Goal: Task Accomplishment & Management: Use online tool/utility

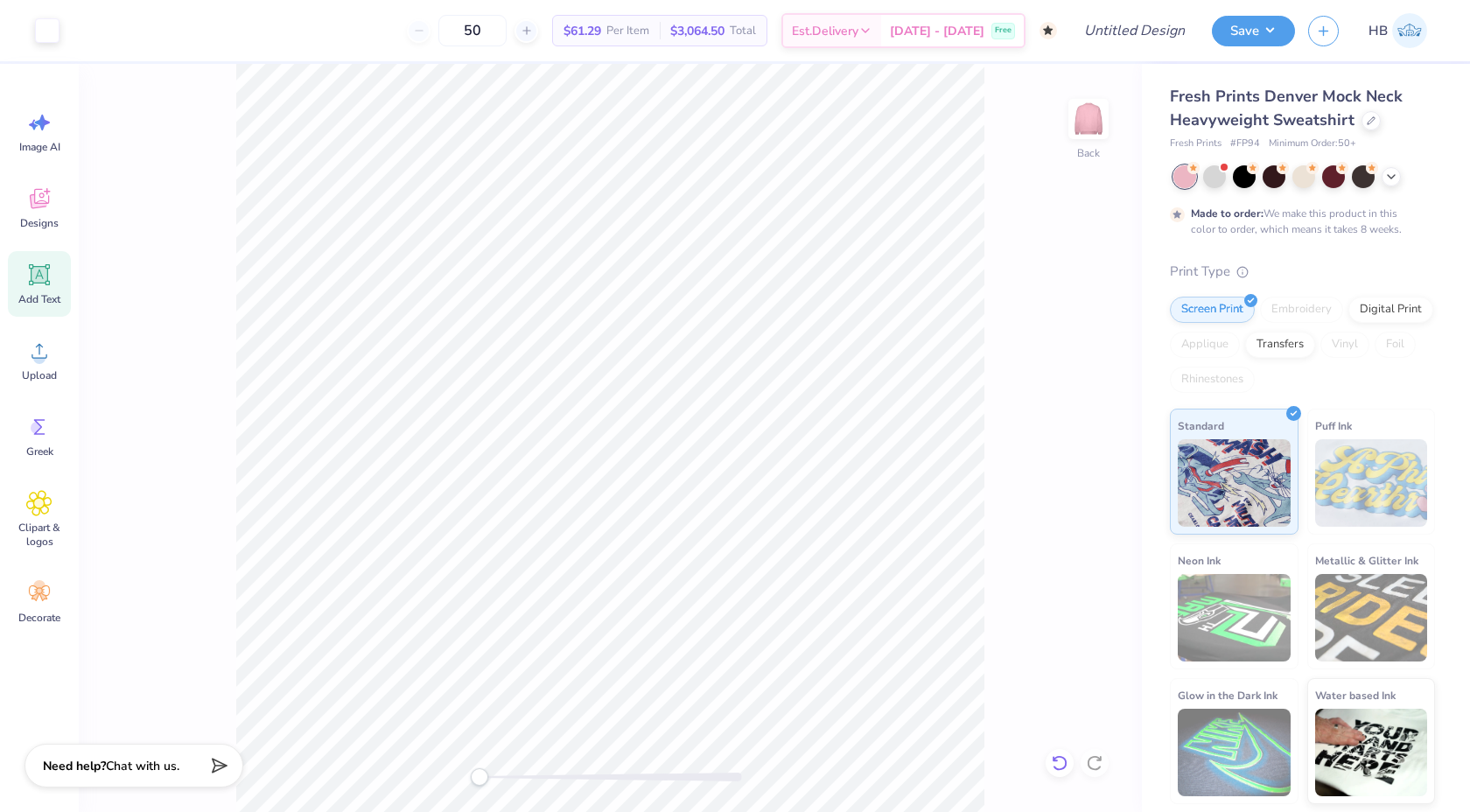
click at [1062, 754] on icon at bounding box center [1060, 763] width 17 height 17
click at [1109, 19] on input "Design Title" at bounding box center [1113, 30] width 172 height 35
type input "DZ Mock Neck"
click at [1251, 36] on button "Save" at bounding box center [1254, 28] width 83 height 30
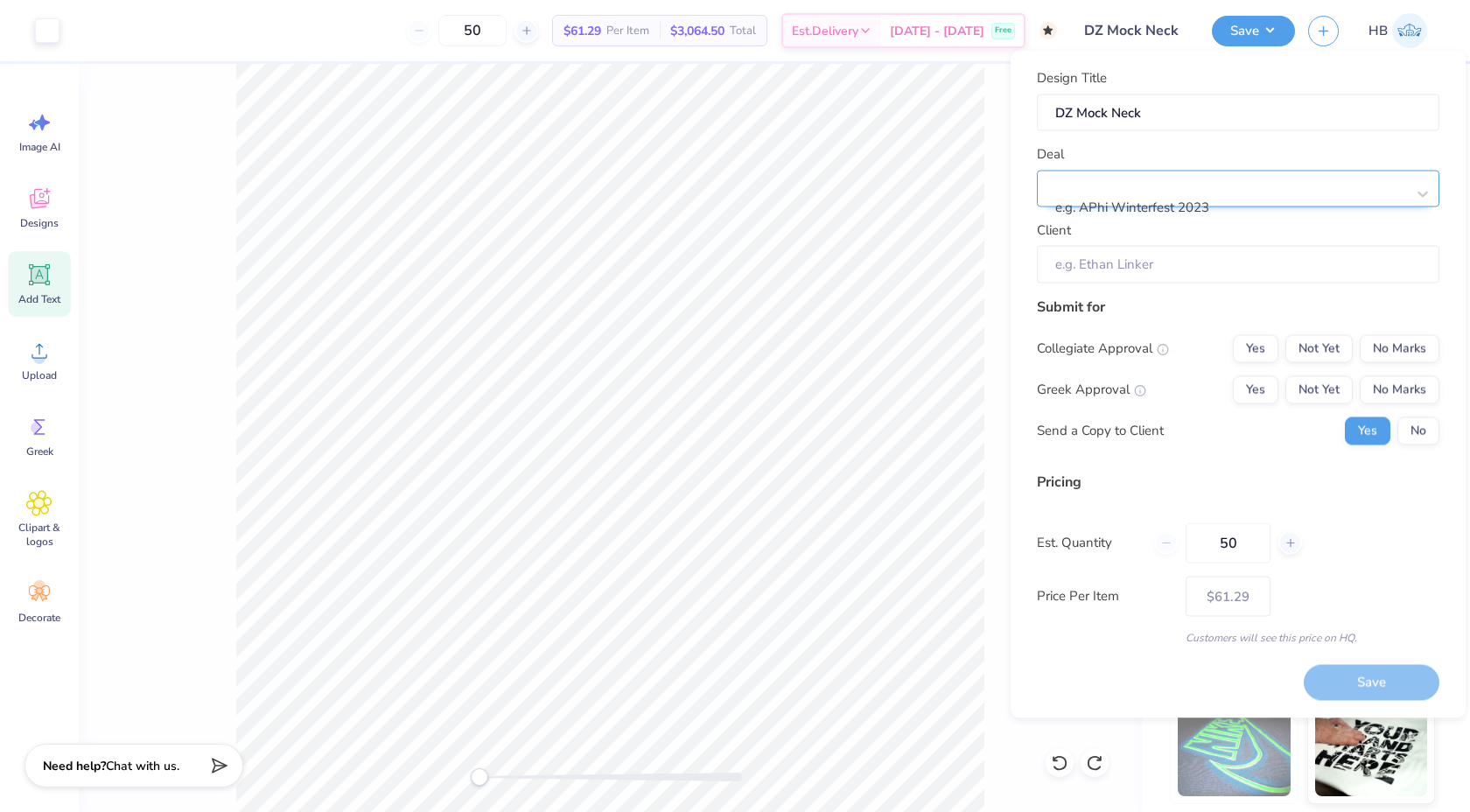
click at [1214, 188] on div at bounding box center [1230, 184] width 348 height 24
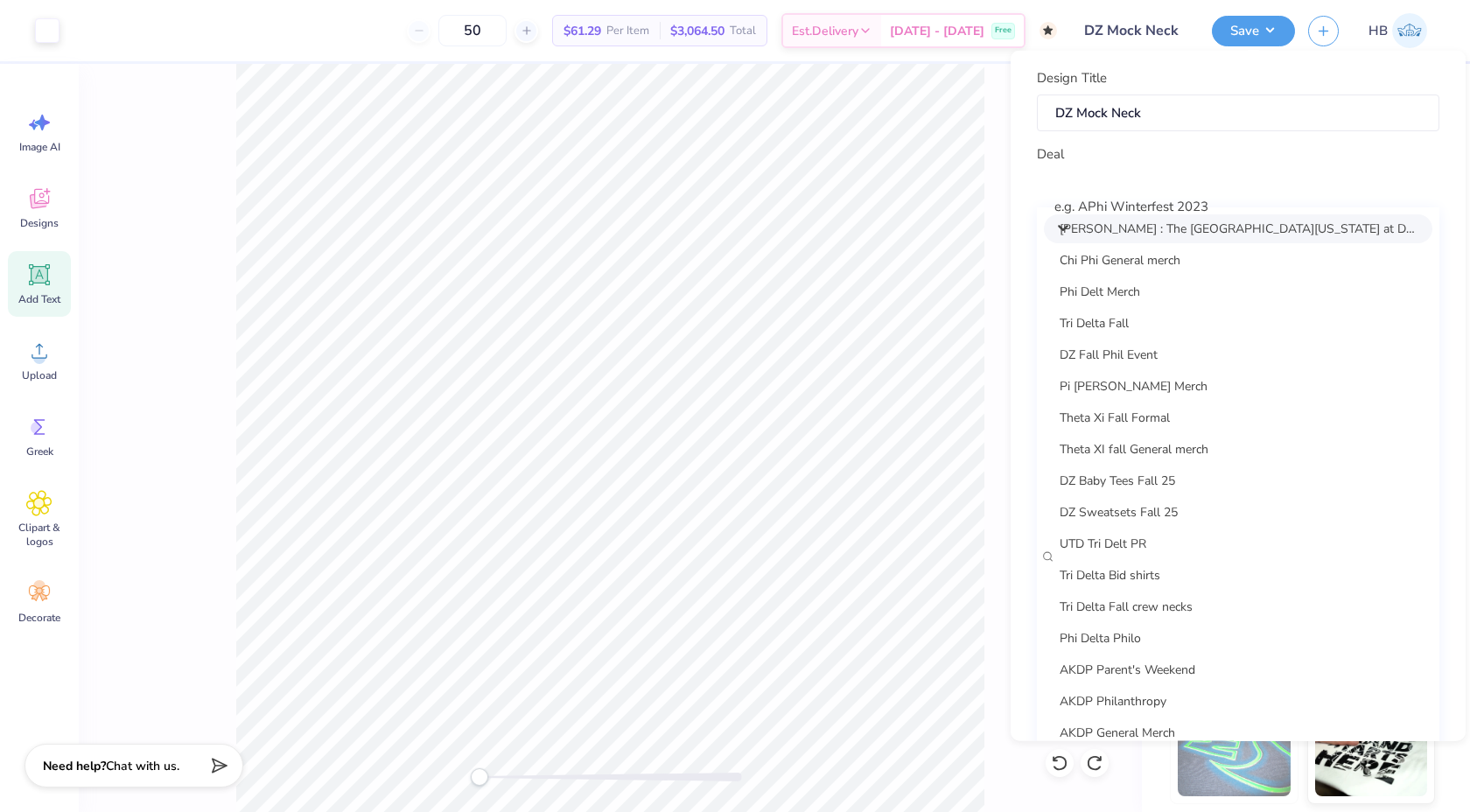
click at [1201, 234] on div "Sarah Ali : The University of Texas at Dallas - Sarah Ali" at bounding box center [1238, 227] width 389 height 28
type input "Sarah Ali"
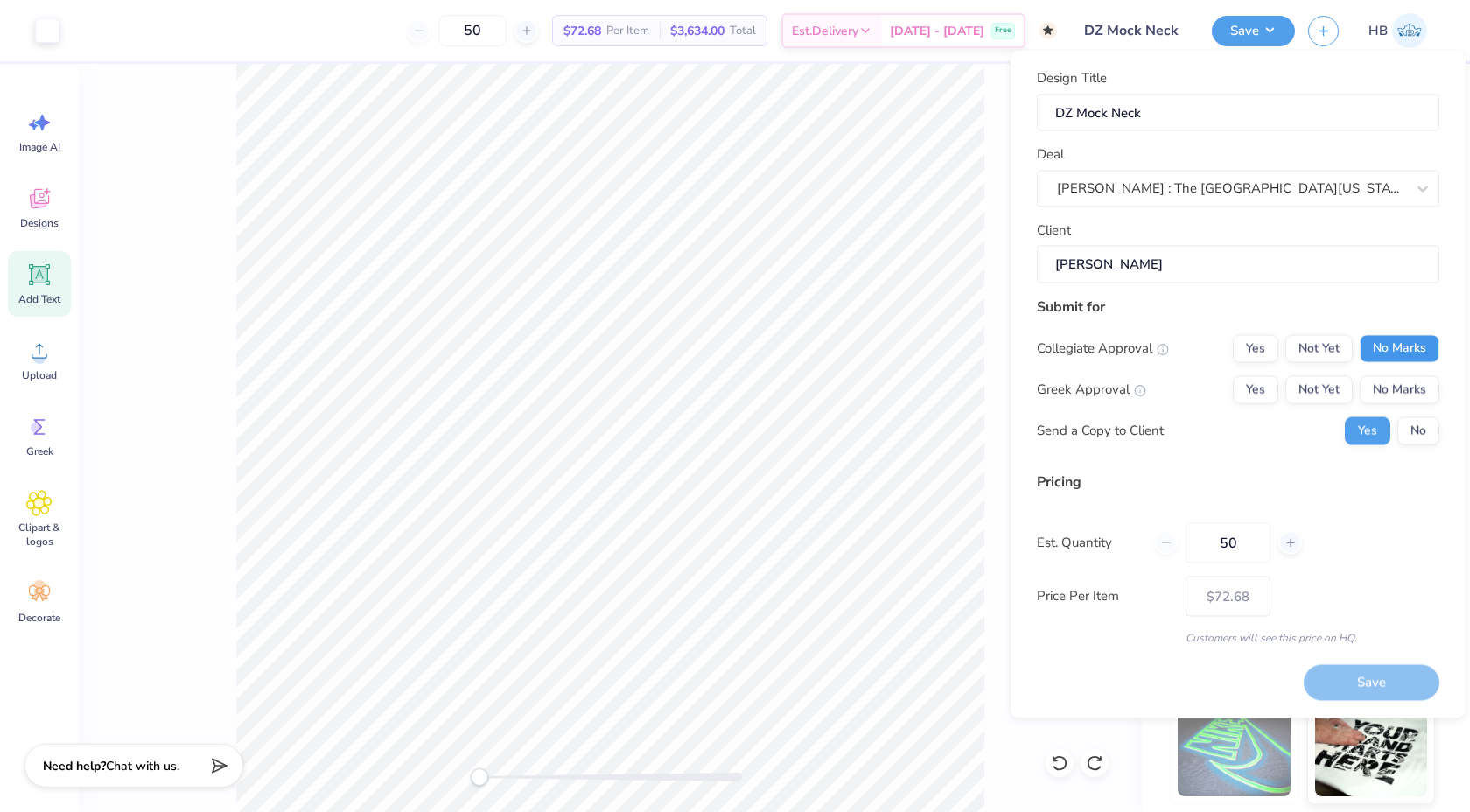
click at [1414, 337] on button "No Marks" at bounding box center [1400, 349] width 80 height 28
click at [1339, 384] on button "Not Yet" at bounding box center [1318, 389] width 67 height 28
click at [1415, 433] on button "No" at bounding box center [1418, 430] width 42 height 28
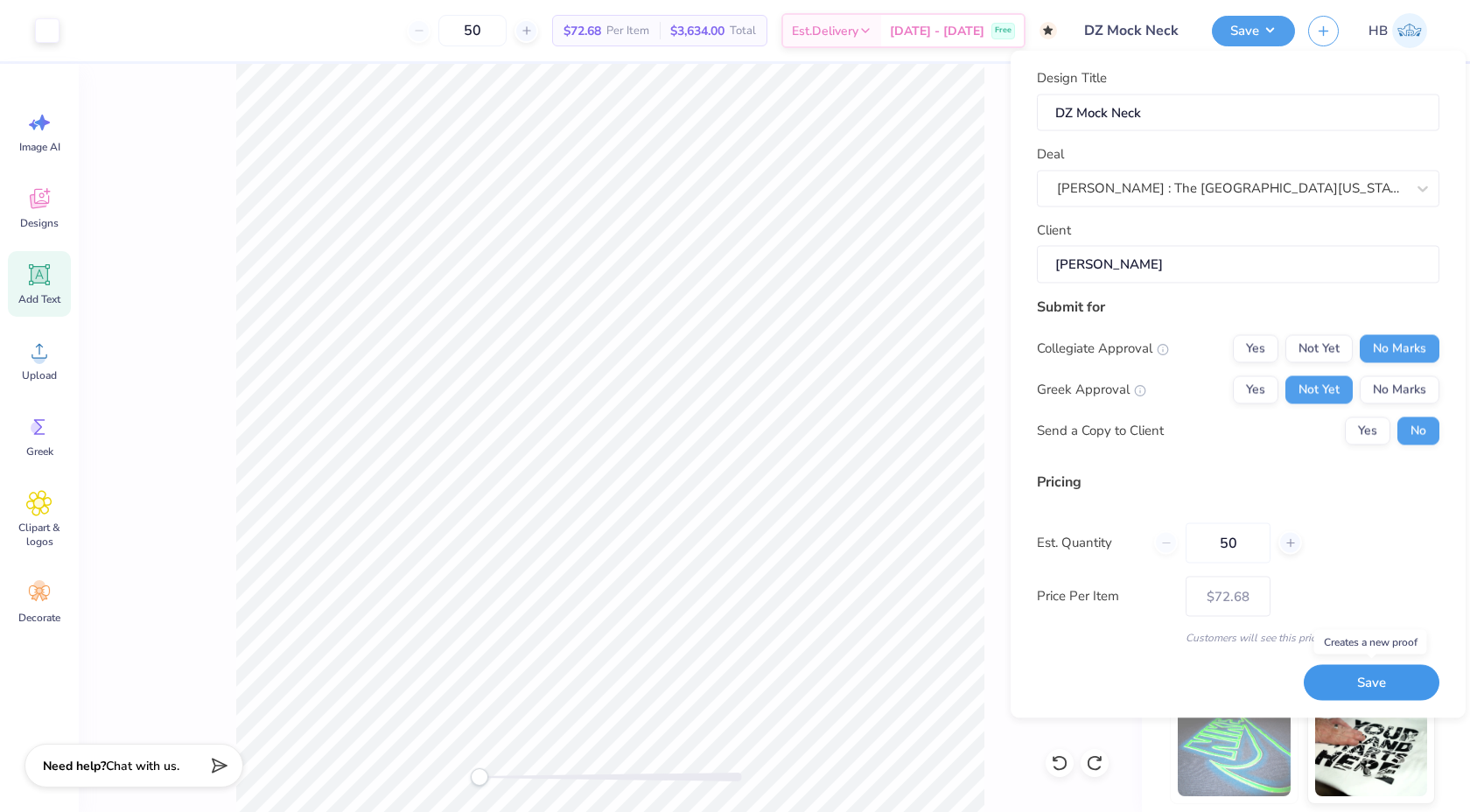
click at [1362, 678] on button "Save" at bounding box center [1371, 683] width 136 height 36
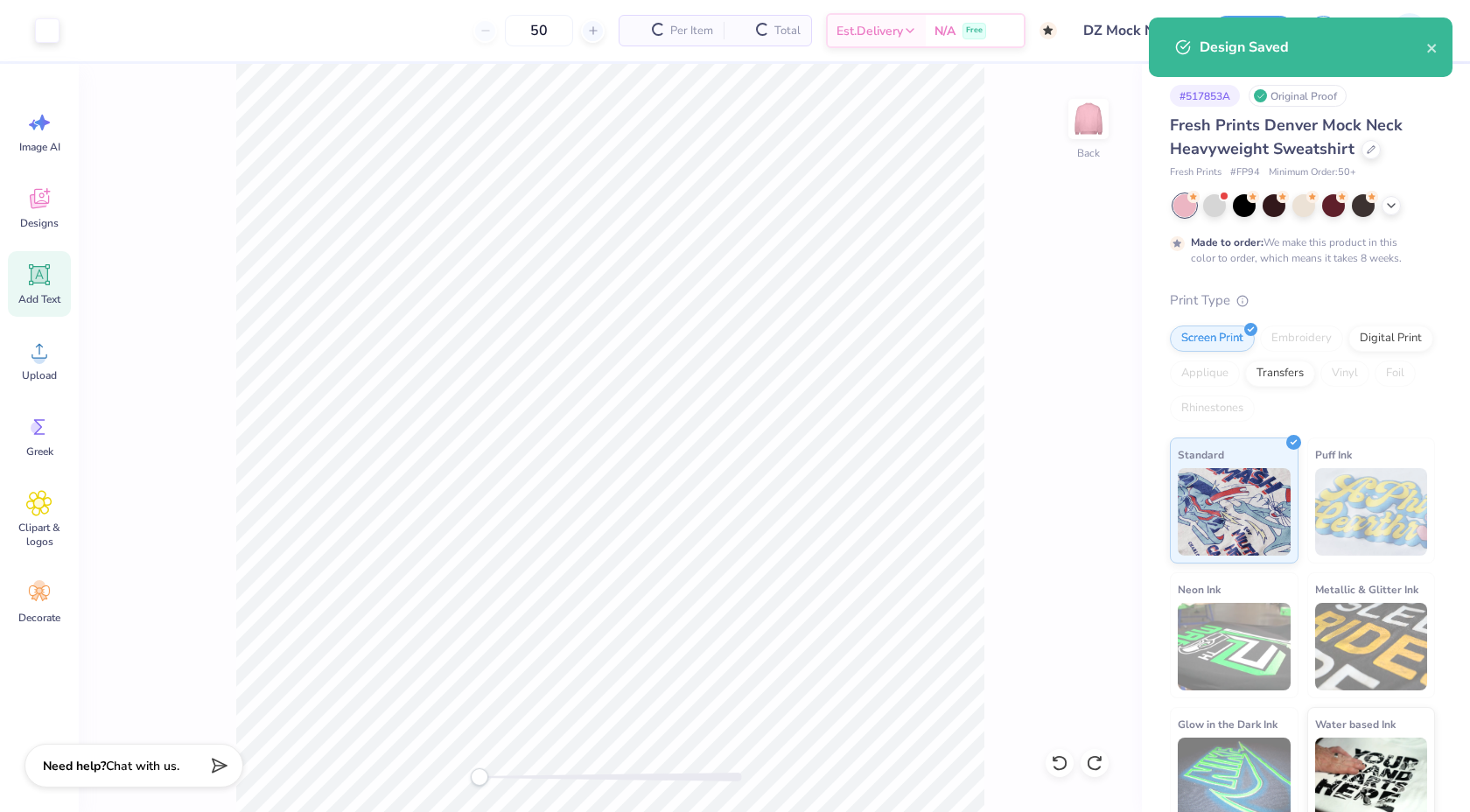
type input "$72.68"
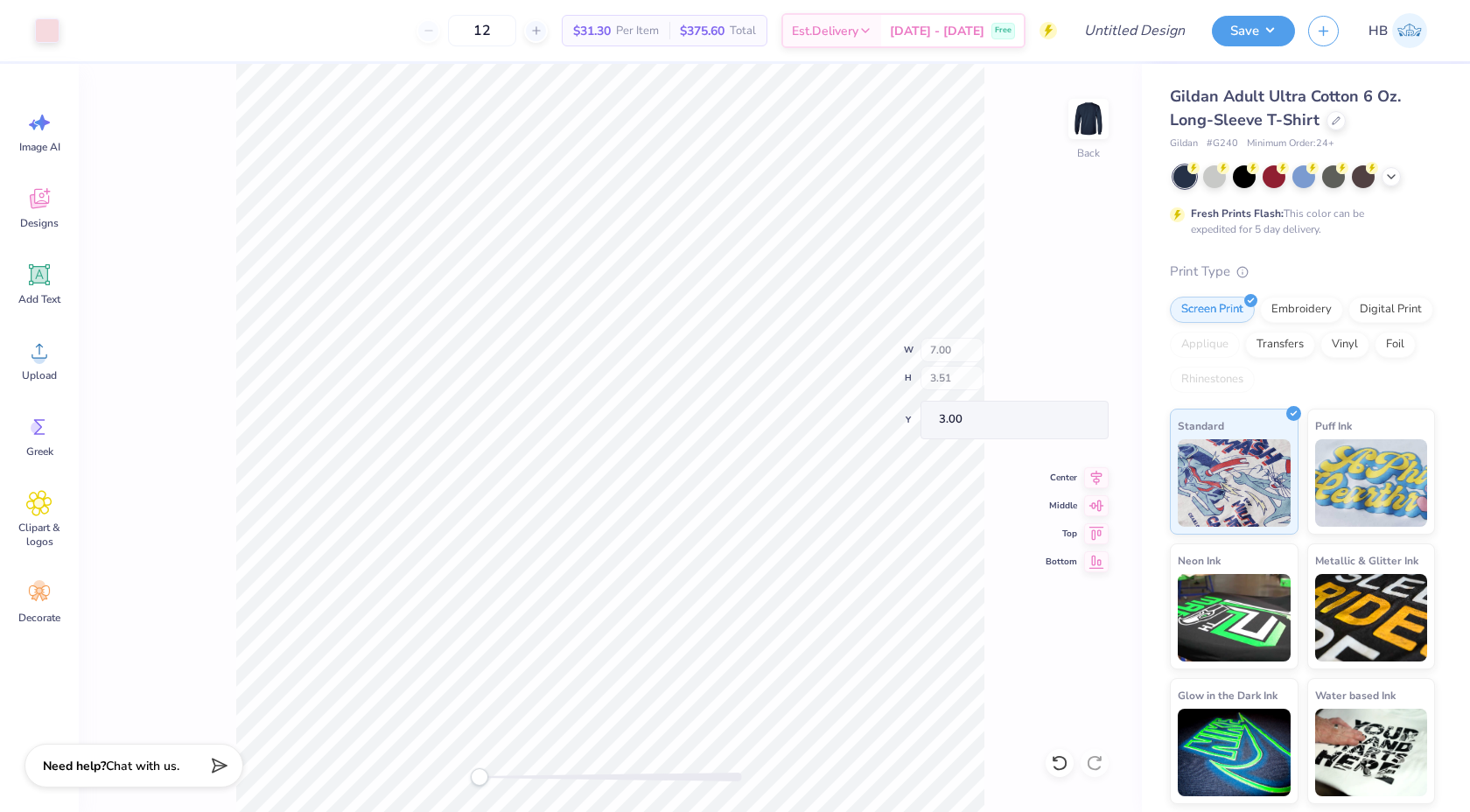
type input "6.65"
type input "2.83"
type input "3.08"
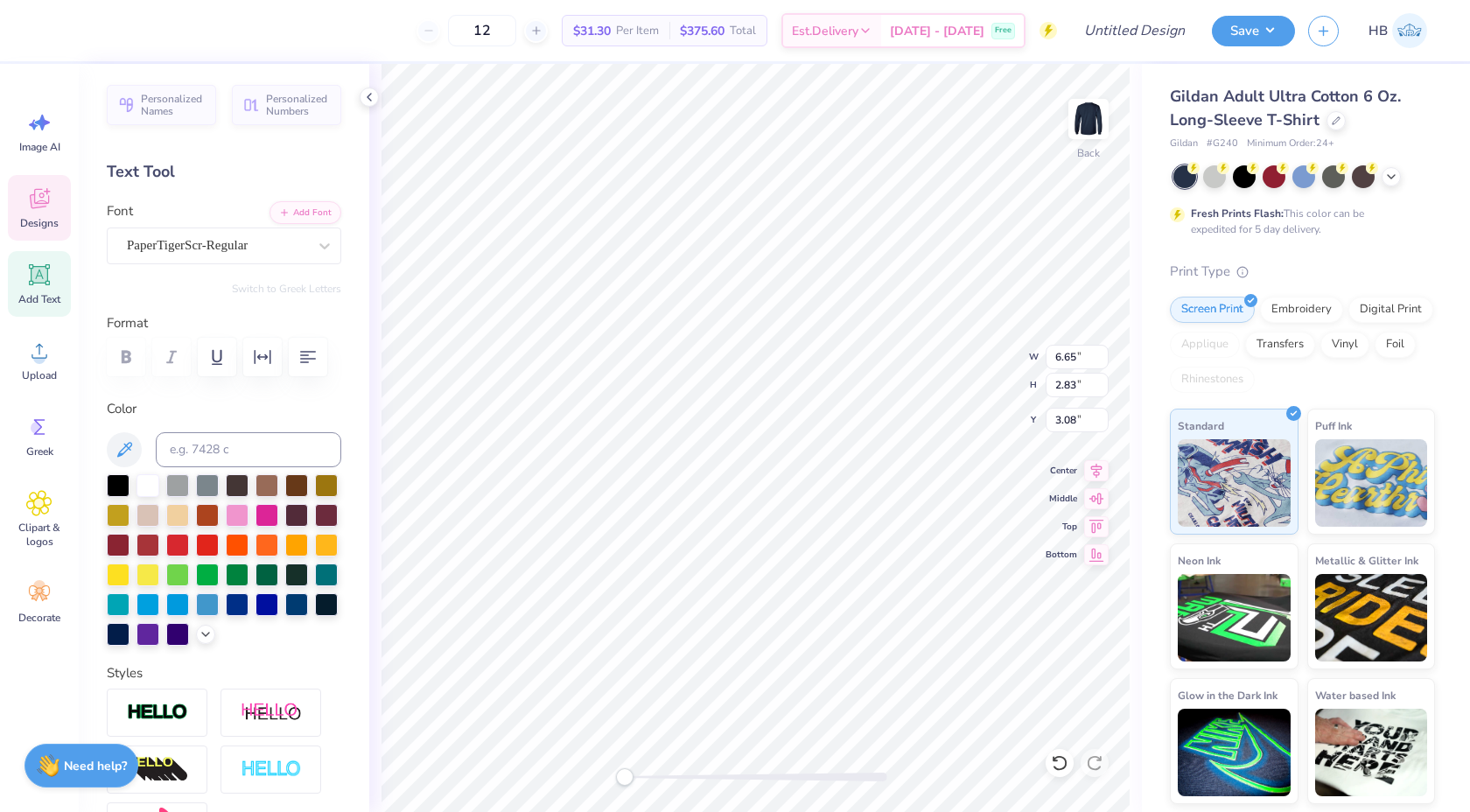
scroll to position [0, 2]
type textarea "Delta Zeta"
type input "1.11"
type input "1.09"
type input "3.00"
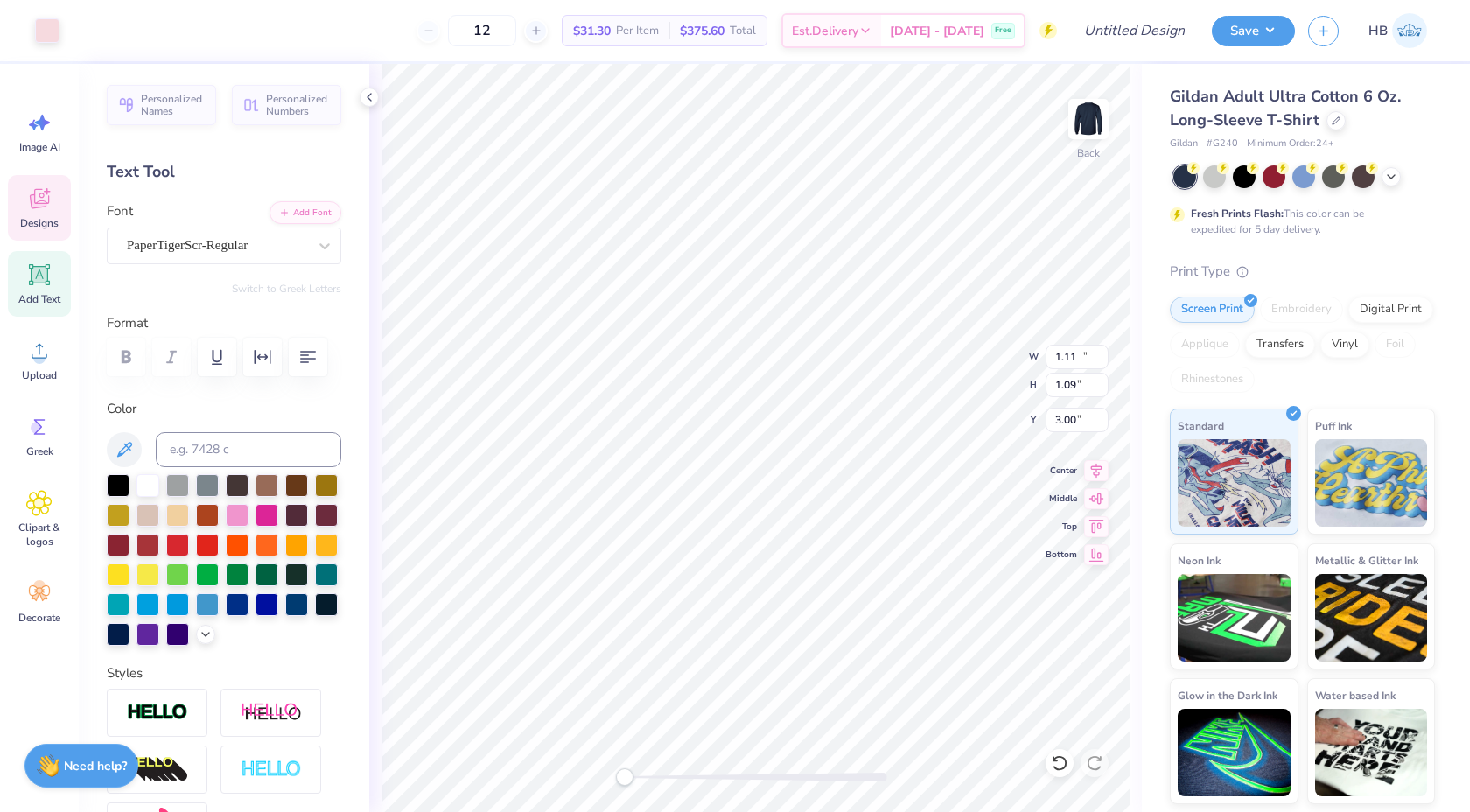
type input "12.78"
type input "2.97"
type input "4.09"
type input "1.90"
type input "0.98"
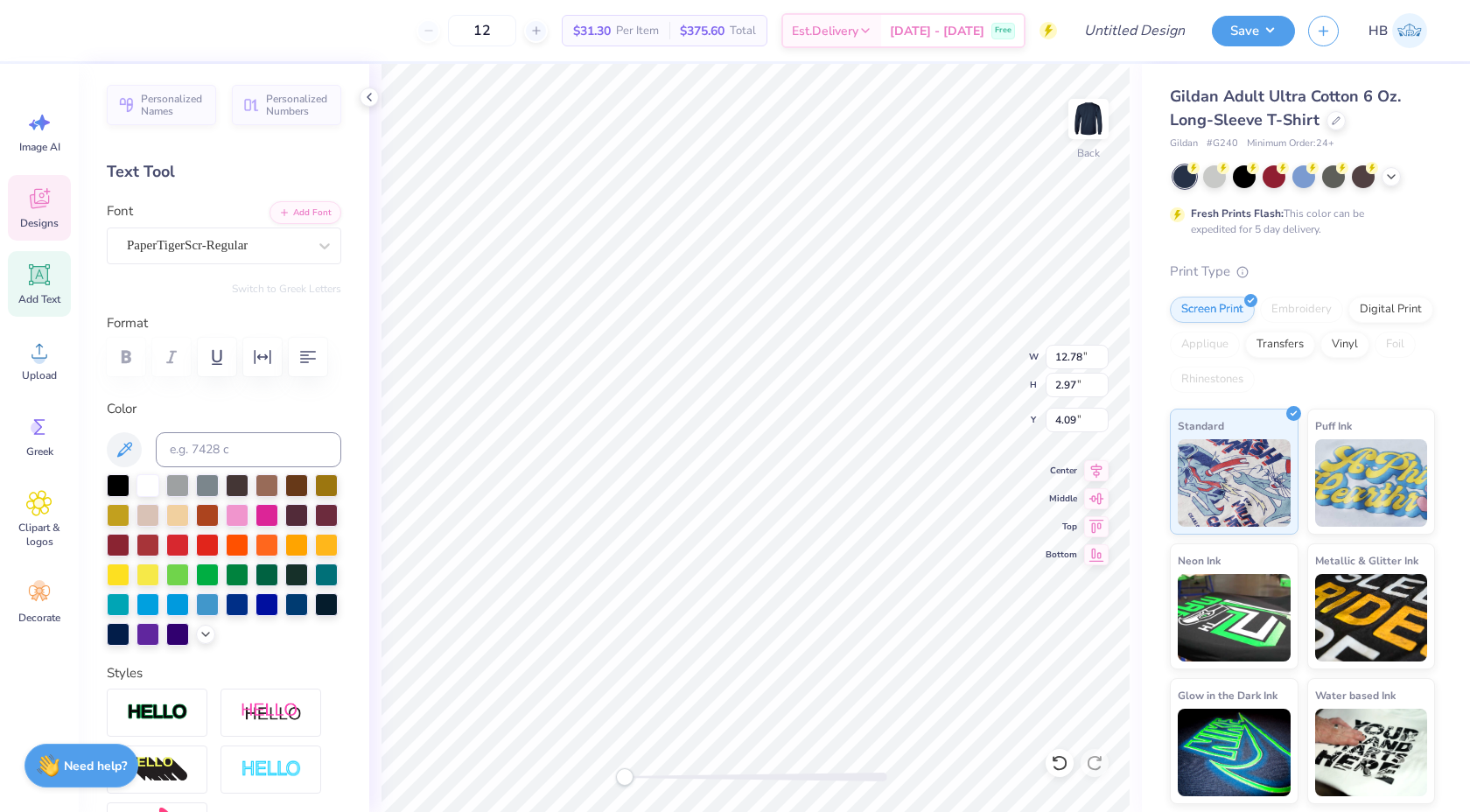
type input "5.52"
type input "1.11"
type input "1.09"
type input "6.26"
type textarea "1902"
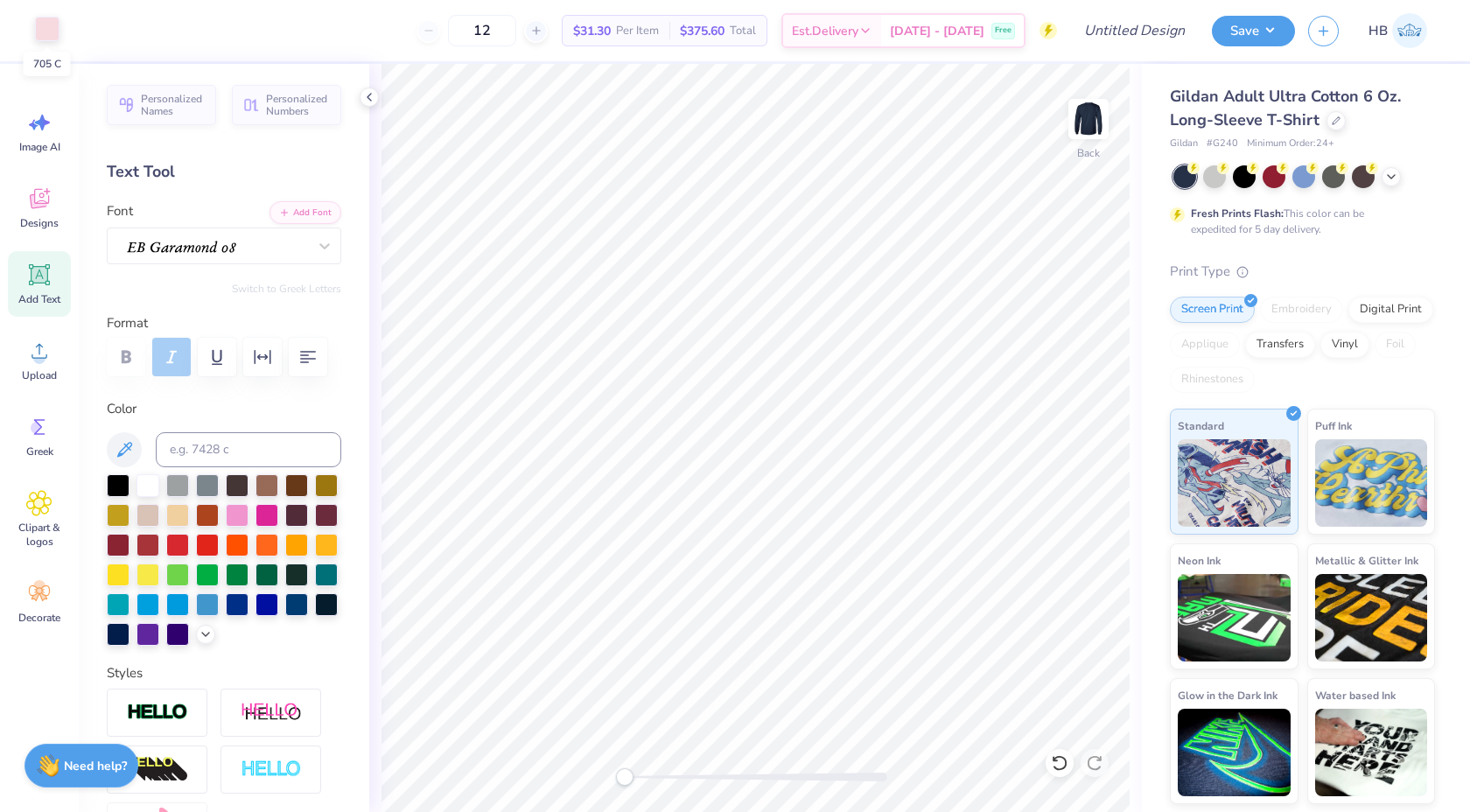
click at [49, 41] on div at bounding box center [47, 29] width 25 height 25
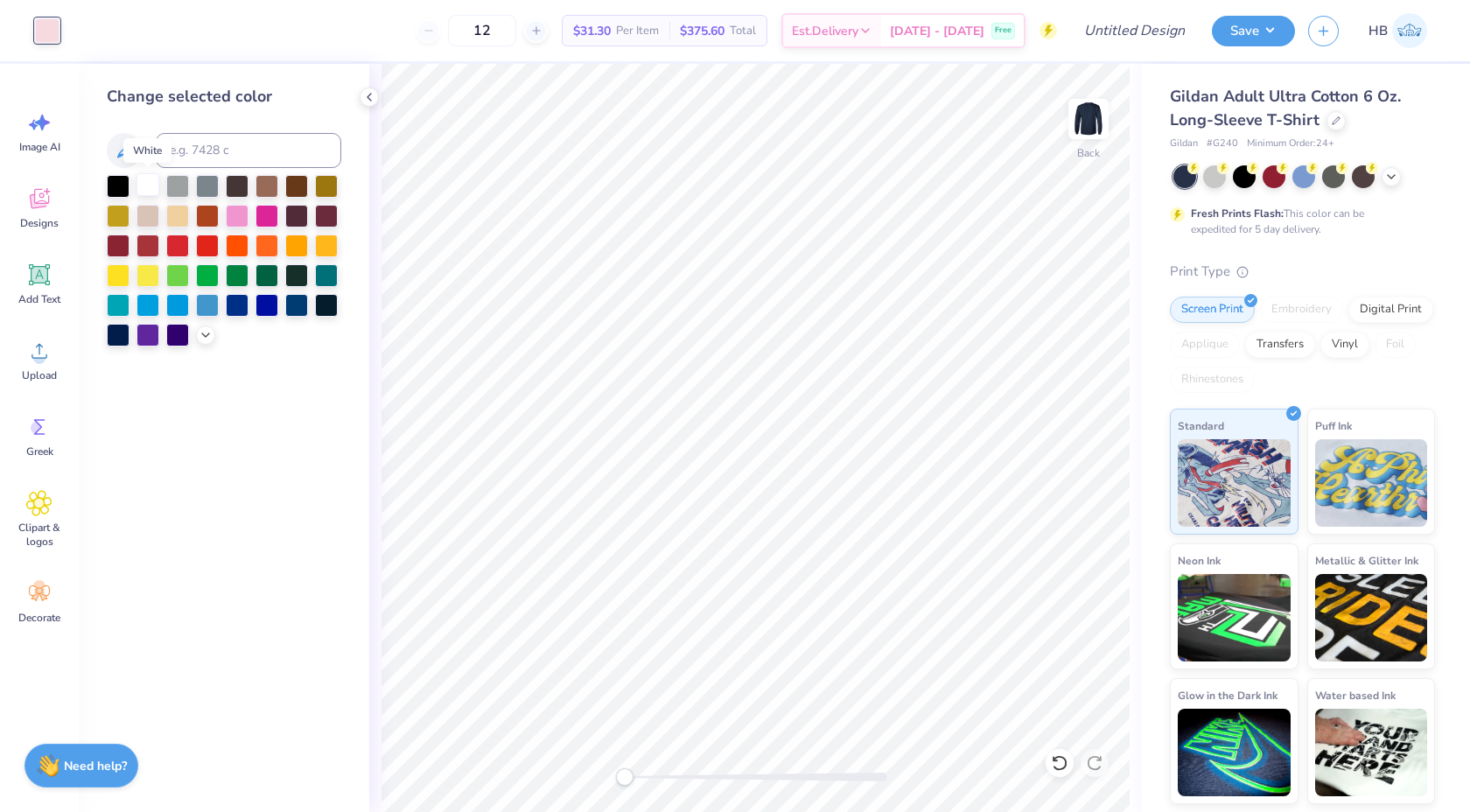
click at [142, 185] on div at bounding box center [148, 185] width 23 height 23
click at [1340, 120] on div at bounding box center [1336, 118] width 19 height 19
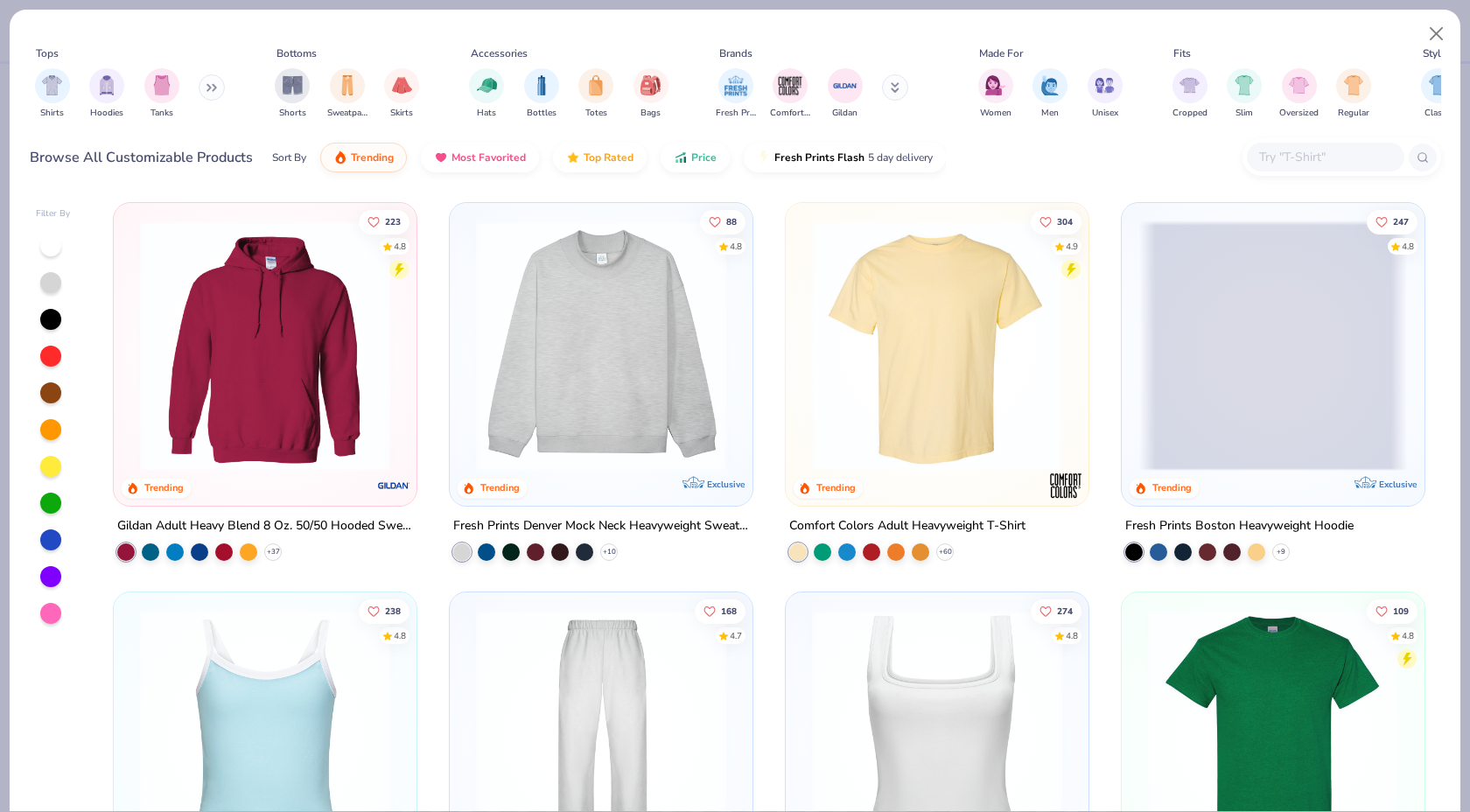
click at [596, 316] on img at bounding box center [601, 346] width 268 height 250
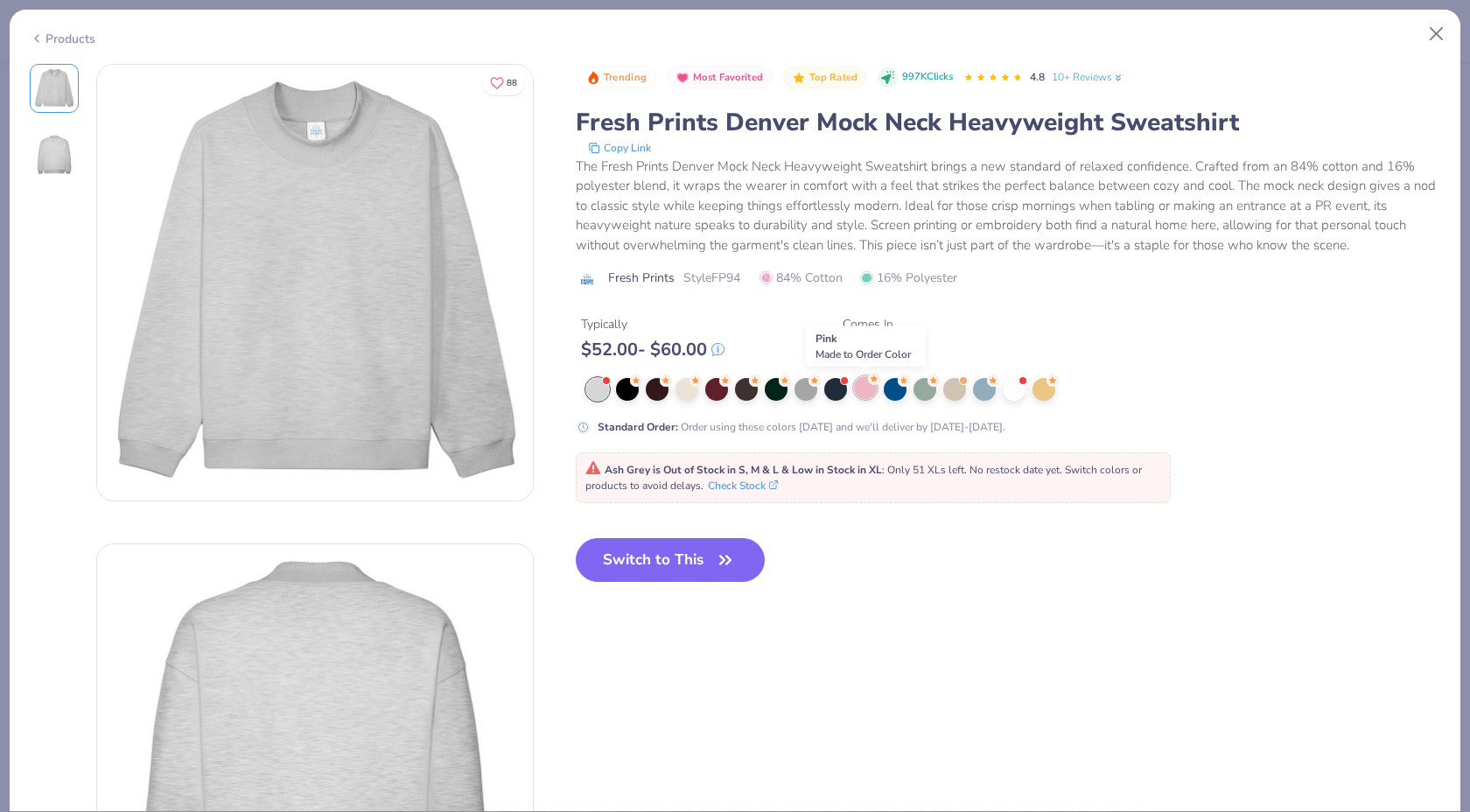
click at [869, 388] on div at bounding box center [865, 388] width 23 height 23
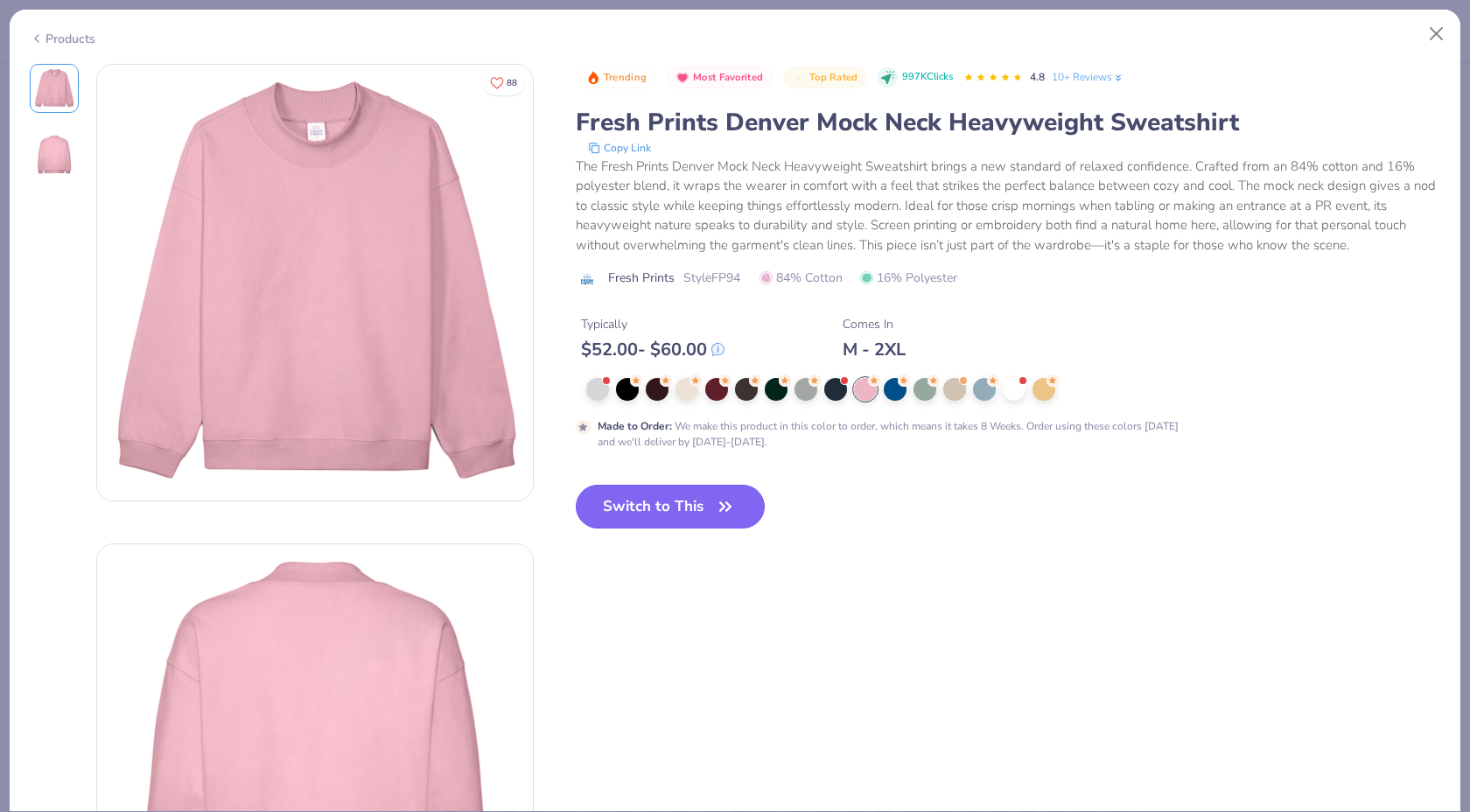
click at [717, 505] on icon "button" at bounding box center [725, 507] width 25 height 25
click at [706, 514] on button "Switch to This" at bounding box center [671, 506] width 190 height 44
click at [705, 496] on button "Switch to This" at bounding box center [671, 506] width 190 height 44
click at [717, 391] on div at bounding box center [717, 389] width 23 height 23
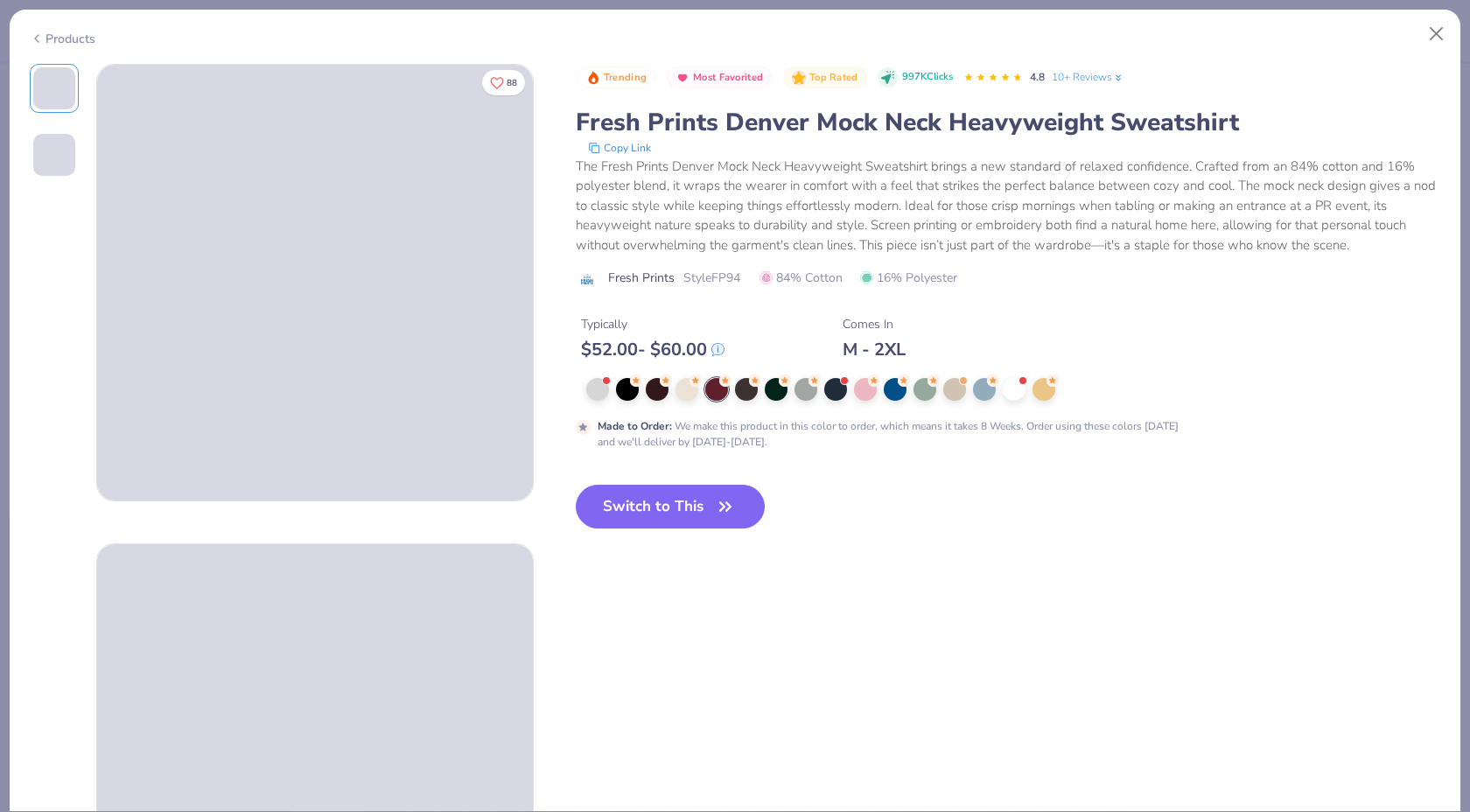
type input "50"
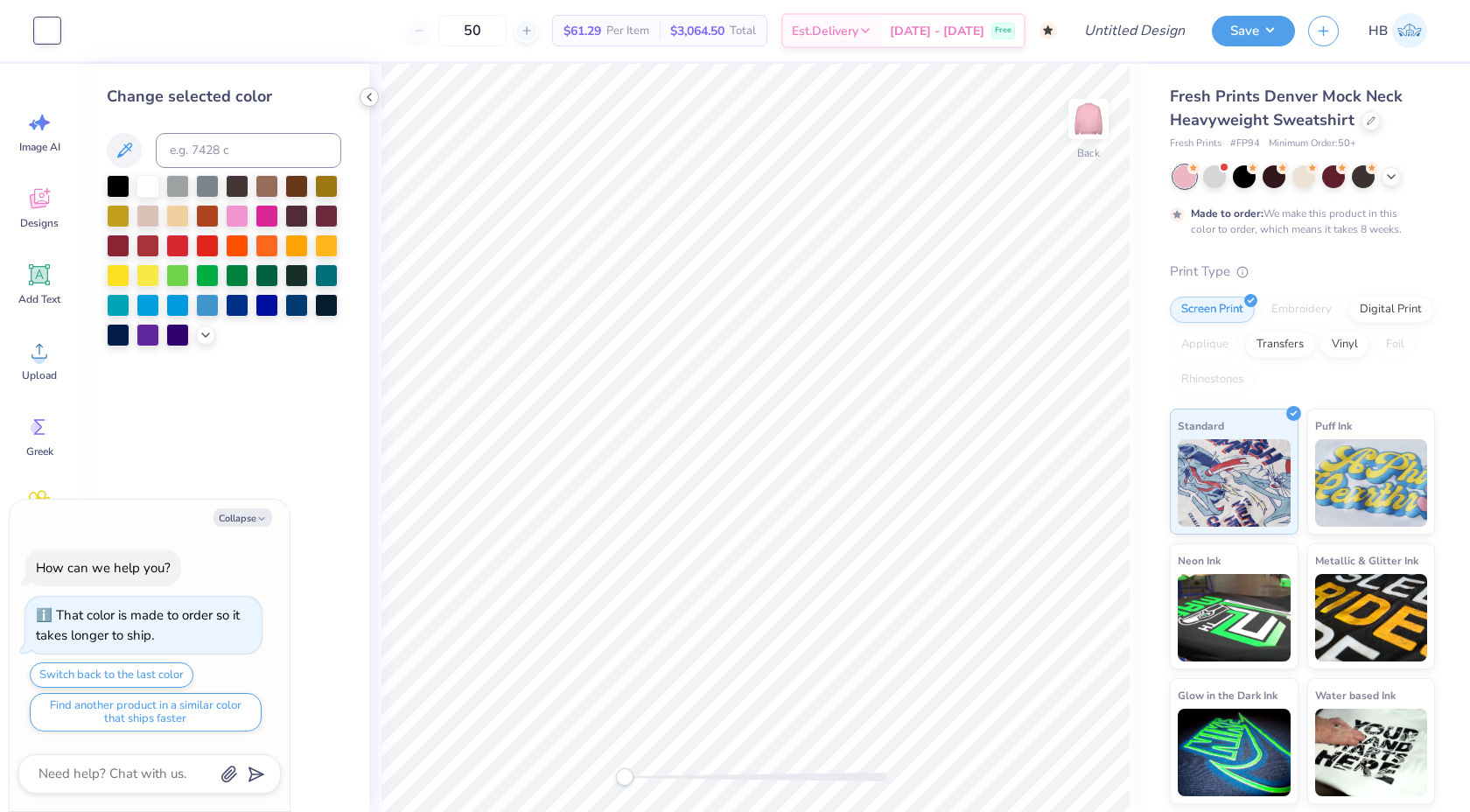
click at [369, 99] on icon at bounding box center [369, 97] width 14 height 14
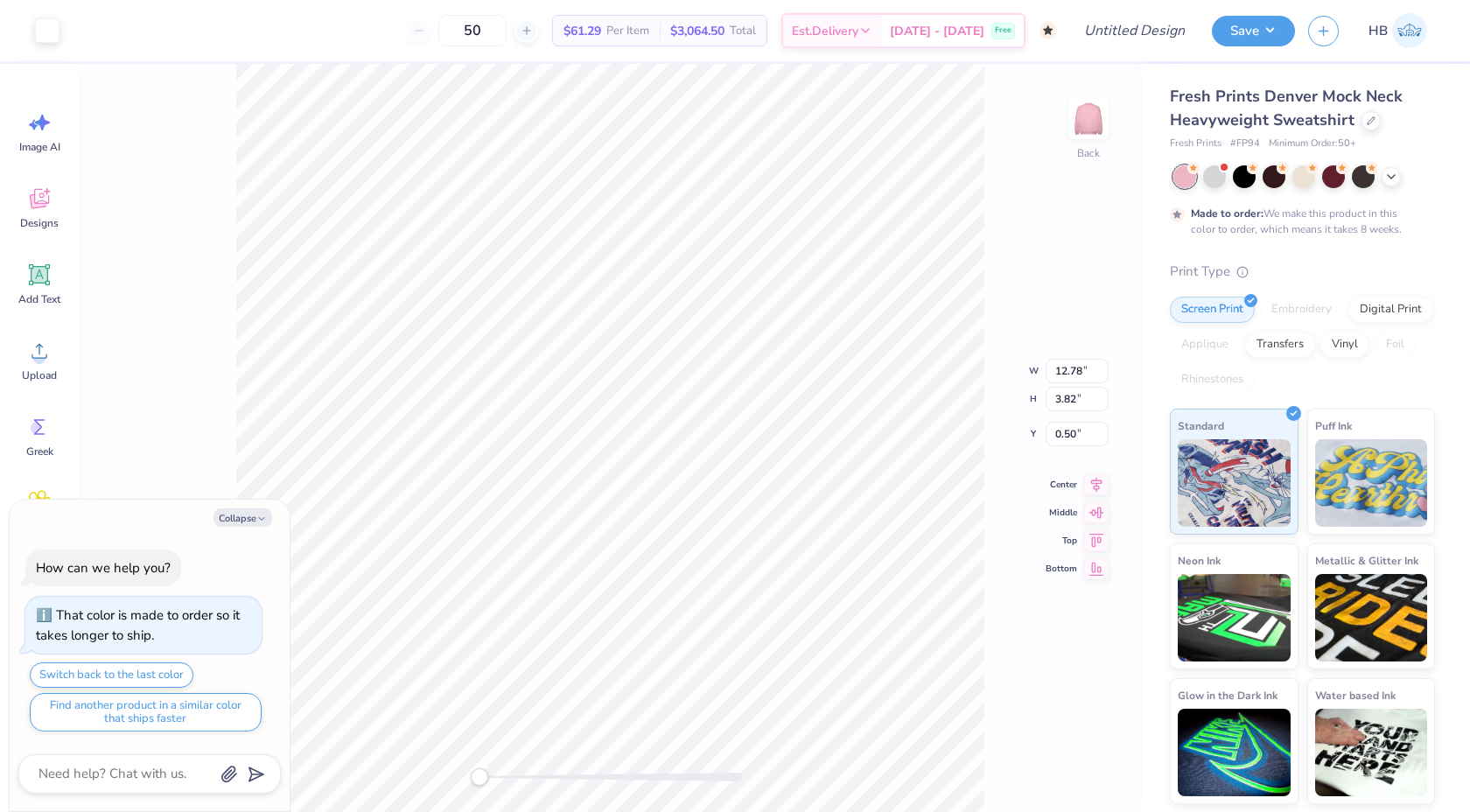
type textarea "x"
type input "3.00"
click at [535, 778] on div at bounding box center [610, 776] width 263 height 9
click at [232, 513] on button "Collapse" at bounding box center [243, 516] width 59 height 18
type textarea "x"
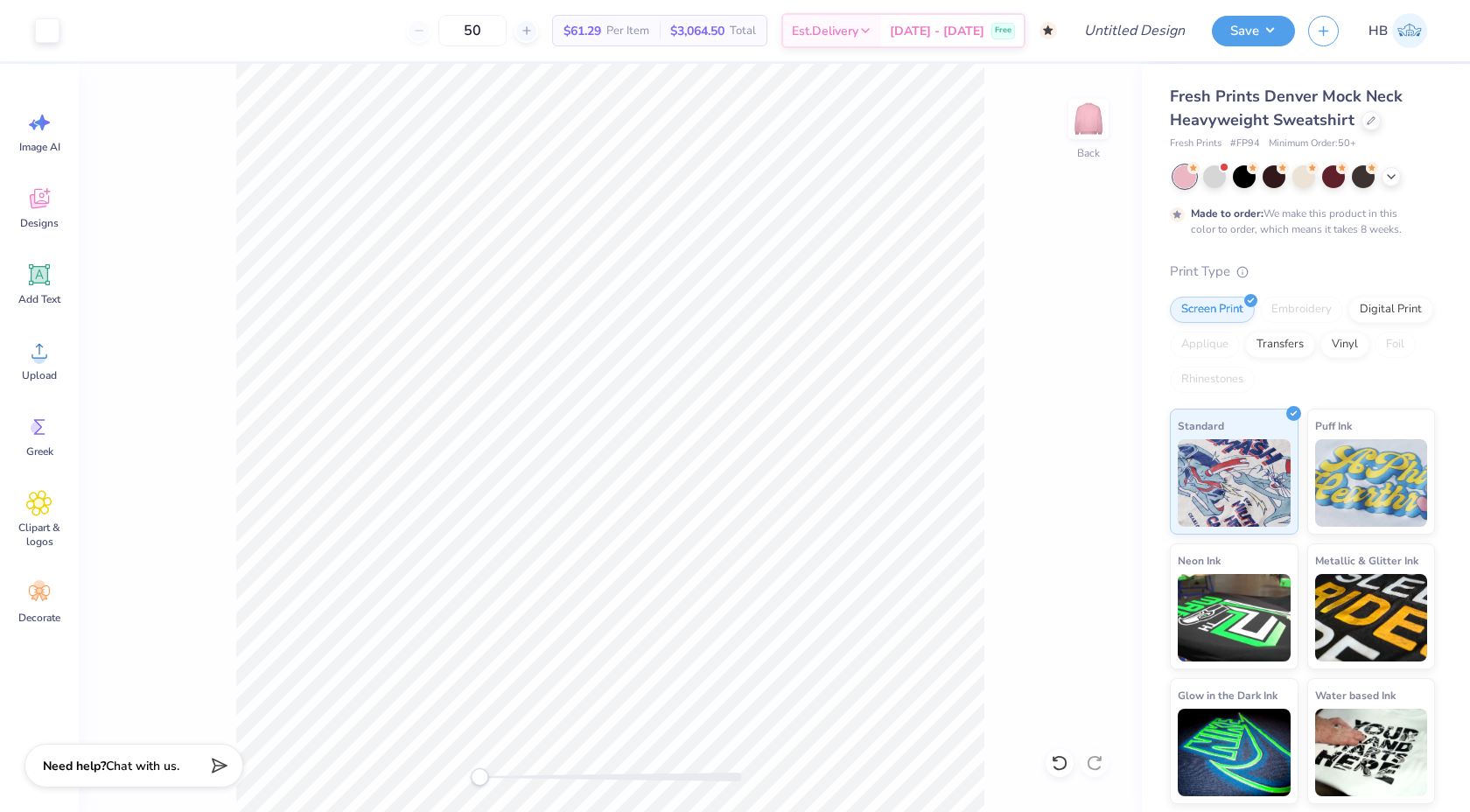
drag, startPoint x: 541, startPoint y: 783, endPoint x: 480, endPoint y: 775, distance: 61.5
click at [480, 775] on div at bounding box center [610, 777] width 263 height 17
click at [1130, 28] on input "Design Title" at bounding box center [1113, 30] width 172 height 35
type input "DZ Mock Neck"
click at [1241, 28] on button "Save" at bounding box center [1254, 28] width 83 height 30
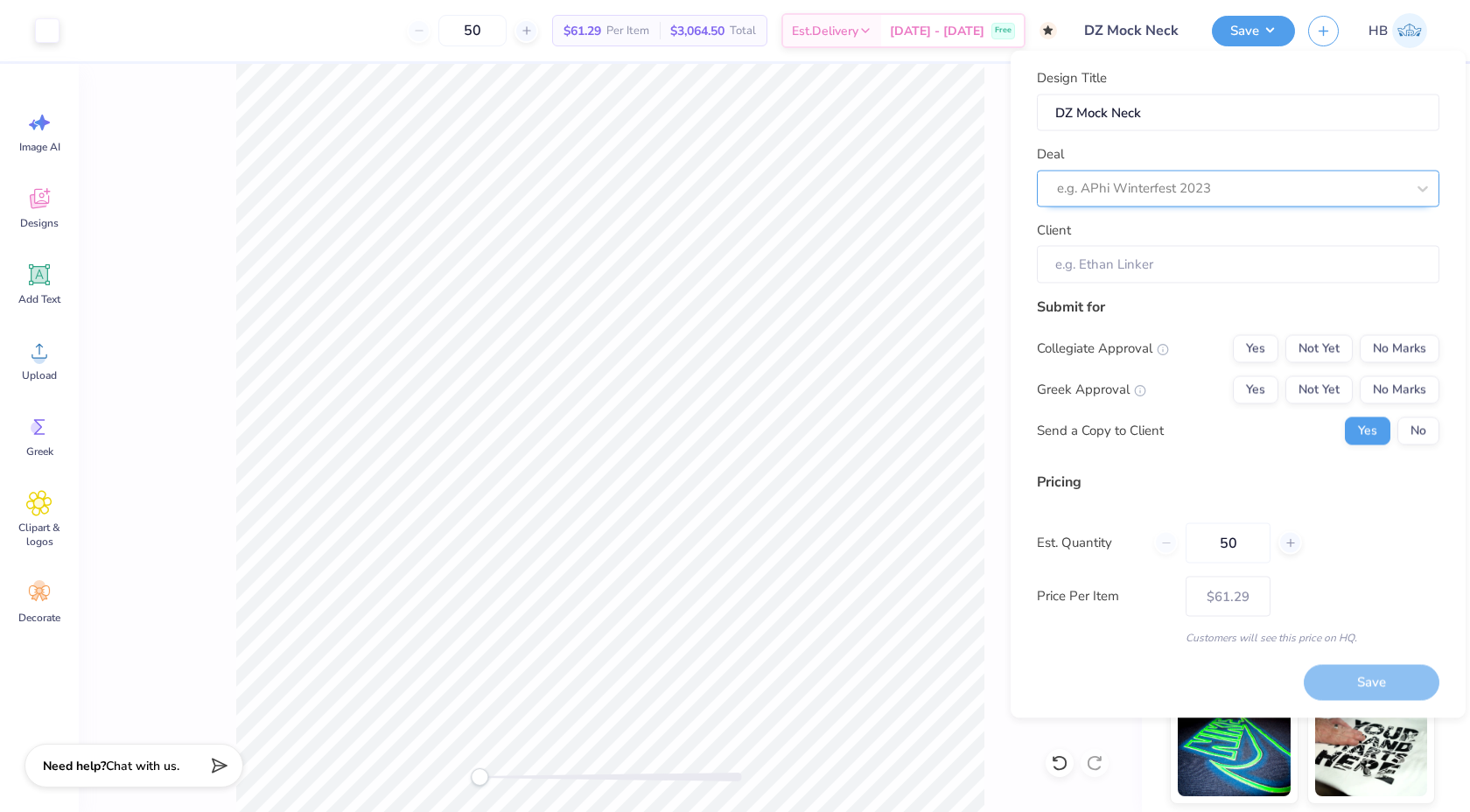
click at [1225, 187] on div at bounding box center [1230, 188] width 348 height 24
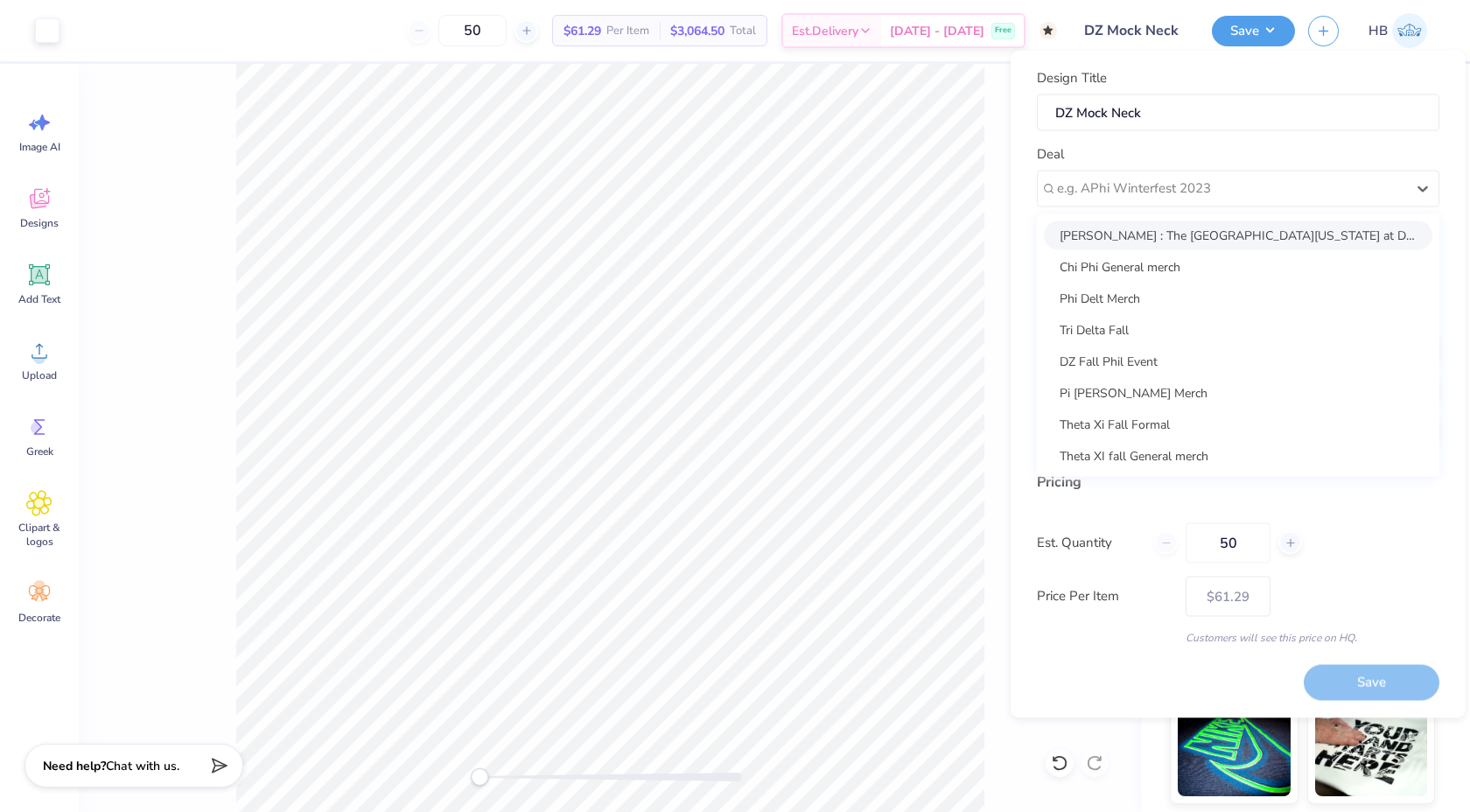
click at [1213, 240] on div "Sarah Ali : The University of Texas at Dallas - Sarah Ali" at bounding box center [1238, 235] width 389 height 28
type input "Sarah Ali"
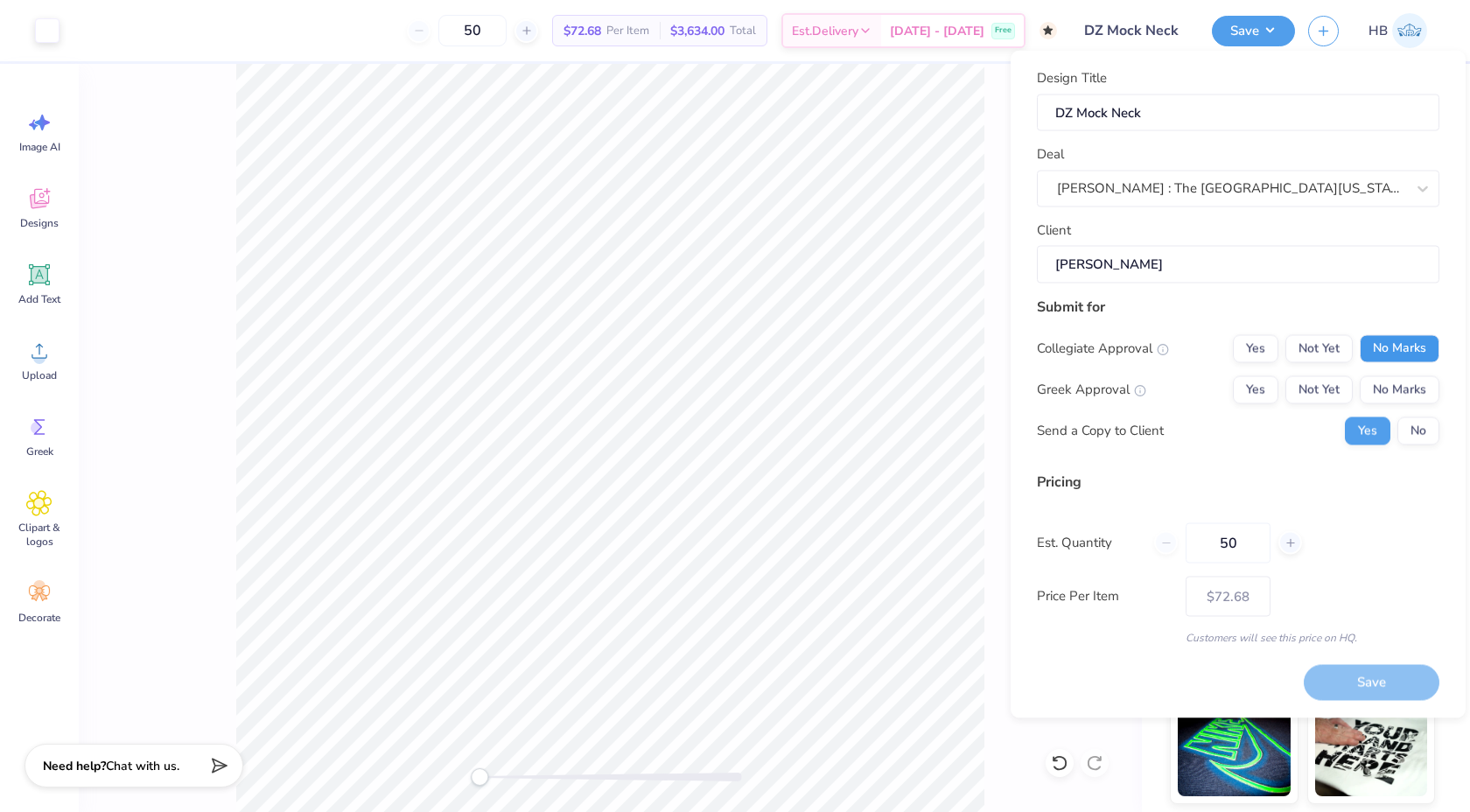
click at [1381, 339] on button "No Marks" at bounding box center [1400, 349] width 80 height 28
click at [1334, 384] on button "Not Yet" at bounding box center [1318, 389] width 67 height 28
click at [1406, 429] on button "No" at bounding box center [1418, 430] width 42 height 28
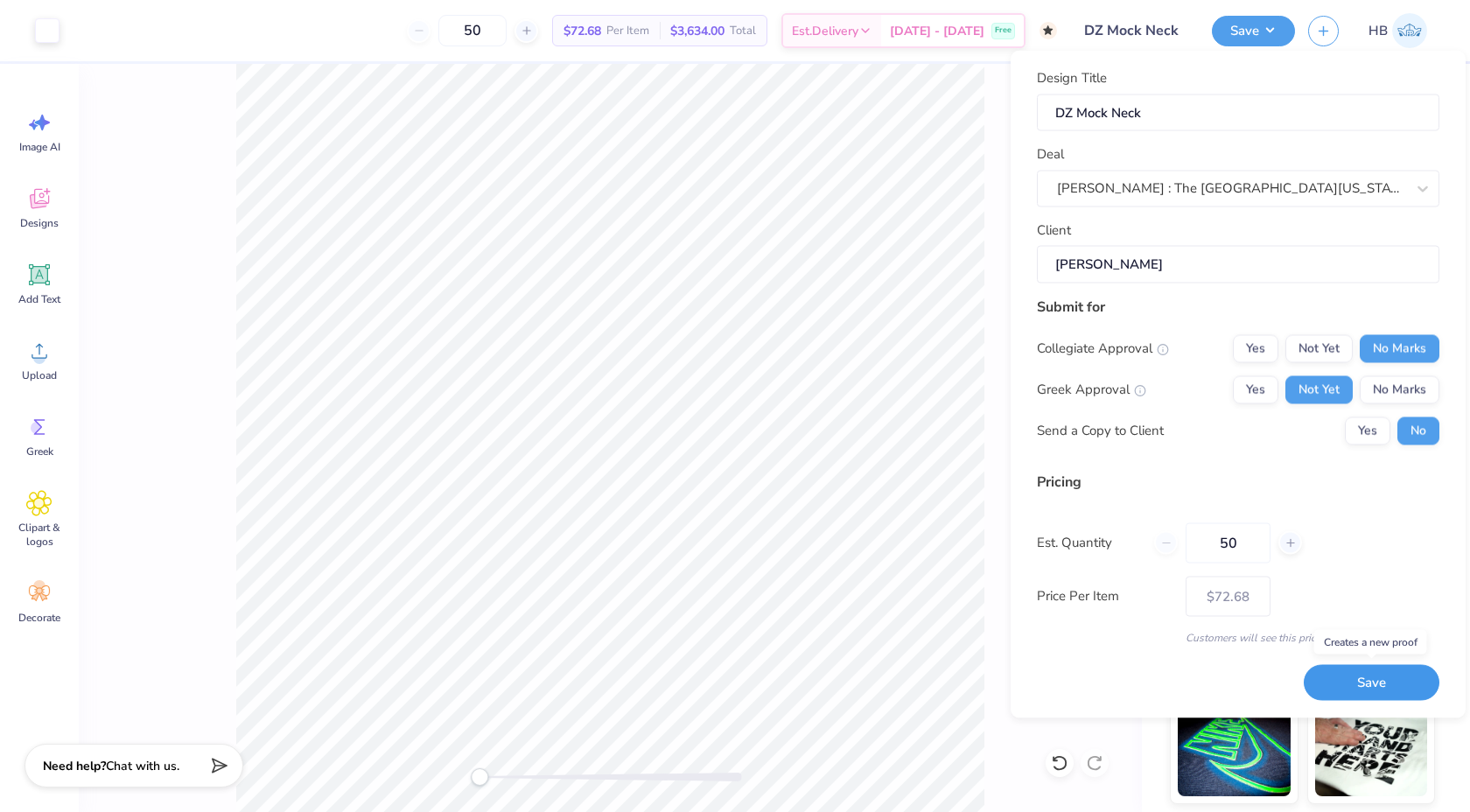
click at [1379, 674] on button "Save" at bounding box center [1371, 683] width 136 height 36
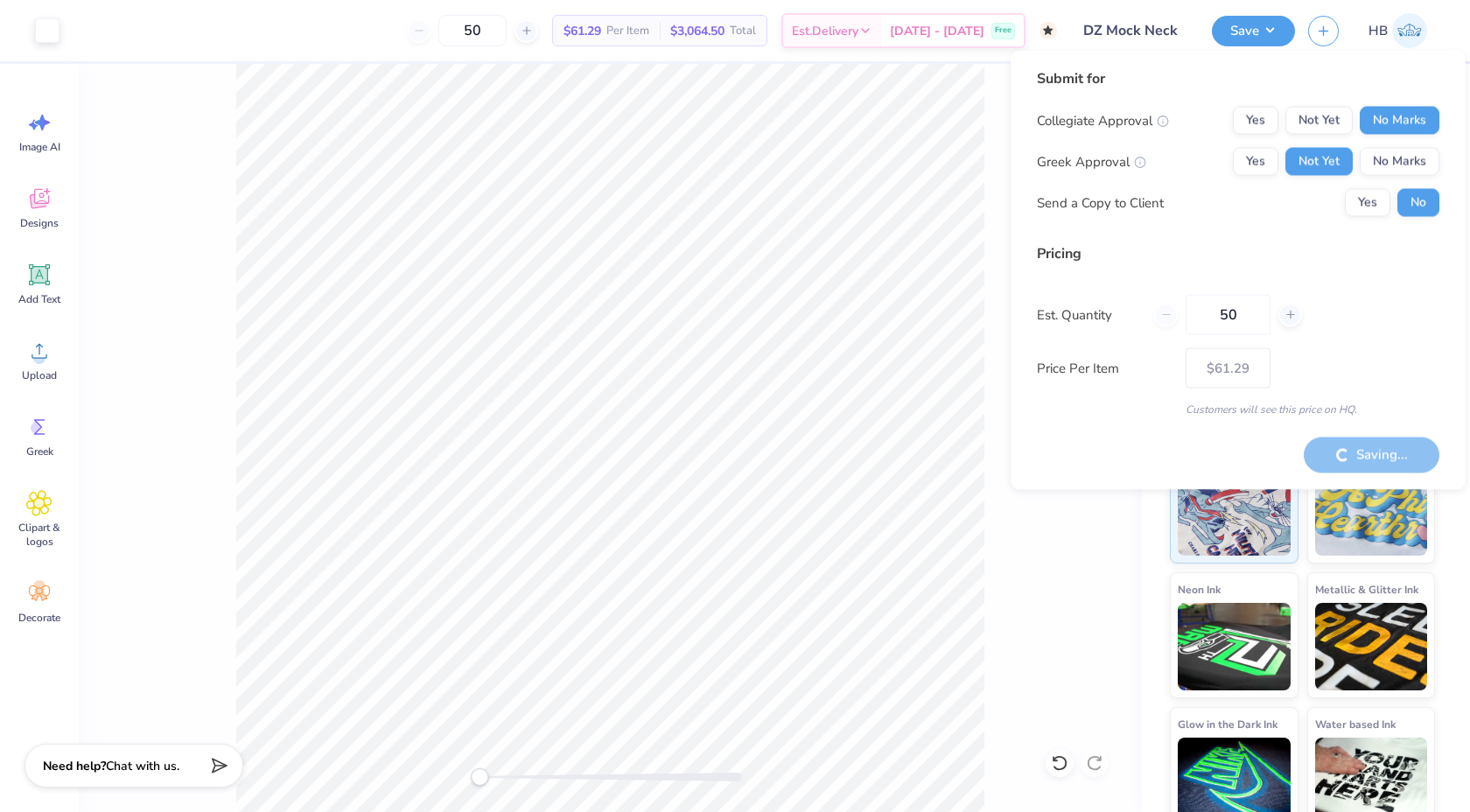
type input "– –"
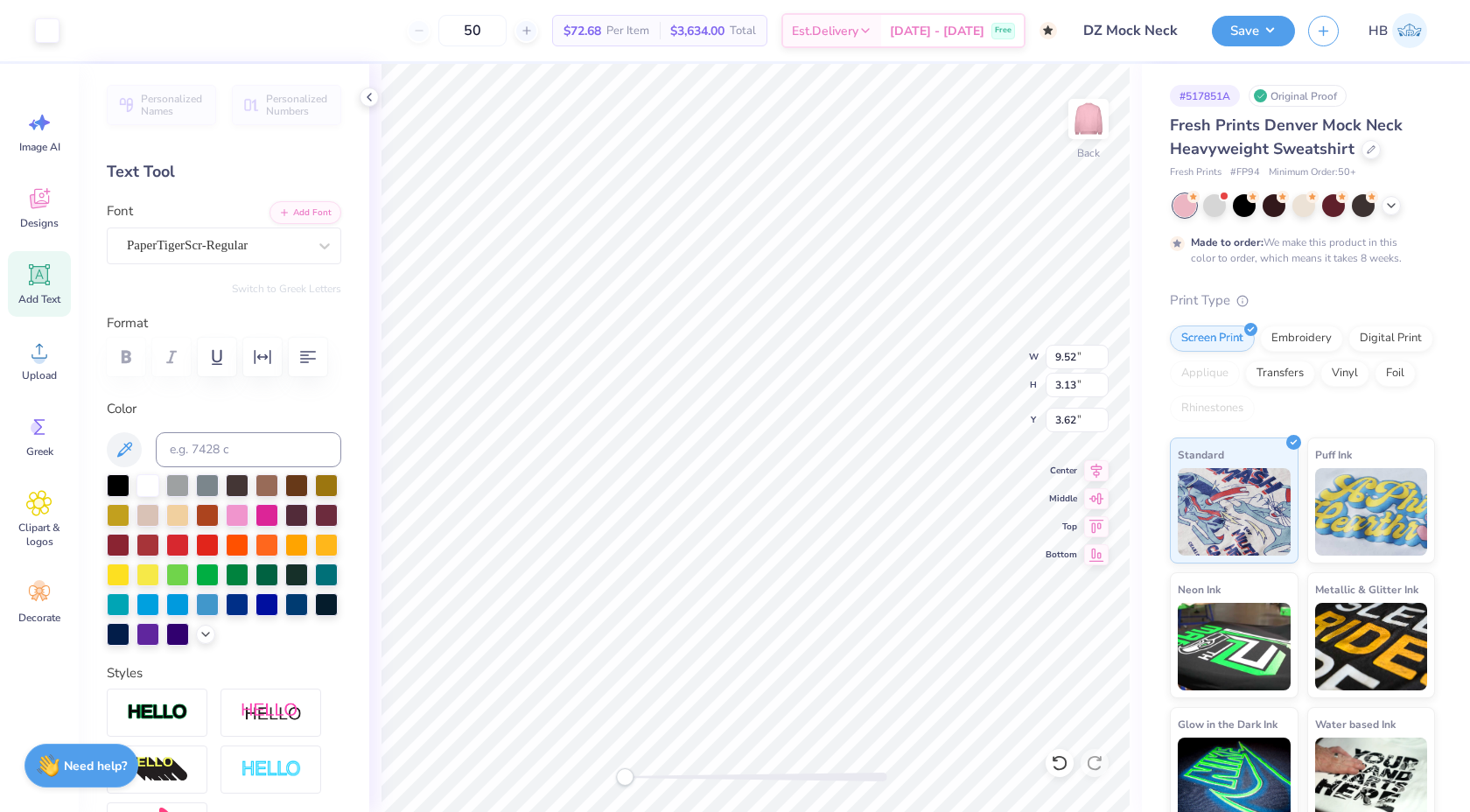
type input "9.52"
type input "3.13"
type input "3.62"
click at [1054, 756] on icon at bounding box center [1060, 763] width 17 height 17
type input "12.78"
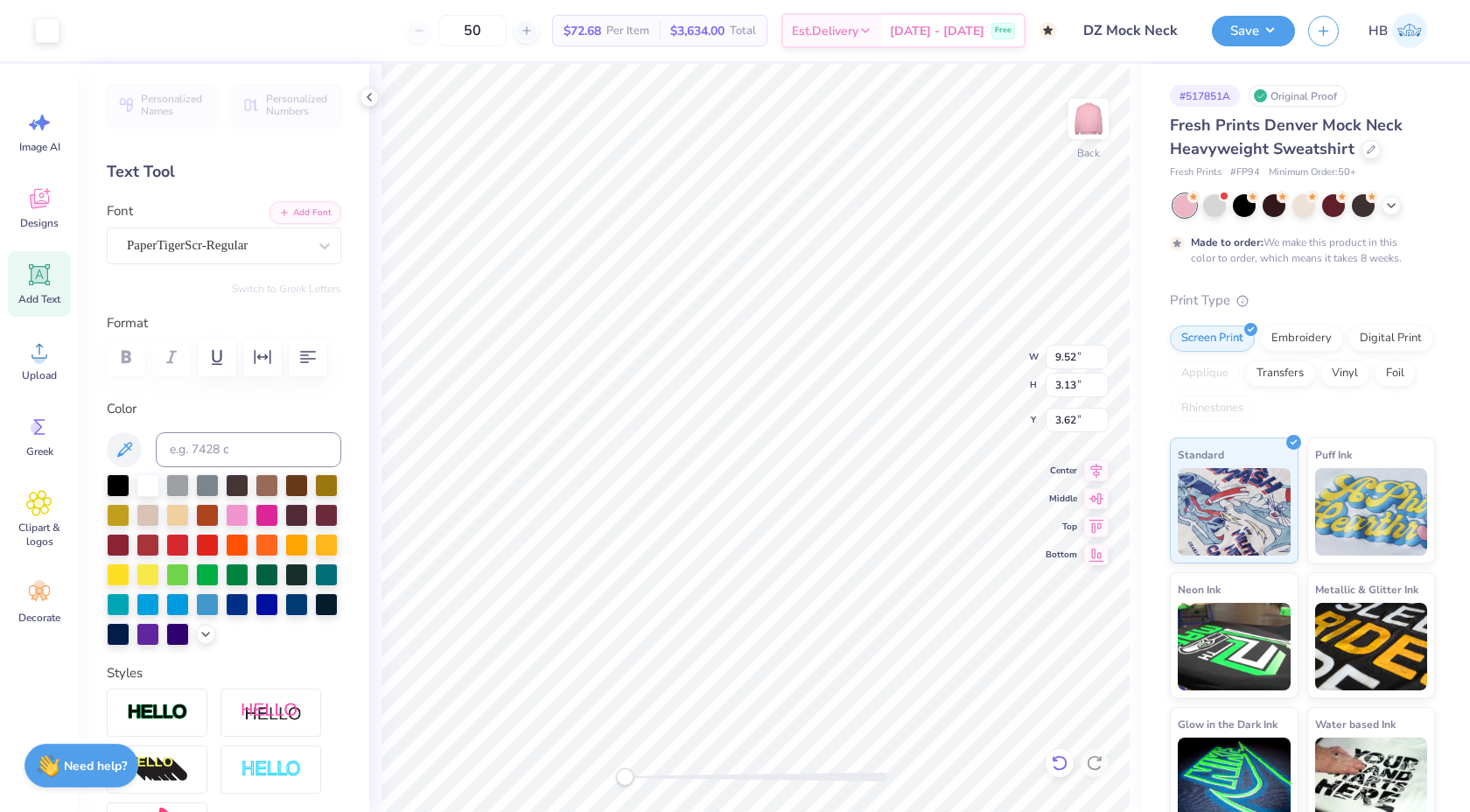
type input "3.82"
type input "3.00"
type input "10.14"
type input "3.11"
type input "3.00"
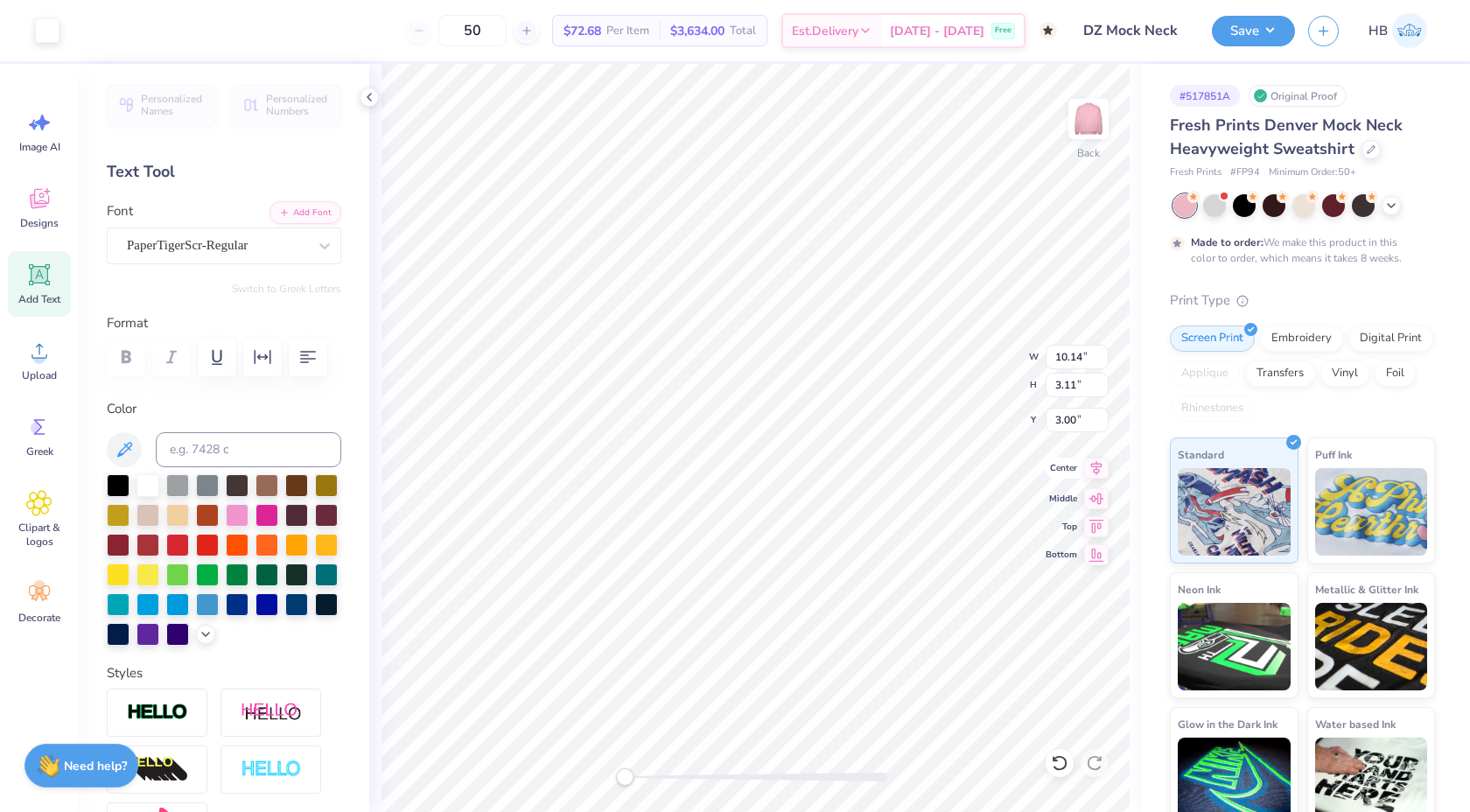
click at [1102, 465] on icon at bounding box center [1097, 468] width 25 height 21
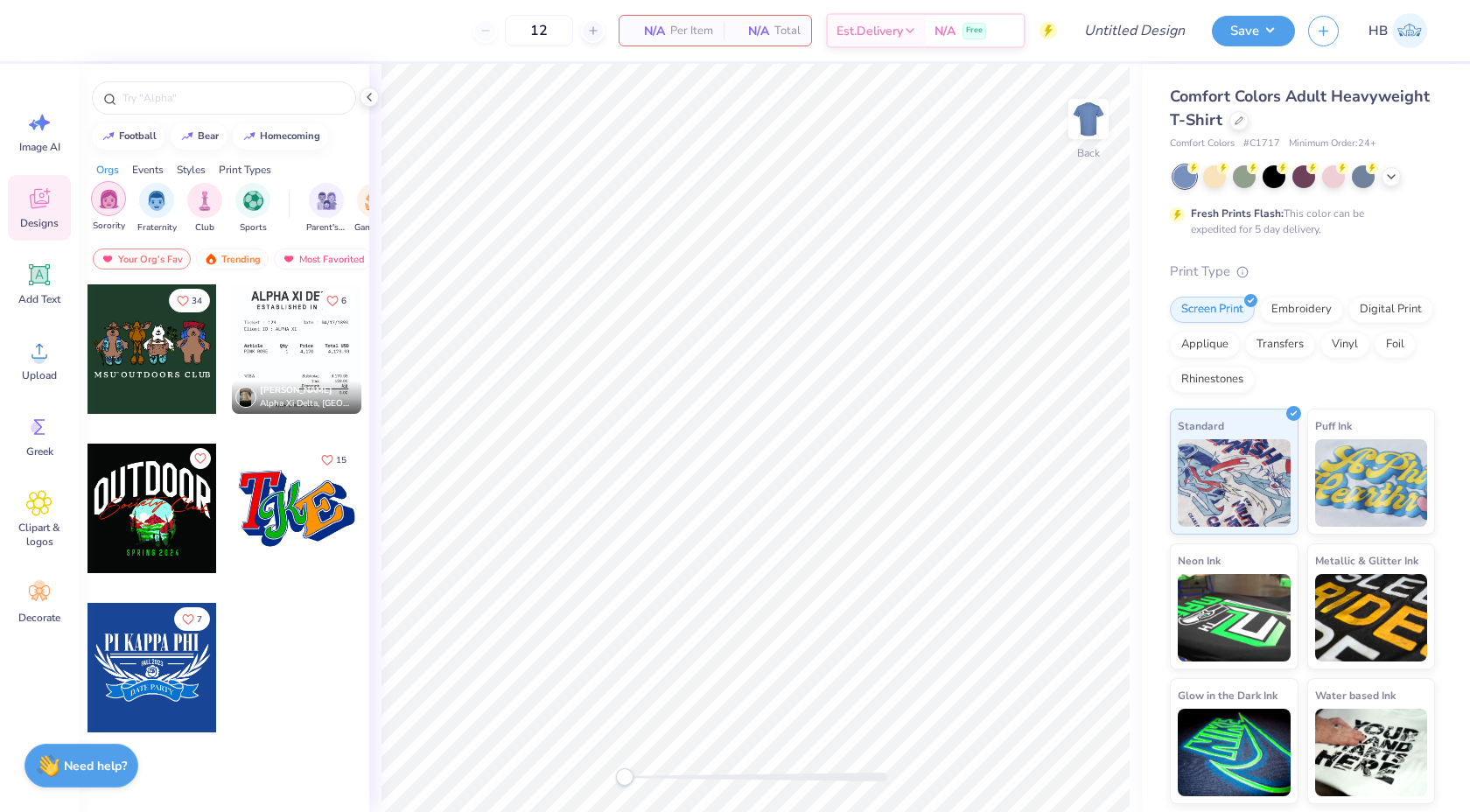
click at [111, 212] on div "filter for Sorority" at bounding box center [108, 198] width 35 height 35
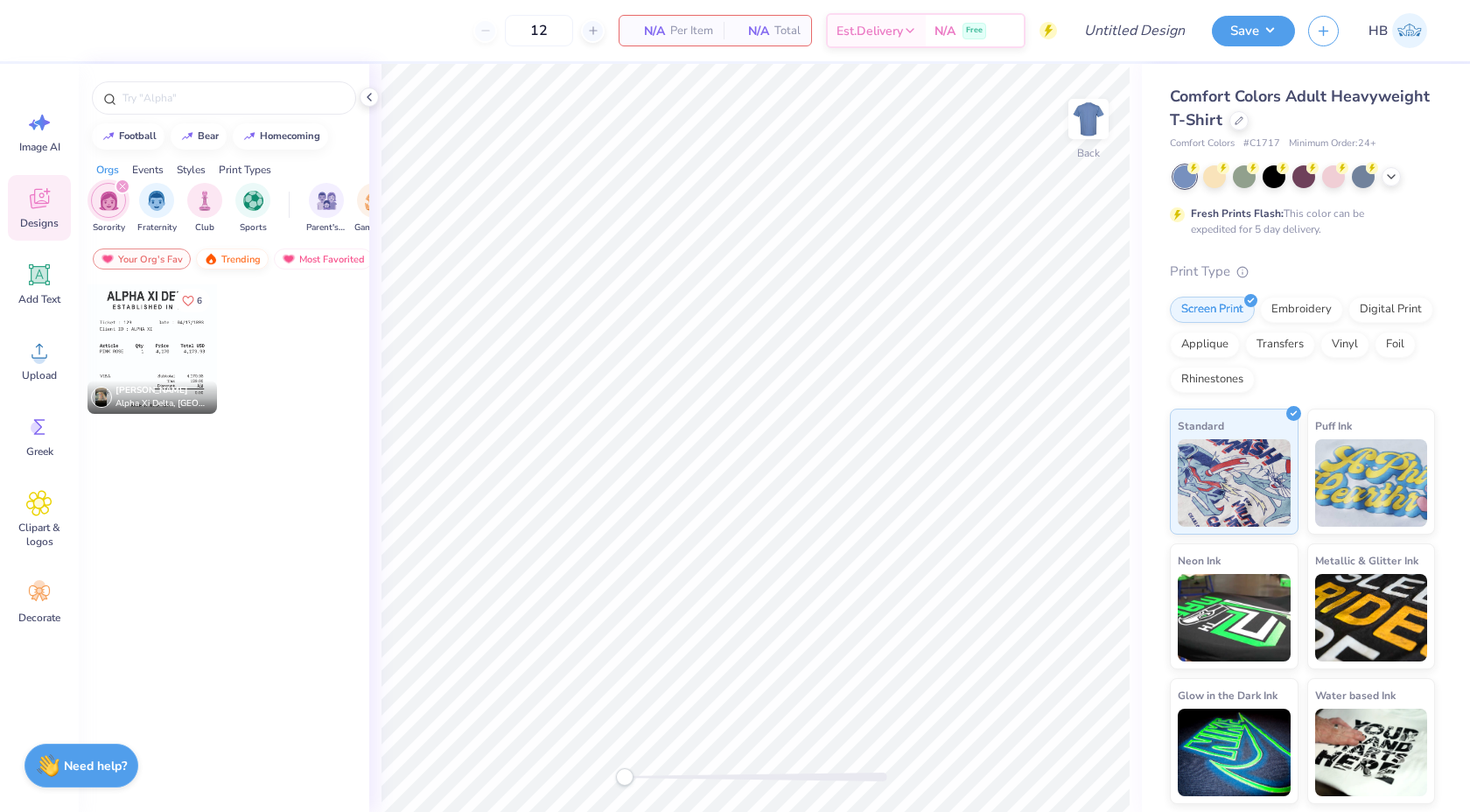
click at [237, 263] on div "Trending" at bounding box center [232, 259] width 73 height 21
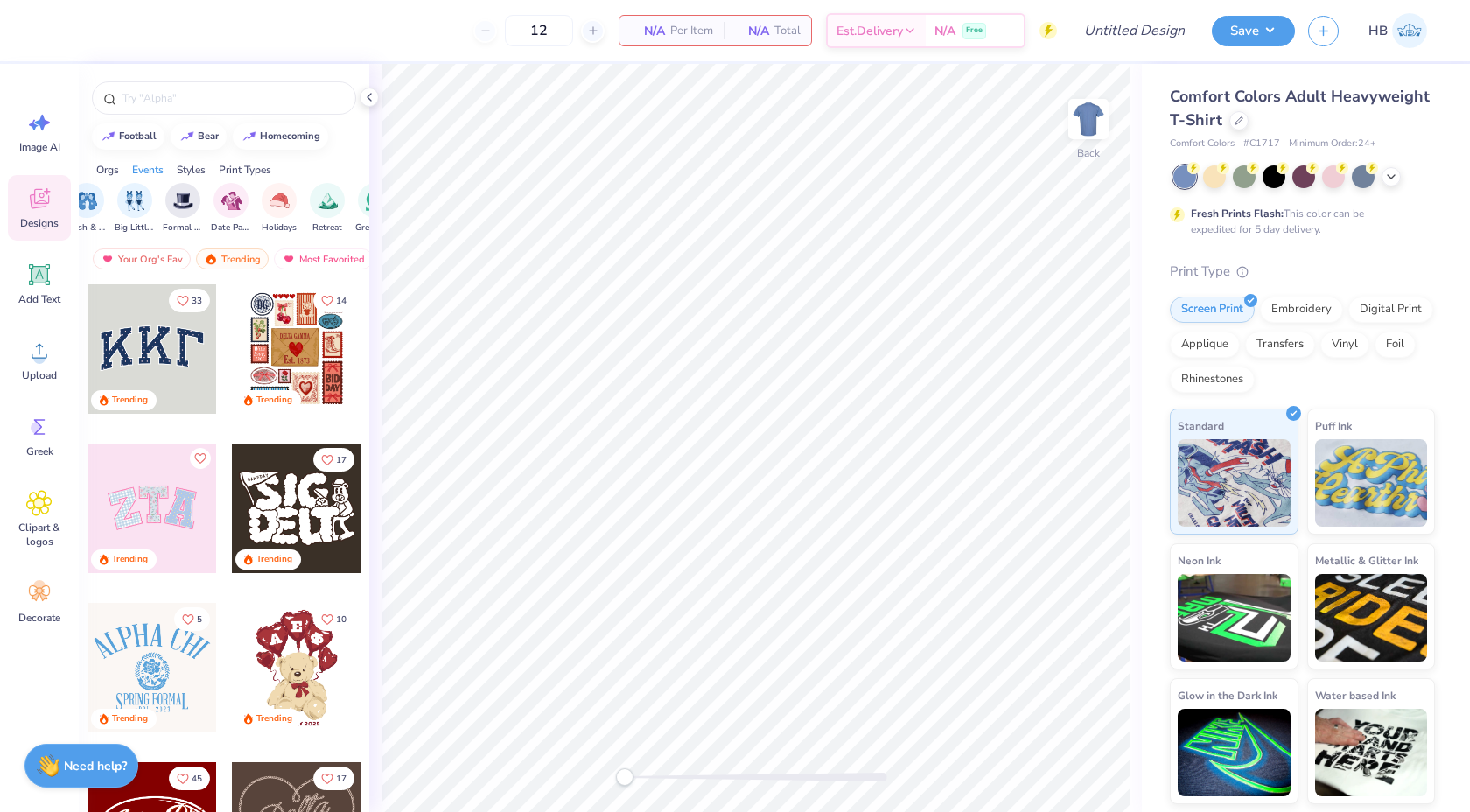
scroll to position [0, 433]
click at [1236, 118] on icon at bounding box center [1239, 118] width 9 height 9
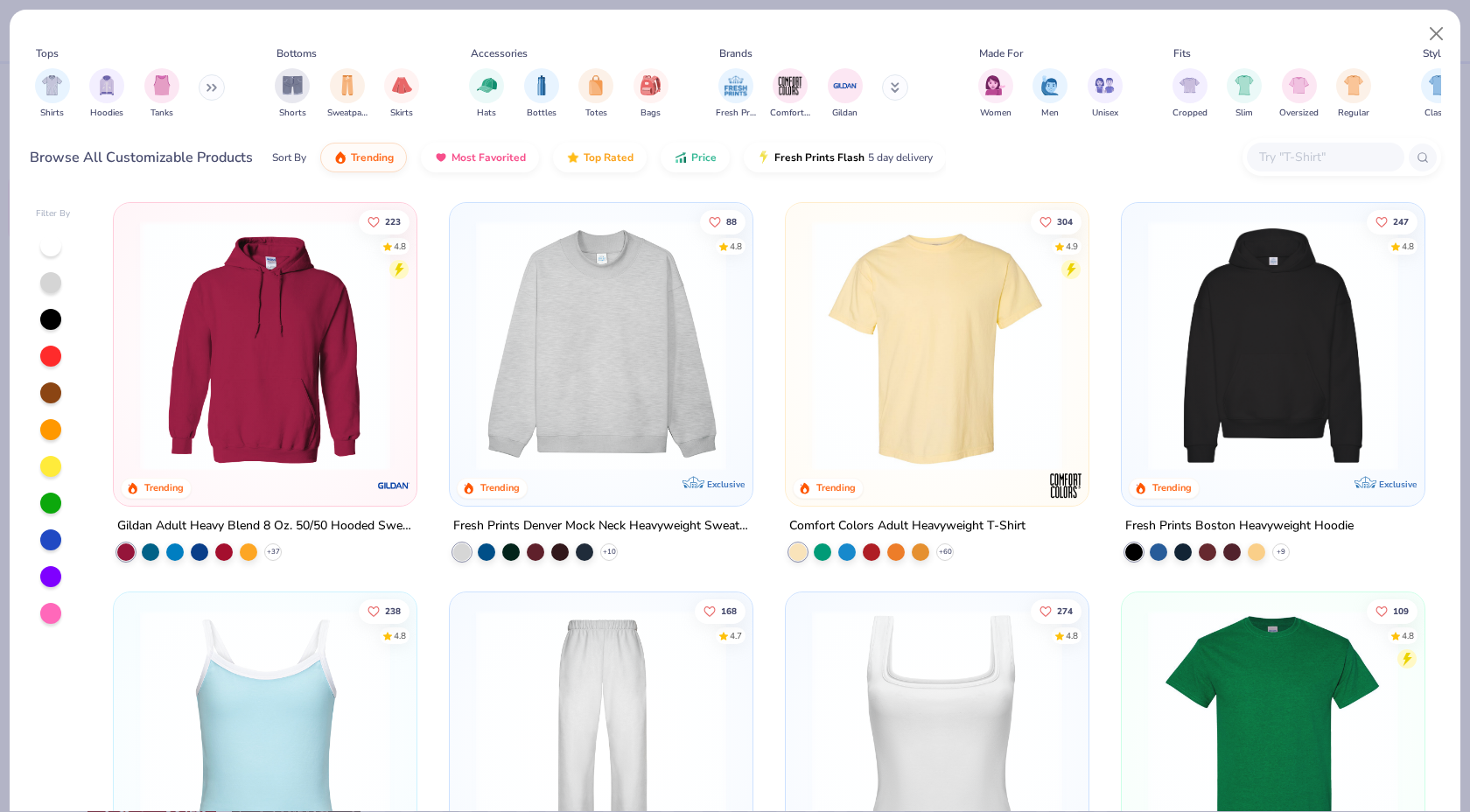
click at [595, 393] on img at bounding box center [601, 346] width 268 height 250
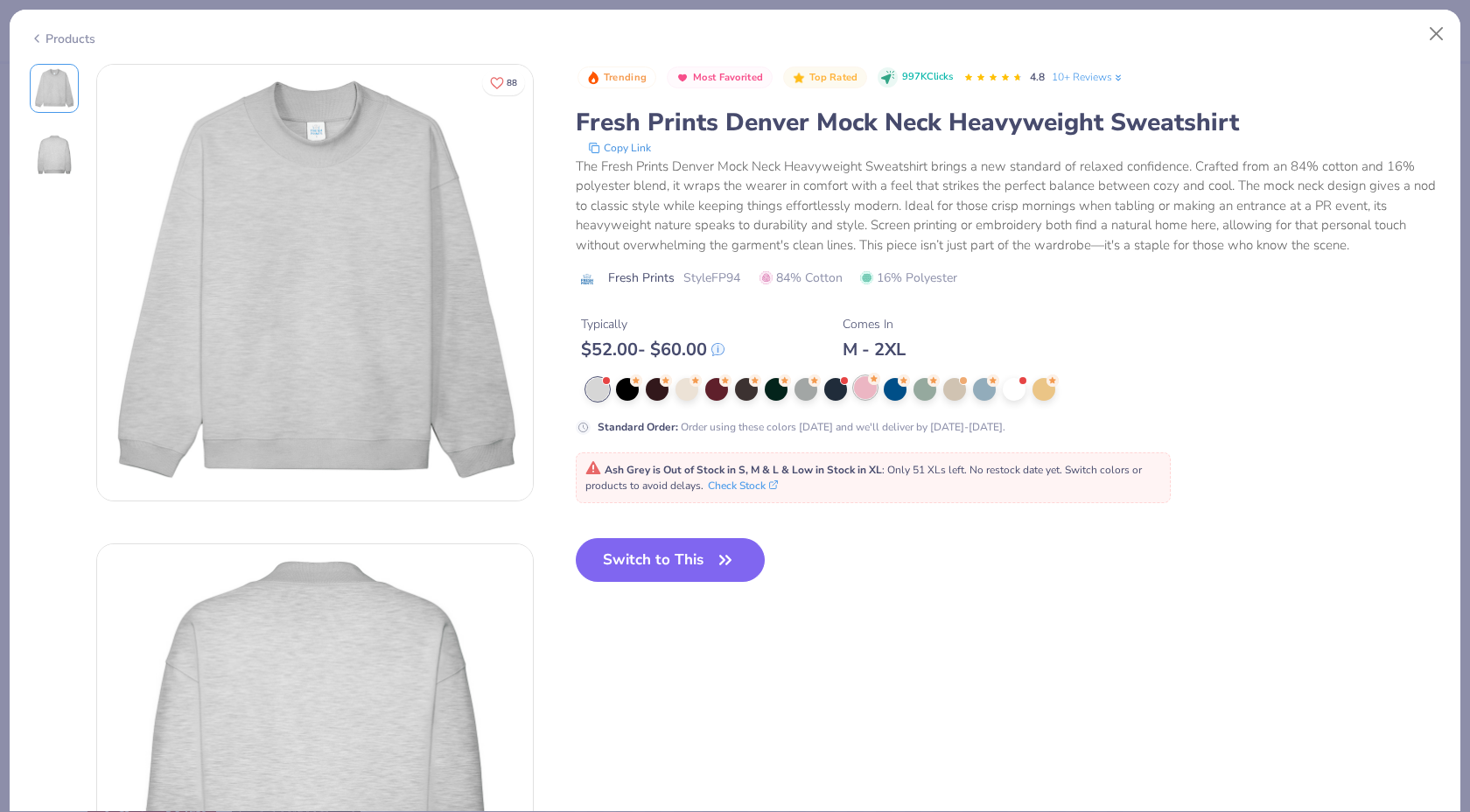
click at [861, 383] on div at bounding box center [865, 388] width 23 height 23
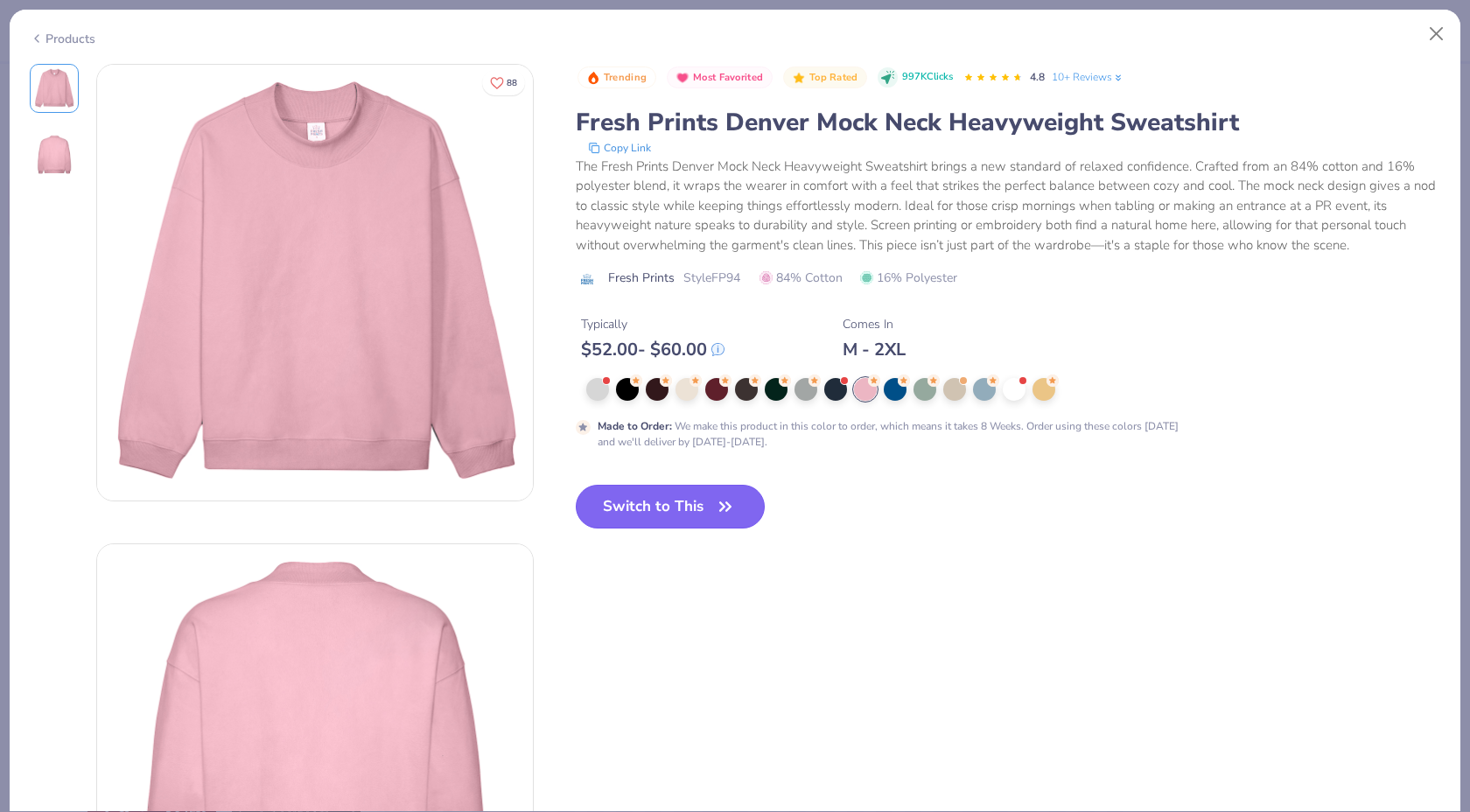
click at [654, 508] on button "Switch to This" at bounding box center [671, 506] width 190 height 44
type input "50"
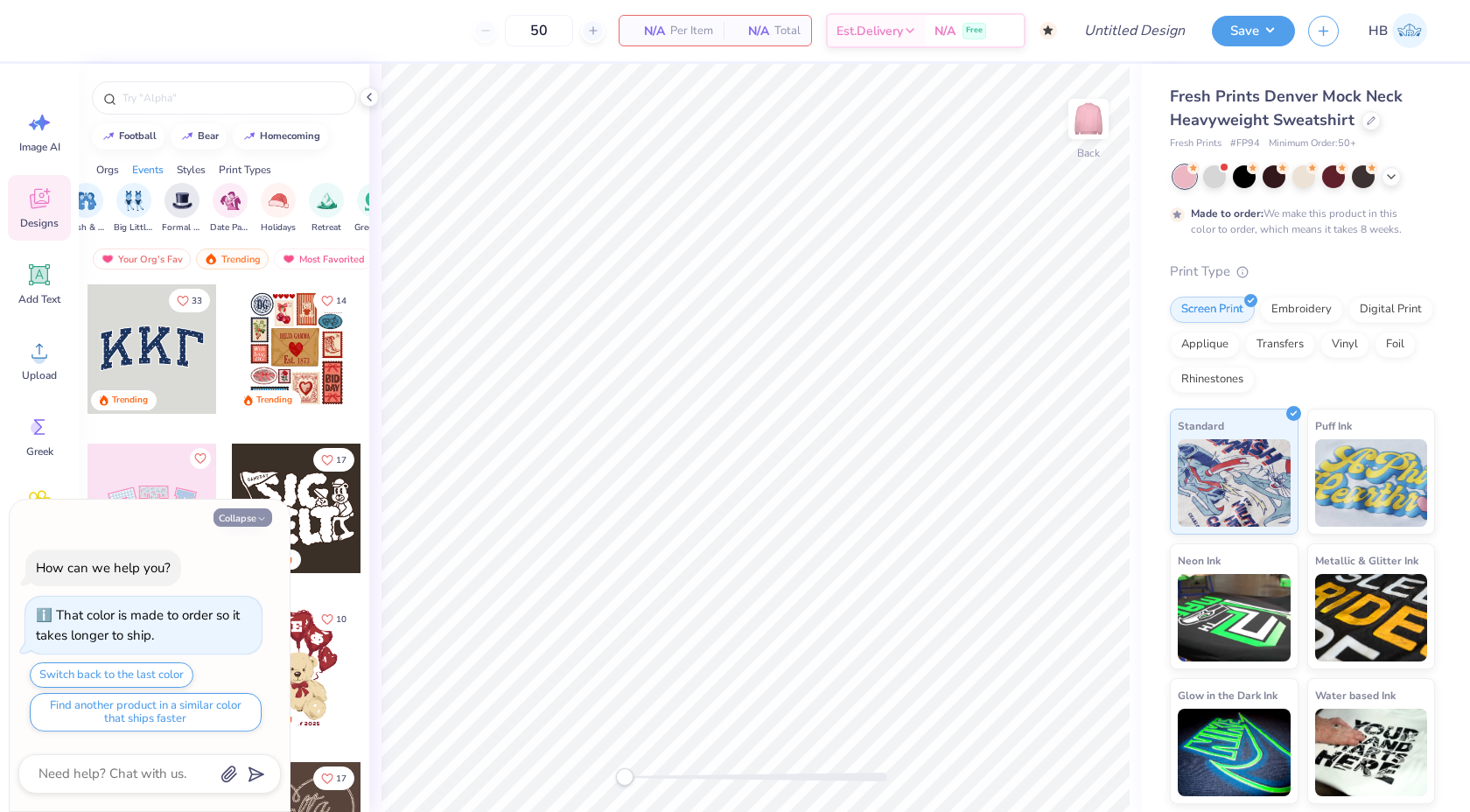
click at [245, 520] on button "Collapse" at bounding box center [243, 516] width 59 height 18
type textarea "x"
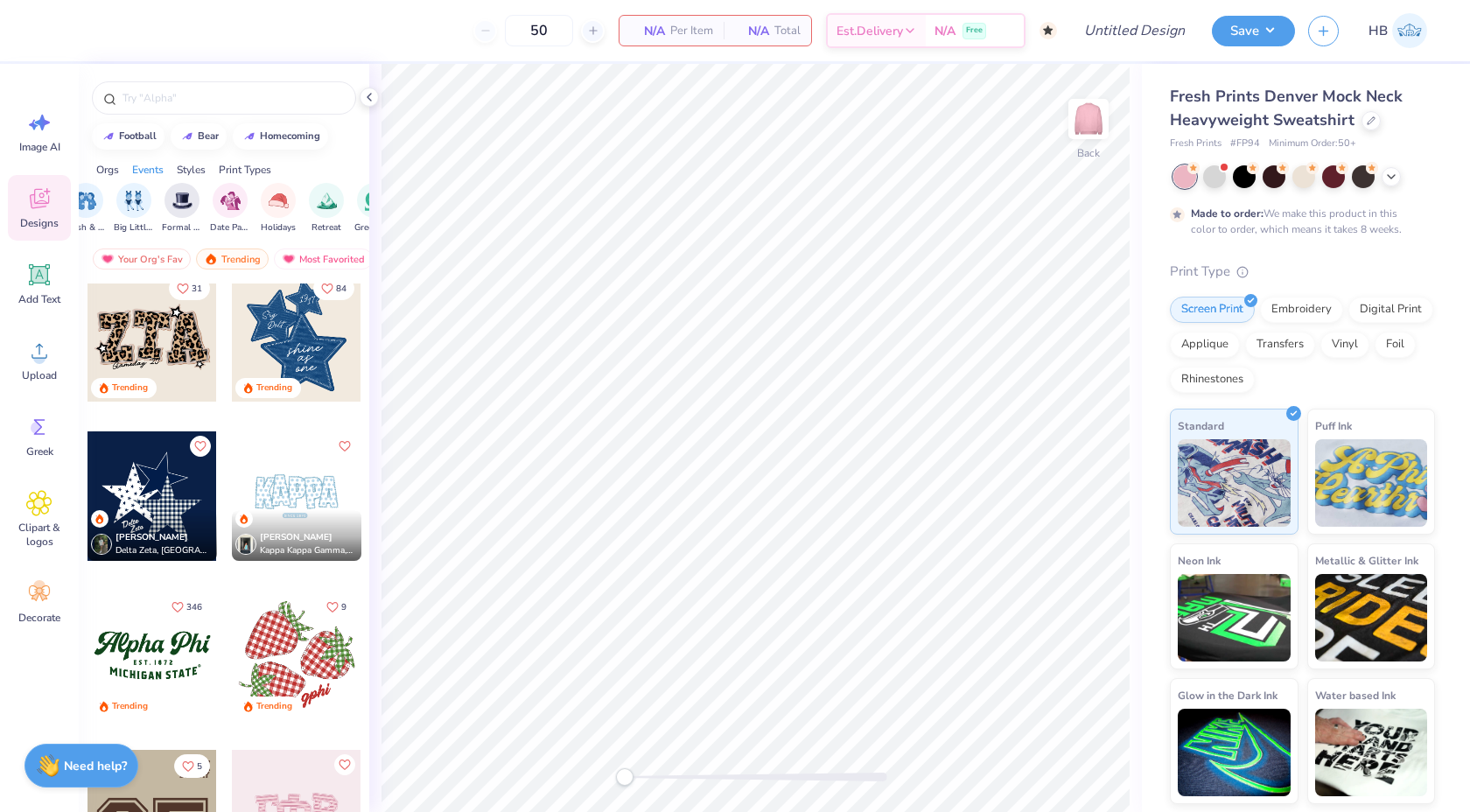
scroll to position [1128, 0]
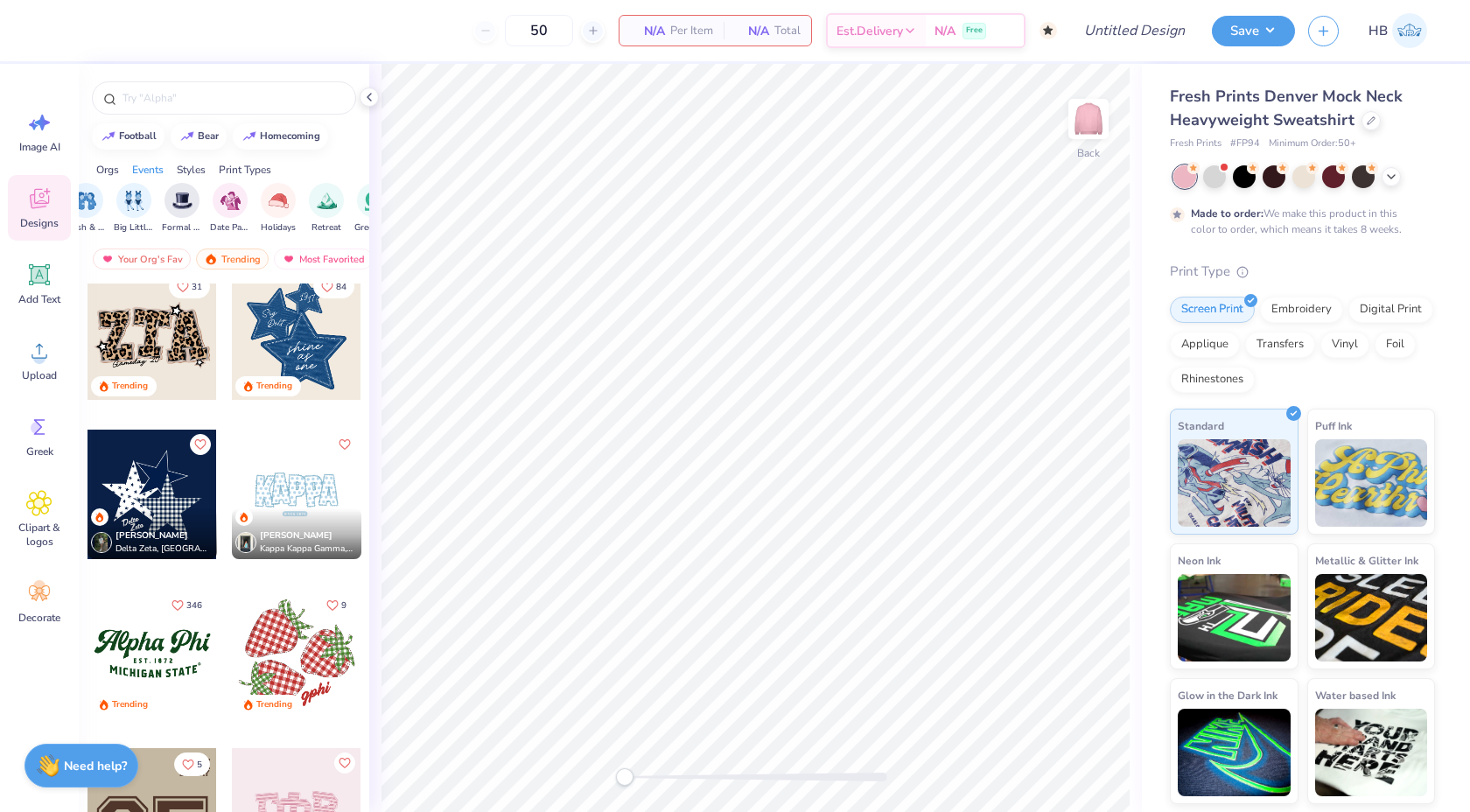
click at [279, 496] on div at bounding box center [297, 494] width 130 height 130
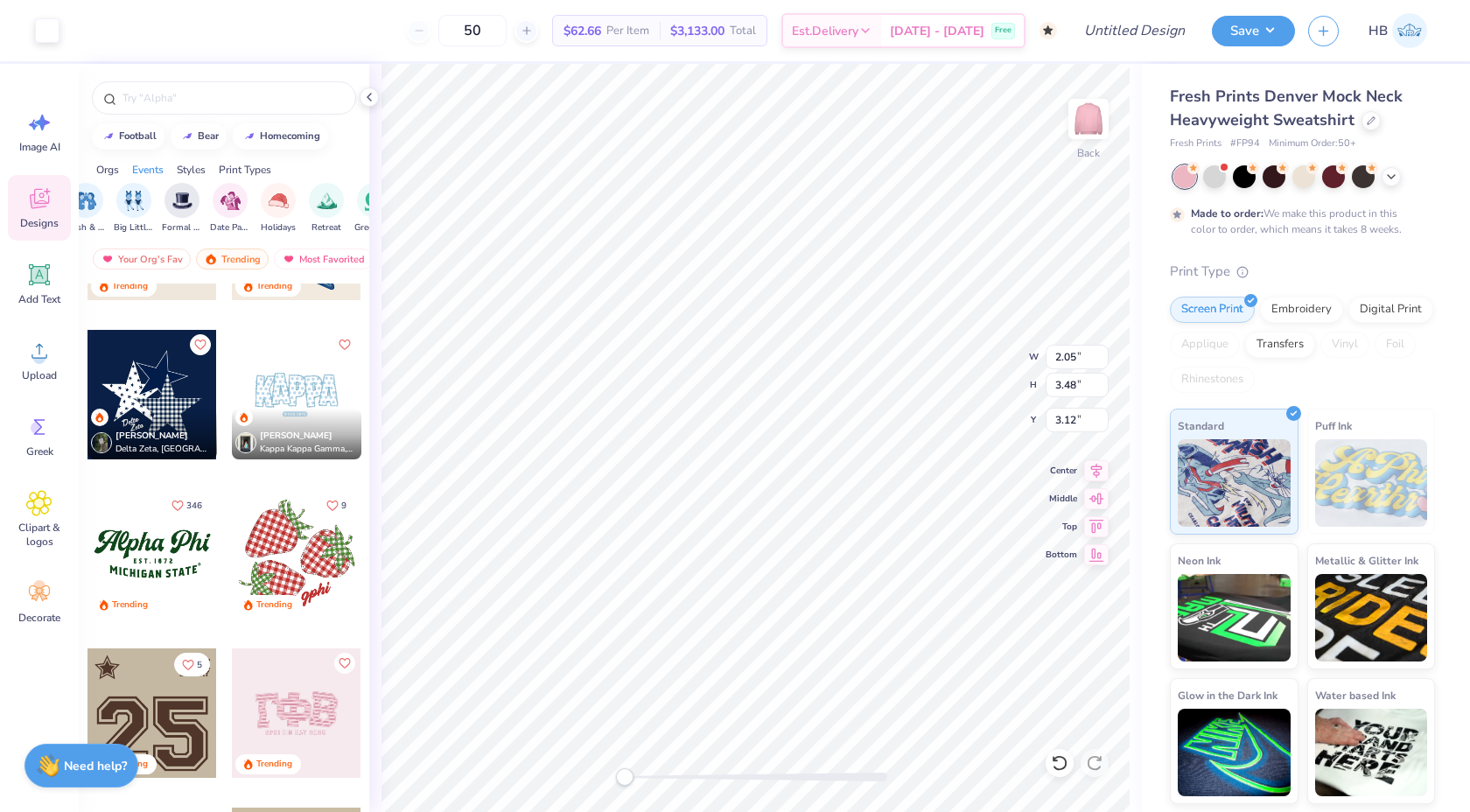
scroll to position [1230, 0]
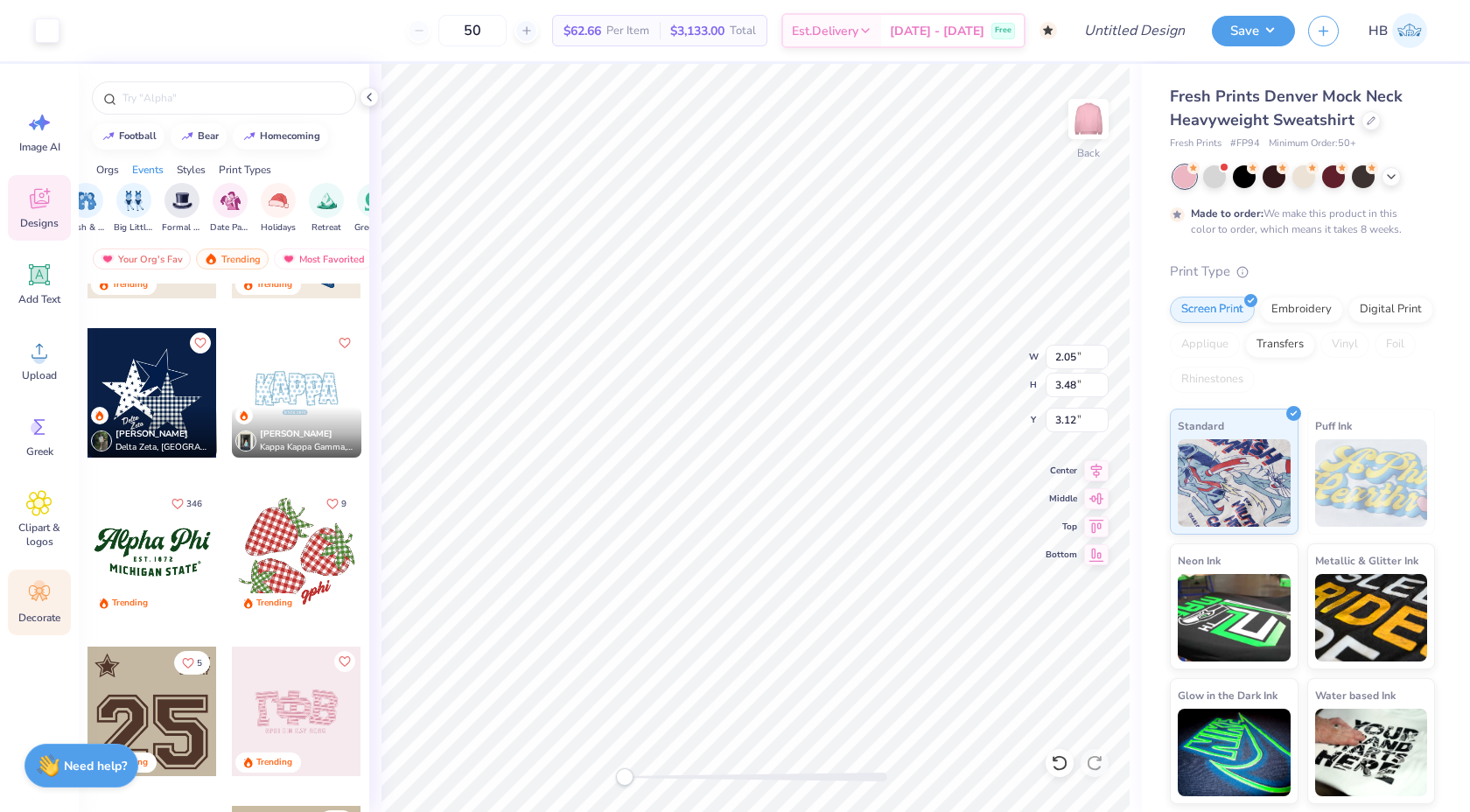
click at [47, 572] on div "Decorate" at bounding box center [39, 602] width 63 height 65
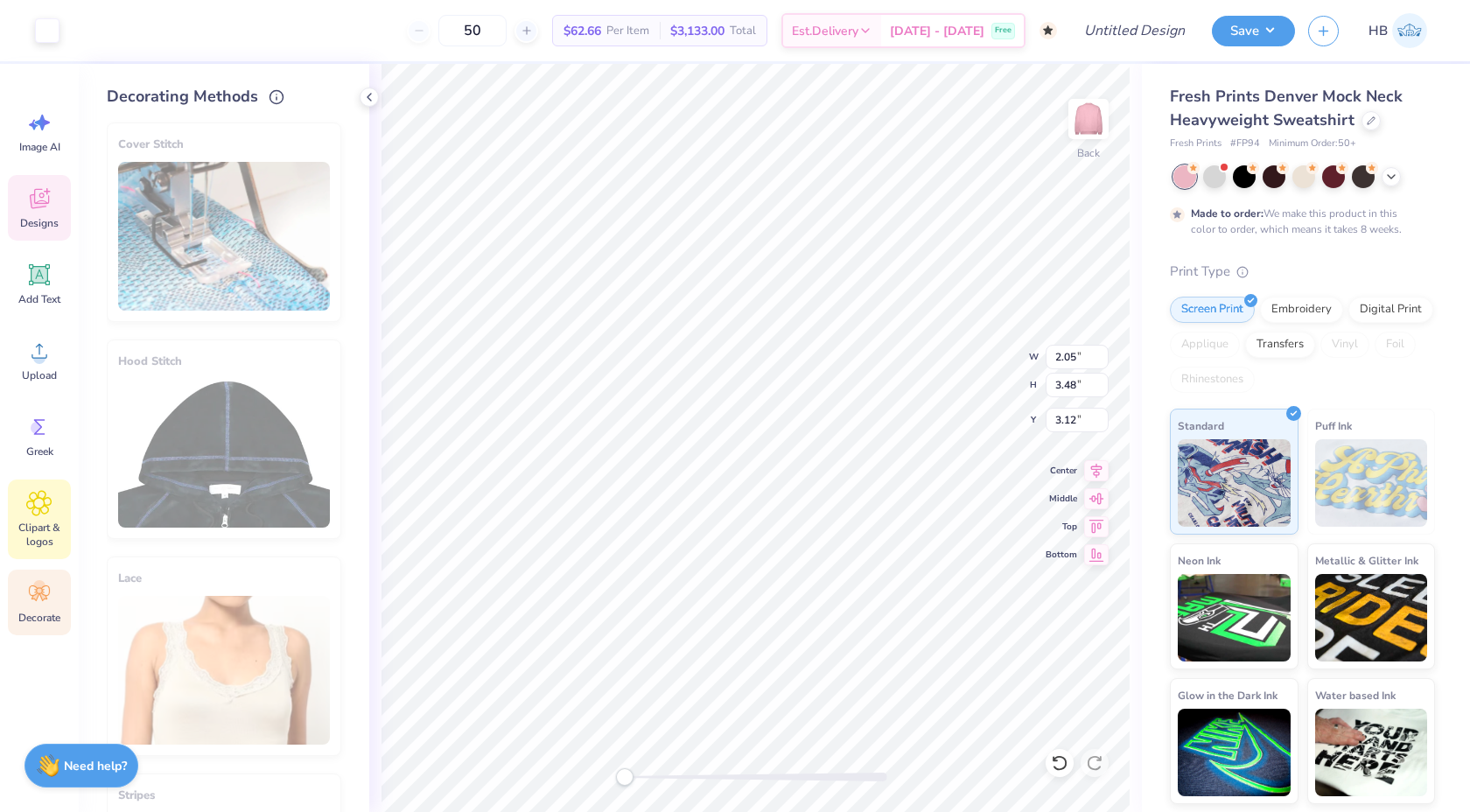
click at [51, 514] on icon at bounding box center [39, 503] width 26 height 27
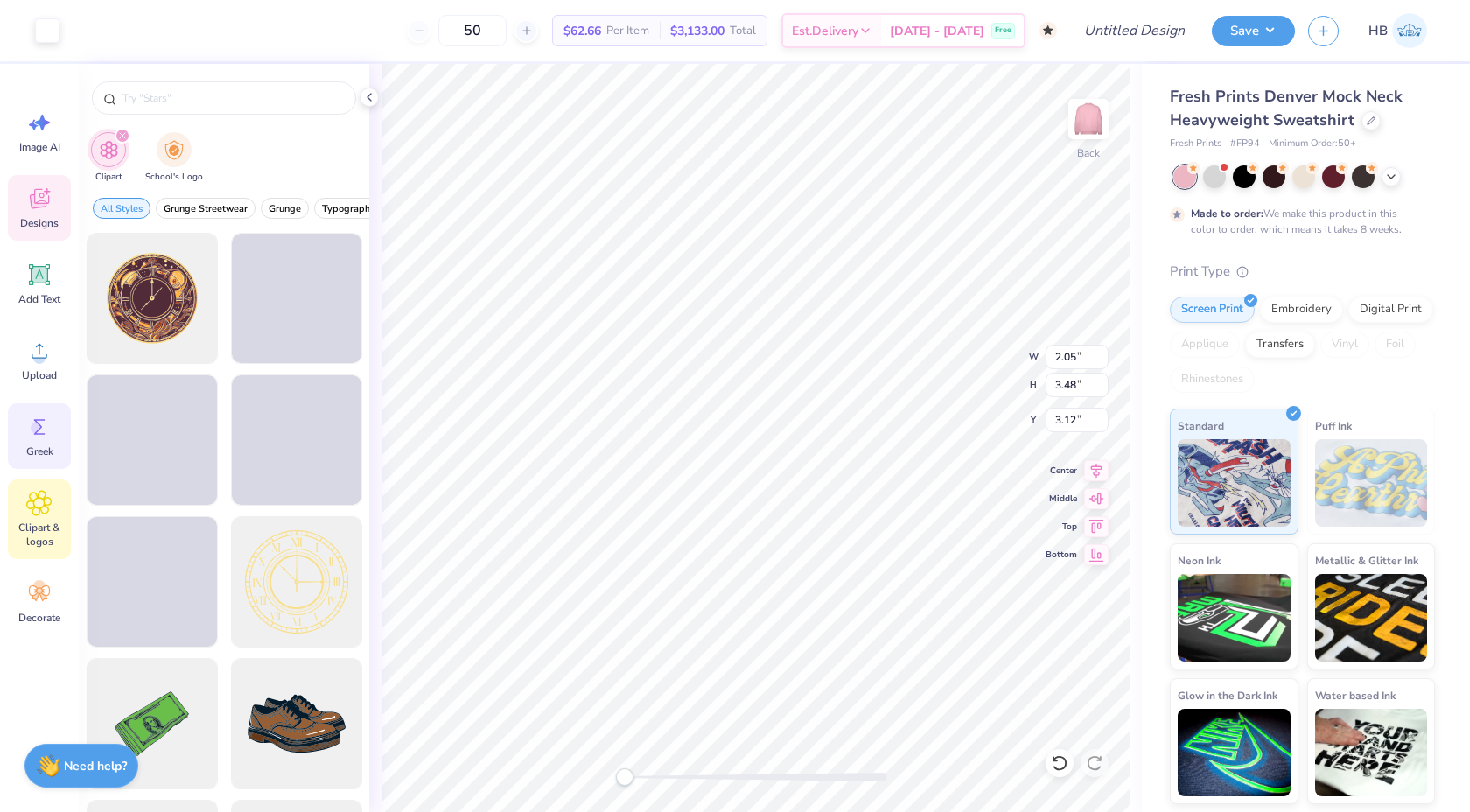
click at [47, 442] on div "Greek" at bounding box center [39, 436] width 63 height 65
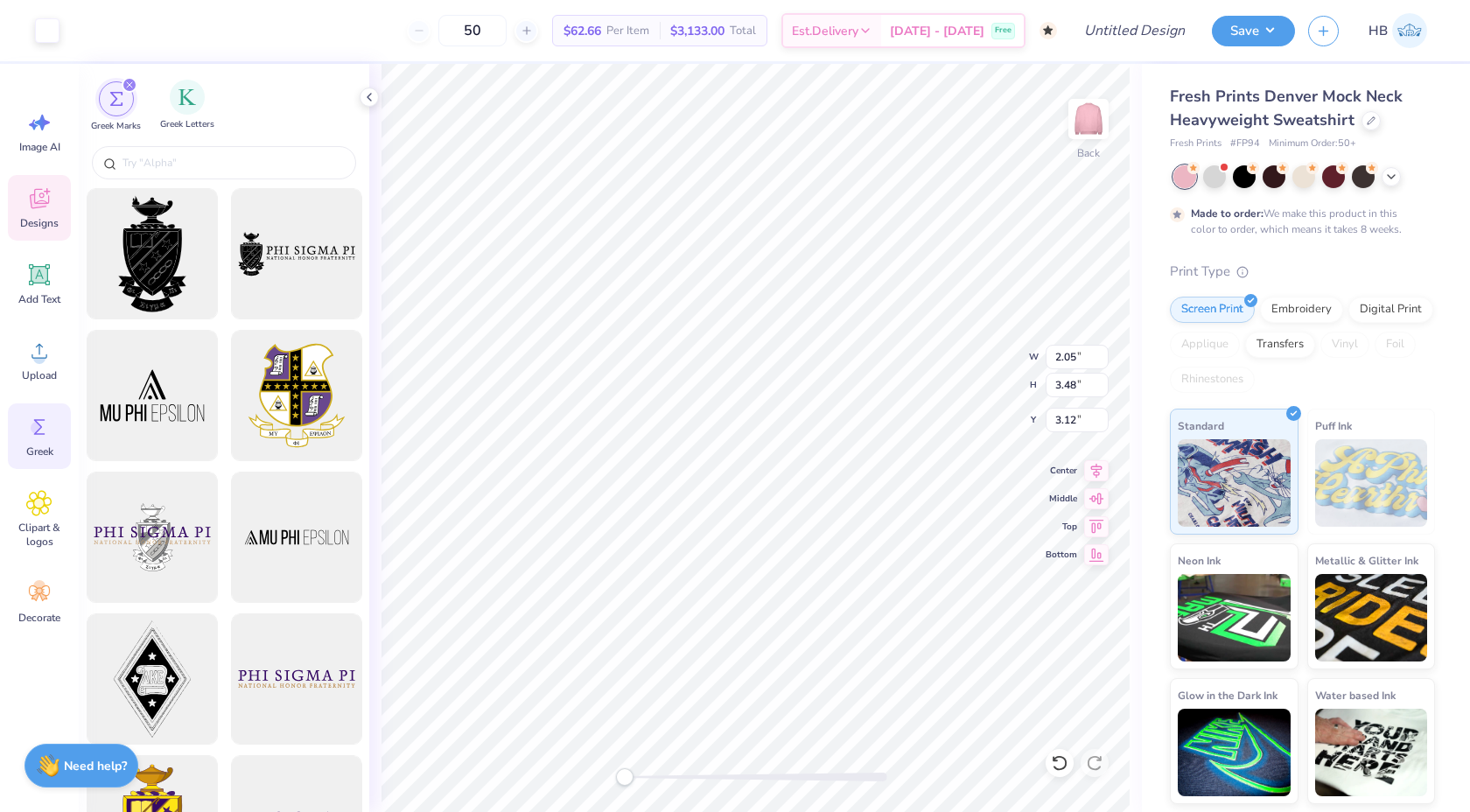
click at [172, 110] on div "Greek Letters" at bounding box center [187, 105] width 54 height 51
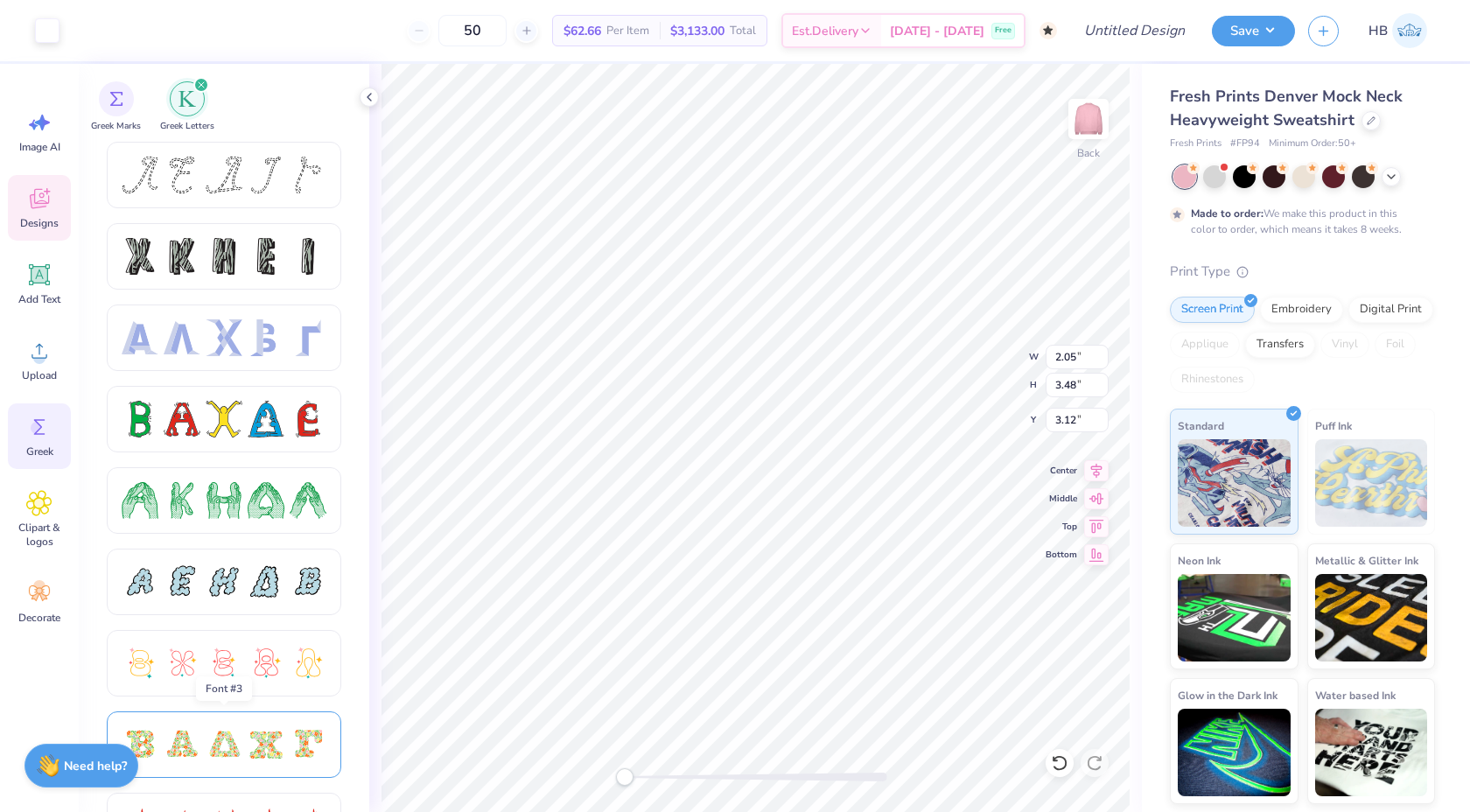
click at [312, 743] on div at bounding box center [308, 744] width 37 height 37
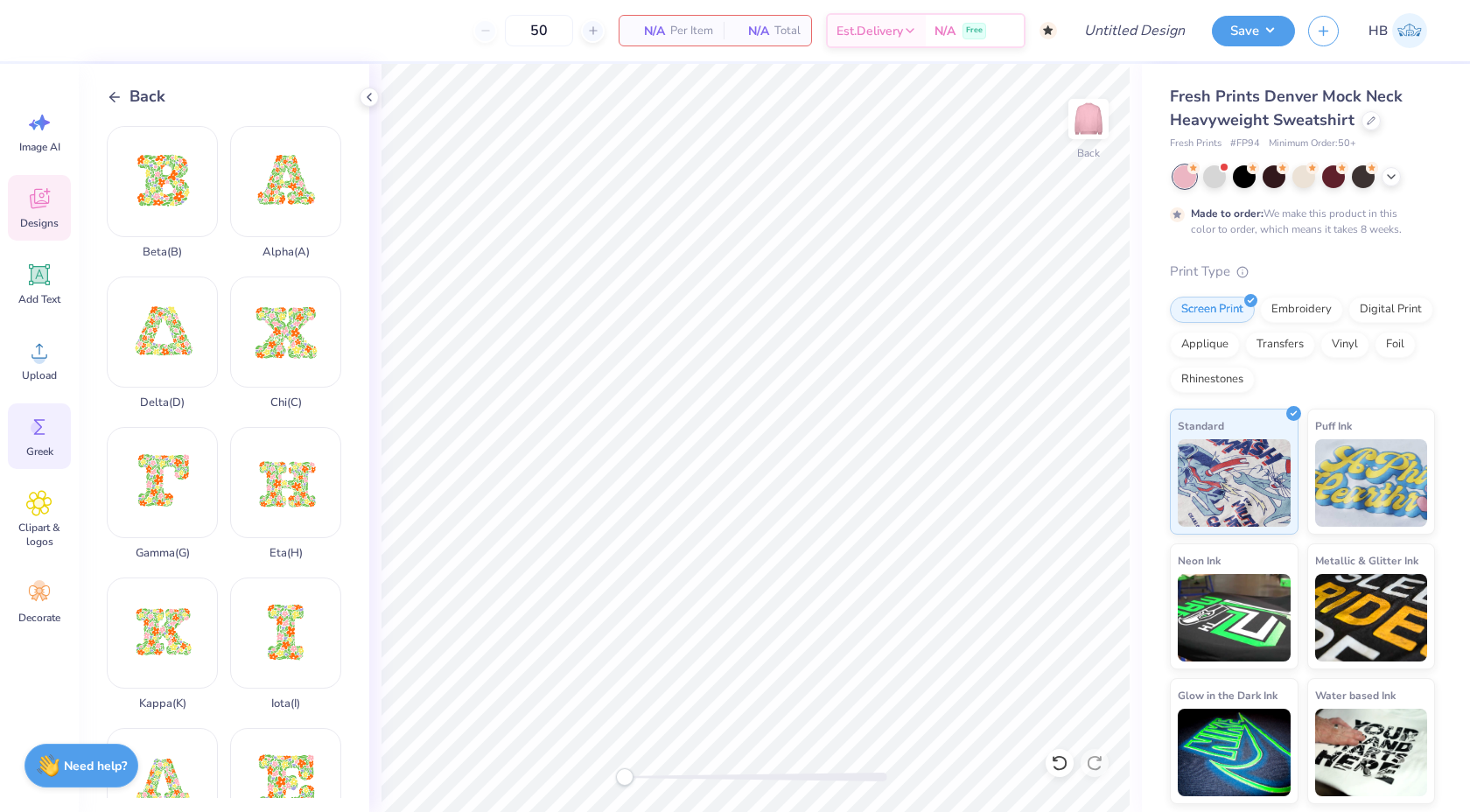
click at [38, 208] on icon at bounding box center [40, 199] width 27 height 27
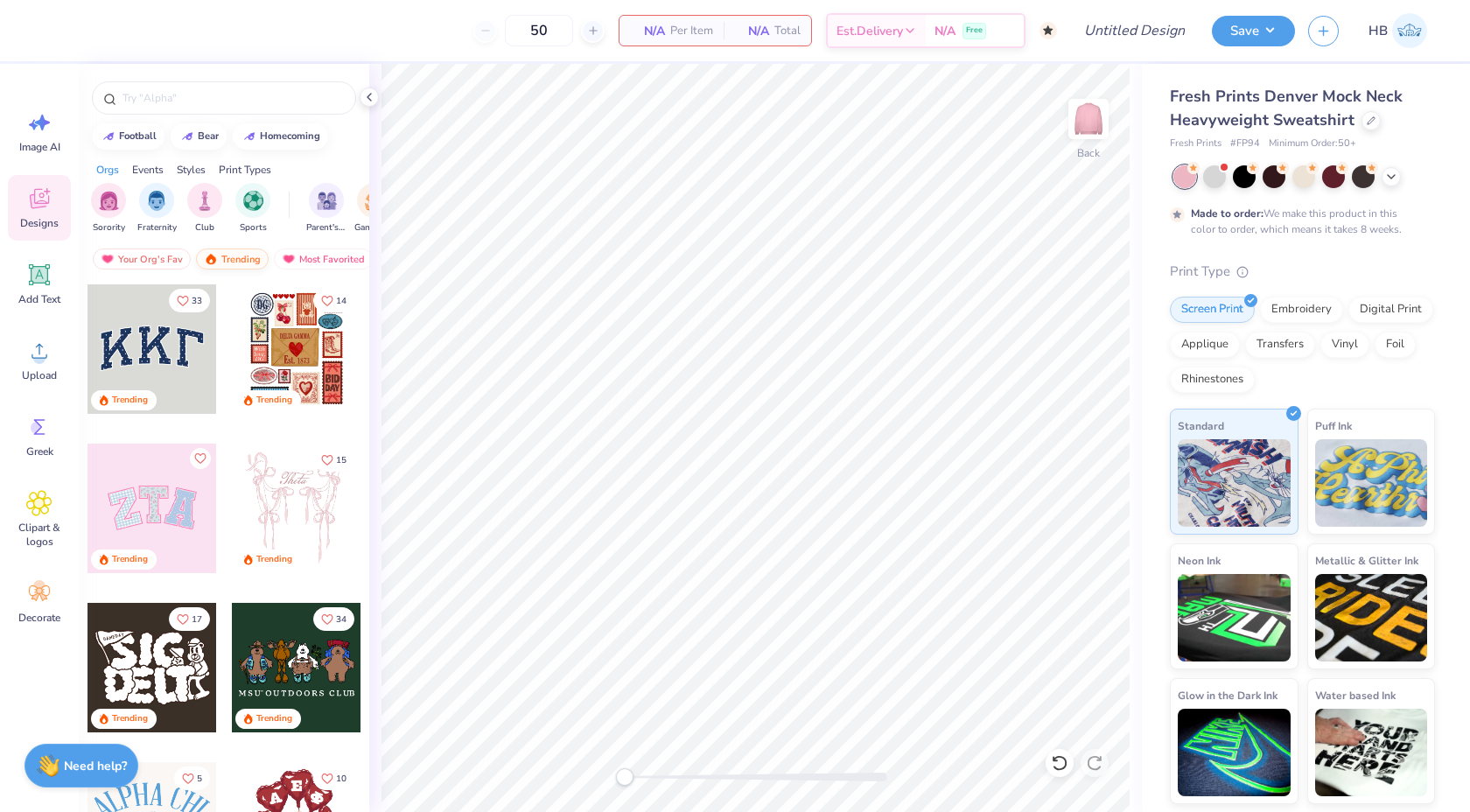
click at [227, 261] on div "Trending" at bounding box center [232, 259] width 73 height 21
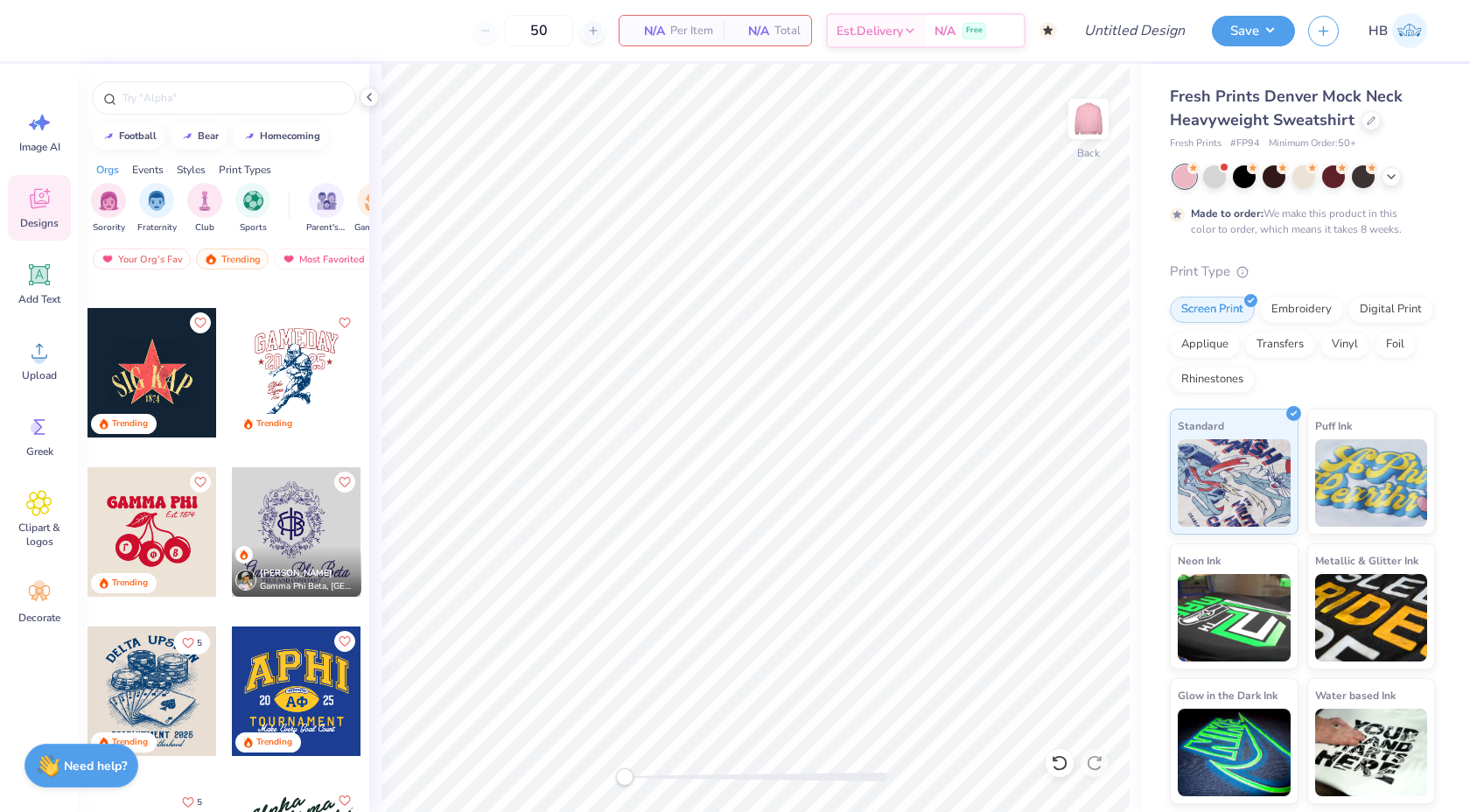
scroll to position [6507, 0]
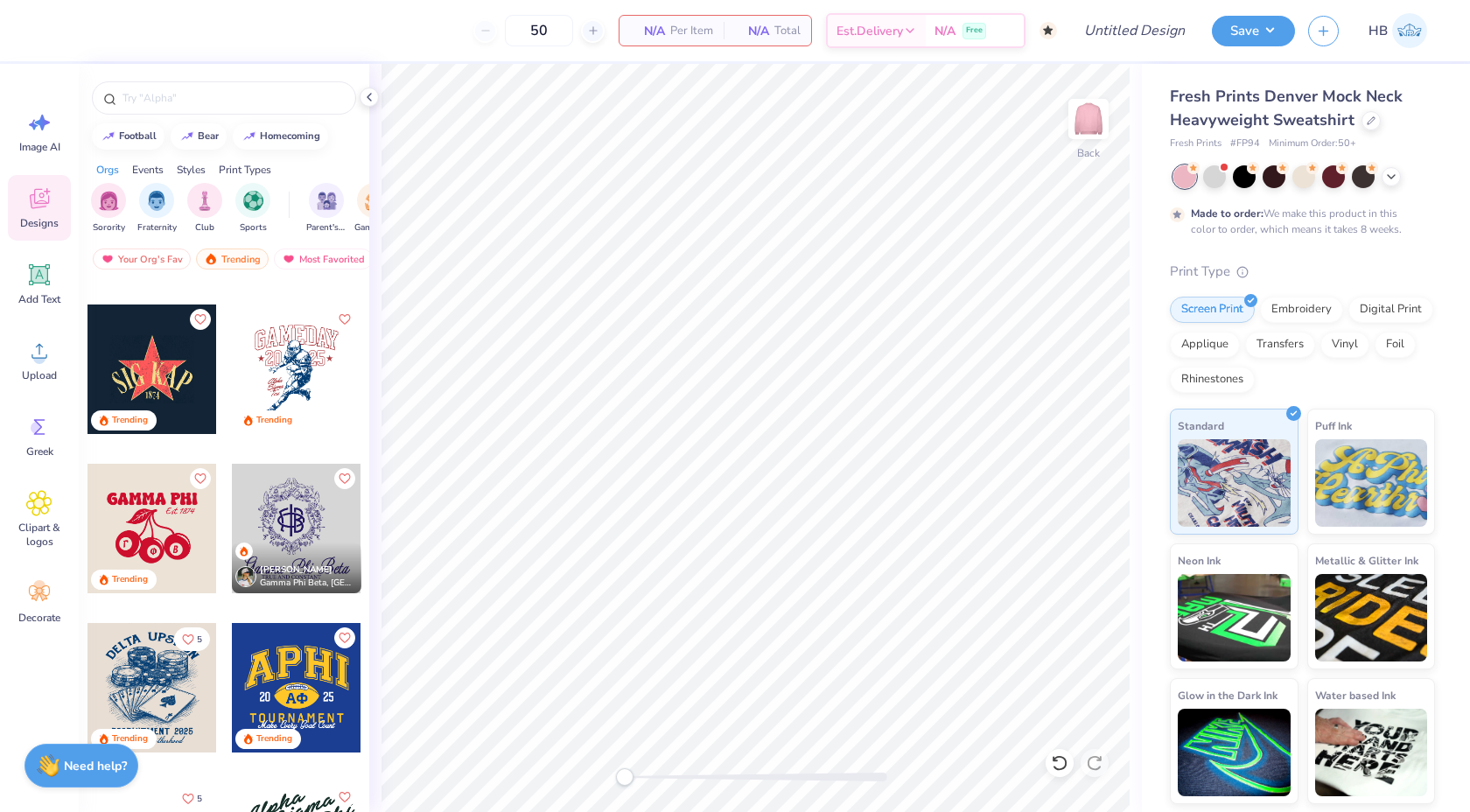
click at [297, 541] on div at bounding box center [297, 528] width 130 height 130
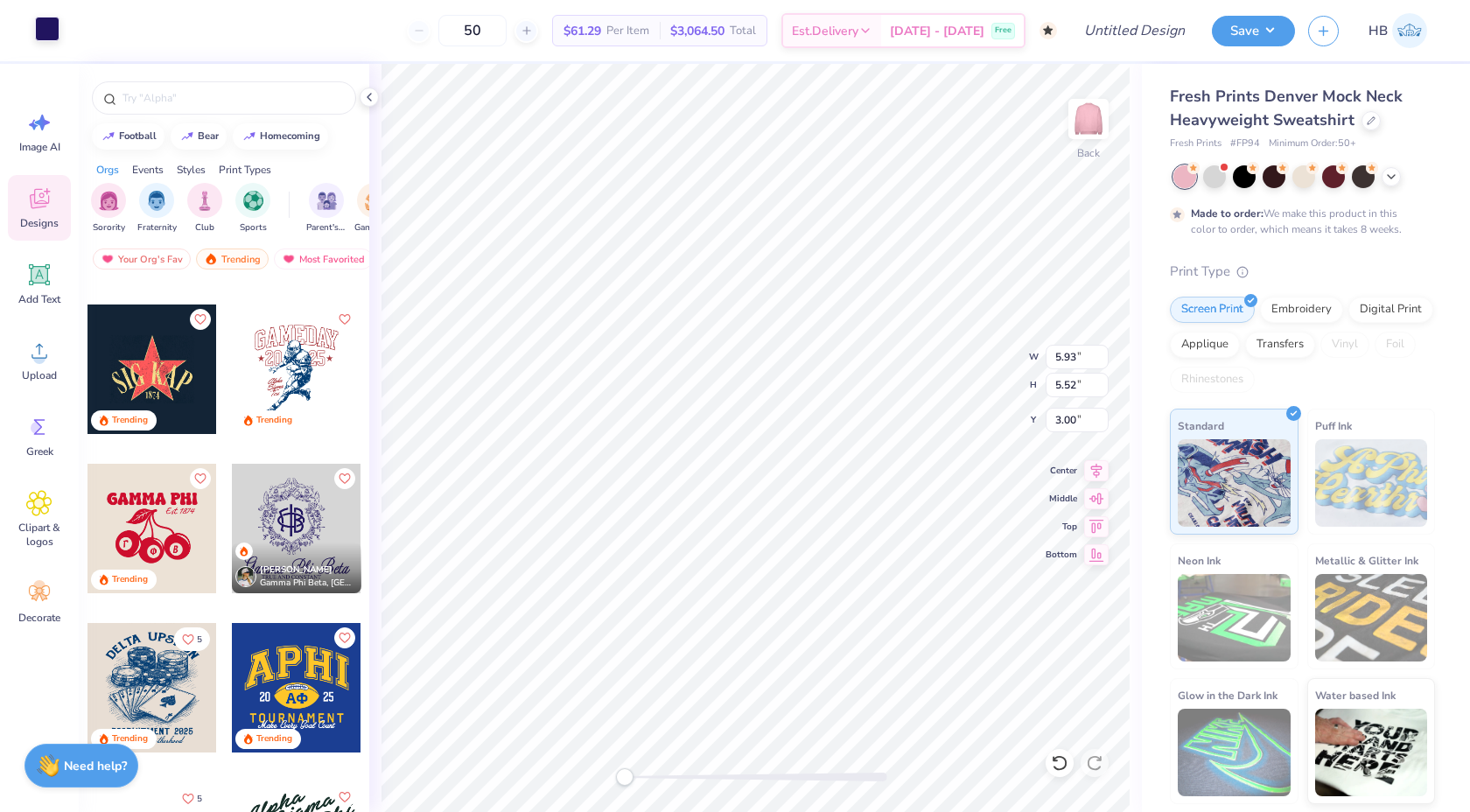
click at [49, 30] on div at bounding box center [47, 29] width 25 height 25
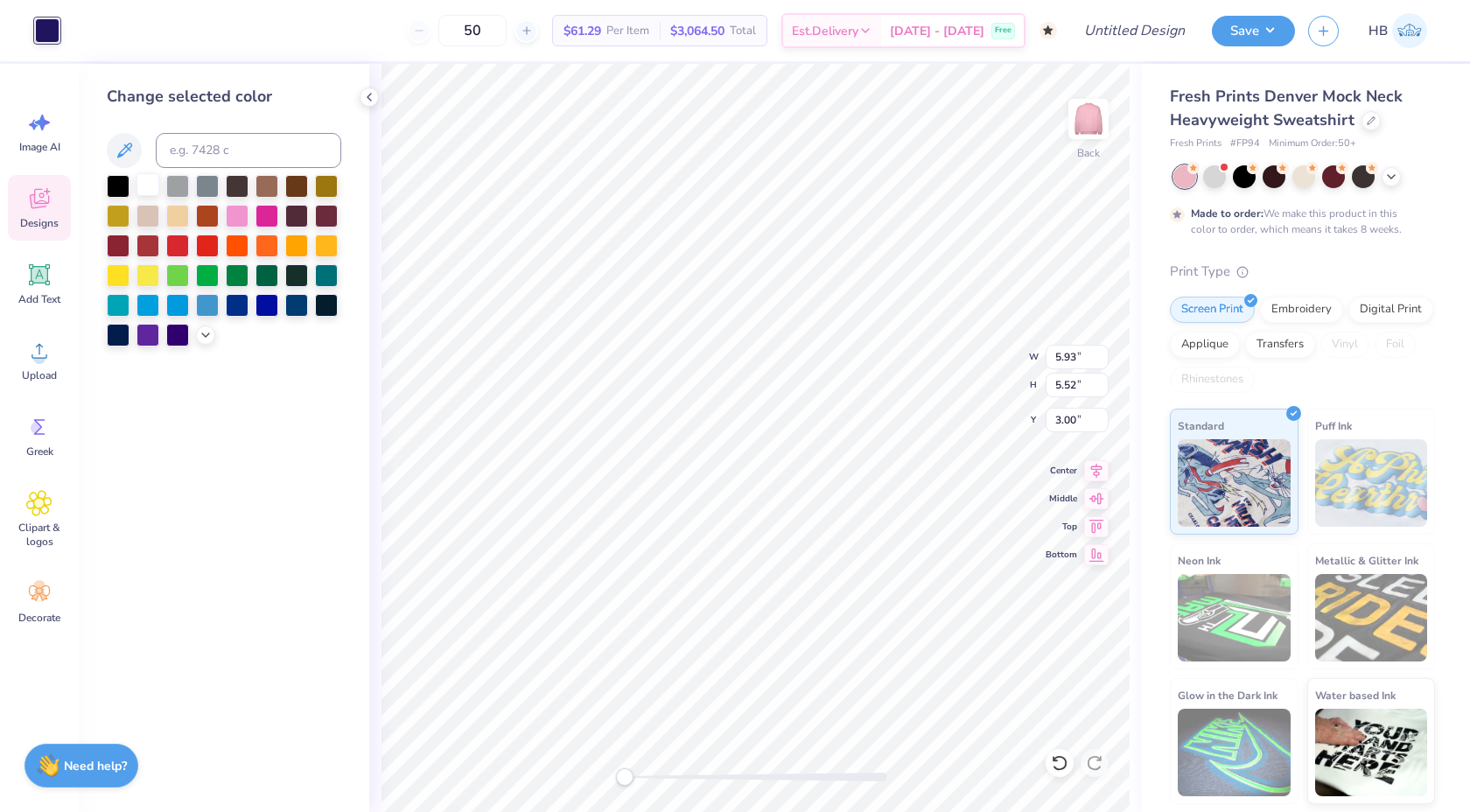
click at [150, 184] on div at bounding box center [148, 185] width 23 height 23
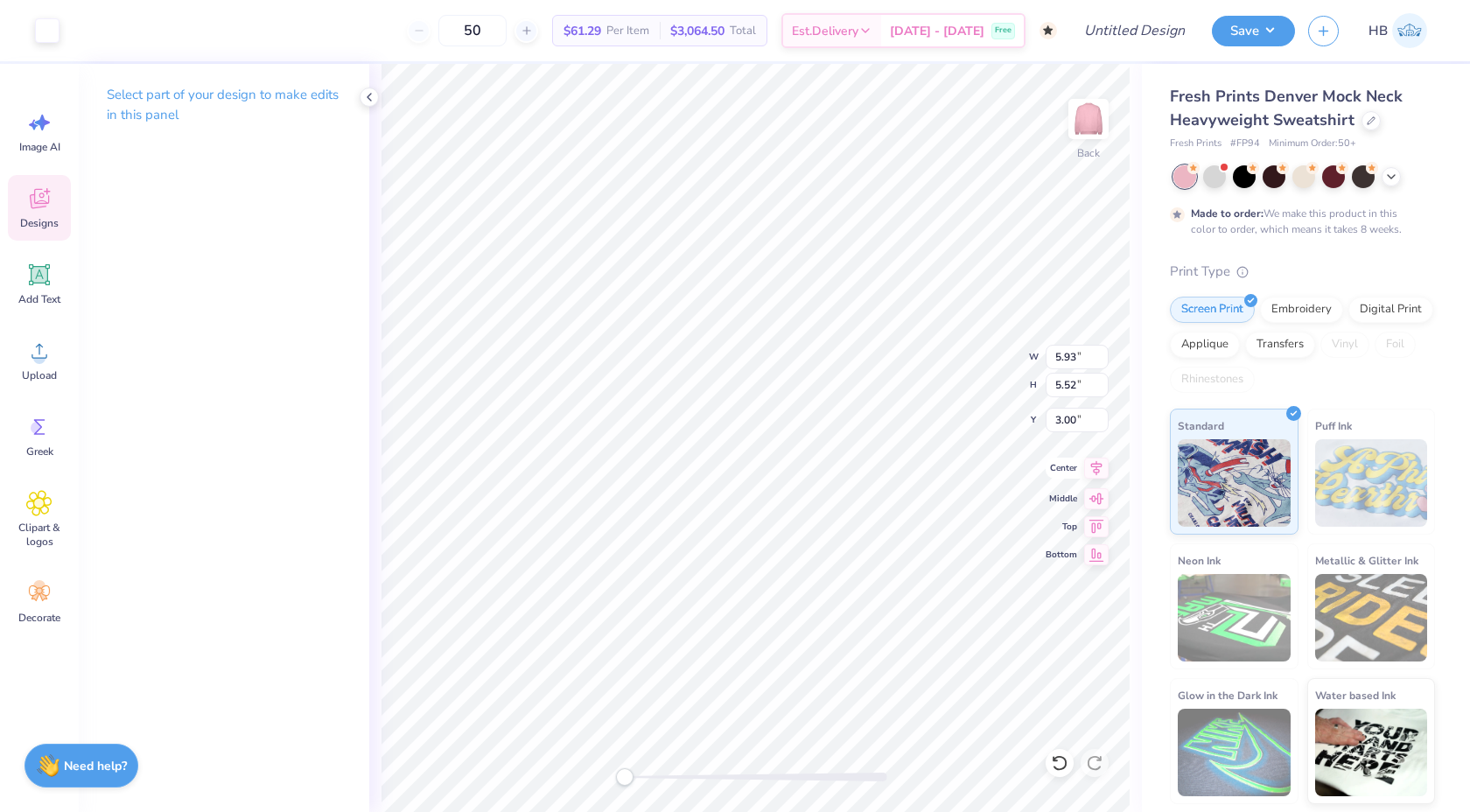
click at [1100, 472] on icon at bounding box center [1097, 468] width 25 height 21
click at [701, 770] on div at bounding box center [755, 777] width 263 height 17
type input "1.08"
type input "7.81"
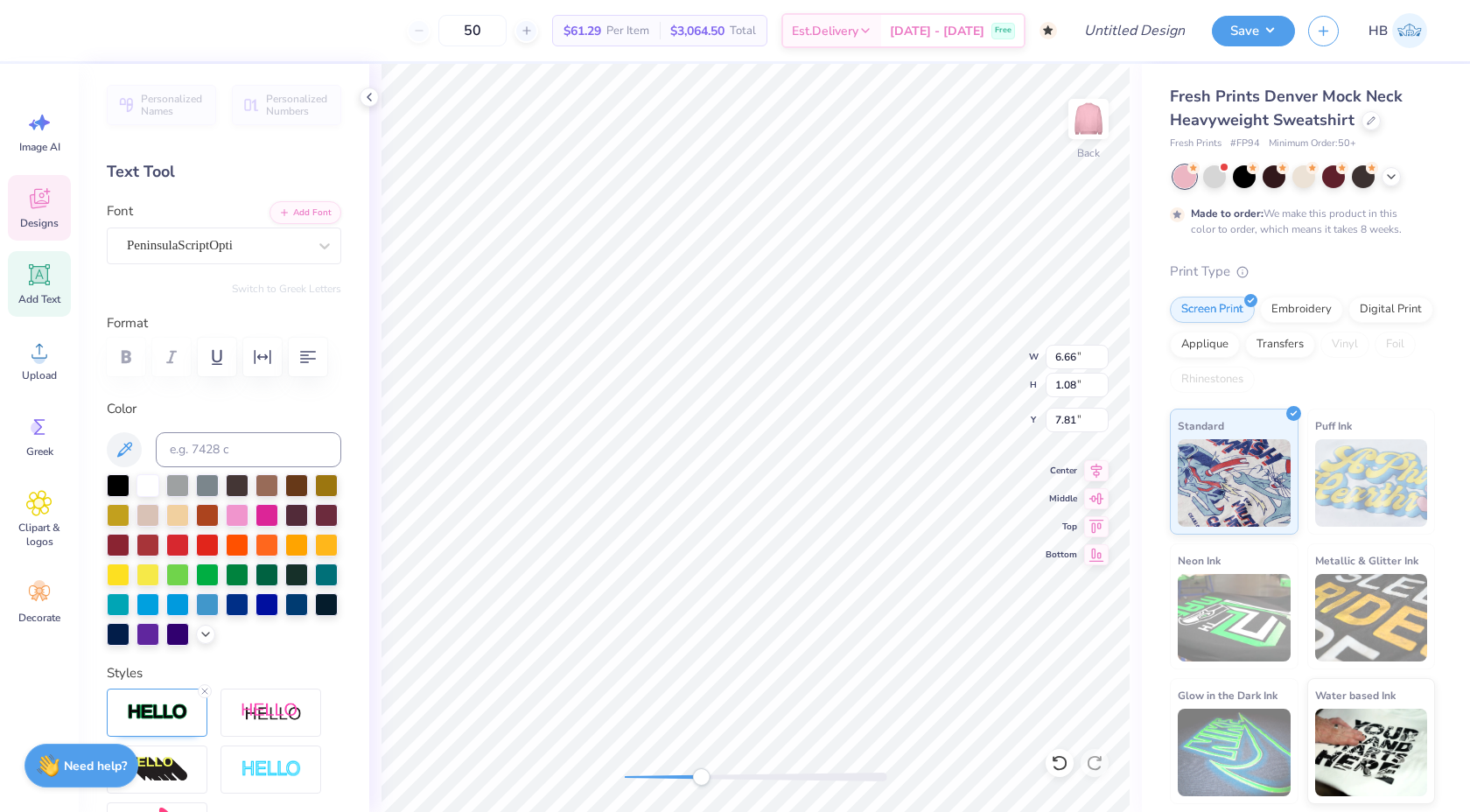
scroll to position [0, 4]
type input "4.11"
type input "4.72"
type input "3.00"
click at [1051, 751] on div at bounding box center [1060, 763] width 28 height 28
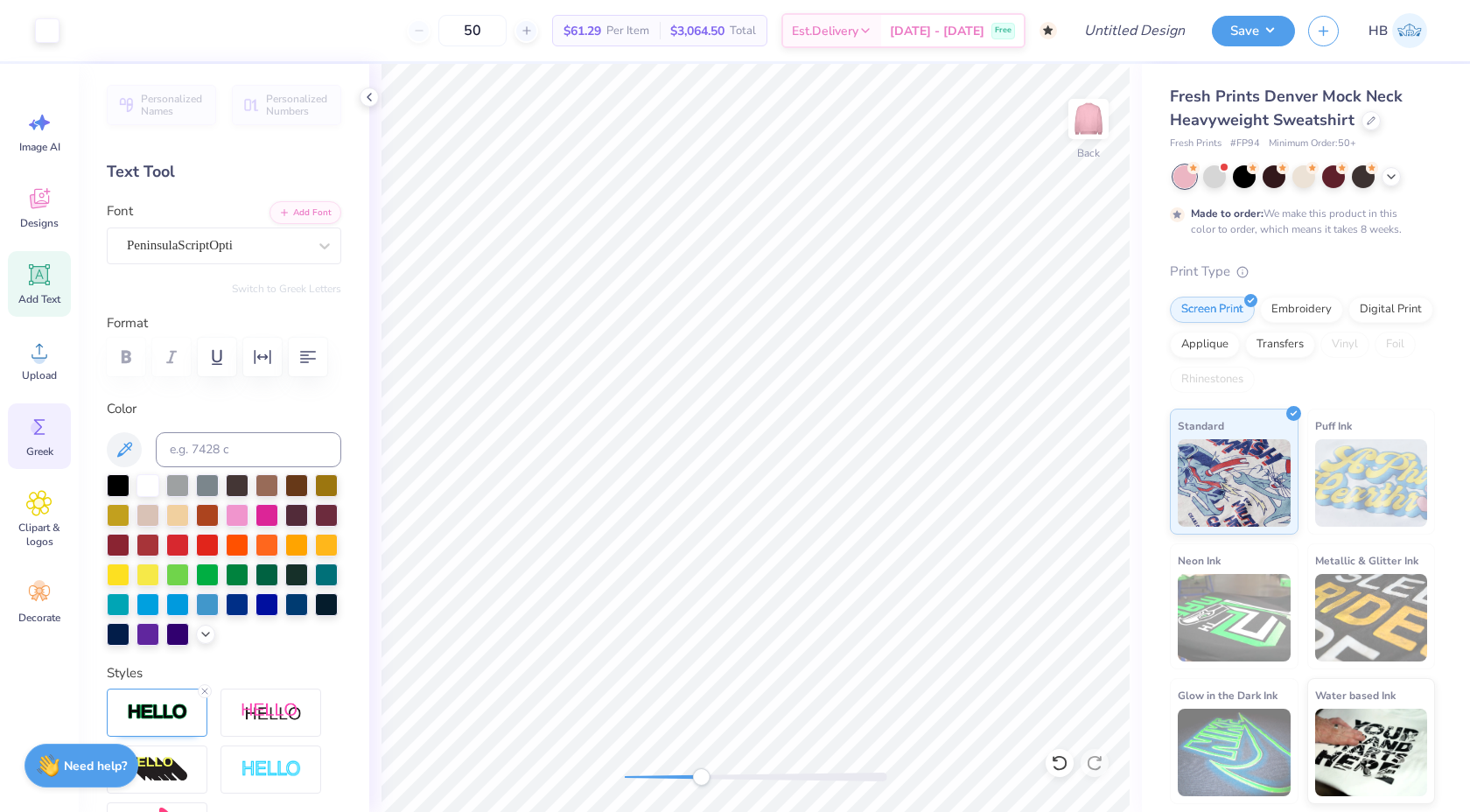
click at [50, 453] on span "Greek" at bounding box center [40, 451] width 27 height 14
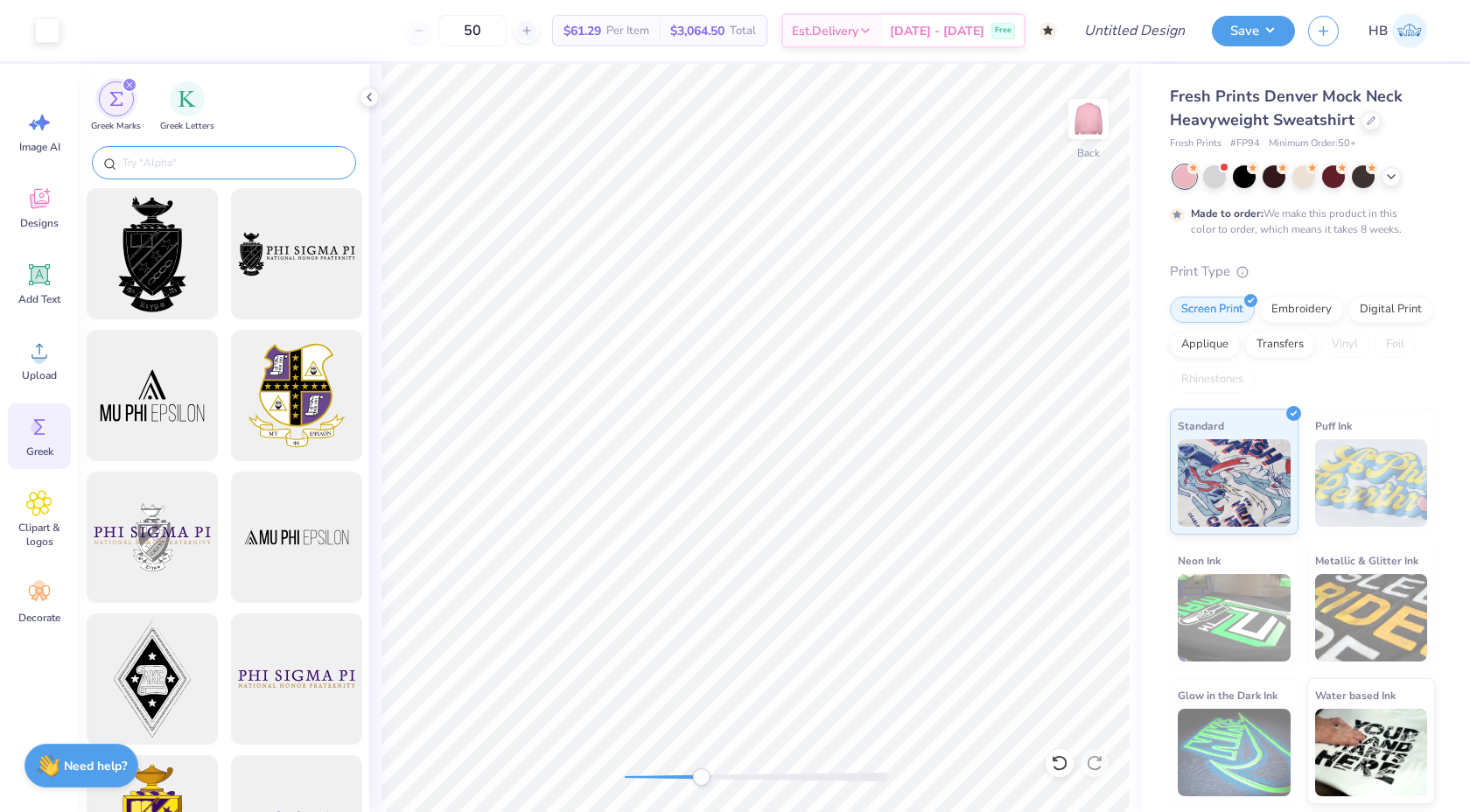
click at [180, 165] on input "text" at bounding box center [232, 162] width 224 height 17
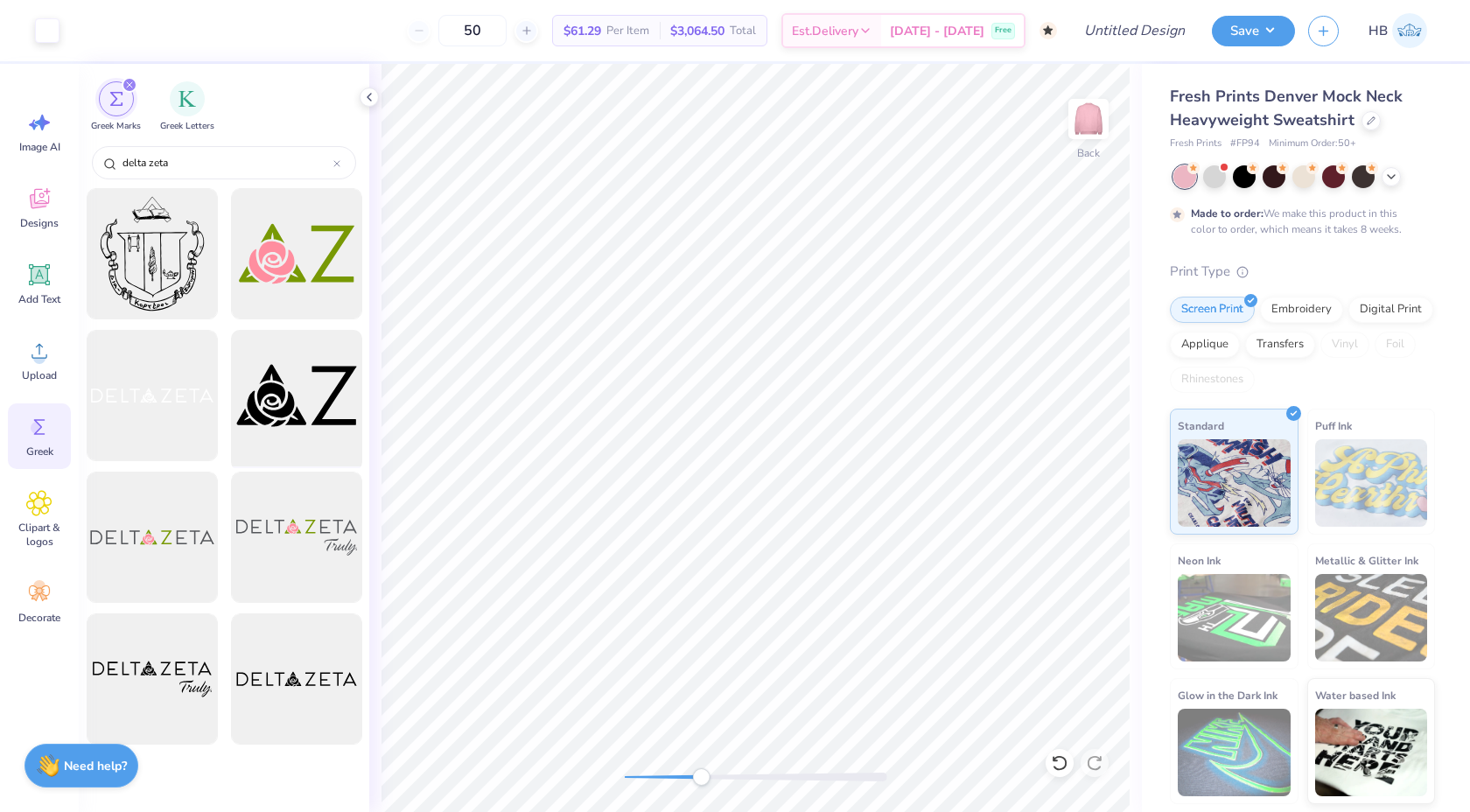
type input "delta zeta"
click at [281, 405] on div at bounding box center [296, 396] width 144 height 144
click at [371, 94] on polyline at bounding box center [370, 97] width 4 height 7
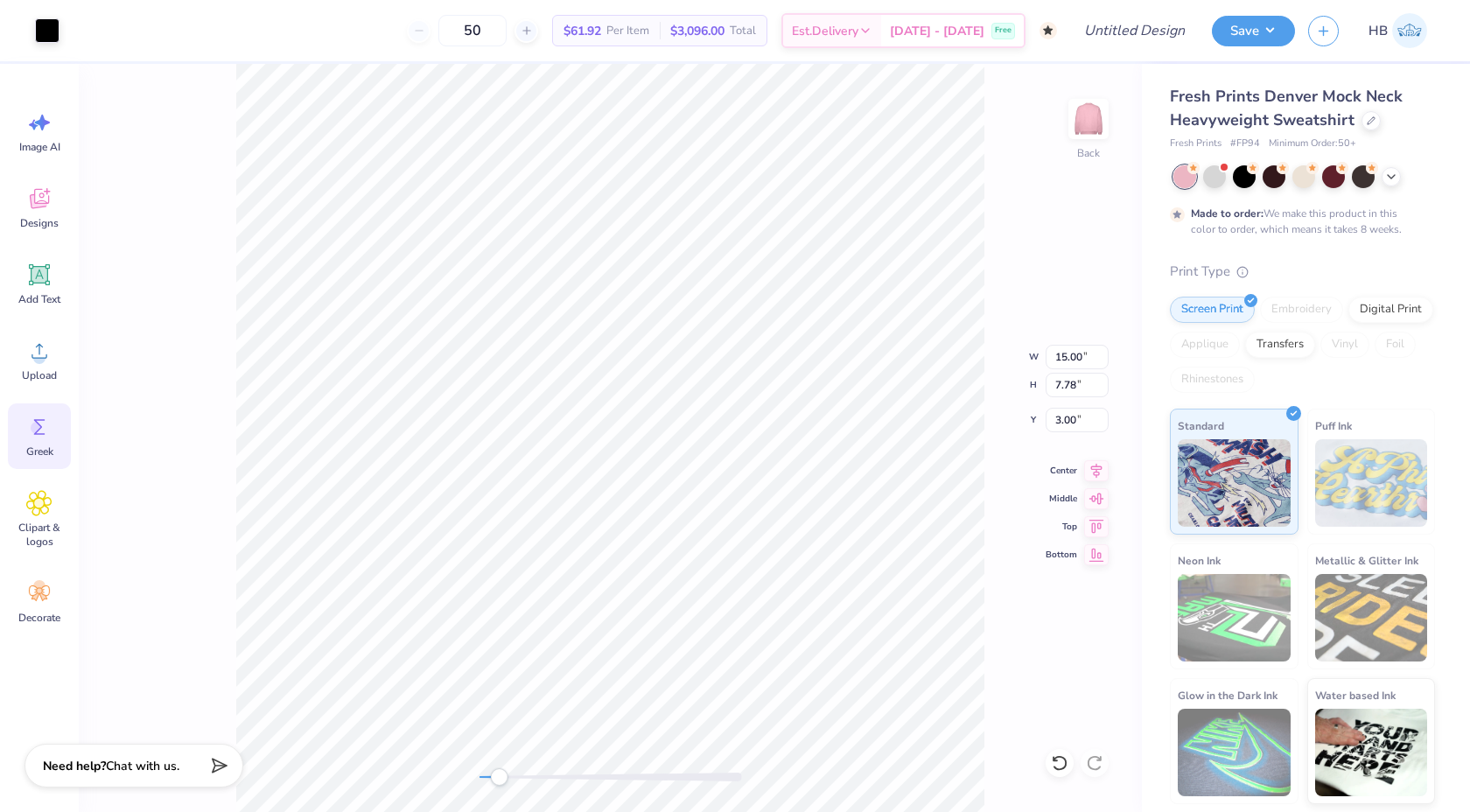
click at [499, 763] on div "Back W 15.00 15.00 " H 7.78 7.78 " Y 3.00 3.00 " Center Middle Top Bottom" at bounding box center [610, 437] width 1063 height 748
click at [49, 30] on div at bounding box center [47, 29] width 25 height 25
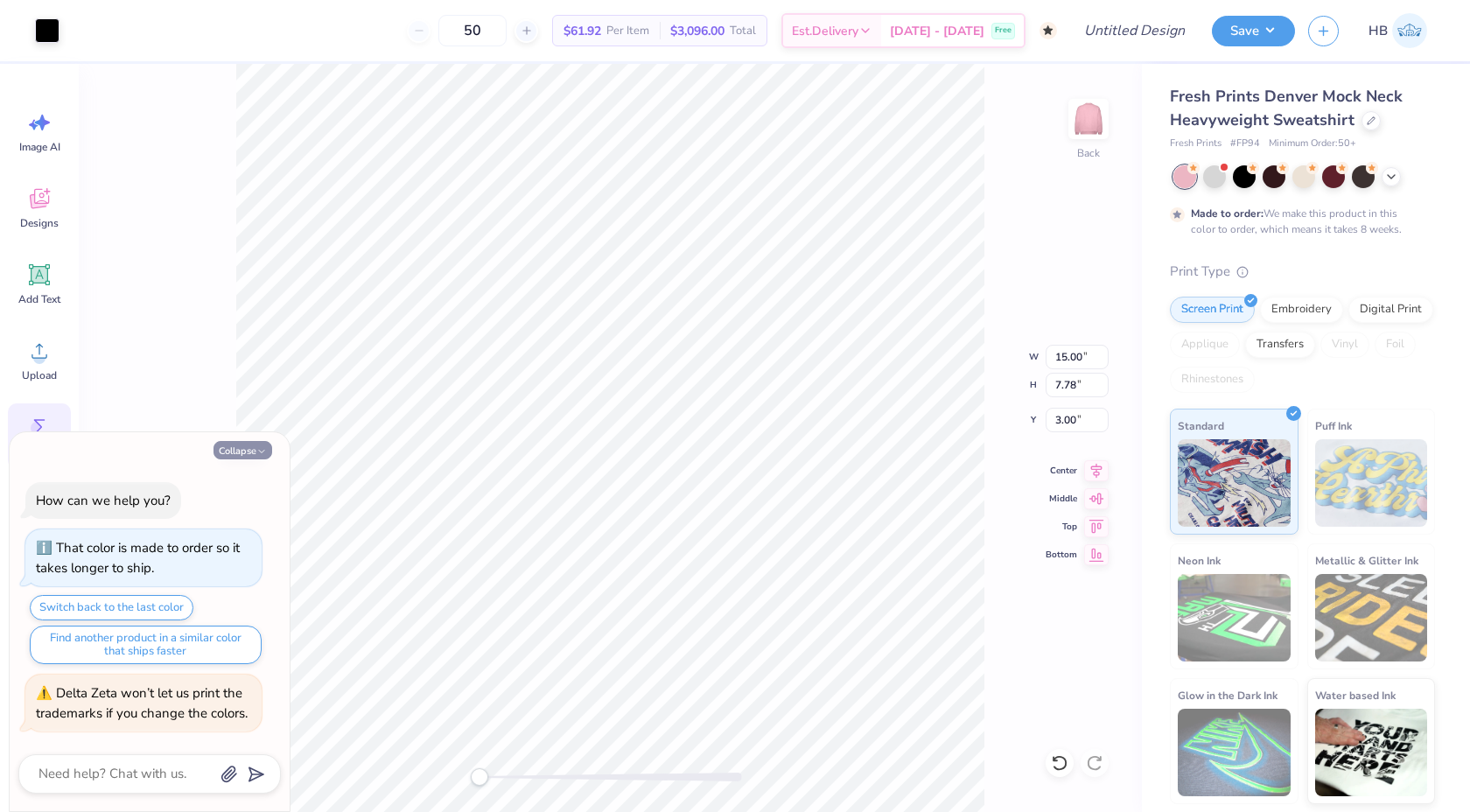
click at [240, 446] on button "Collapse" at bounding box center [243, 449] width 59 height 18
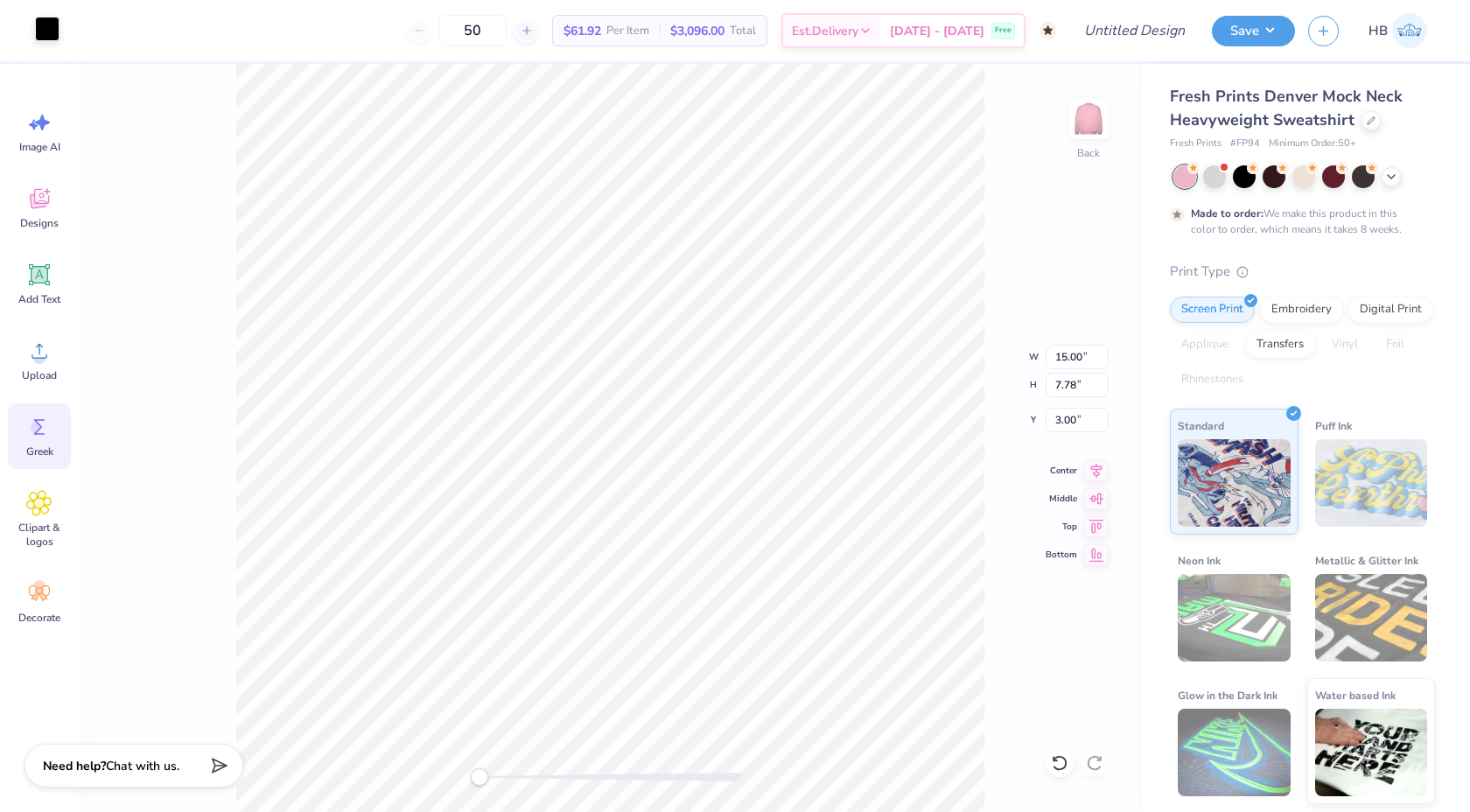
click at [53, 40] on div at bounding box center [47, 29] width 25 height 25
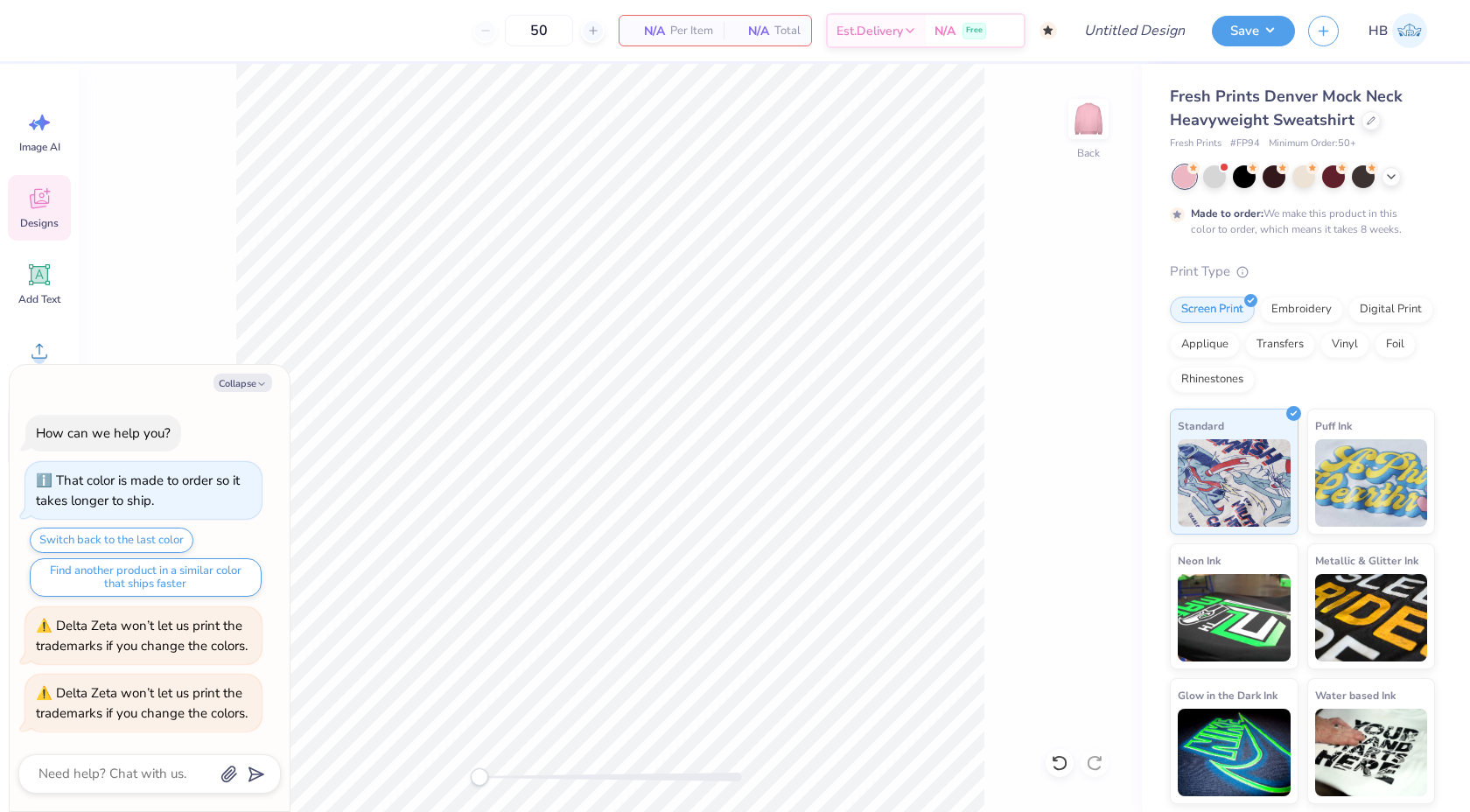
click at [48, 196] on icon at bounding box center [39, 198] width 19 height 20
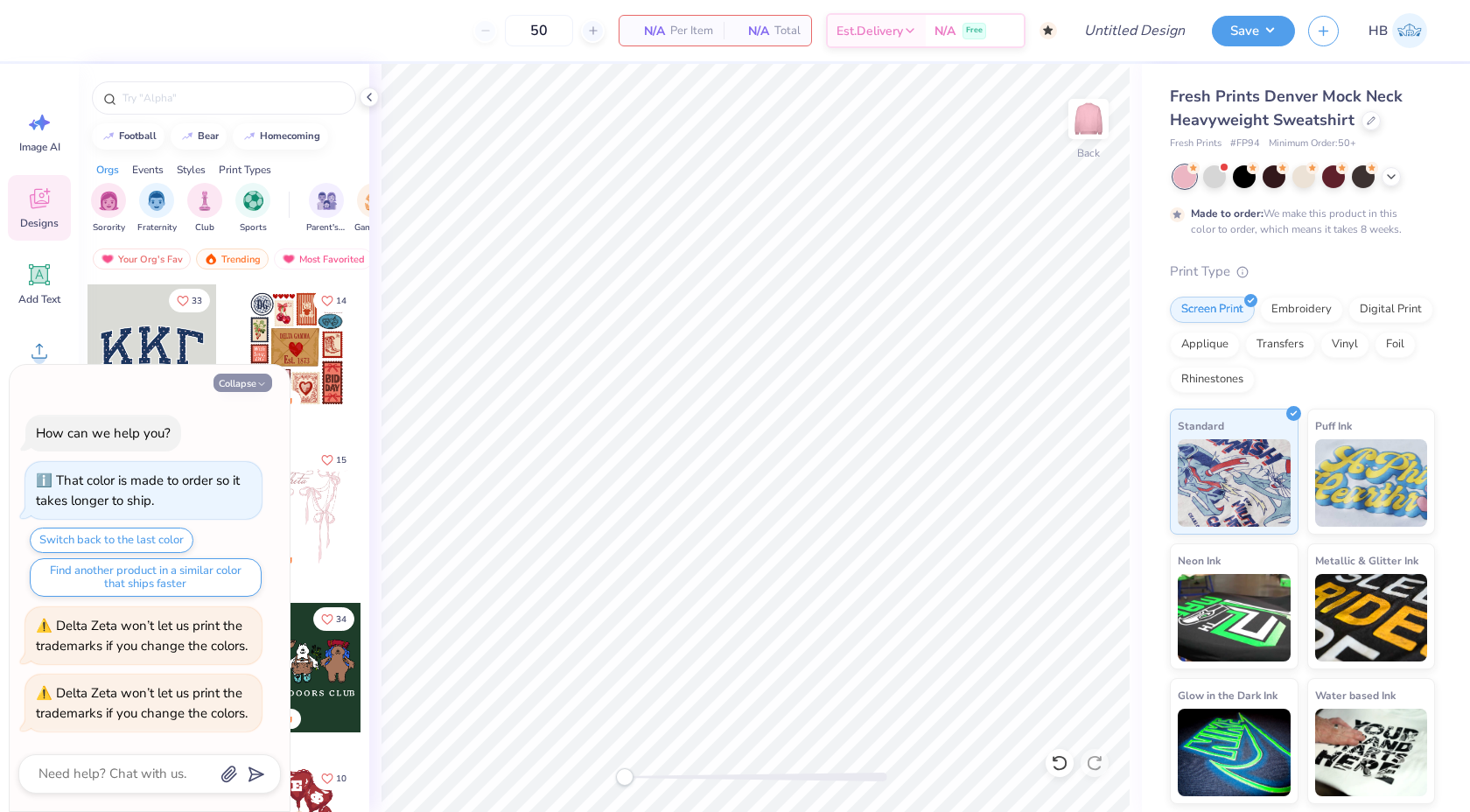
click at [246, 382] on button "Collapse" at bounding box center [243, 382] width 59 height 18
type textarea "x"
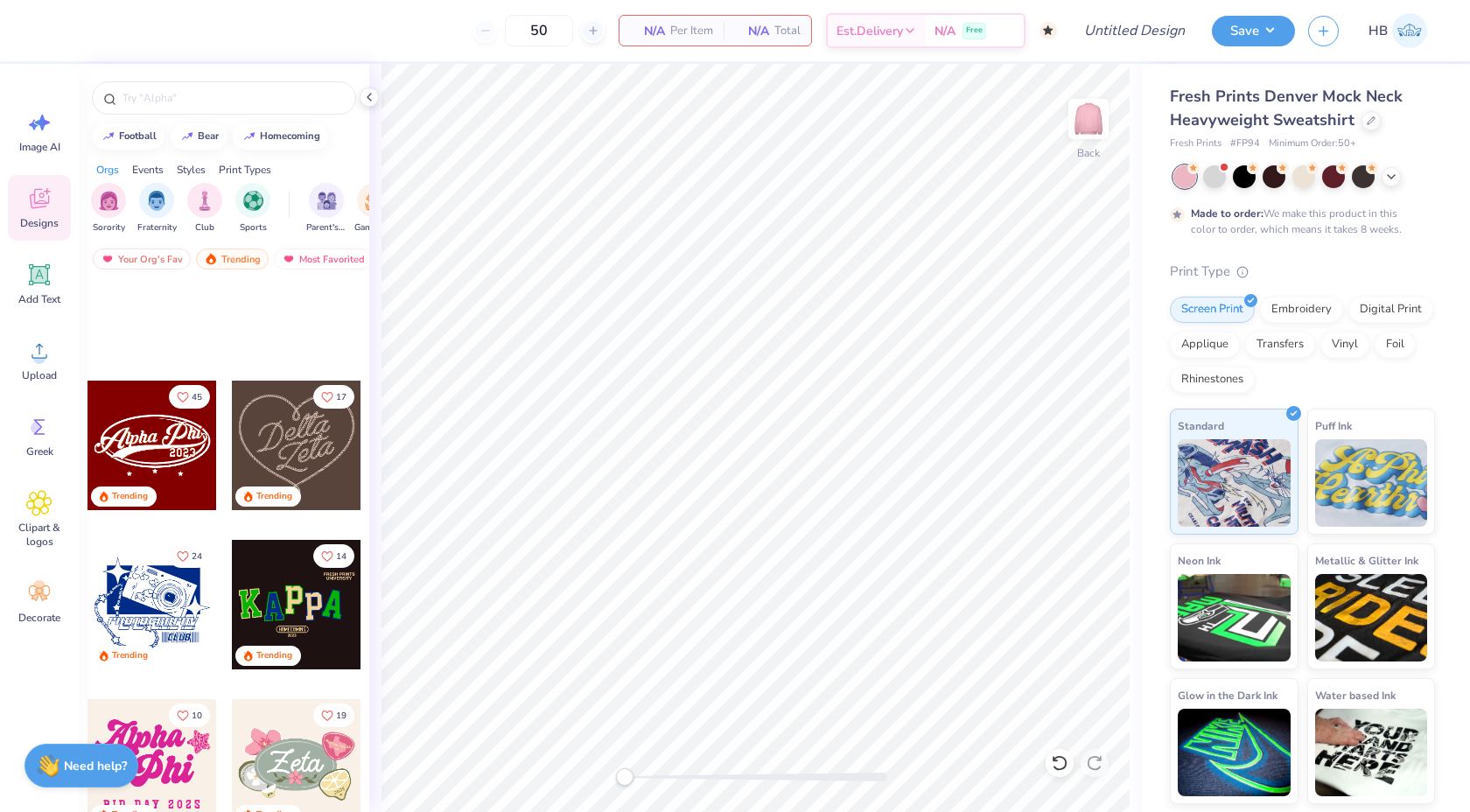
scroll to position [856, 0]
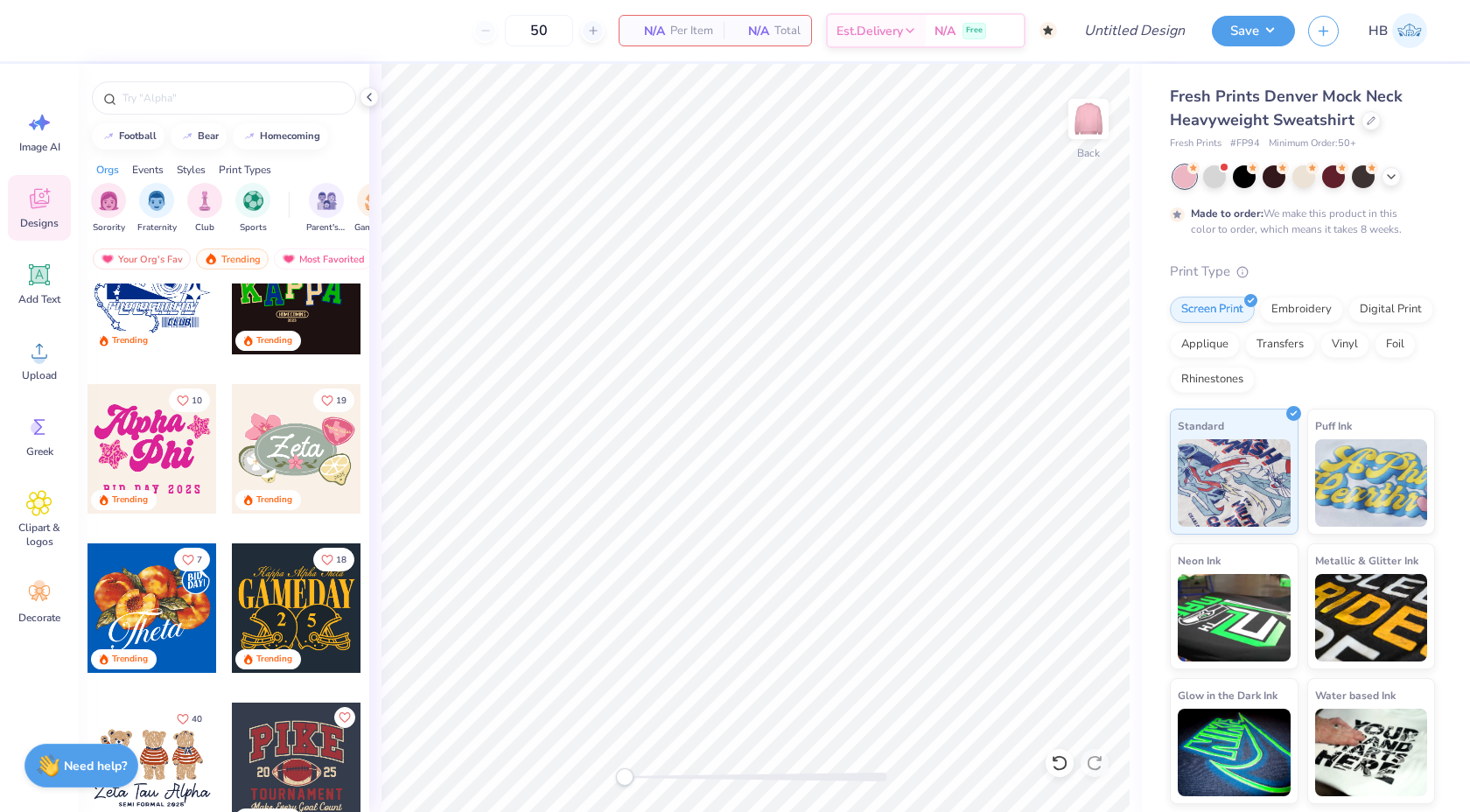
click at [158, 166] on div "Events" at bounding box center [147, 170] width 31 height 16
click at [257, 208] on img "filter for PR & General" at bounding box center [253, 198] width 20 height 20
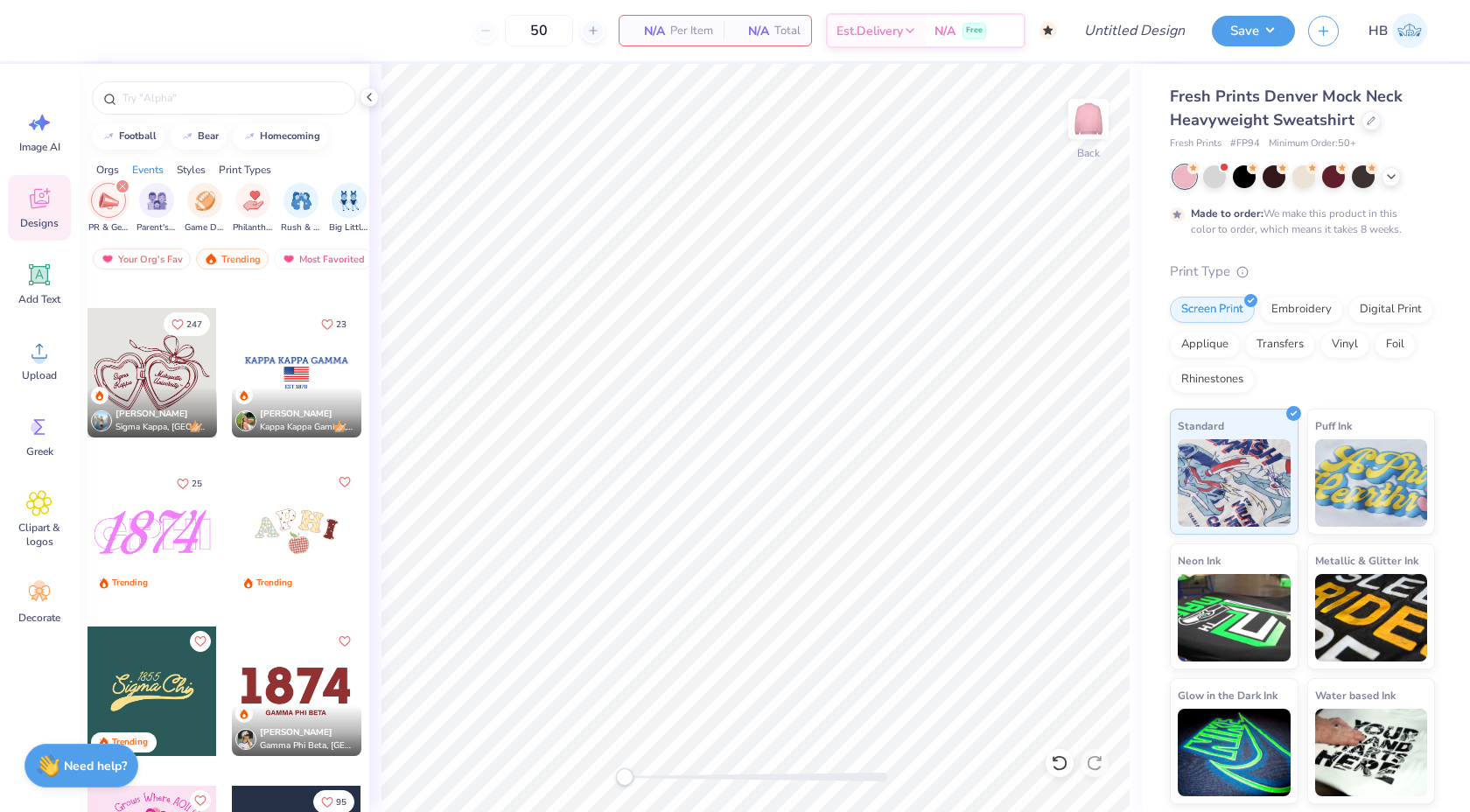
scroll to position [2427, 0]
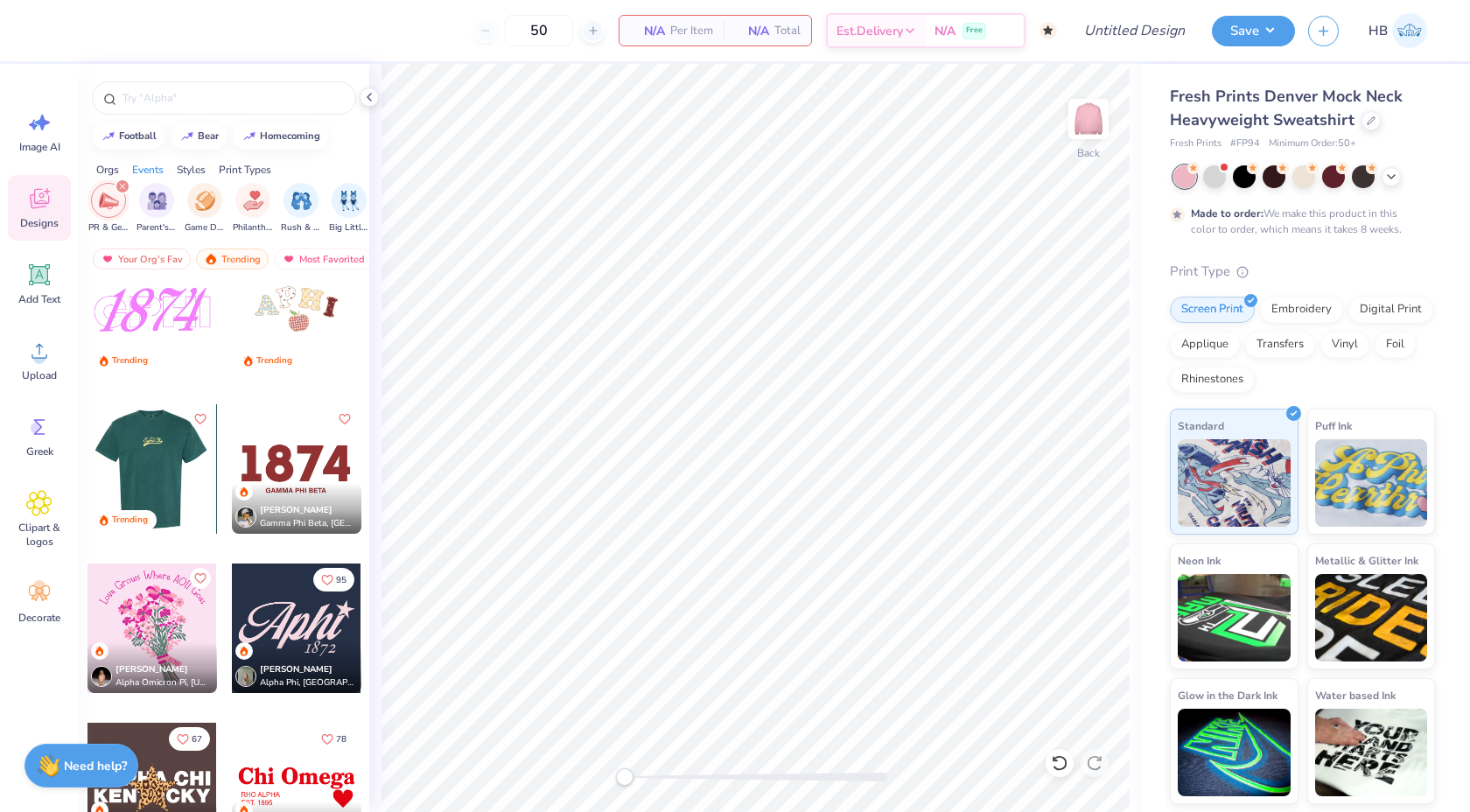
click at [87, 478] on div at bounding box center [23, 469] width 130 height 130
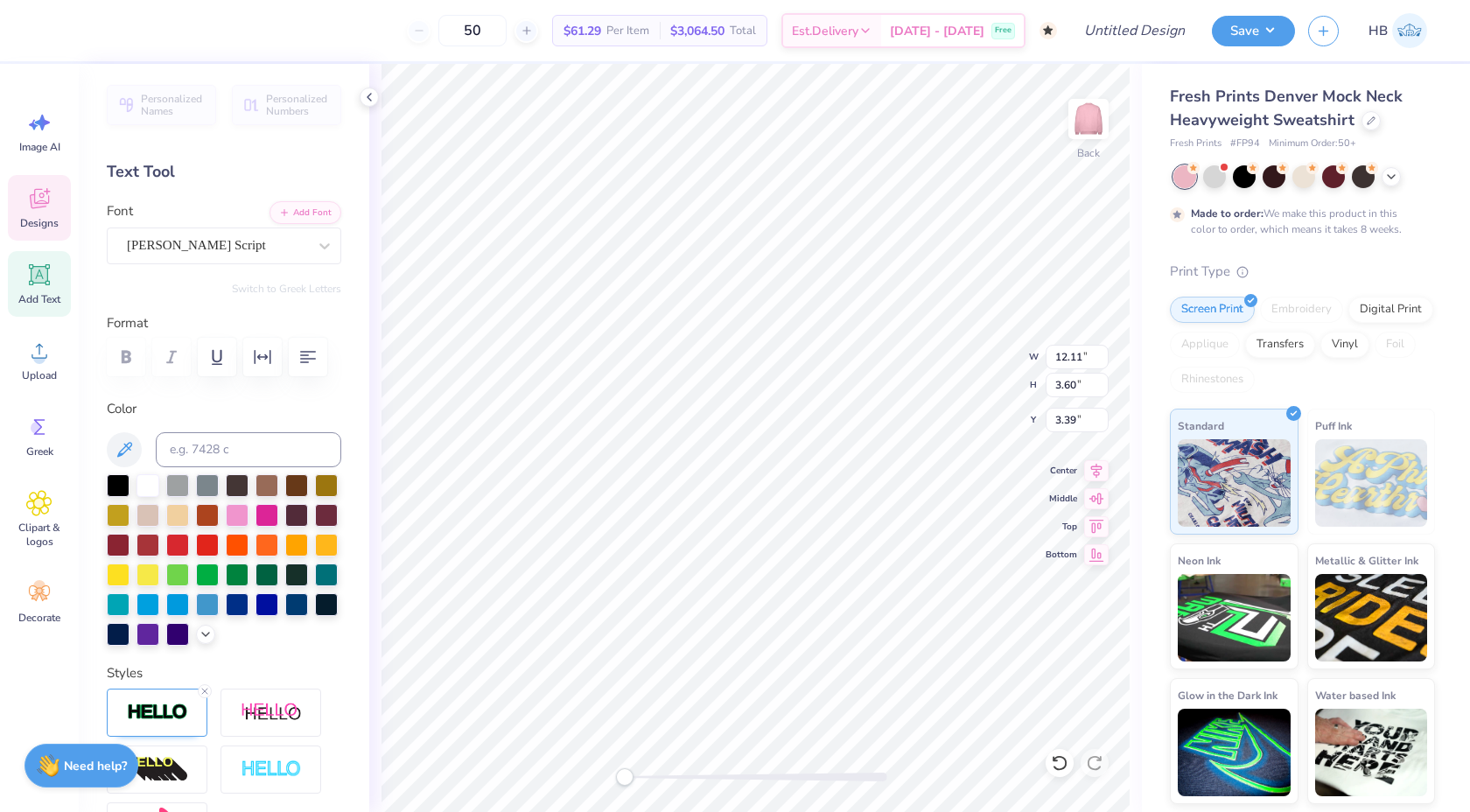
scroll to position [0, 0]
type textarea "Delta Zeta"
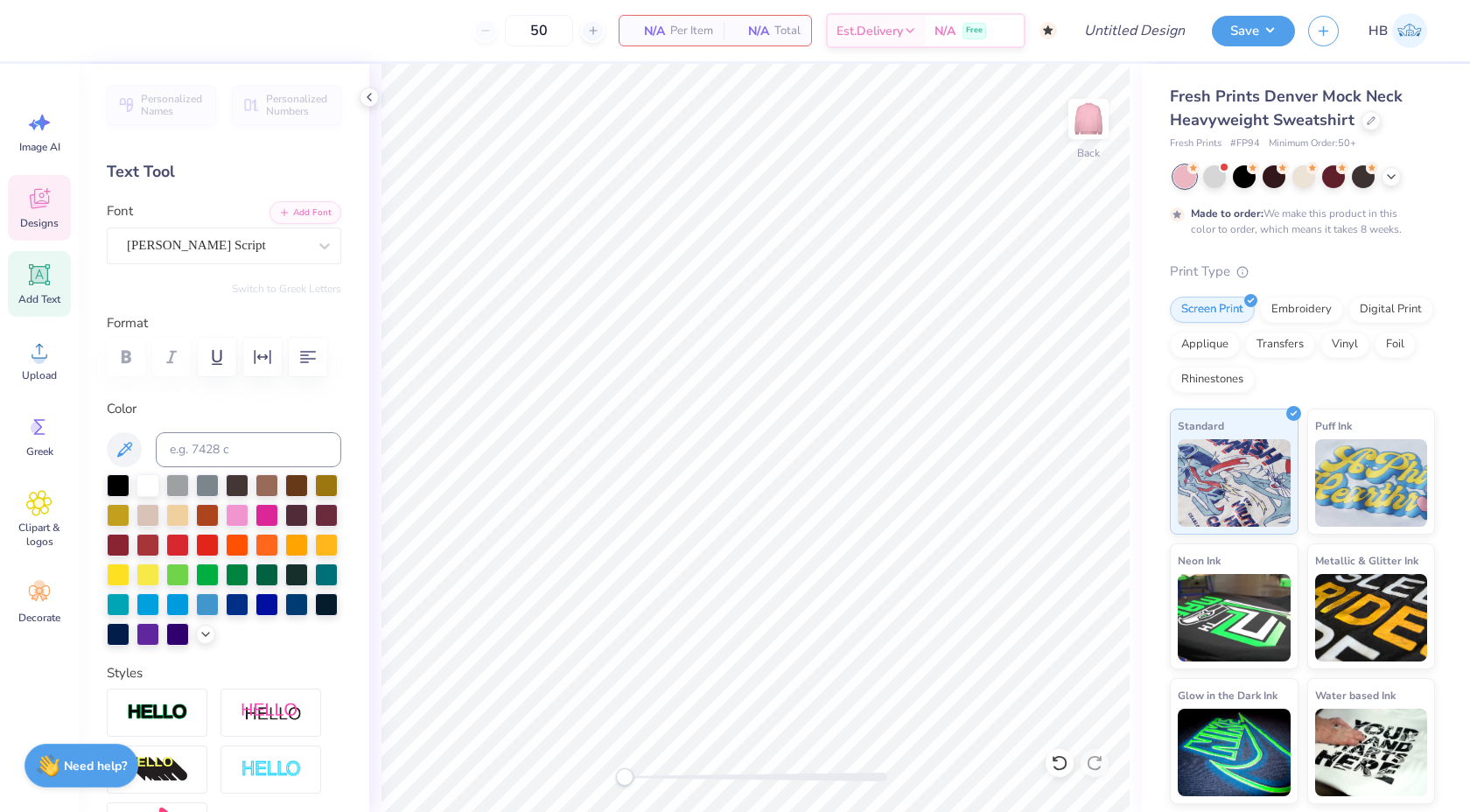
click at [47, 189] on icon at bounding box center [40, 199] width 27 height 27
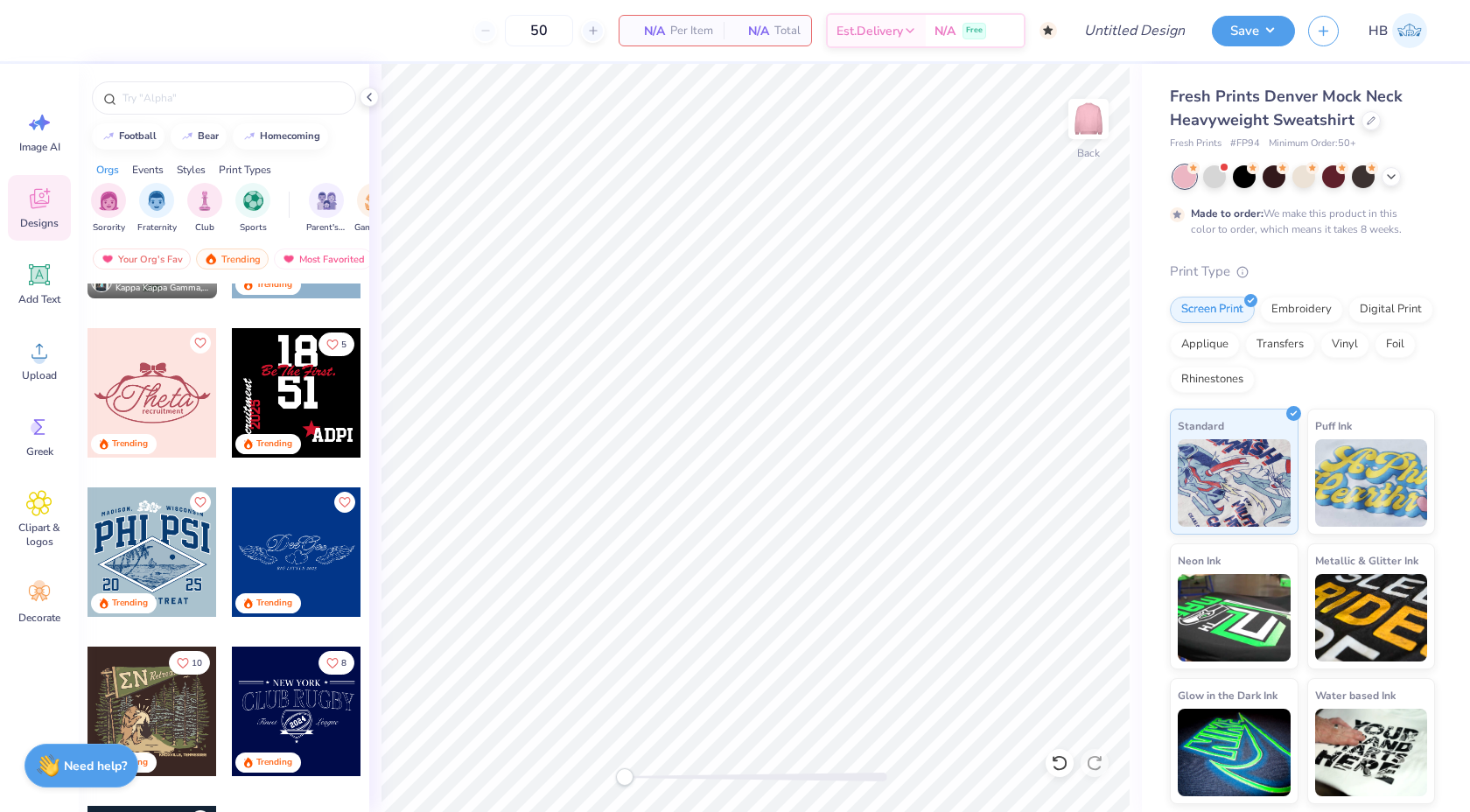
scroll to position [6194, 0]
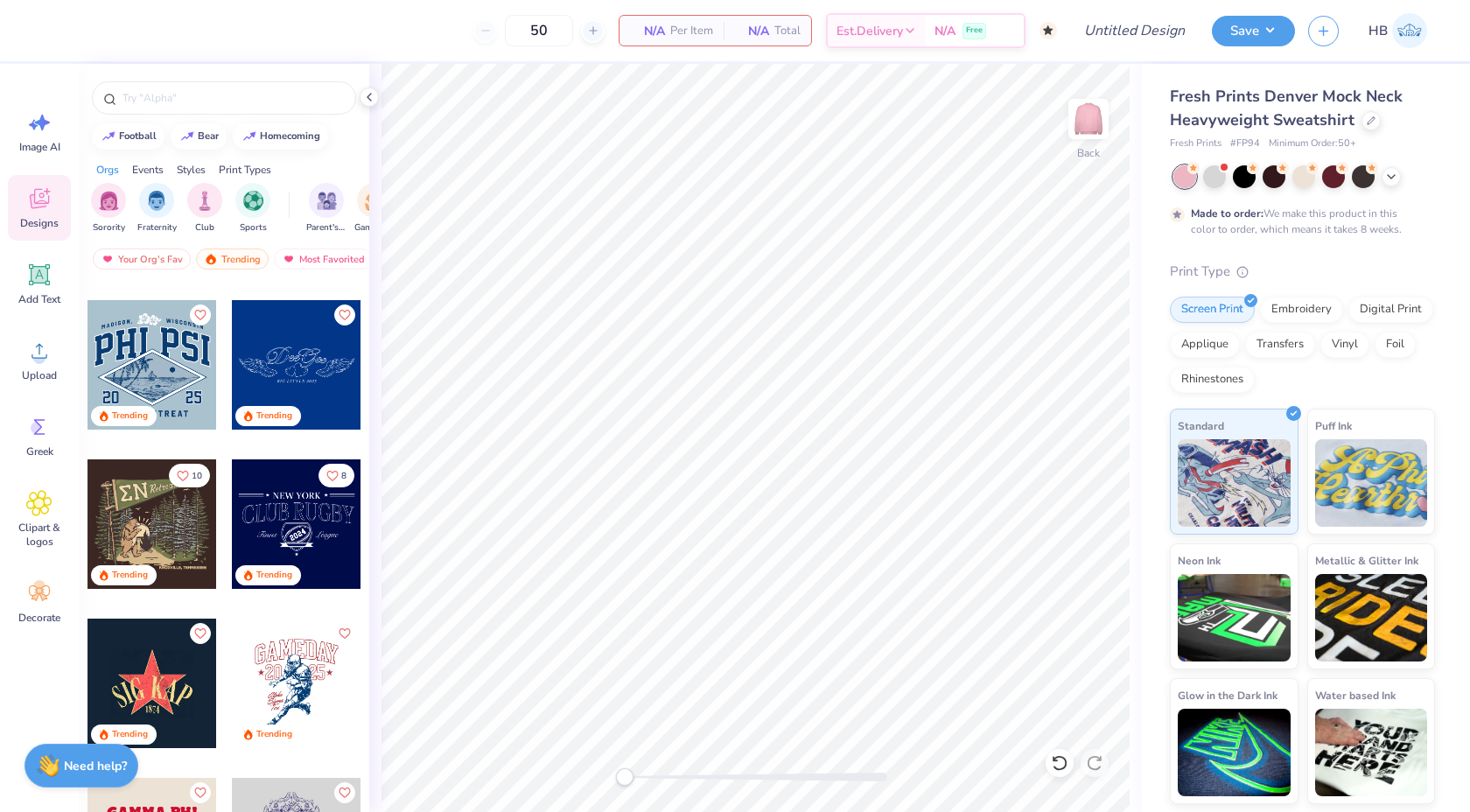
click at [299, 517] on div at bounding box center [297, 524] width 130 height 130
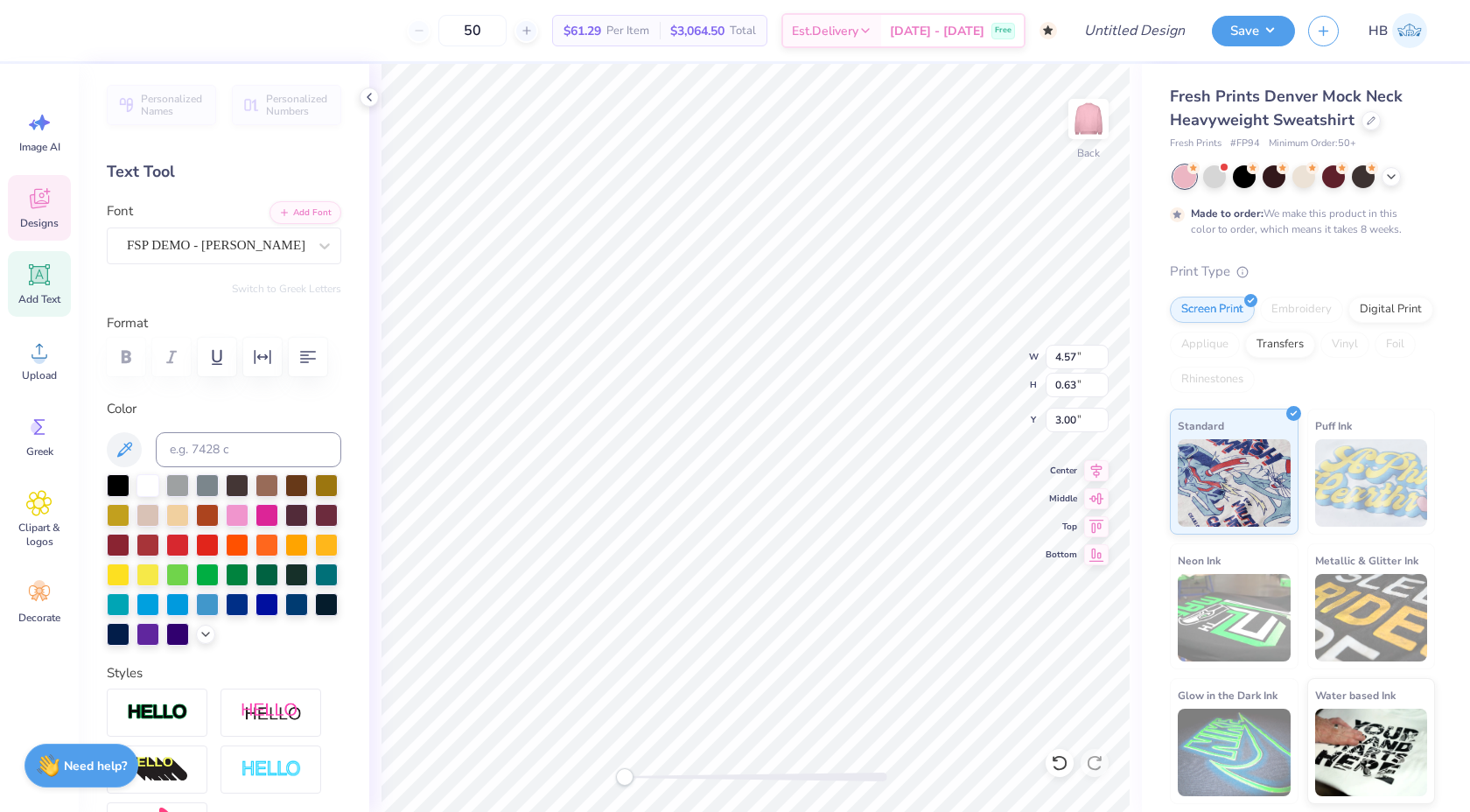
scroll to position [0, 0]
type textarea "N"
type textarea "DALLAS"
type textarea "C"
type textarea "DELTA ZETA"
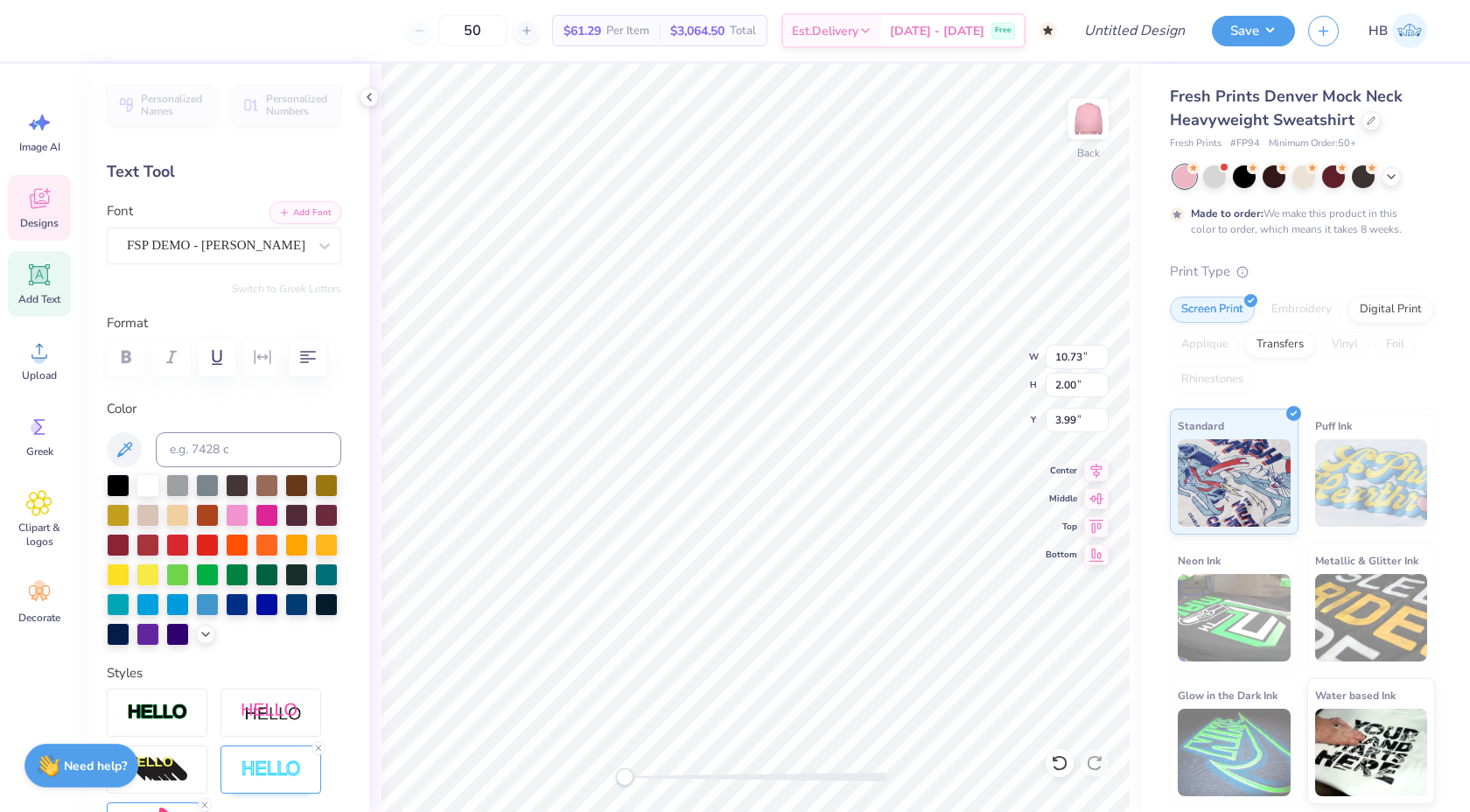
scroll to position [0, 3]
type textarea "P"
type textarea "Sigma"
type input "2.23"
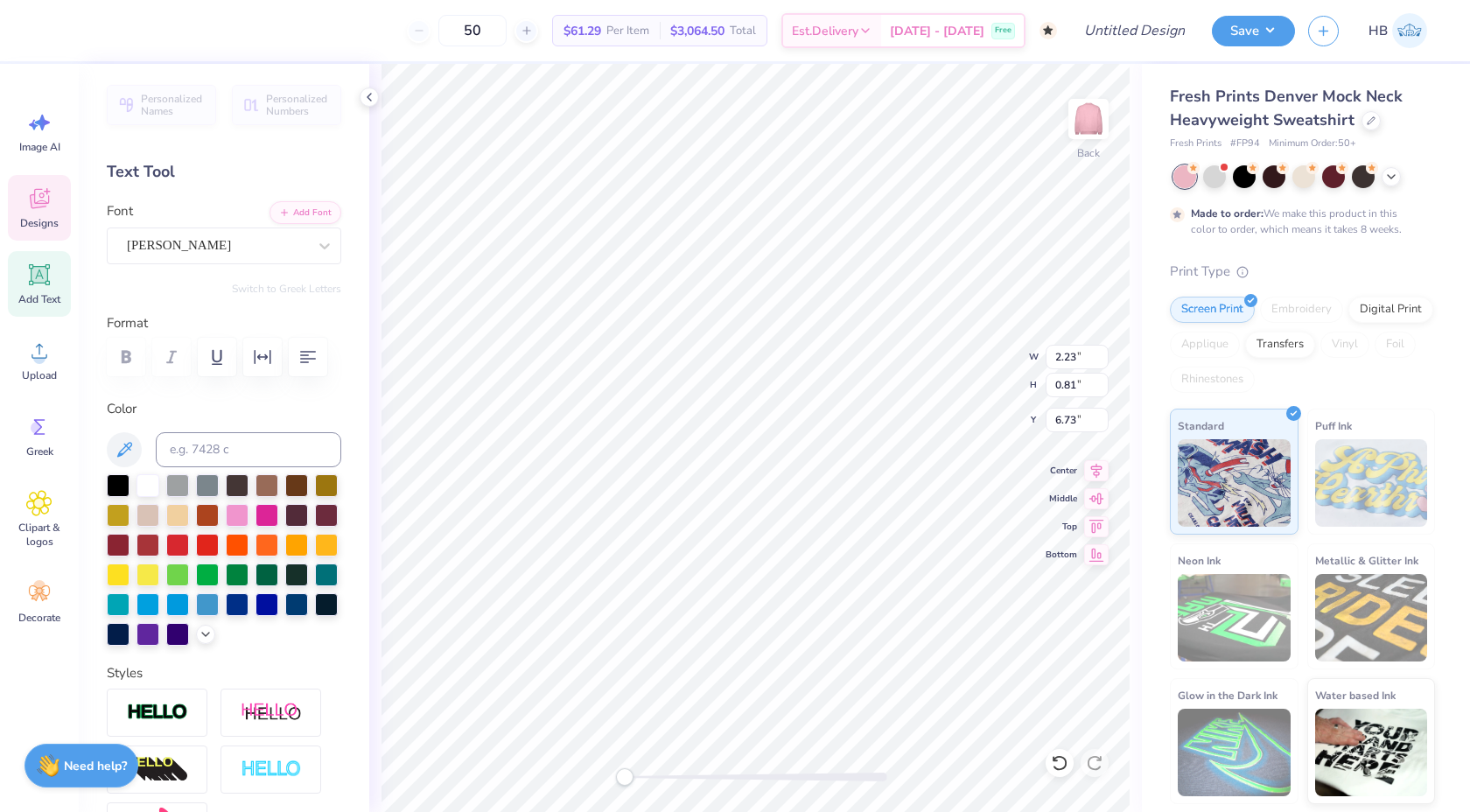
type input "0.81"
type input "6.73"
type textarea "Pi"
type textarea "2025"
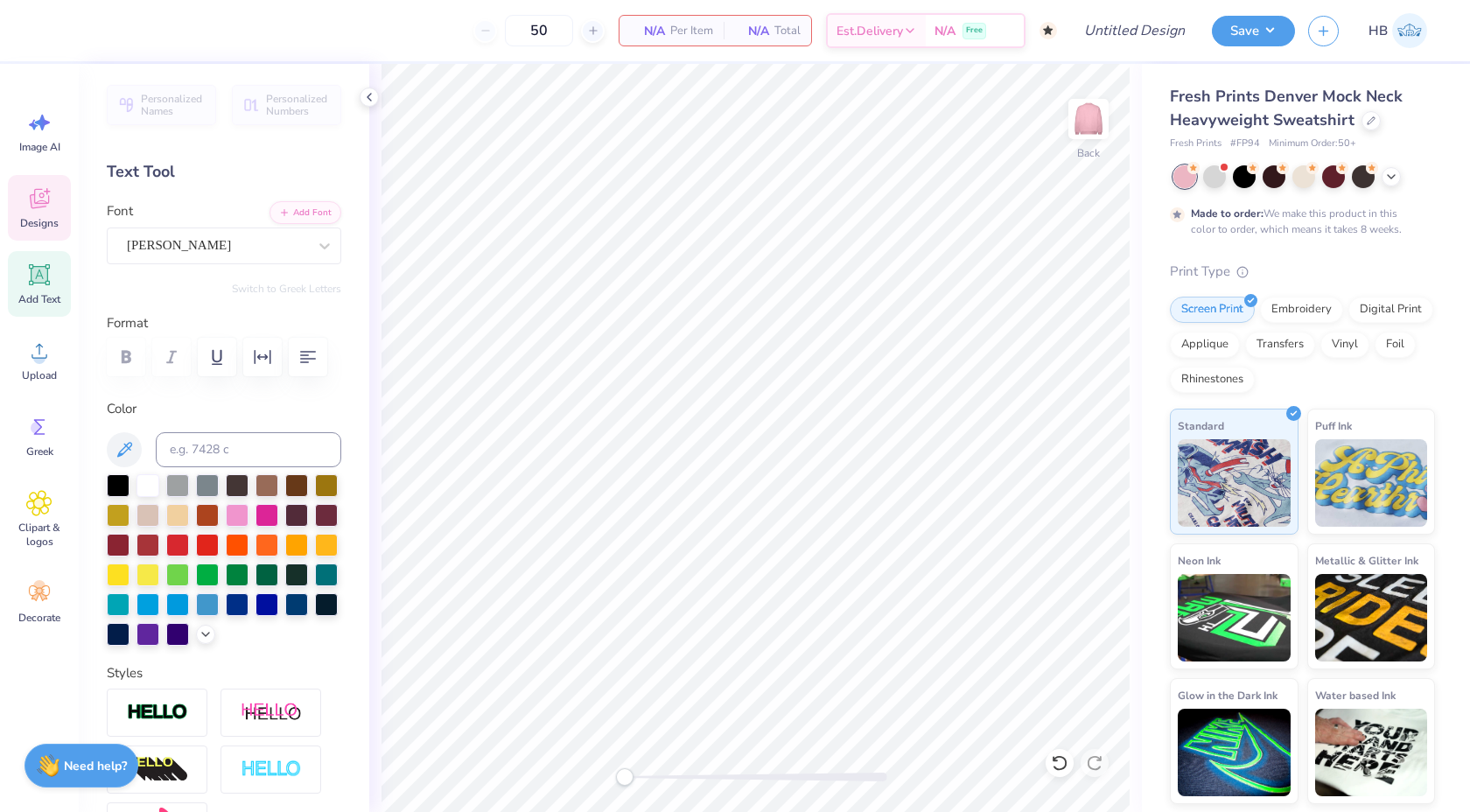
click at [43, 192] on icon at bounding box center [40, 199] width 27 height 27
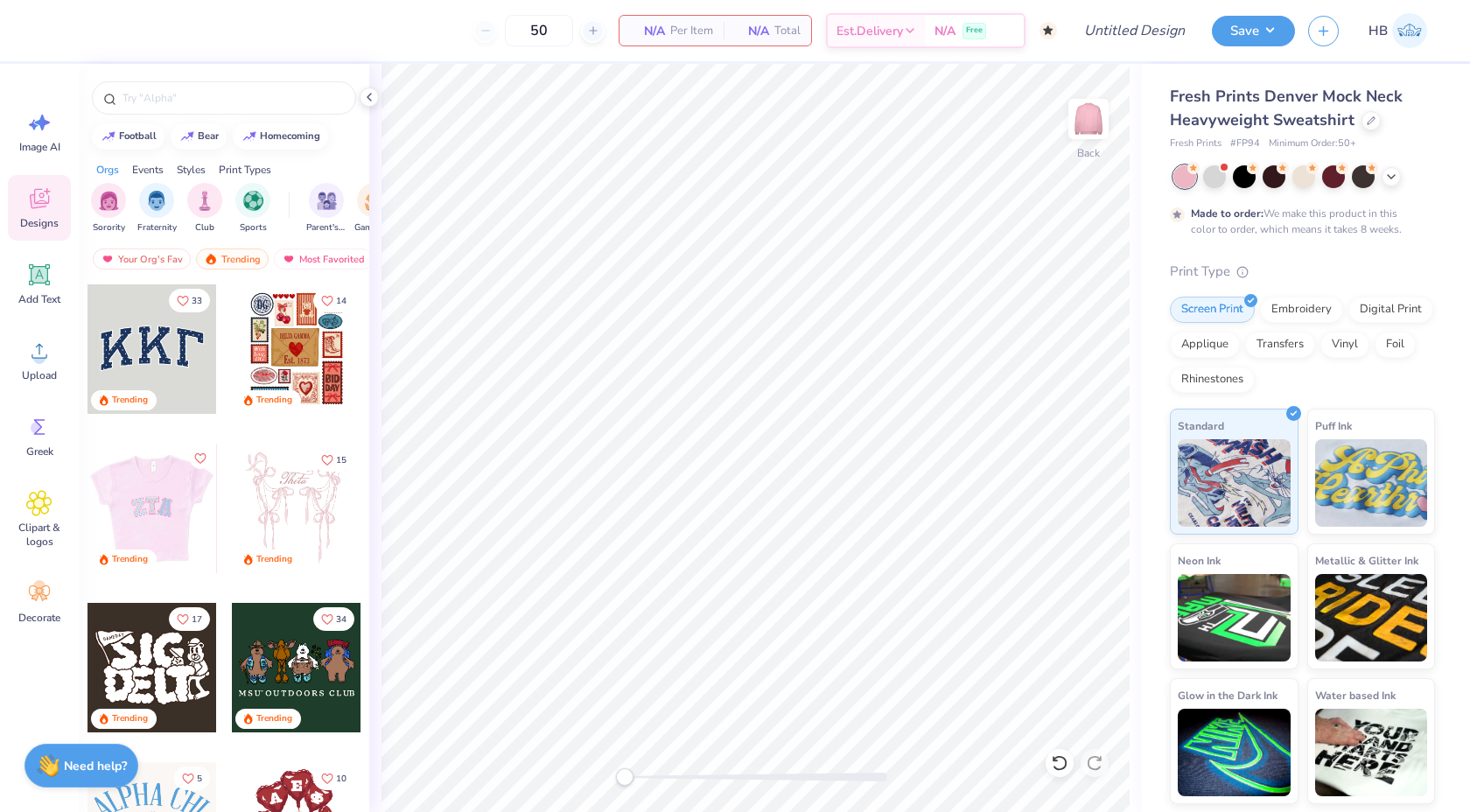
click at [175, 518] on div at bounding box center [151, 508] width 130 height 130
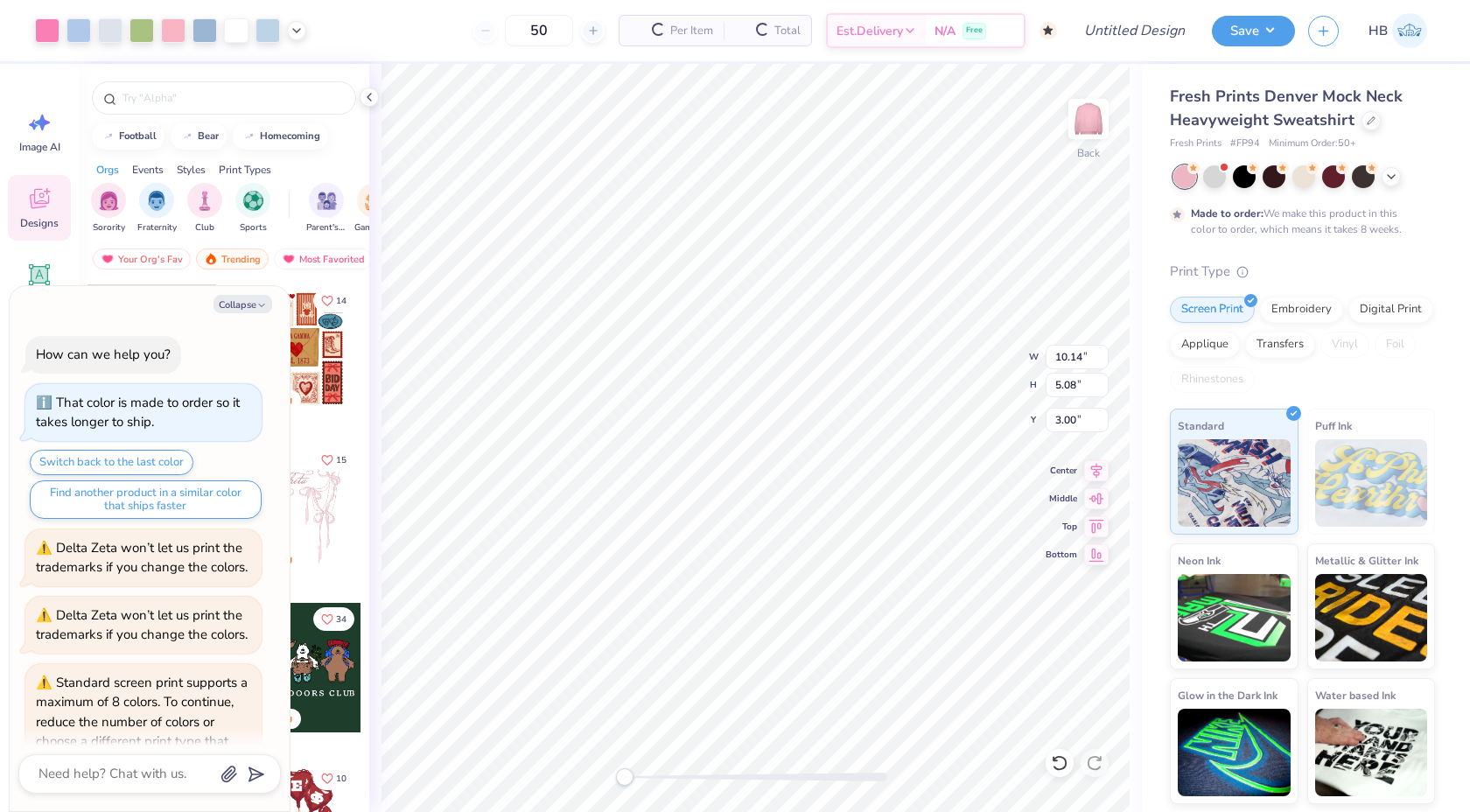
scroll to position [96, 0]
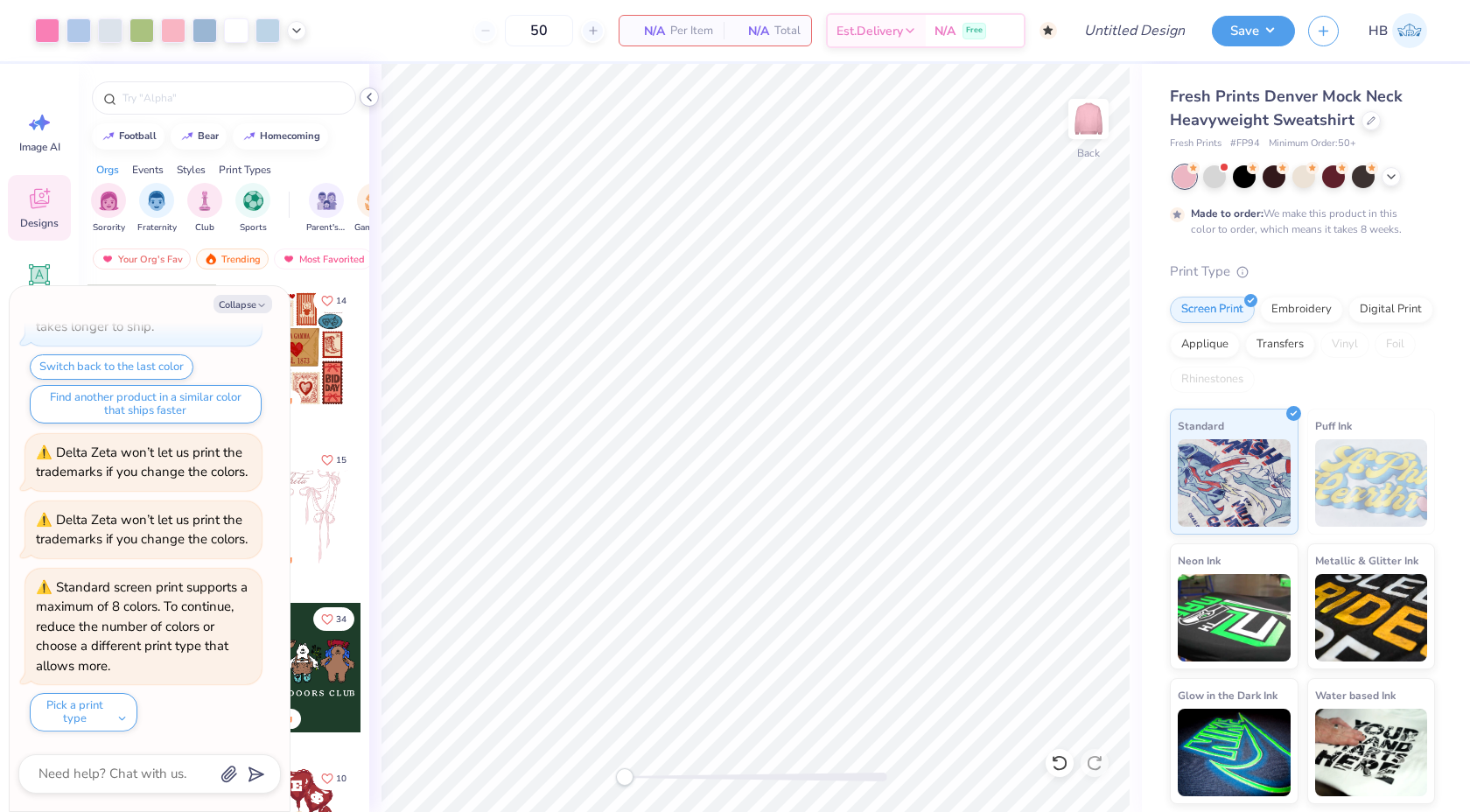
click at [367, 98] on icon at bounding box center [369, 97] width 14 height 14
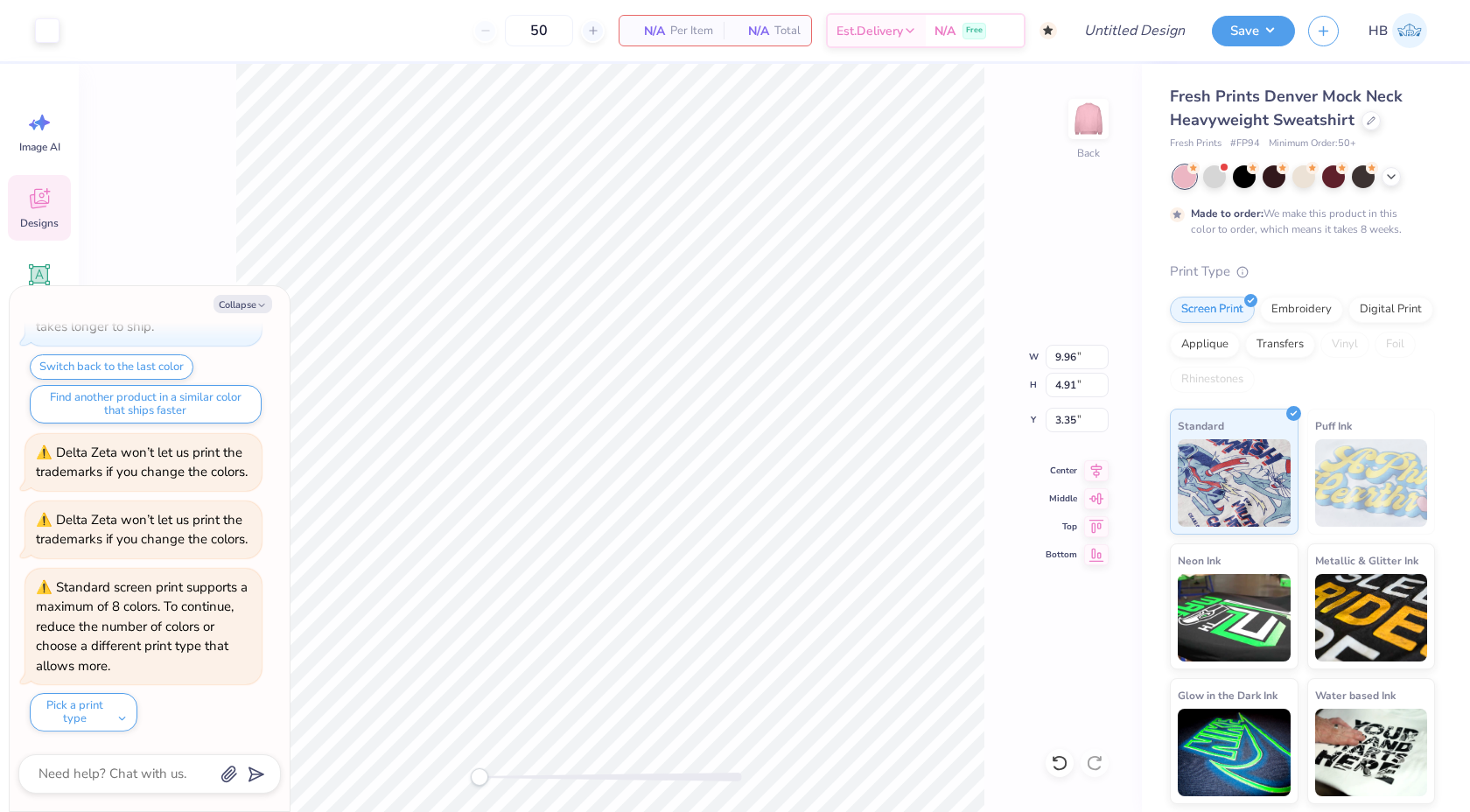
type textarea "x"
type input "10.14"
type input "5.08"
type input "3.27"
type textarea "x"
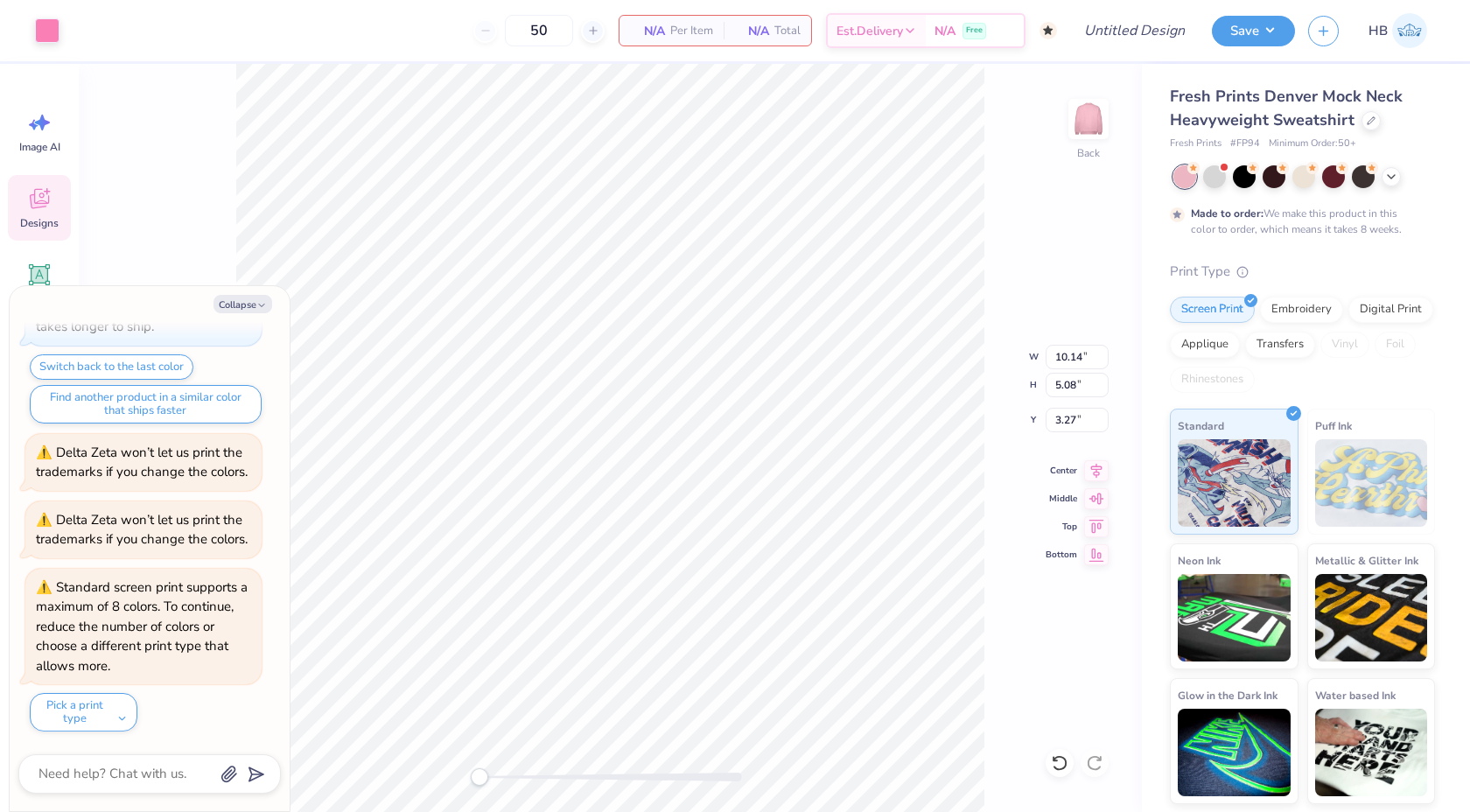
type input "3.10"
type input "4.05"
type input "3.41"
type textarea "x"
type input "1.37"
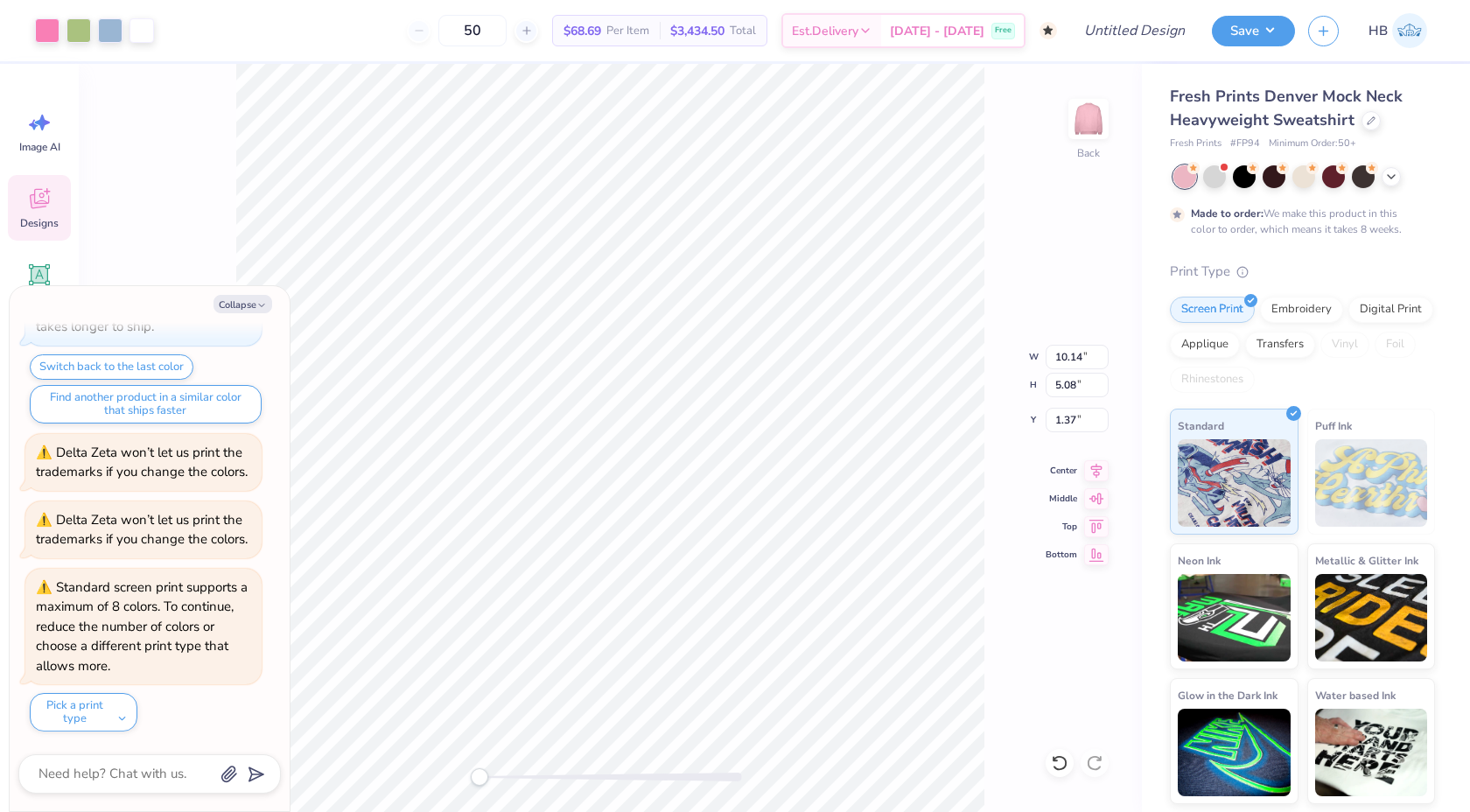
type textarea "x"
type input "0.81"
type textarea "x"
type input "3.68"
type input "4.59"
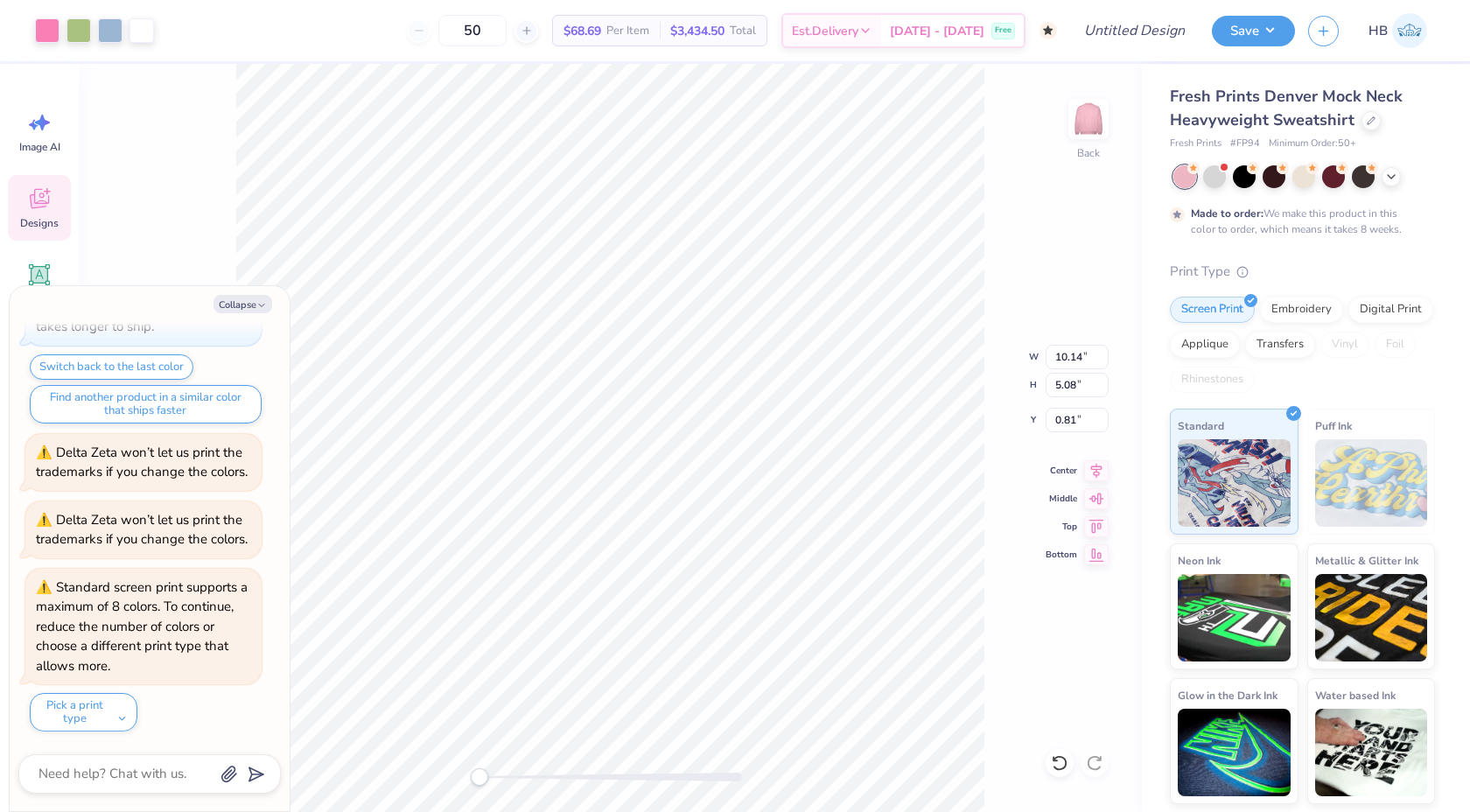
type input "3.60"
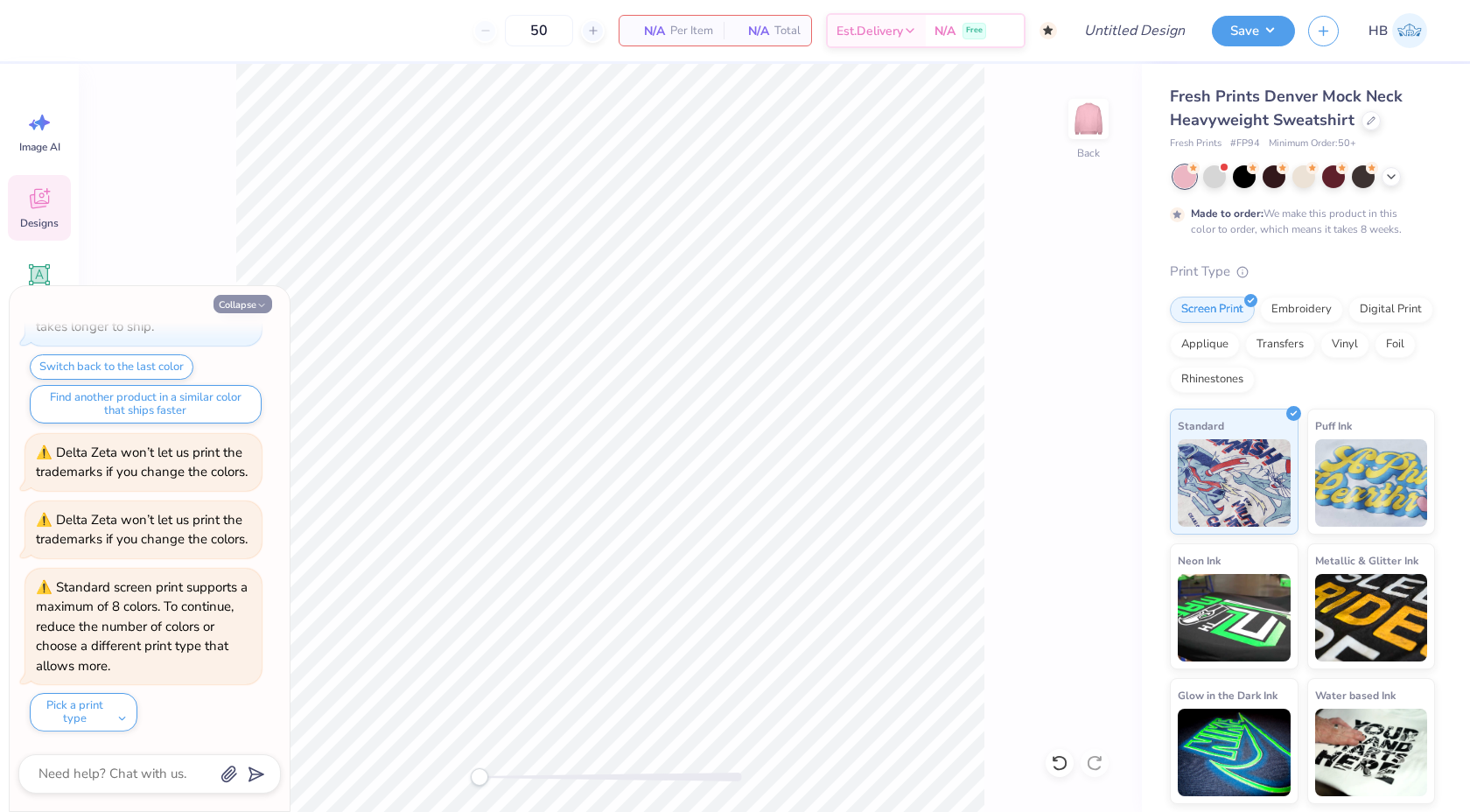
click at [247, 303] on button "Collapse" at bounding box center [243, 303] width 59 height 18
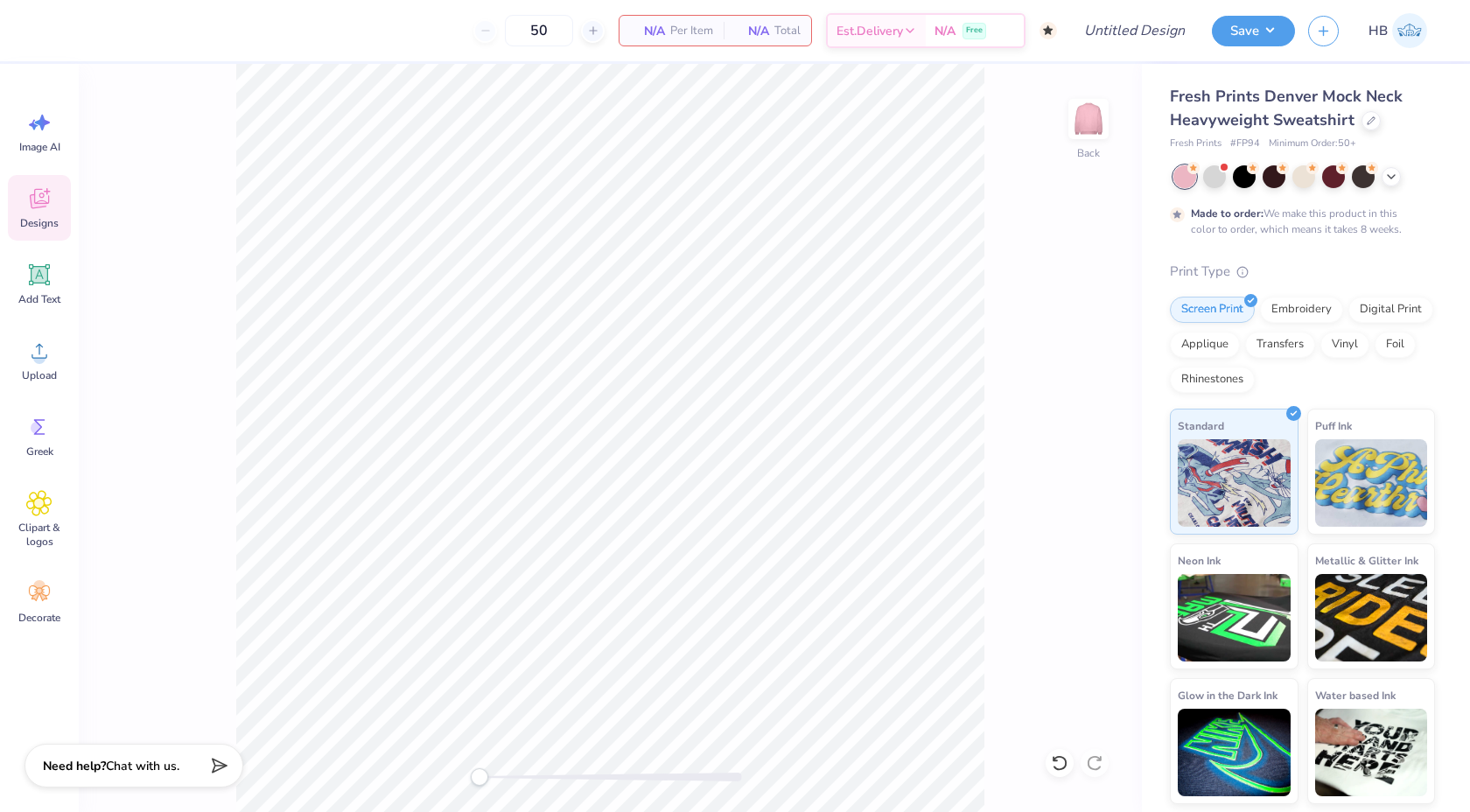
click at [45, 189] on icon at bounding box center [40, 199] width 27 height 27
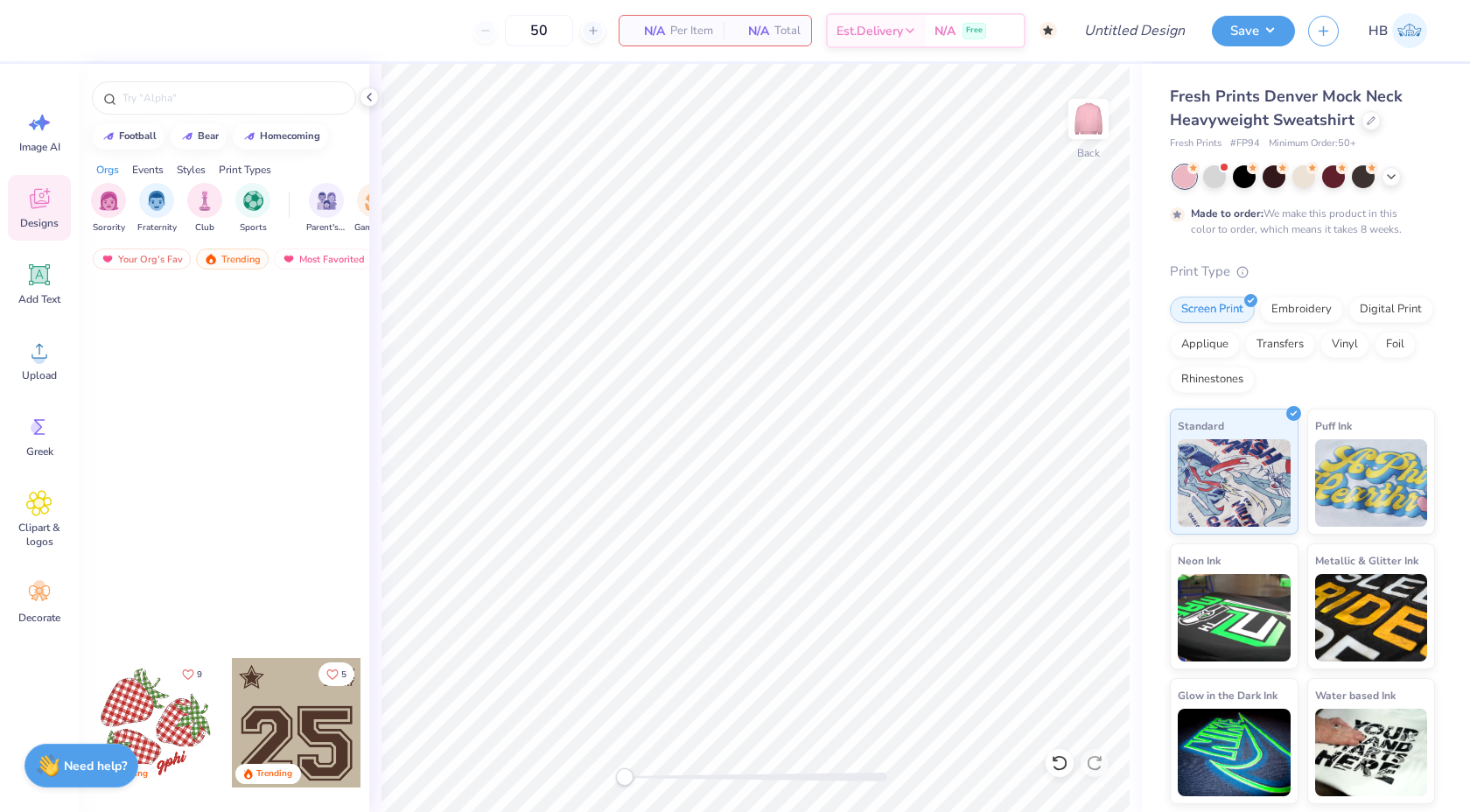
scroll to position [2731, 0]
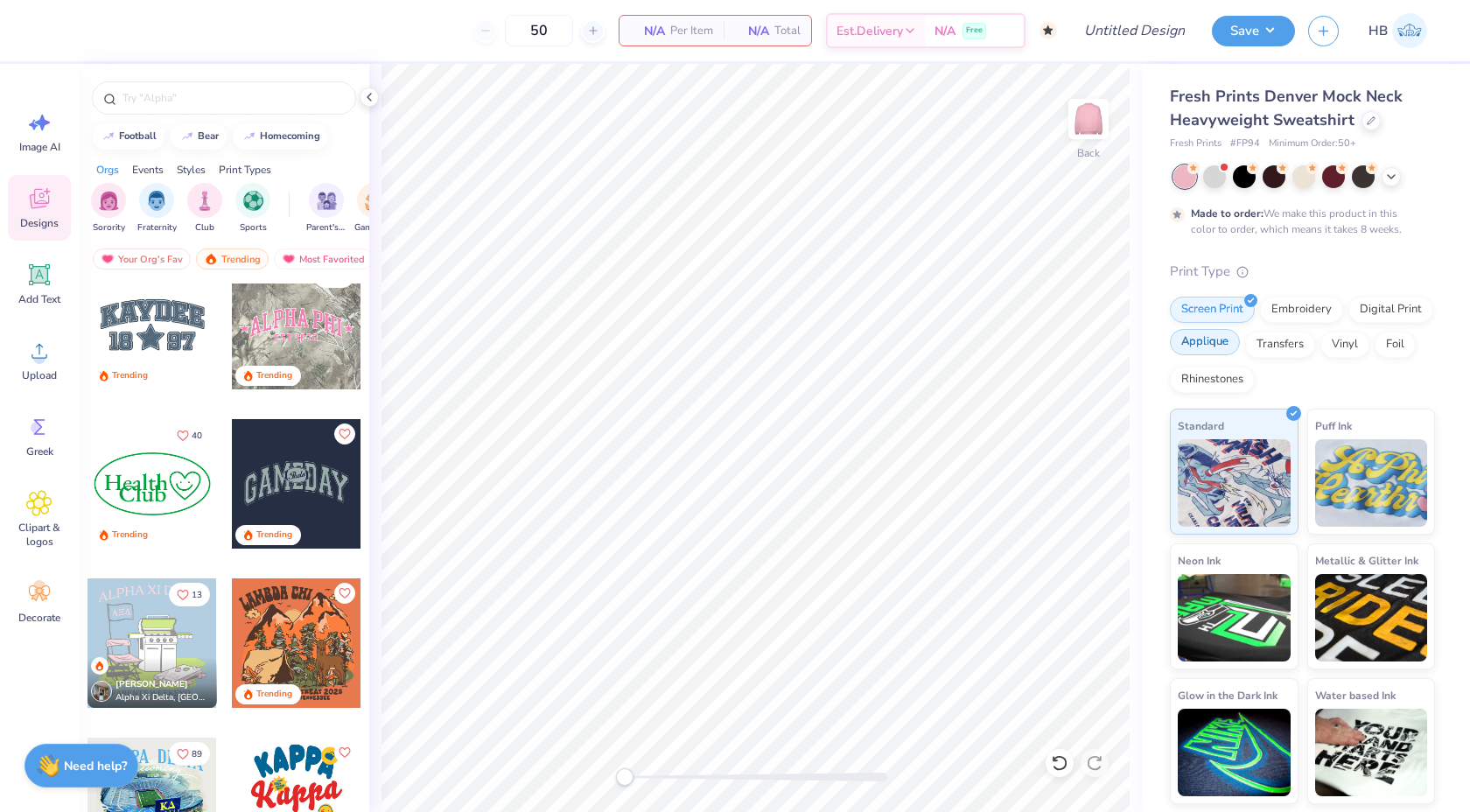
click at [1216, 342] on div "Applique" at bounding box center [1205, 342] width 70 height 27
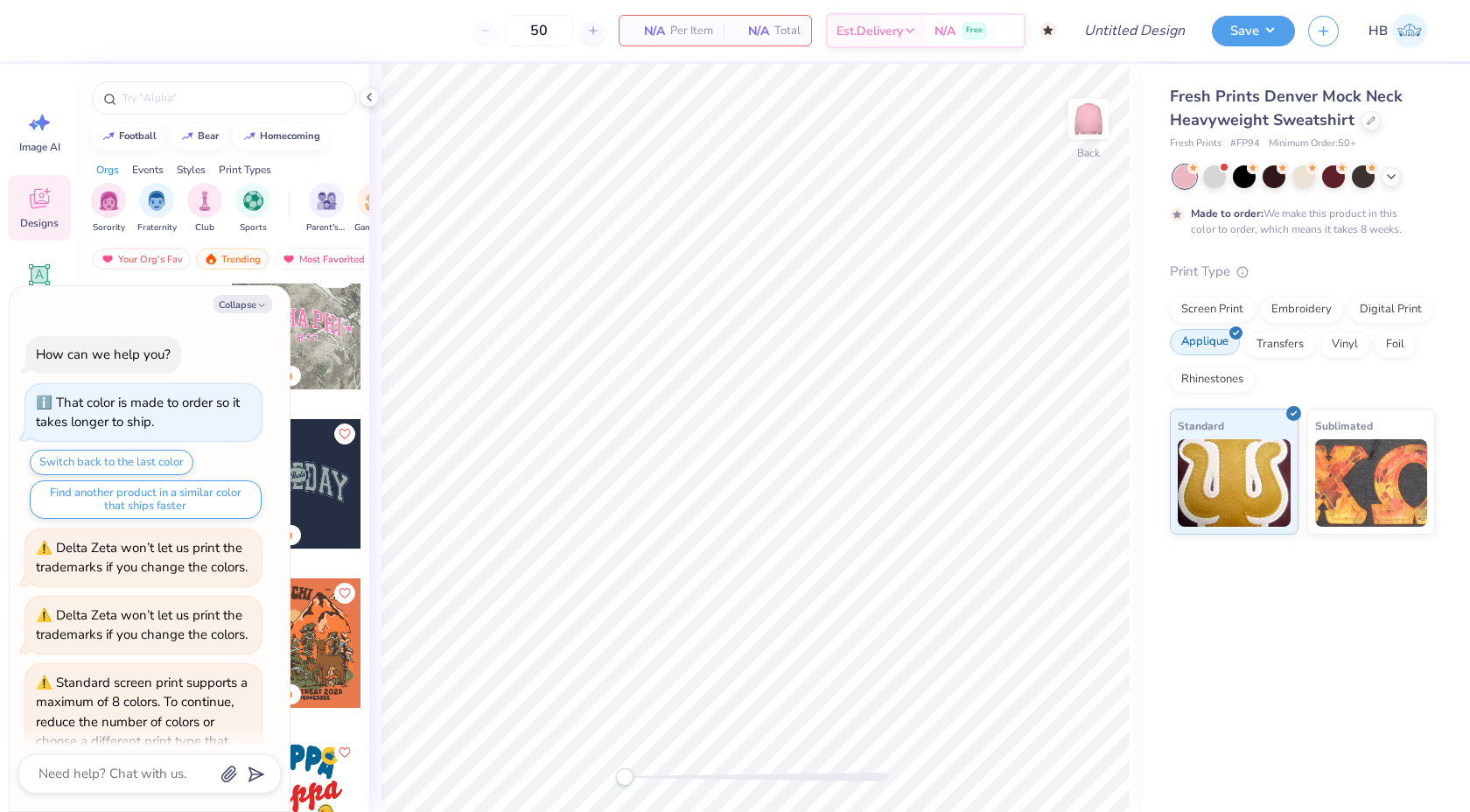
scroll to position [202, 0]
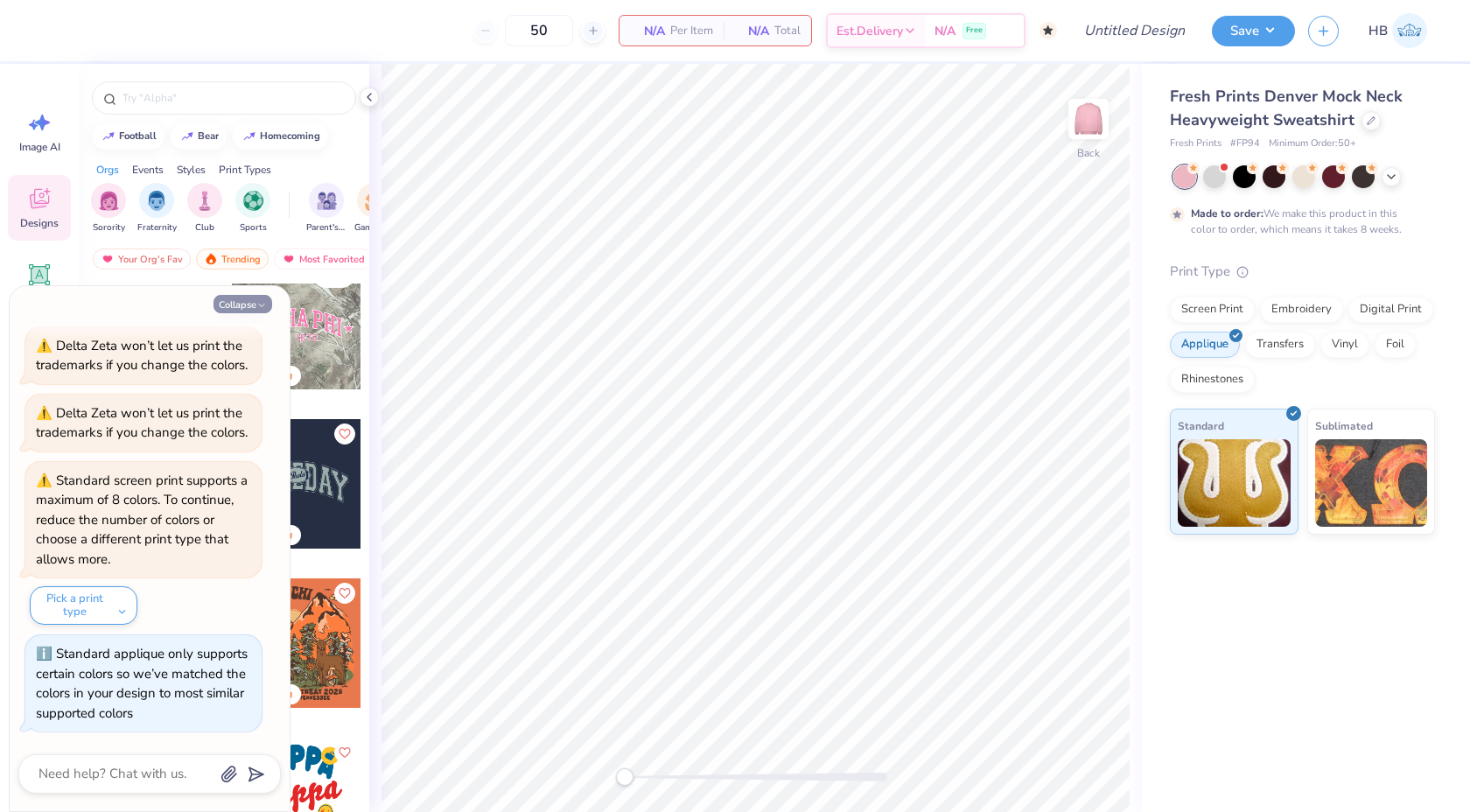
click at [263, 297] on button "Collapse" at bounding box center [243, 303] width 59 height 18
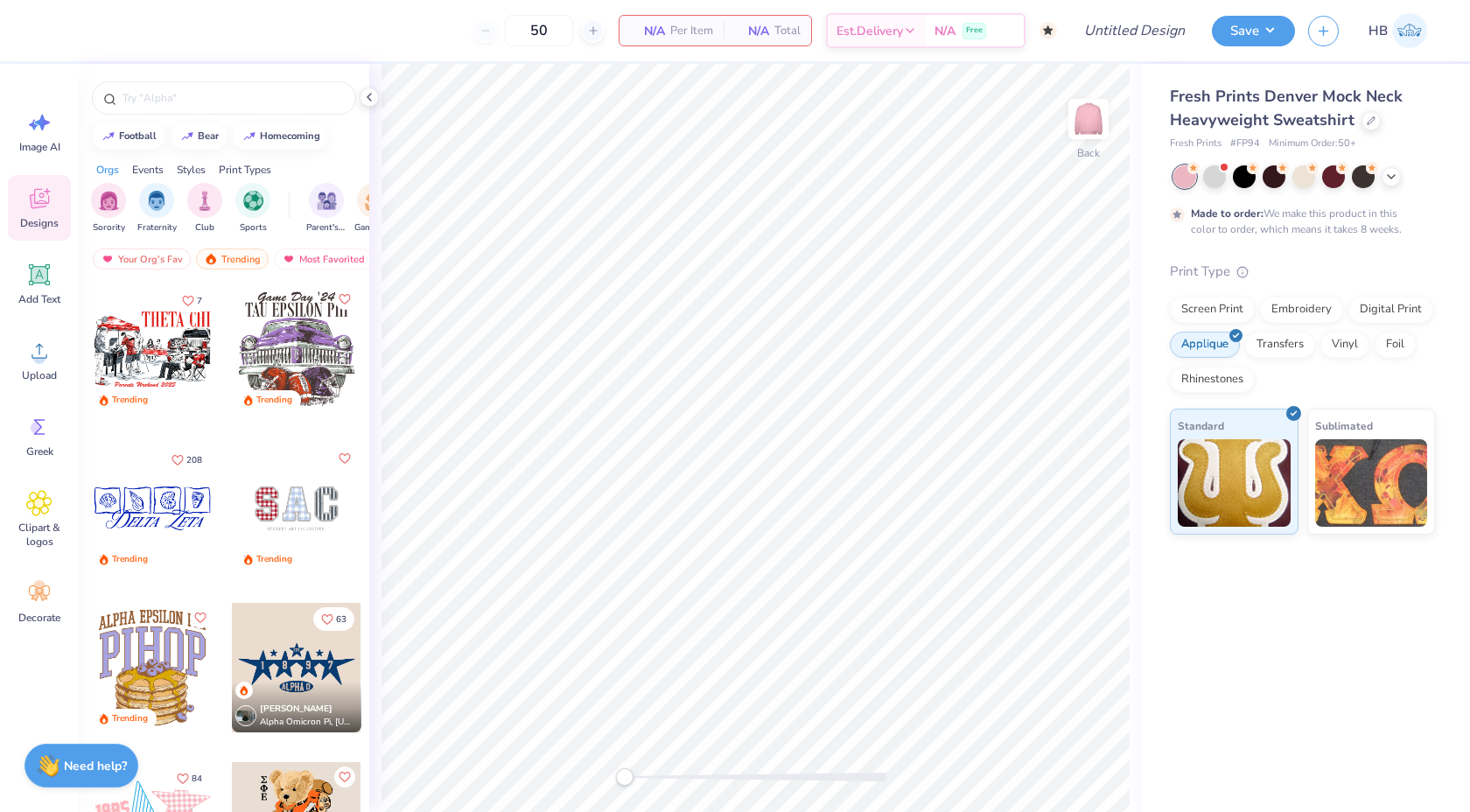
scroll to position [3707, 0]
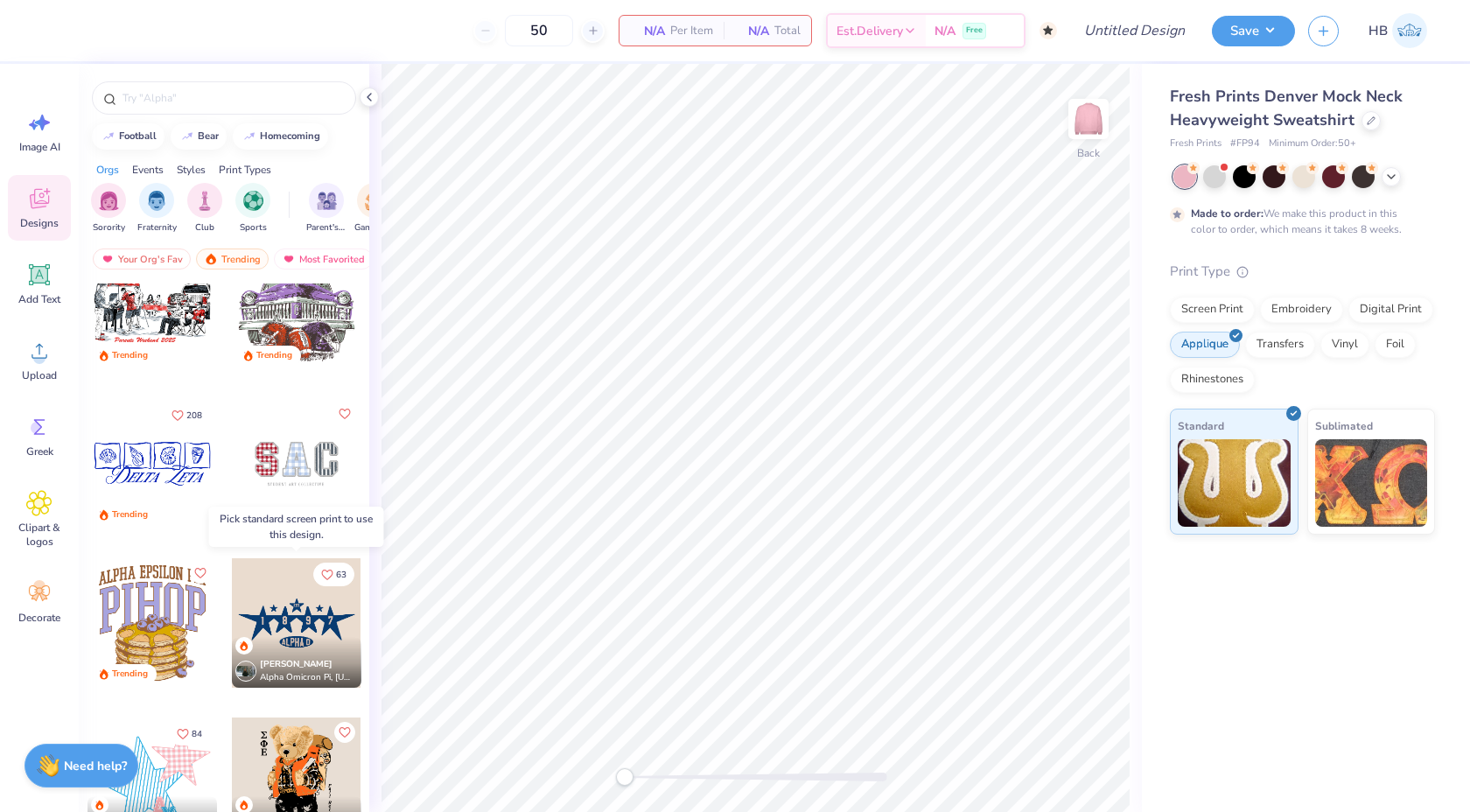
click at [275, 619] on div at bounding box center [297, 623] width 130 height 130
click at [1203, 304] on div "Screen Print" at bounding box center [1212, 307] width 85 height 27
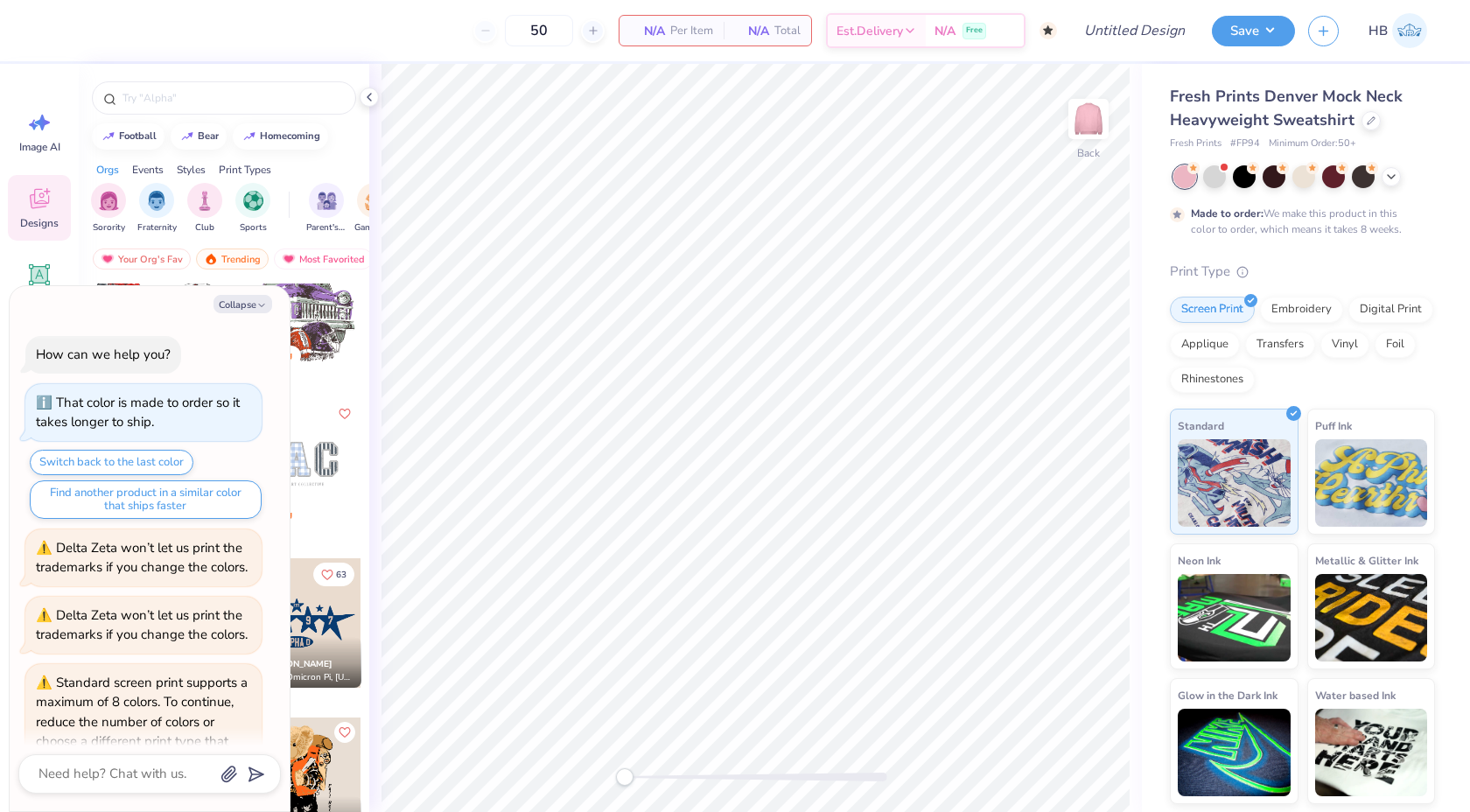
scroll to position [309, 0]
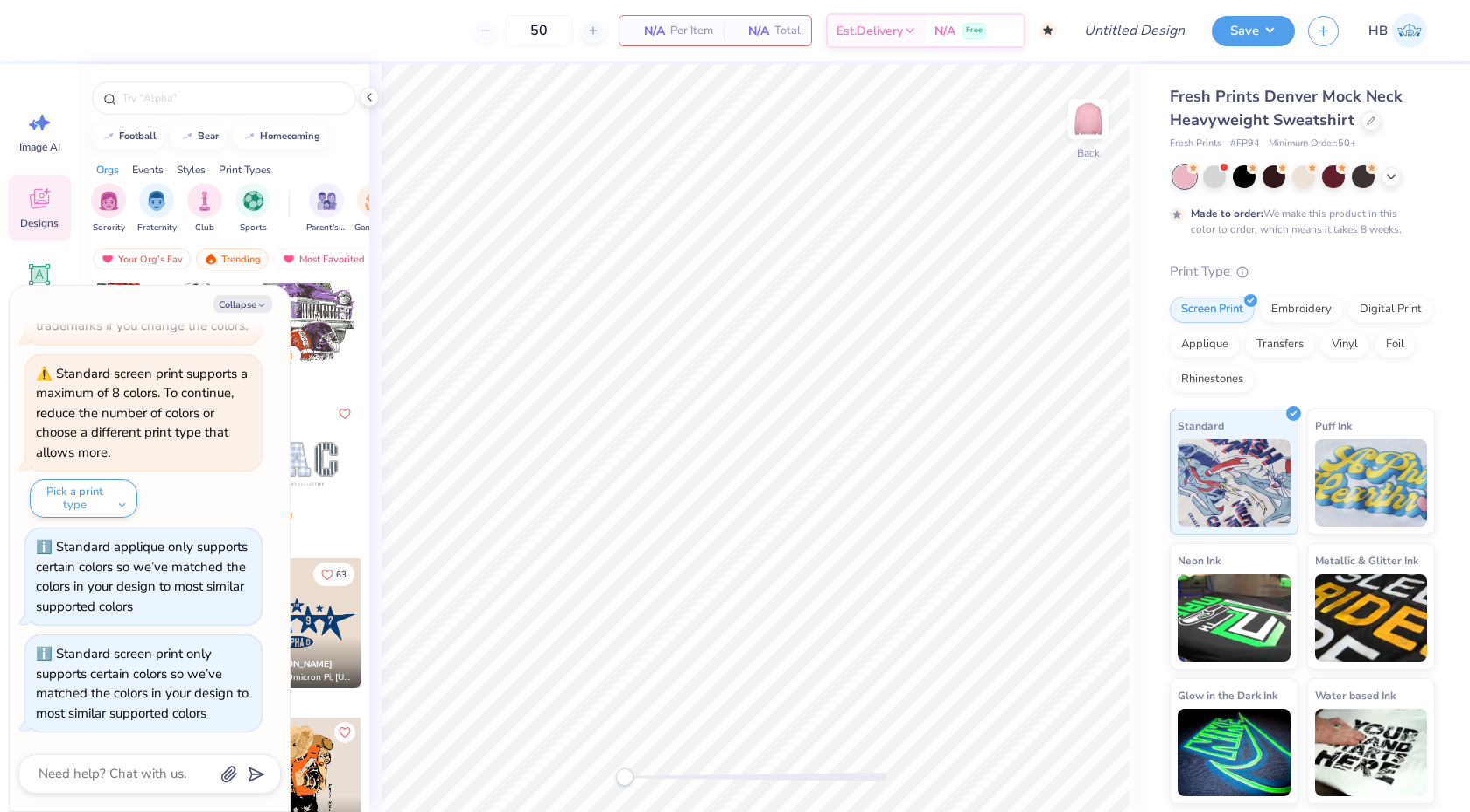
click at [336, 628] on div at bounding box center [297, 623] width 130 height 130
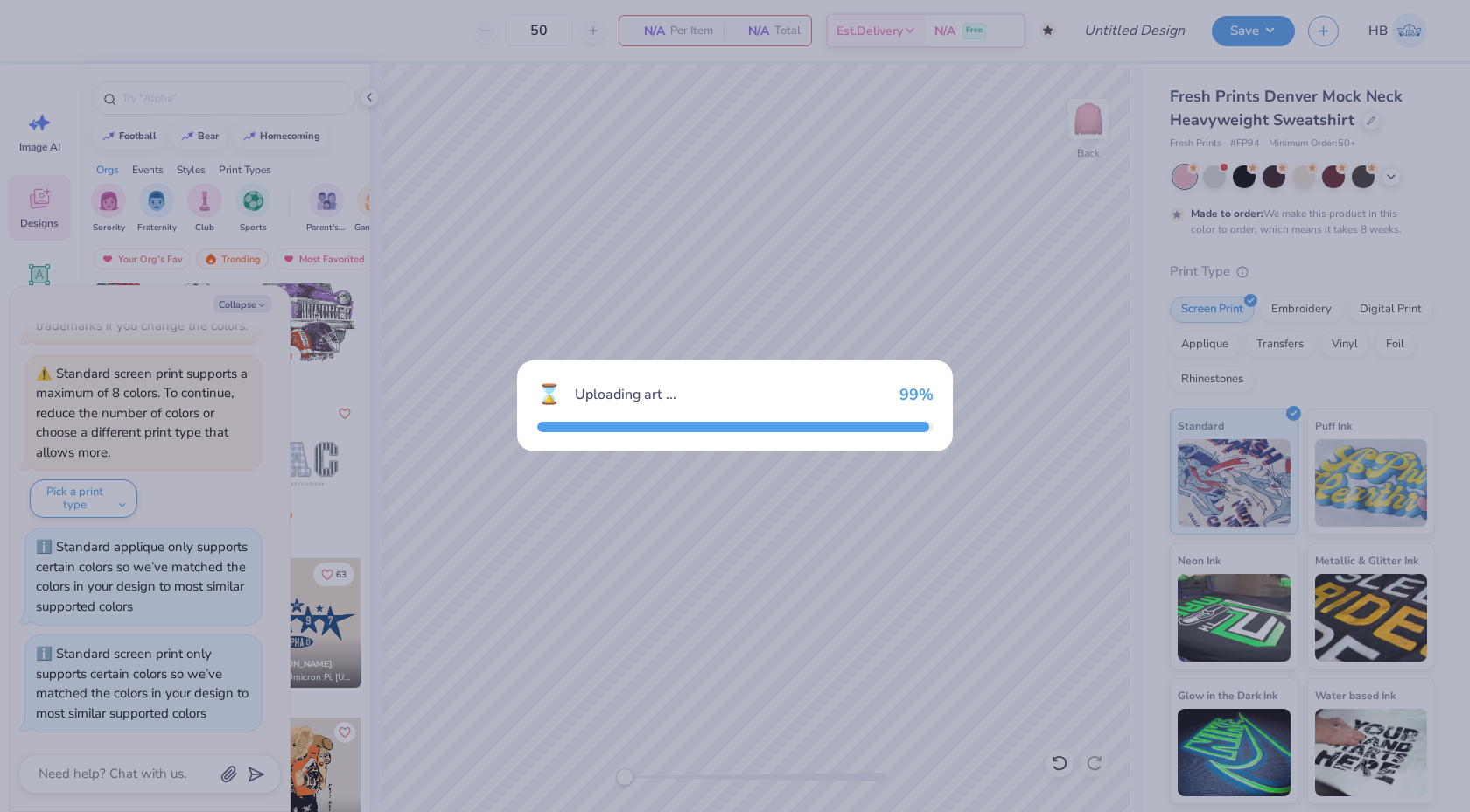
click at [251, 302] on div "⌛ Uploading art ... 99 %" at bounding box center [735, 406] width 1470 height 812
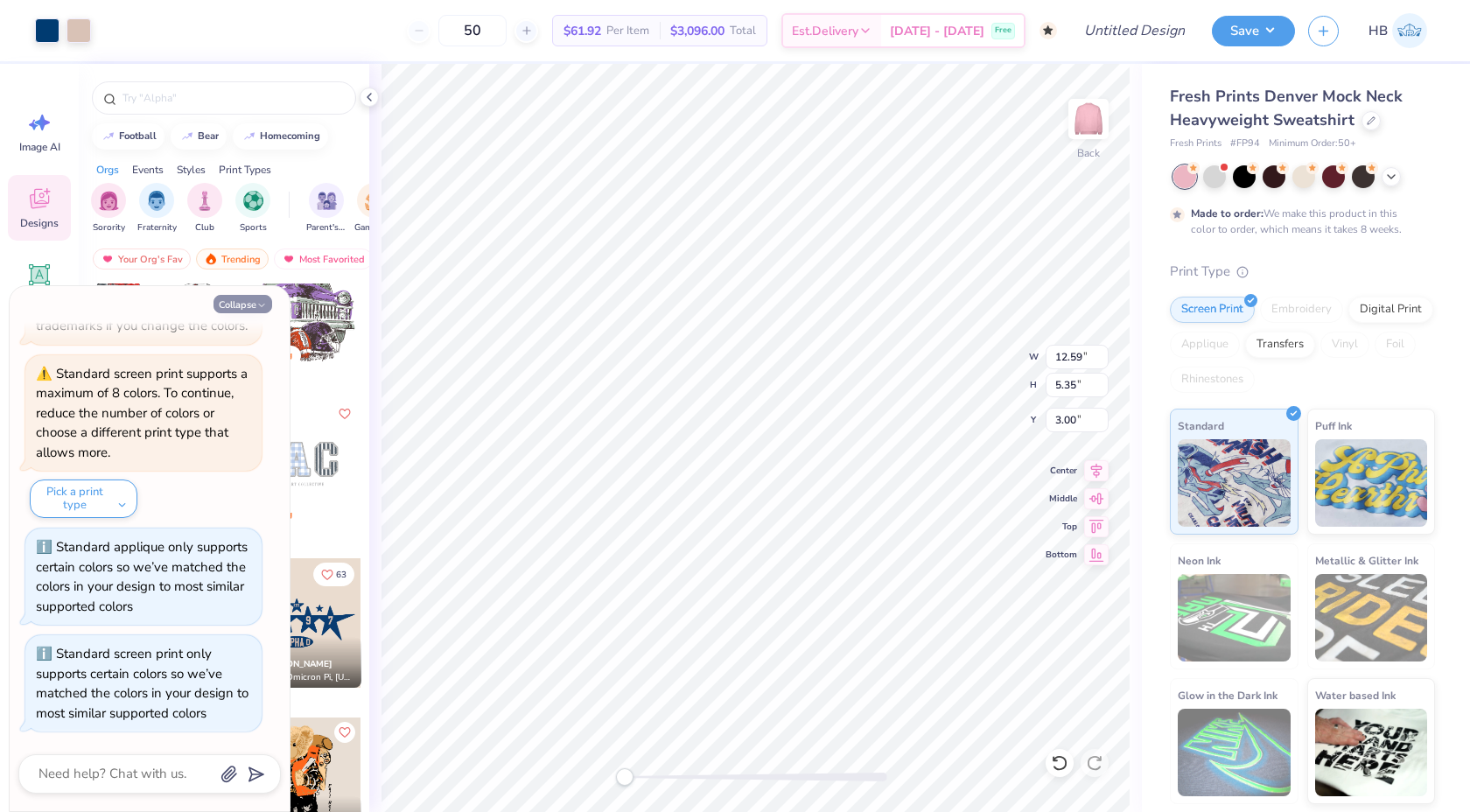
click at [260, 302] on icon "button" at bounding box center [262, 305] width 10 height 10
type textarea "x"
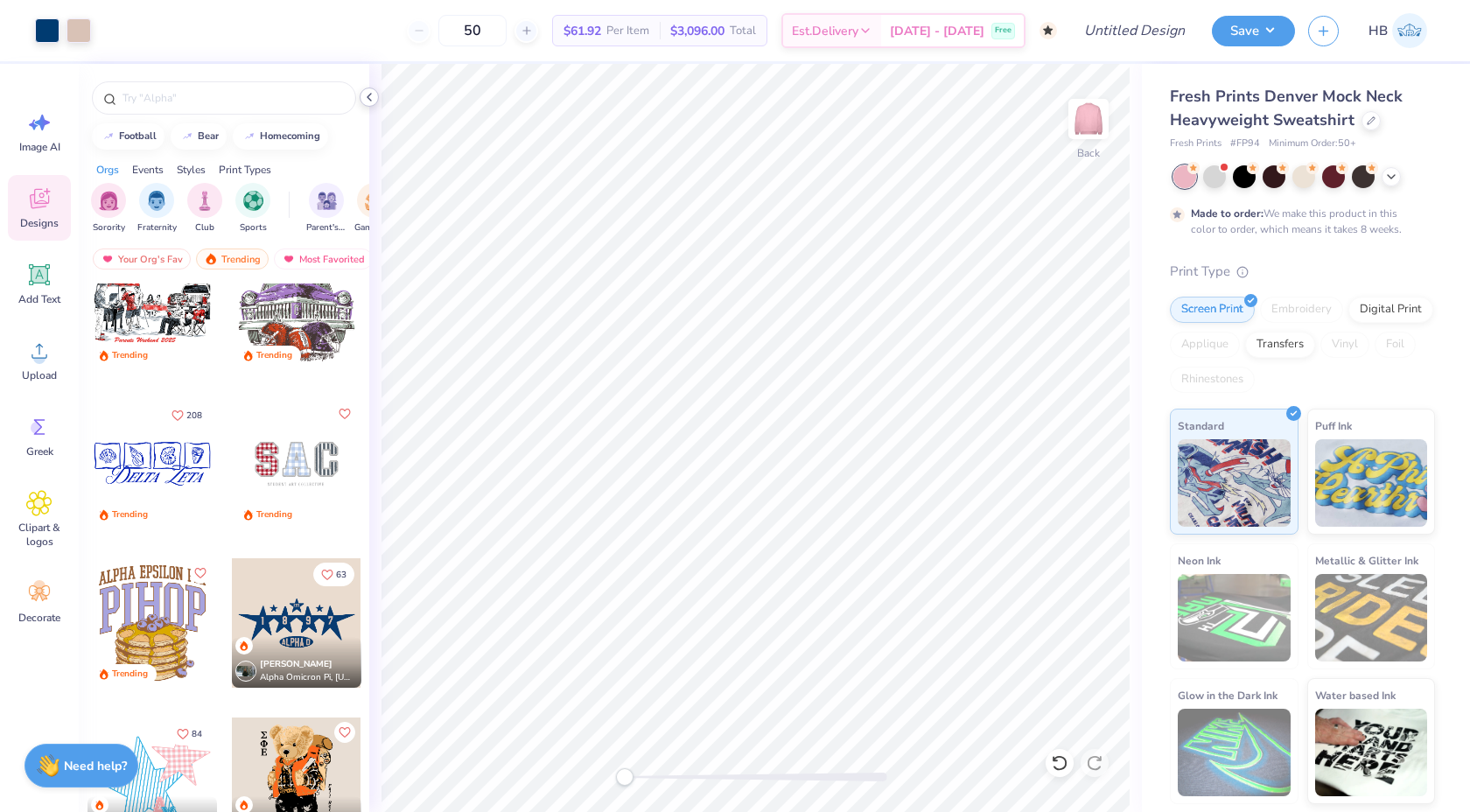
click at [370, 105] on div at bounding box center [369, 97] width 19 height 19
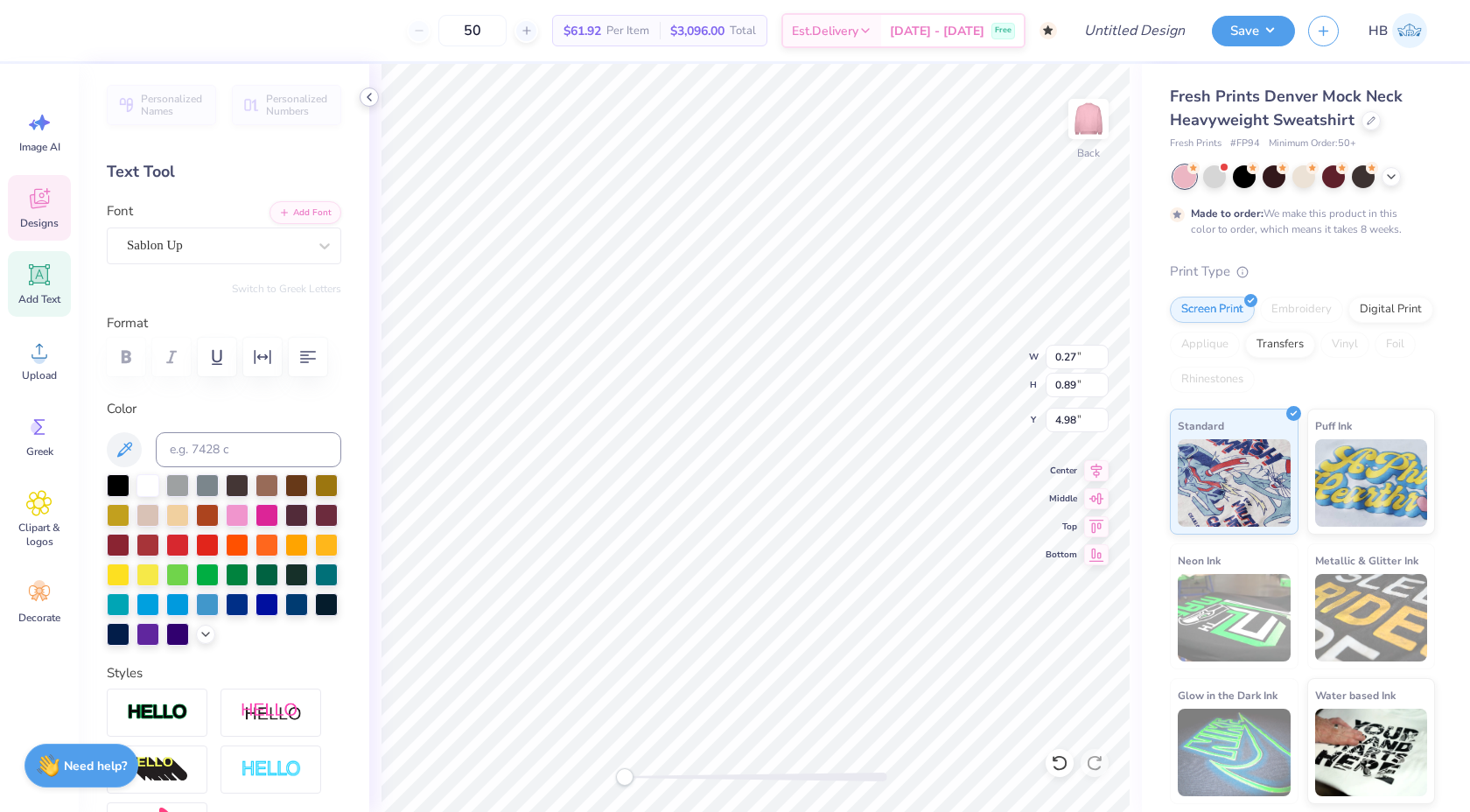
type input "0.49"
type input "4.95"
type textarea "0"
type textarea "2"
click at [82, 29] on div at bounding box center [79, 29] width 25 height 25
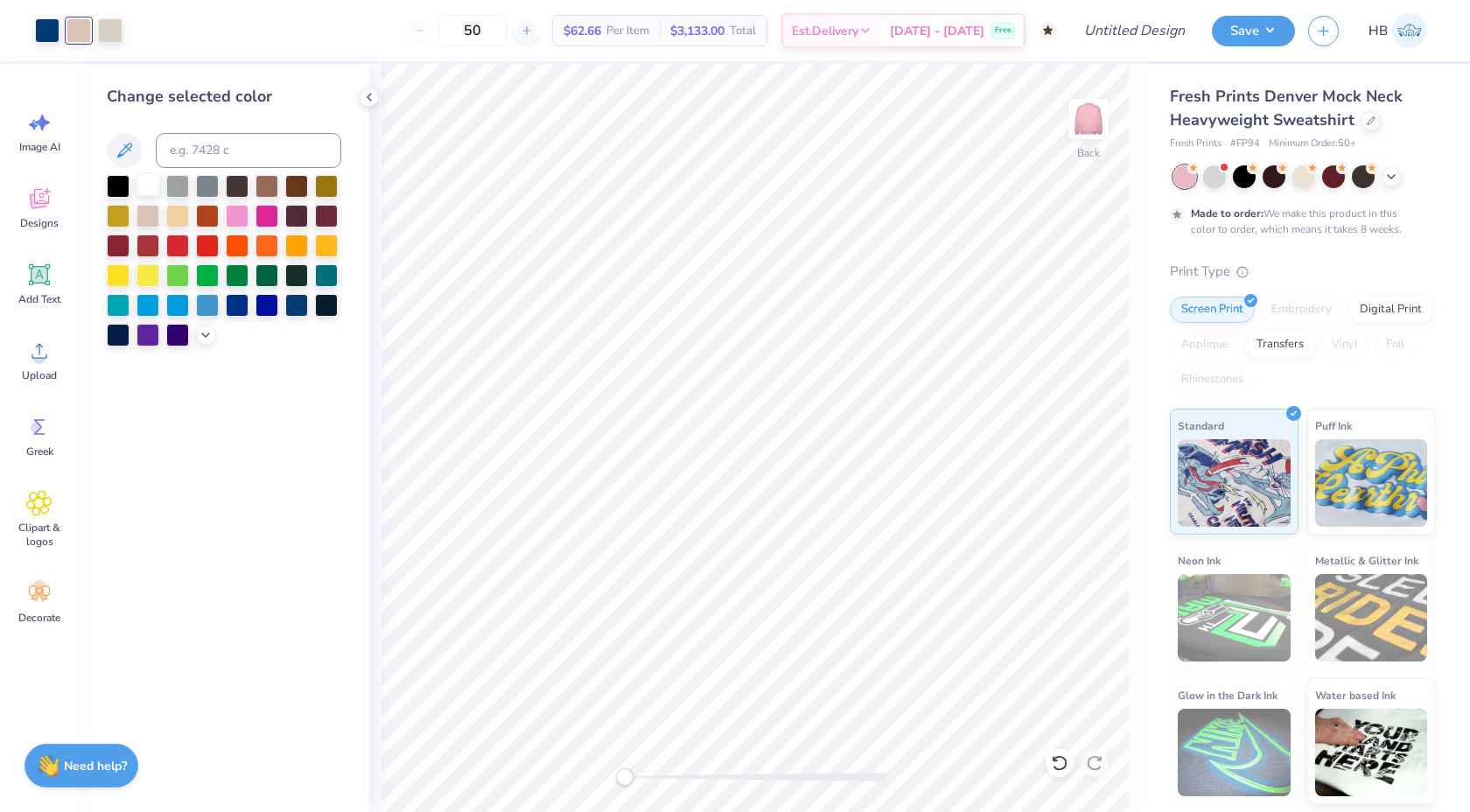
click at [149, 194] on div at bounding box center [148, 185] width 23 height 23
click at [111, 27] on div at bounding box center [110, 29] width 25 height 25
click at [151, 181] on div at bounding box center [148, 185] width 23 height 23
click at [236, 216] on div at bounding box center [237, 214] width 23 height 23
click at [44, 27] on div at bounding box center [47, 29] width 25 height 25
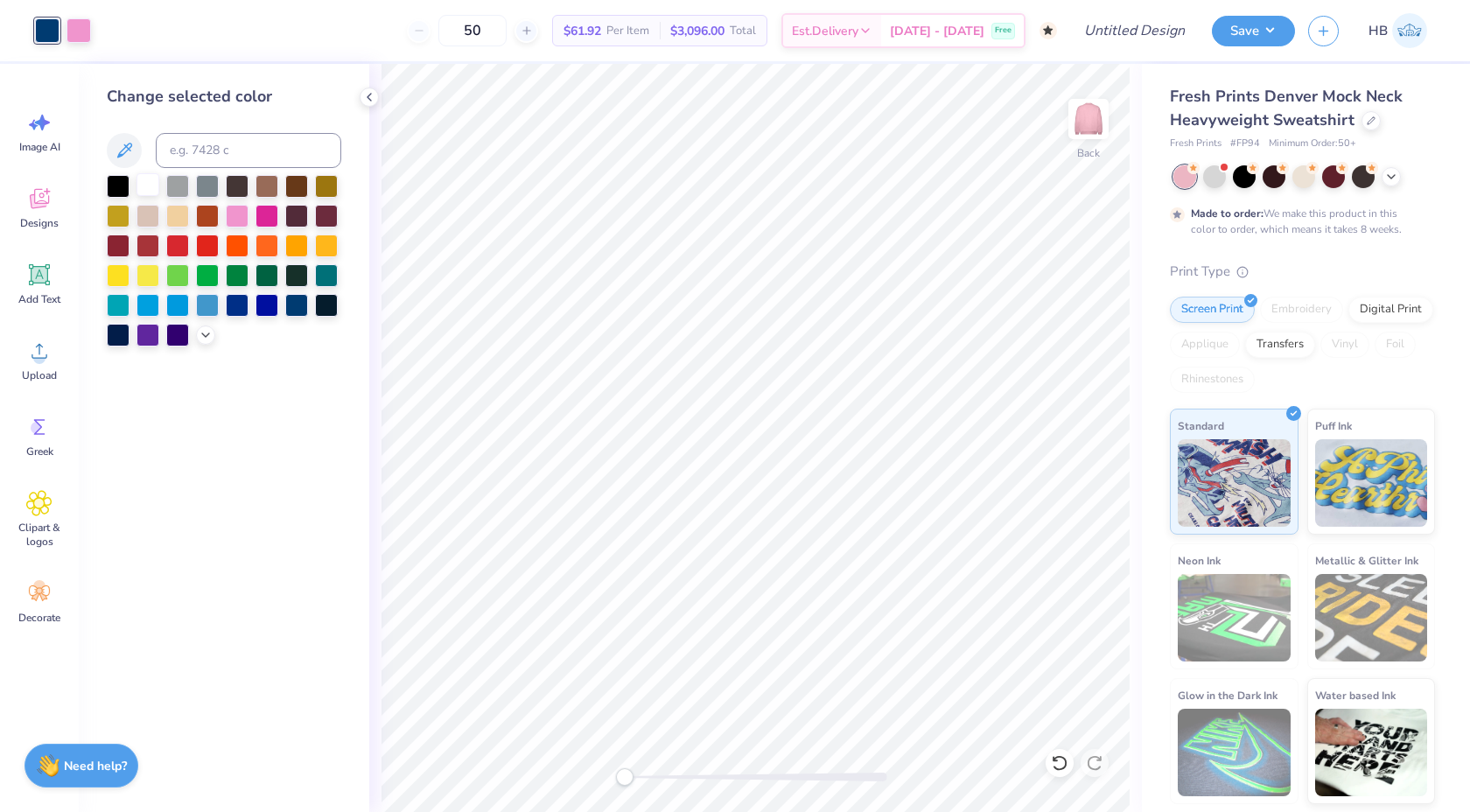
click at [146, 173] on div at bounding box center [148, 185] width 23 height 23
click at [360, 85] on div "Change selected color" at bounding box center [224, 437] width 291 height 748
click at [364, 90] on icon at bounding box center [369, 97] width 14 height 14
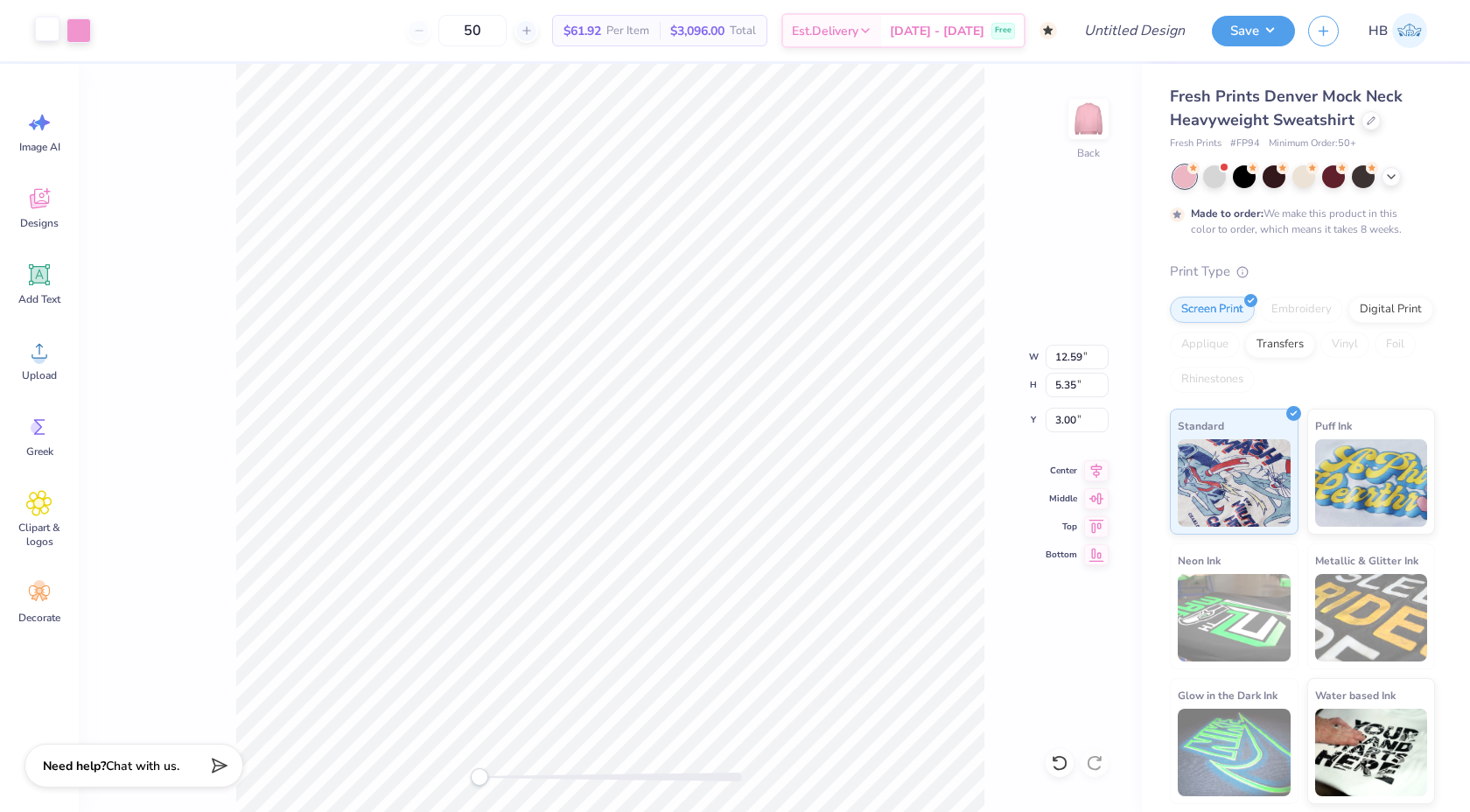
click at [42, 34] on div at bounding box center [47, 29] width 25 height 25
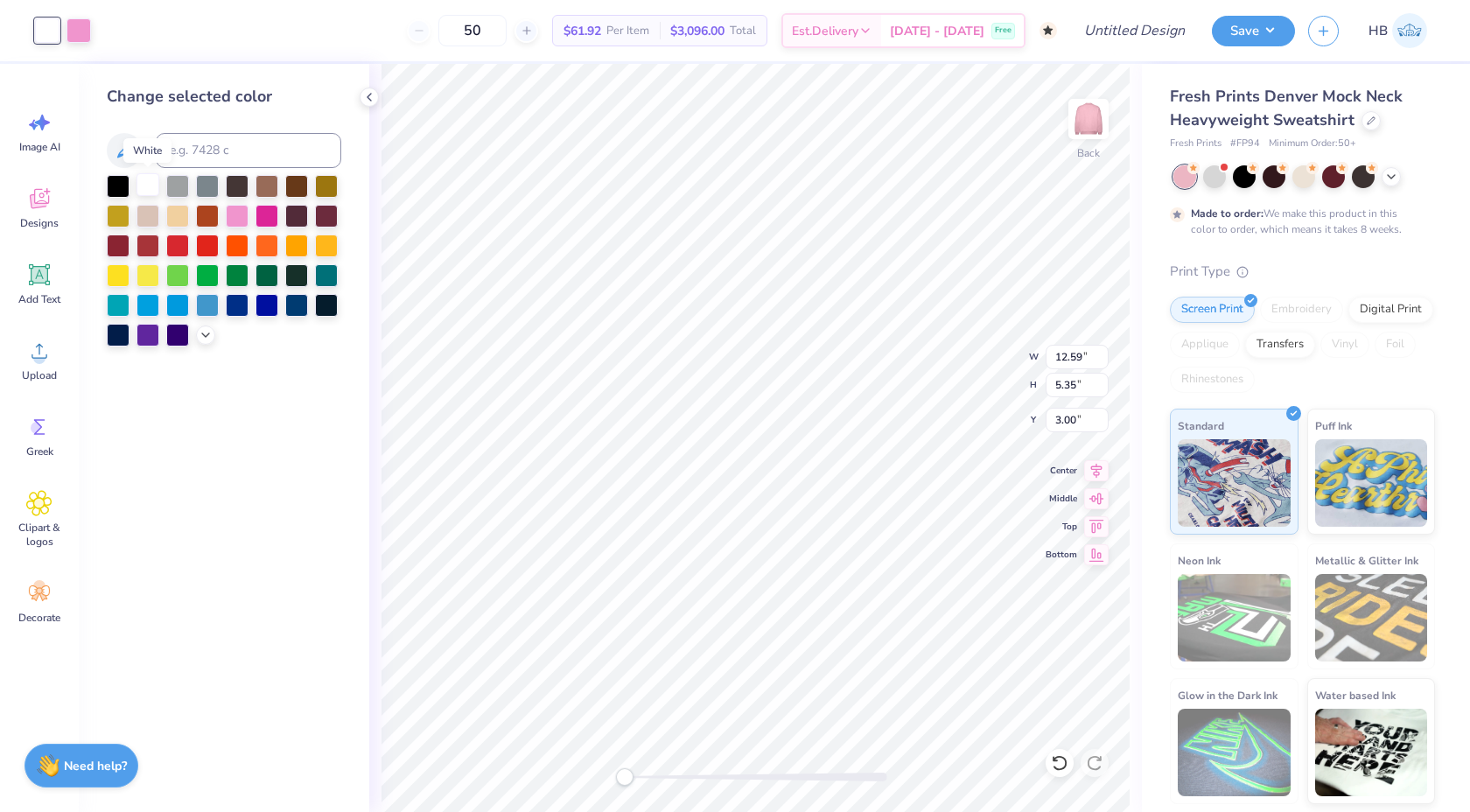
click at [141, 189] on div at bounding box center [148, 185] width 23 height 23
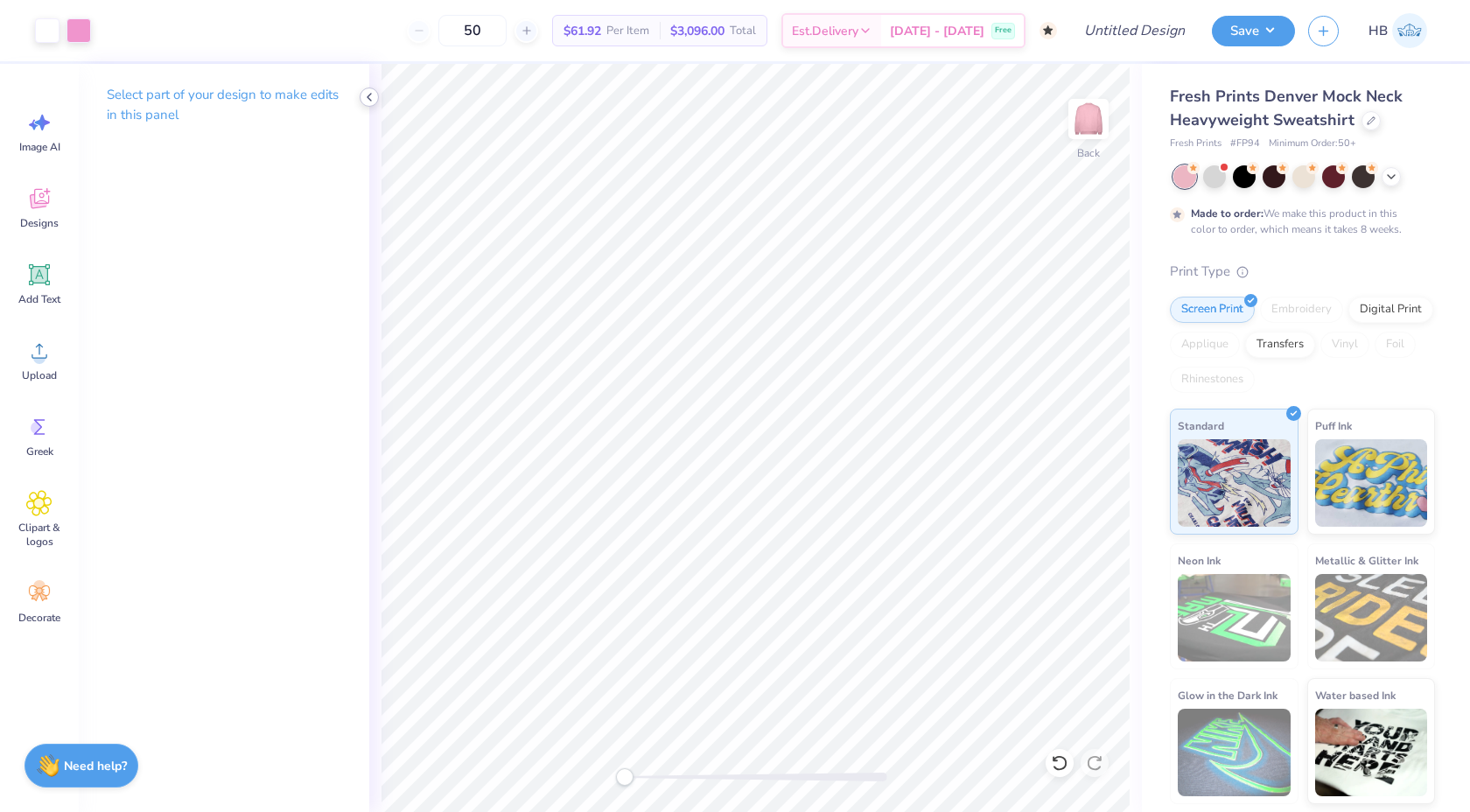
click at [371, 89] on div at bounding box center [369, 97] width 19 height 19
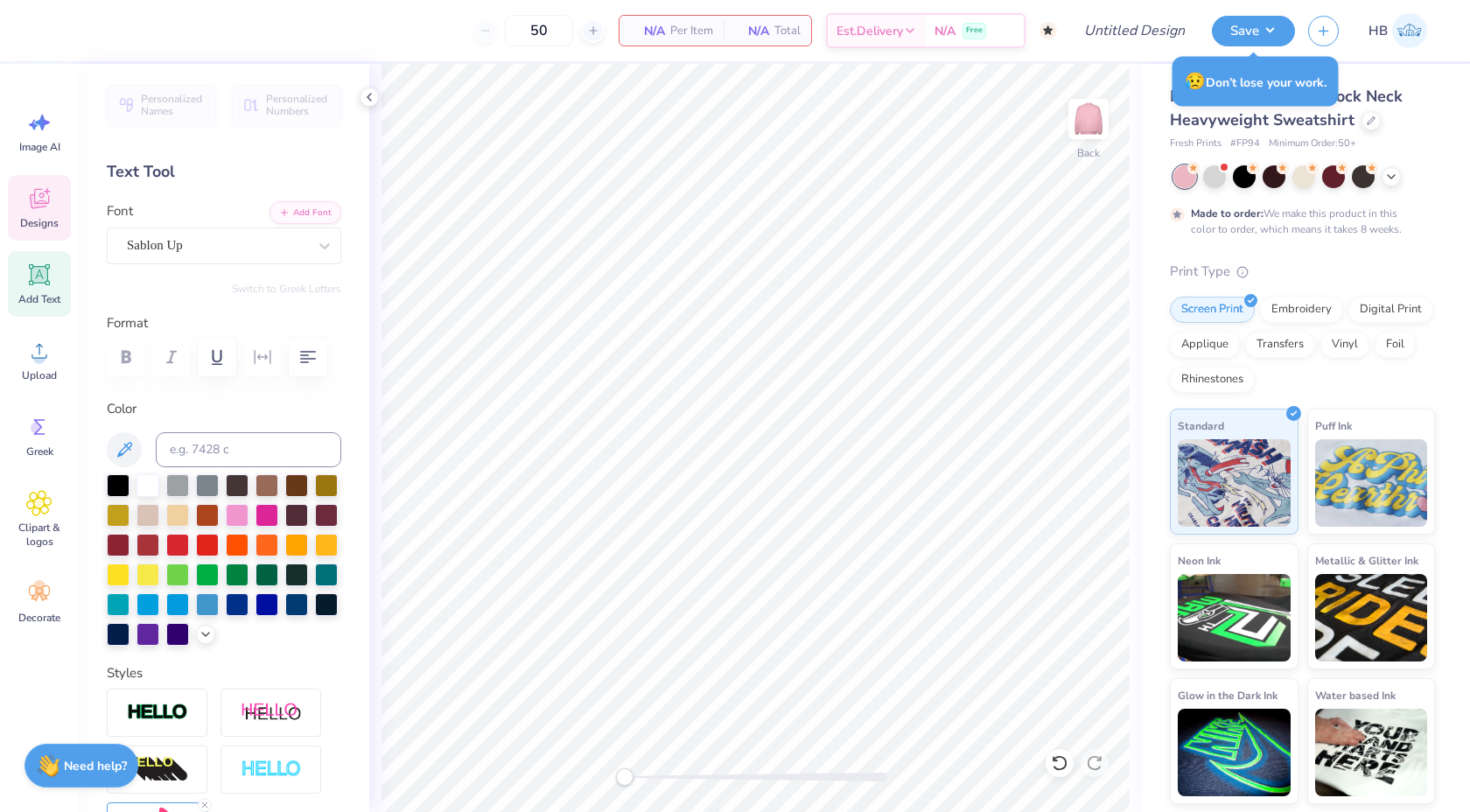
click at [28, 205] on icon at bounding box center [40, 199] width 27 height 27
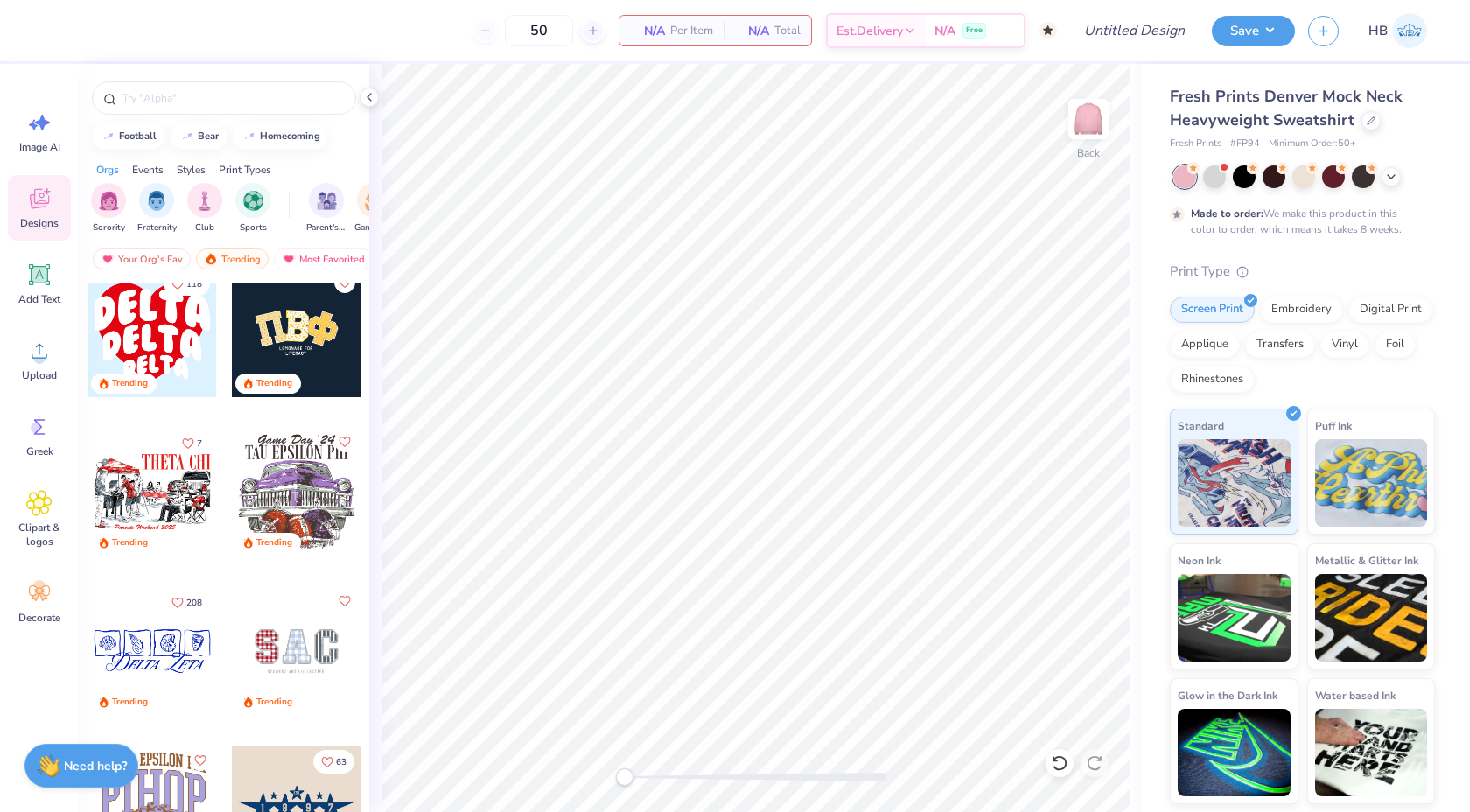
scroll to position [3967, 0]
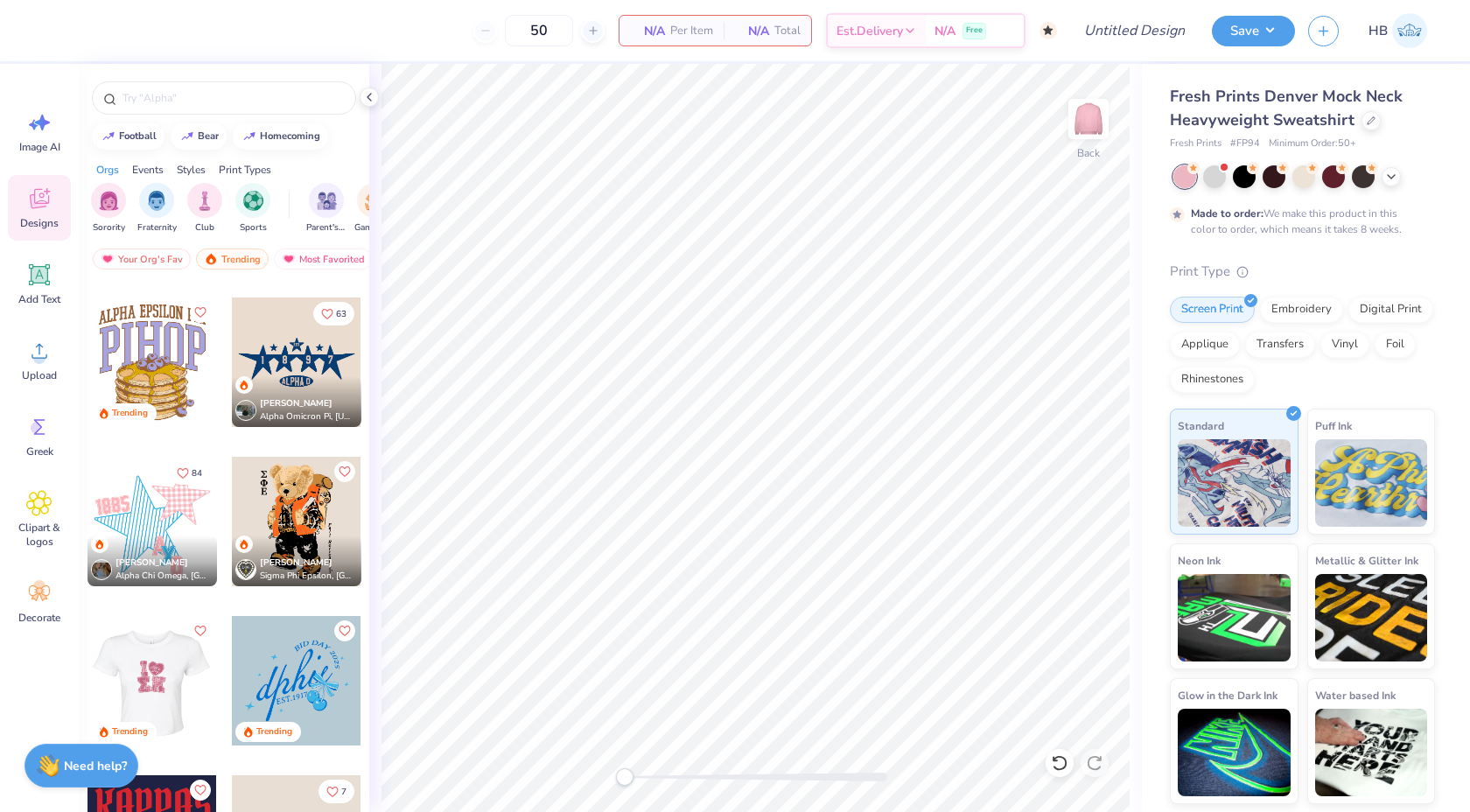
click at [162, 644] on div at bounding box center [151, 680] width 130 height 130
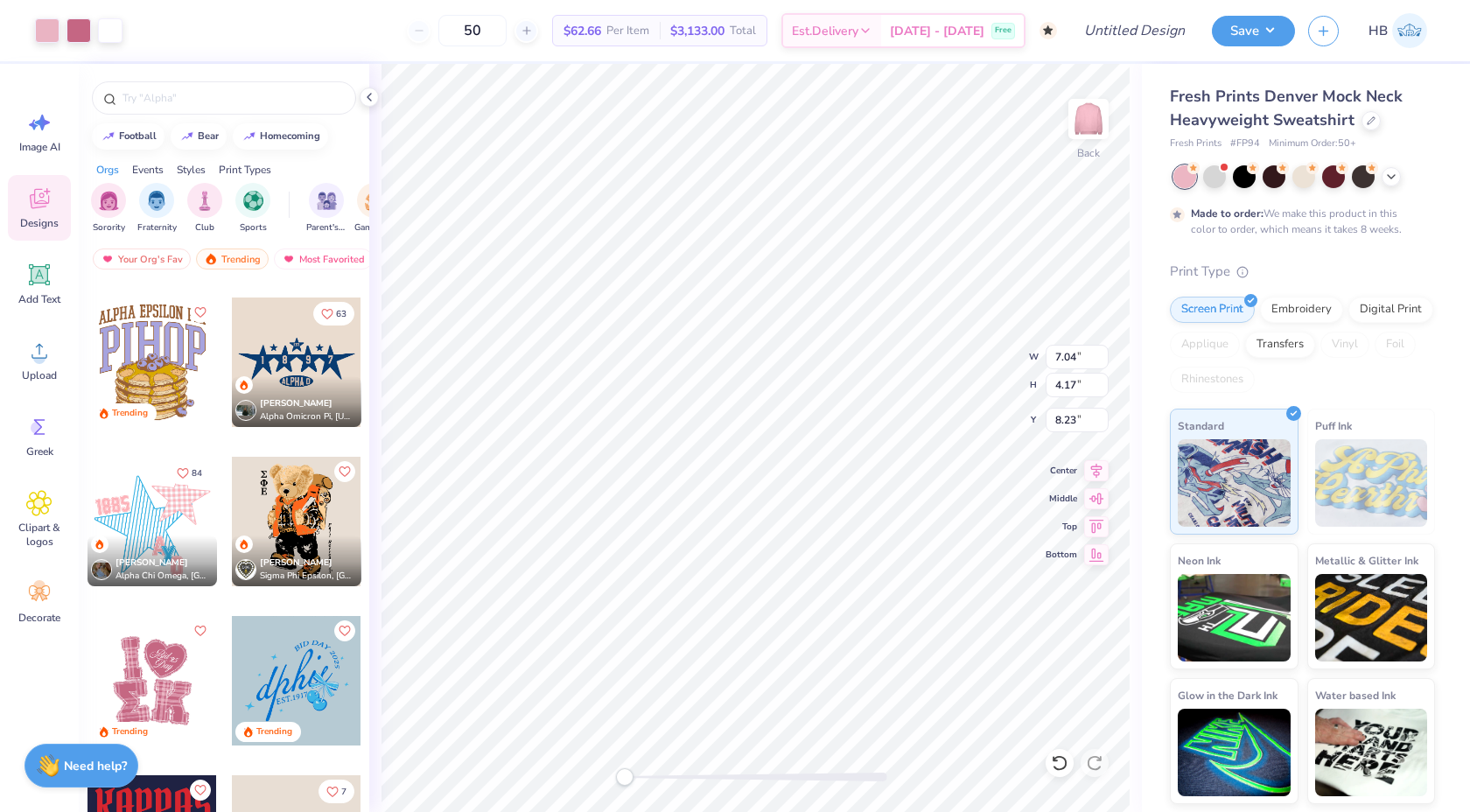
type input "8.23"
click at [40, 153] on div "Image AI" at bounding box center [39, 131] width 63 height 65
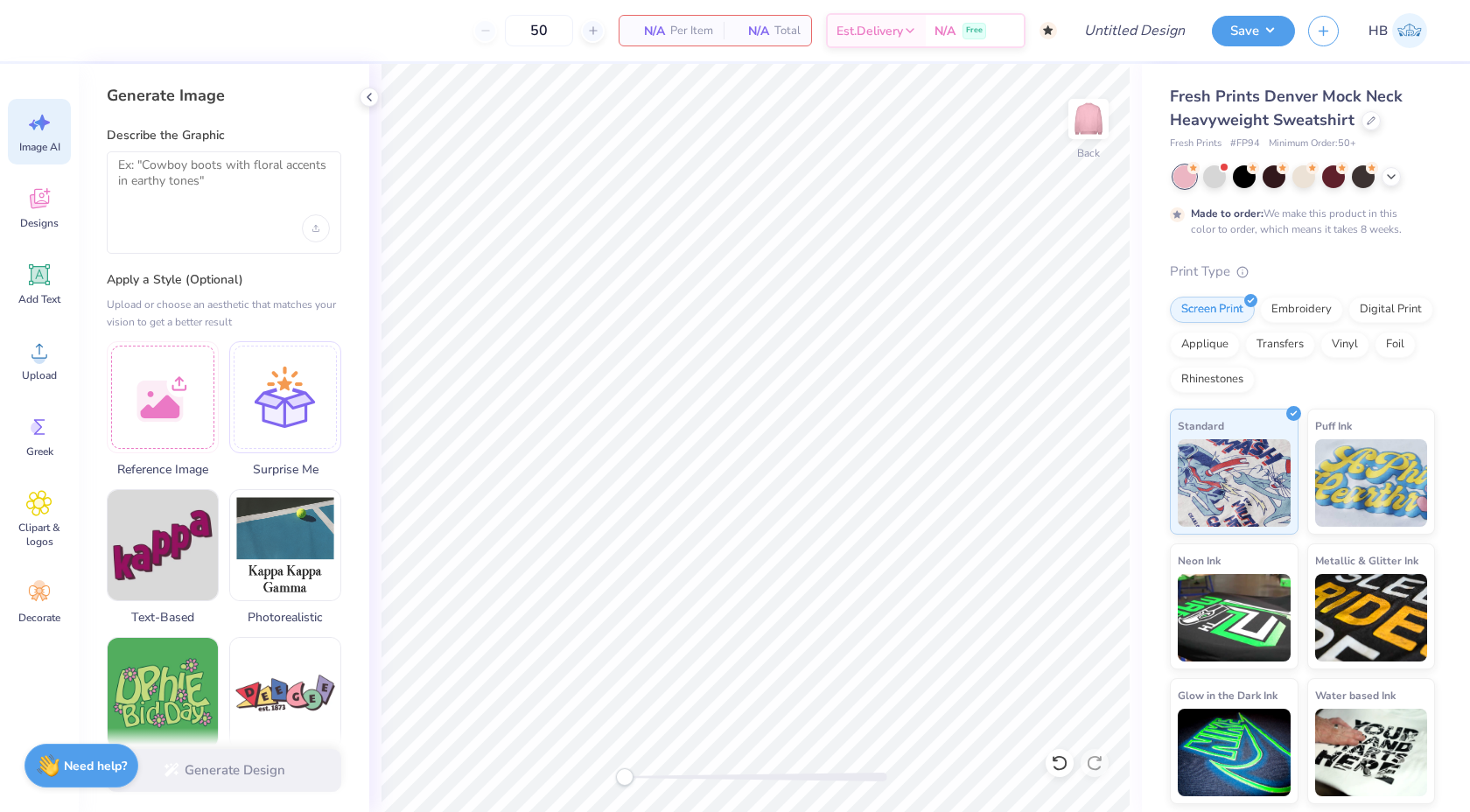
click at [268, 202] on div at bounding box center [224, 203] width 234 height 102
click at [253, 193] on textarea at bounding box center [224, 179] width 211 height 44
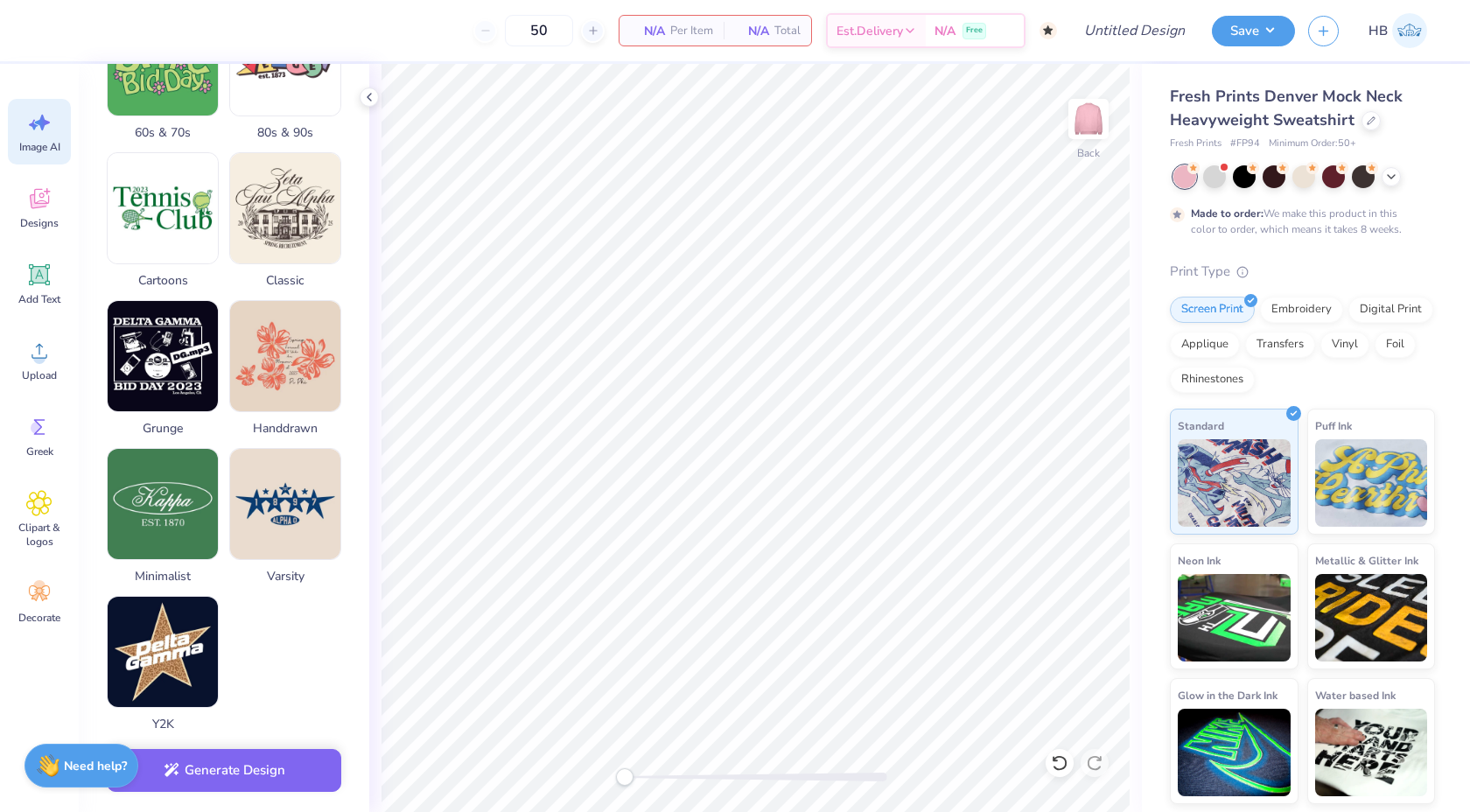
scroll to position [642, 0]
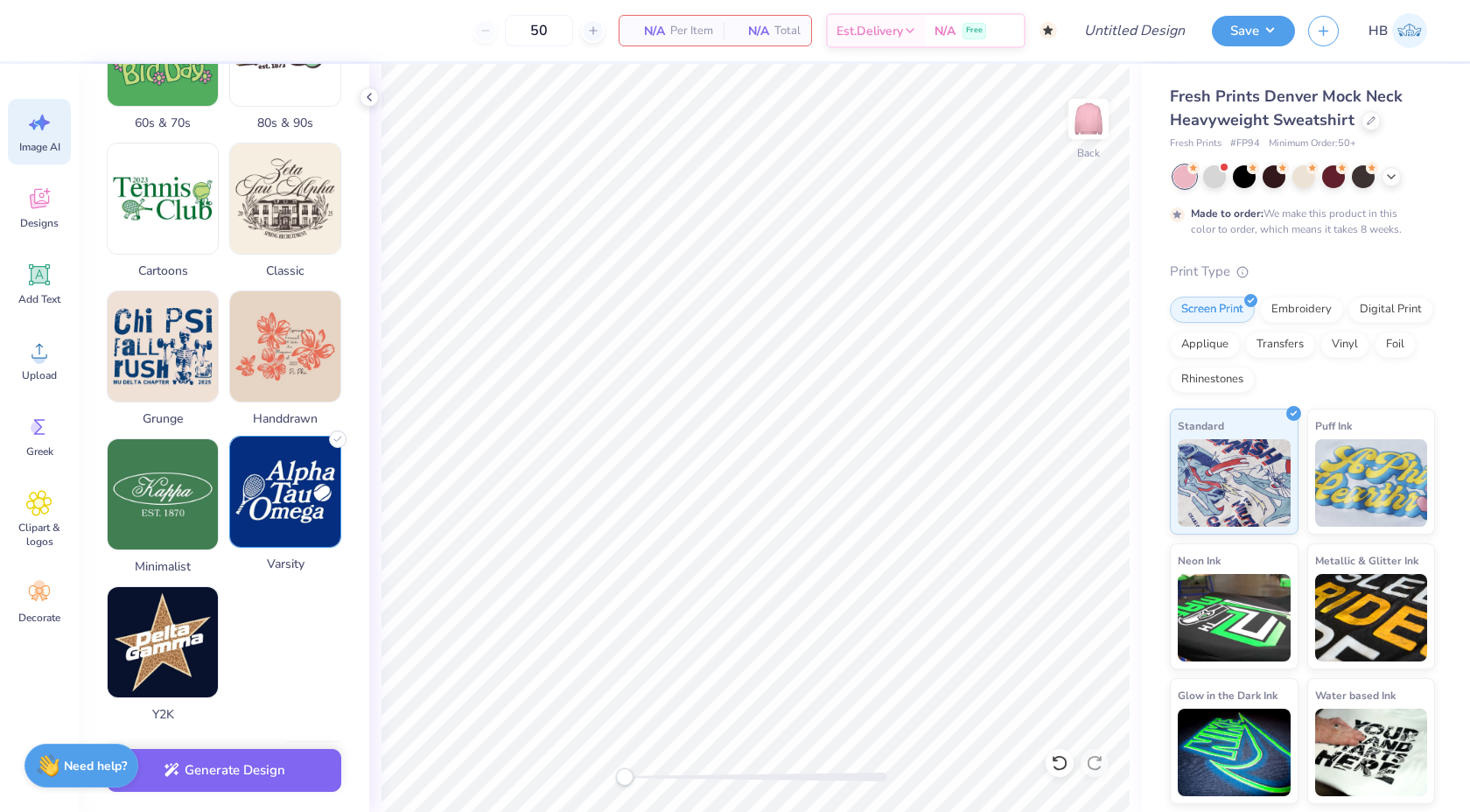
type textarea "Delta zeta varsity text"
click at [265, 513] on img at bounding box center [285, 492] width 110 height 110
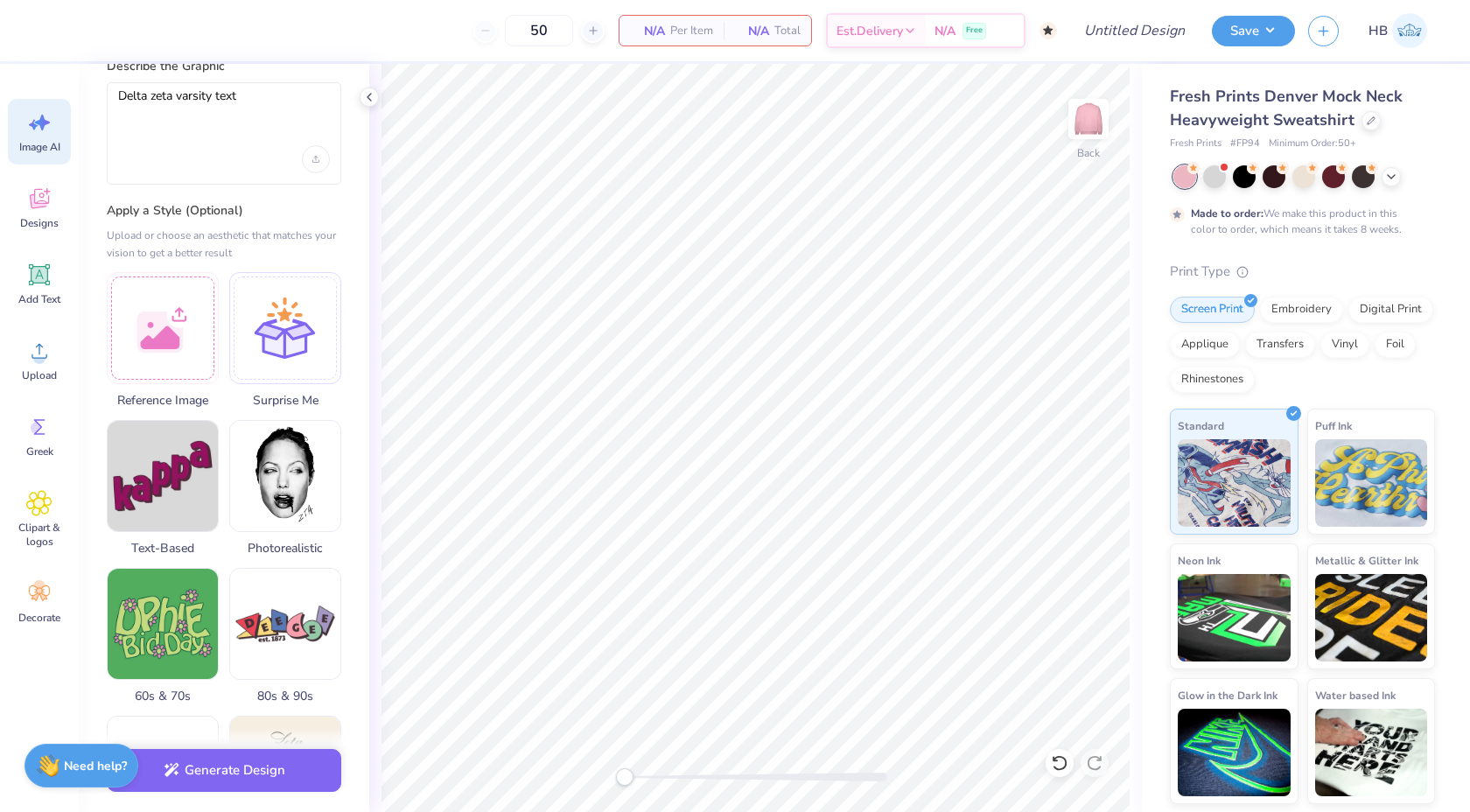
scroll to position [0, 0]
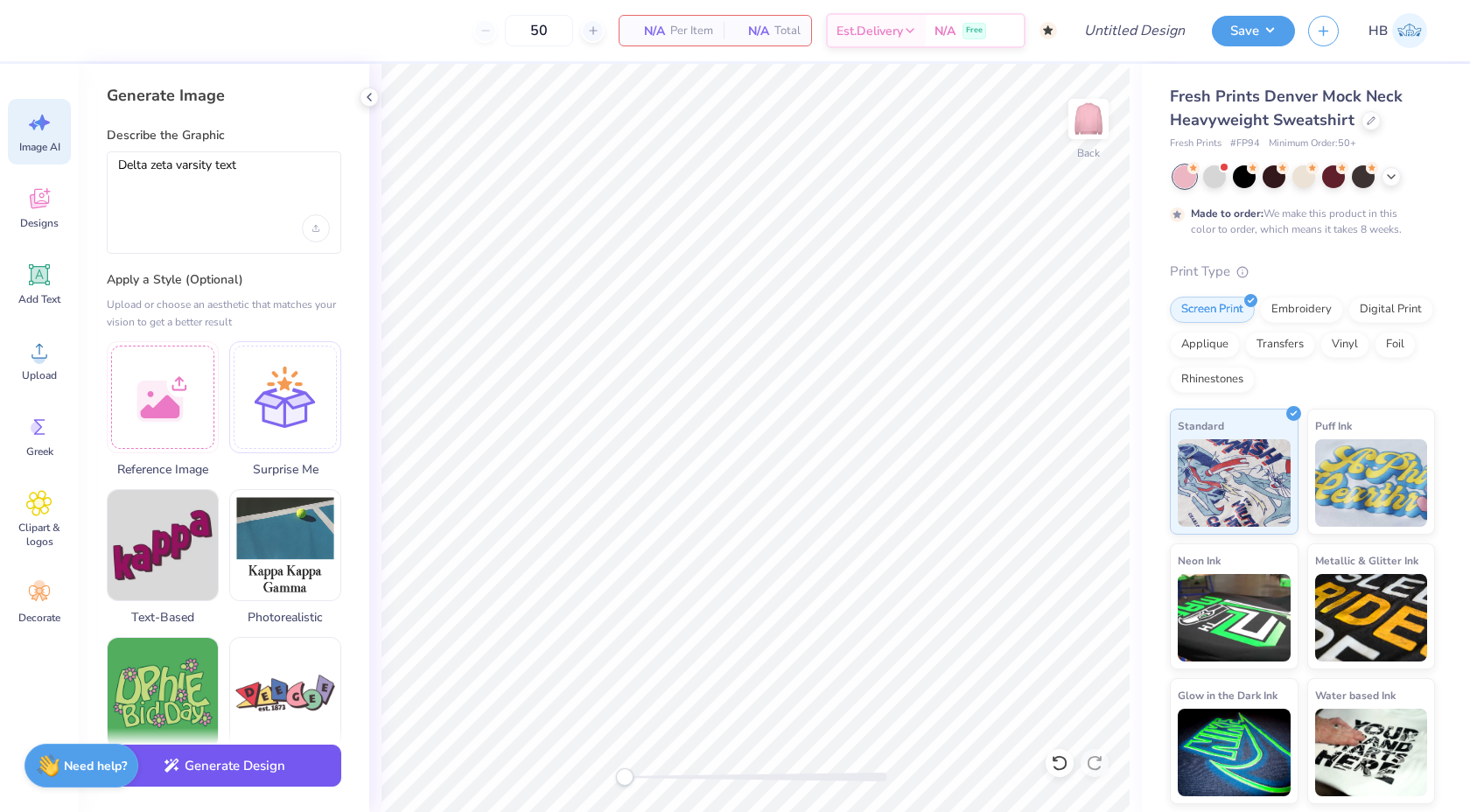
click at [247, 773] on button "Generate Design" at bounding box center [224, 766] width 234 height 43
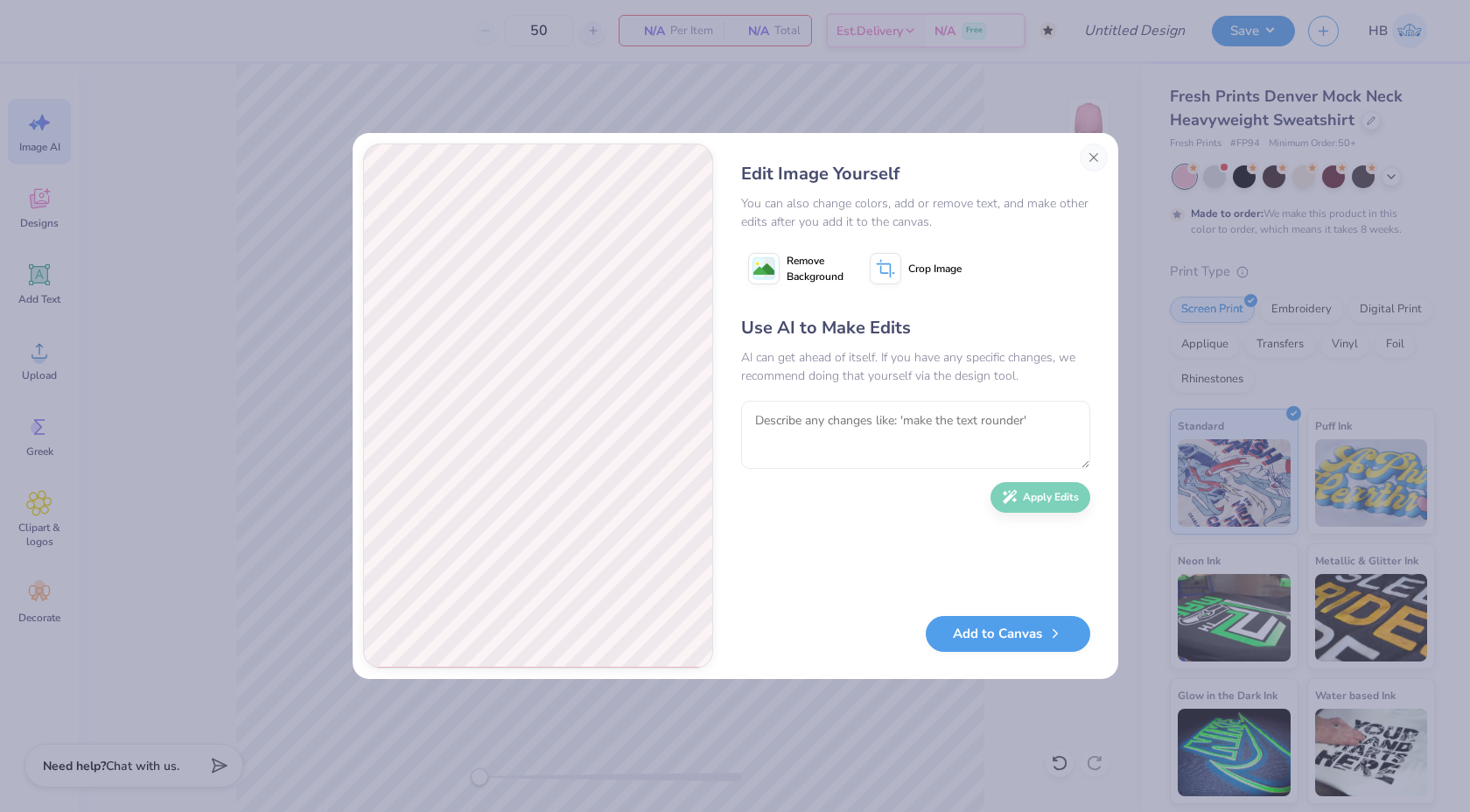
click at [772, 260] on image at bounding box center [764, 269] width 21 height 21
click at [1088, 153] on button "Close" at bounding box center [1094, 157] width 28 height 28
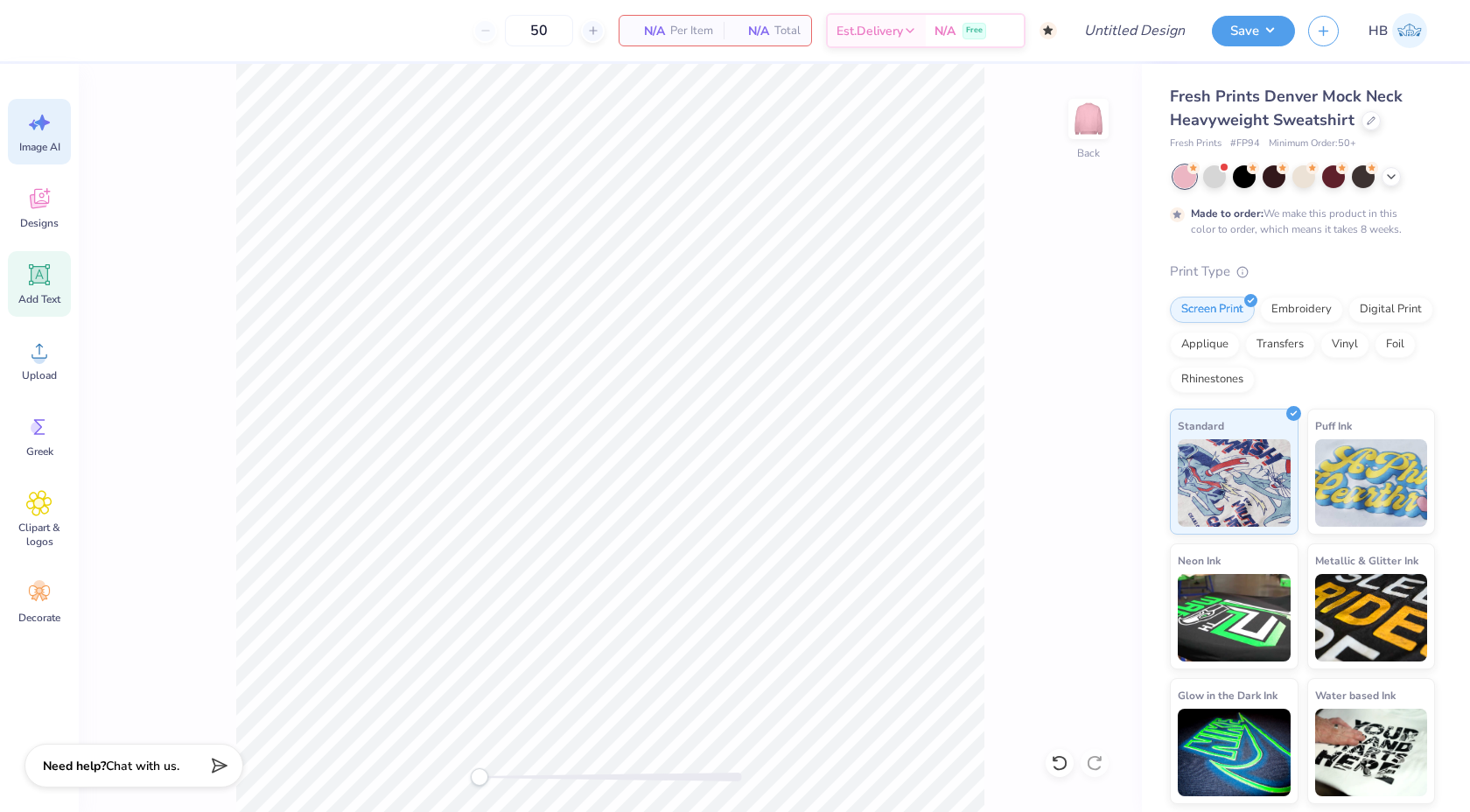
click at [45, 278] on icon at bounding box center [40, 276] width 17 height 17
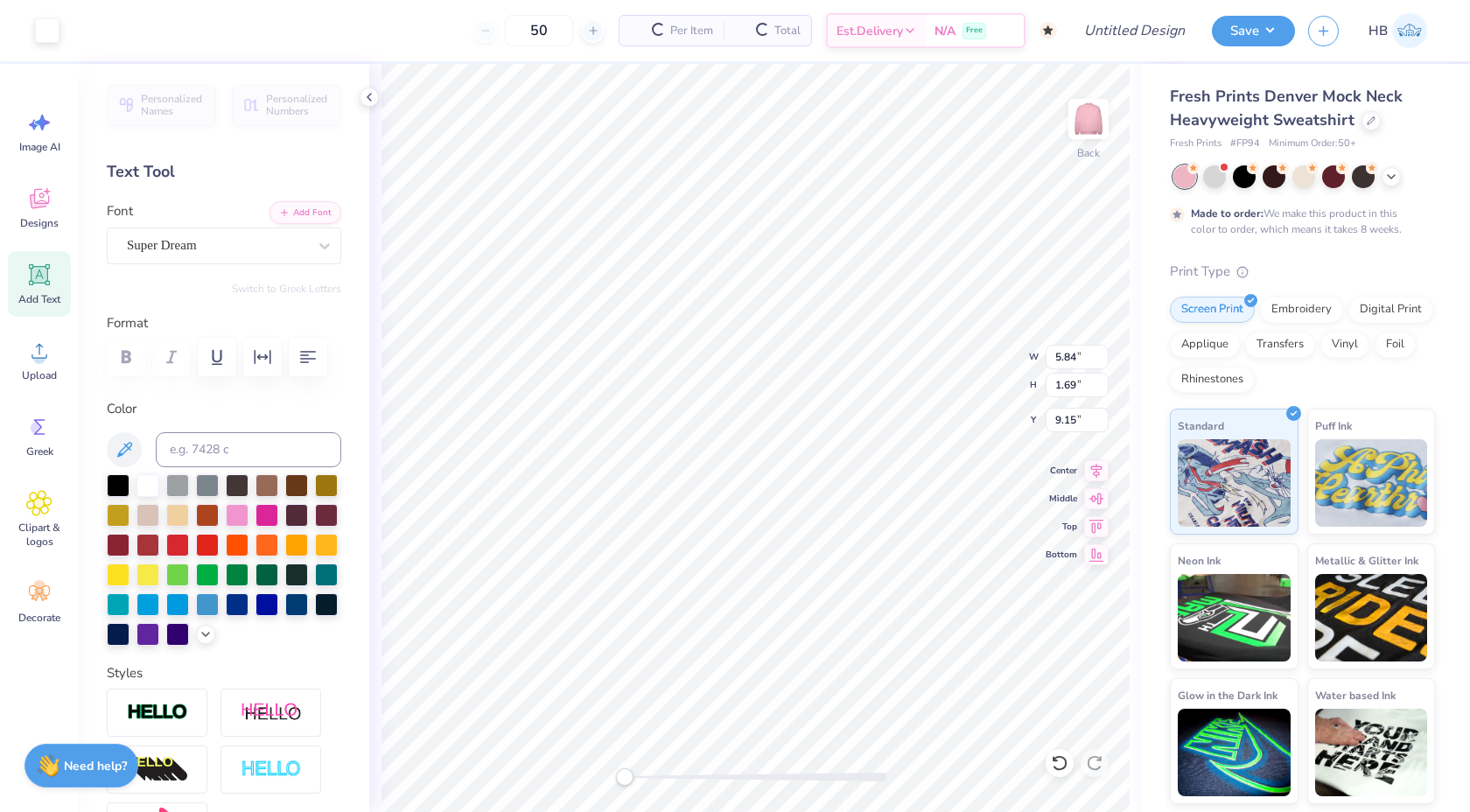
scroll to position [0, 0]
click at [256, 248] on div "Super Dream" at bounding box center [217, 245] width 184 height 27
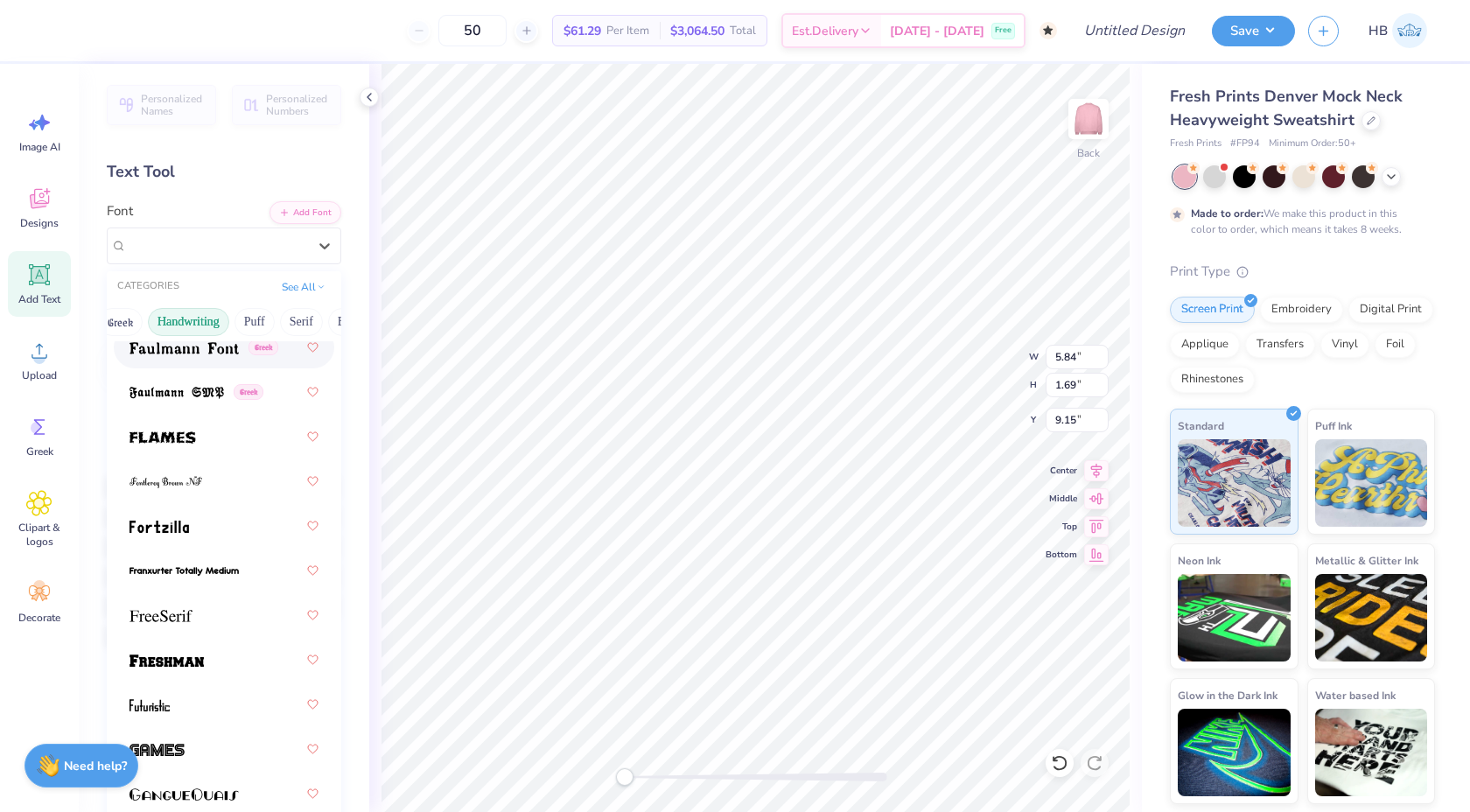
scroll to position [0, 27]
click at [245, 321] on button "Puff" at bounding box center [247, 322] width 40 height 28
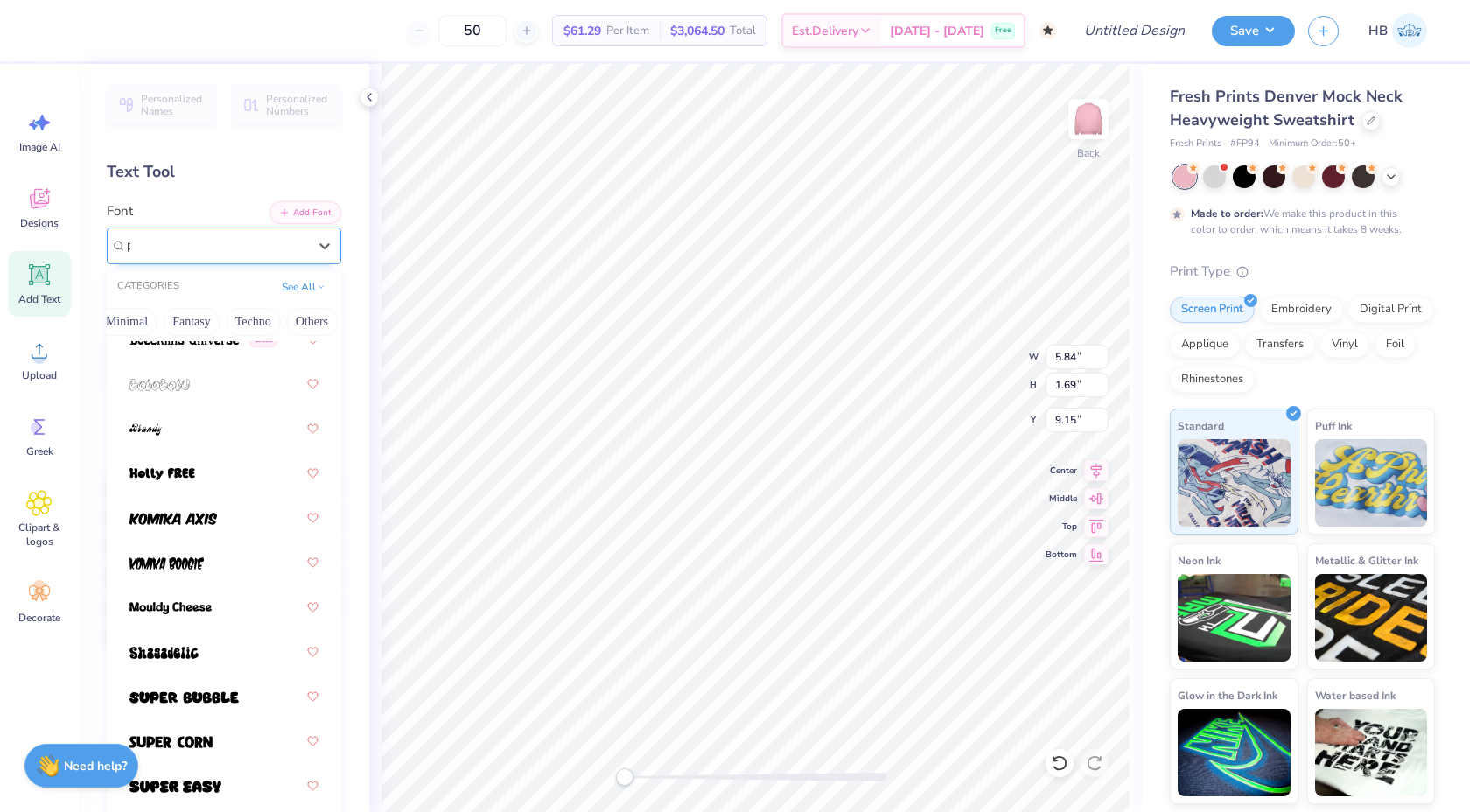
scroll to position [0, 0]
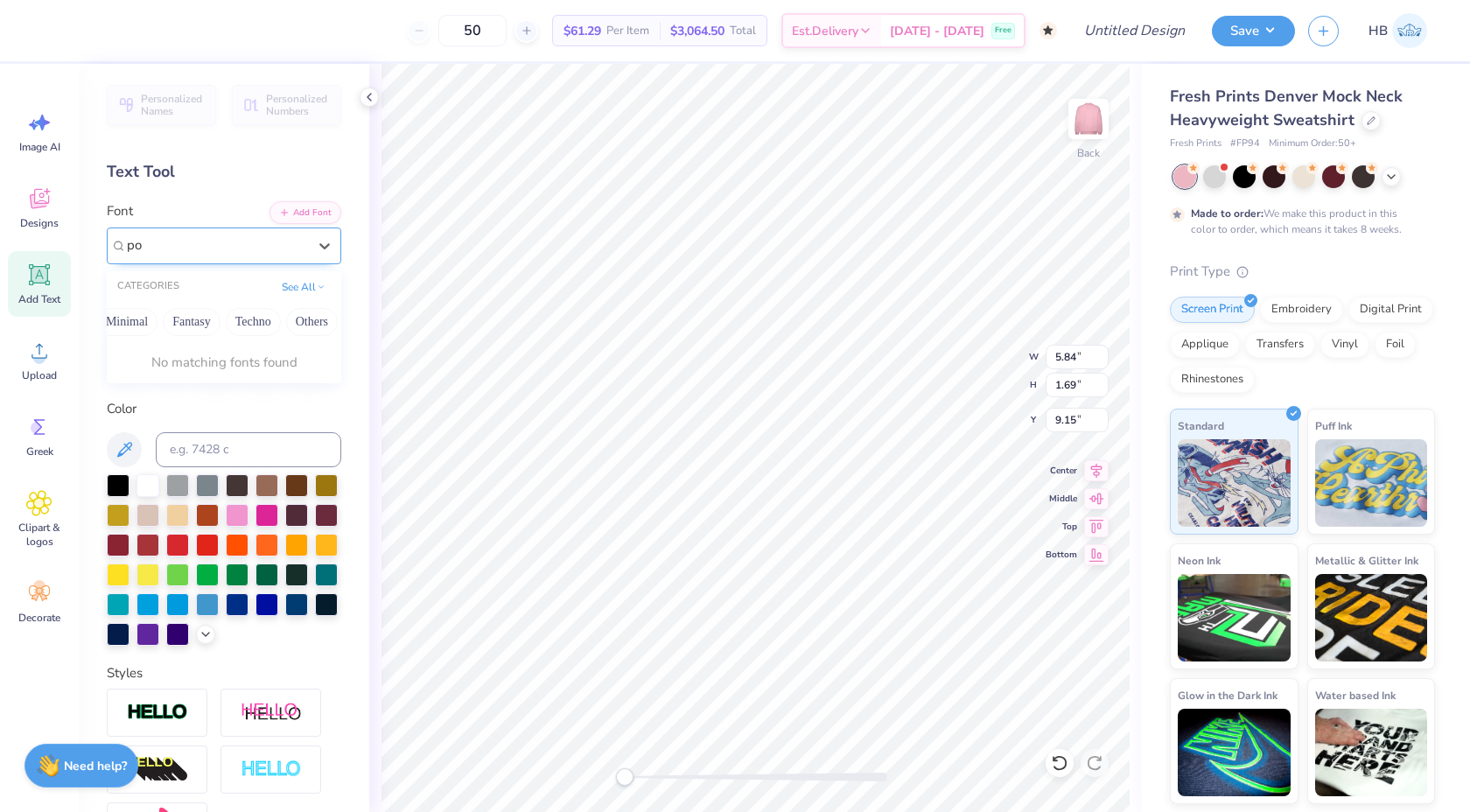
type input "p"
type input "dots"
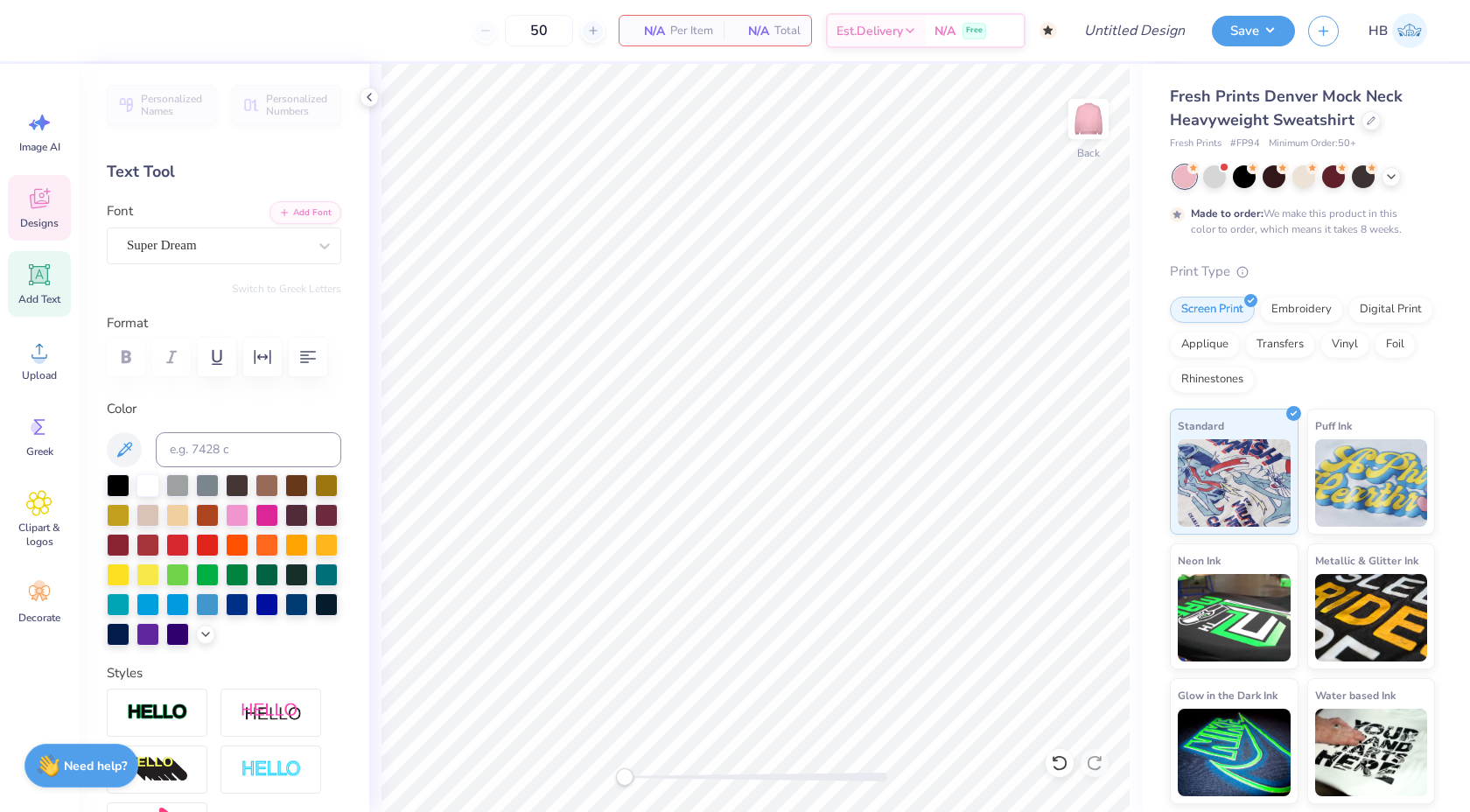
click at [45, 210] on icon at bounding box center [40, 199] width 27 height 27
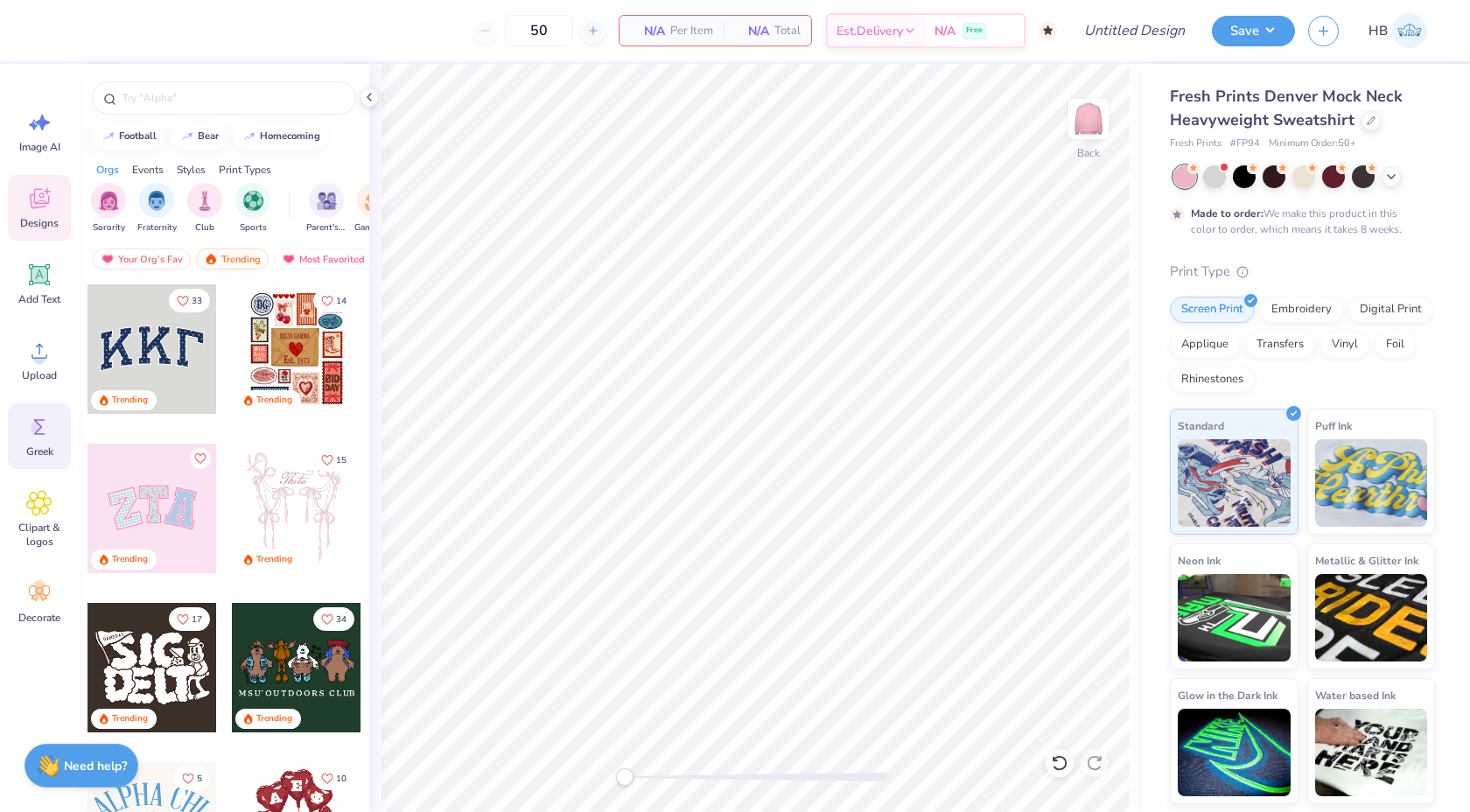
click at [40, 418] on icon at bounding box center [40, 427] width 27 height 27
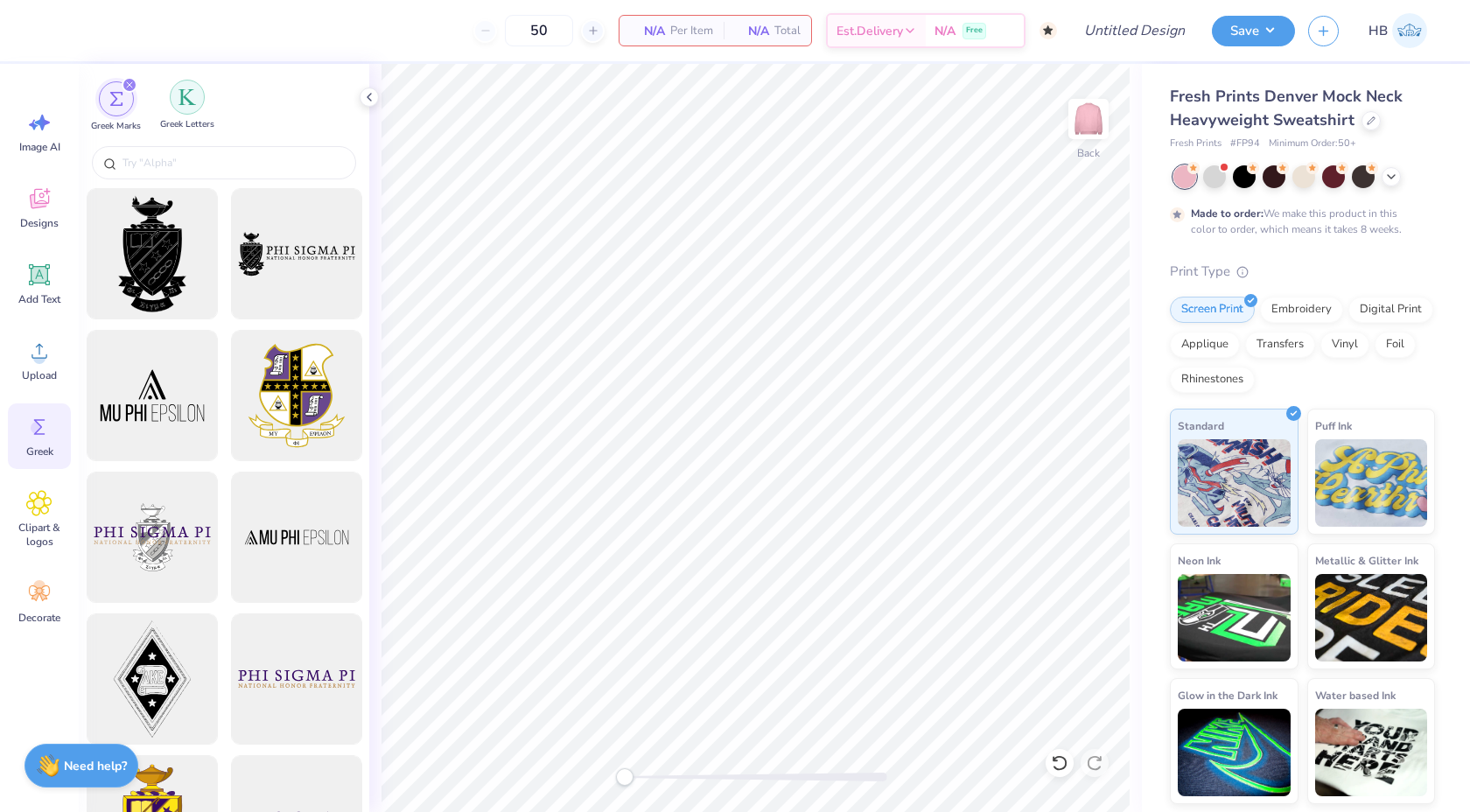
click at [177, 97] on div "filter for Greek Letters" at bounding box center [187, 97] width 35 height 35
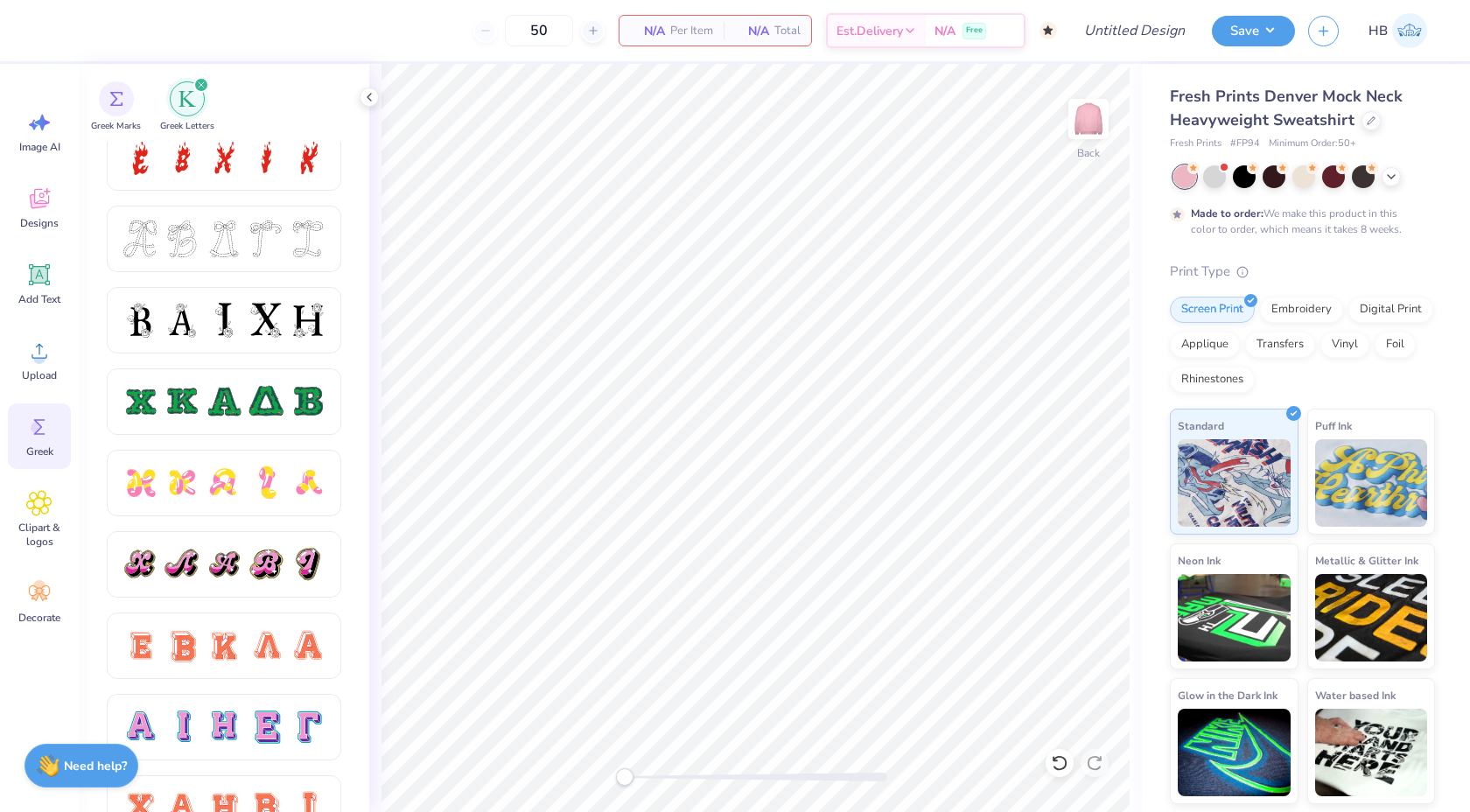
scroll to position [942, 0]
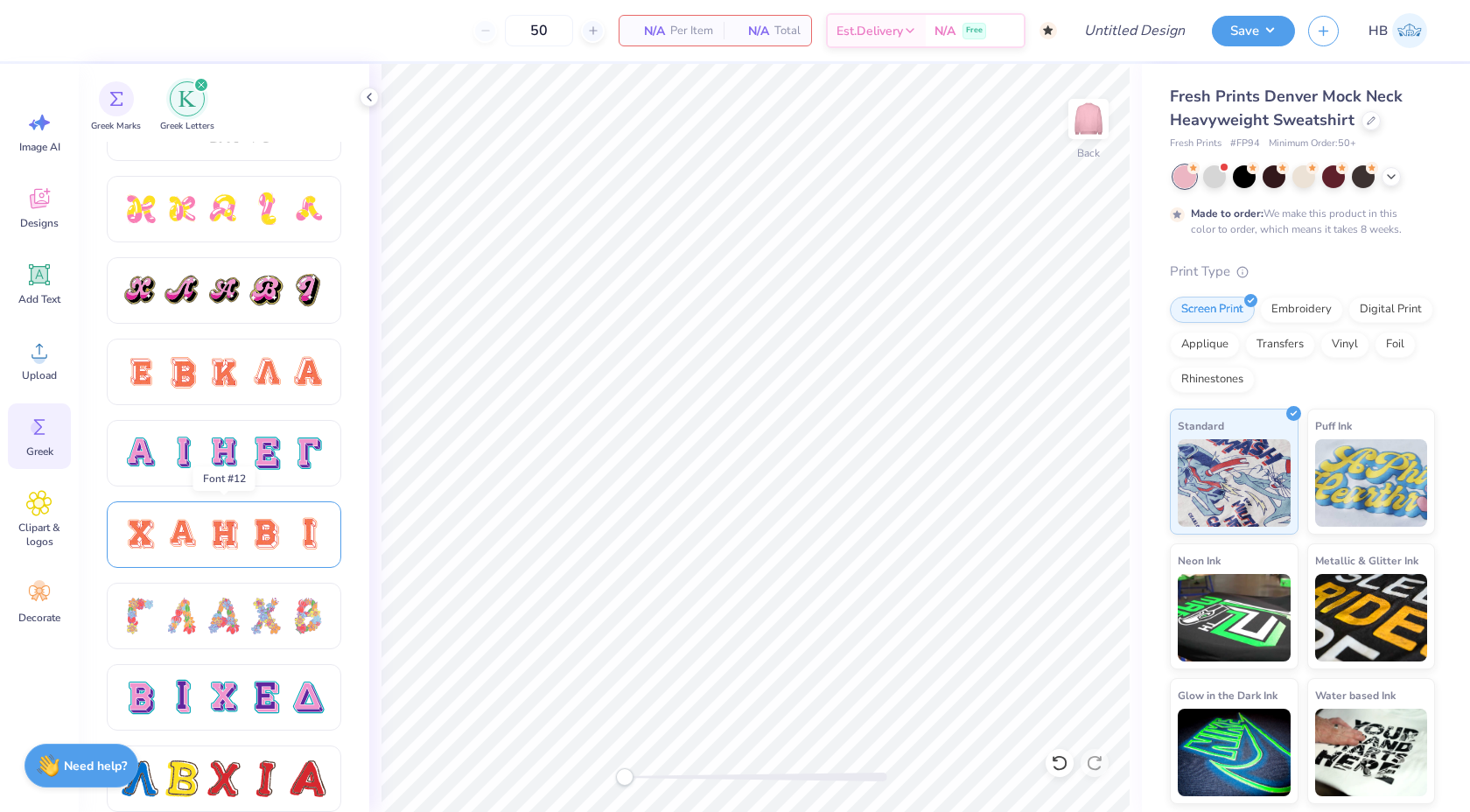
click at [269, 513] on div at bounding box center [224, 534] width 234 height 66
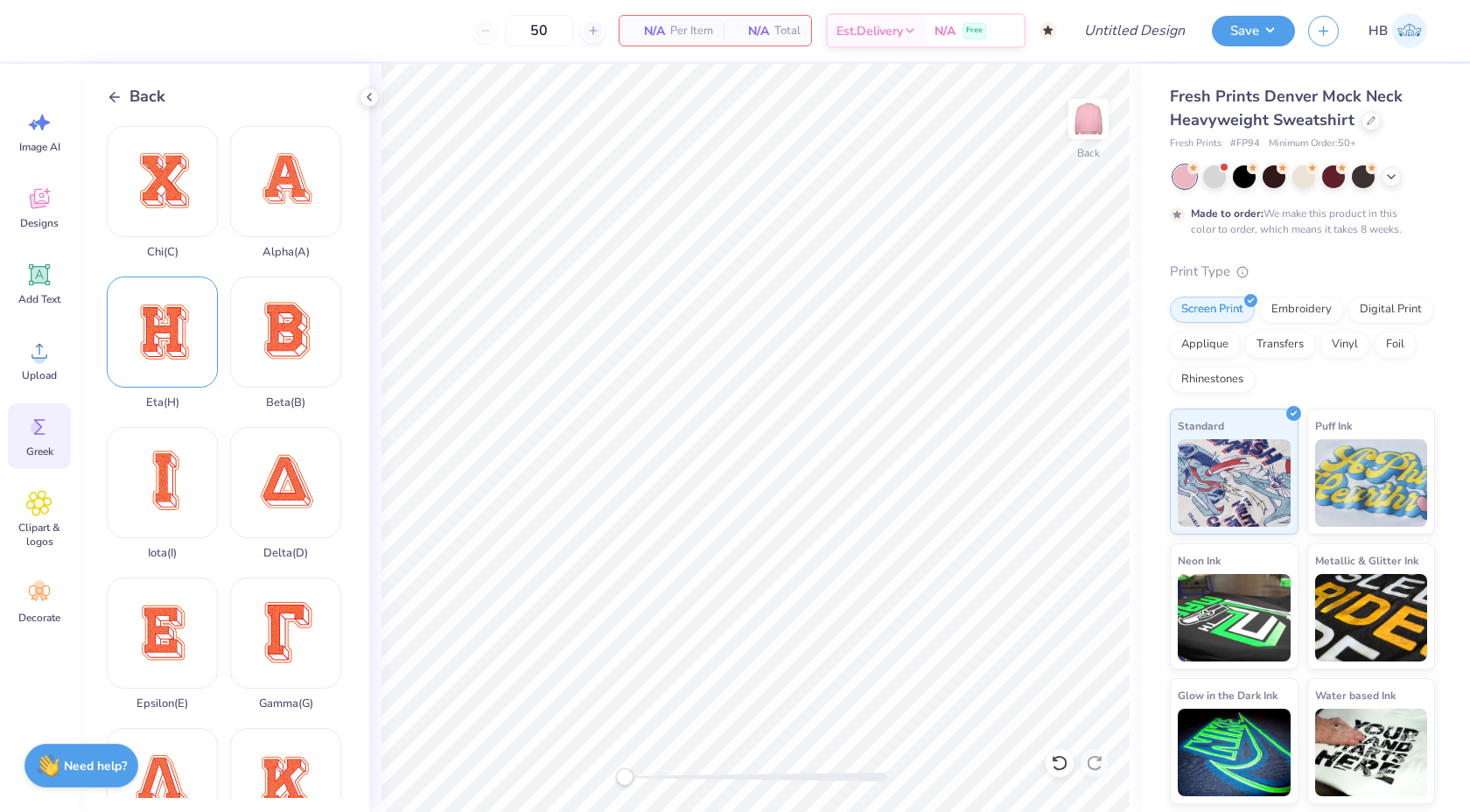
click at [183, 336] on div "Eta ( H )" at bounding box center [162, 343] width 111 height 133
click at [108, 97] on icon at bounding box center [115, 97] width 16 height 16
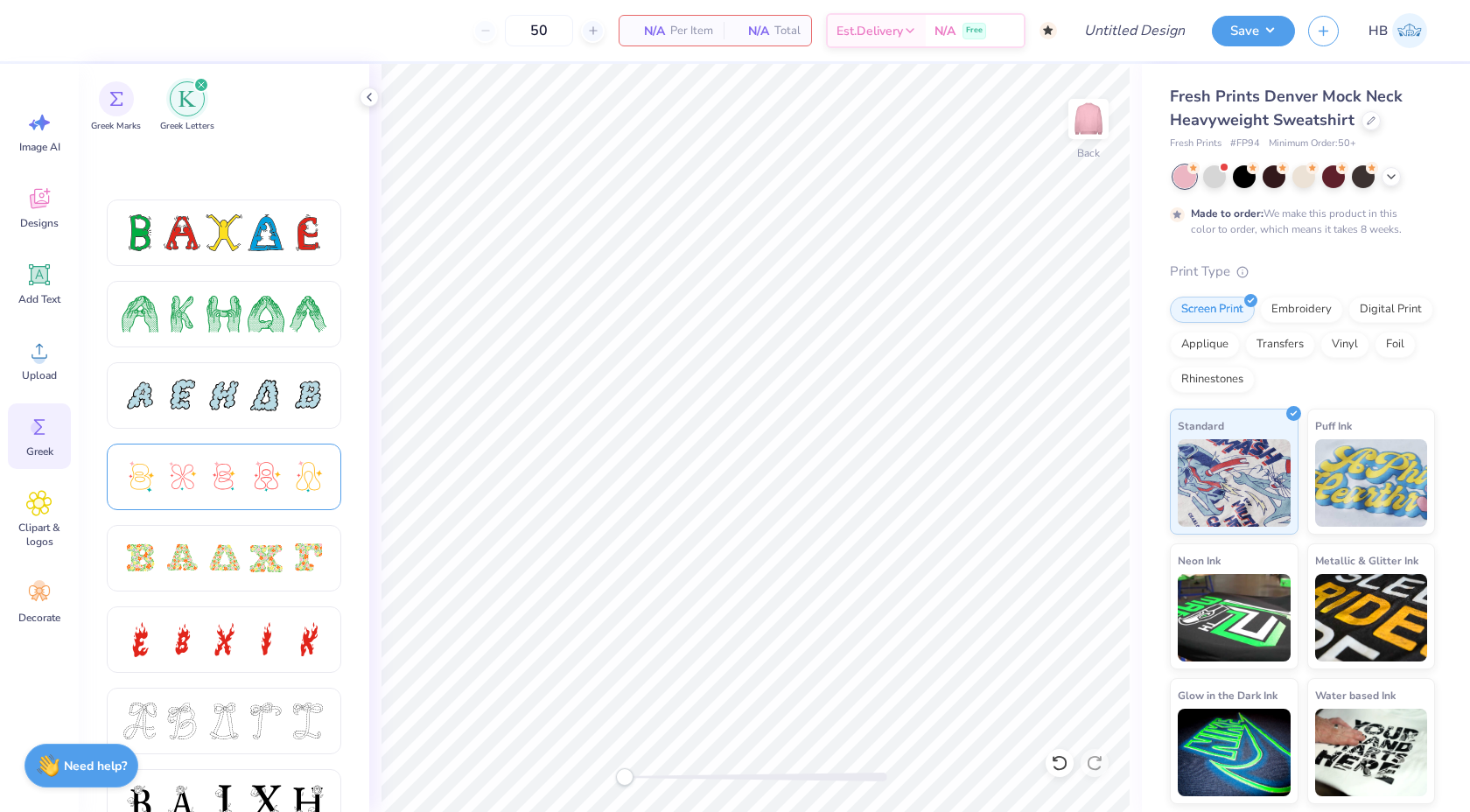
scroll to position [330, 0]
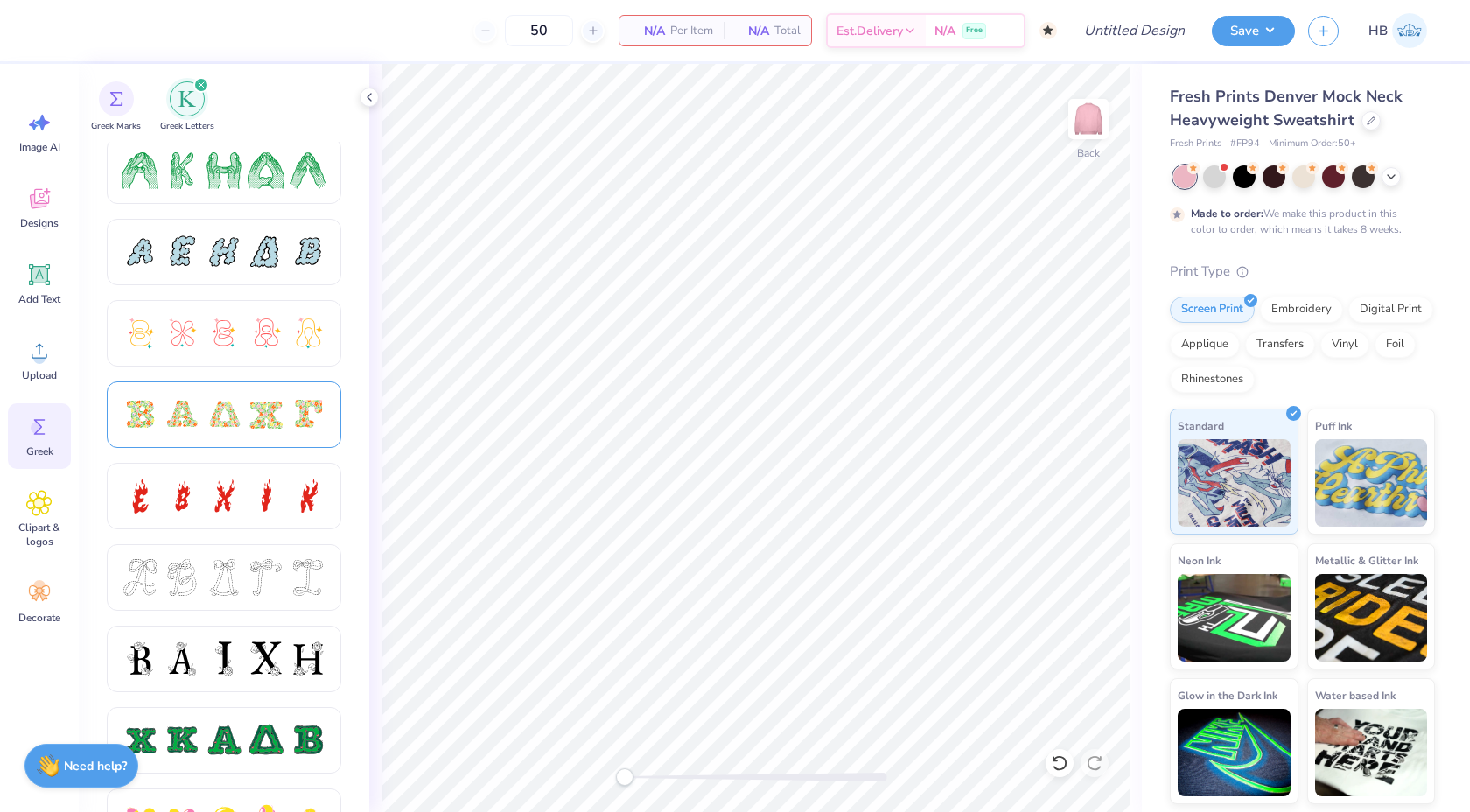
click at [243, 429] on div at bounding box center [224, 414] width 205 height 37
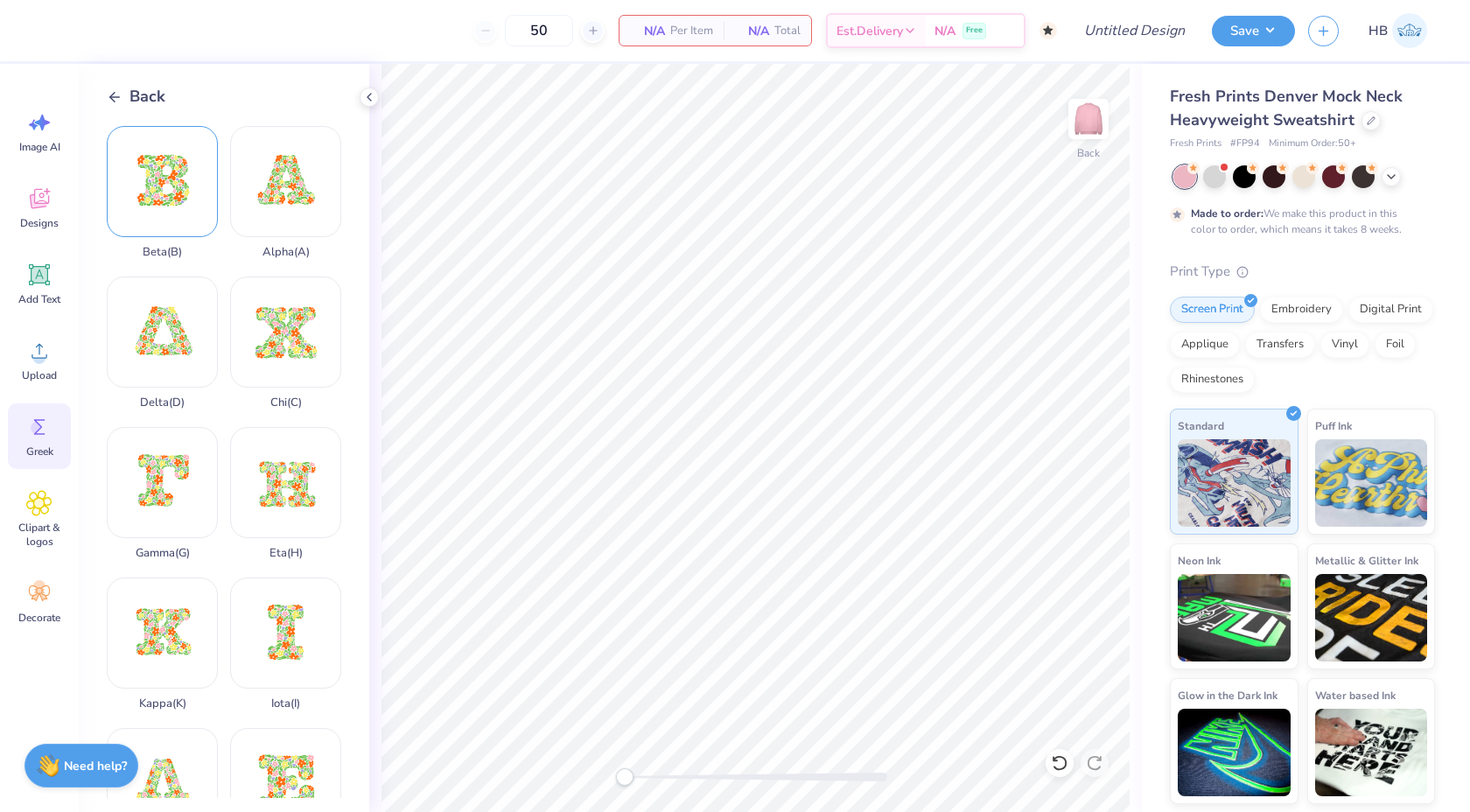
click at [152, 204] on div "Beta ( B )" at bounding box center [162, 192] width 111 height 133
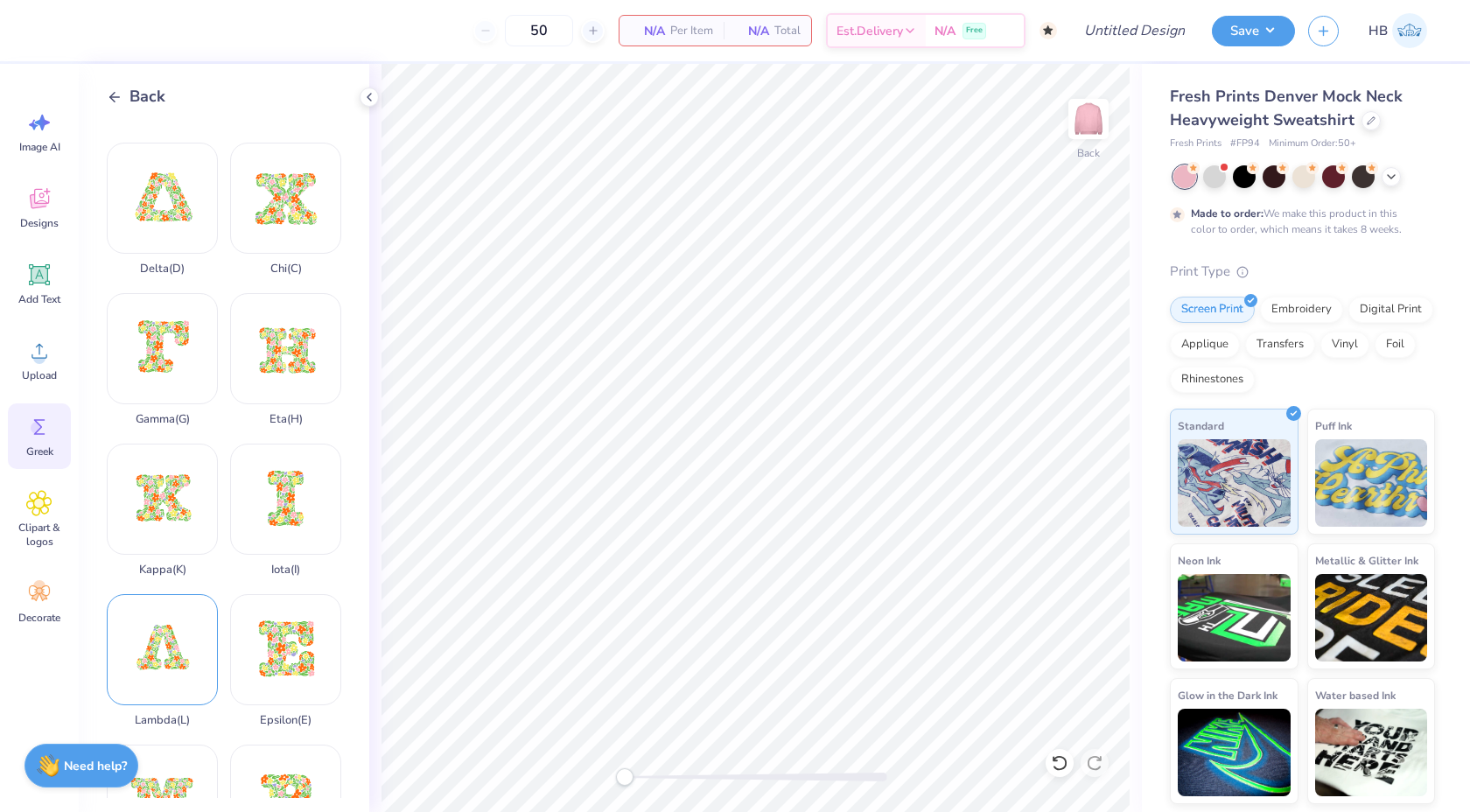
scroll to position [0, 0]
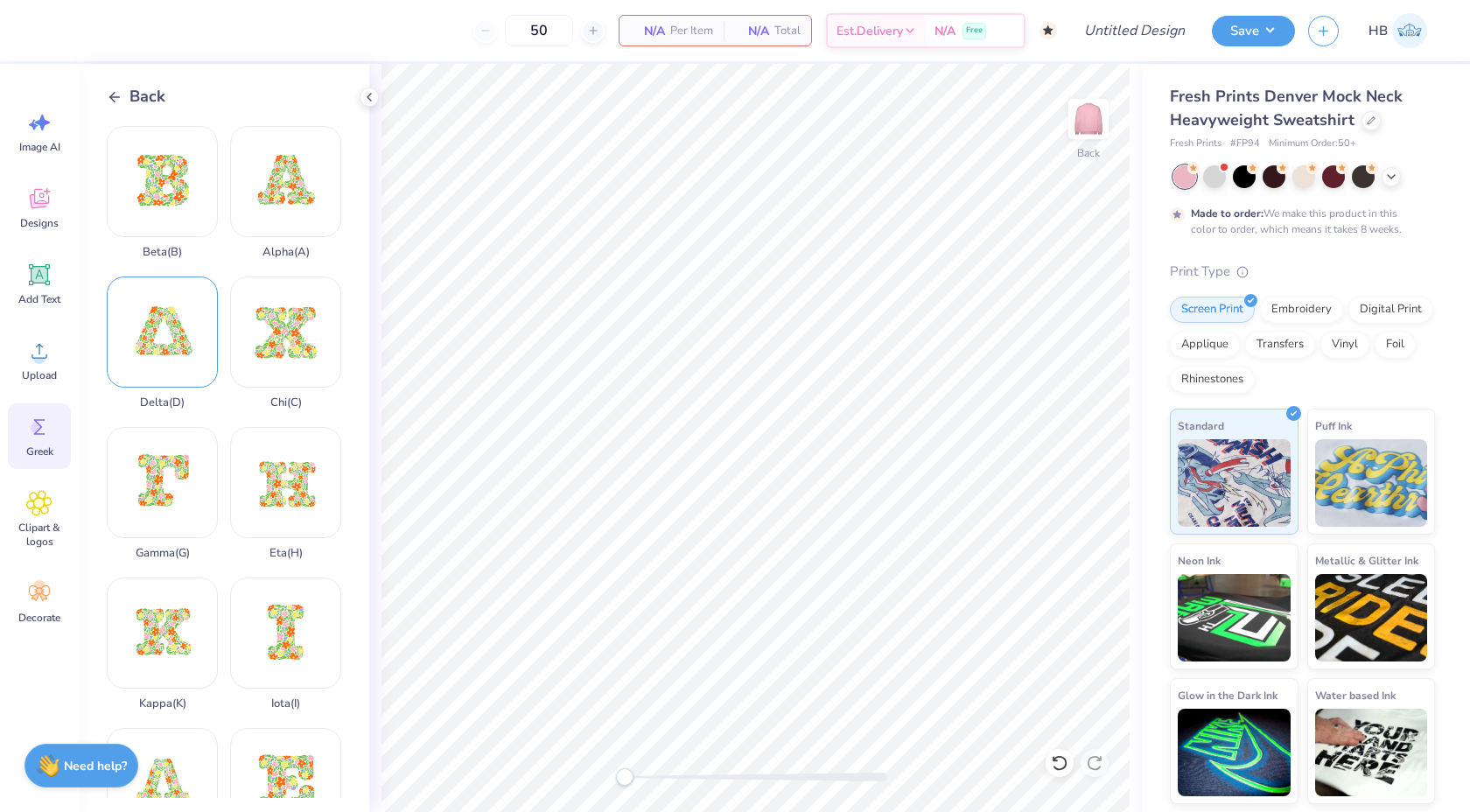
click at [163, 370] on div "Delta ( D )" at bounding box center [162, 343] width 111 height 133
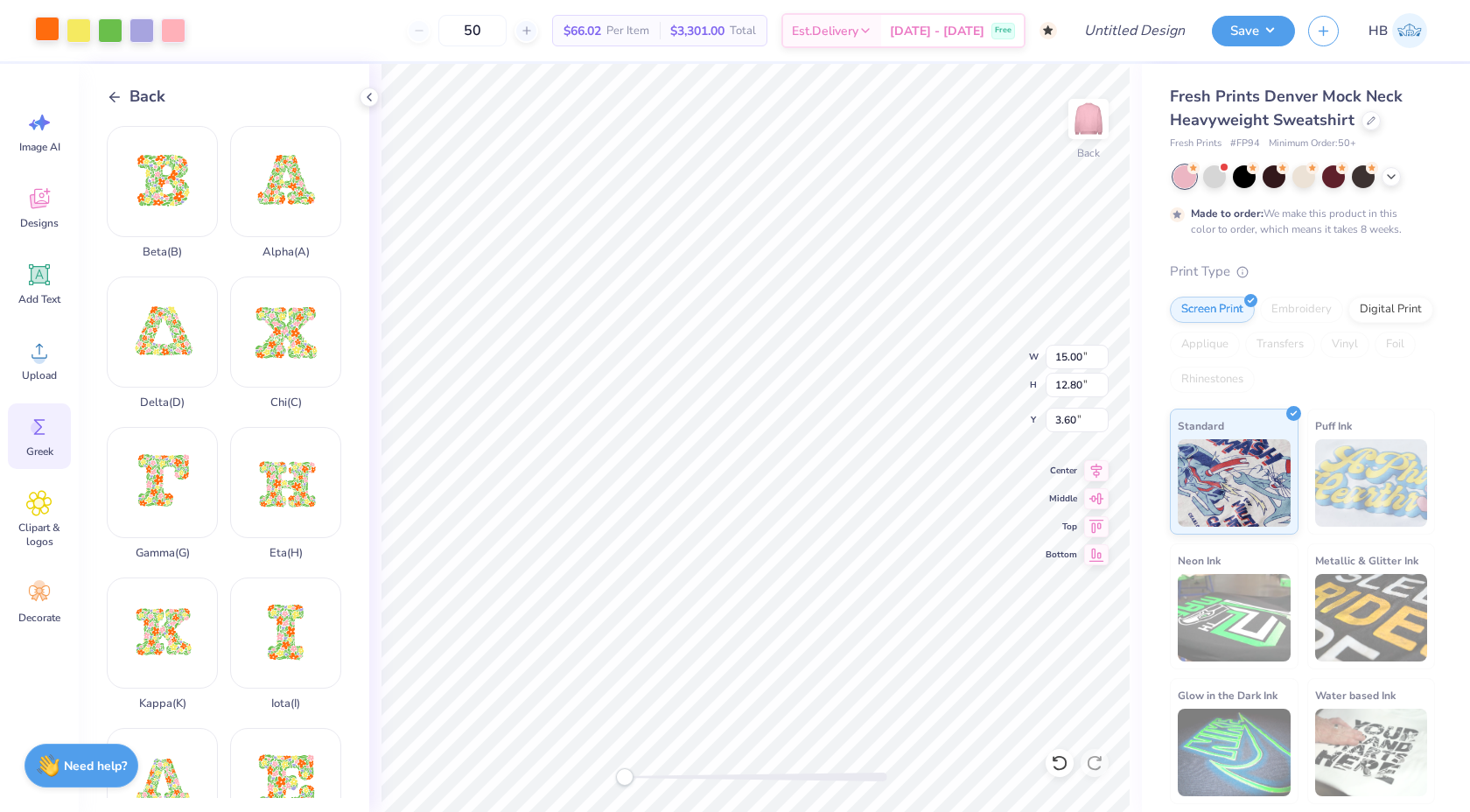
click at [47, 34] on div at bounding box center [47, 29] width 25 height 25
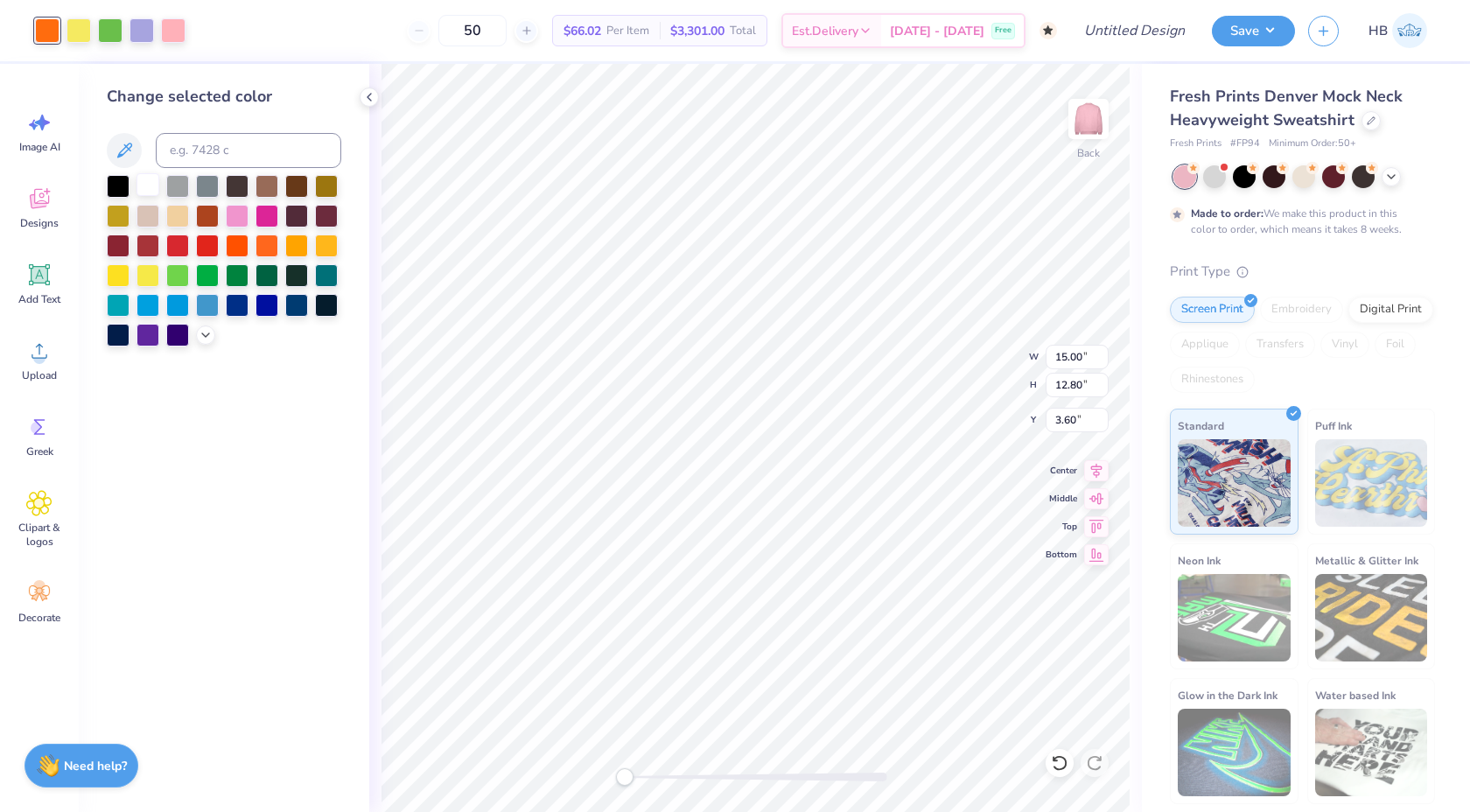
click at [154, 188] on div at bounding box center [148, 185] width 23 height 23
click at [90, 30] on div at bounding box center [79, 29] width 25 height 25
click at [145, 185] on div at bounding box center [148, 185] width 23 height 23
click at [119, 39] on div at bounding box center [110, 29] width 25 height 25
click at [148, 181] on div at bounding box center [148, 185] width 23 height 23
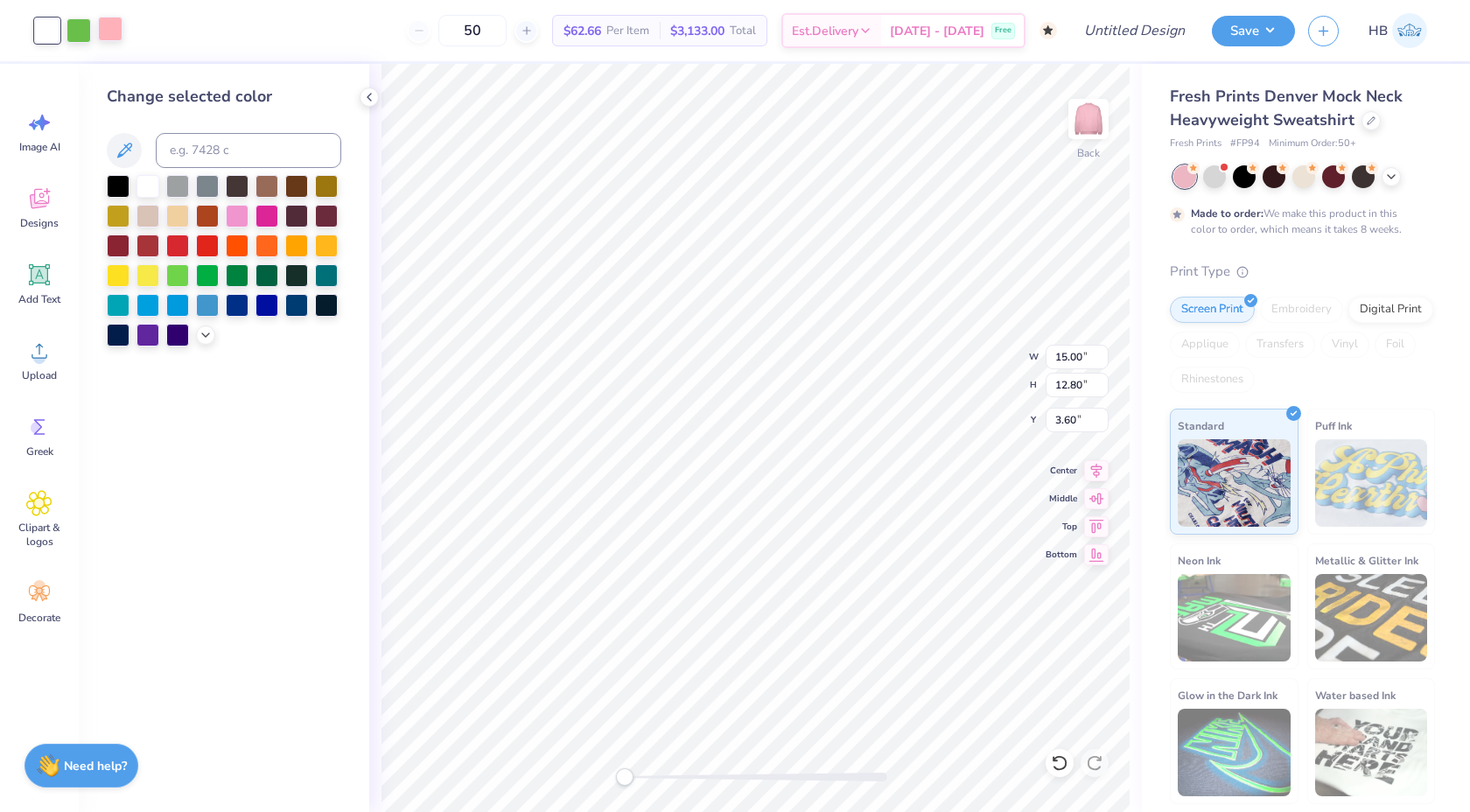
click at [119, 33] on div at bounding box center [110, 29] width 25 height 25
click at [150, 187] on div at bounding box center [148, 185] width 23 height 23
click at [79, 21] on div at bounding box center [79, 29] width 25 height 25
click at [145, 177] on div at bounding box center [148, 185] width 23 height 23
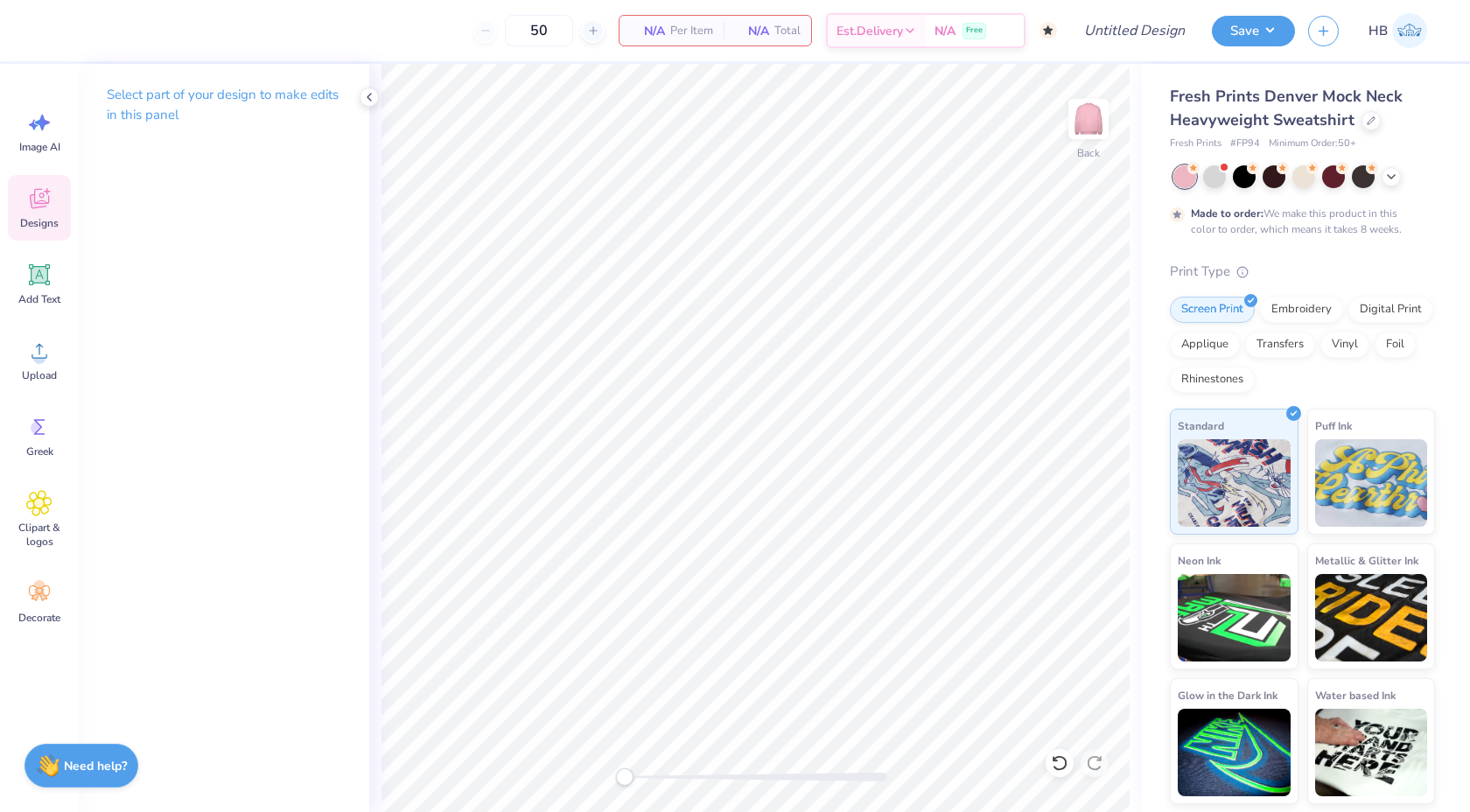
click at [36, 204] on icon at bounding box center [39, 201] width 17 height 14
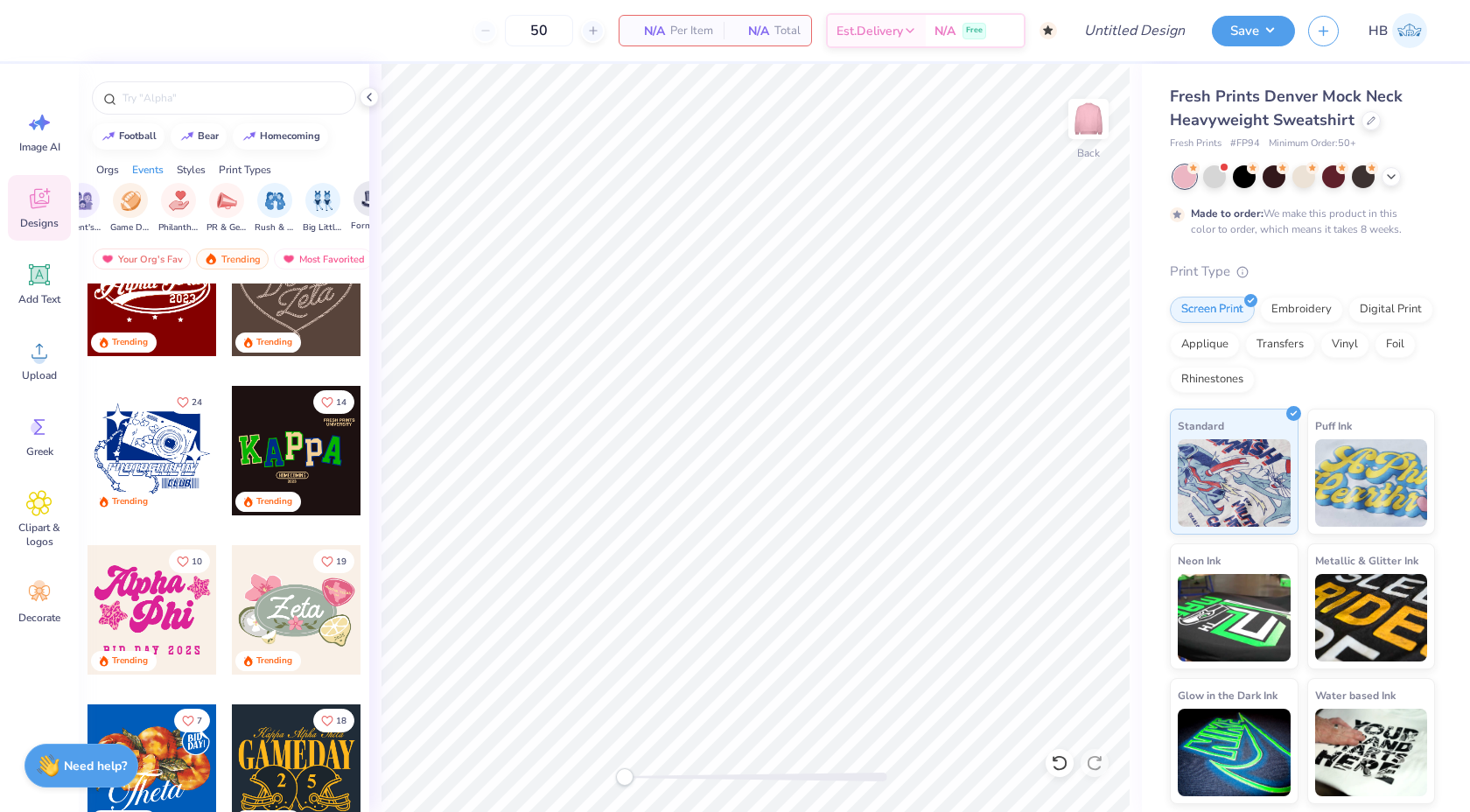
scroll to position [0, 239]
click at [227, 210] on div "filter for PR & General" at bounding box center [231, 198] width 35 height 35
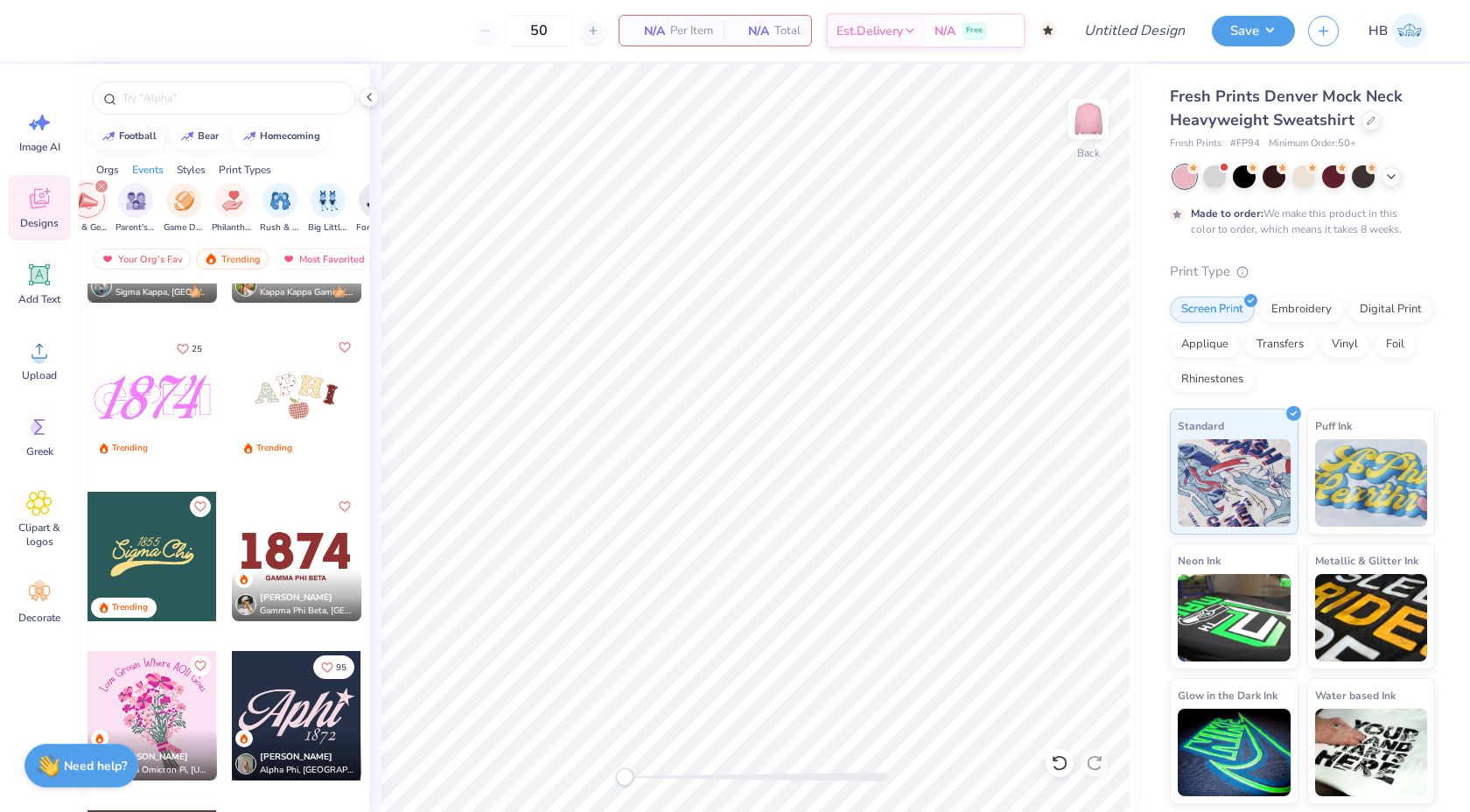
scroll to position [2342, 0]
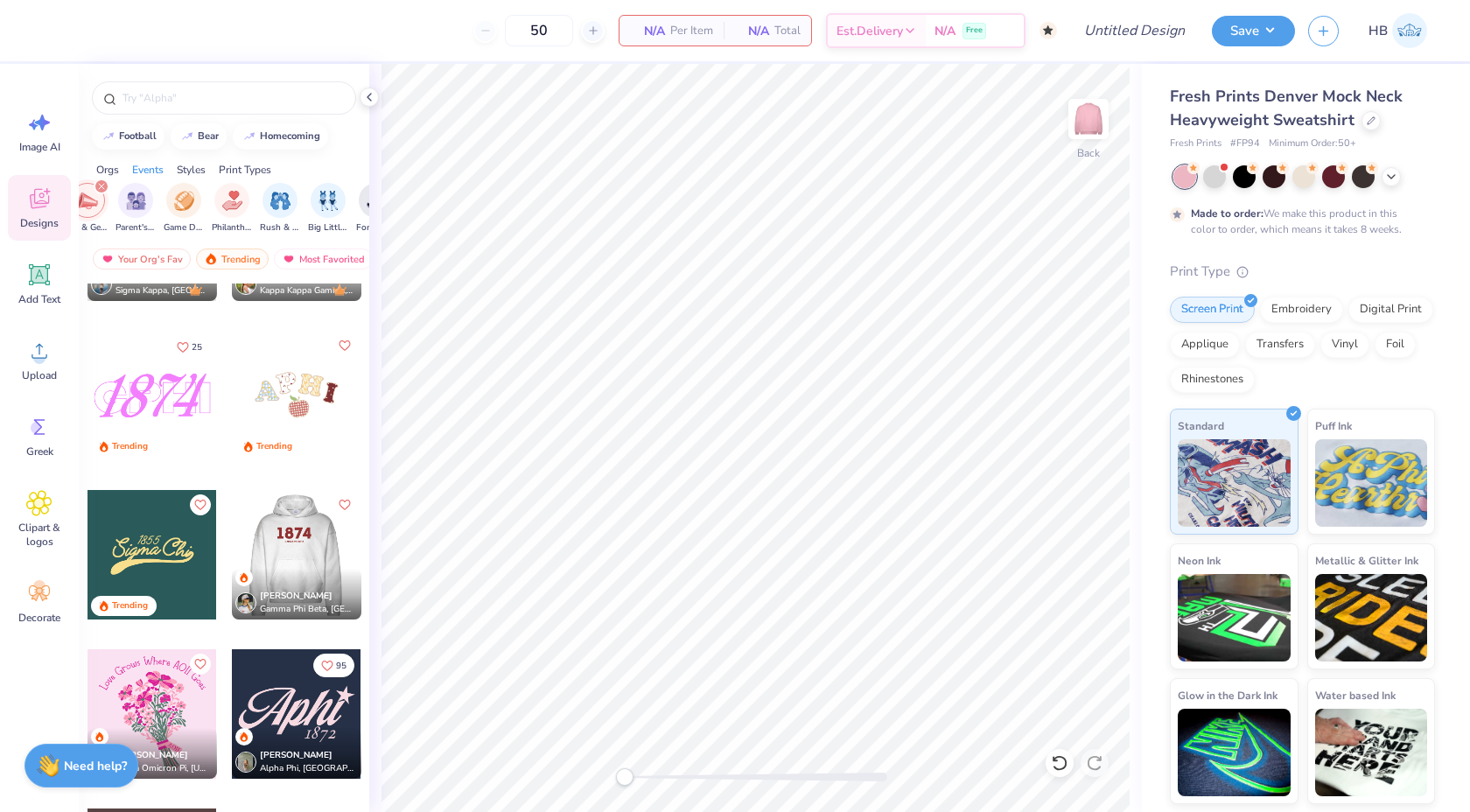
click at [307, 565] on div at bounding box center [296, 554] width 130 height 130
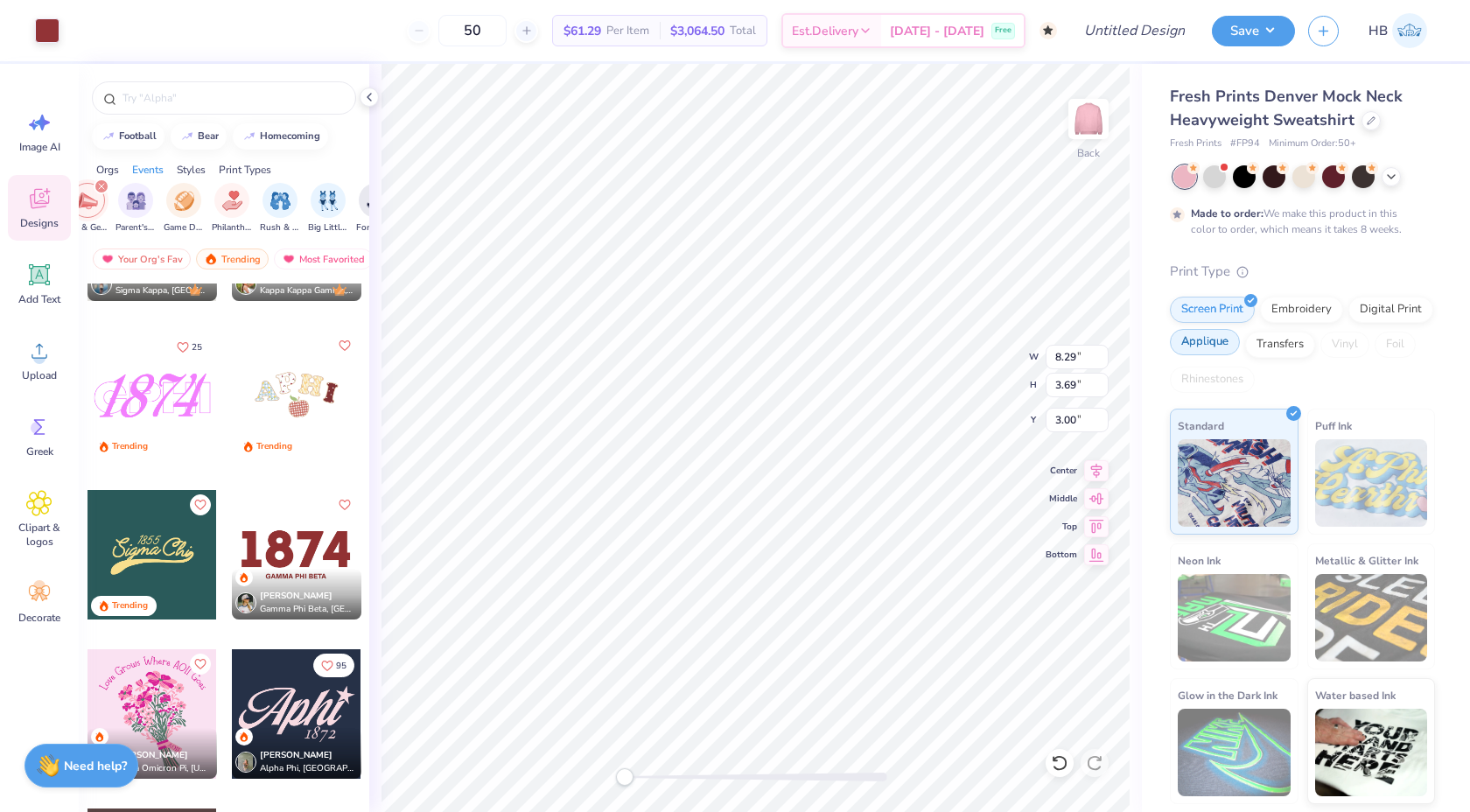
click at [1234, 338] on div at bounding box center [1235, 334] width 15 height 15
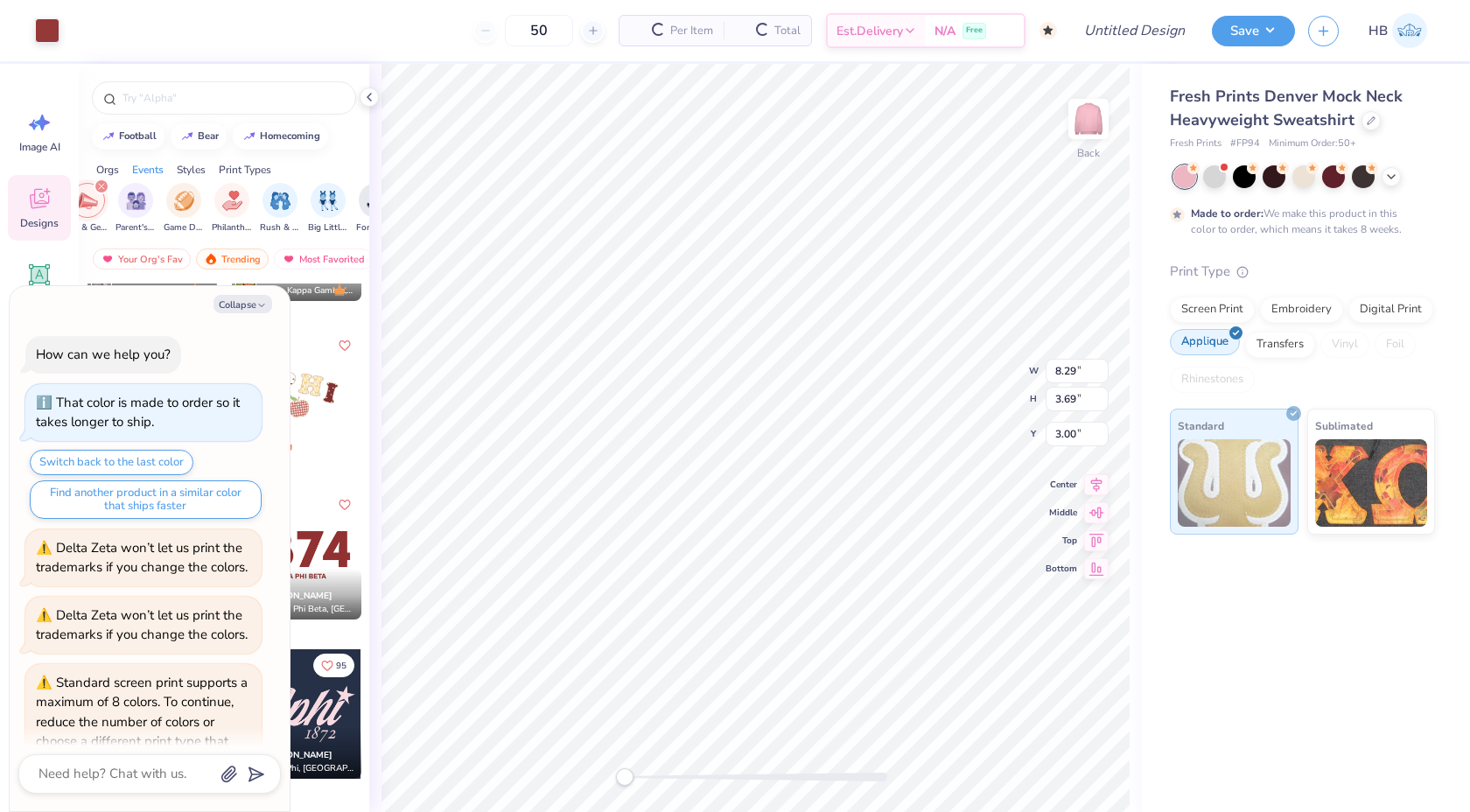
scroll to position [818, 0]
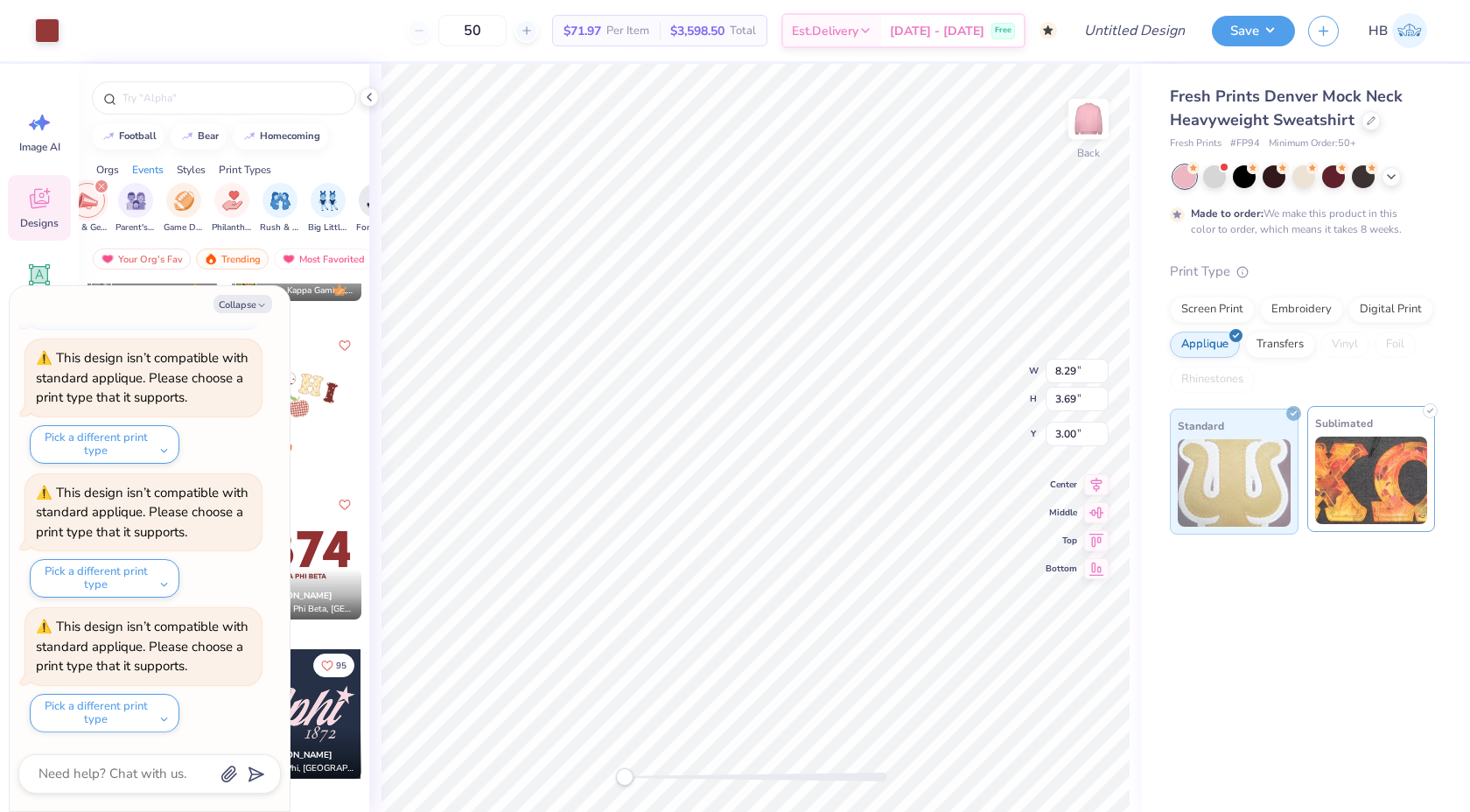
click at [1355, 468] on img at bounding box center [1371, 480] width 113 height 87
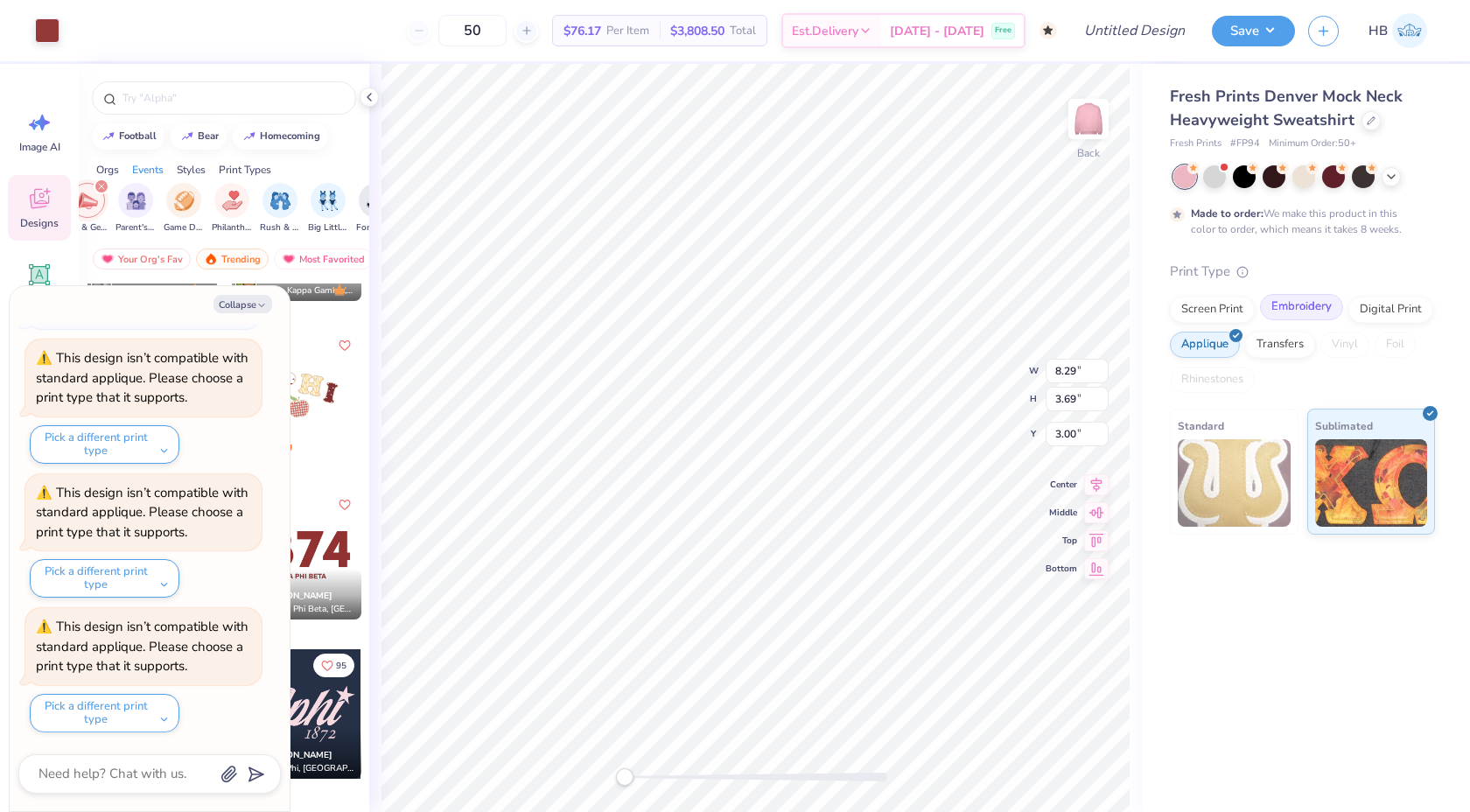
click at [1307, 303] on div "Embroidery" at bounding box center [1301, 307] width 83 height 27
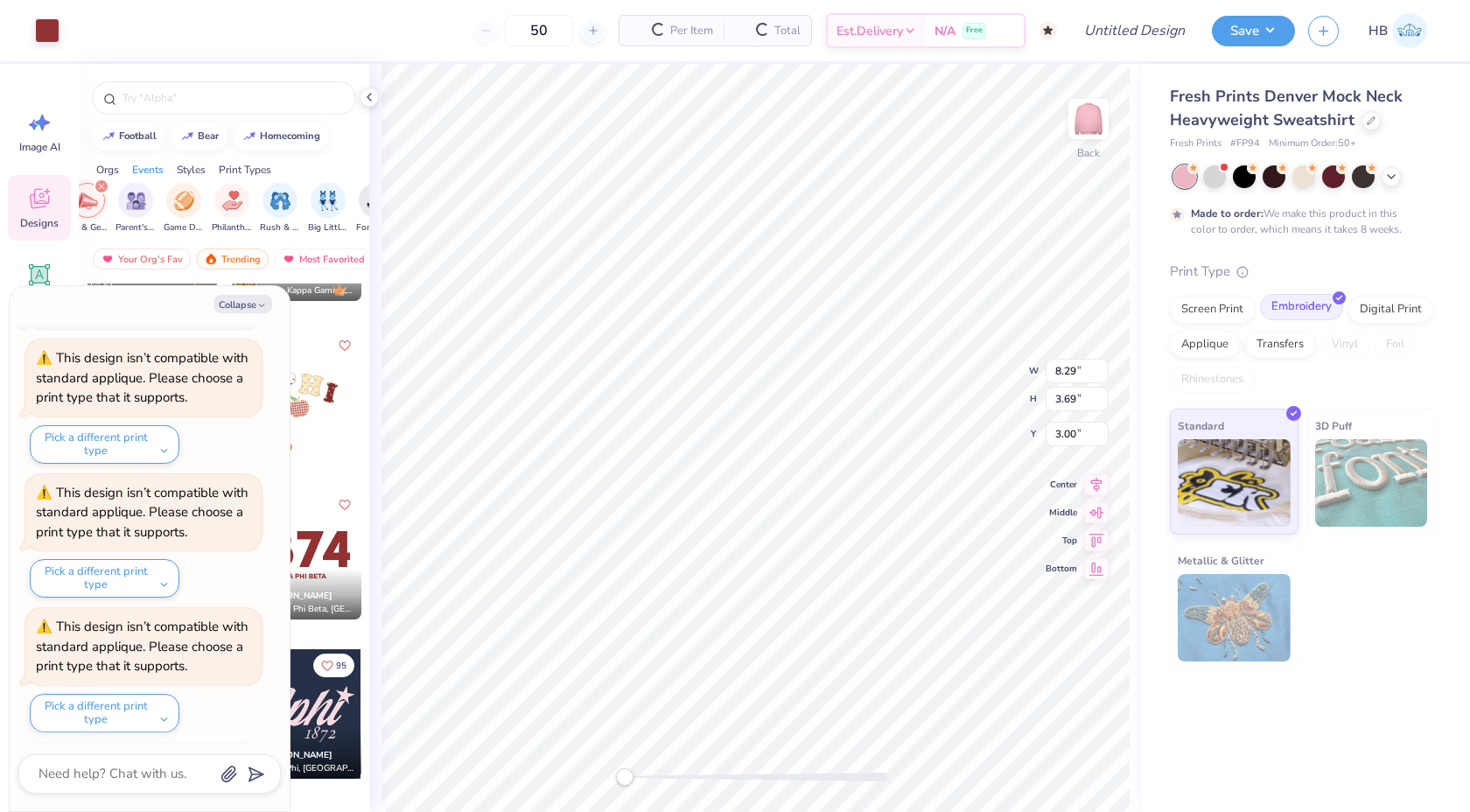
scroll to position [925, 0]
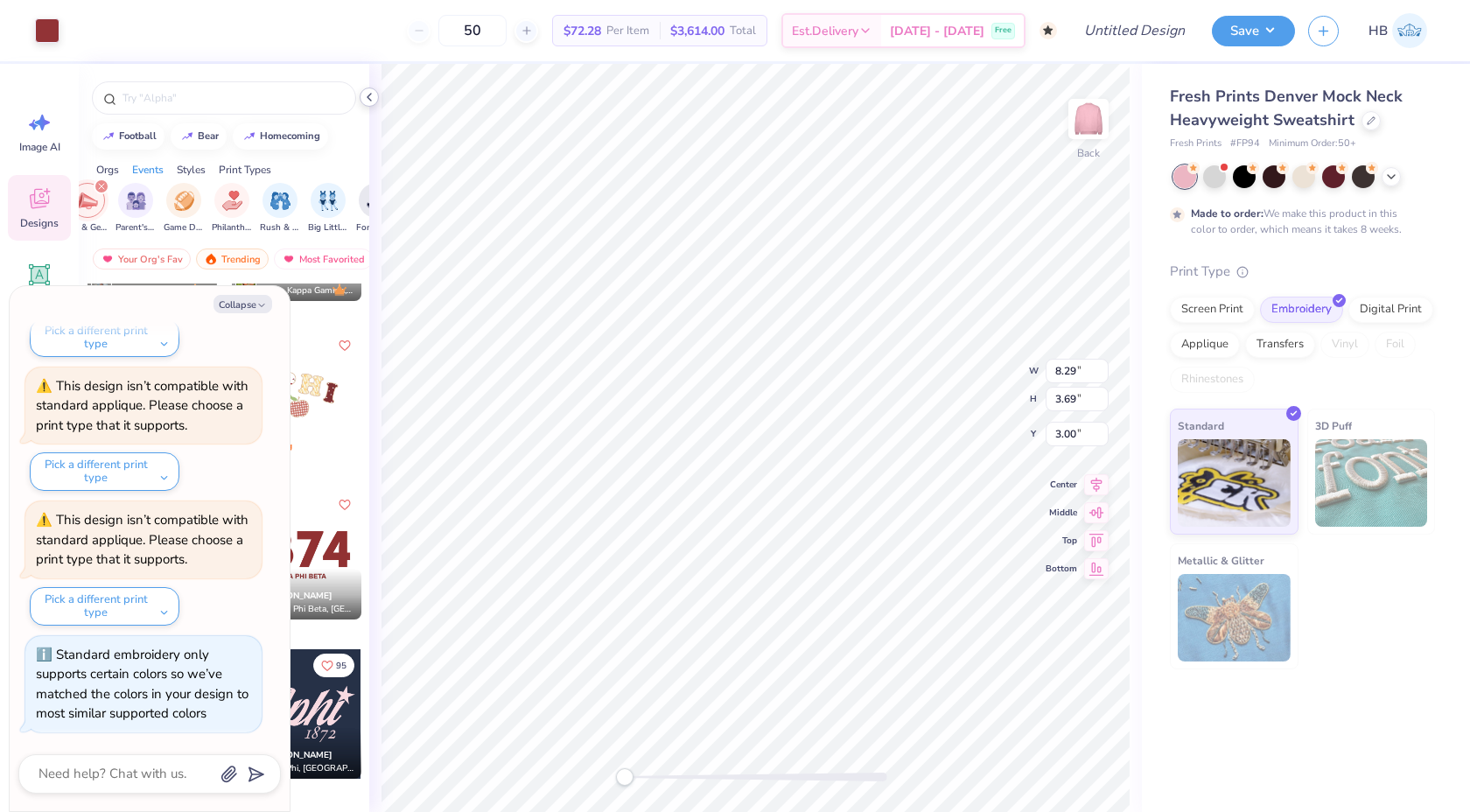
click at [373, 95] on icon at bounding box center [369, 97] width 14 height 14
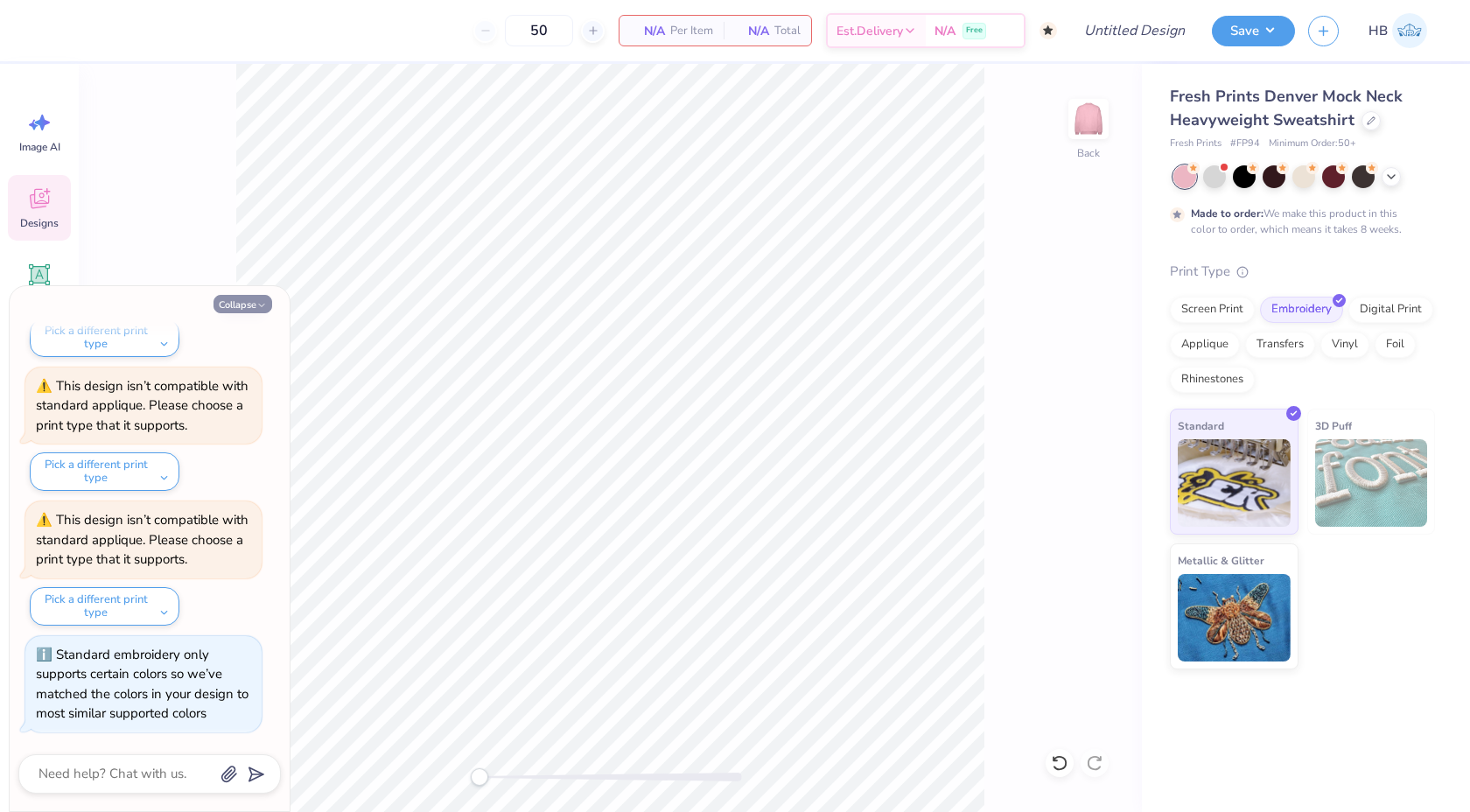
click at [247, 307] on button "Collapse" at bounding box center [243, 303] width 59 height 18
type textarea "x"
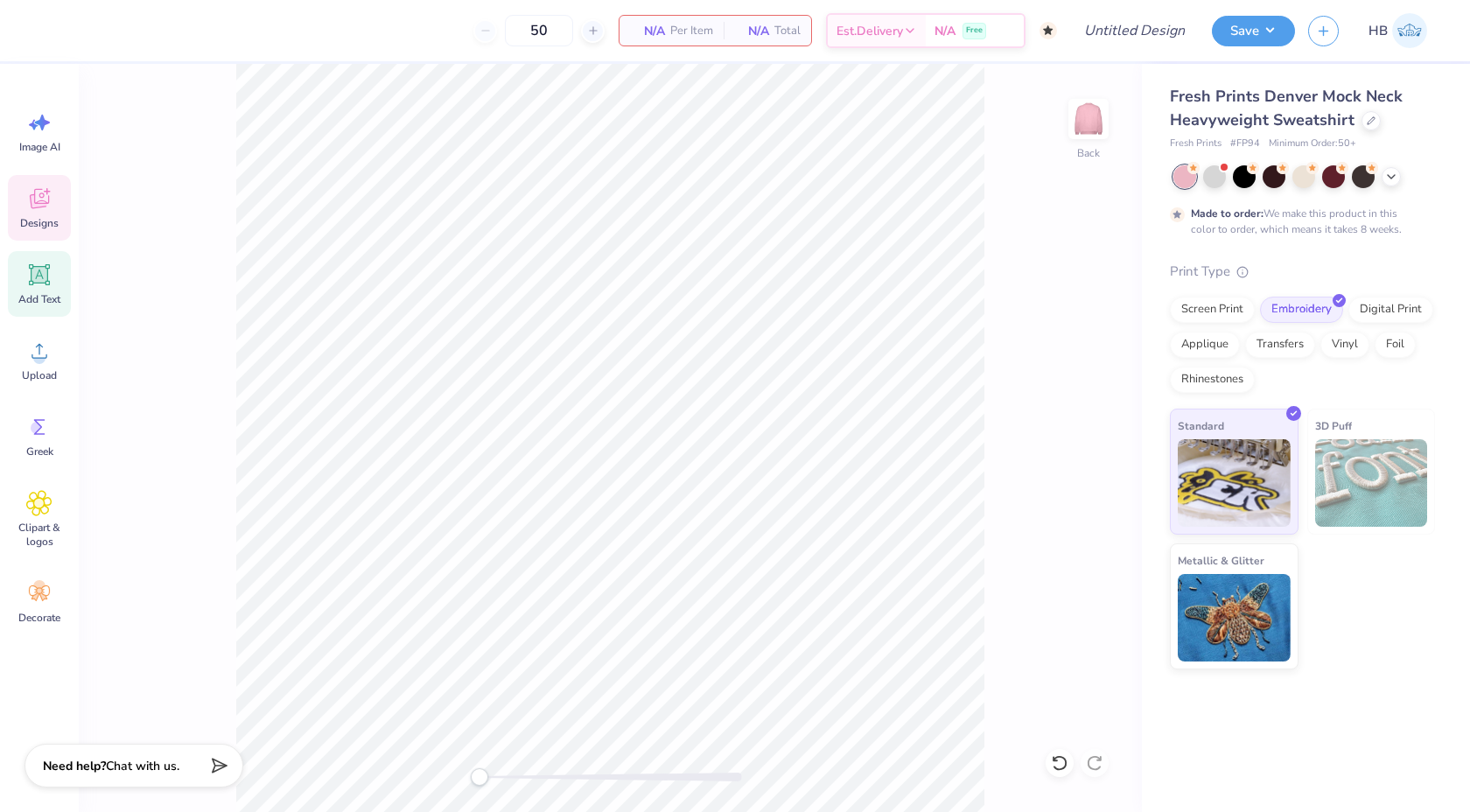
click at [44, 270] on icon at bounding box center [40, 276] width 17 height 17
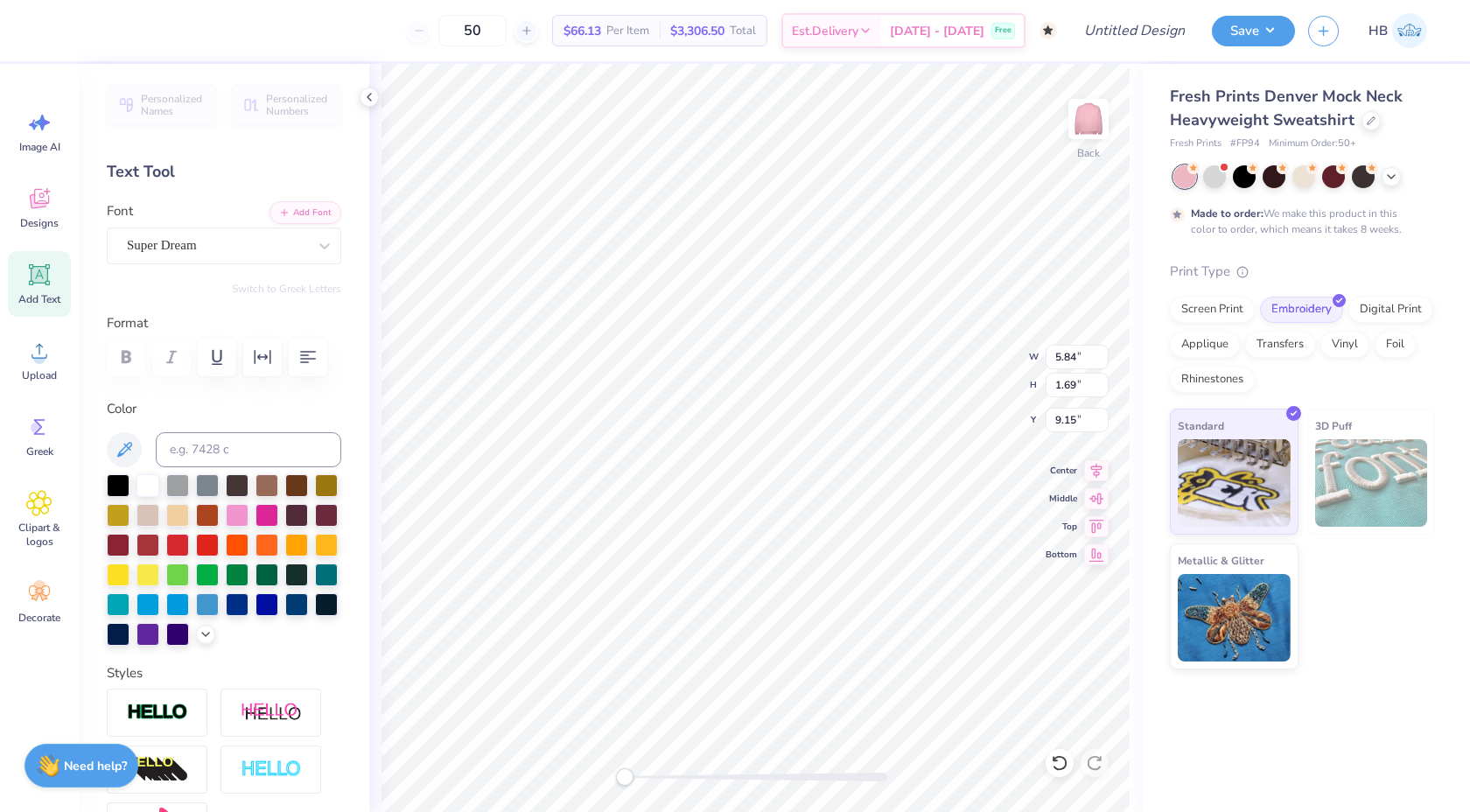
scroll to position [0, 2]
type textarea "Delta Zeta"
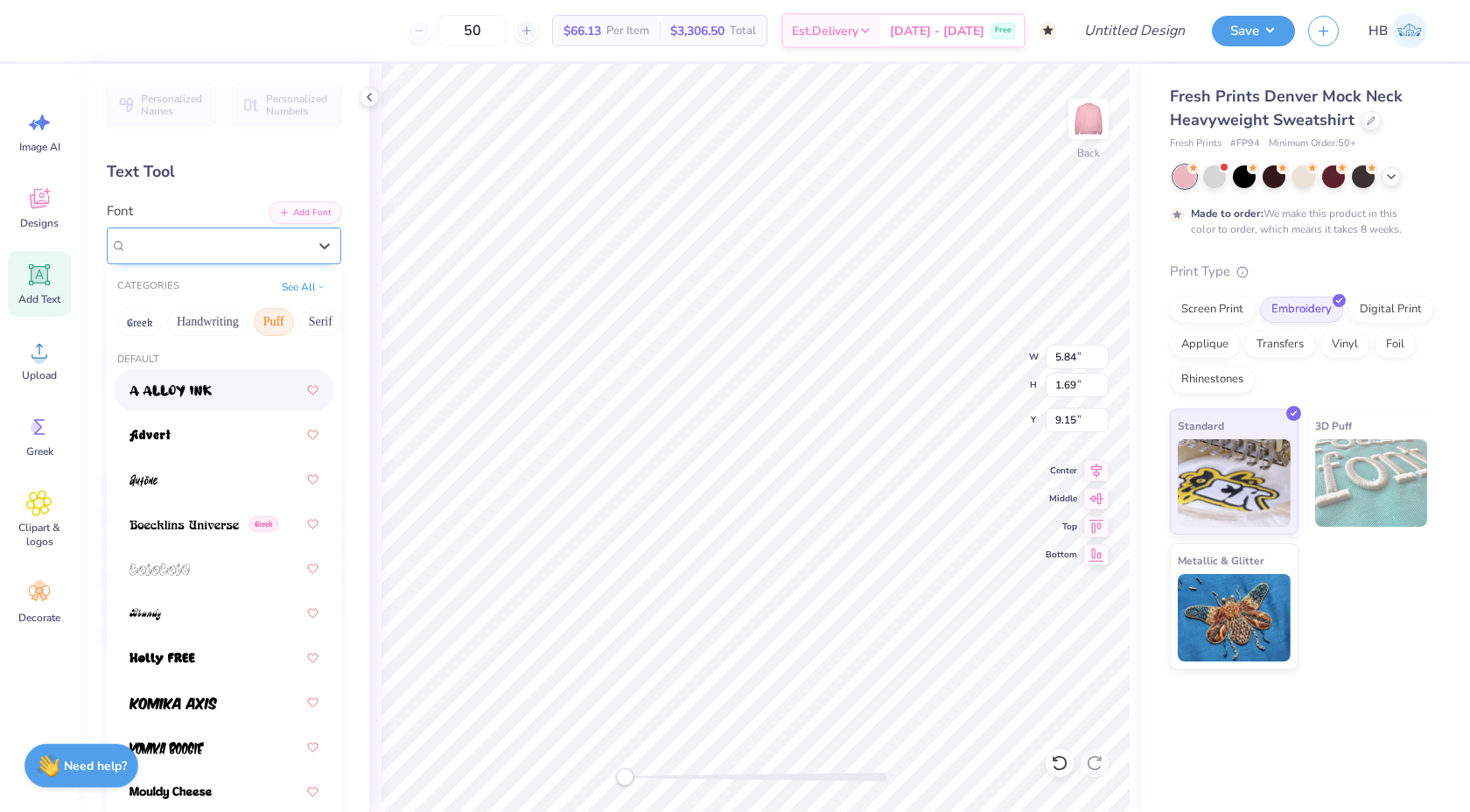
click at [294, 239] on div "Super Dream" at bounding box center [217, 245] width 184 height 27
click at [225, 443] on div at bounding box center [224, 434] width 189 height 31
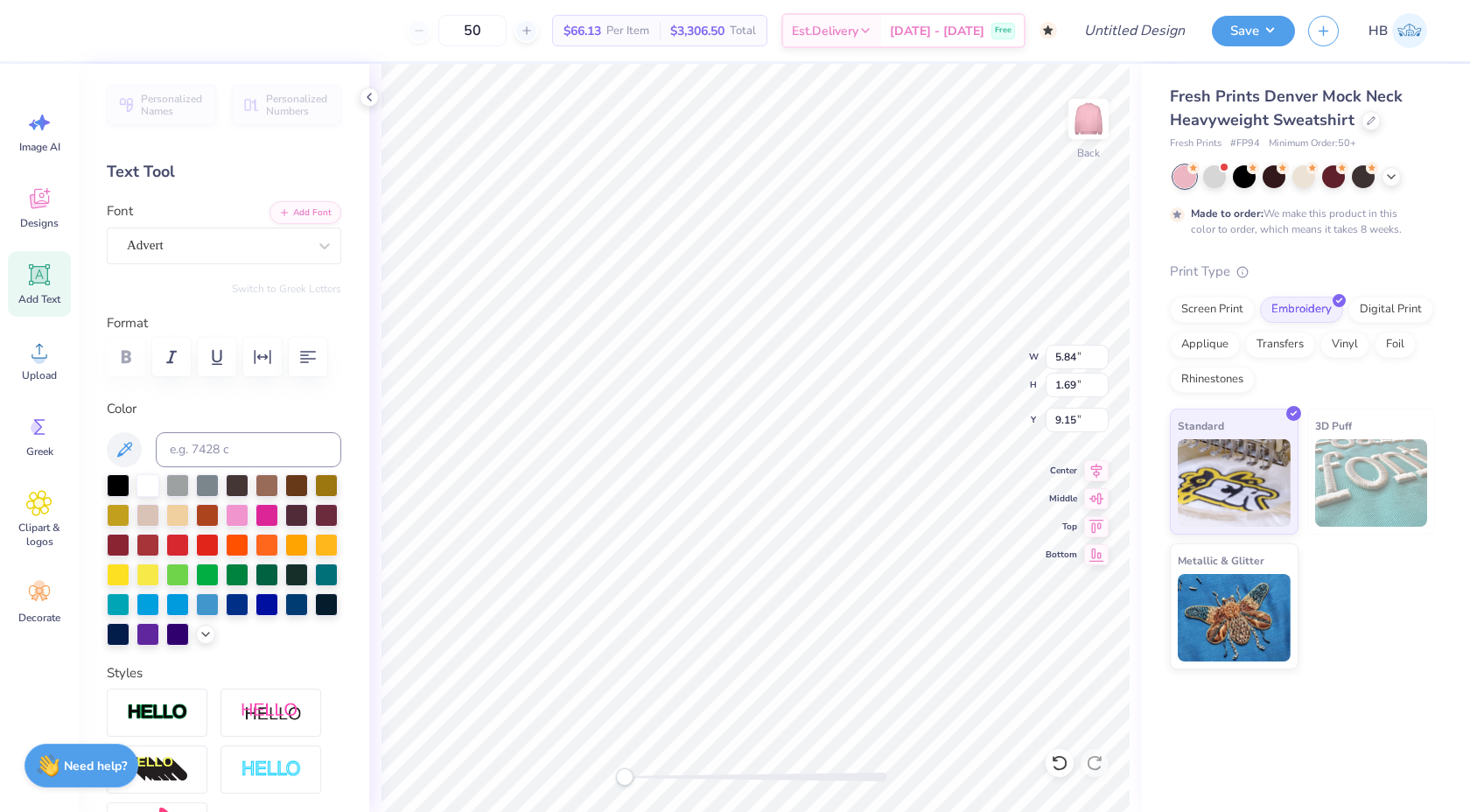
scroll to position [0, 1]
click at [300, 246] on div "Advert" at bounding box center [217, 245] width 184 height 27
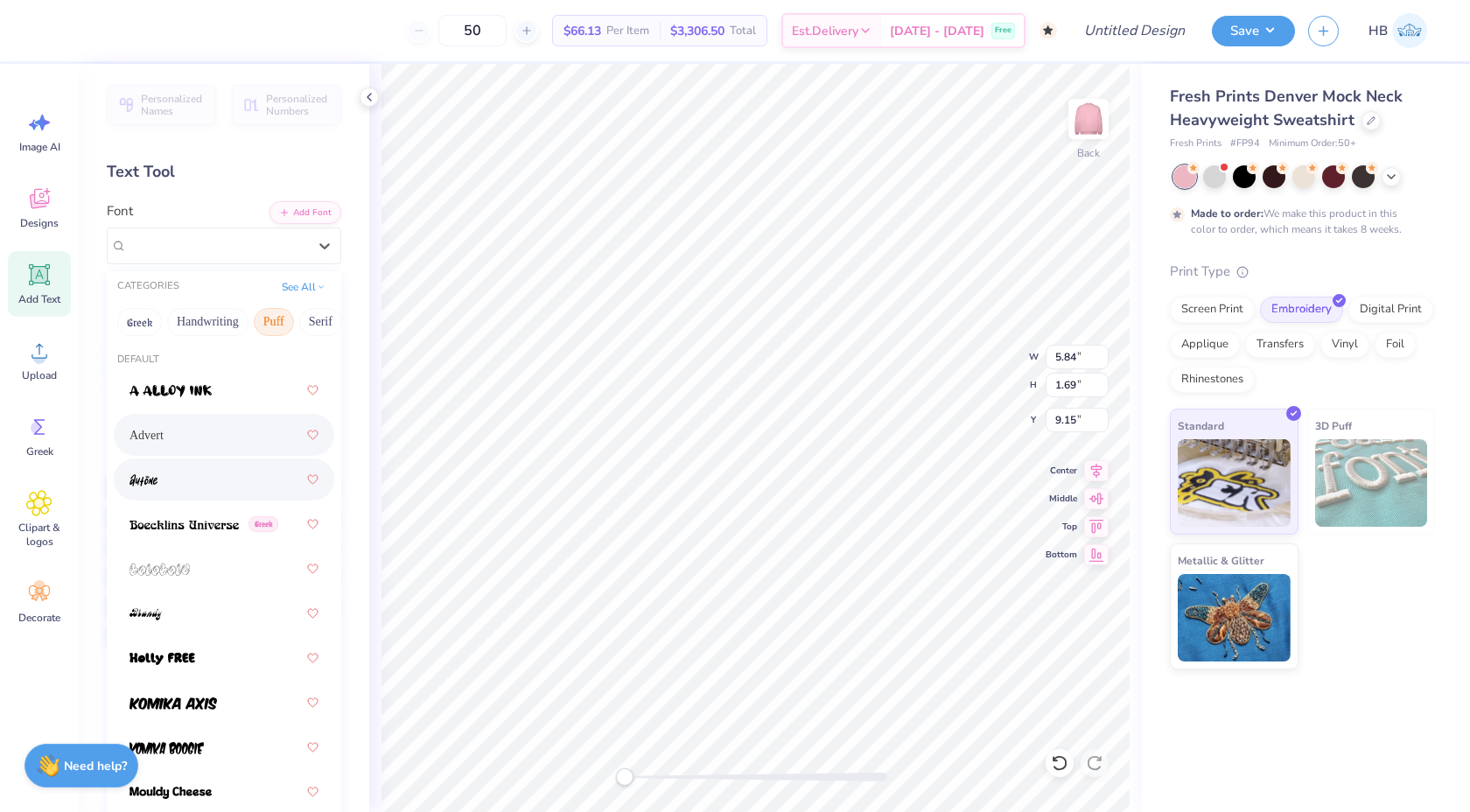
click at [239, 489] on div at bounding box center [224, 478] width 189 height 31
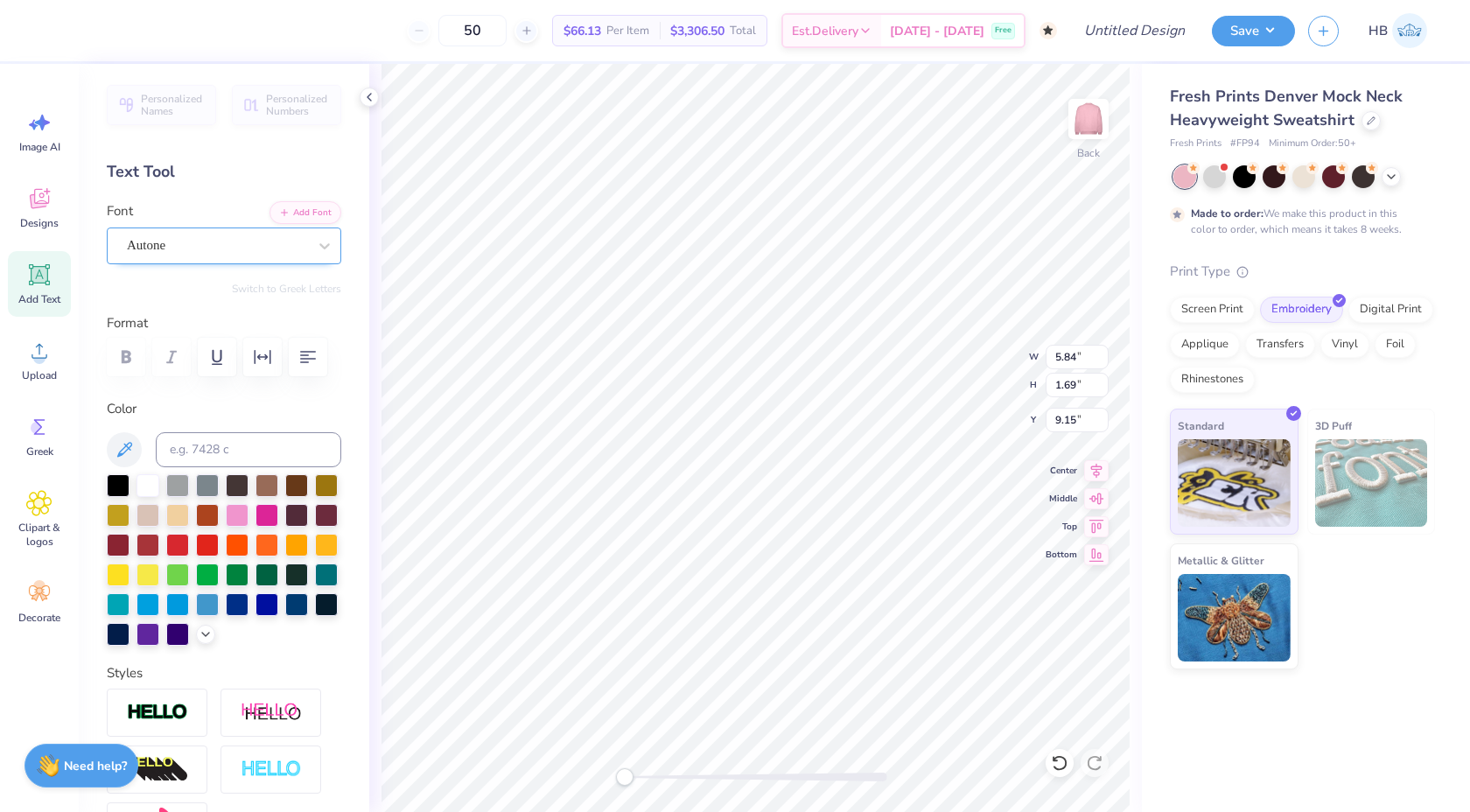
click at [238, 242] on div "Autone" at bounding box center [217, 245] width 184 height 27
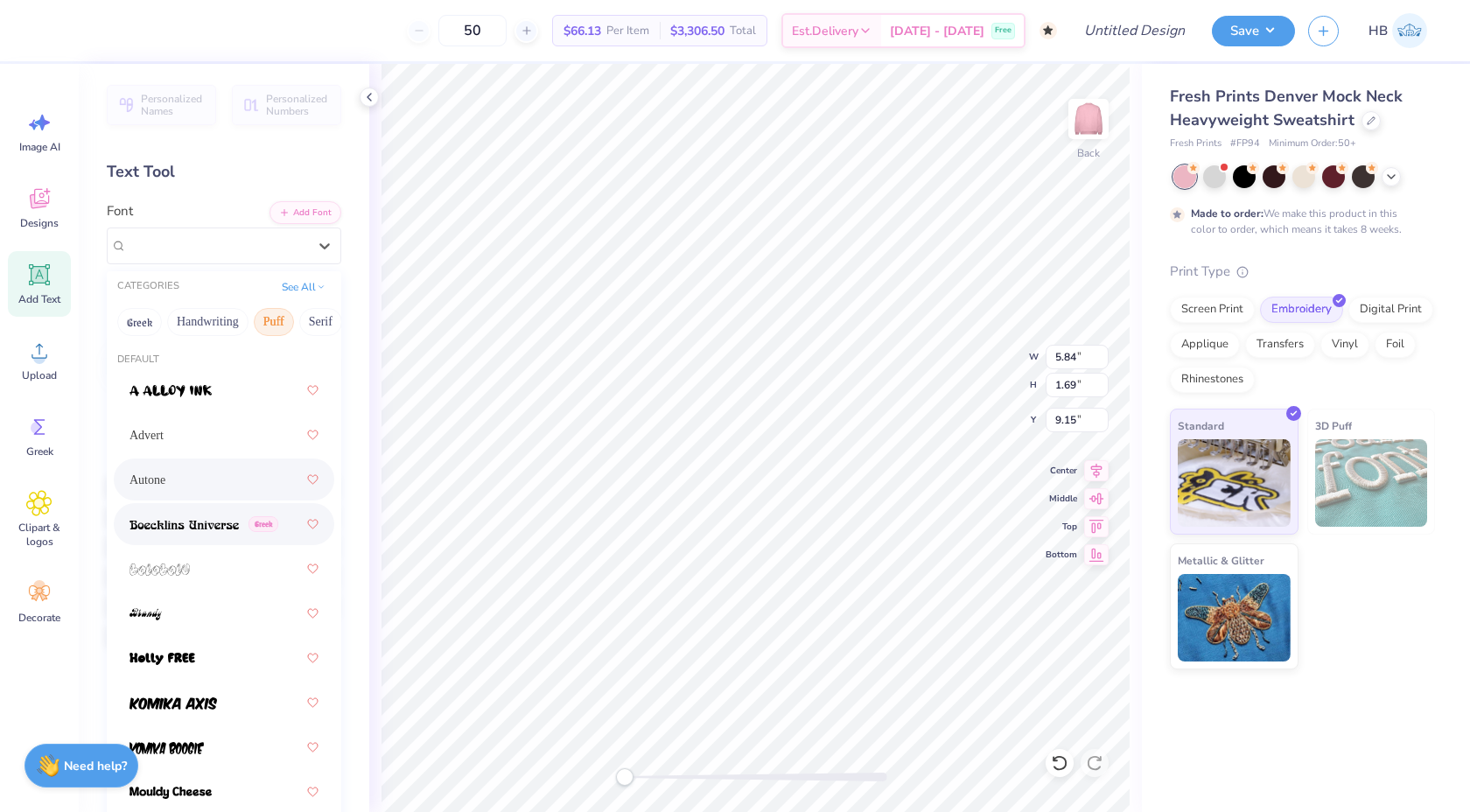
click at [209, 532] on span at bounding box center [184, 524] width 109 height 18
click at [192, 247] on div "Boecklins Universe Greek" at bounding box center [217, 245] width 184 height 27
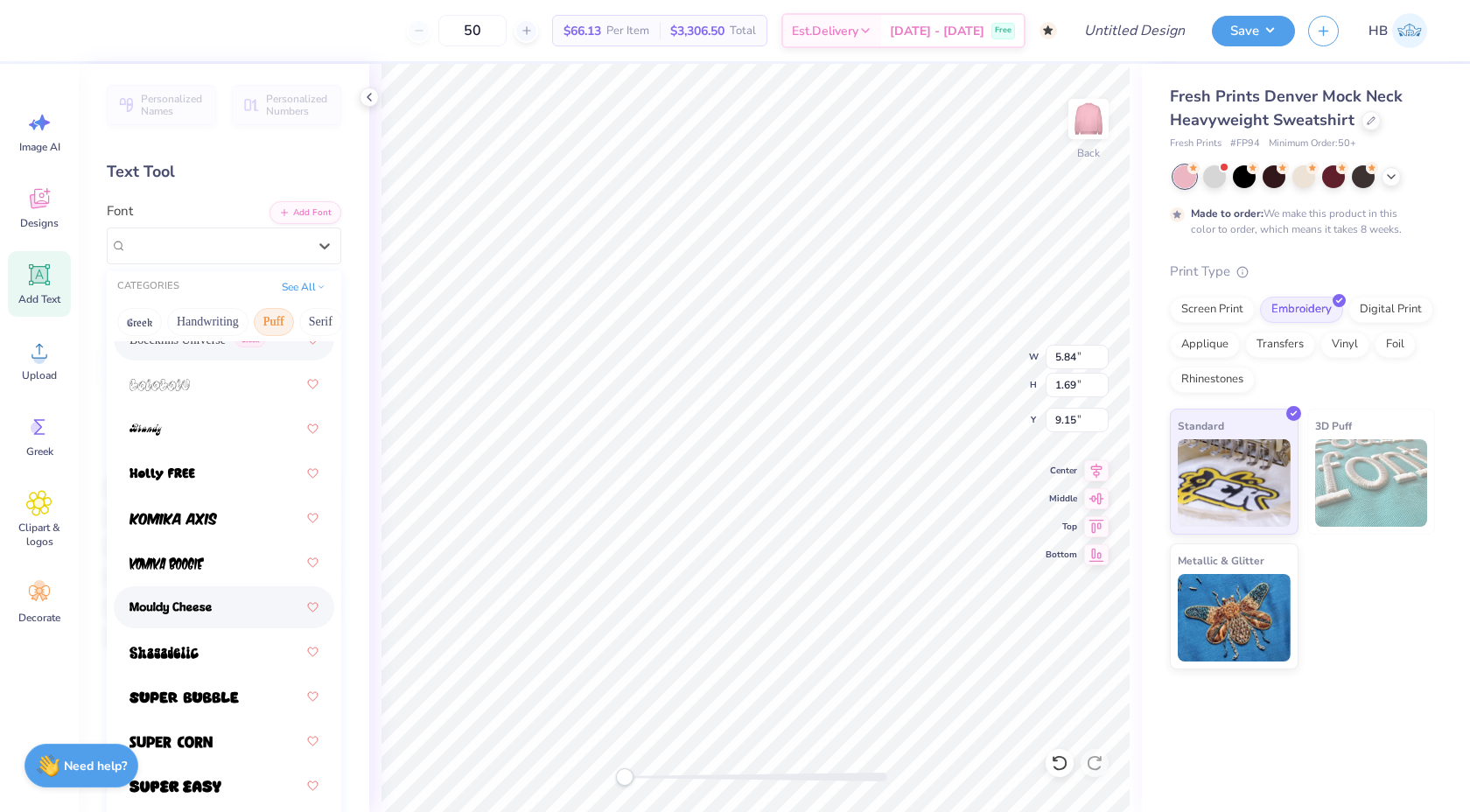
click at [248, 621] on div at bounding box center [224, 606] width 189 height 31
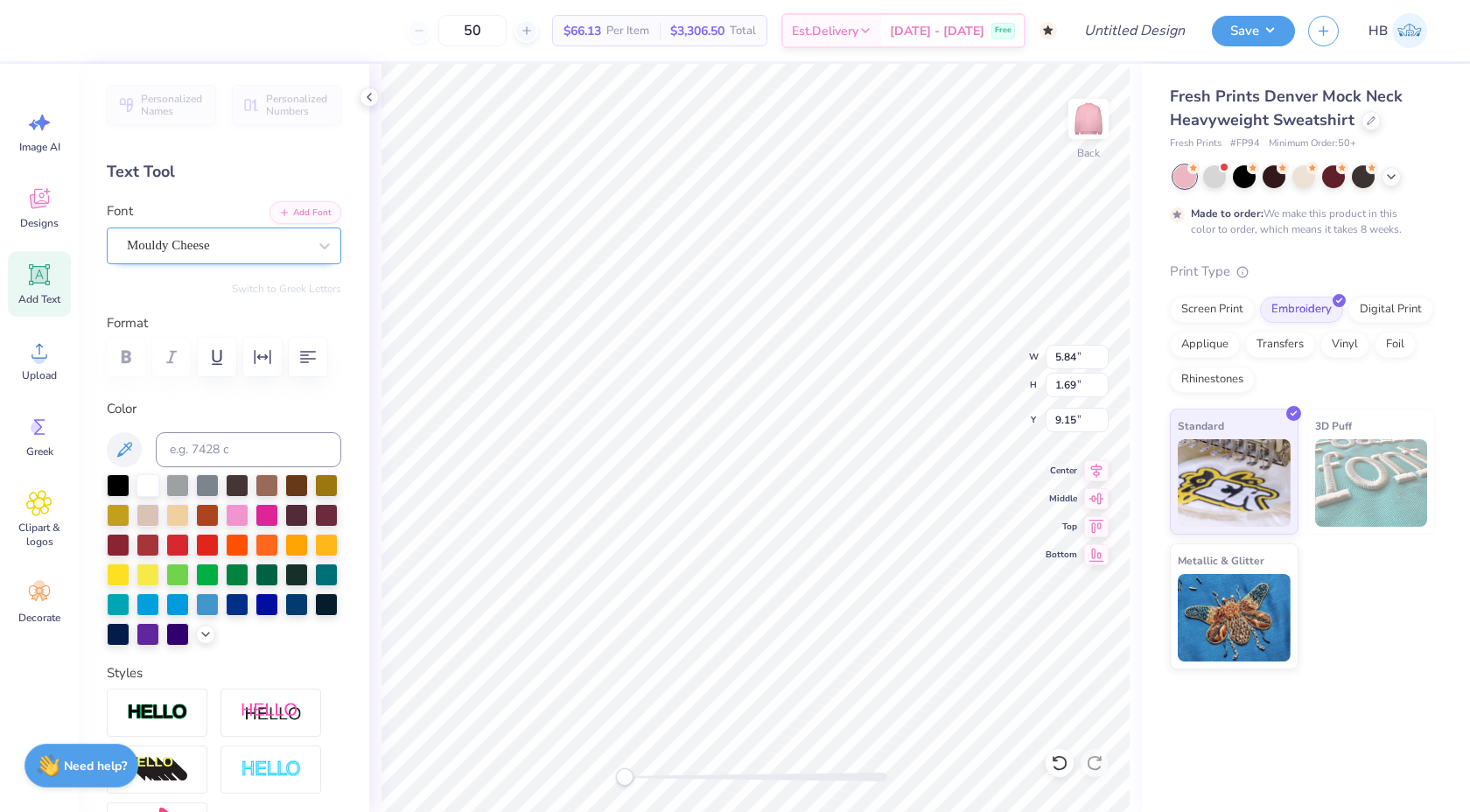
click at [202, 251] on div "Mouldy Cheese" at bounding box center [217, 245] width 184 height 27
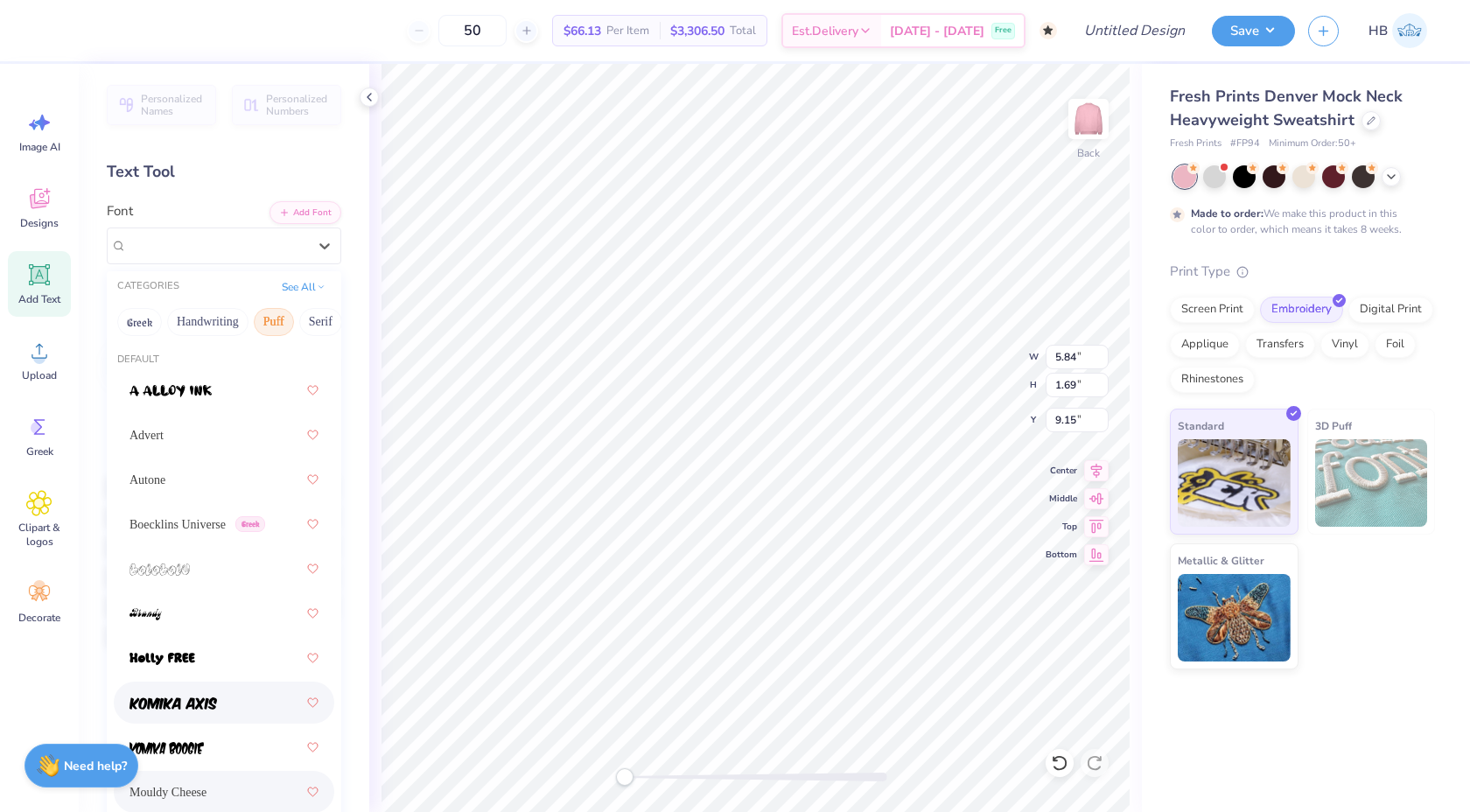
click at [197, 694] on span at bounding box center [173, 702] width 87 height 18
click at [239, 231] on div "Komika Axis" at bounding box center [224, 245] width 234 height 37
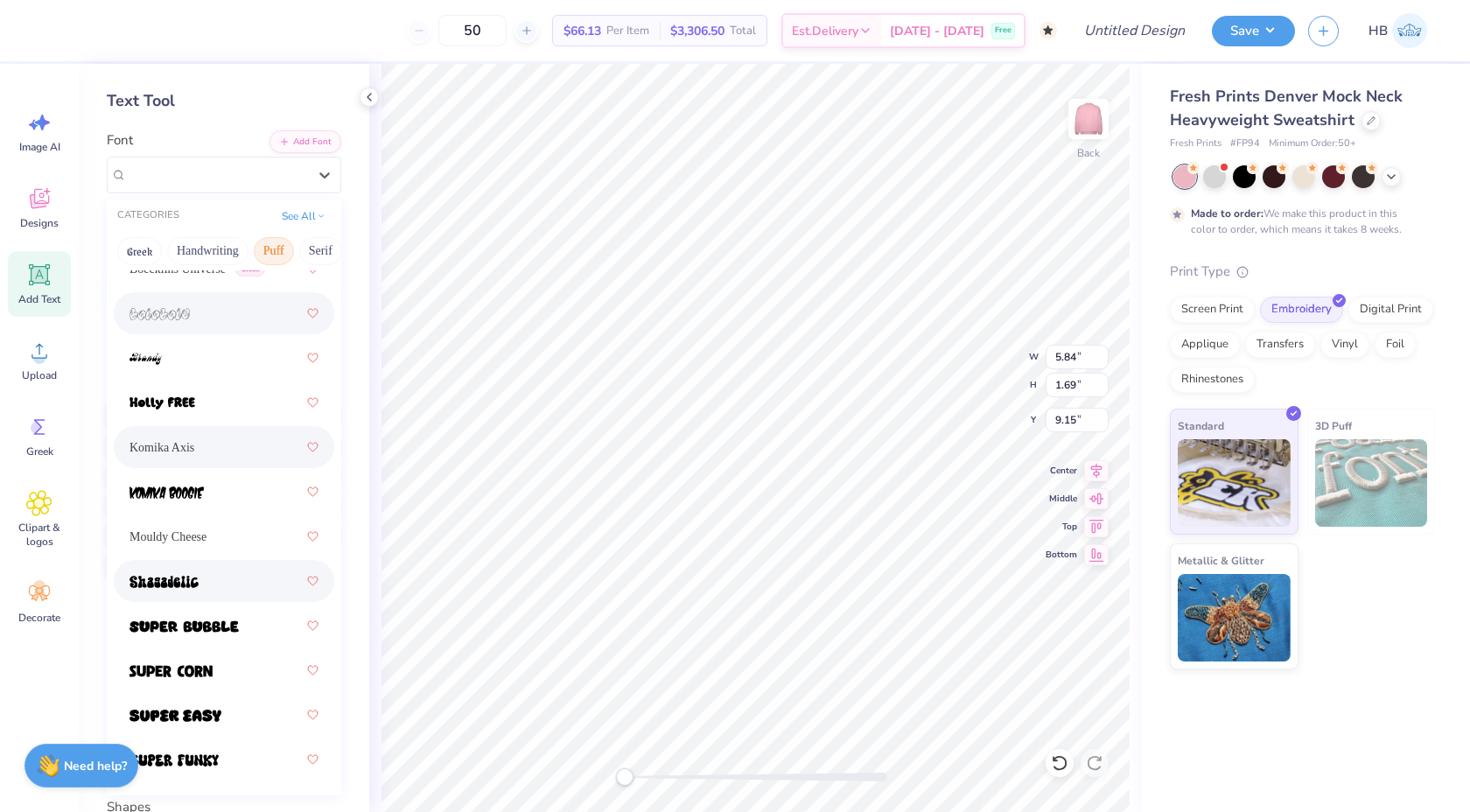
scroll to position [153, 0]
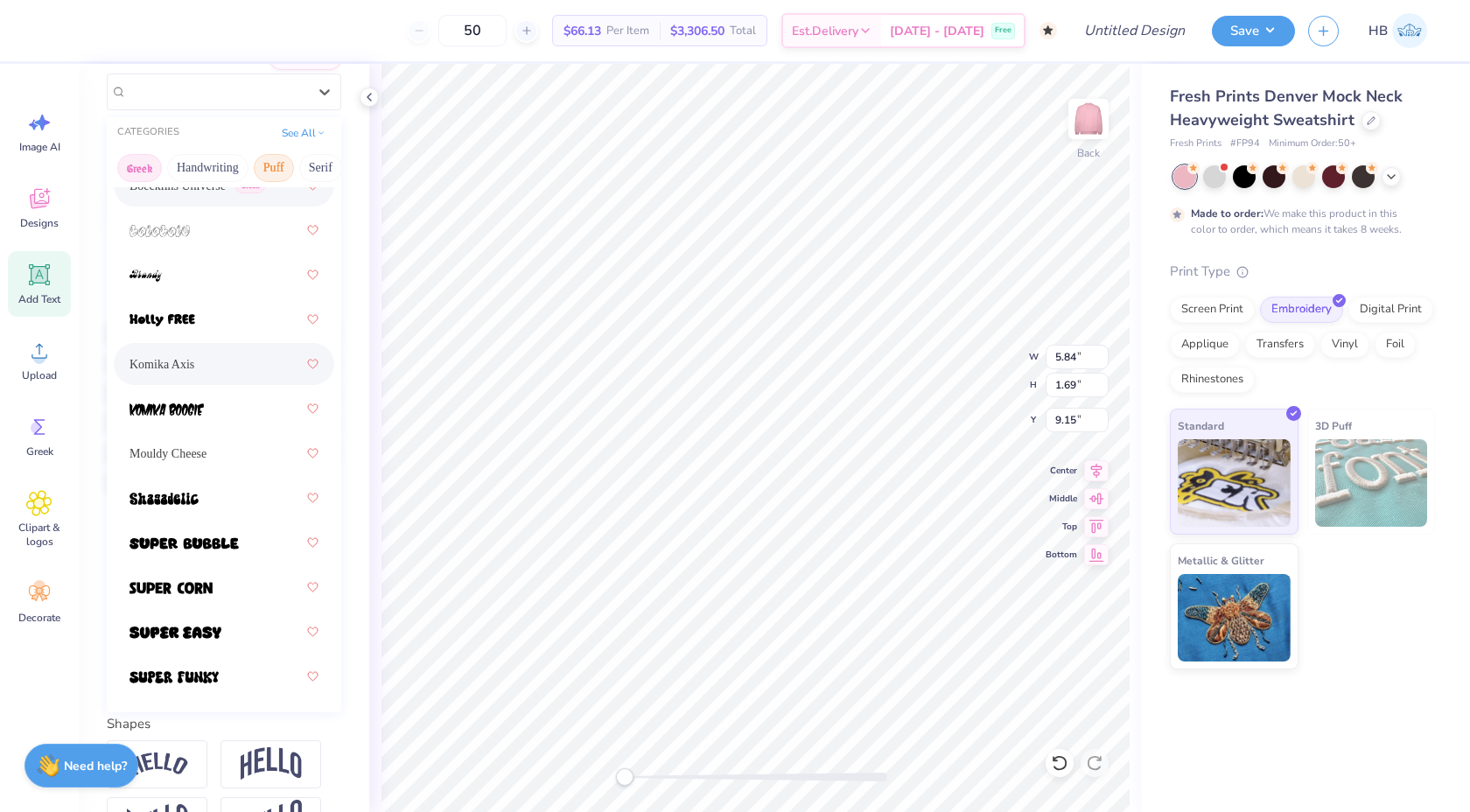
click at [150, 163] on button "Greek" at bounding box center [139, 168] width 45 height 28
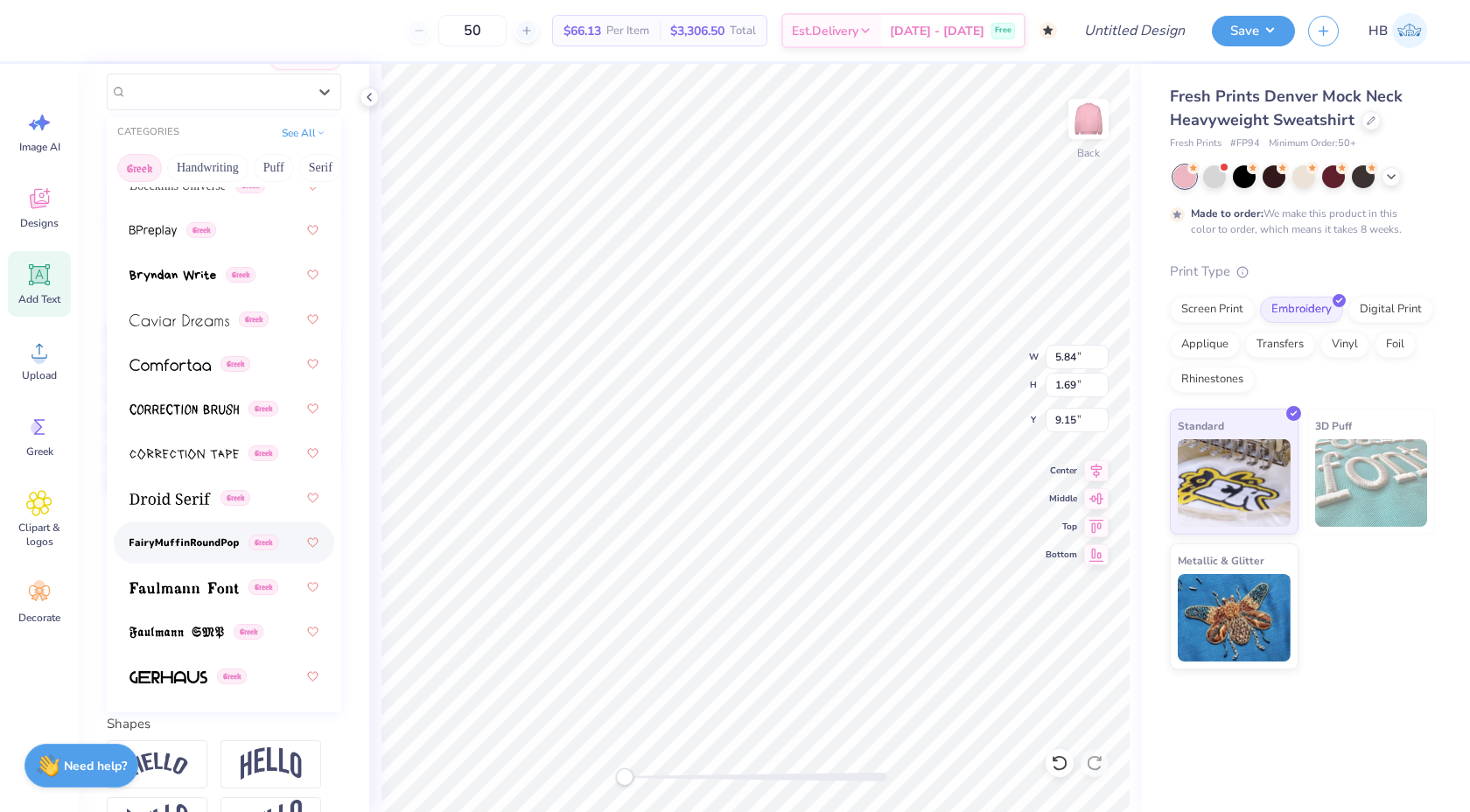
click at [208, 537] on img at bounding box center [184, 543] width 109 height 12
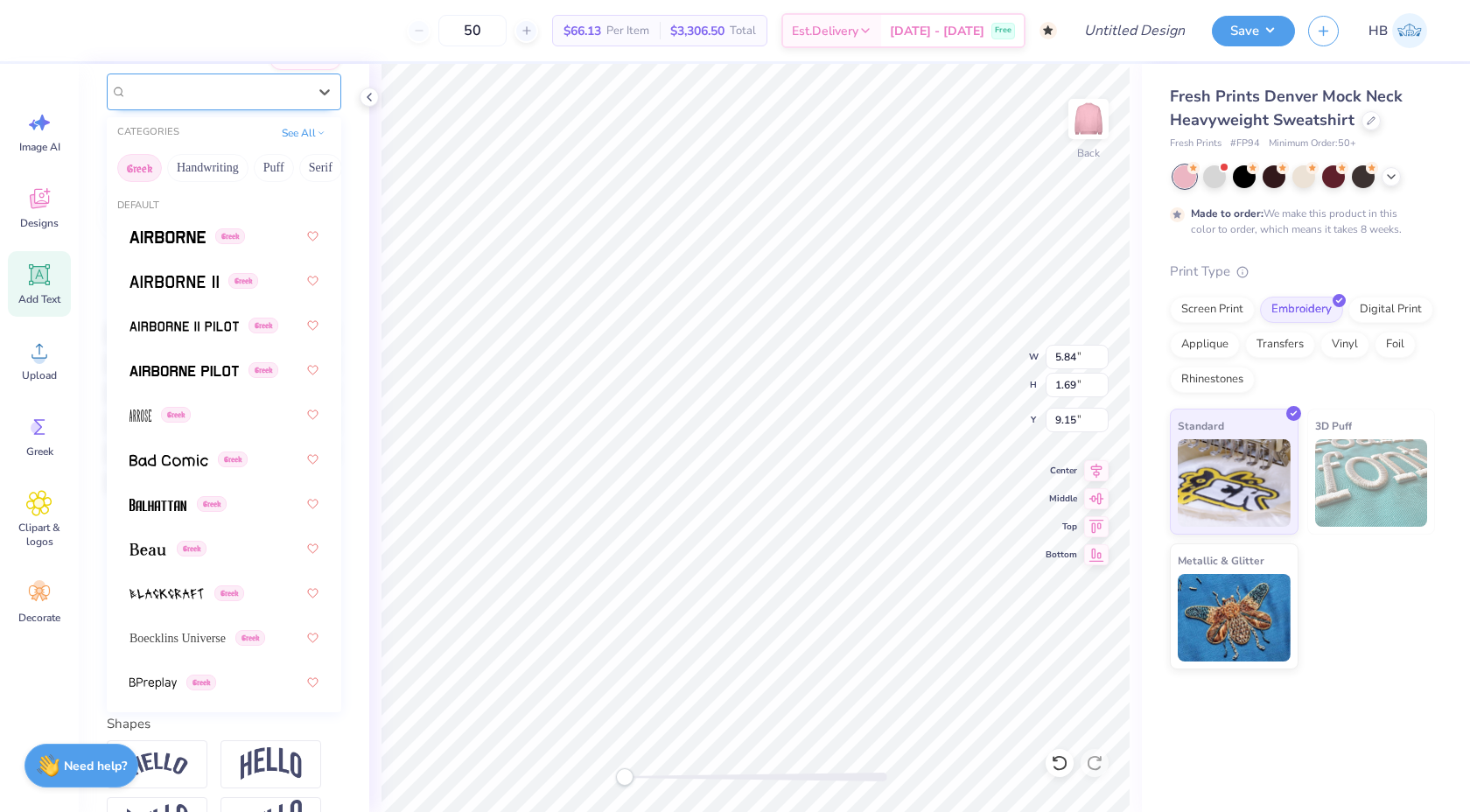
click at [235, 102] on div at bounding box center [217, 91] width 180 height 24
click at [217, 314] on div "Greek" at bounding box center [224, 325] width 189 height 31
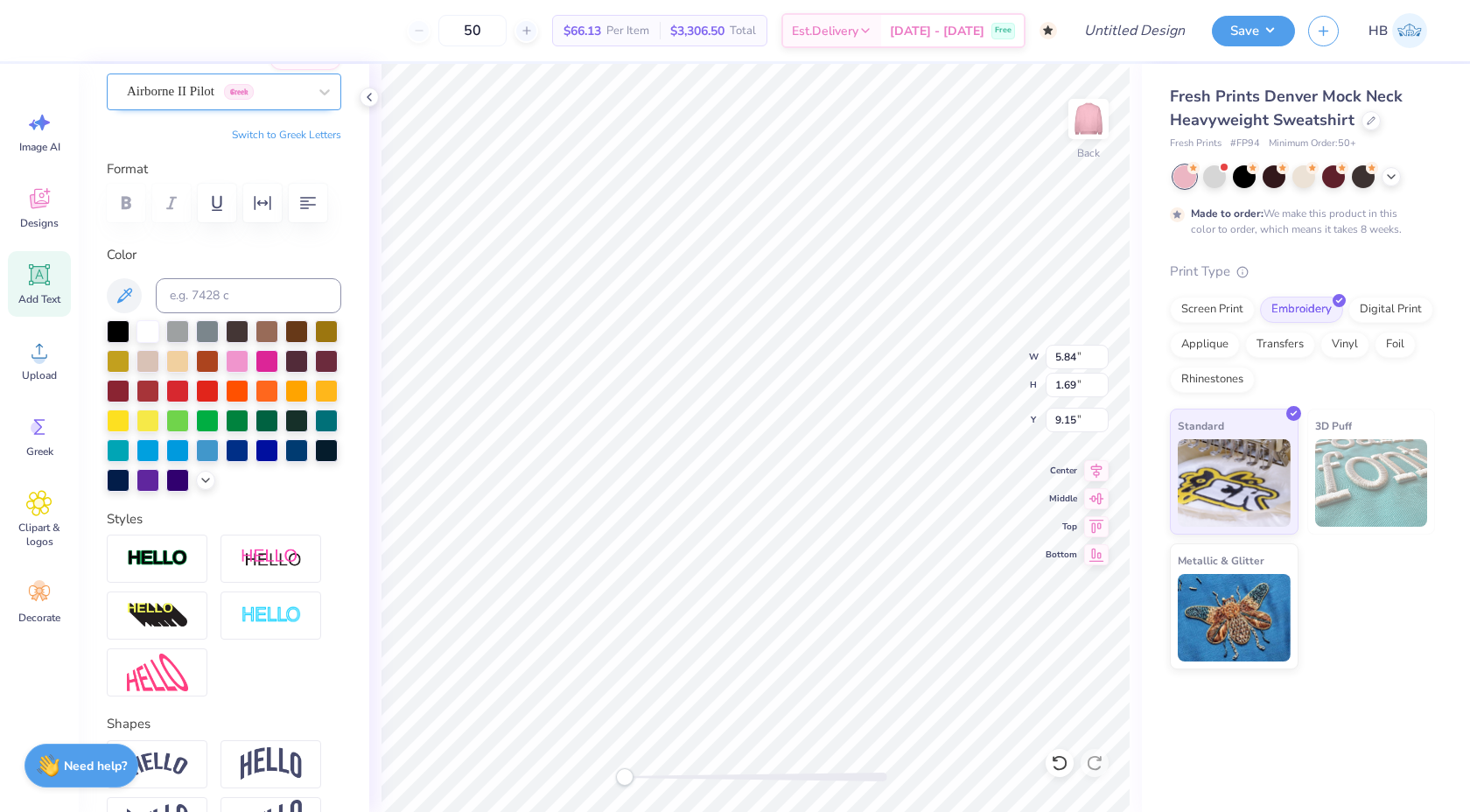
click at [189, 83] on div "Airborne II Pilot Greek" at bounding box center [217, 91] width 184 height 27
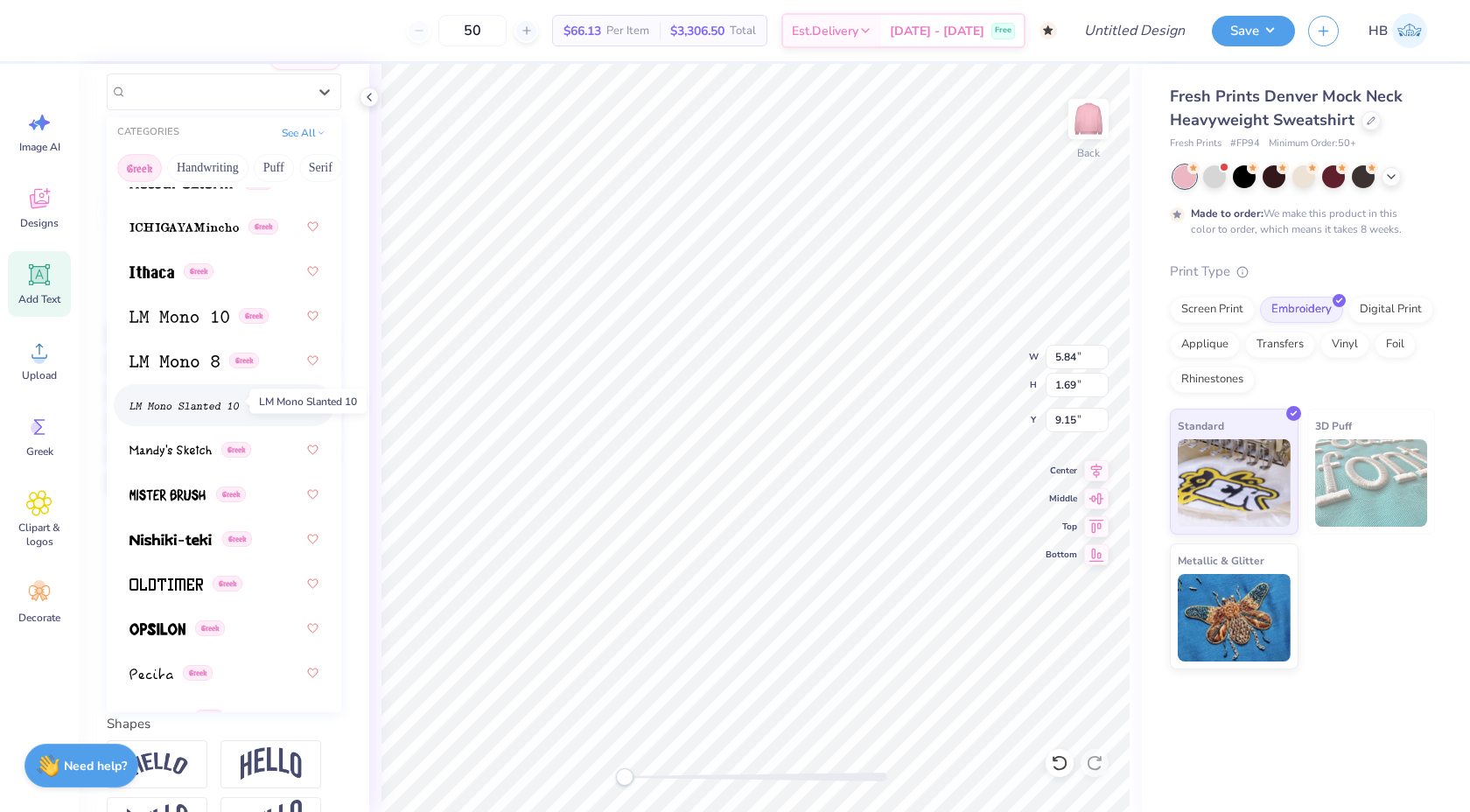
scroll to position [998, 0]
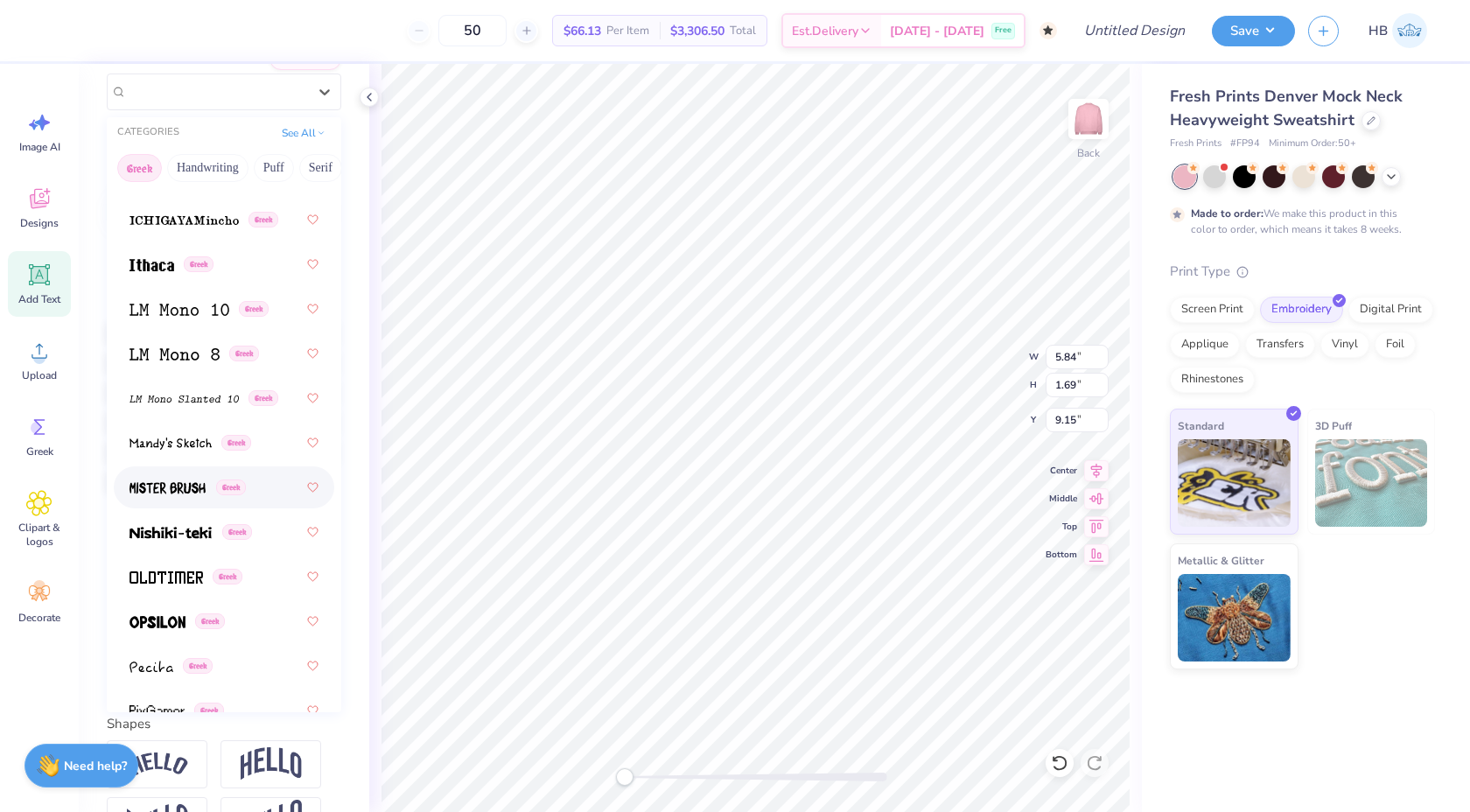
click at [174, 473] on div "Greek" at bounding box center [224, 487] width 189 height 31
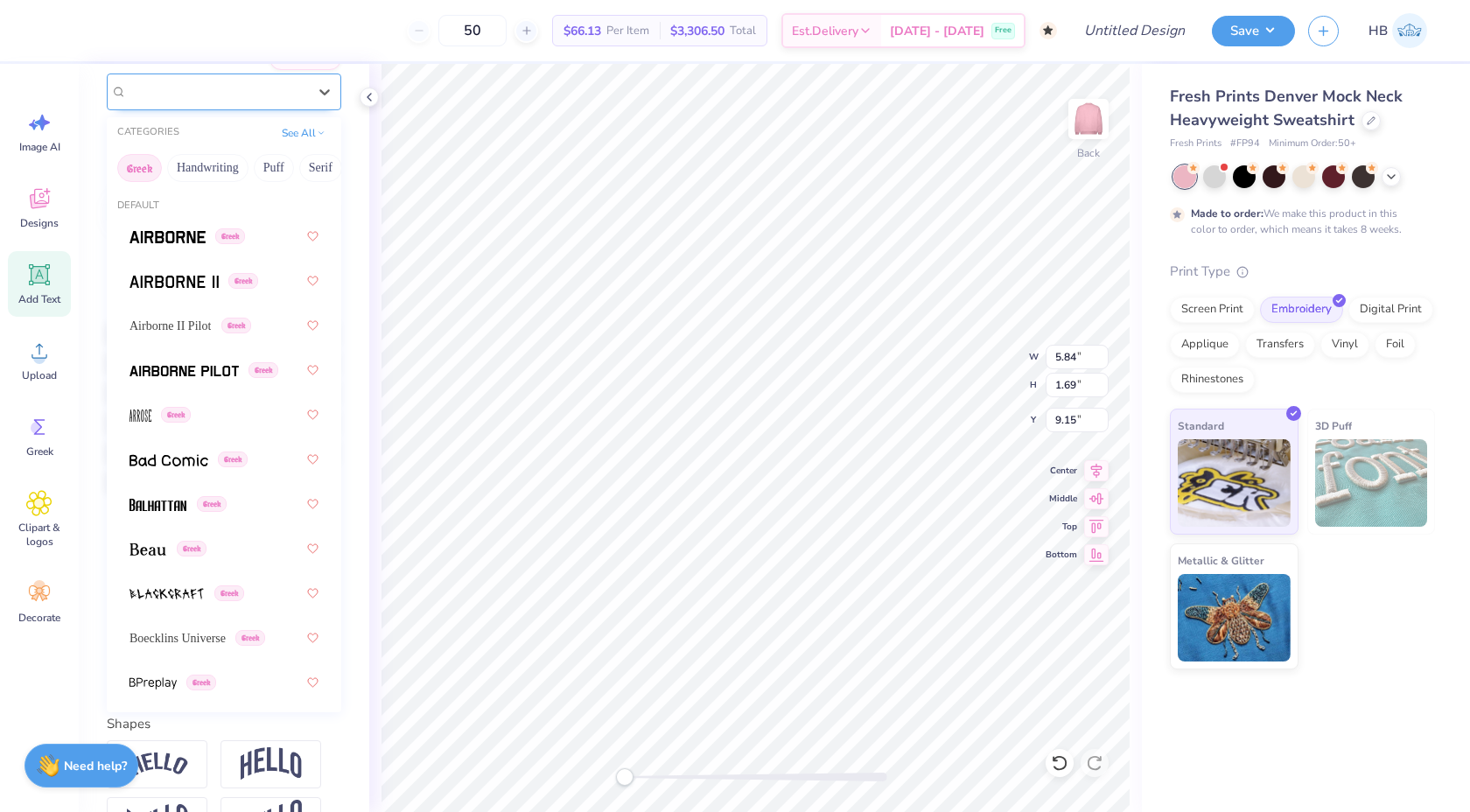
click at [214, 95] on div "Mister Brush Greek" at bounding box center [217, 91] width 184 height 27
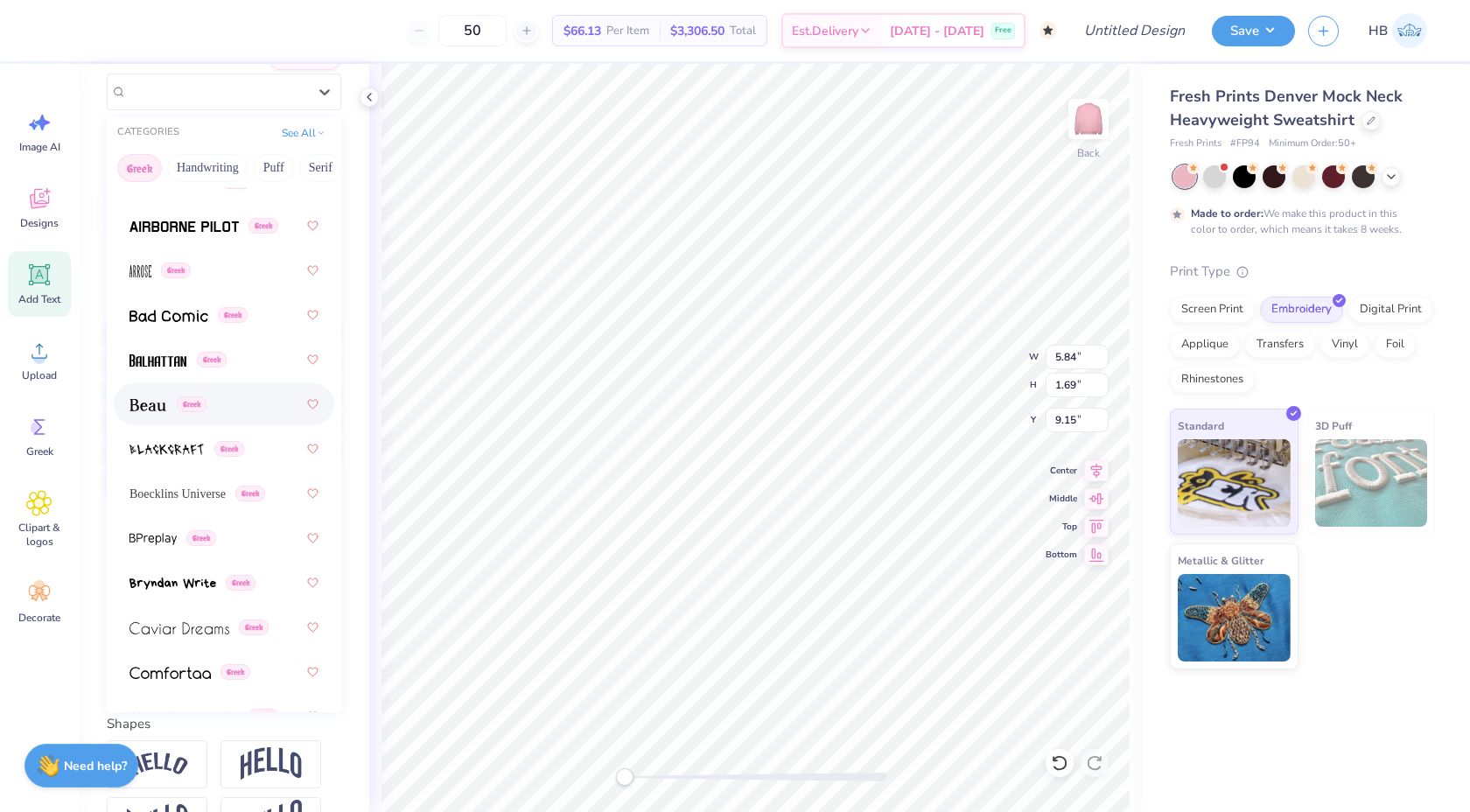
scroll to position [177, 0]
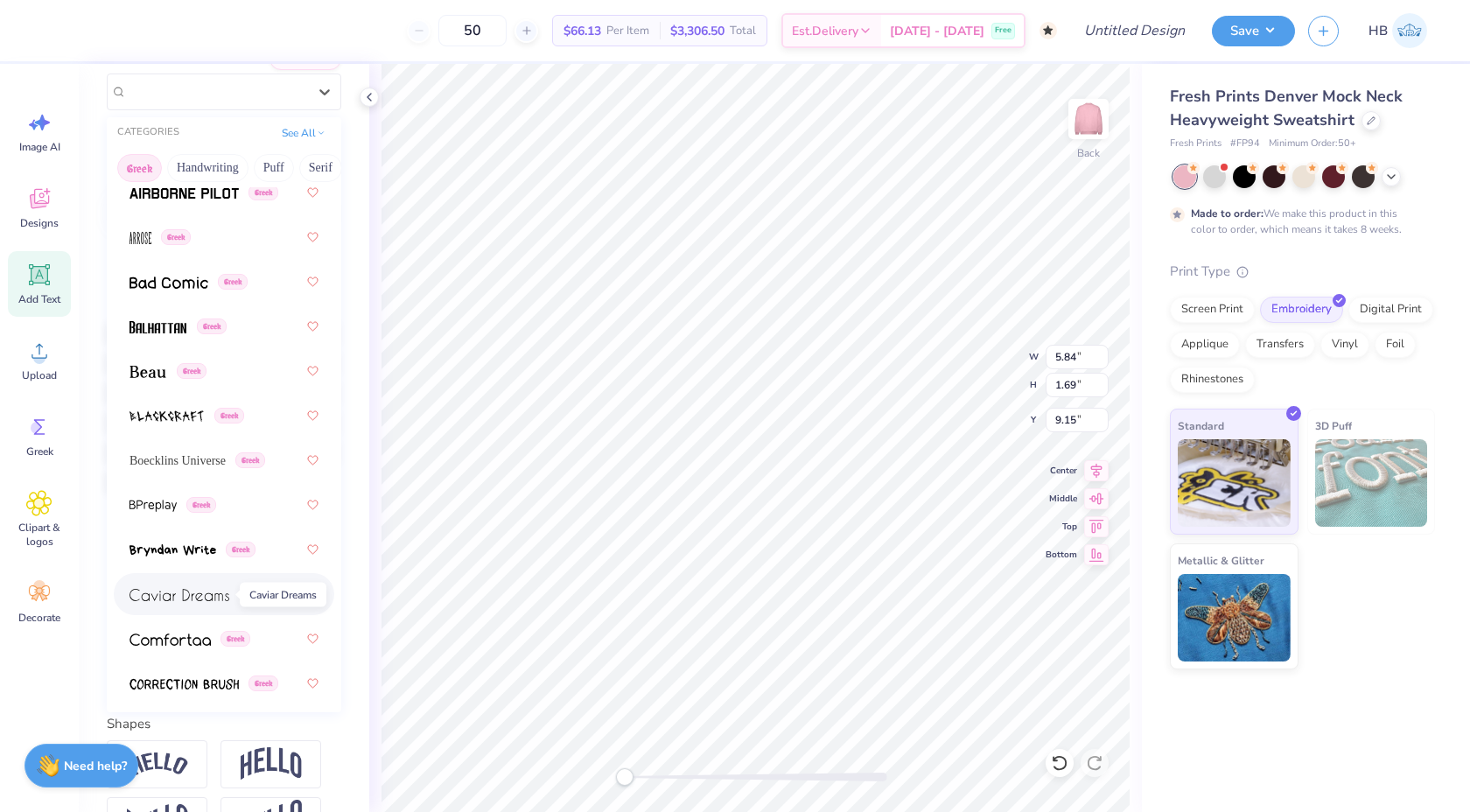
click at [166, 586] on span at bounding box center [179, 594] width 100 height 18
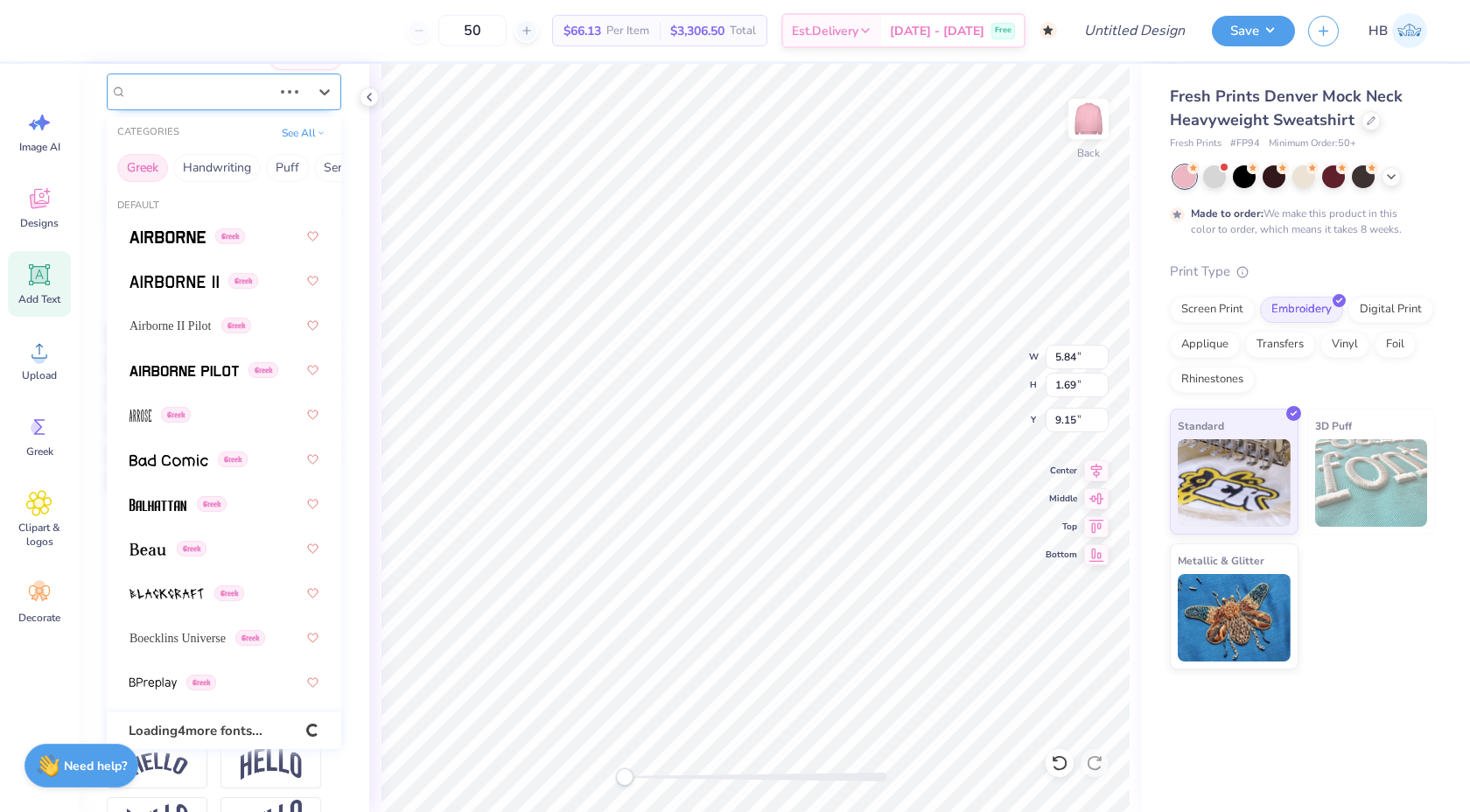
click at [164, 95] on div "Mister Brush Greek" at bounding box center [199, 91] width 149 height 27
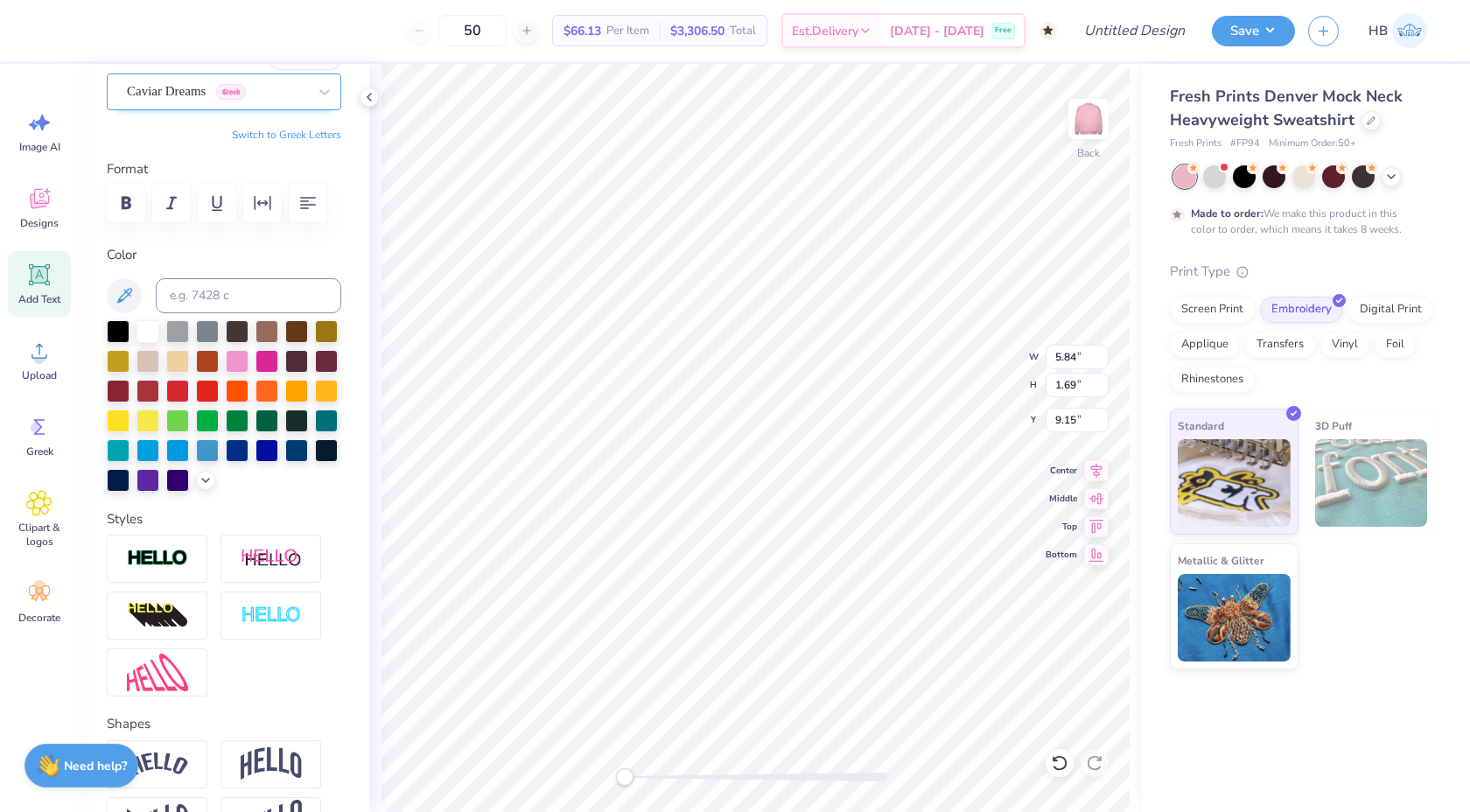
click at [220, 102] on div at bounding box center [217, 91] width 180 height 24
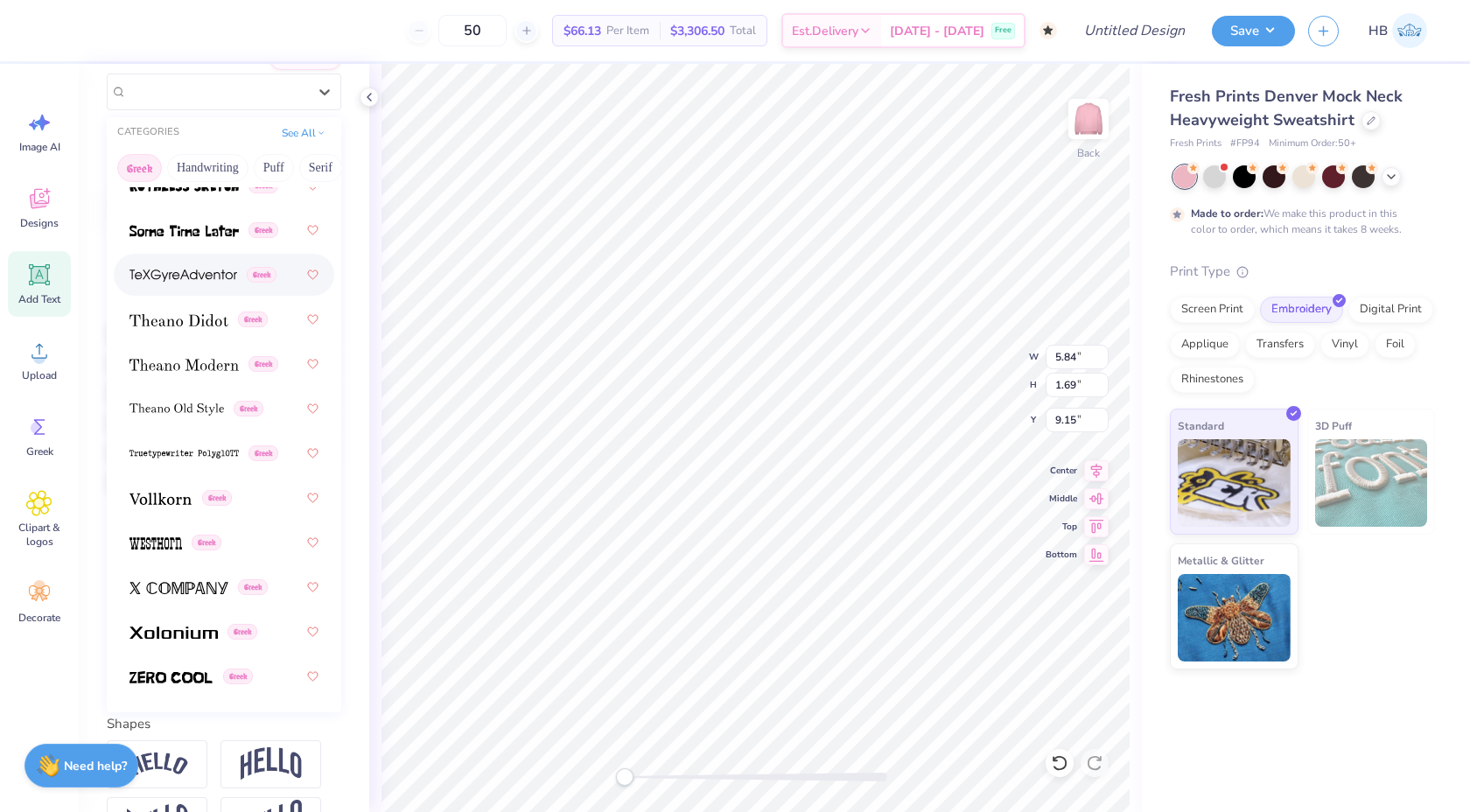
scroll to position [274, 0]
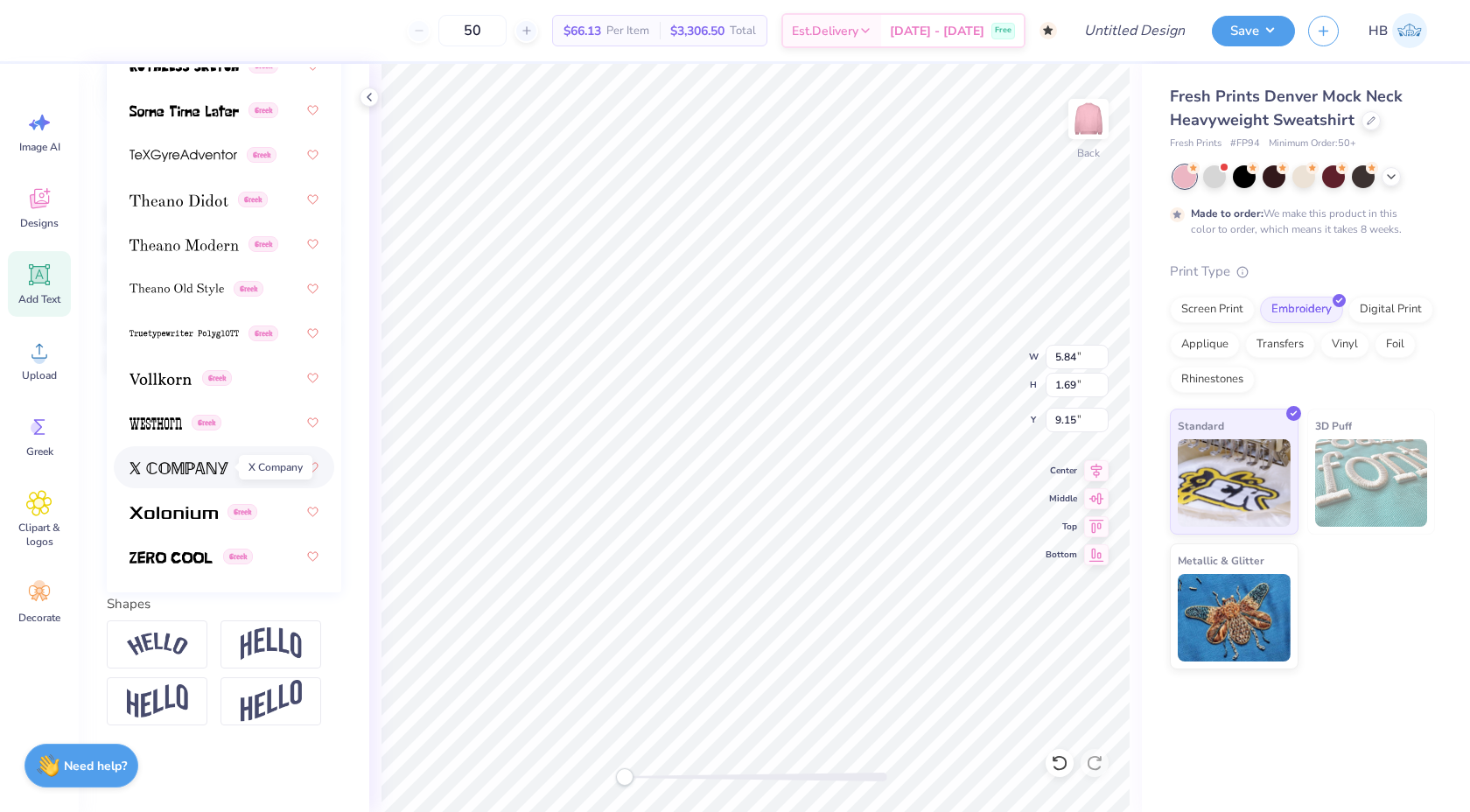
click at [180, 471] on img at bounding box center [179, 467] width 99 height 12
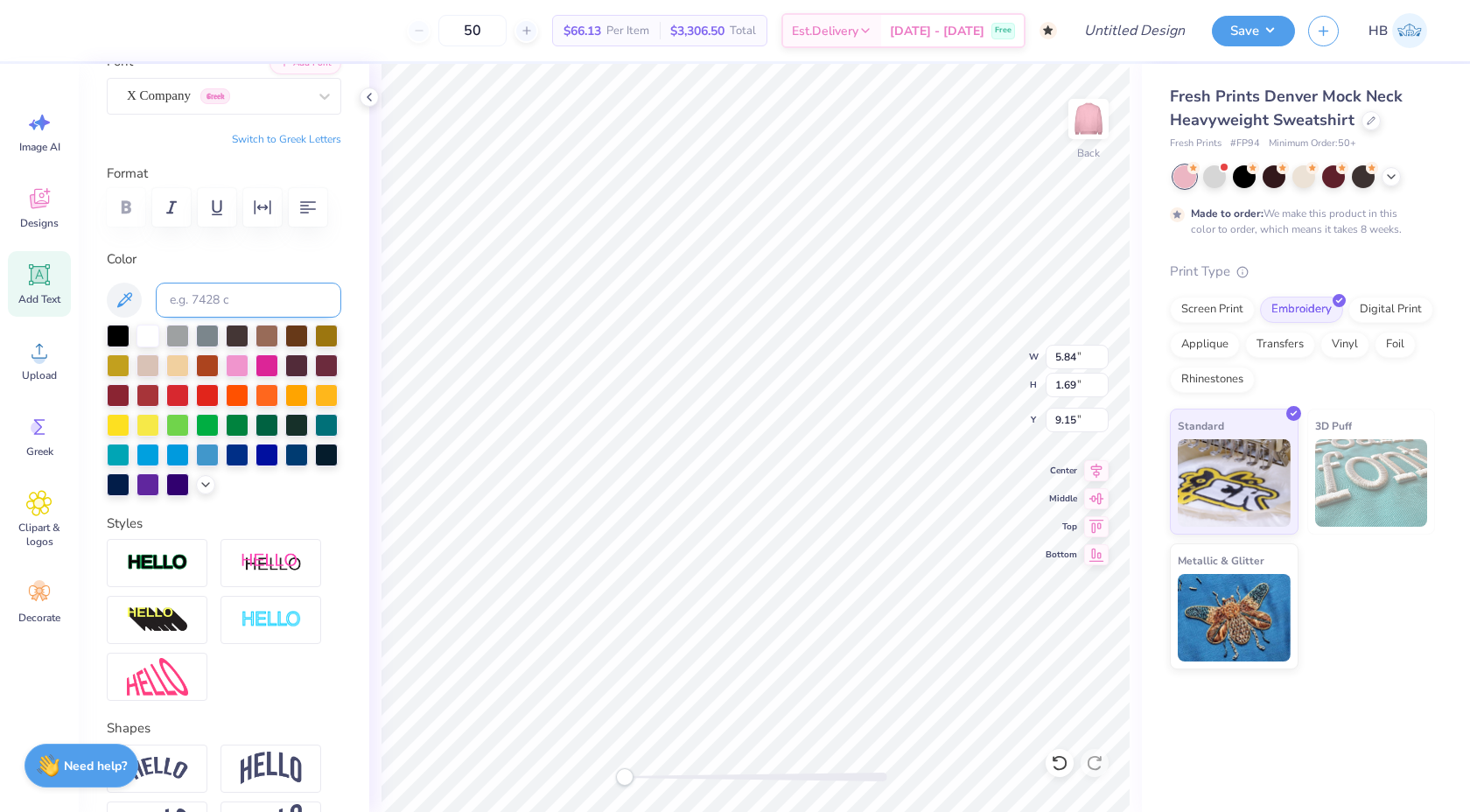
scroll to position [149, 0]
click at [203, 75] on div "Font X Company Greek" at bounding box center [224, 83] width 234 height 63
click at [201, 85] on div at bounding box center [217, 97] width 180 height 24
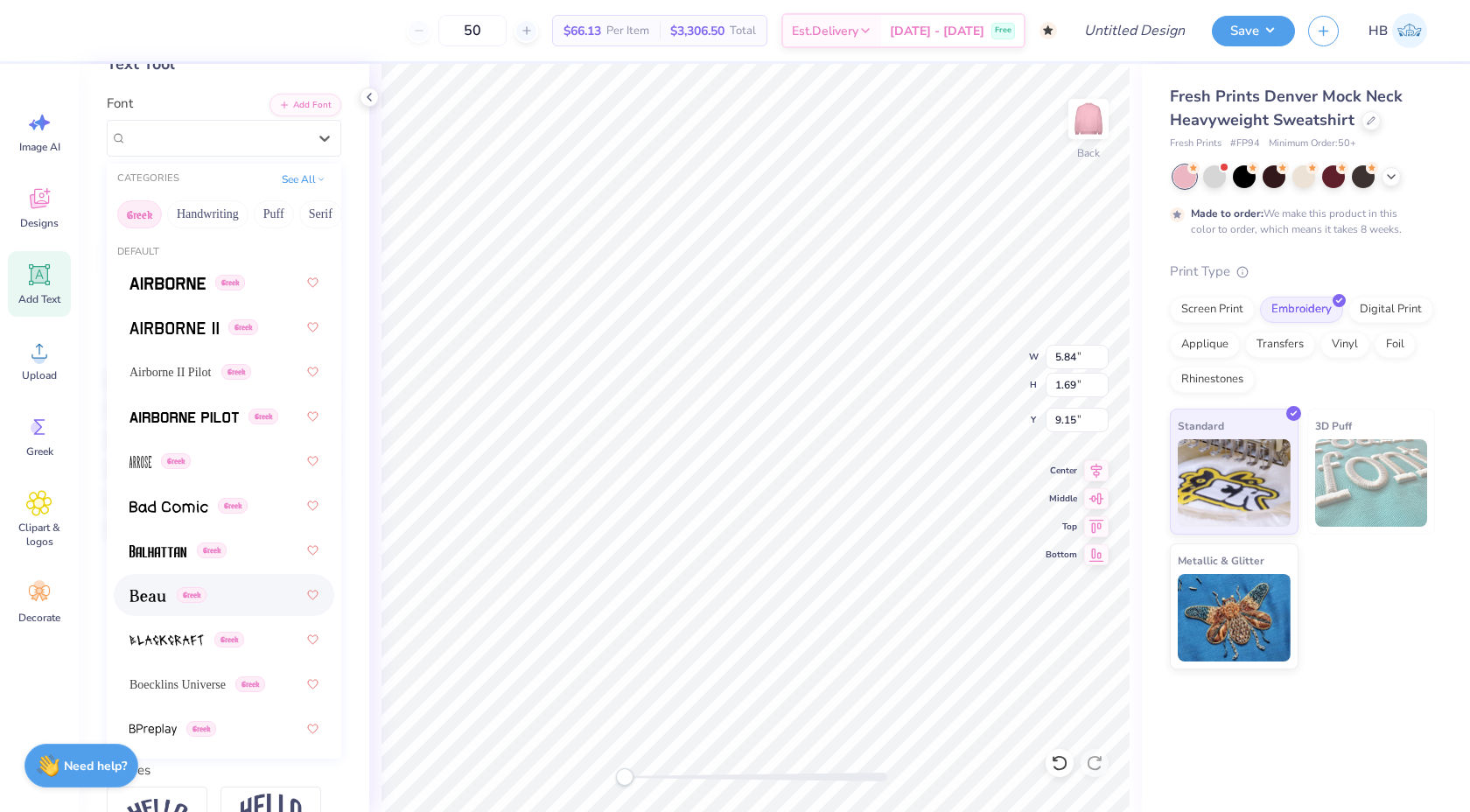
scroll to position [0, 0]
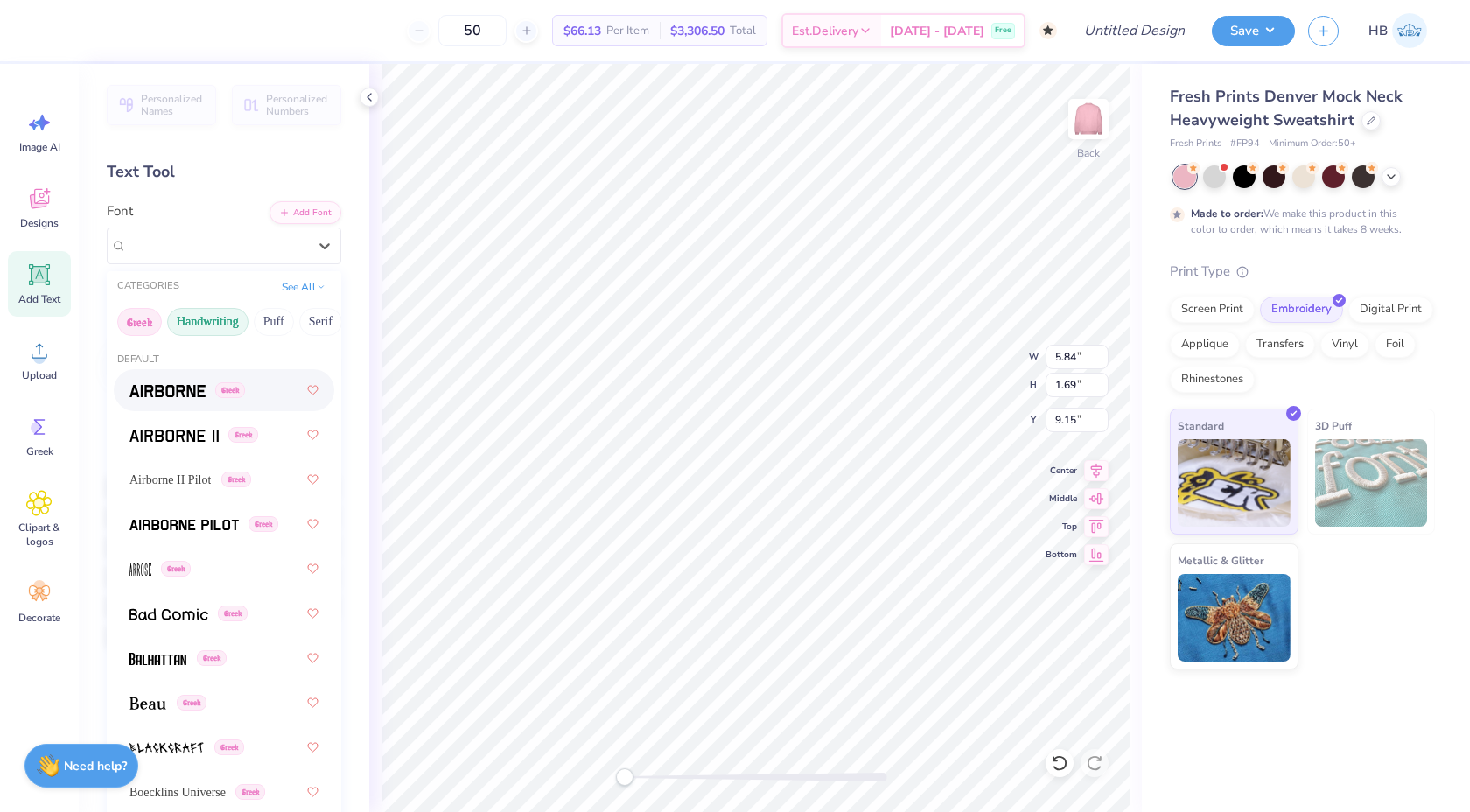
click at [204, 312] on button "Handwriting" at bounding box center [208, 322] width 82 height 28
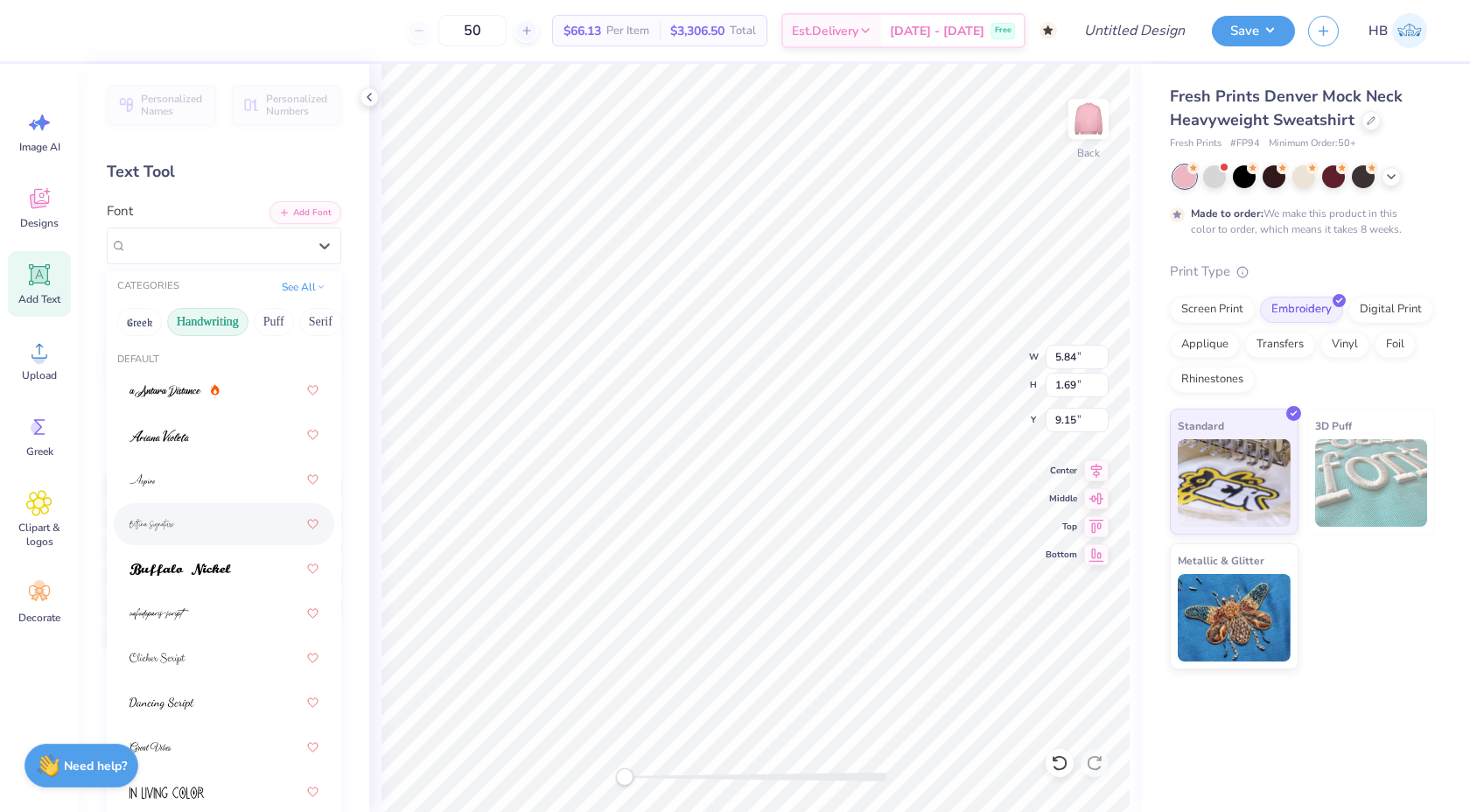
click at [215, 523] on div at bounding box center [224, 523] width 189 height 31
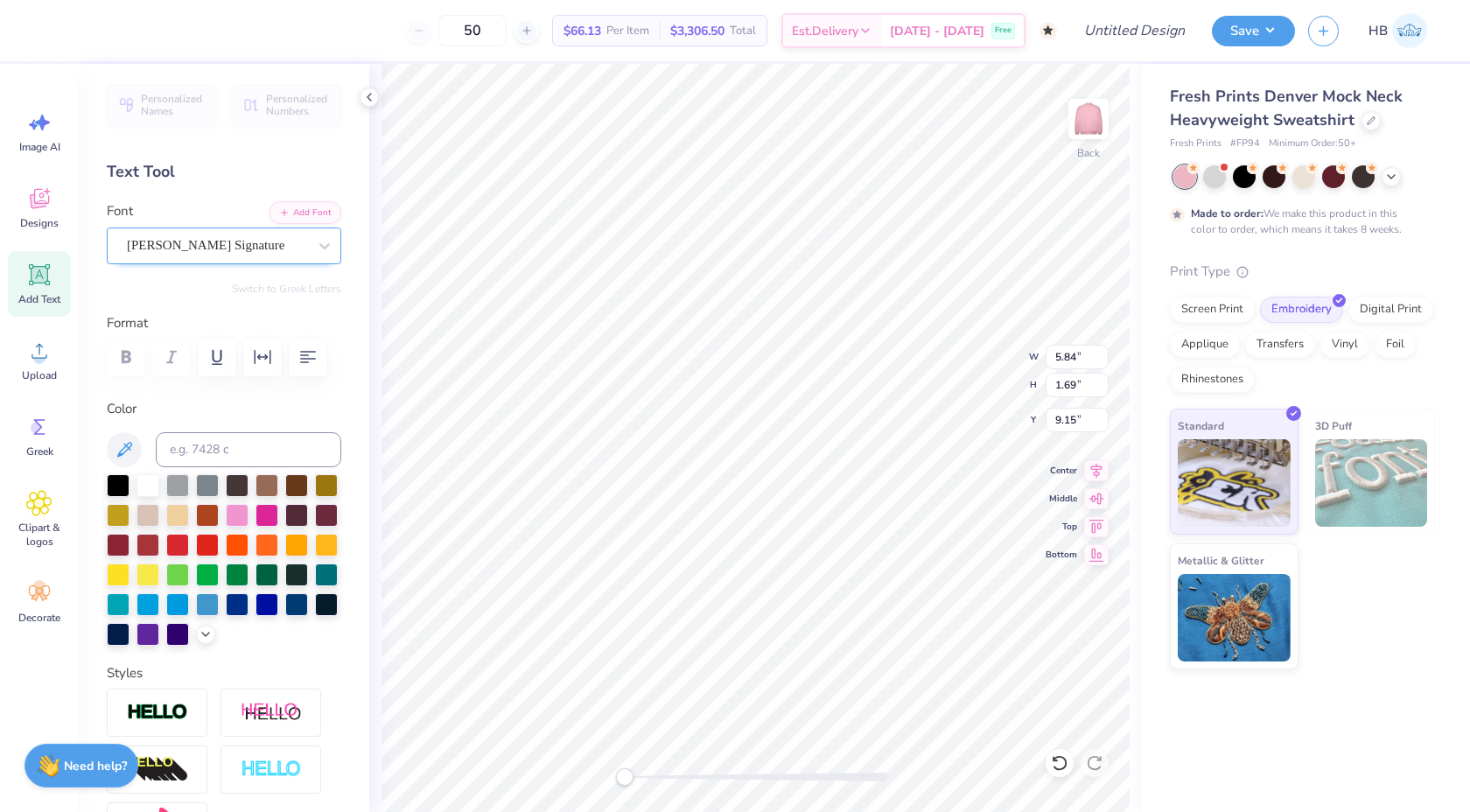
click at [202, 251] on div "Bettina Signature" at bounding box center [217, 245] width 184 height 27
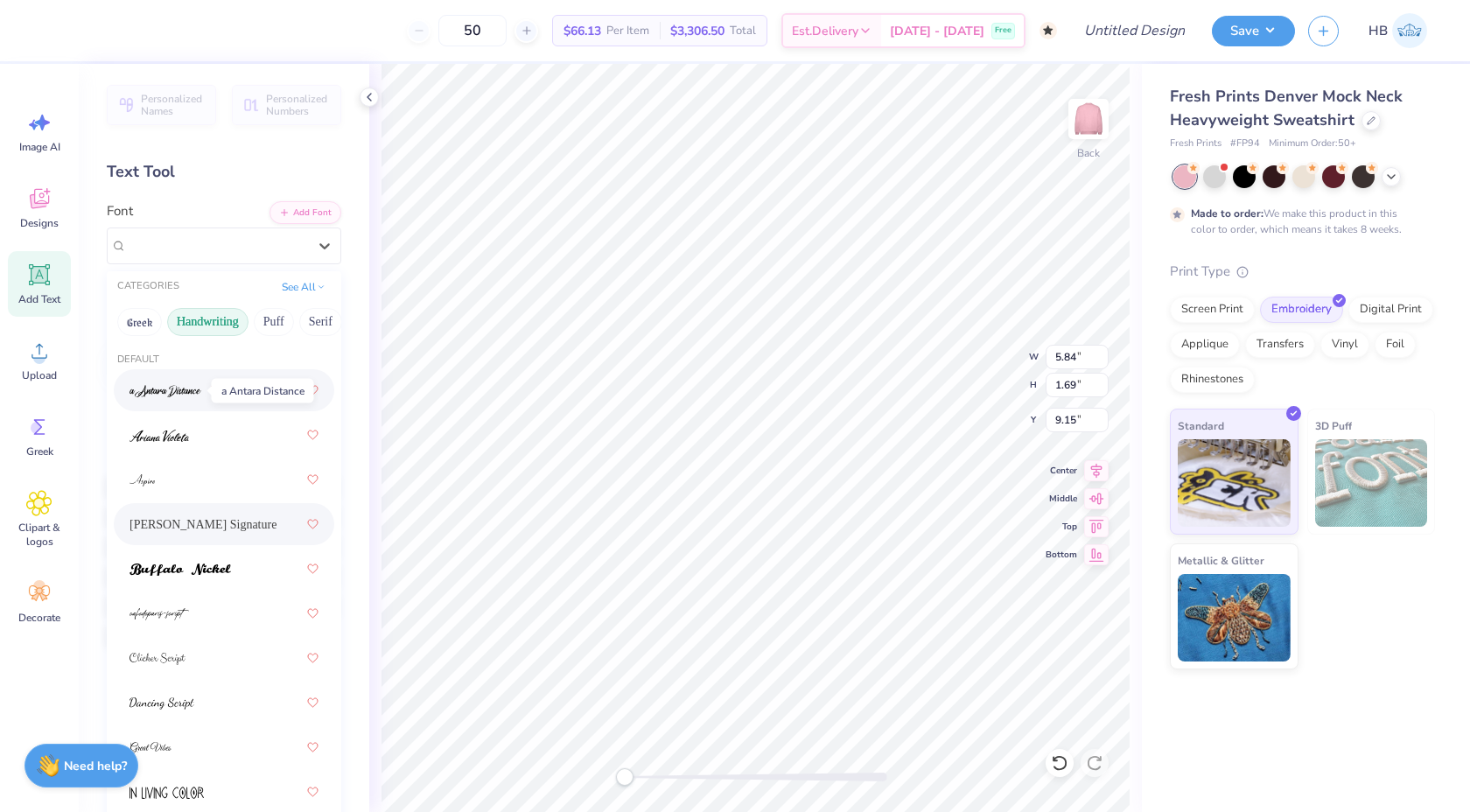
click at [191, 396] on img at bounding box center [166, 390] width 72 height 12
click at [190, 240] on div "a Antara Distance" at bounding box center [217, 245] width 184 height 27
click at [191, 426] on div at bounding box center [224, 434] width 189 height 31
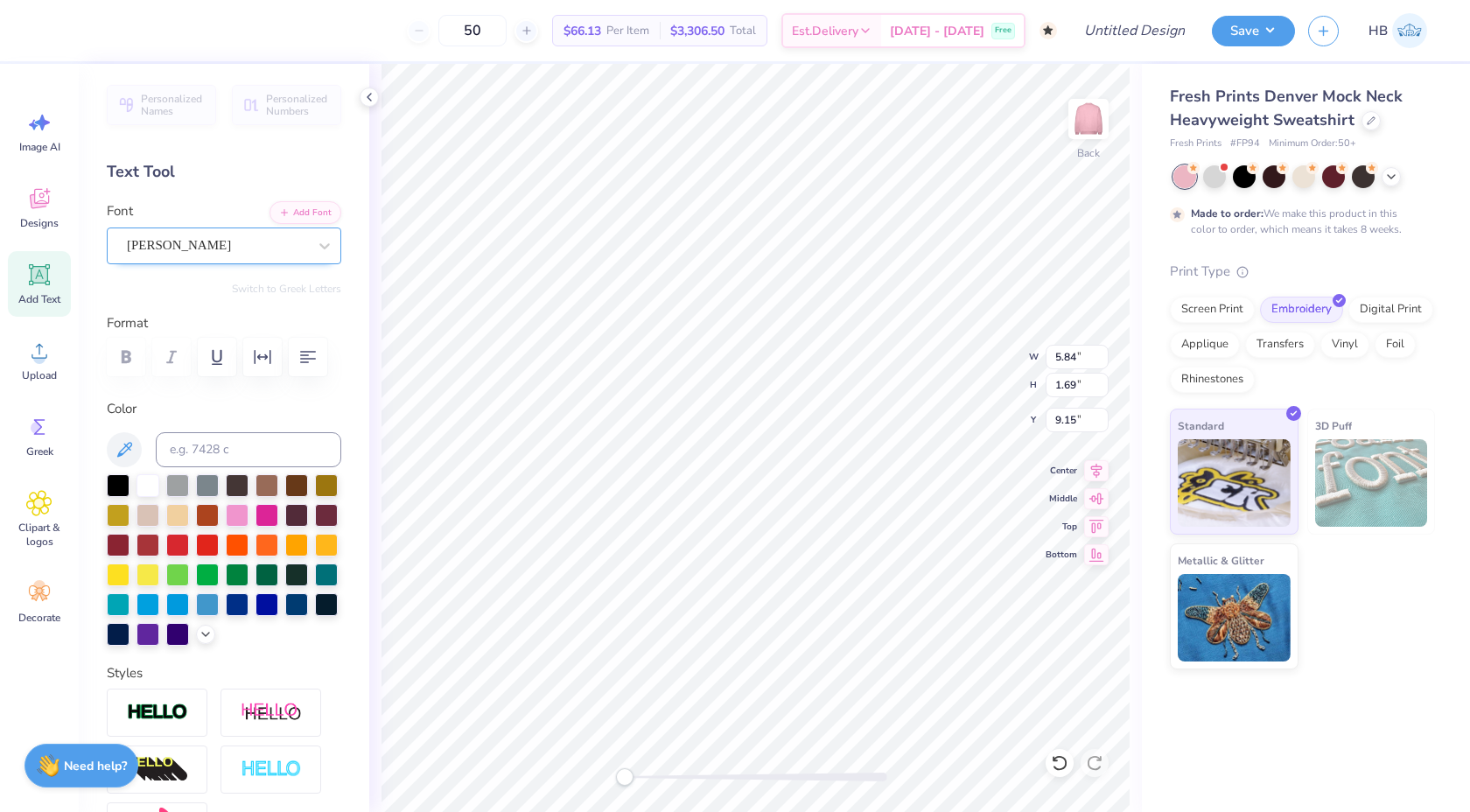
click at [186, 252] on div "Ariana Violeta" at bounding box center [217, 245] width 184 height 27
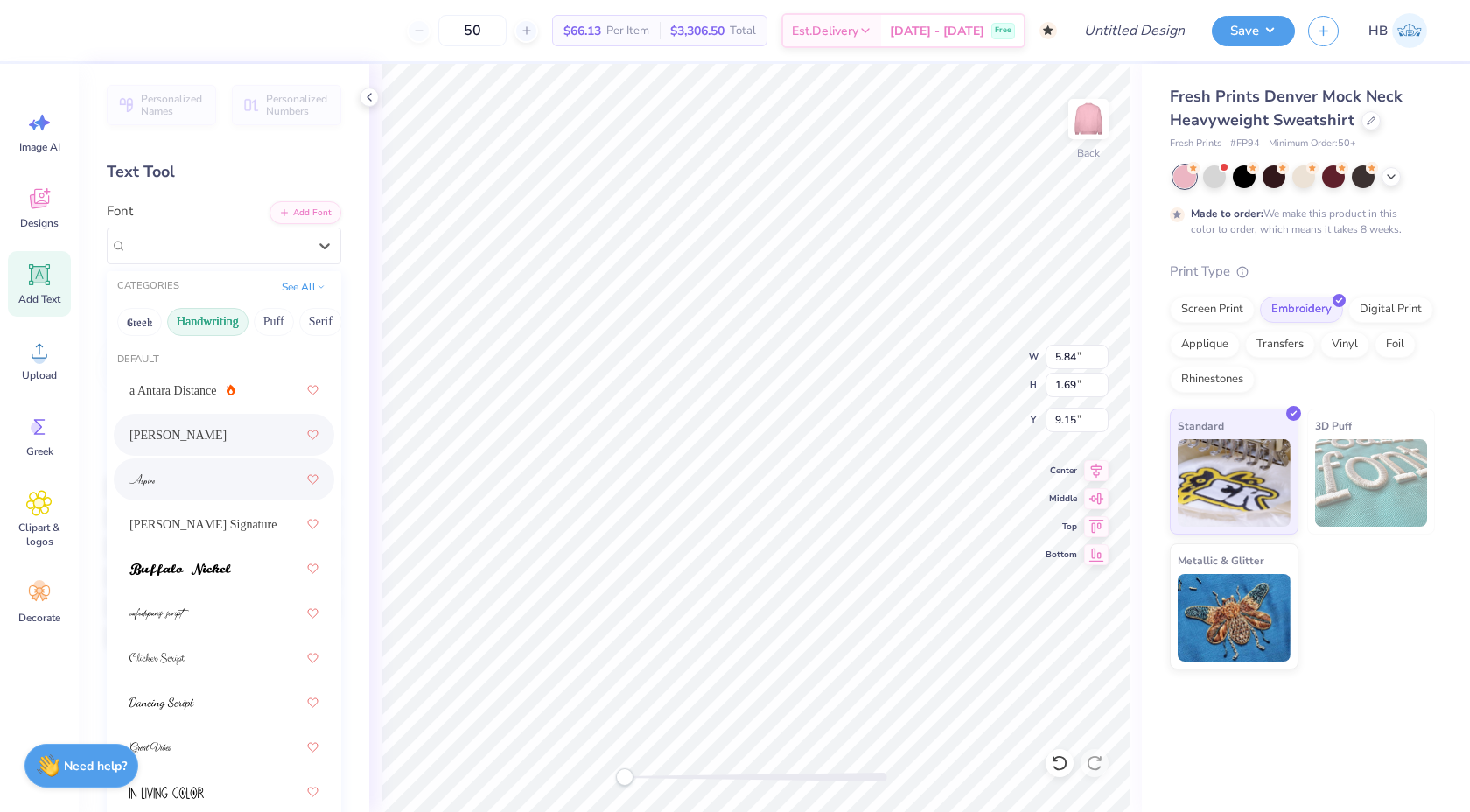
click at [189, 478] on div at bounding box center [224, 478] width 189 height 31
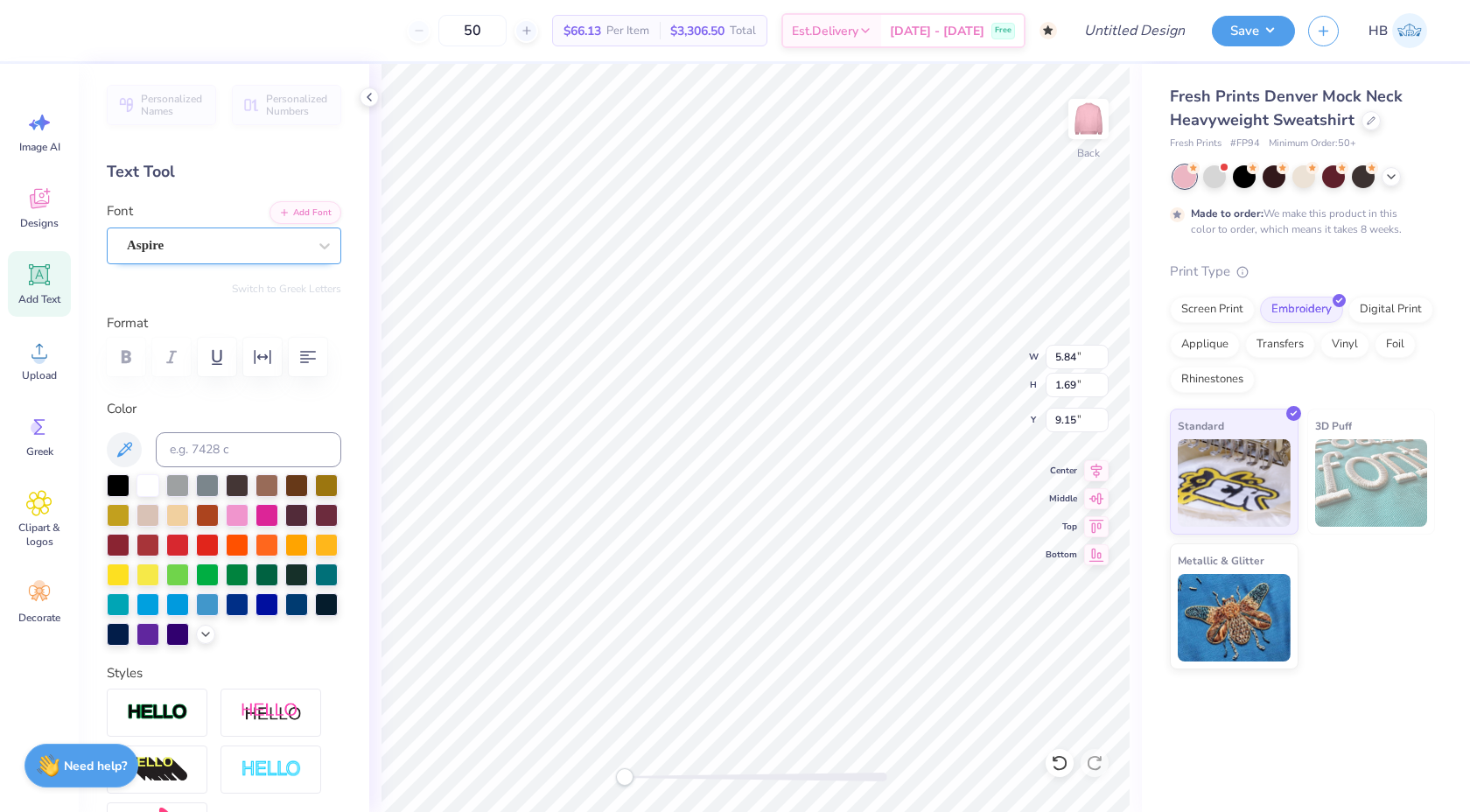
click at [208, 234] on div at bounding box center [217, 245] width 180 height 24
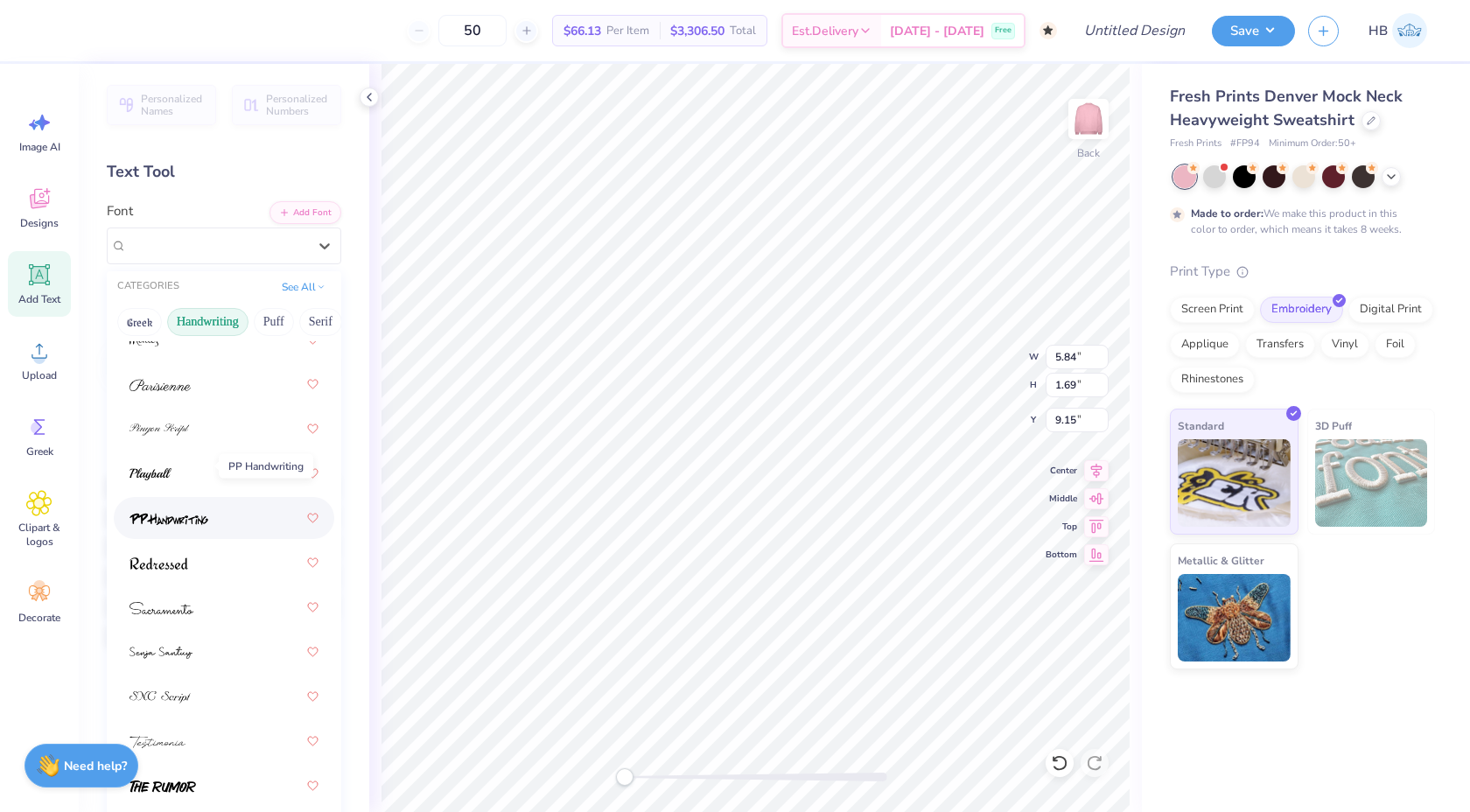
scroll to position [99, 0]
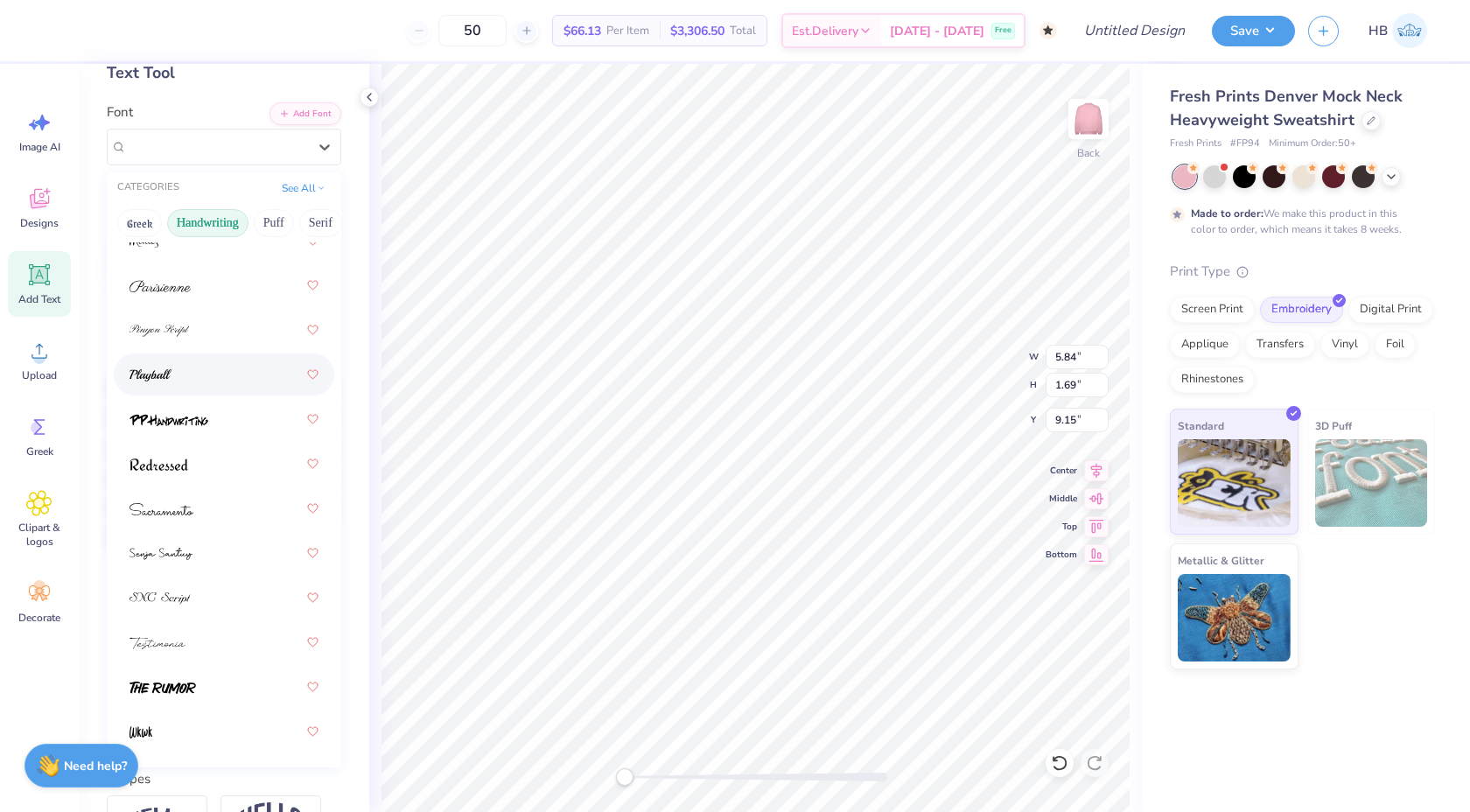
click at [218, 354] on div at bounding box center [224, 374] width 221 height 42
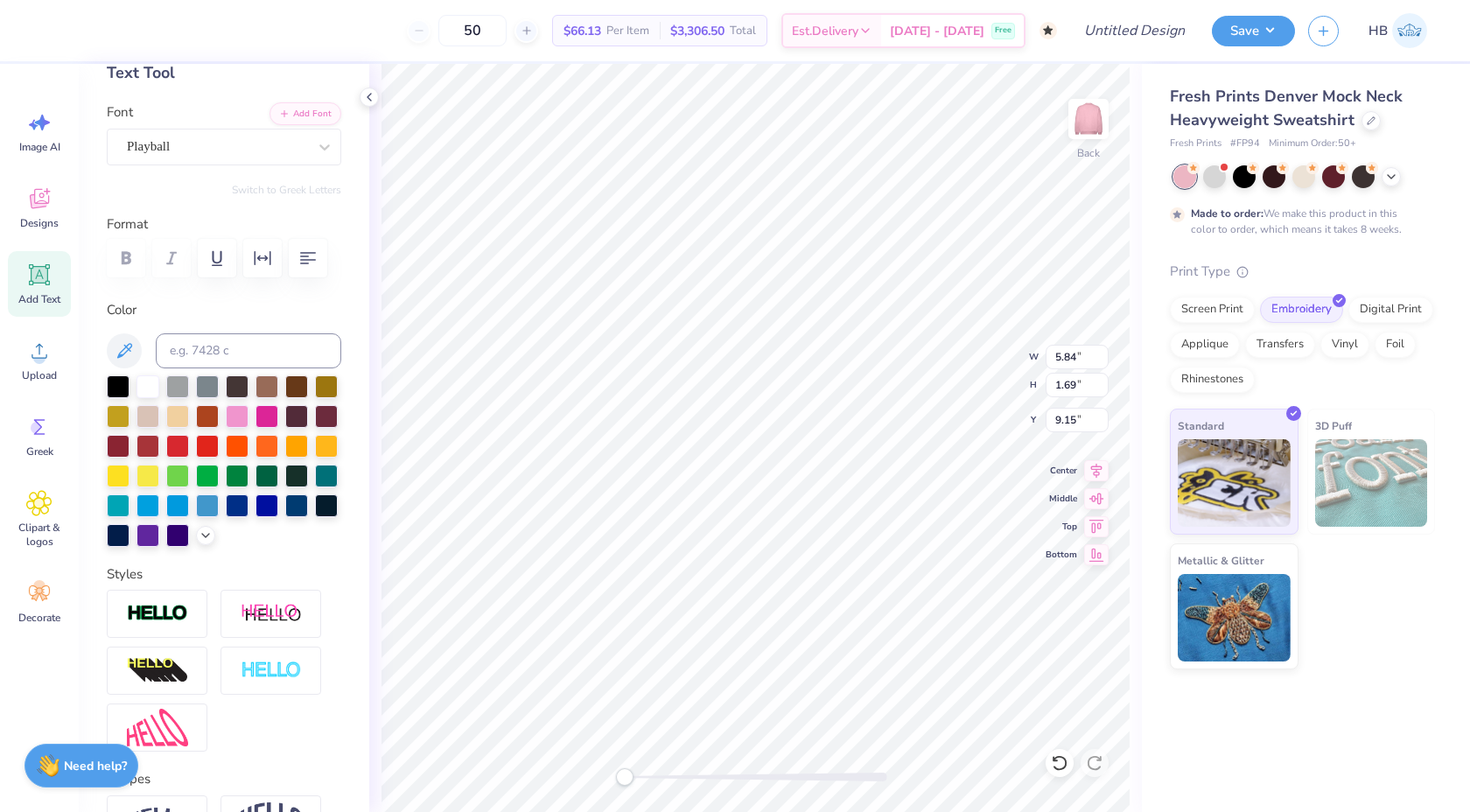
click at [234, 168] on div "Personalized Names Personalized Numbers Text Tool Add Font Font Playball Switch…" at bounding box center [224, 437] width 291 height 748
click at [234, 159] on div "Playball" at bounding box center [224, 147] width 234 height 37
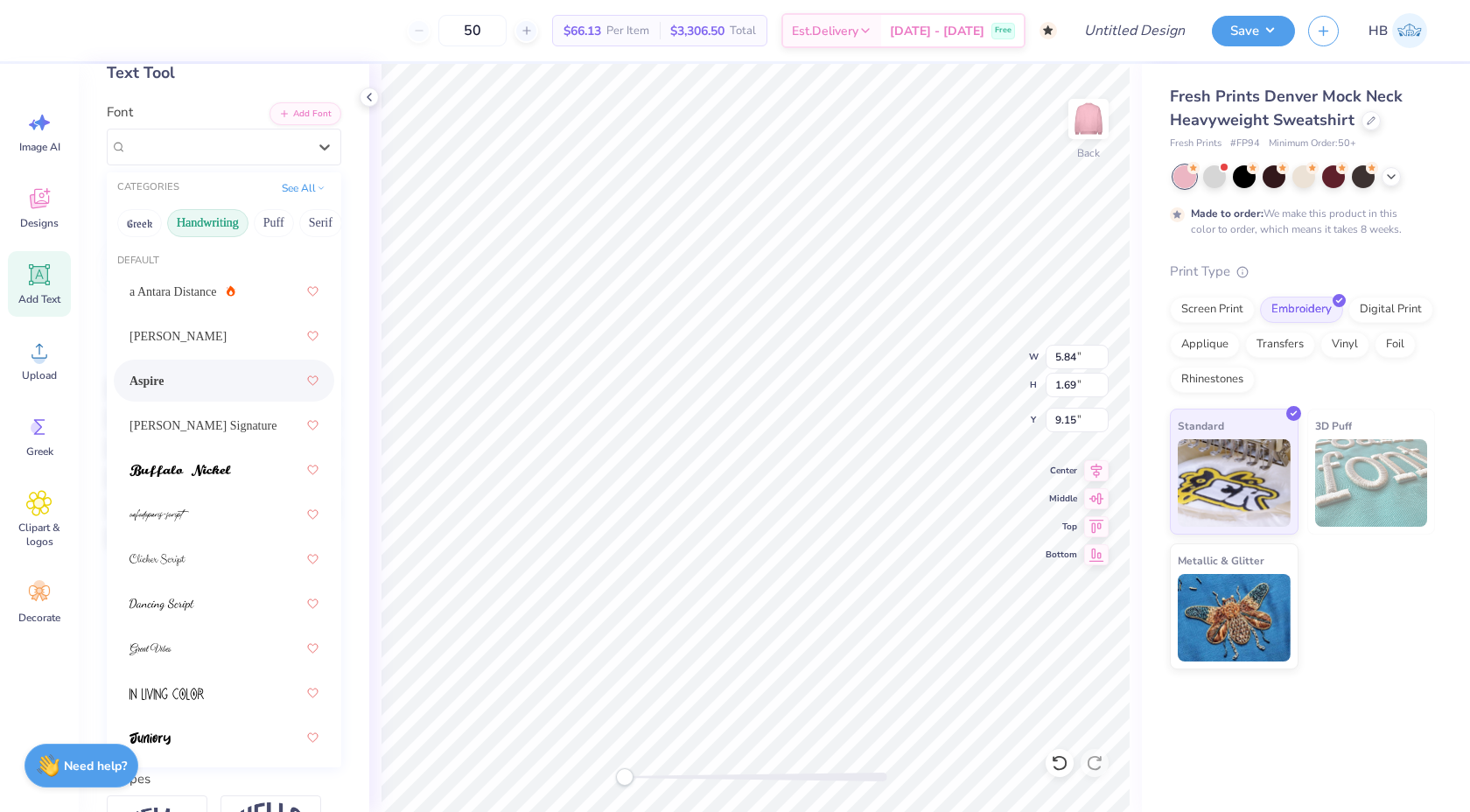
click at [176, 380] on div "Aspire" at bounding box center [224, 380] width 189 height 31
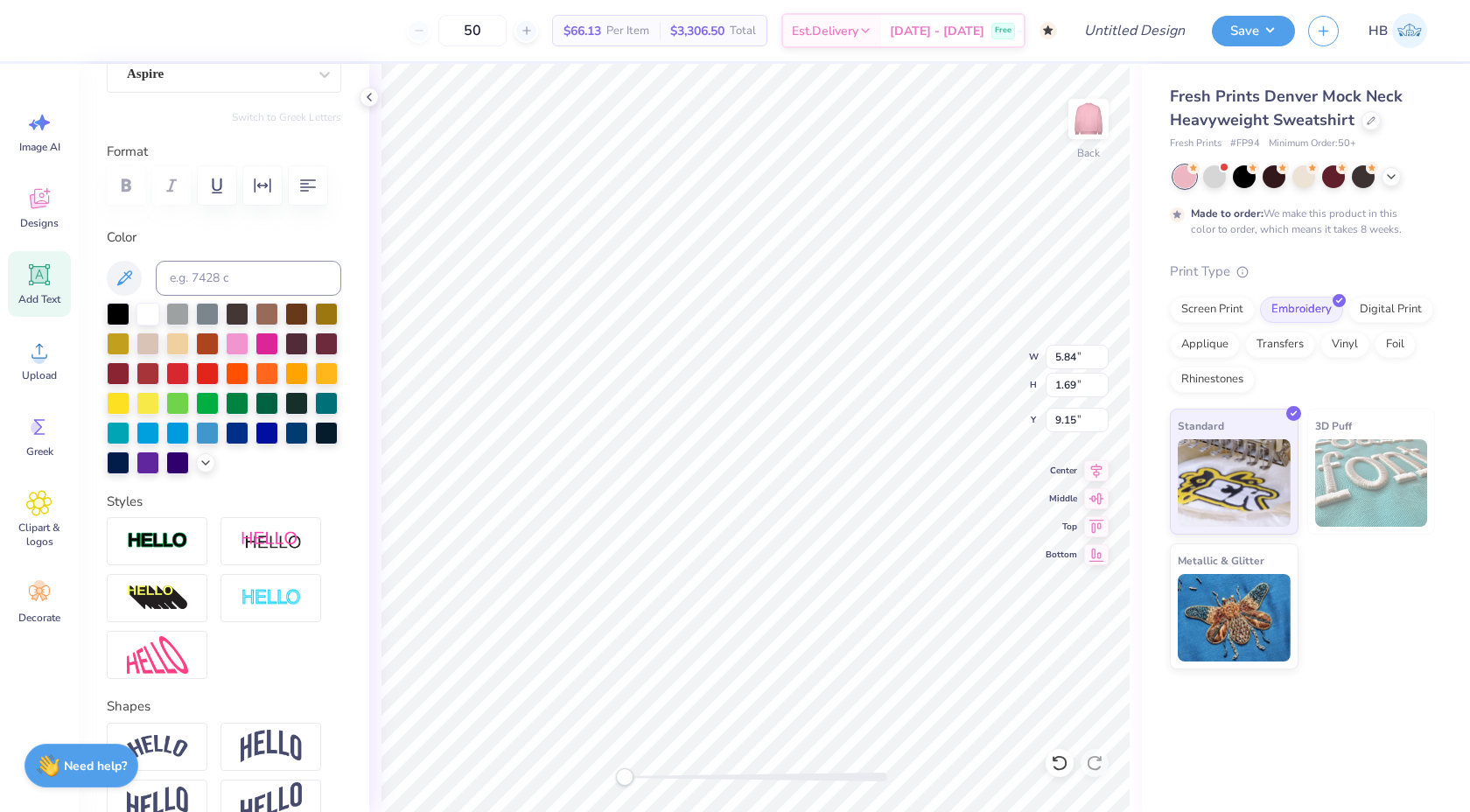
scroll to position [0, 0]
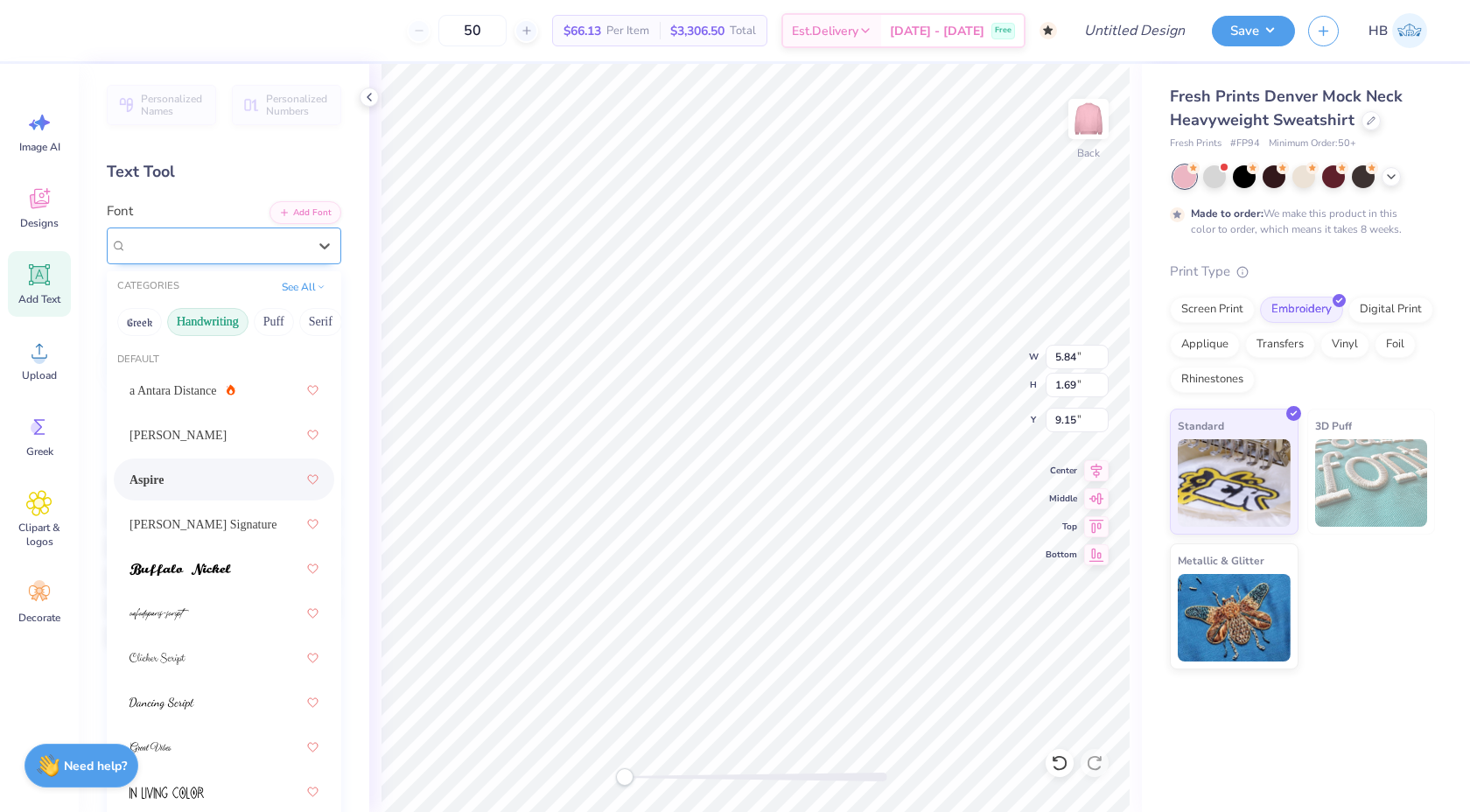
click at [188, 248] on div "Aspire" at bounding box center [217, 245] width 184 height 27
click at [198, 569] on img at bounding box center [180, 569] width 101 height 12
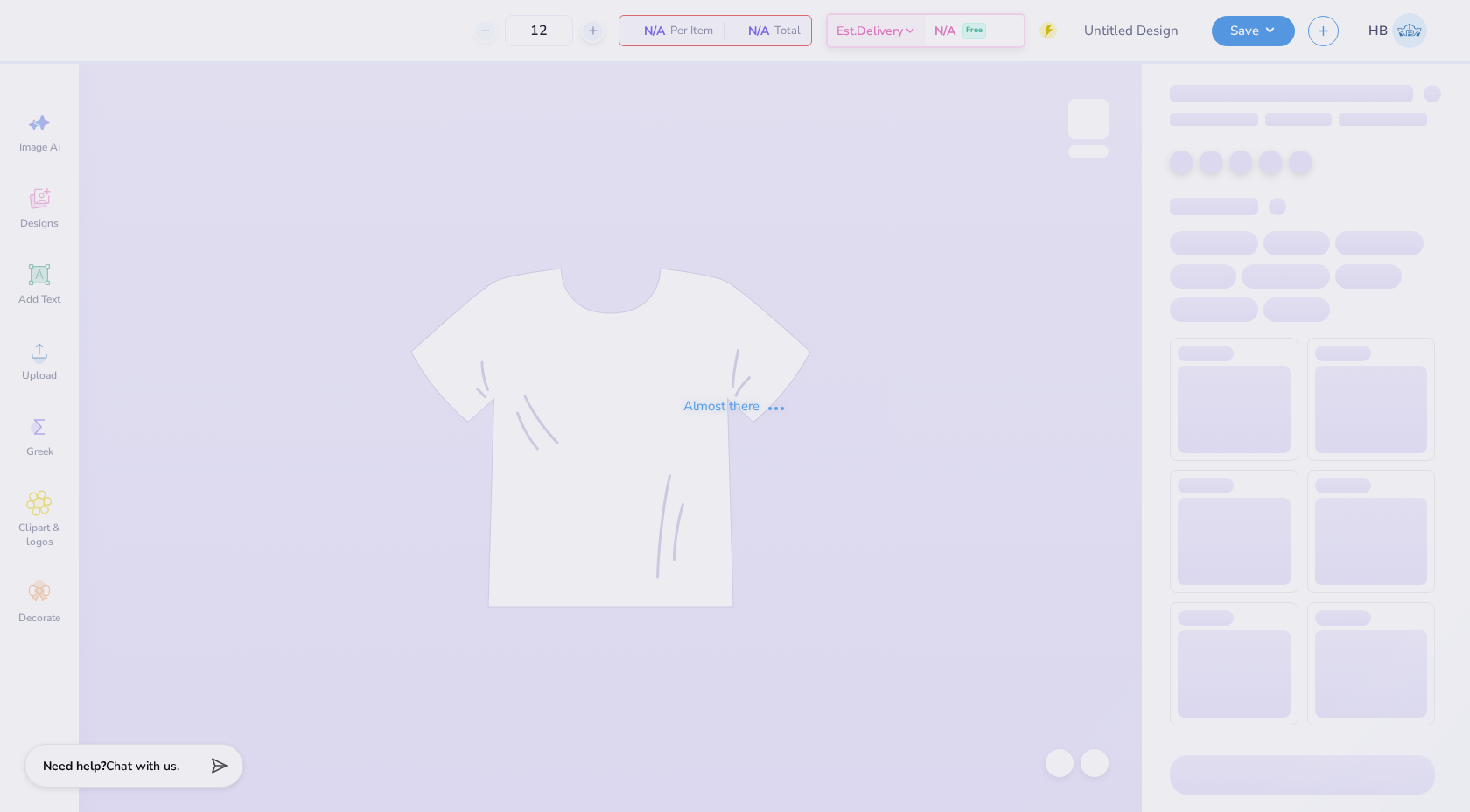
type input "50"
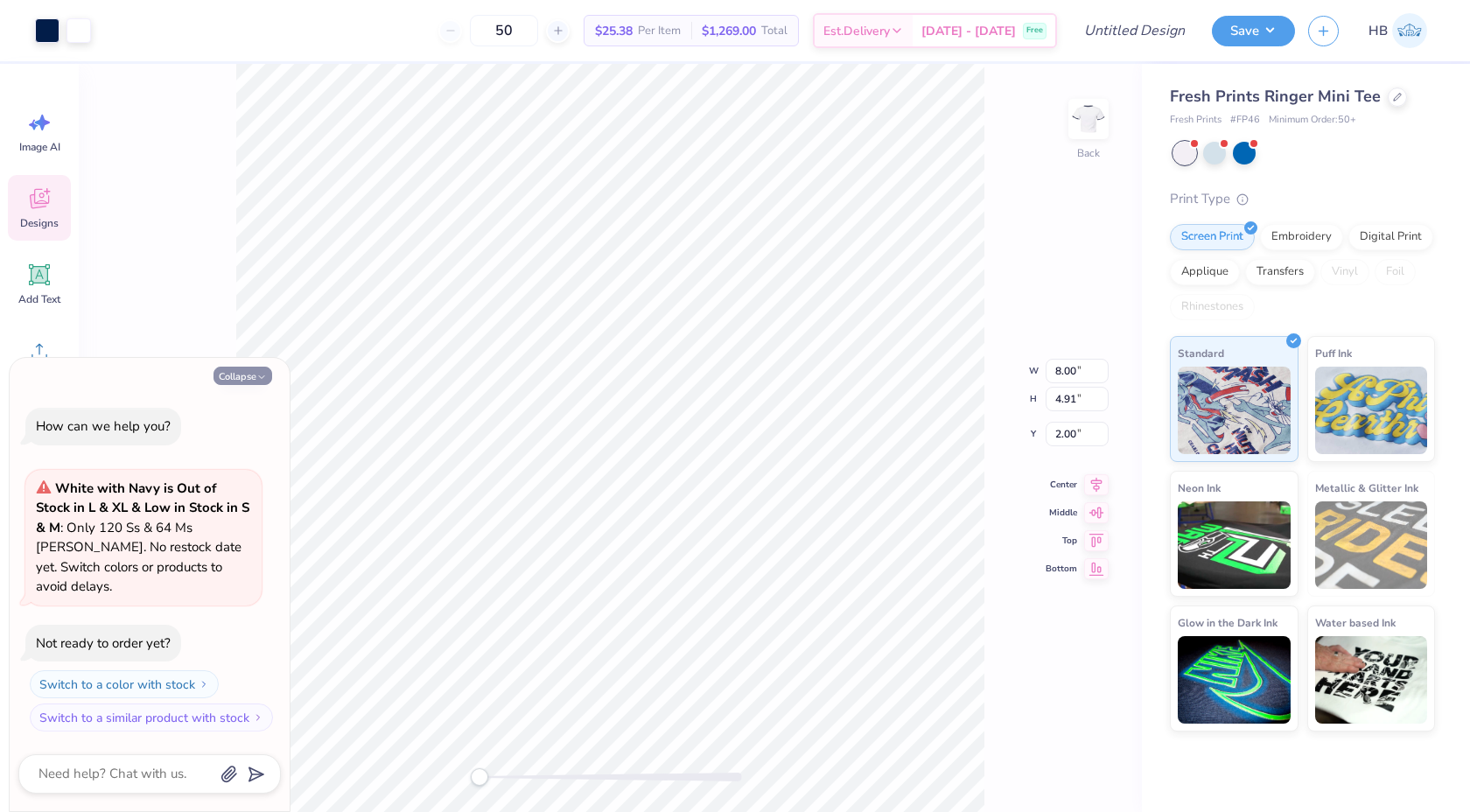
click at [259, 382] on icon "button" at bounding box center [262, 376] width 10 height 10
type textarea "x"
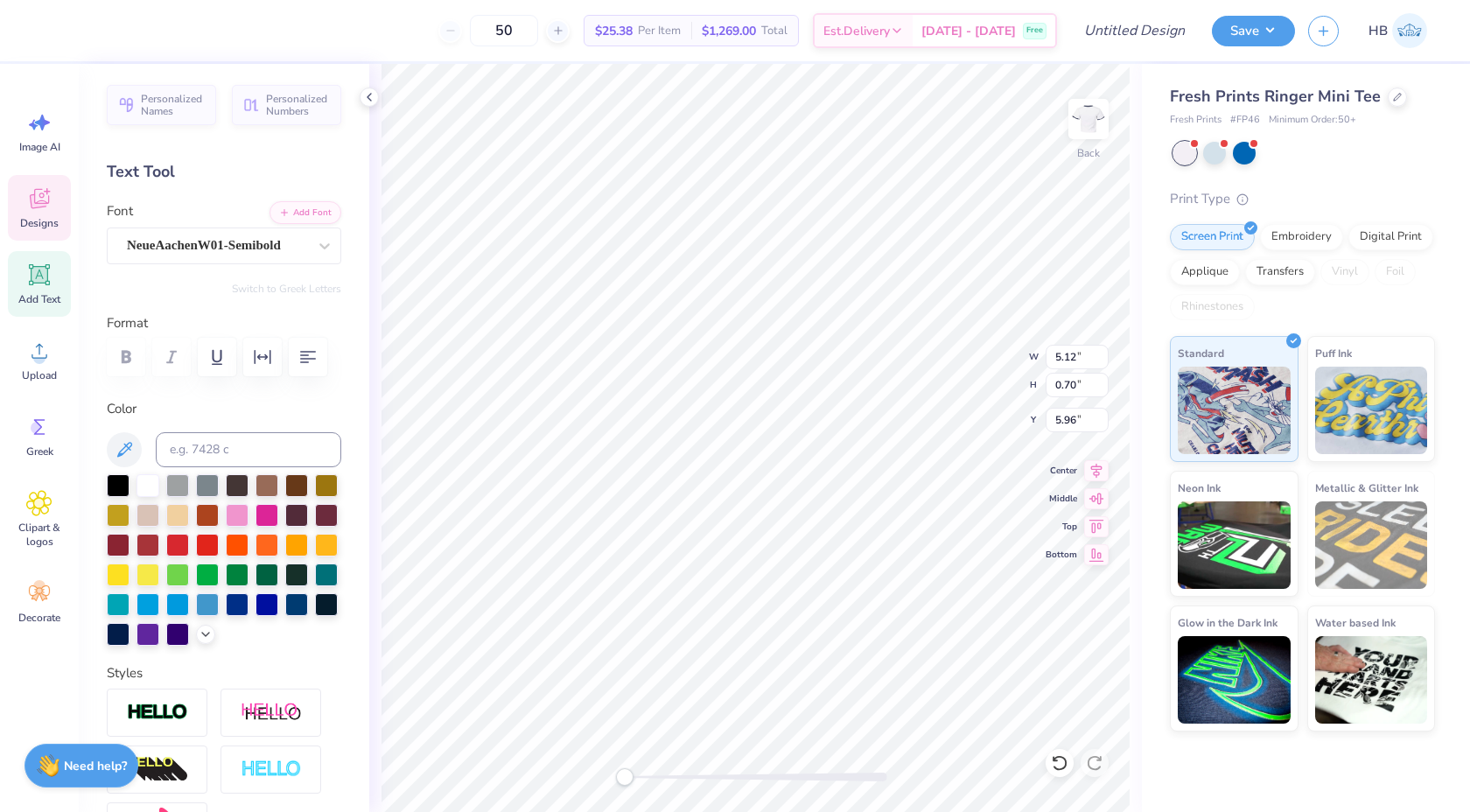
type textarea "T"
type textarea "SIGMA PI"
click at [47, 28] on div at bounding box center [47, 29] width 25 height 25
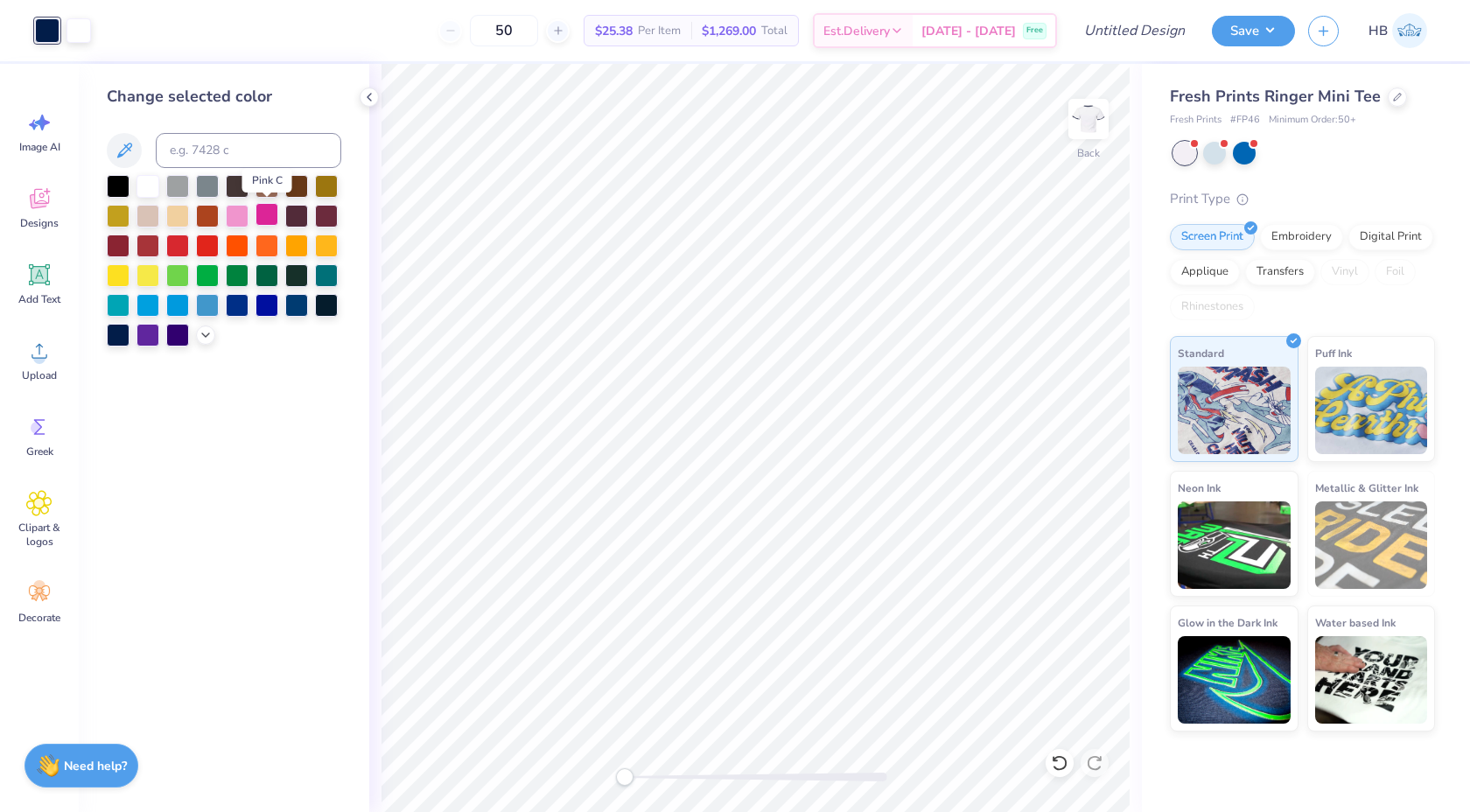
click at [261, 213] on div at bounding box center [267, 214] width 23 height 23
click at [79, 40] on div at bounding box center [79, 29] width 25 height 25
click at [209, 249] on div at bounding box center [208, 244] width 23 height 23
click at [51, 38] on div at bounding box center [47, 29] width 25 height 25
click at [142, 180] on div at bounding box center [148, 185] width 23 height 23
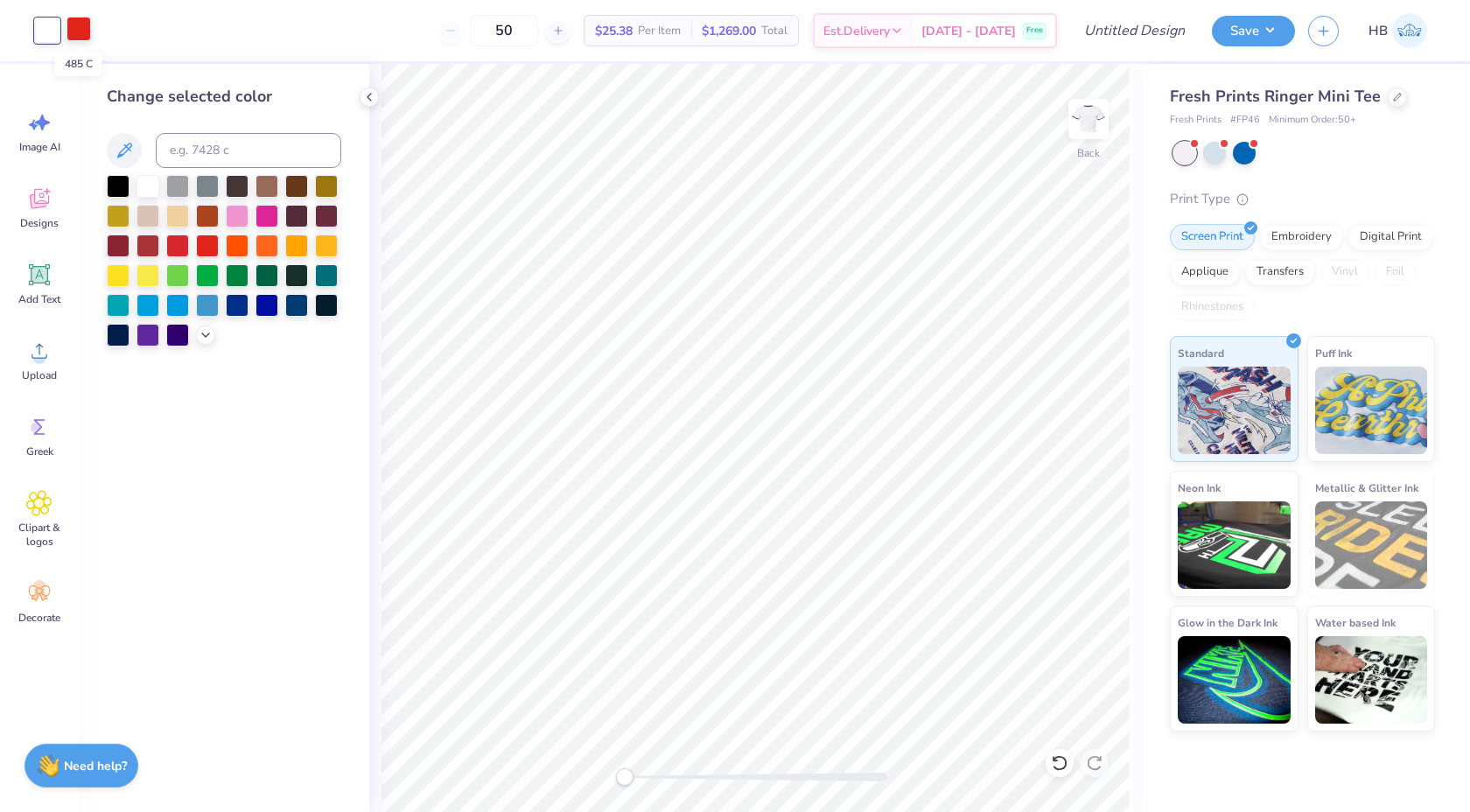
click at [77, 29] on div at bounding box center [79, 29] width 25 height 25
click at [239, 214] on div at bounding box center [237, 214] width 23 height 23
click at [1406, 108] on div "Fresh Prints Ringer Mini Tee Fresh Prints # FP46 Minimum Order: 50 +" at bounding box center [1302, 106] width 265 height 43
click at [1393, 97] on icon at bounding box center [1397, 95] width 9 height 9
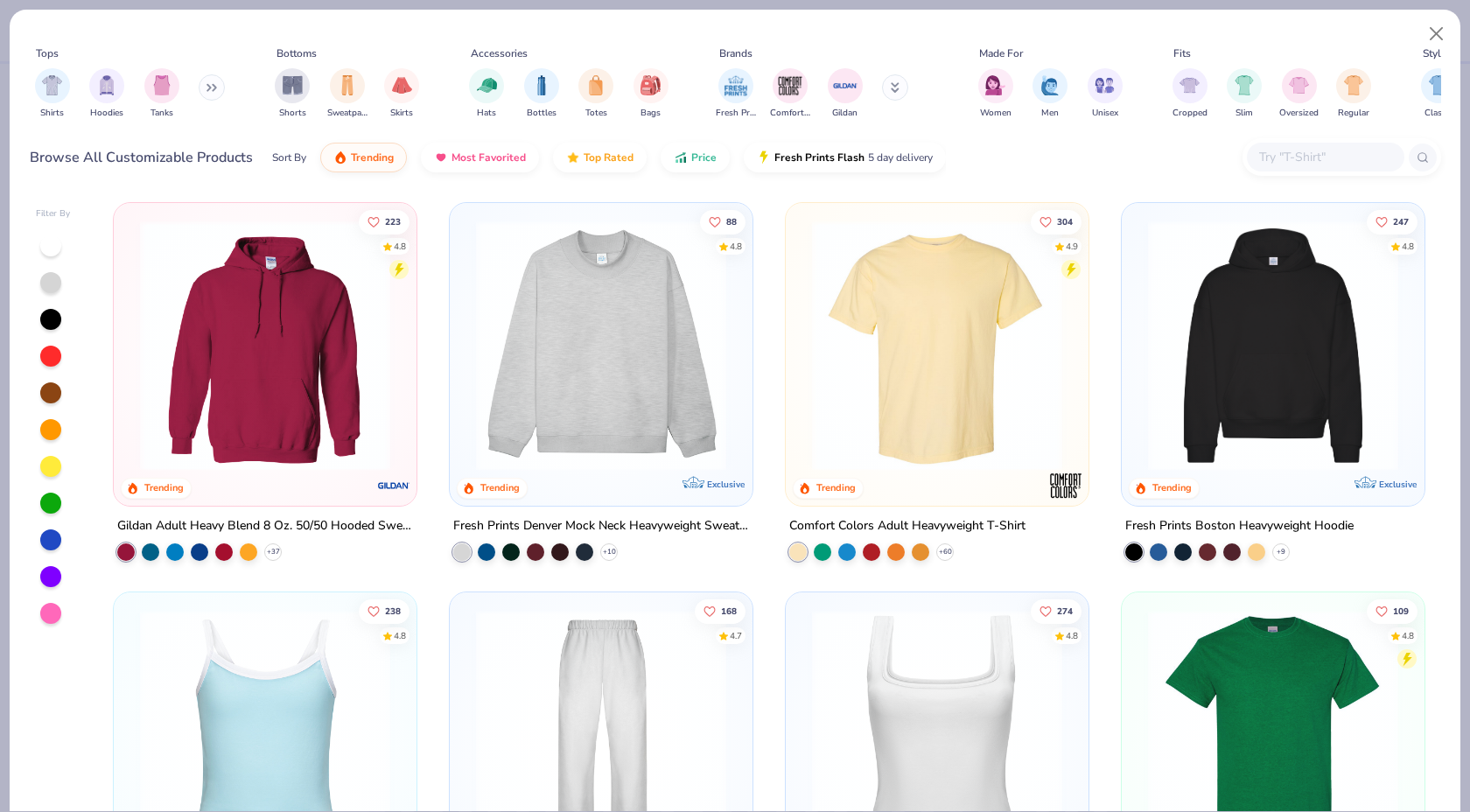
click at [660, 364] on img at bounding box center [601, 346] width 268 height 250
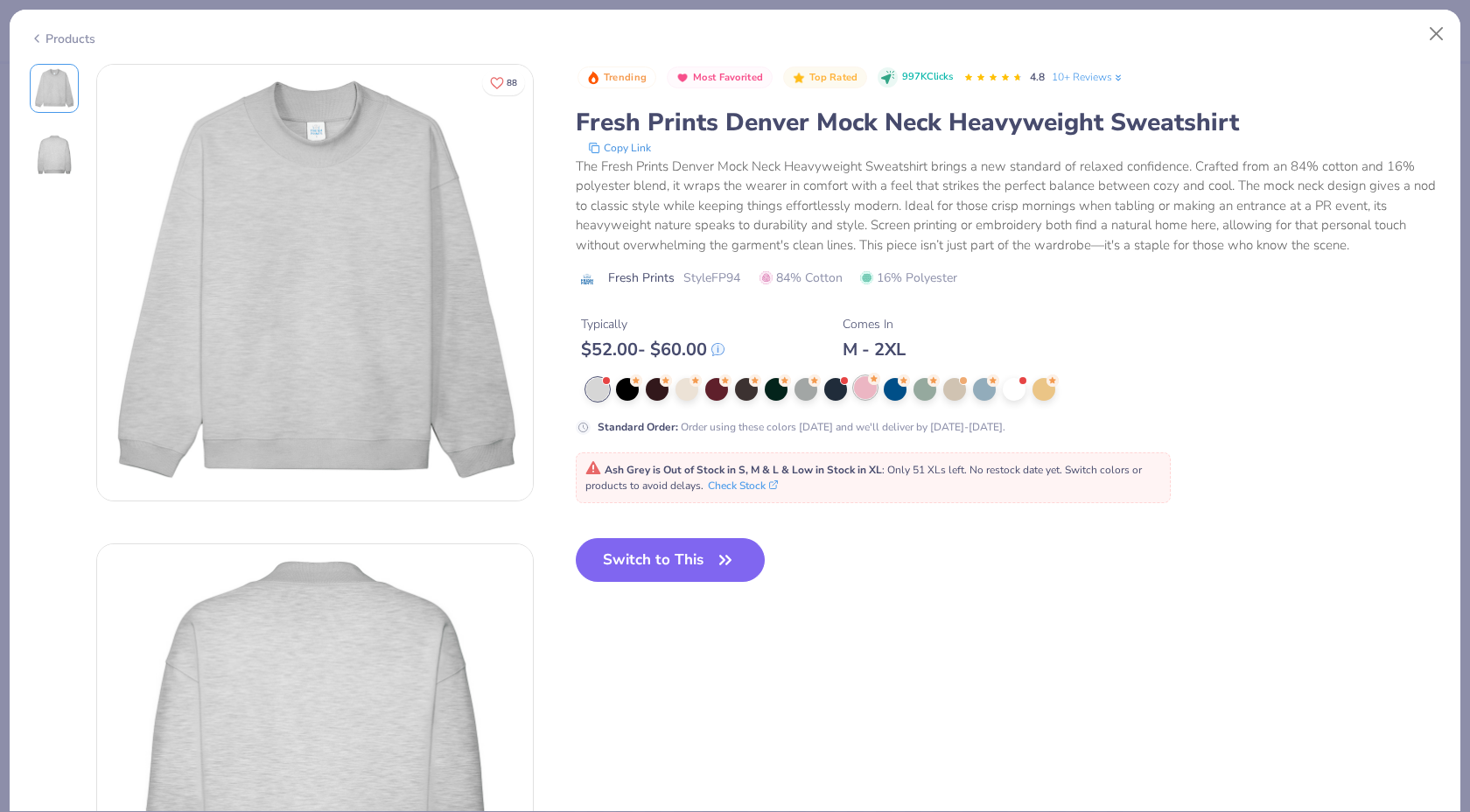
click at [868, 388] on div at bounding box center [865, 388] width 23 height 23
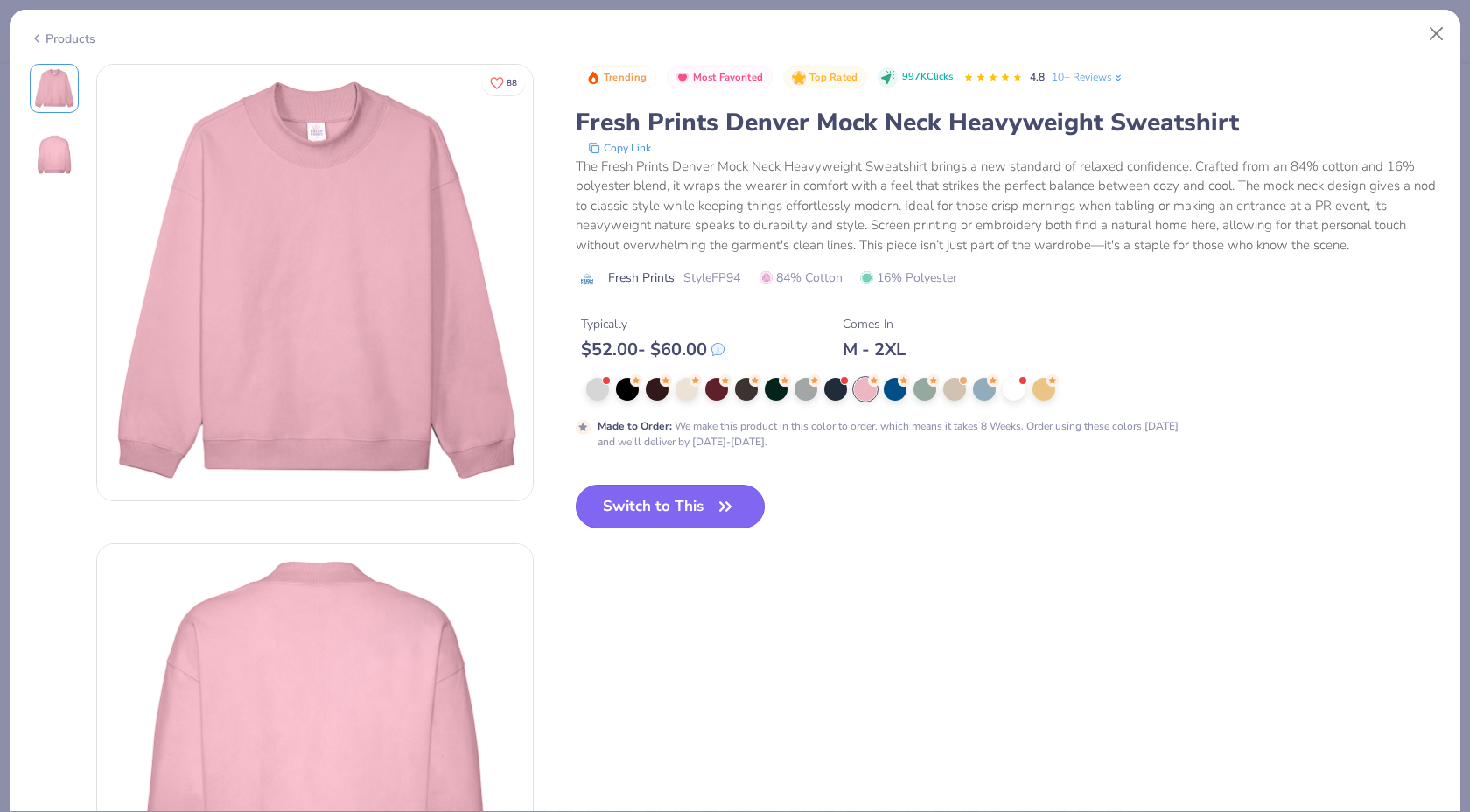
click at [709, 509] on button "Switch to This" at bounding box center [671, 506] width 190 height 44
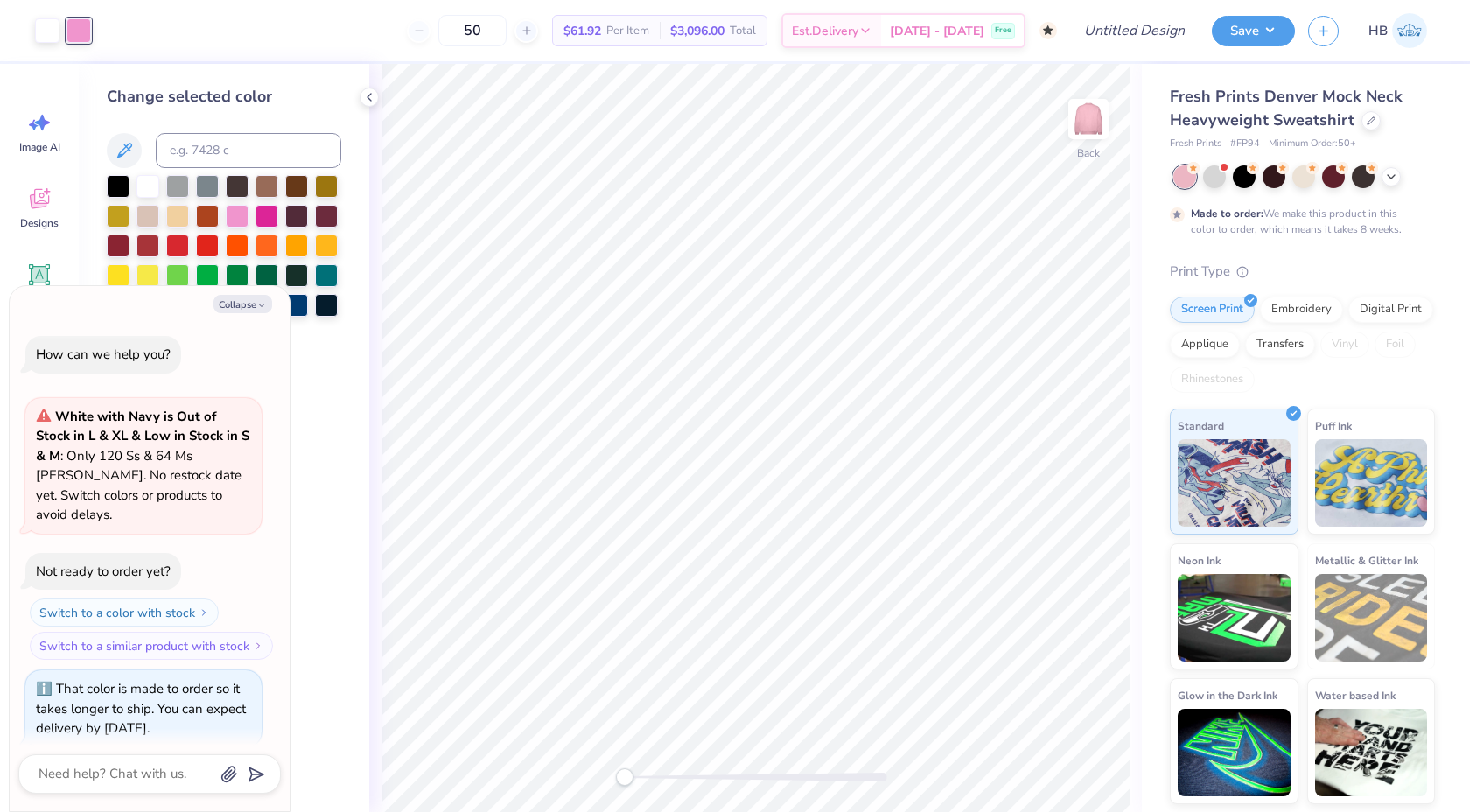
scroll to position [74, 0]
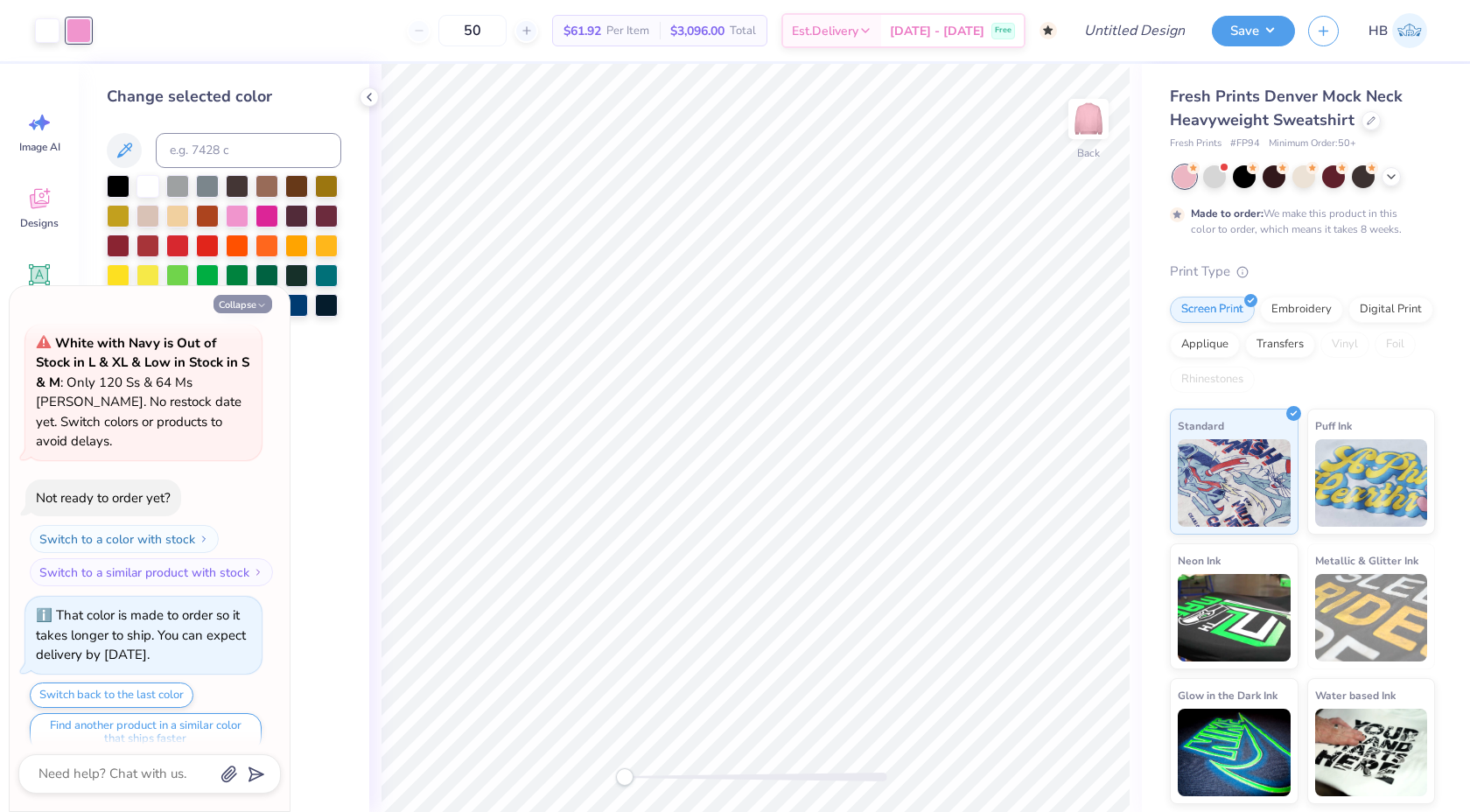
click at [241, 296] on button "Collapse" at bounding box center [243, 303] width 59 height 18
type textarea "x"
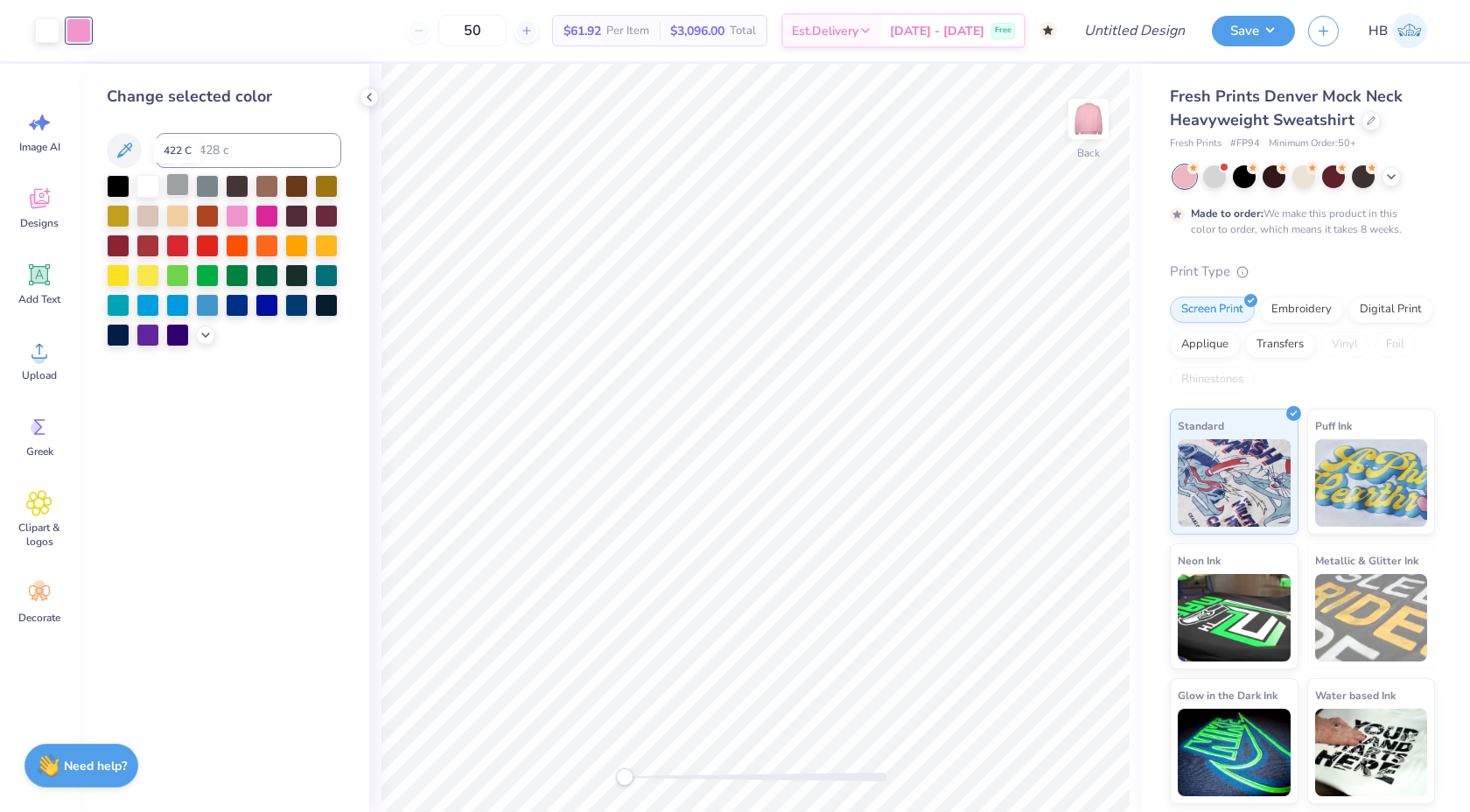
click at [182, 189] on div at bounding box center [177, 185] width 23 height 23
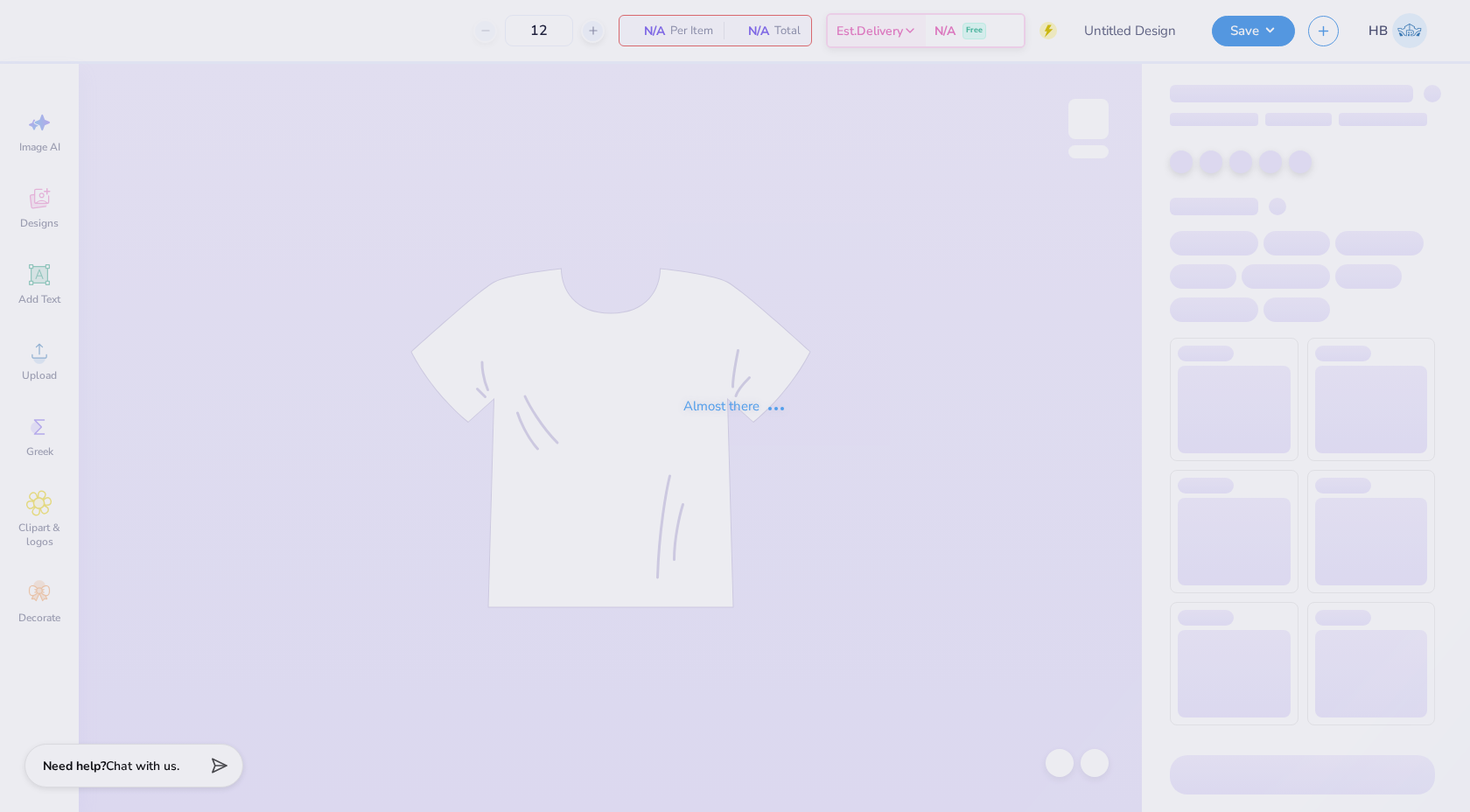
type input "50"
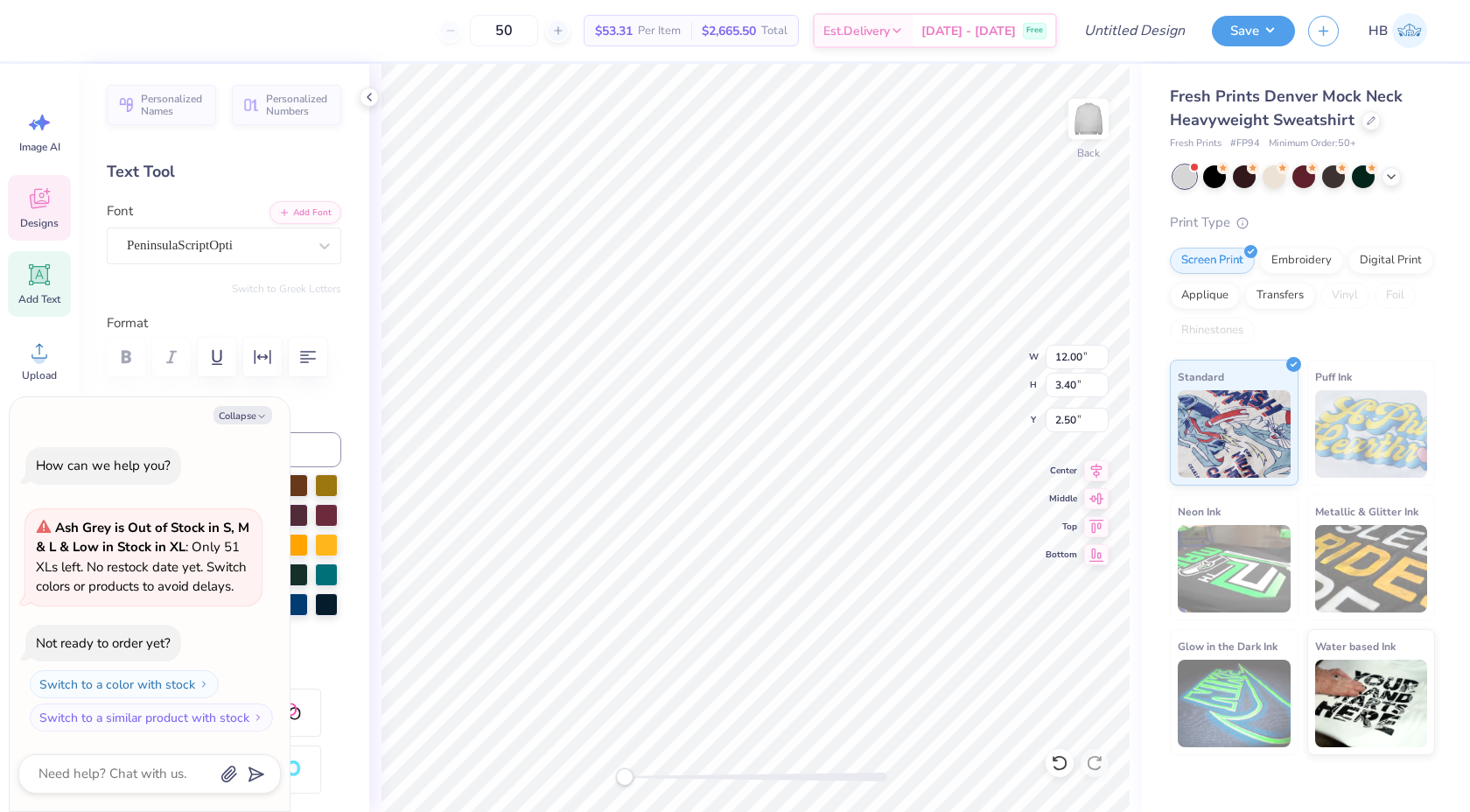
scroll to position [0, 3]
type textarea "x"
type textarea "D"
type textarea "x"
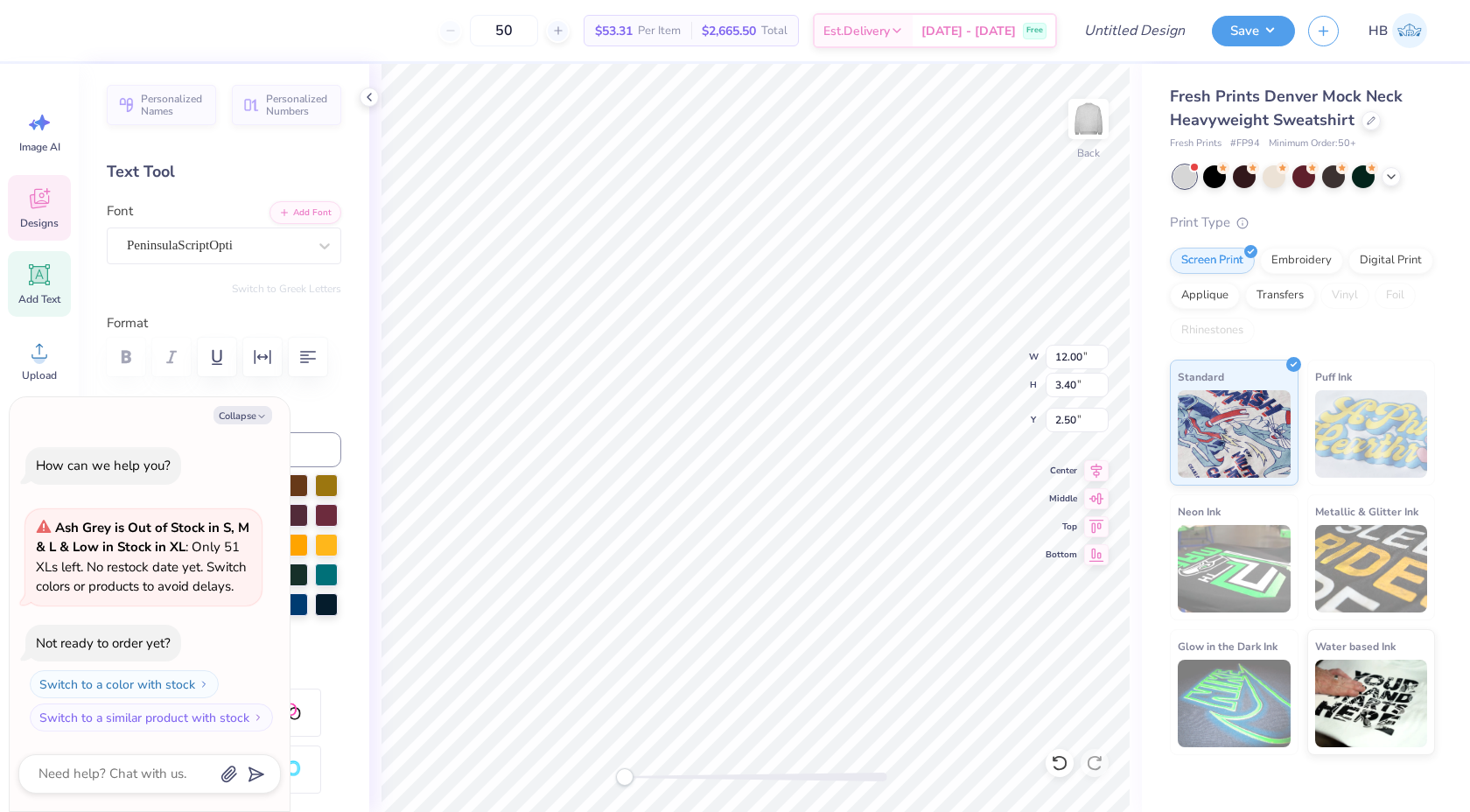
type textarea "DE"
type textarea "x"
type textarea "D"
type textarea "x"
type textarea "De"
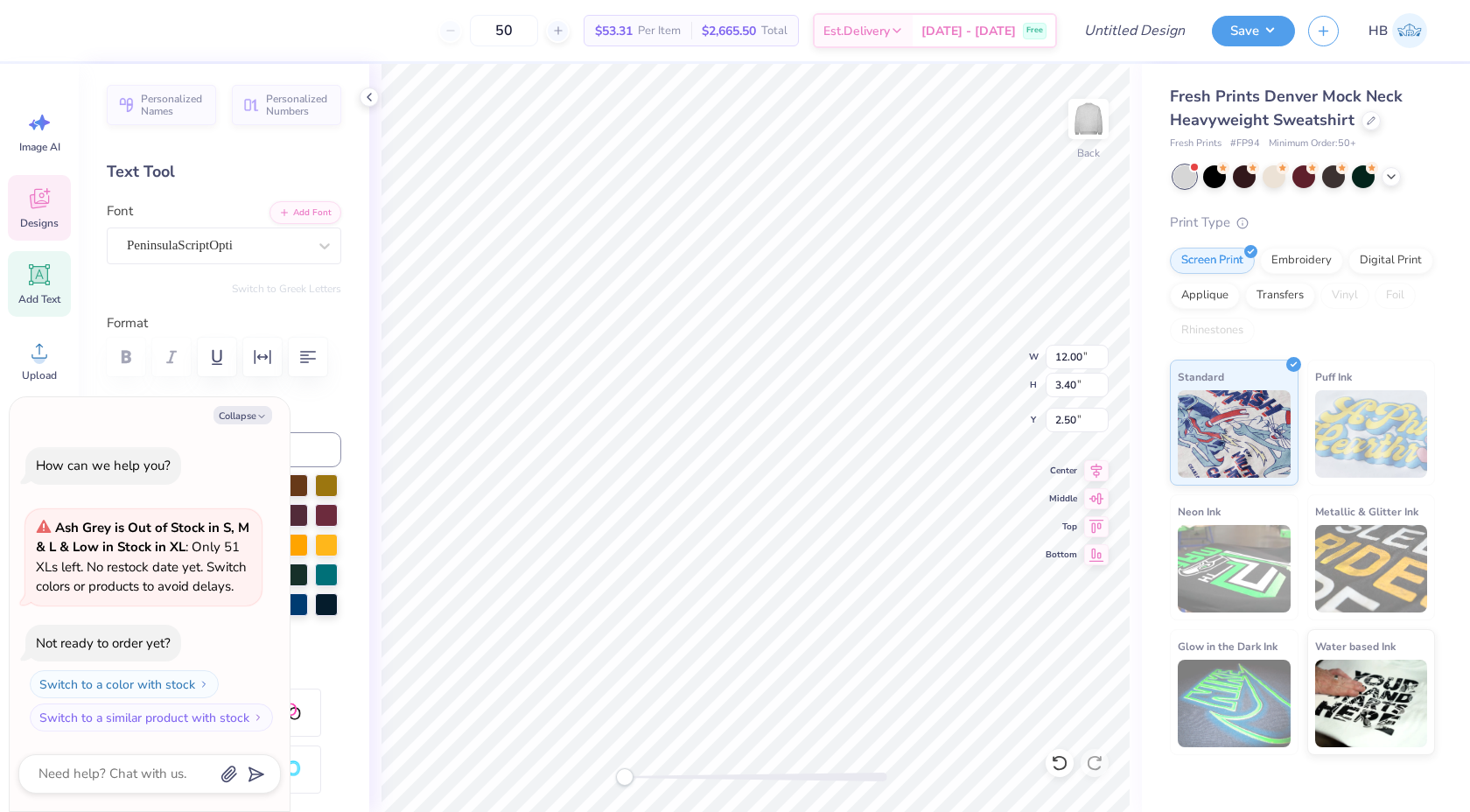
type textarea "x"
type textarea "Del"
type textarea "x"
type textarea "Delt"
type textarea "x"
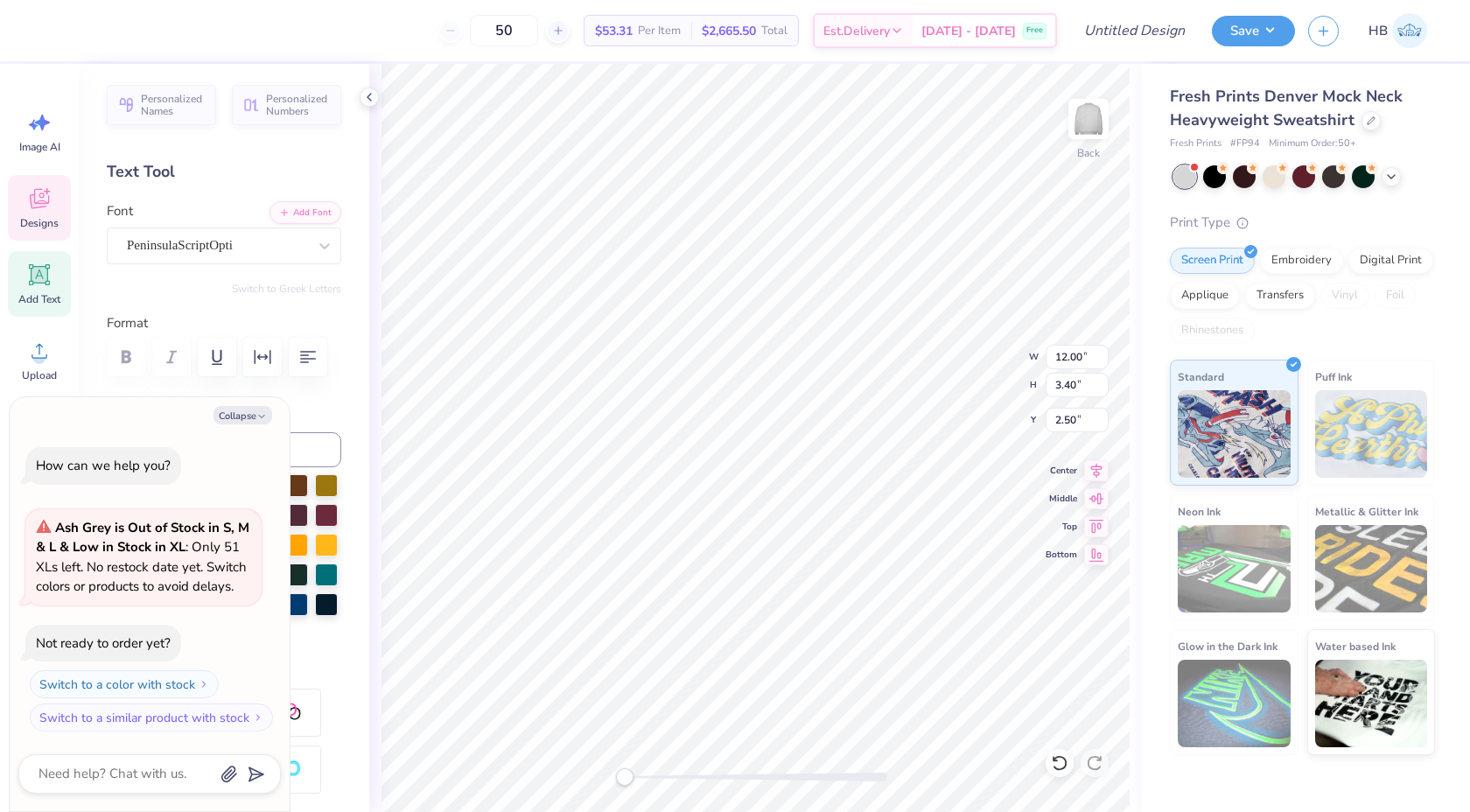
type textarea "Delta"
type textarea "x"
type textarea "Delta"
type textarea "x"
type textarea "Delta Z"
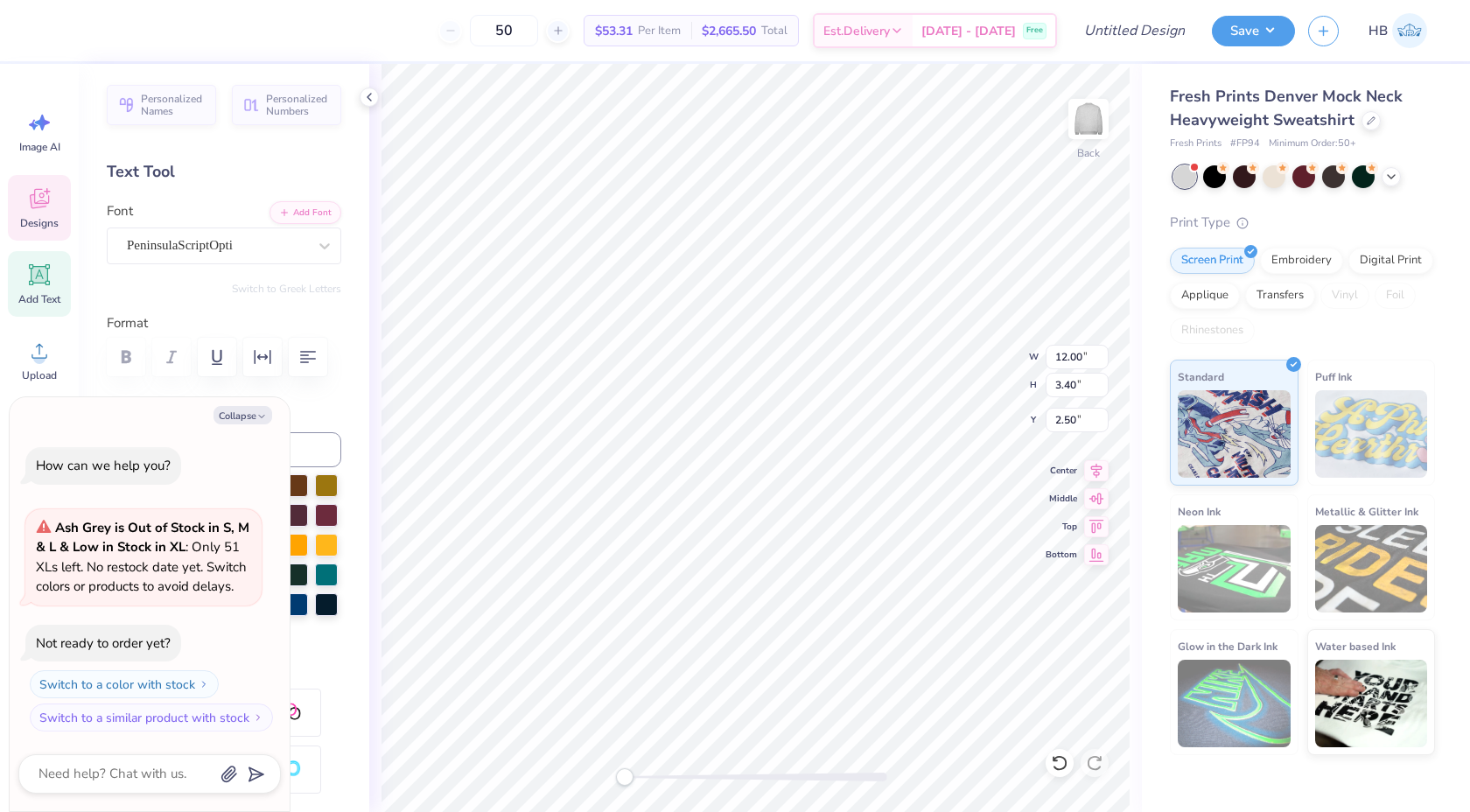
type textarea "x"
type textarea "Delta Ze"
type textarea "x"
type textarea "Delta Zet"
type textarea "x"
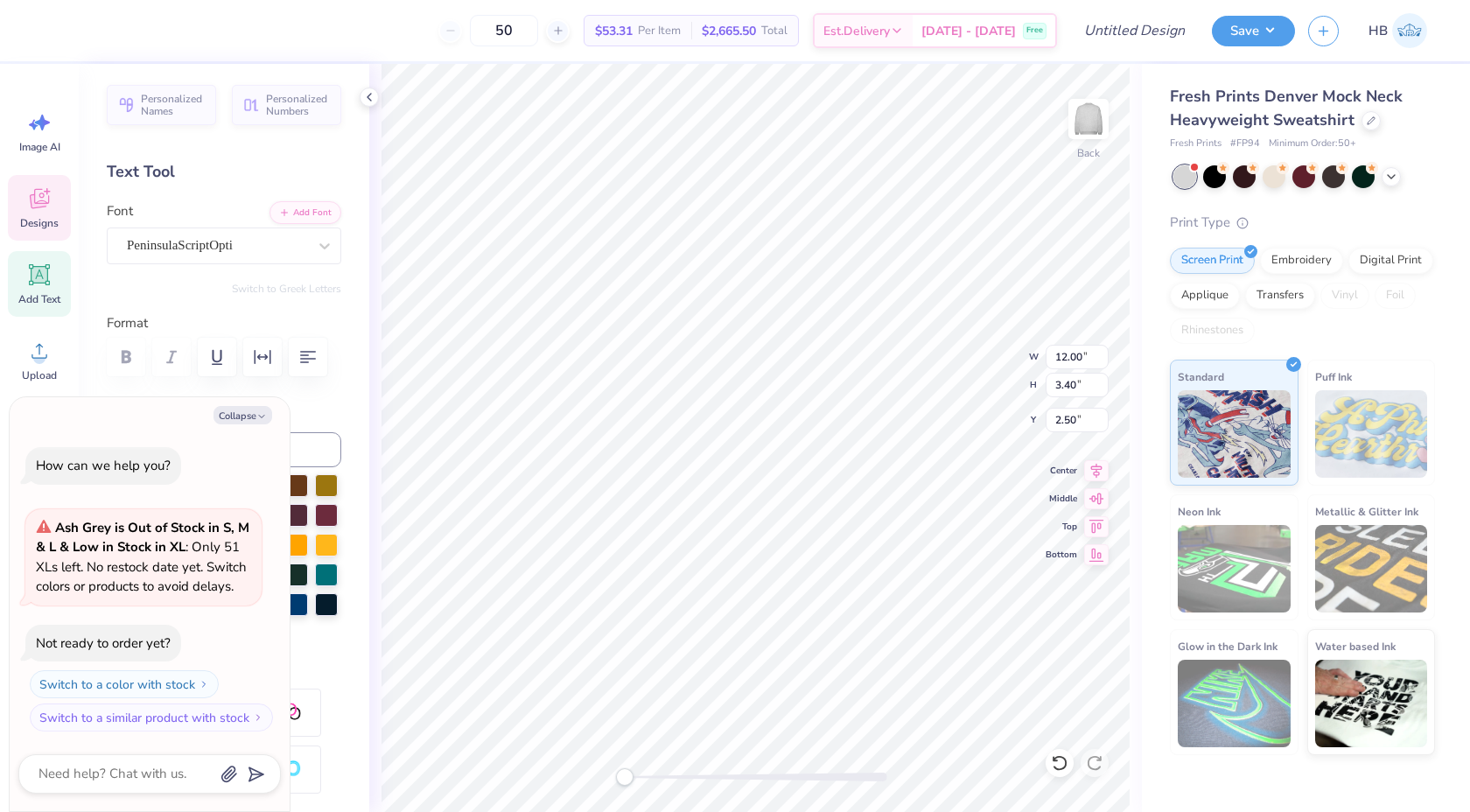
scroll to position [0, 2]
type textarea "Delta Zeta"
click at [273, 362] on button "button" at bounding box center [263, 356] width 39 height 39
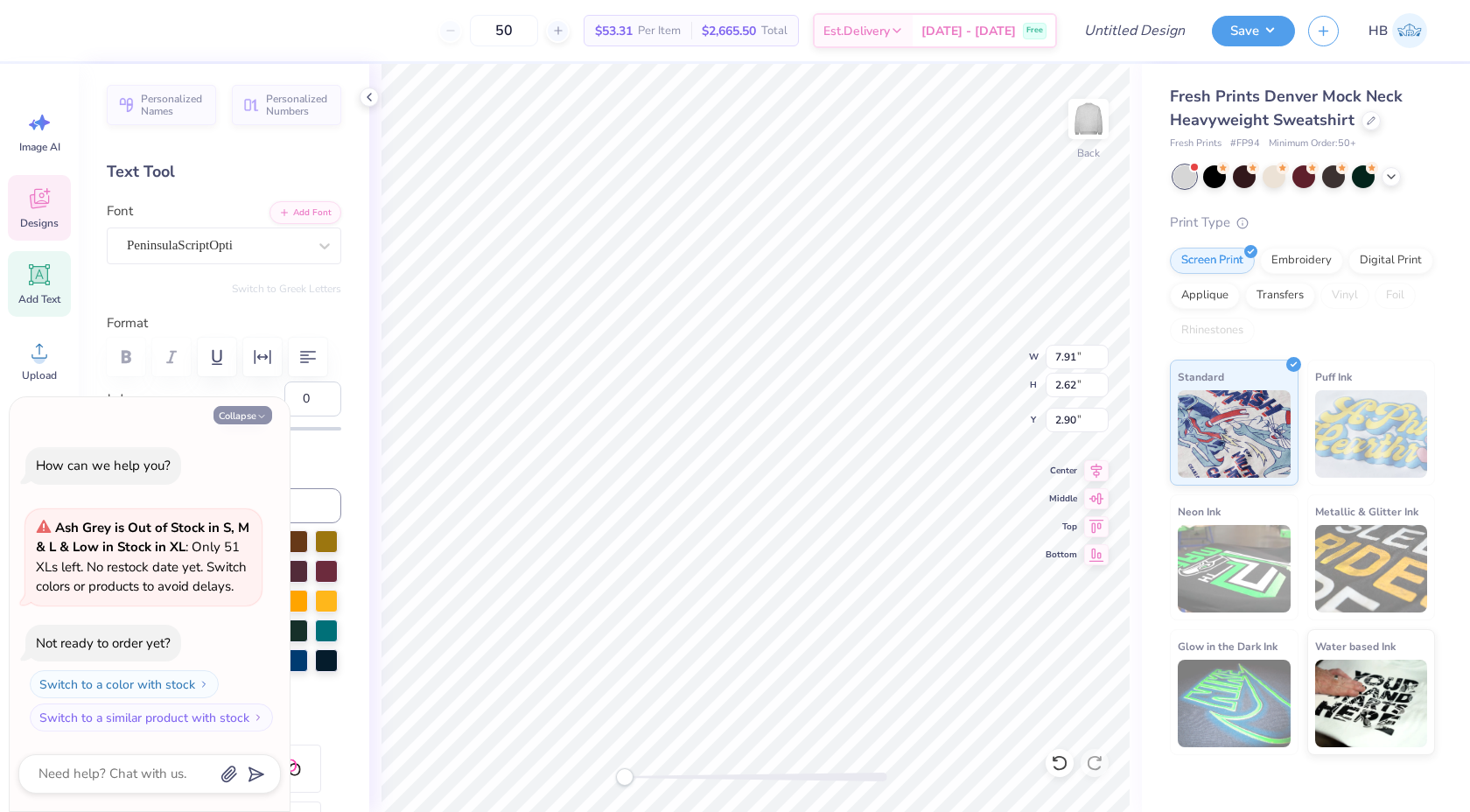
click at [254, 406] on button "Collapse" at bounding box center [243, 414] width 59 height 18
type textarea "x"
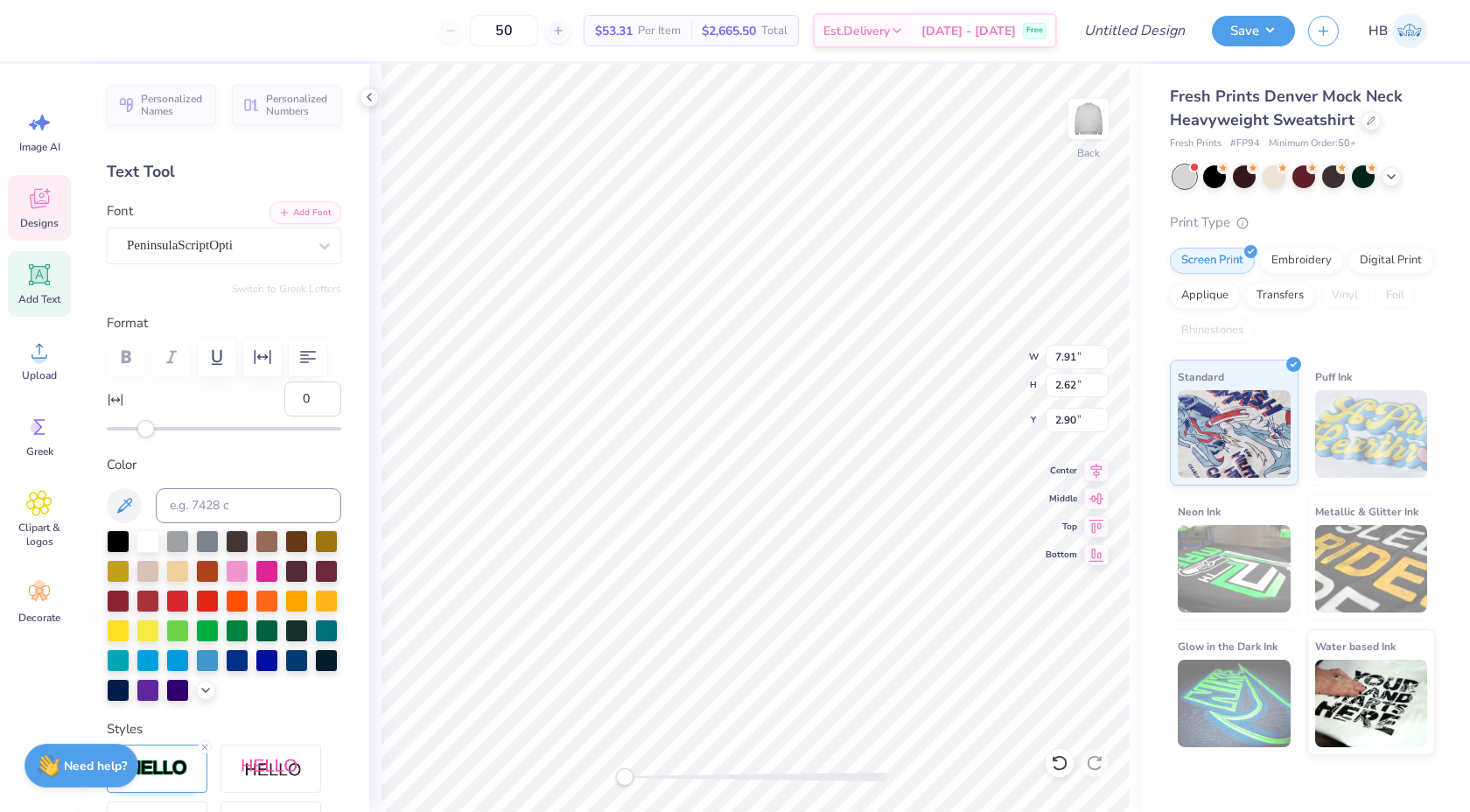
type input "20"
click at [186, 432] on div at bounding box center [224, 428] width 234 height 17
type input "10"
drag, startPoint x: 186, startPoint y: 432, endPoint x: 165, endPoint y: 432, distance: 21.0
click at [165, 432] on div "Accessibility label" at bounding box center [165, 428] width 17 height 17
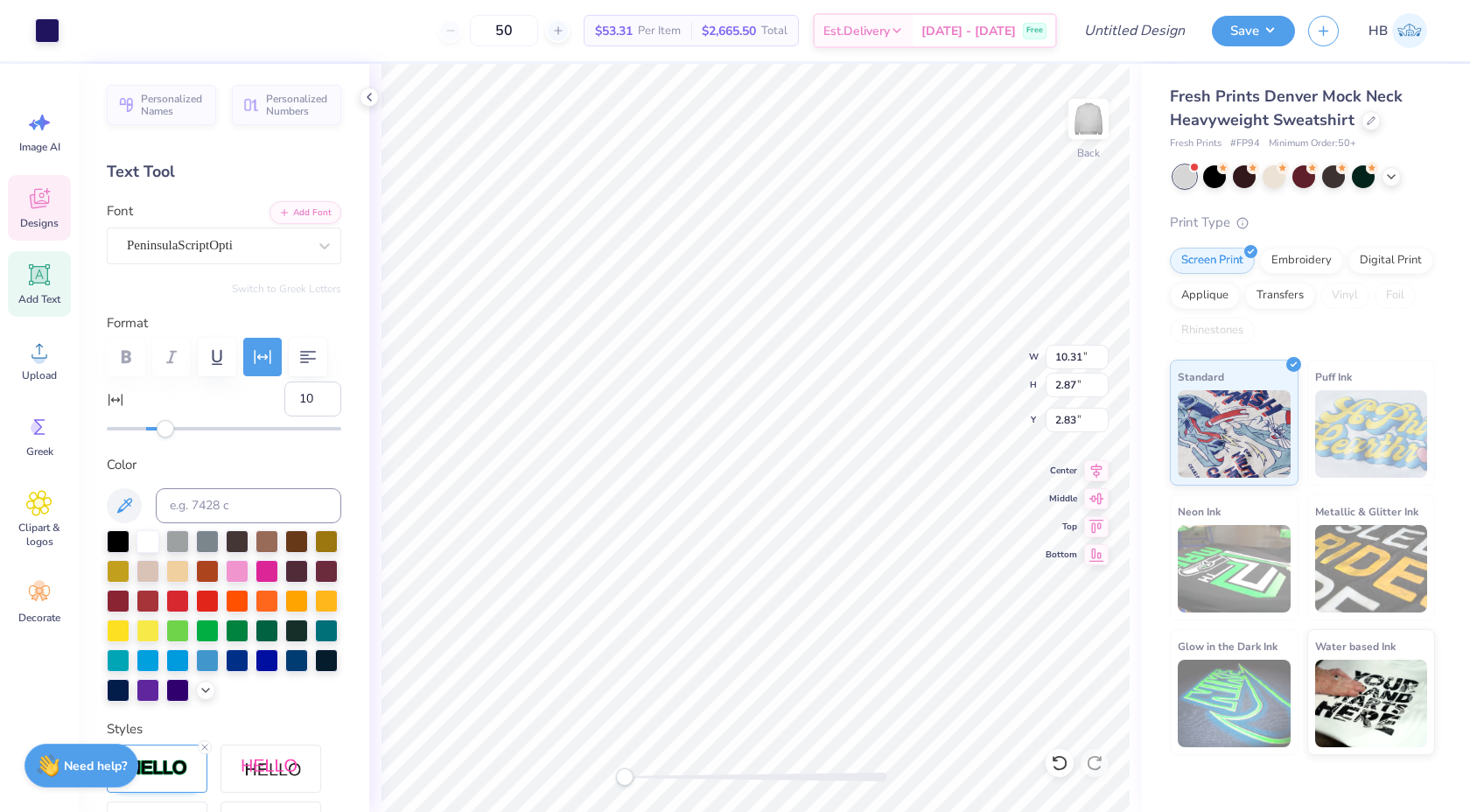
type input "10.31"
type input "2.87"
type input "2.83"
click at [1058, 749] on div at bounding box center [1060, 763] width 28 height 28
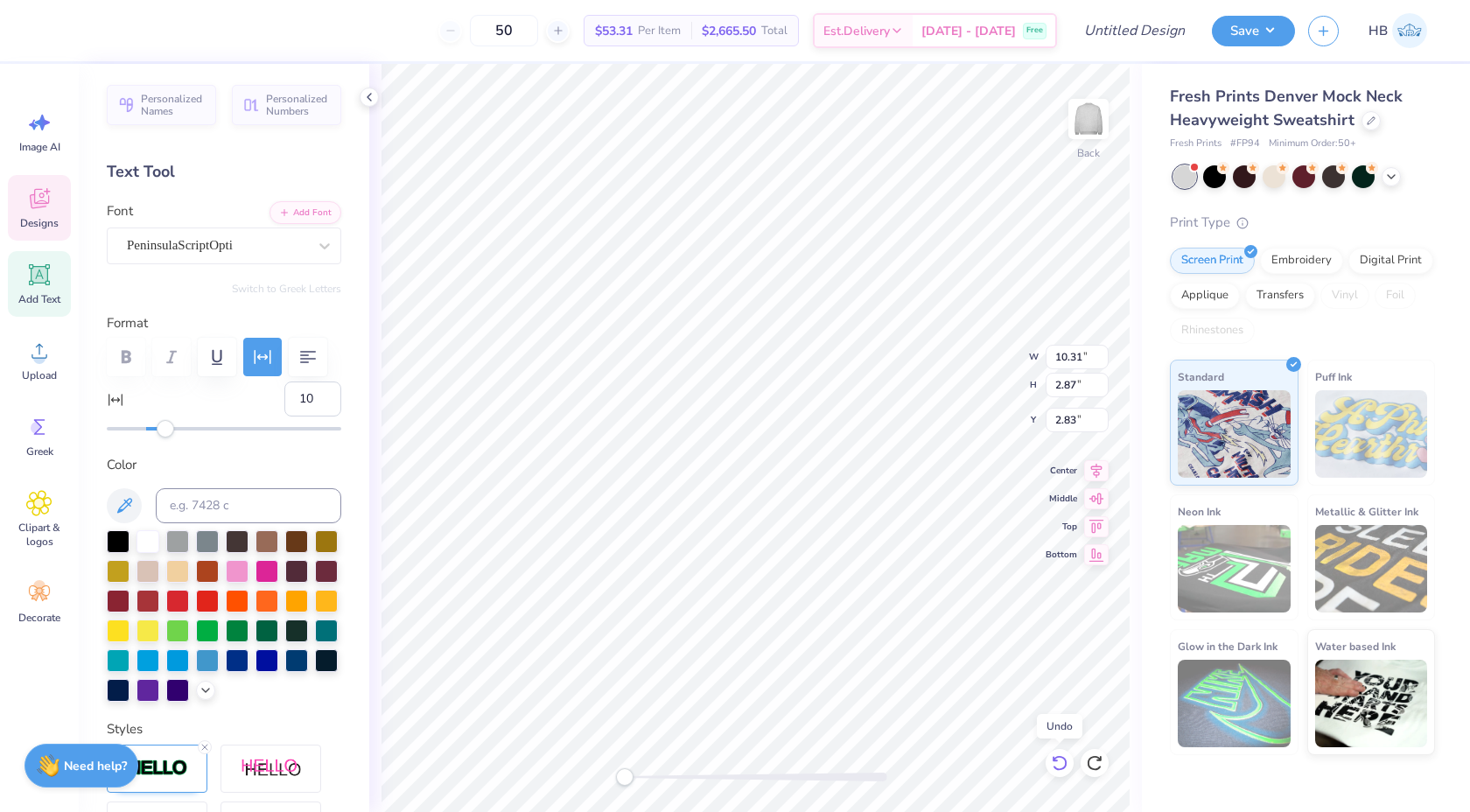
click at [1058, 749] on div at bounding box center [1060, 763] width 28 height 28
type input "12.72"
type input "3.12"
type input "2.77"
type input "20"
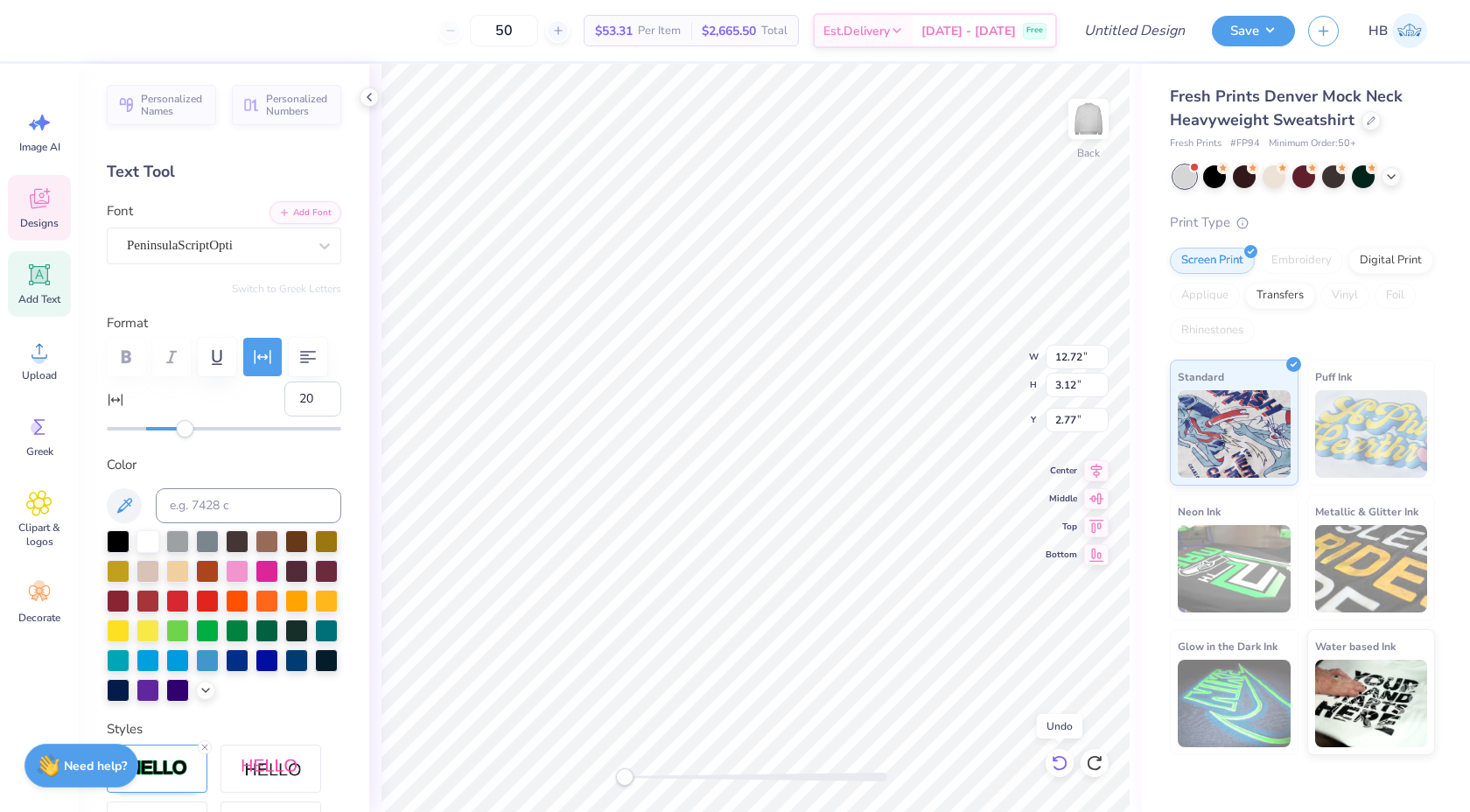
click at [1058, 749] on div at bounding box center [1060, 763] width 28 height 28
type input "7.91"
type input "2.62"
type input "2.90"
type input "0"
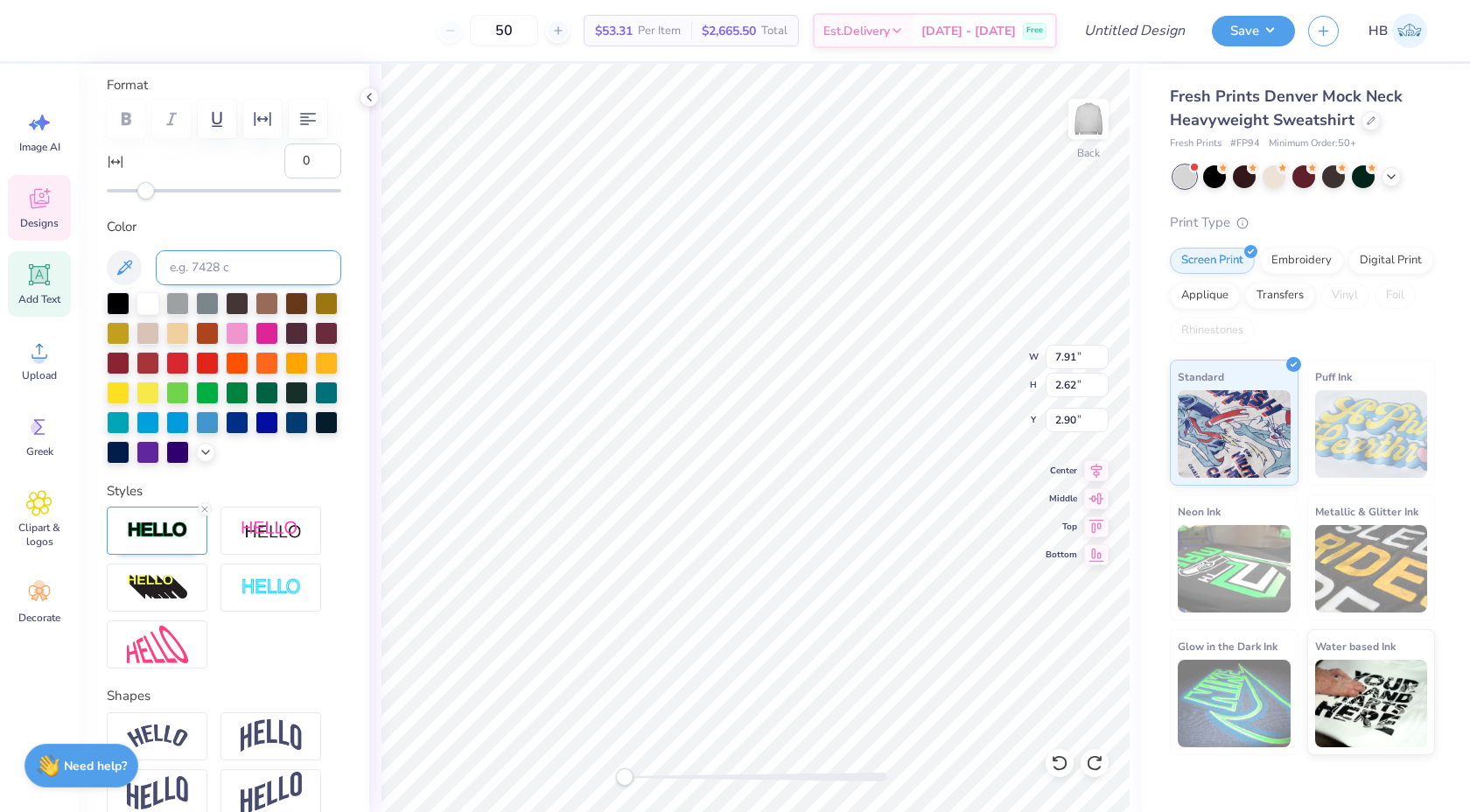
scroll to position [330, 0]
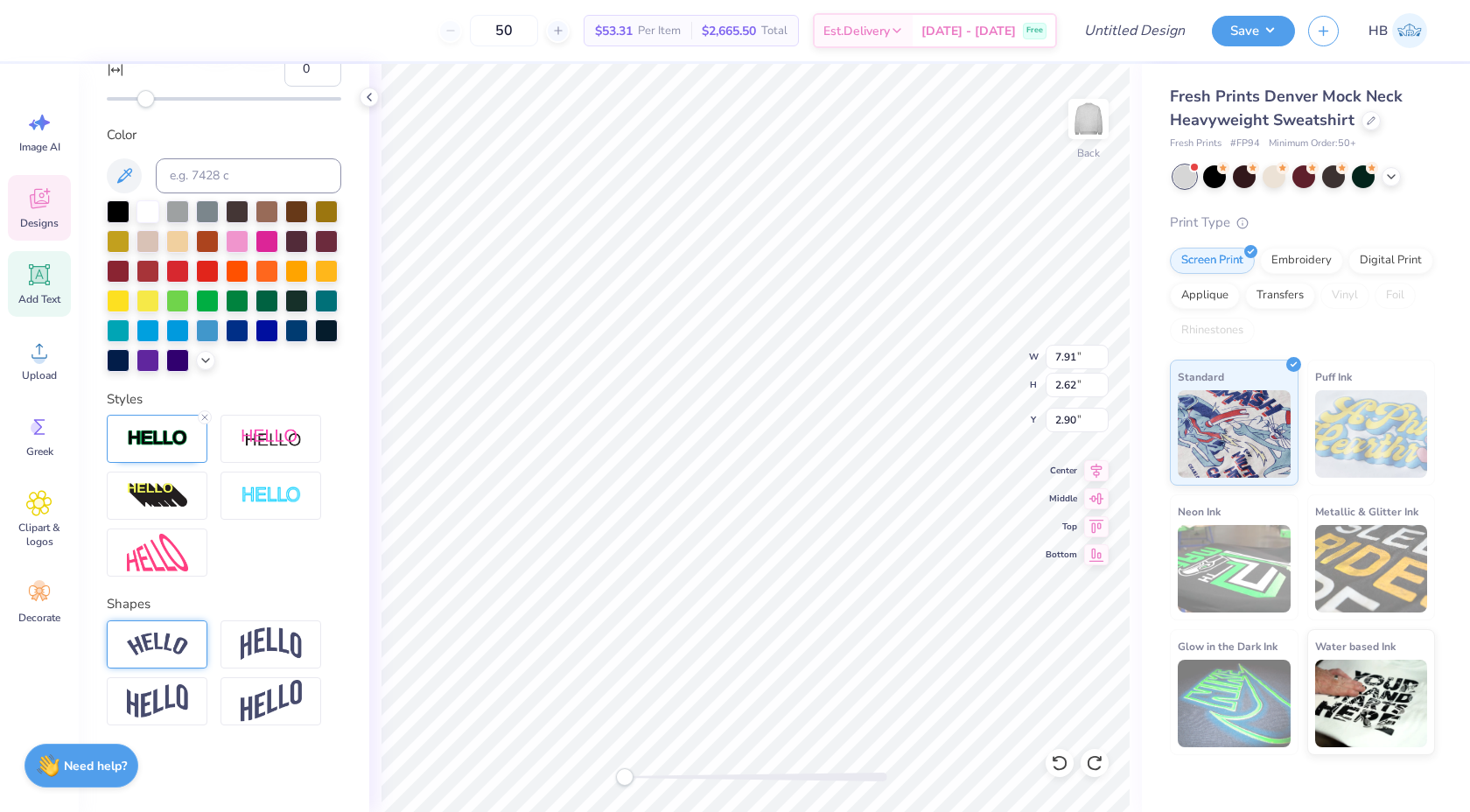
click at [149, 657] on div at bounding box center [157, 644] width 100 height 48
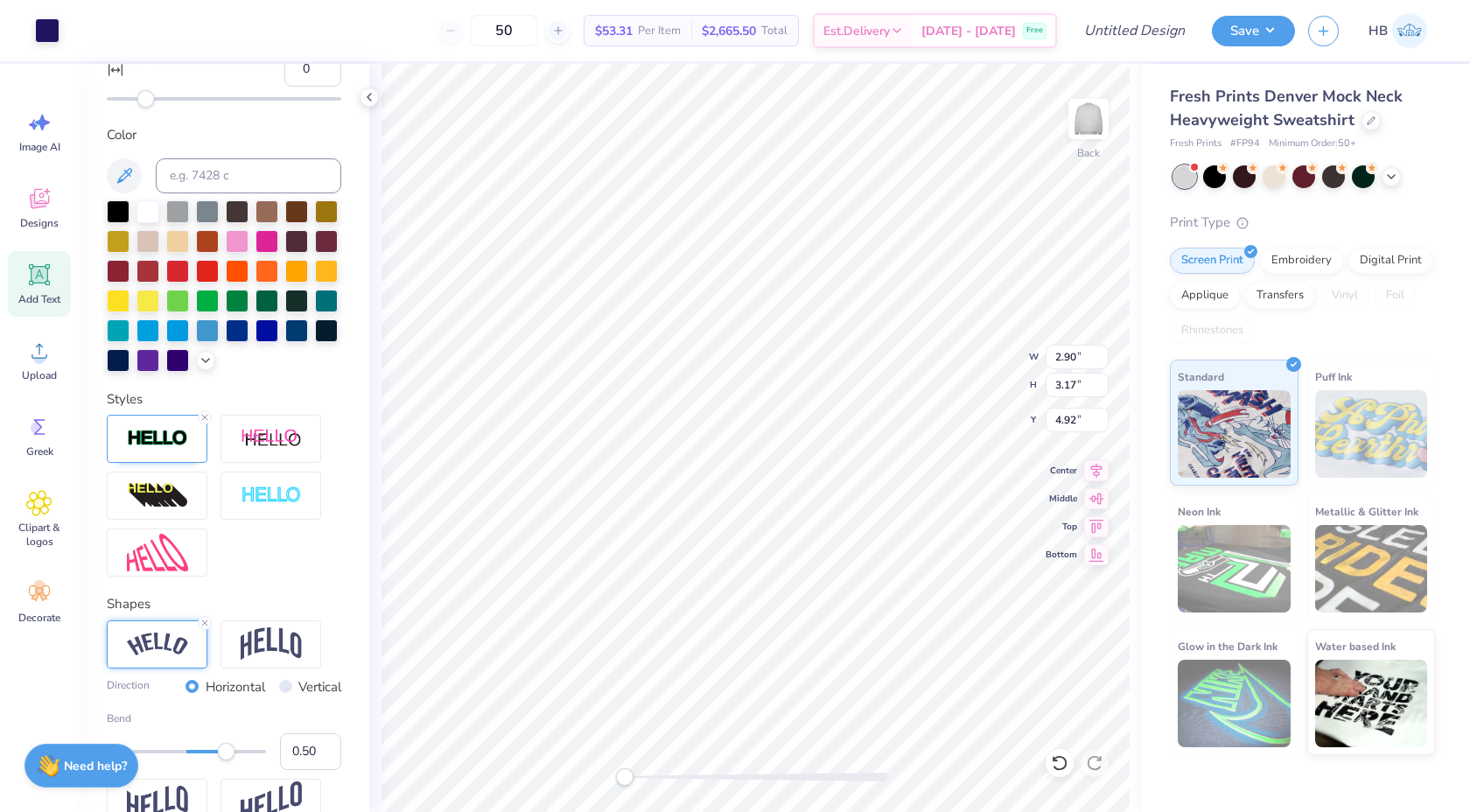
type input "4.56"
click at [1388, 173] on icon at bounding box center [1391, 174] width 14 height 14
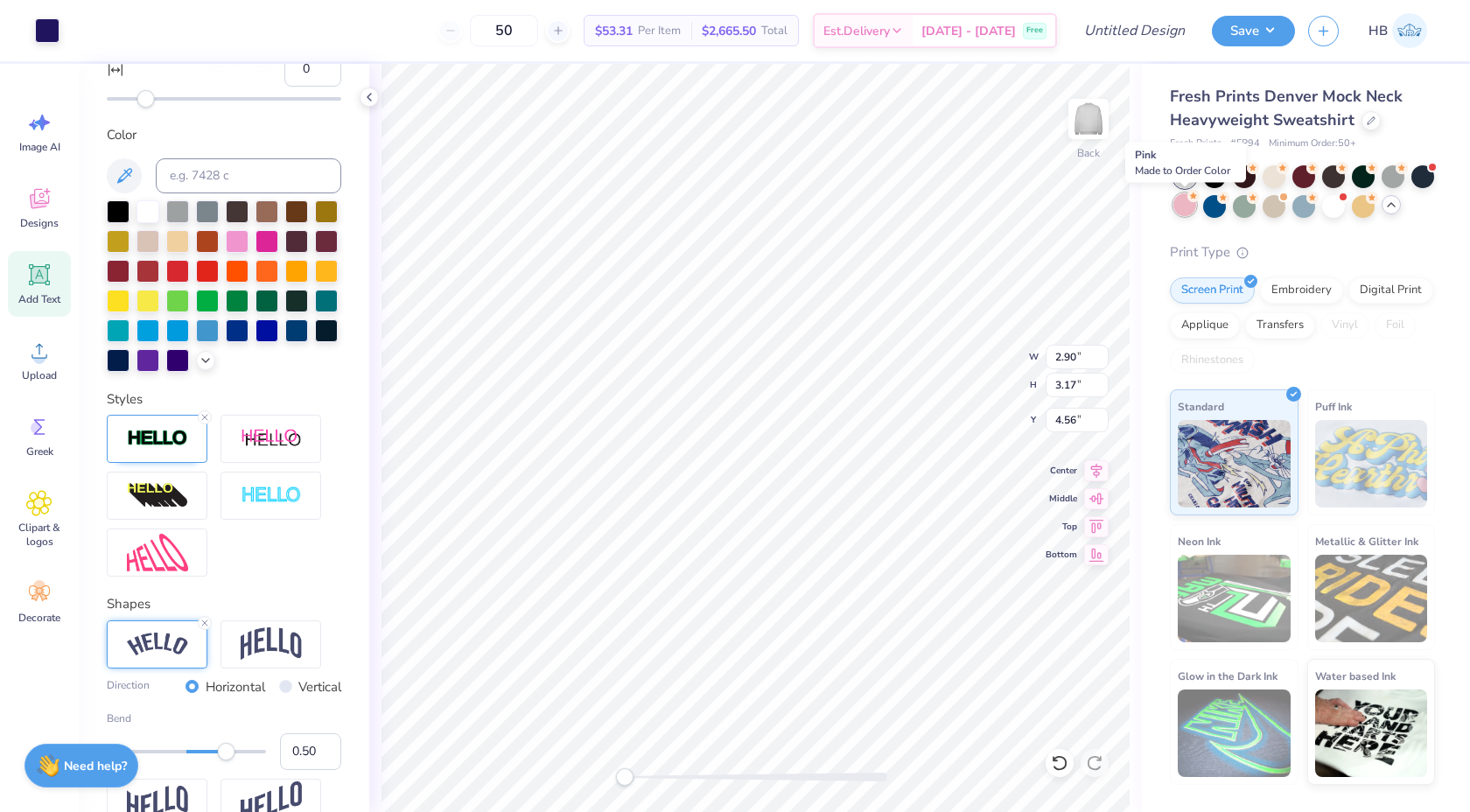
click at [1188, 202] on div at bounding box center [1185, 205] width 23 height 23
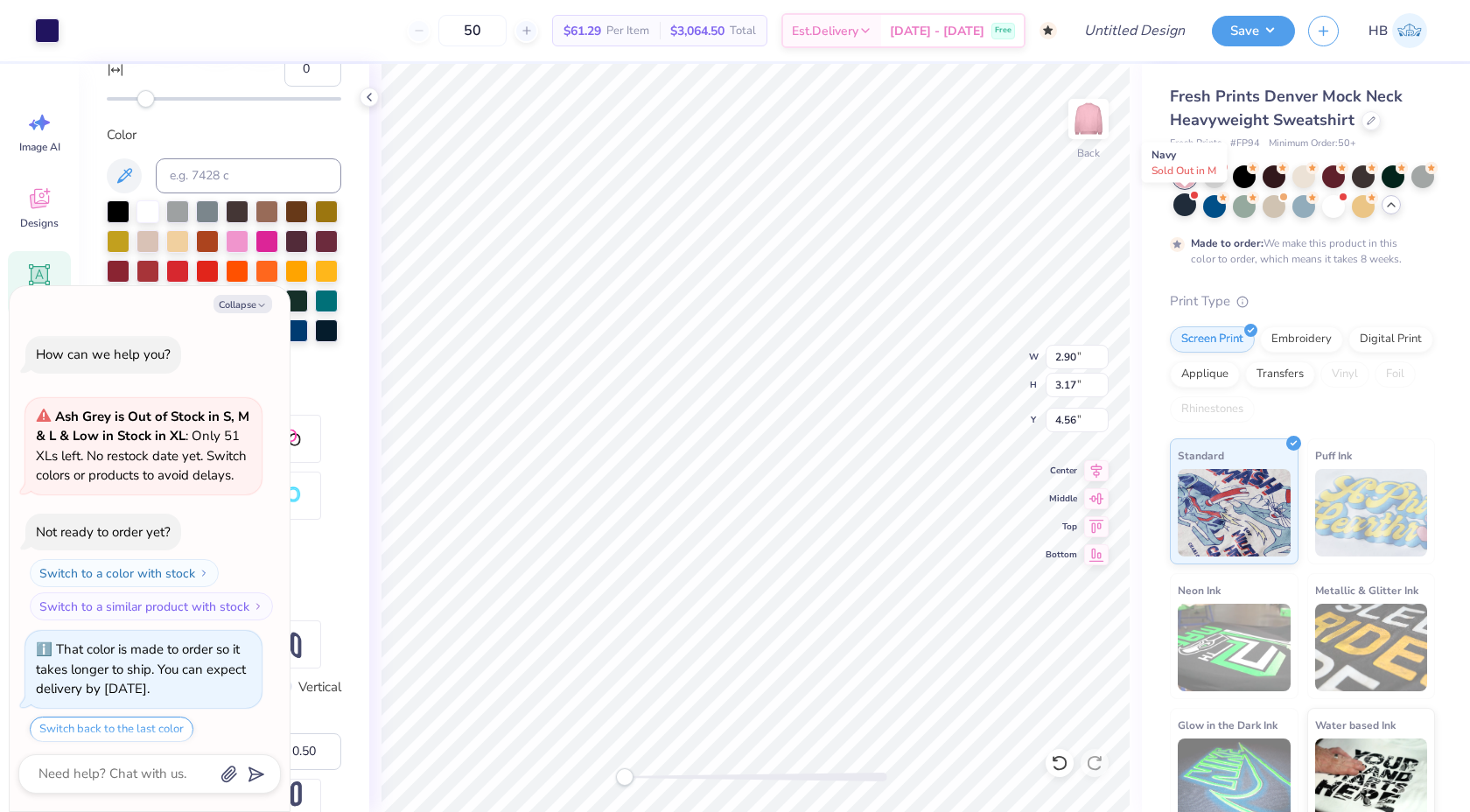
scroll to position [53, 0]
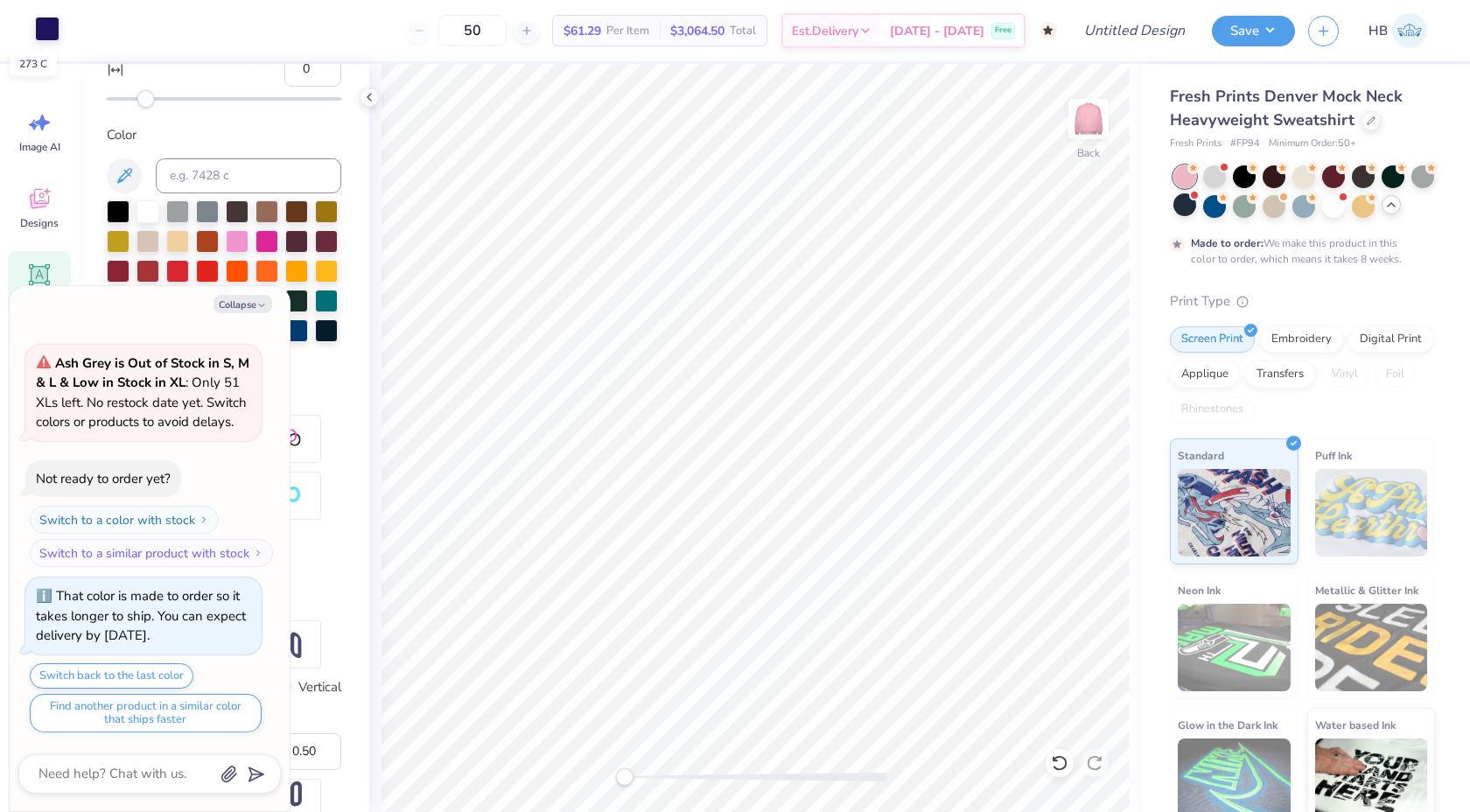
click at [44, 23] on div at bounding box center [47, 29] width 25 height 25
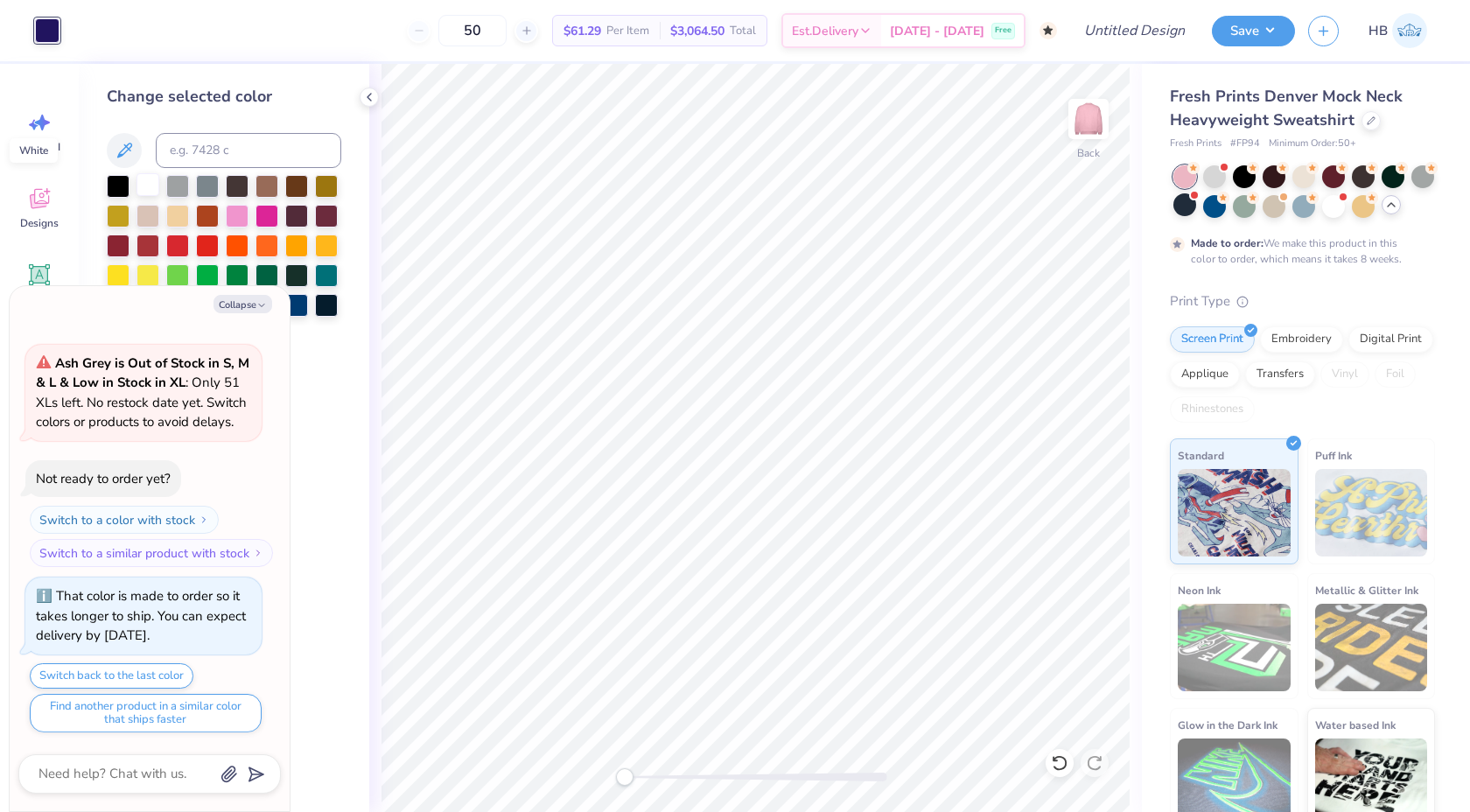
click at [143, 184] on div at bounding box center [148, 185] width 23 height 23
click at [237, 305] on button "Collapse" at bounding box center [243, 303] width 59 height 18
type textarea "x"
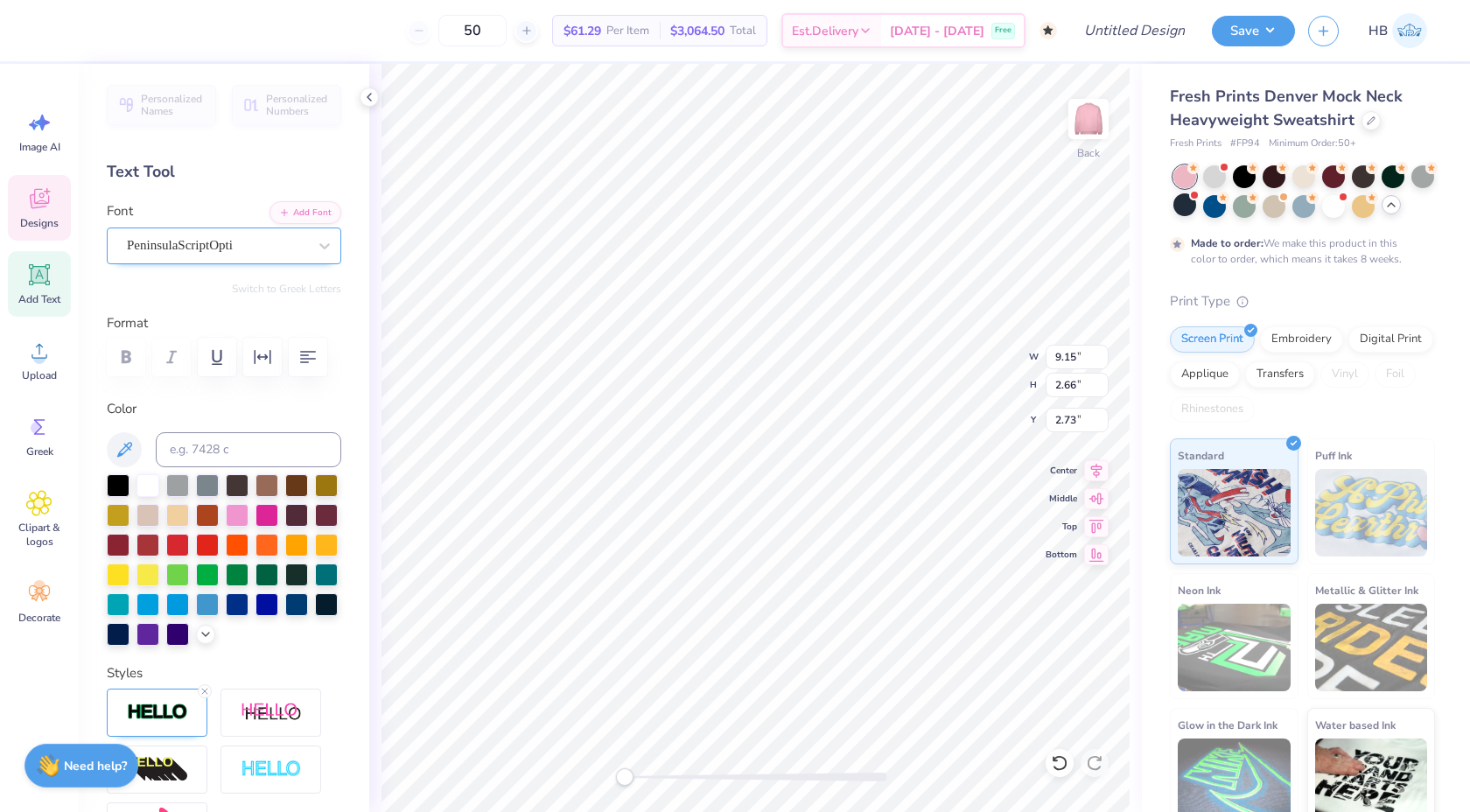
click at [231, 238] on div "PeninsulaScriptOpti" at bounding box center [217, 245] width 184 height 27
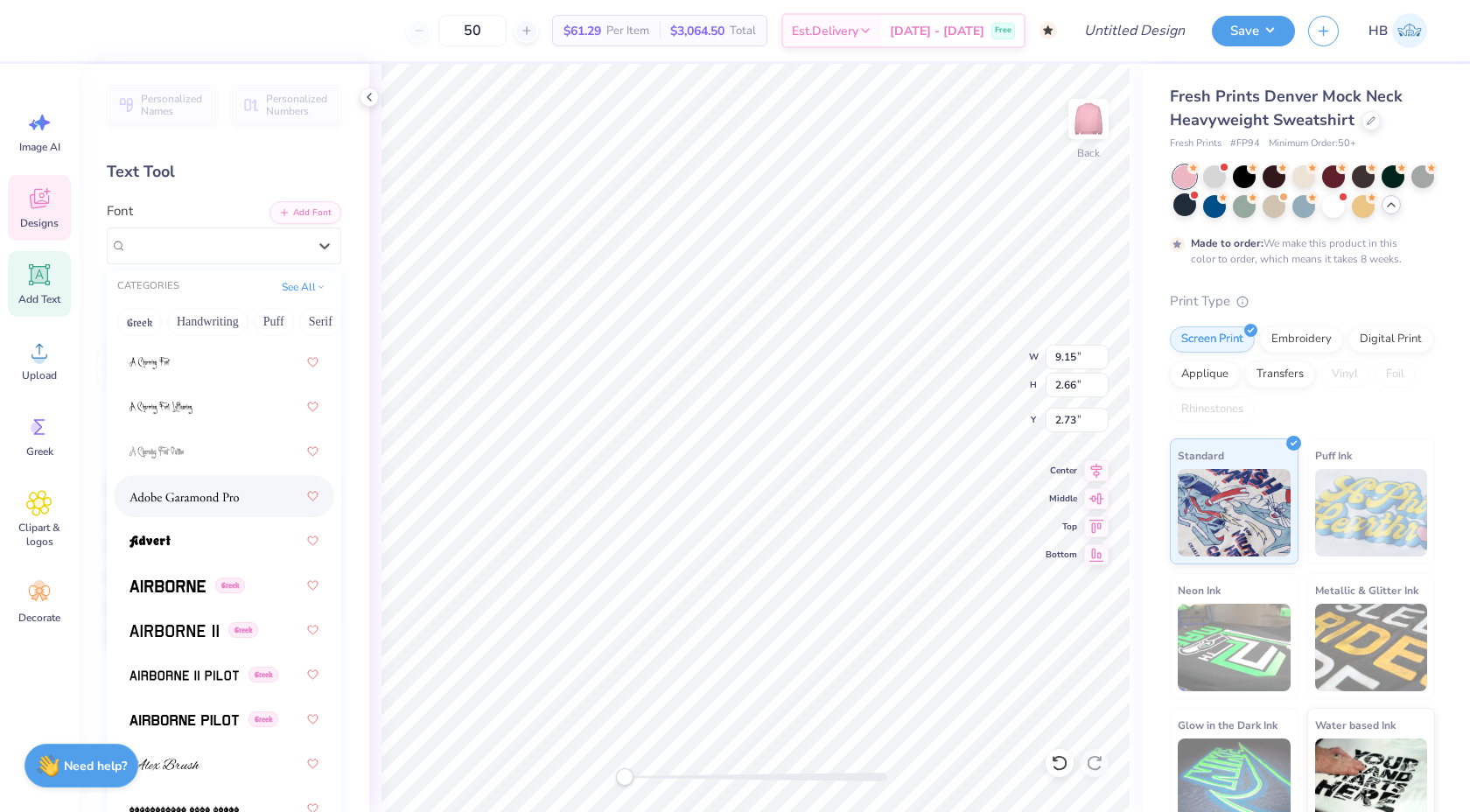
scroll to position [302, 0]
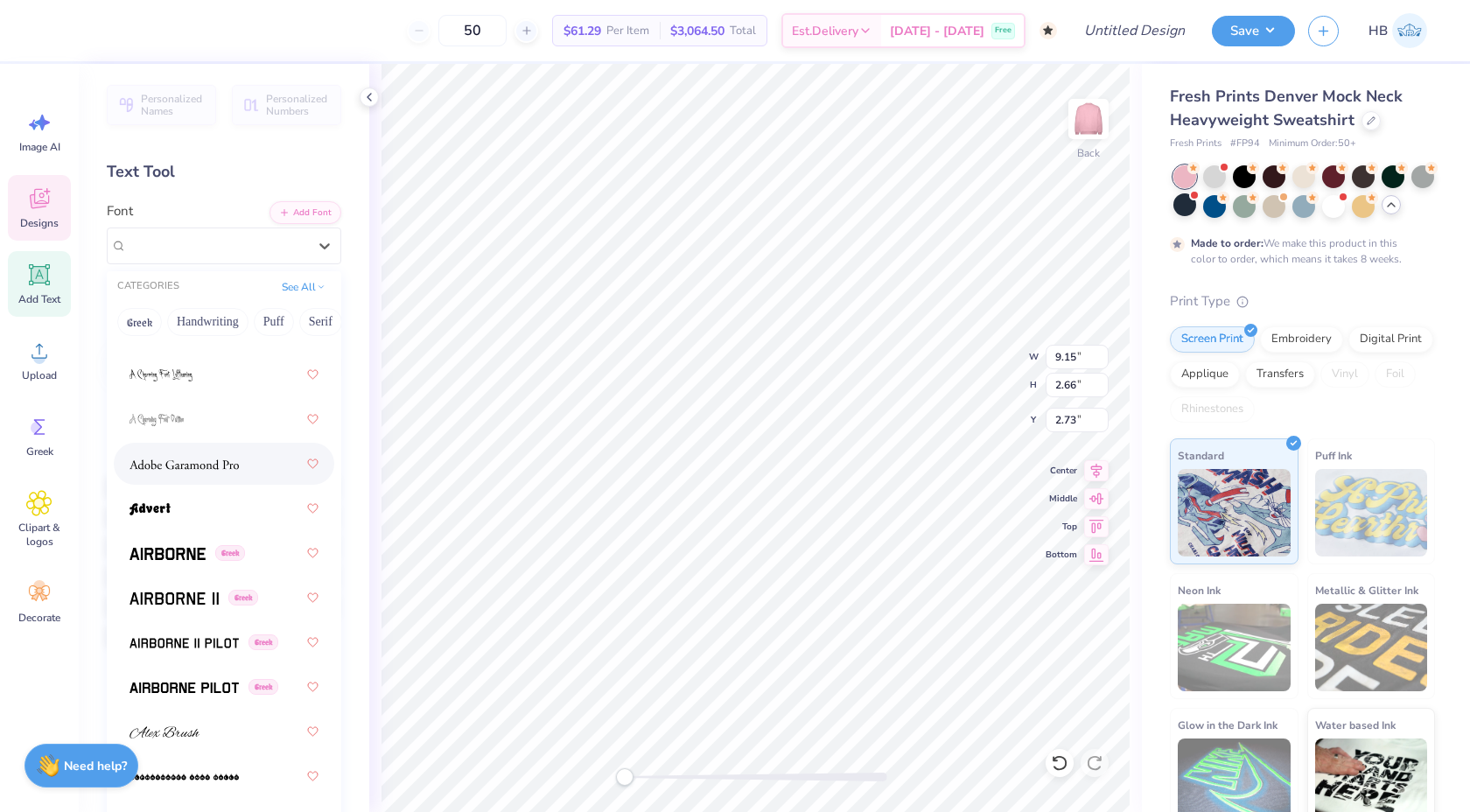
click at [207, 471] on img at bounding box center [184, 464] width 109 height 12
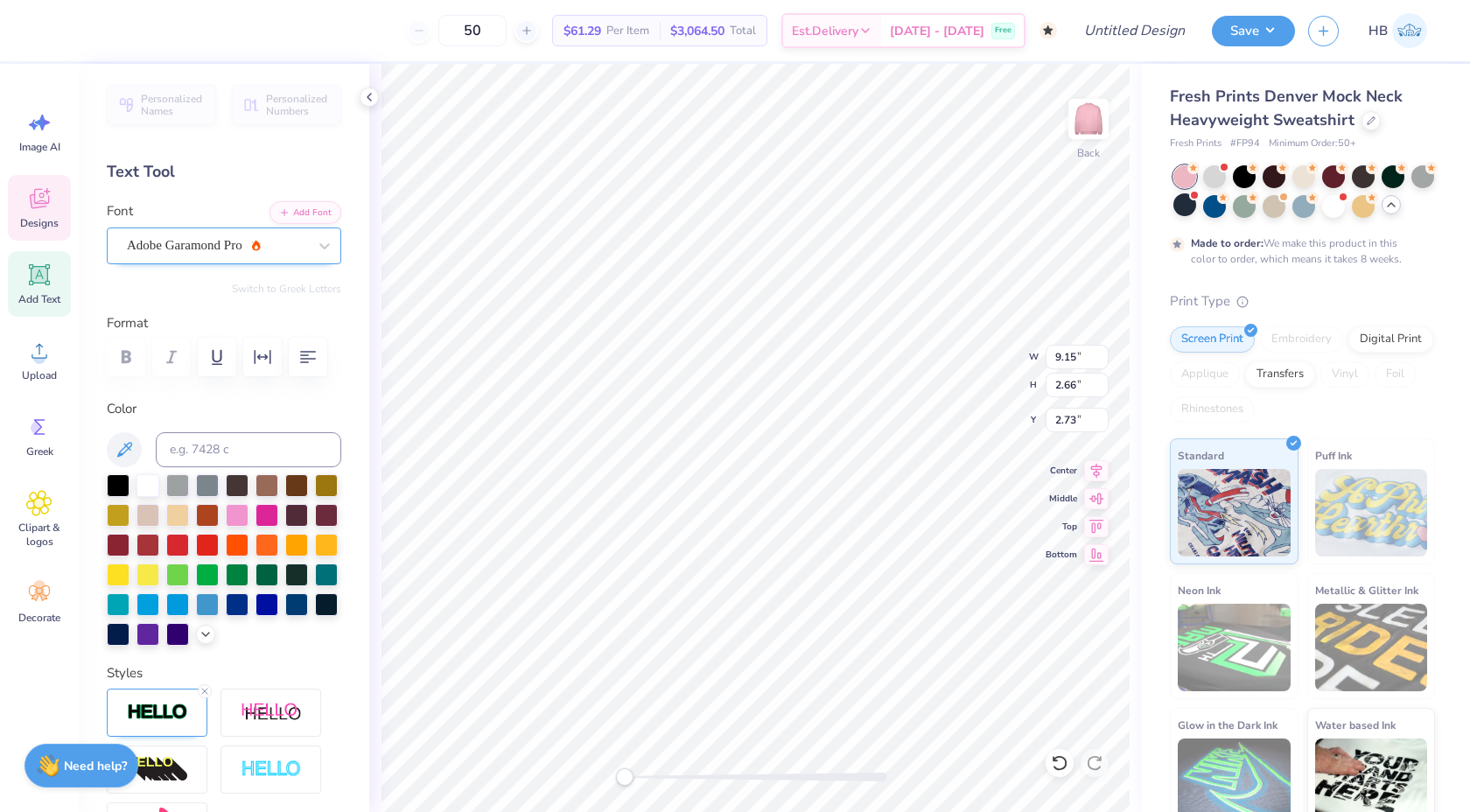
click at [209, 245] on div "Adobe Garamond Pro" at bounding box center [217, 245] width 184 height 27
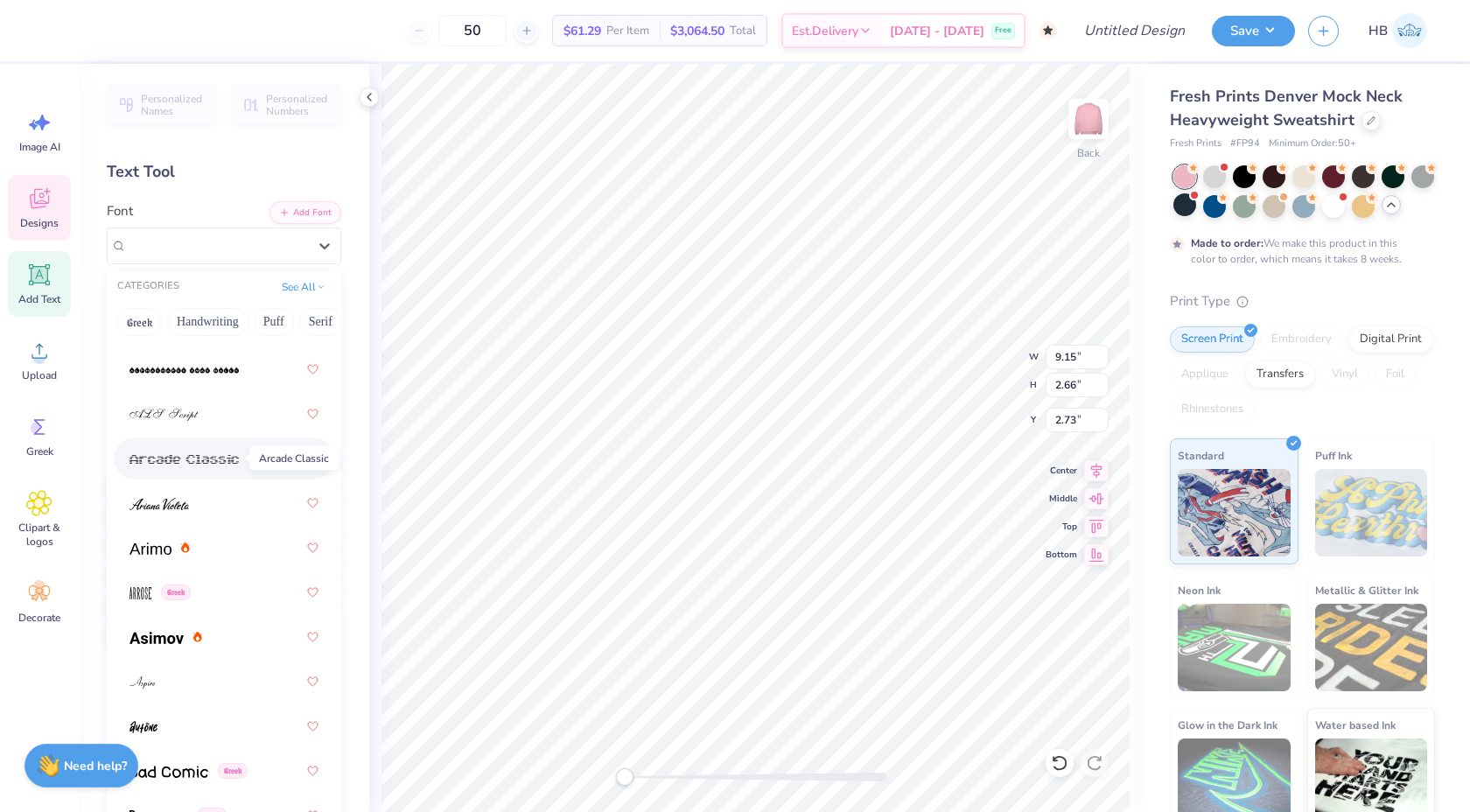
scroll to position [710, 0]
click at [208, 506] on div at bounding box center [224, 501] width 189 height 31
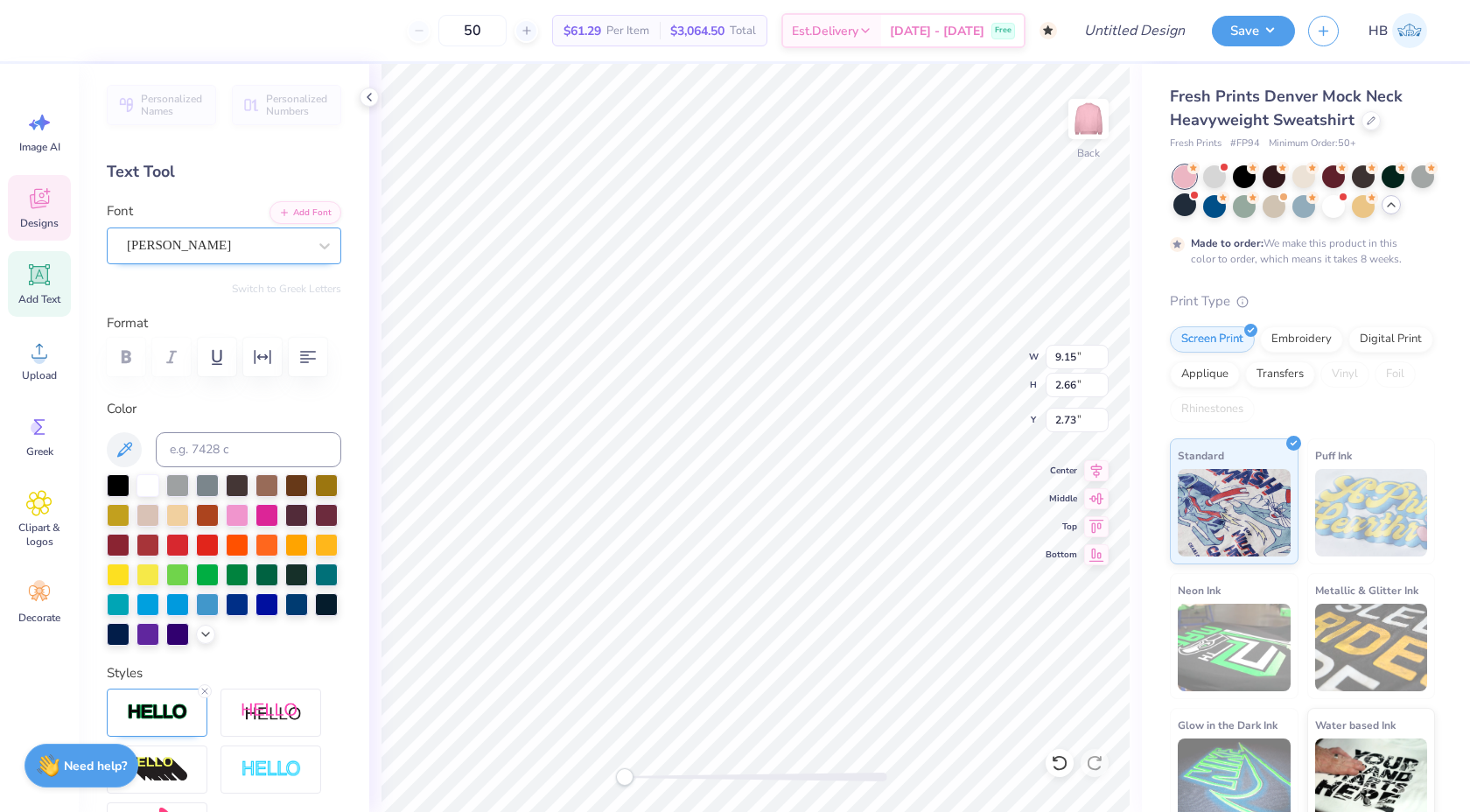
click at [175, 249] on div "Ariana Violeta" at bounding box center [217, 245] width 184 height 27
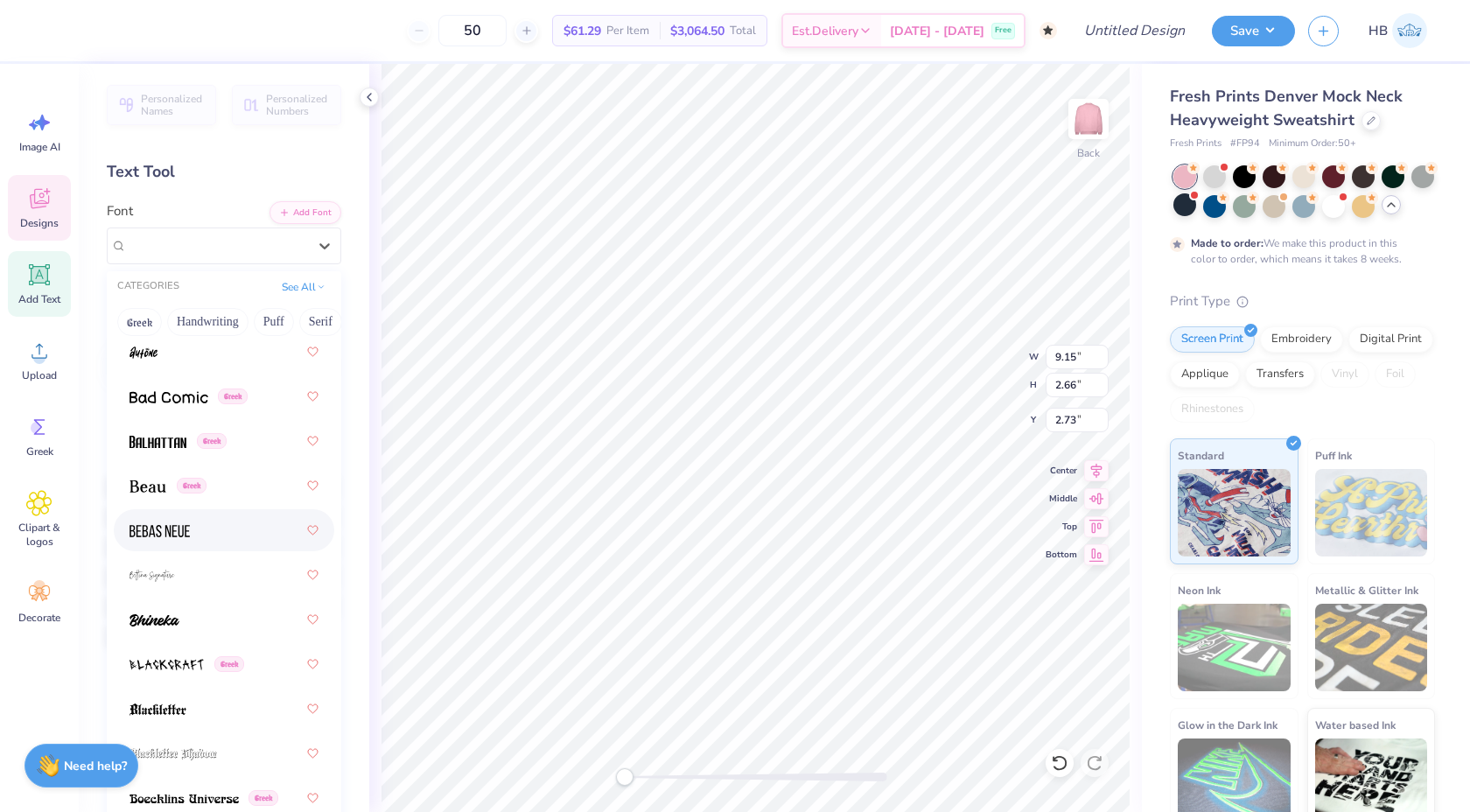
scroll to position [1100, 0]
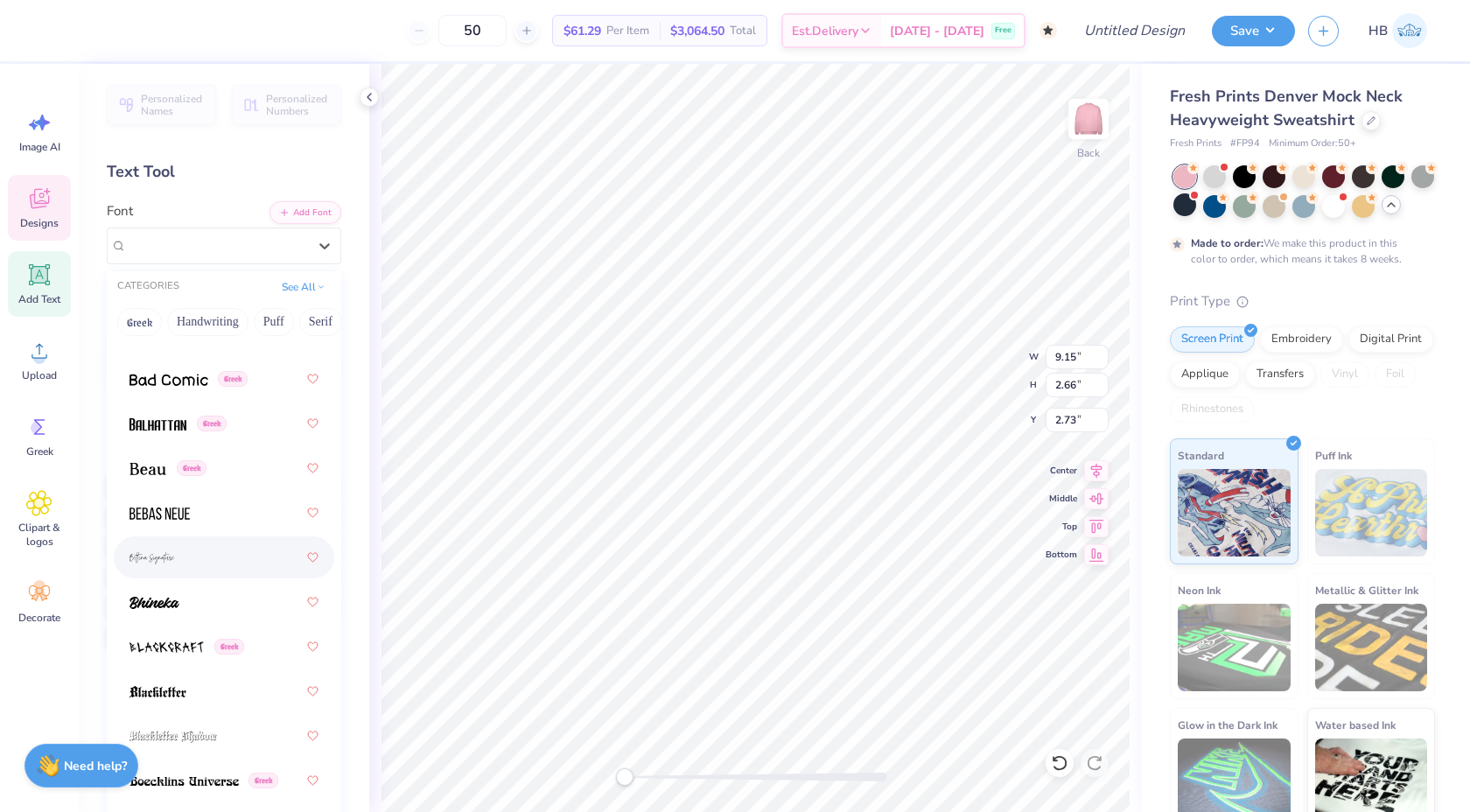
click at [221, 557] on div at bounding box center [224, 556] width 189 height 31
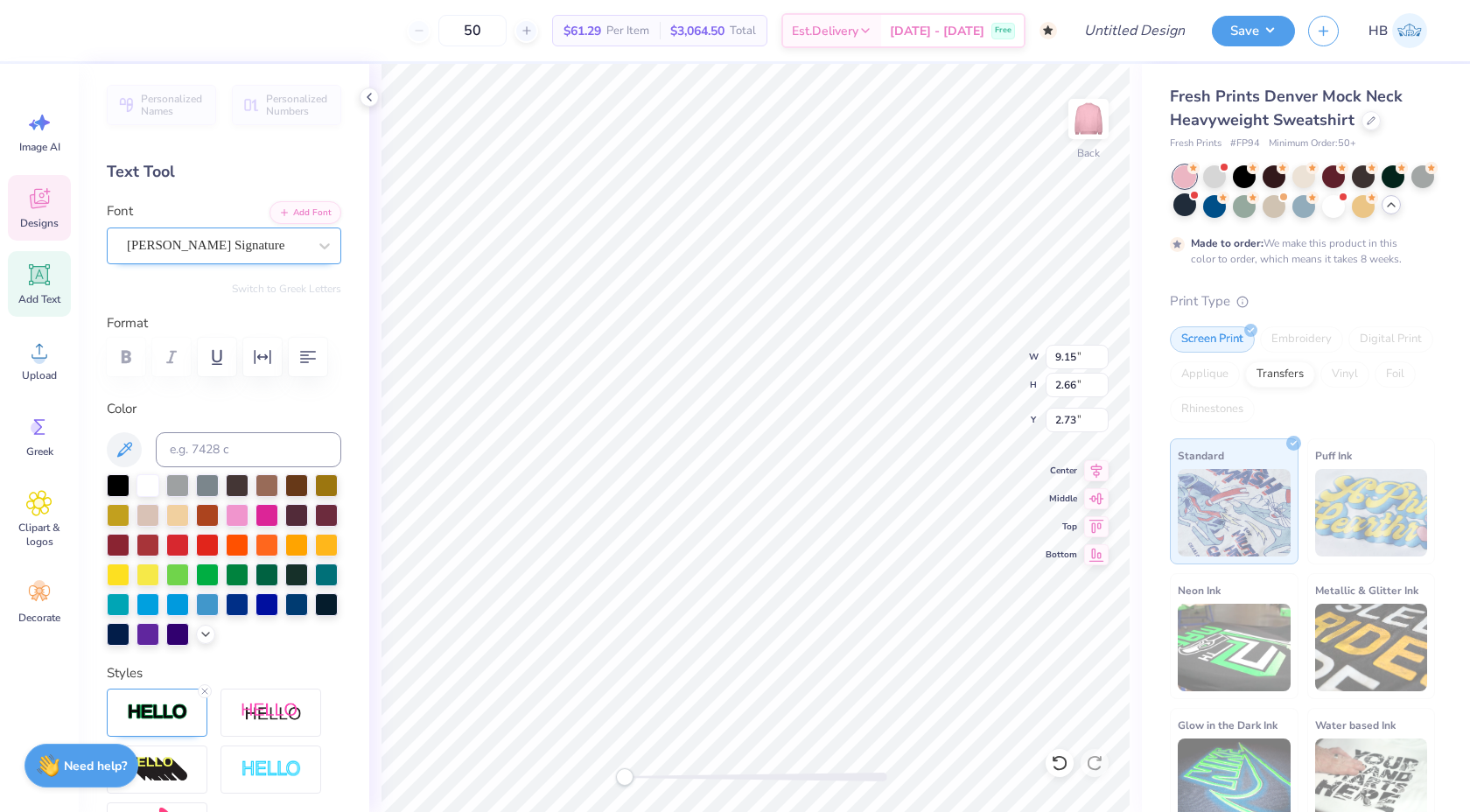
click at [210, 247] on div "Bettina Signature" at bounding box center [217, 245] width 184 height 27
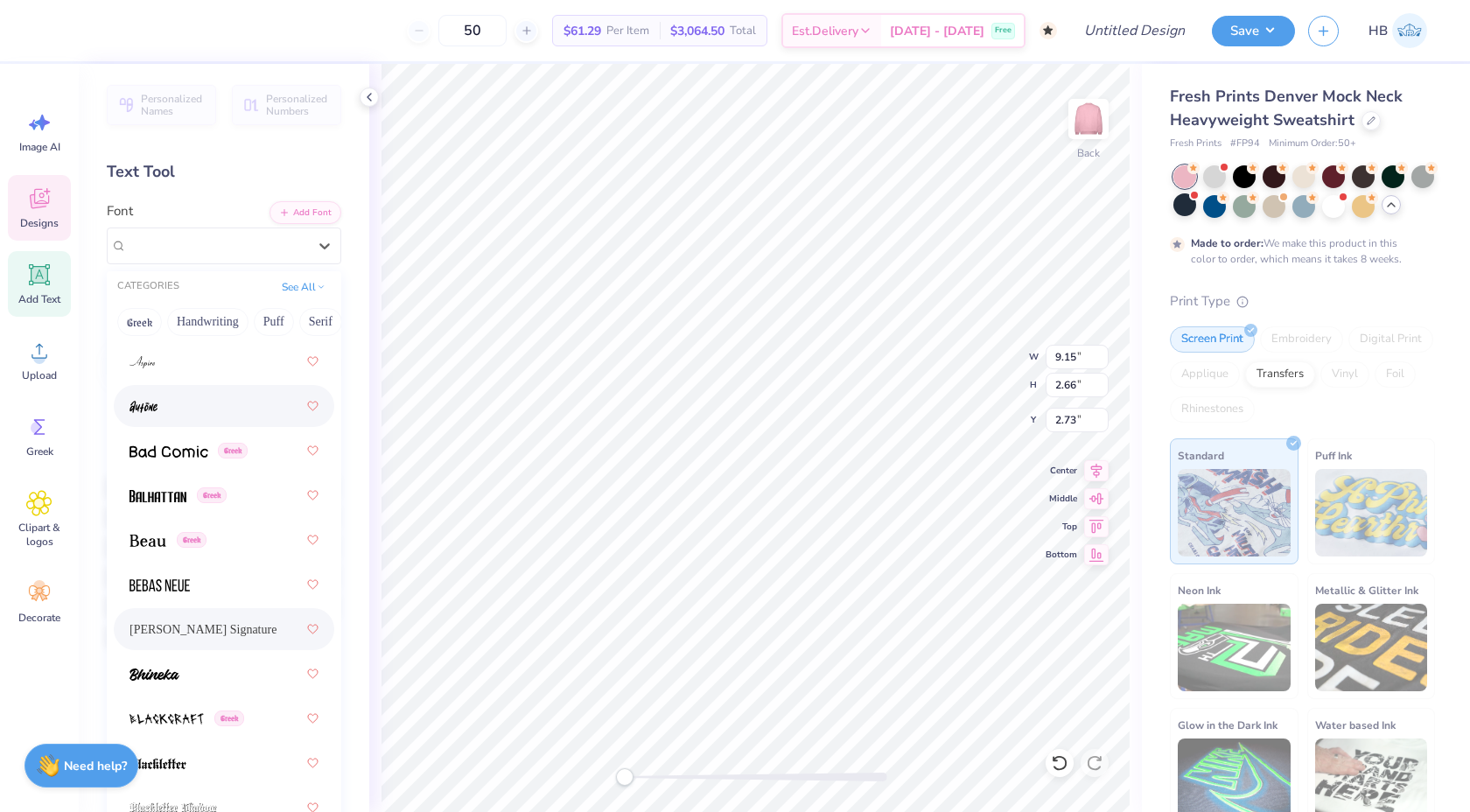
scroll to position [1036, 0]
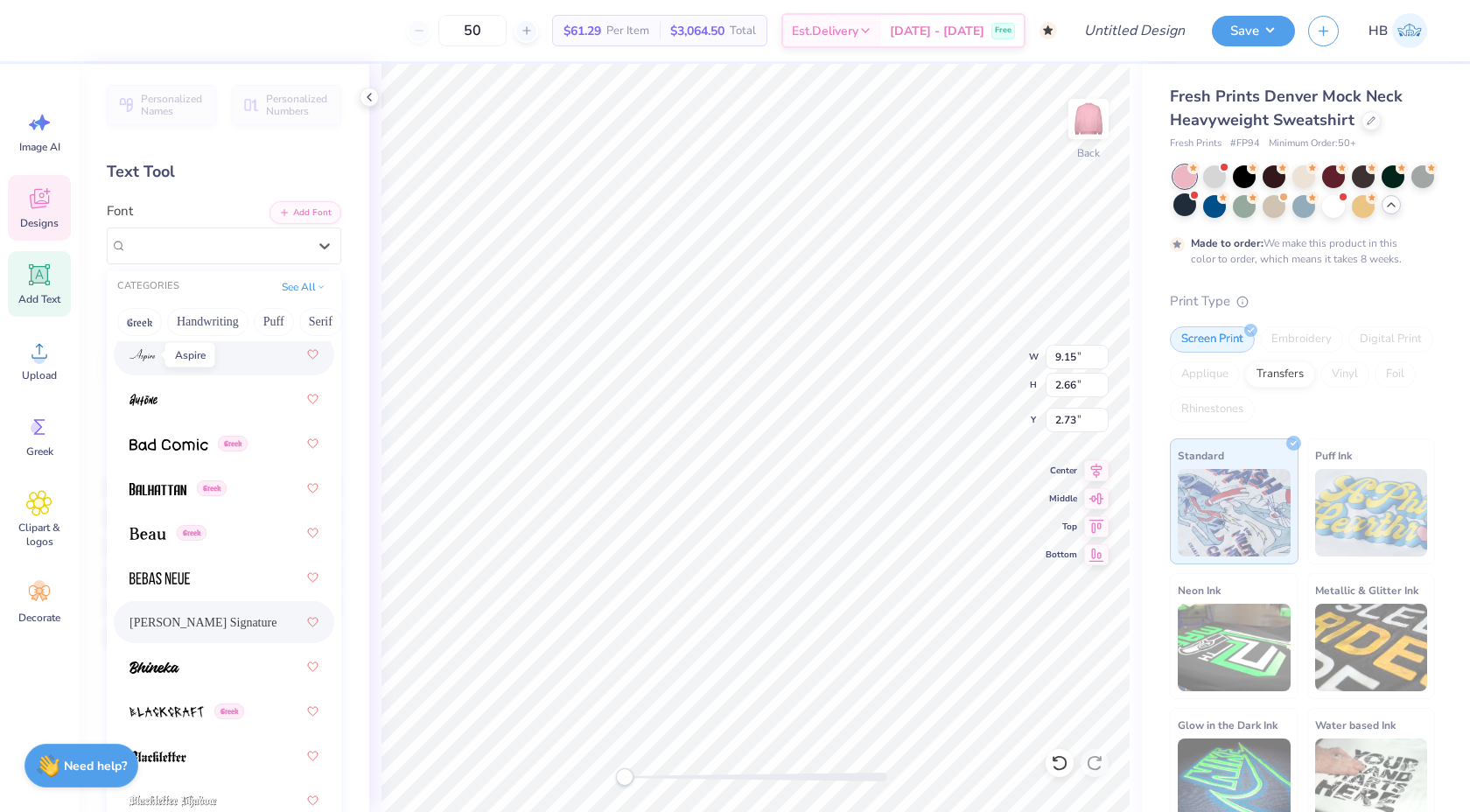
click at [148, 356] on img at bounding box center [142, 354] width 26 height 12
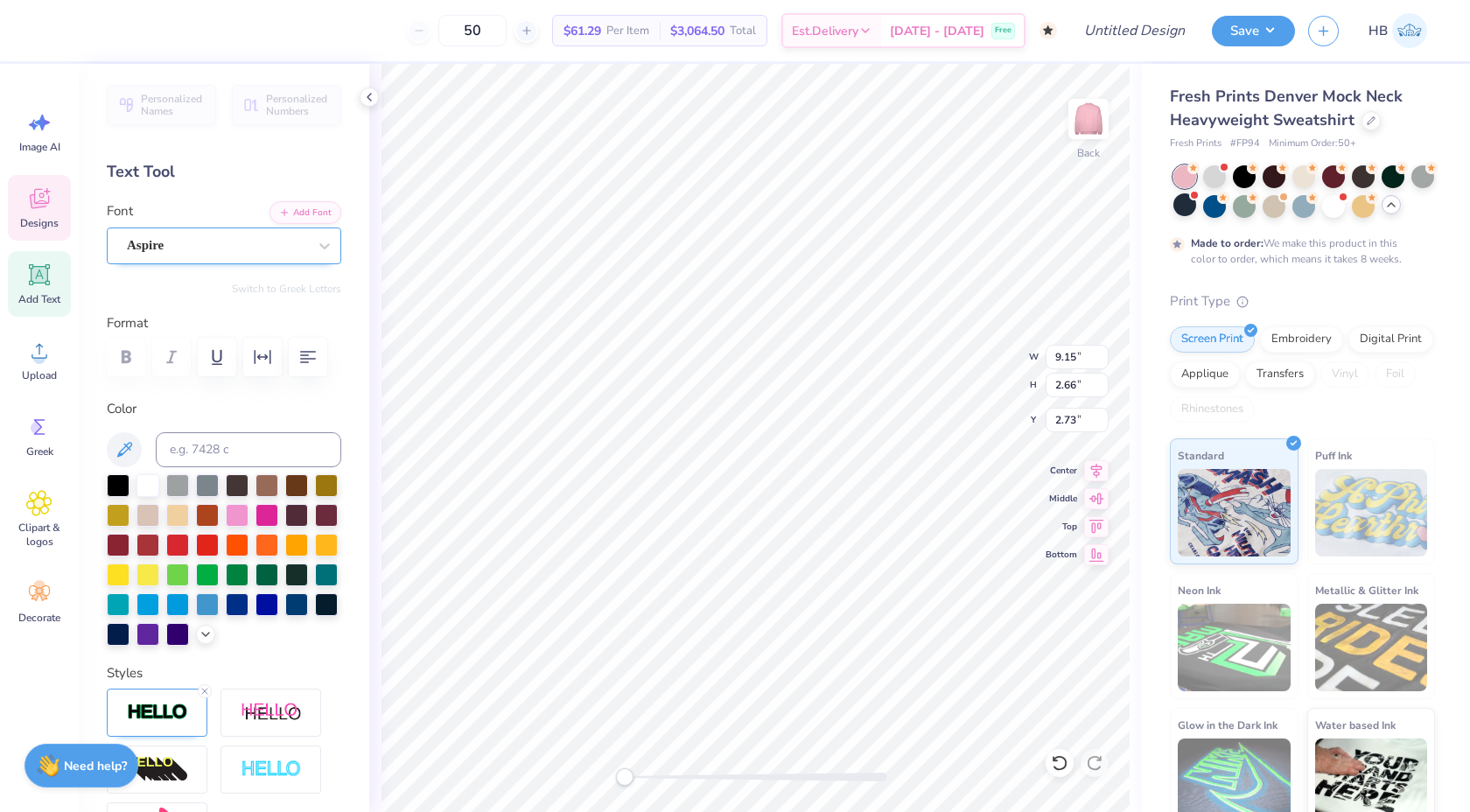
click at [190, 259] on div "Aspire" at bounding box center [224, 245] width 234 height 37
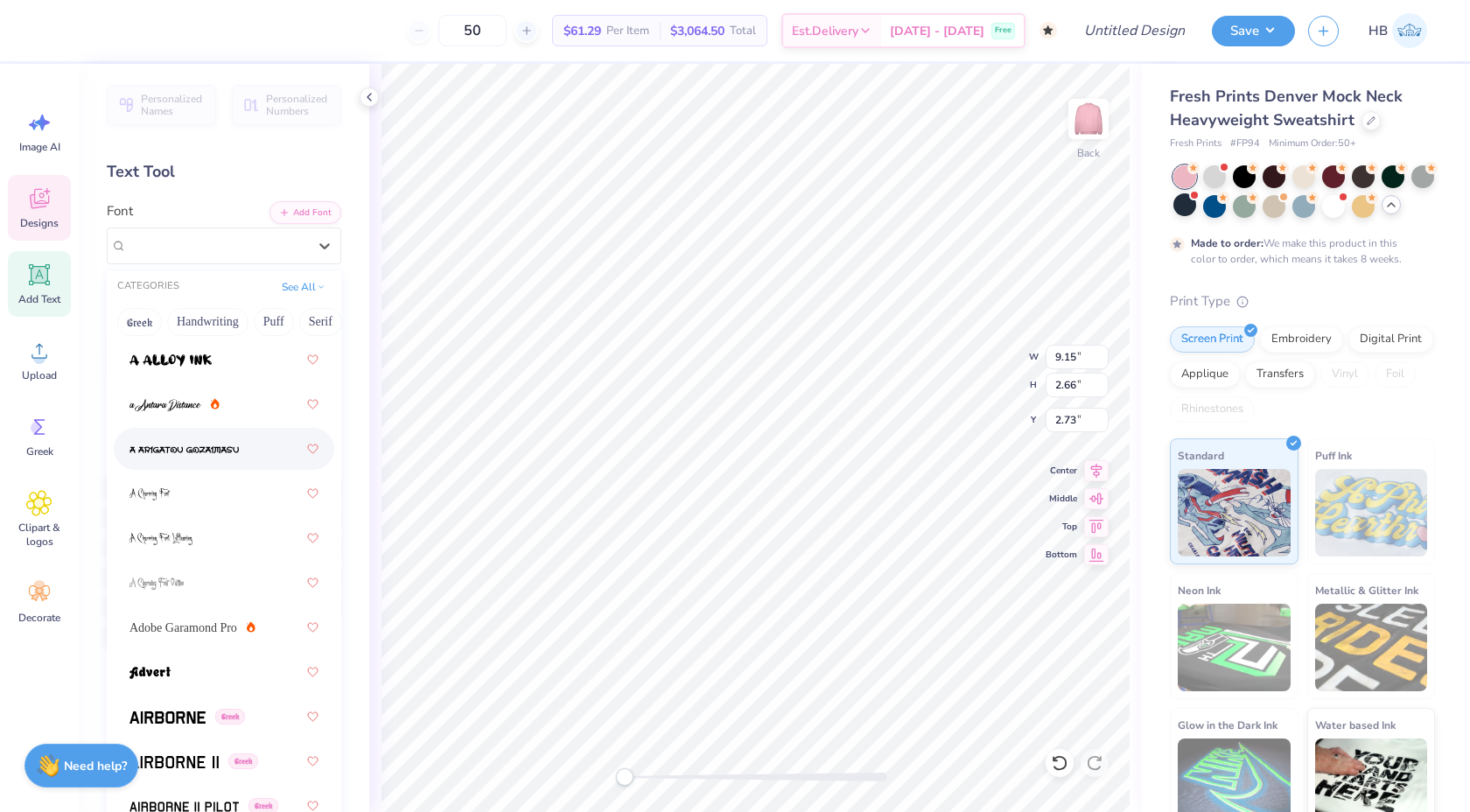
scroll to position [139, 0]
click at [215, 576] on div at bounding box center [224, 581] width 189 height 31
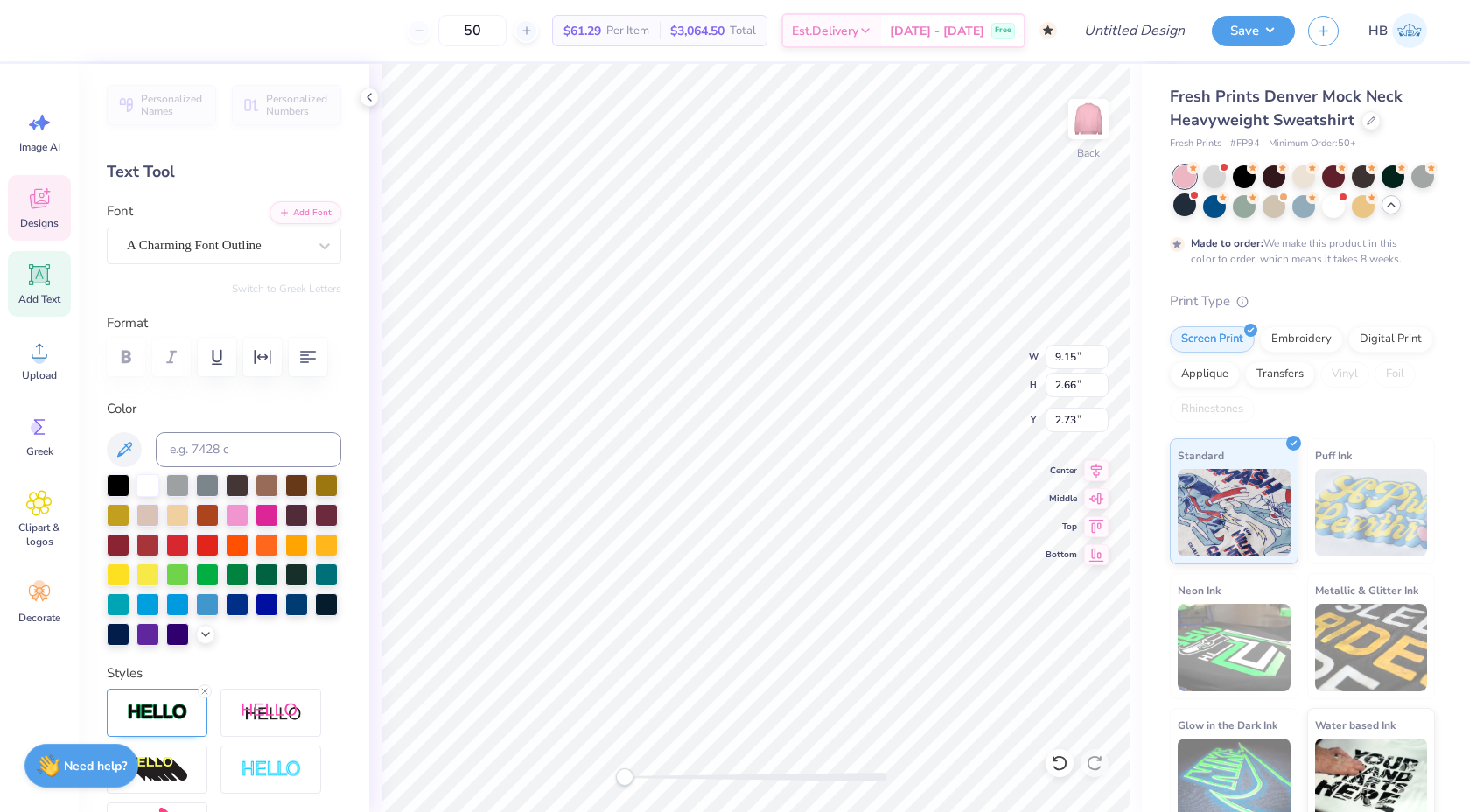
click at [219, 275] on div "Personalized Names Personalized Numbers Text Tool Add Font Font A Charming Font…" at bounding box center [224, 437] width 291 height 748
click at [218, 259] on div "A Charming Font Outline" at bounding box center [224, 245] width 234 height 37
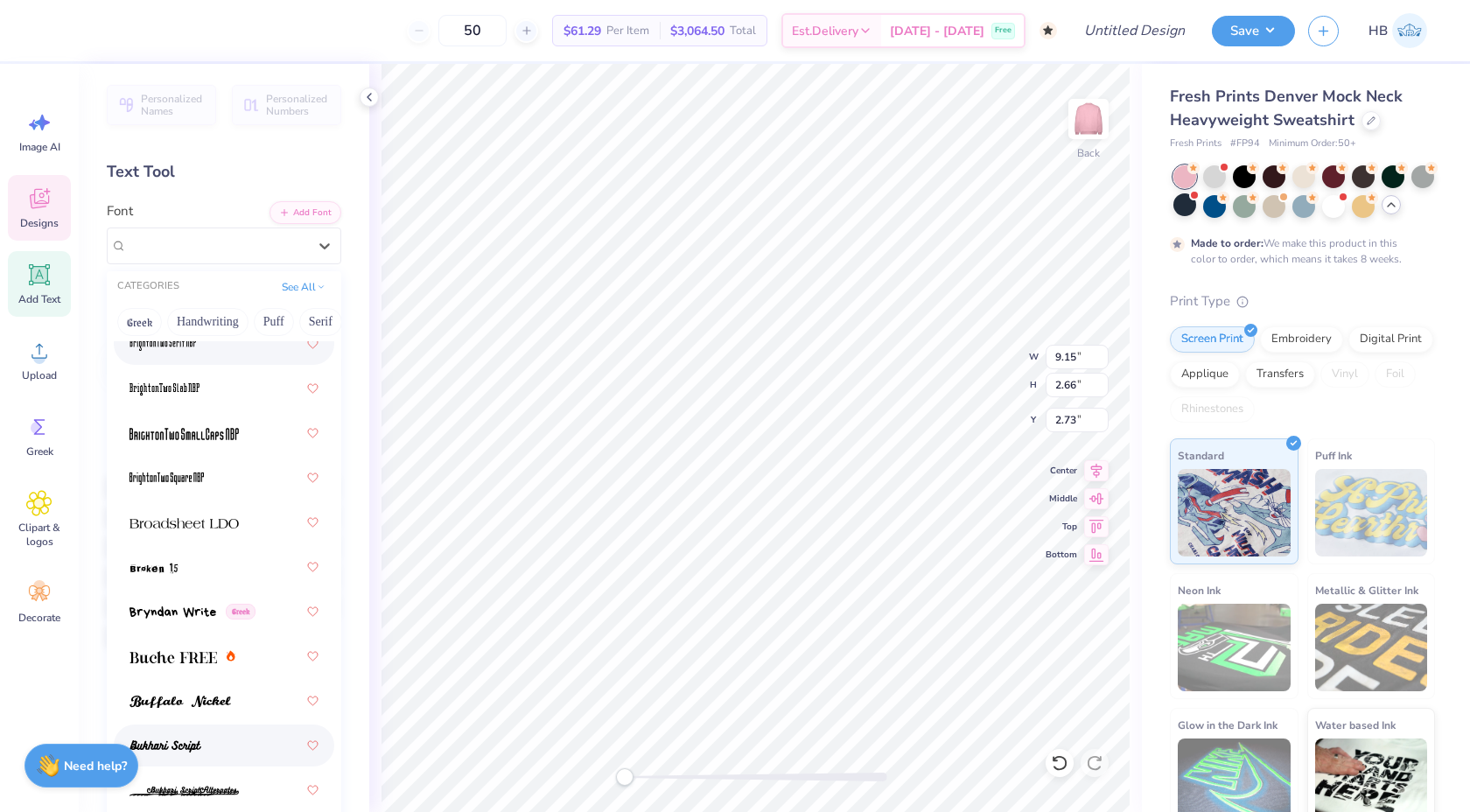
scroll to position [2034, 0]
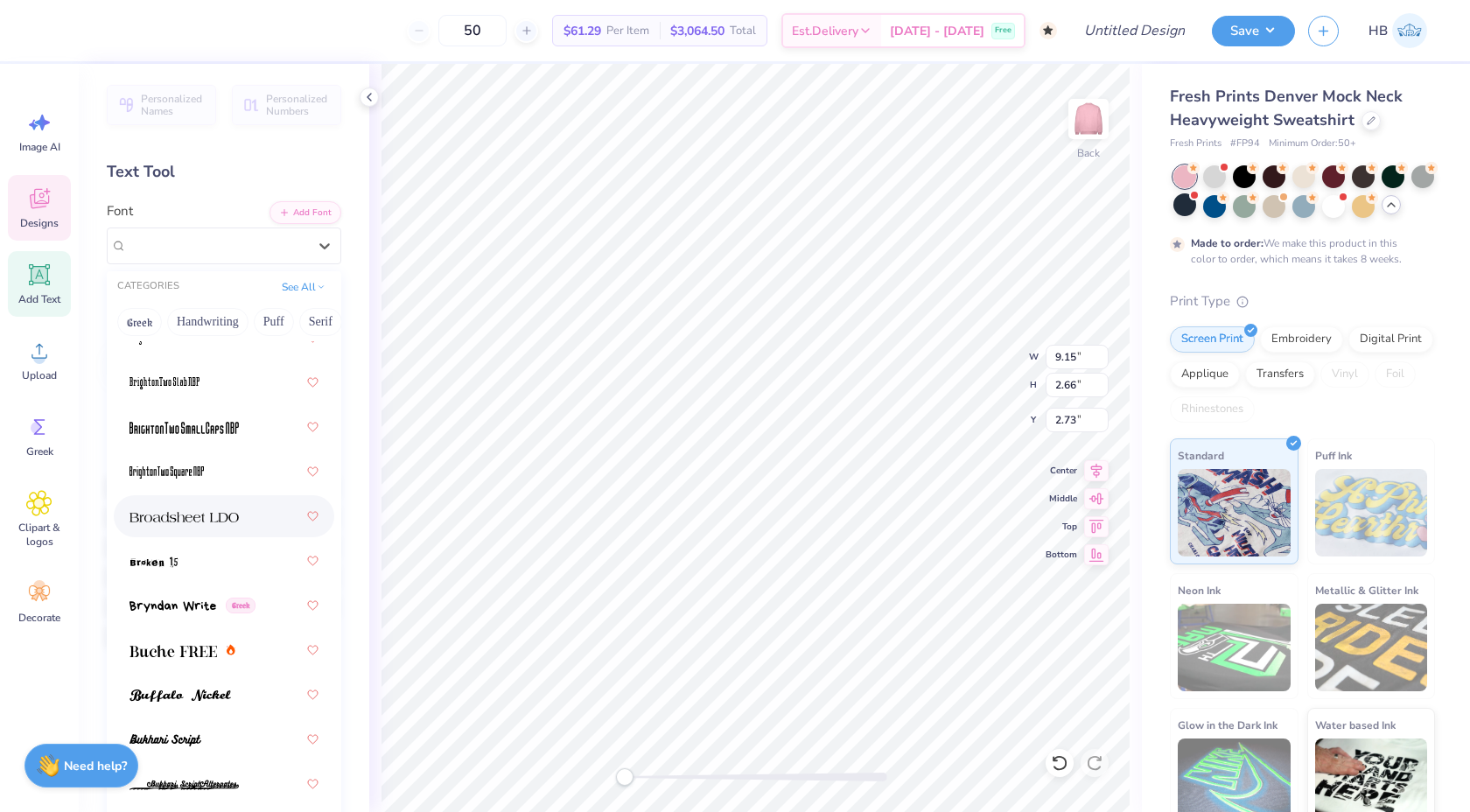
click at [189, 506] on div at bounding box center [224, 515] width 189 height 31
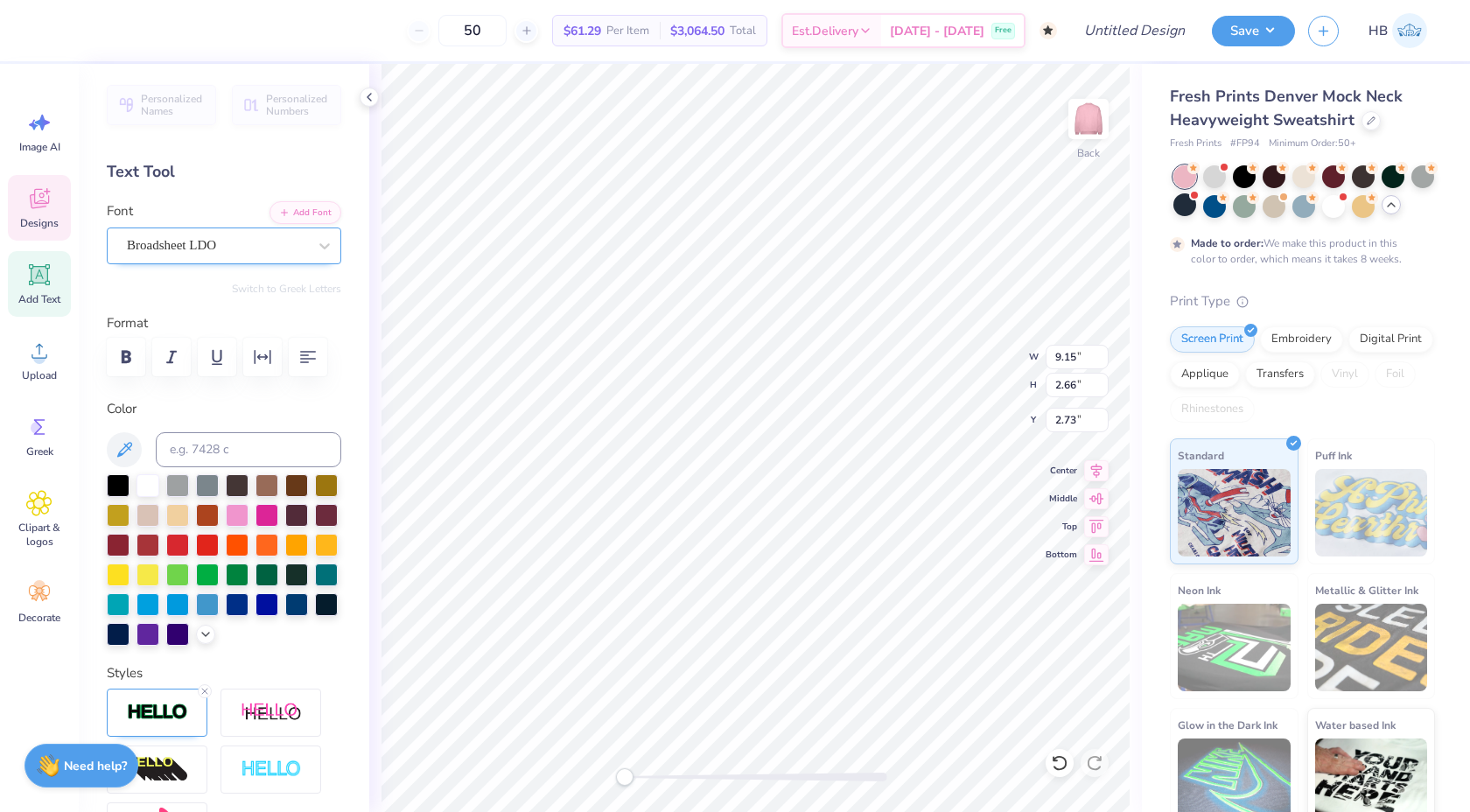
click at [201, 236] on div "Broadsheet LDO" at bounding box center [217, 245] width 184 height 27
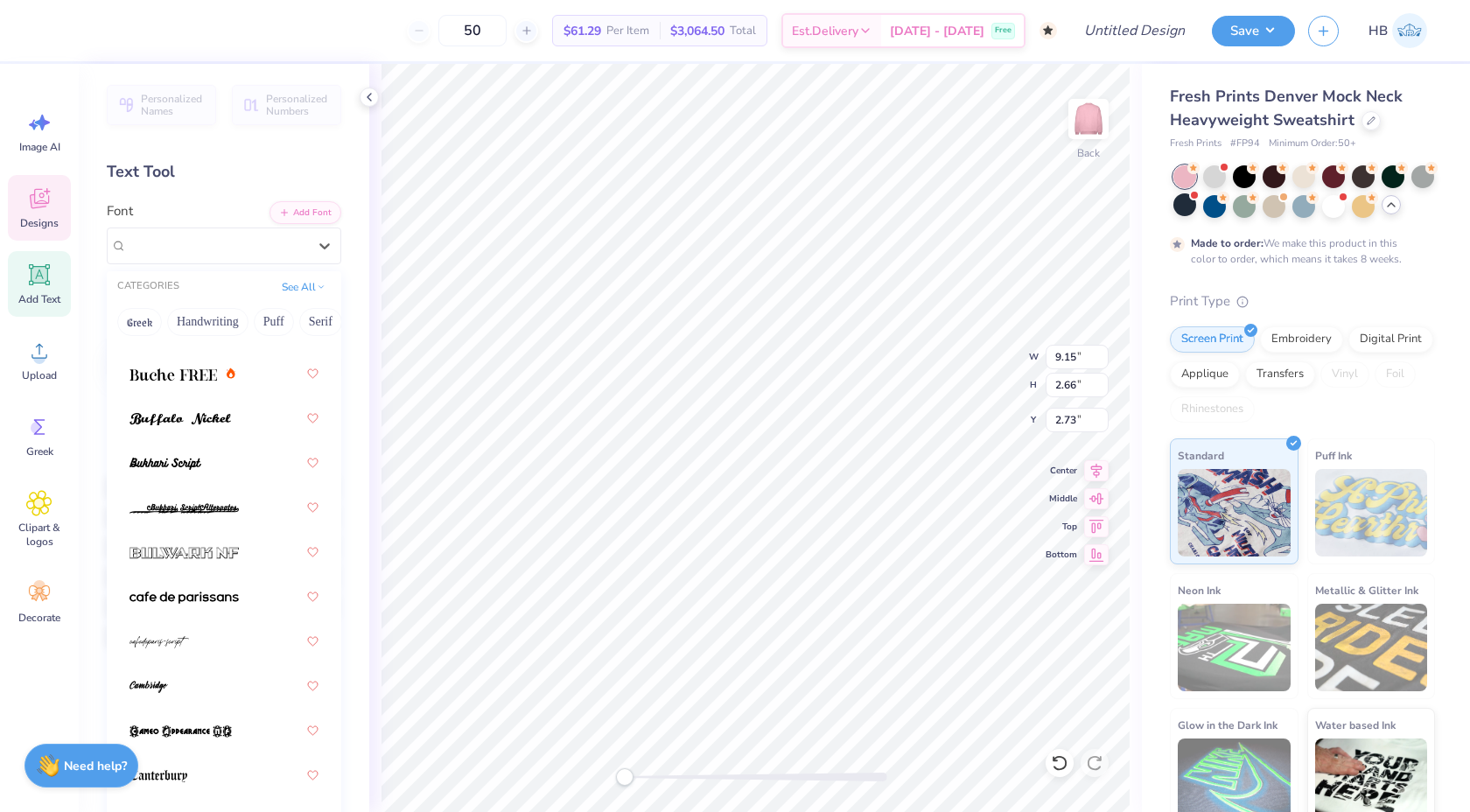
scroll to position [2635, 0]
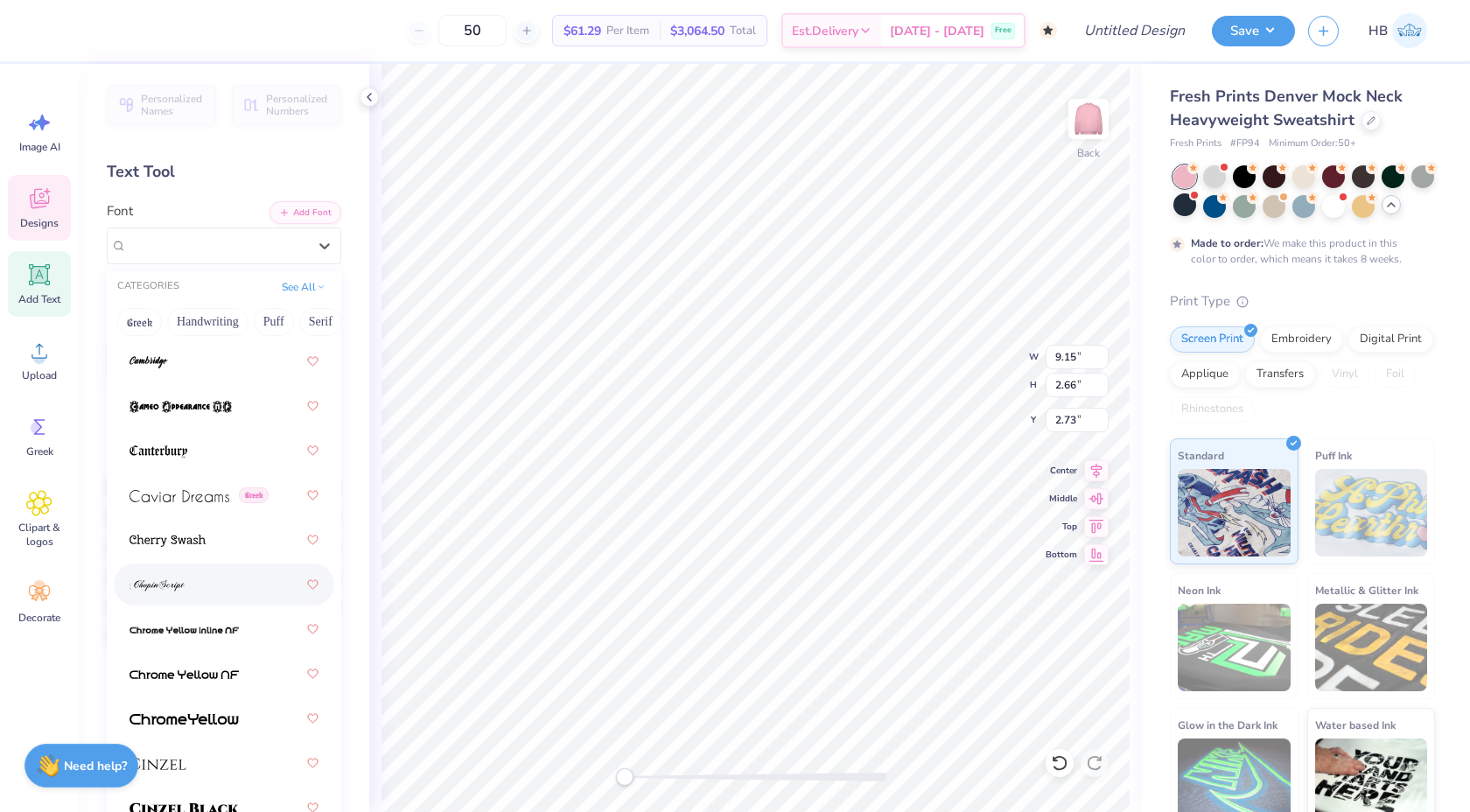
click at [191, 586] on div at bounding box center [224, 584] width 189 height 31
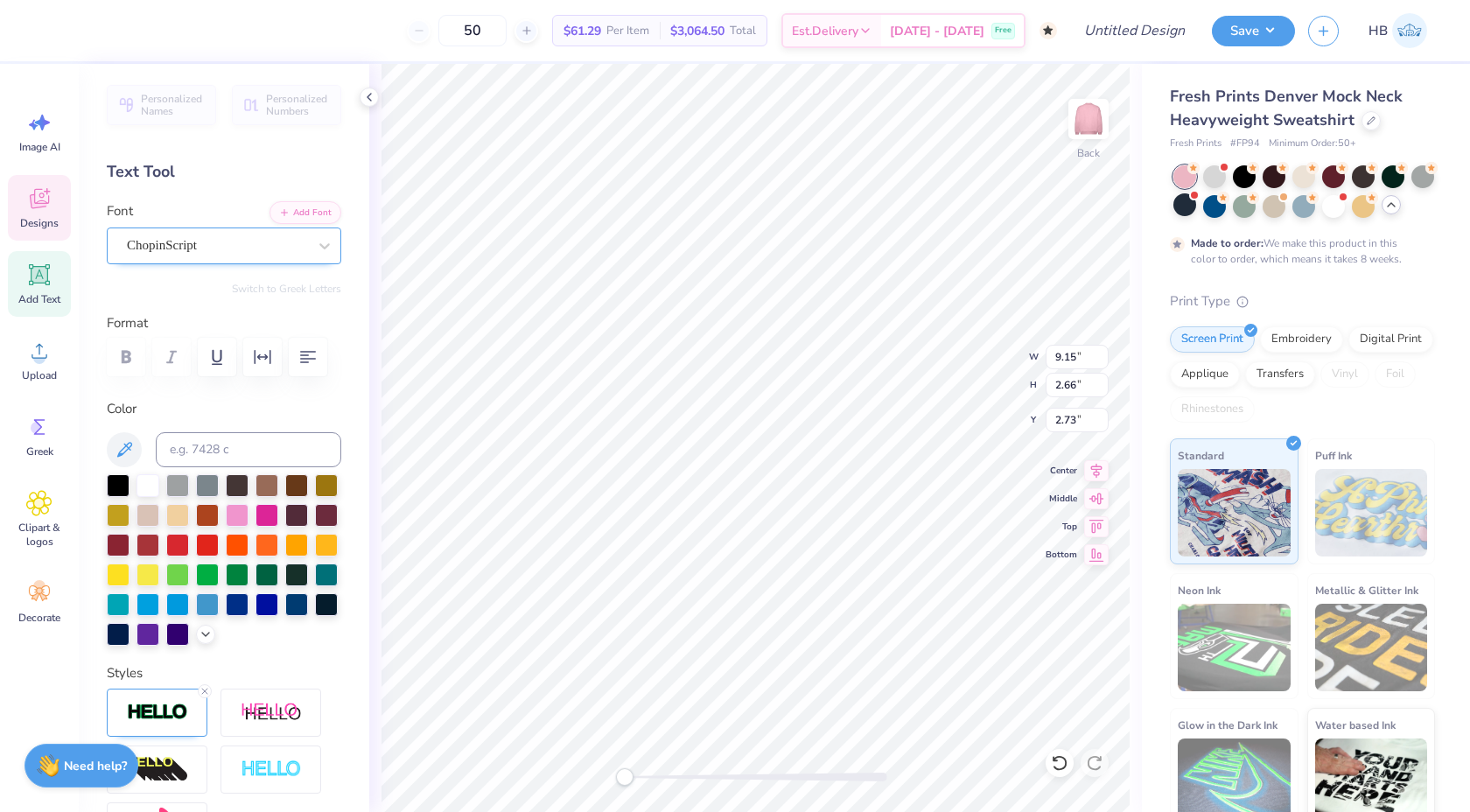
click at [191, 229] on div "ChopinScript" at bounding box center [224, 245] width 234 height 37
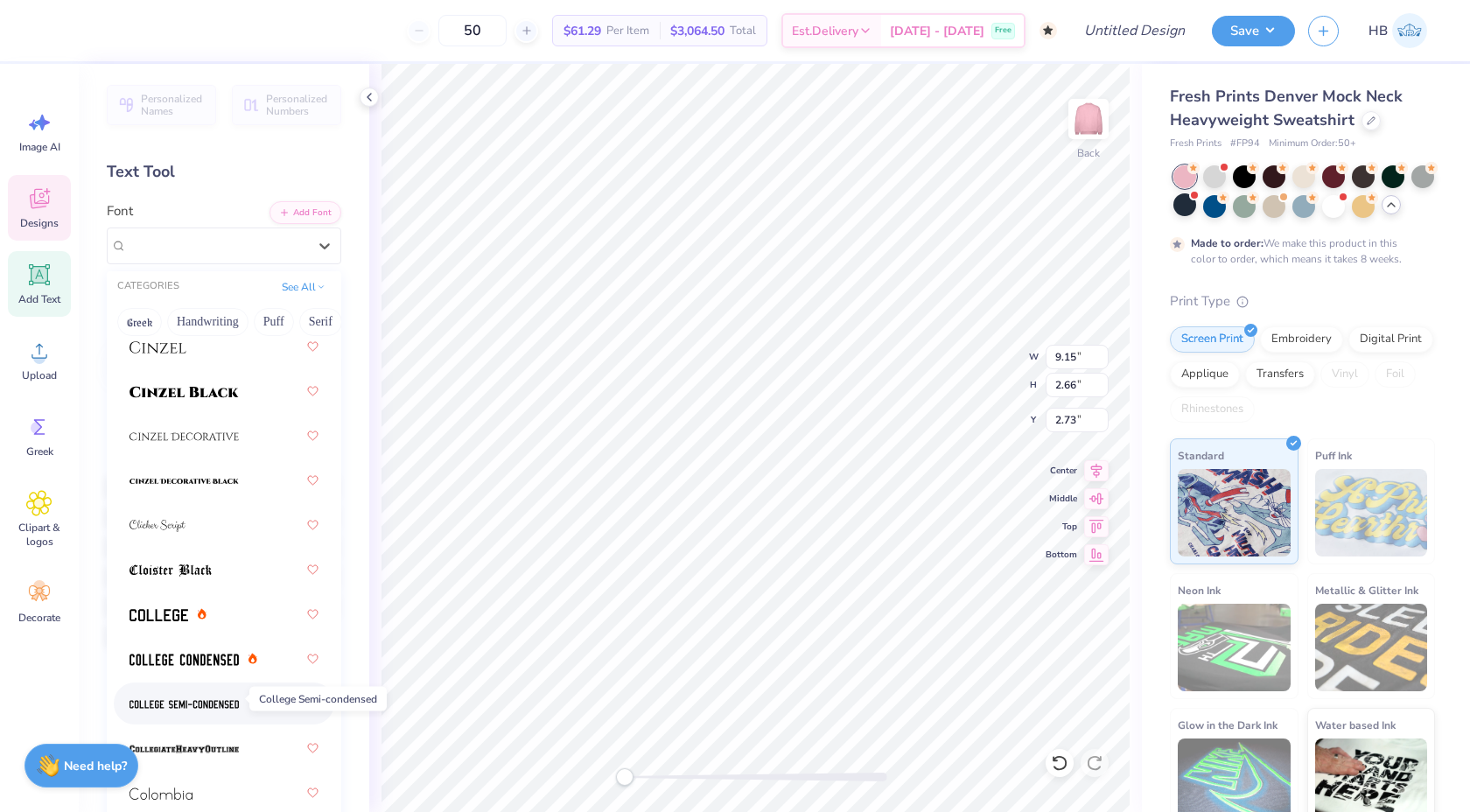
scroll to position [3057, 0]
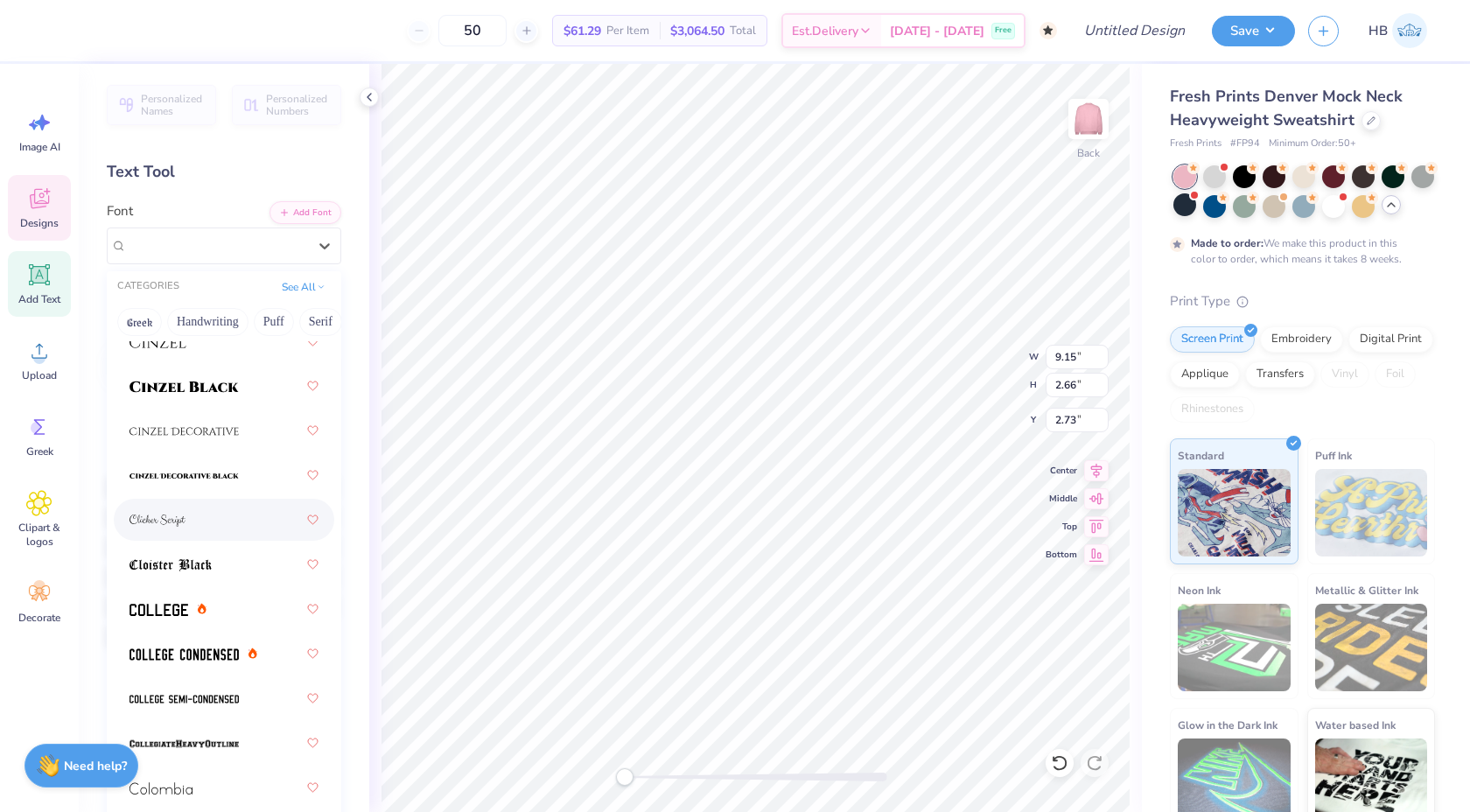
click at [200, 509] on div at bounding box center [224, 519] width 189 height 31
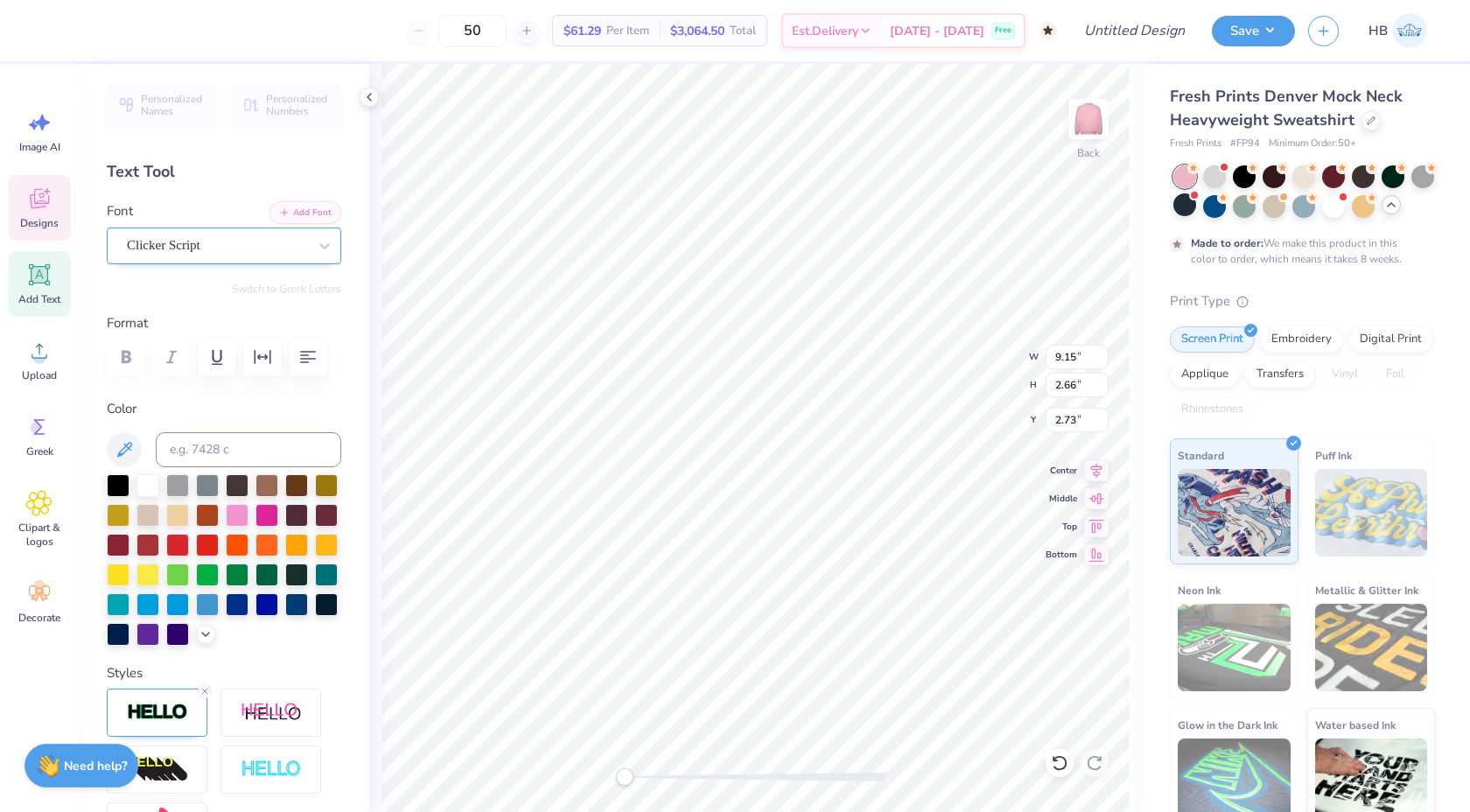
click at [223, 246] on div "Clicker Script" at bounding box center [217, 245] width 184 height 27
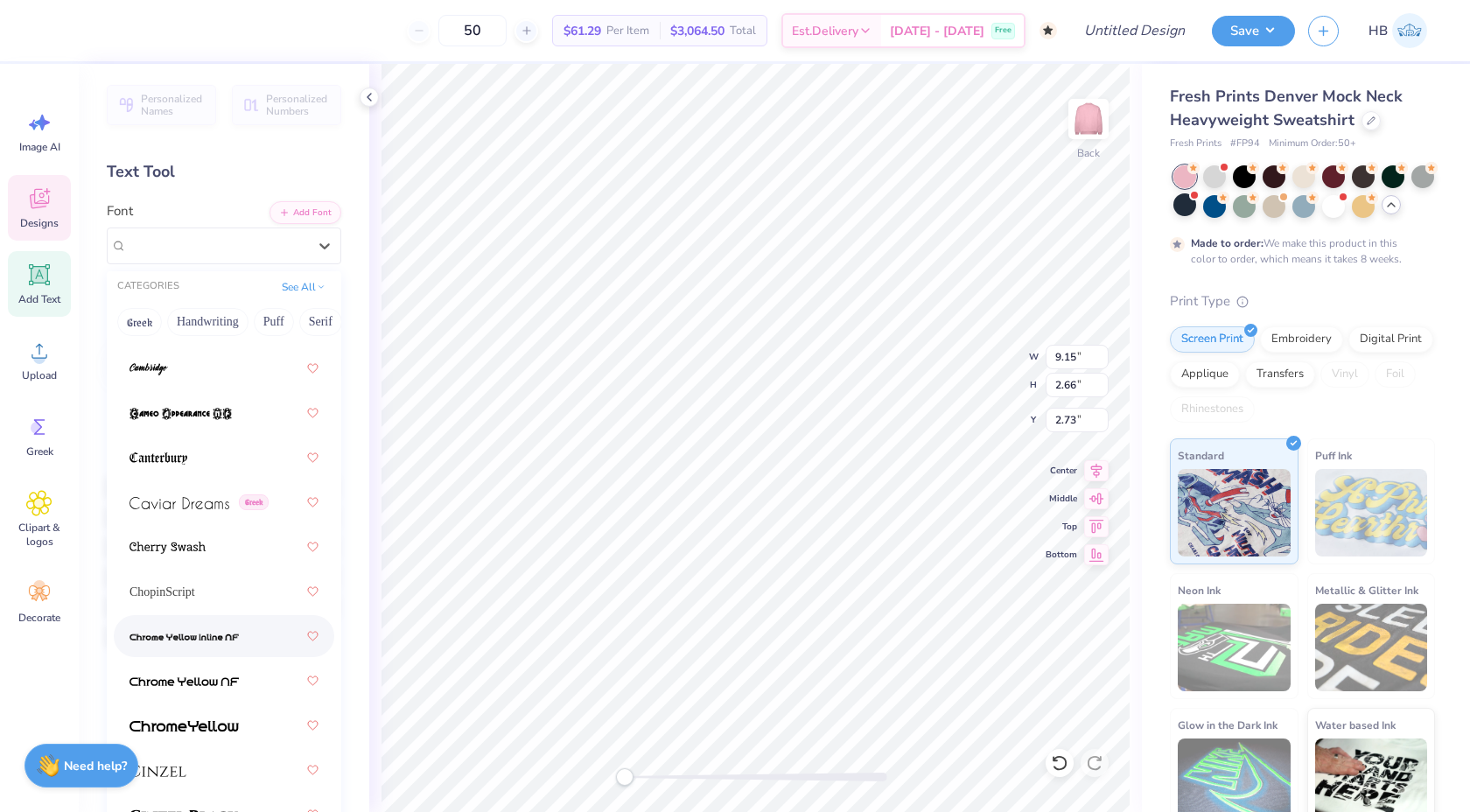
scroll to position [2639, 0]
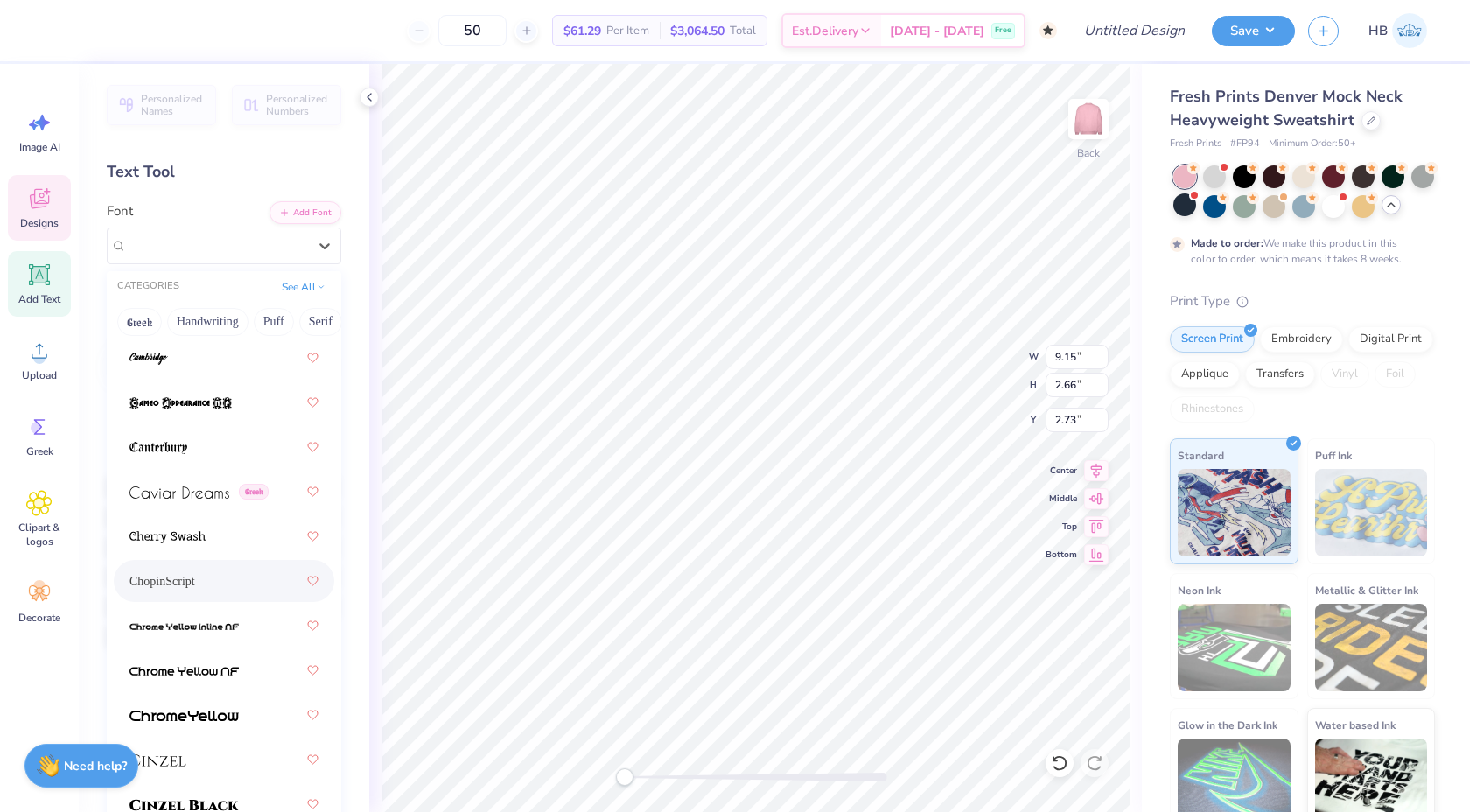
click at [201, 587] on div "ChopinScript" at bounding box center [224, 580] width 189 height 31
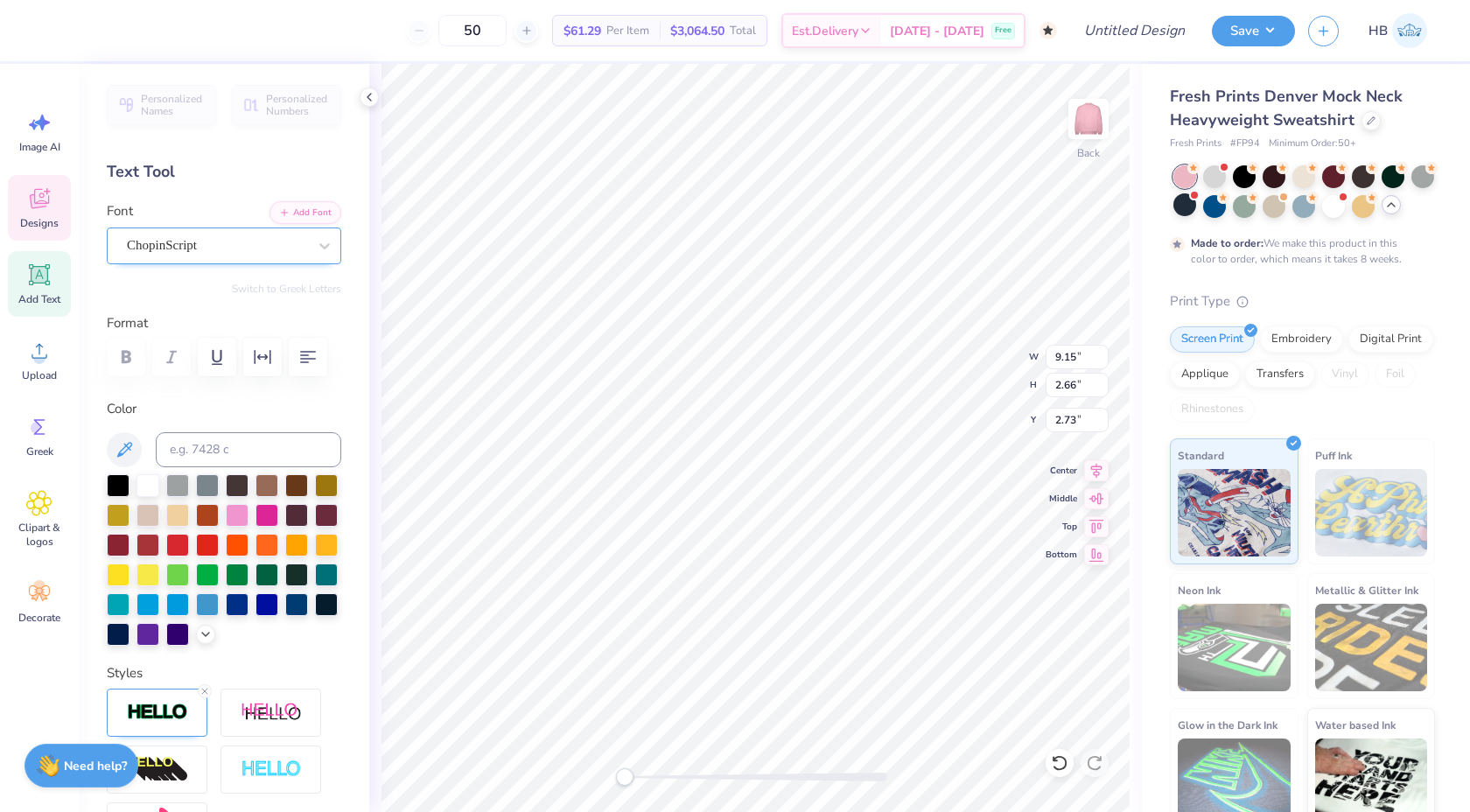
click at [280, 244] on div "ChopinScript" at bounding box center [217, 245] width 184 height 27
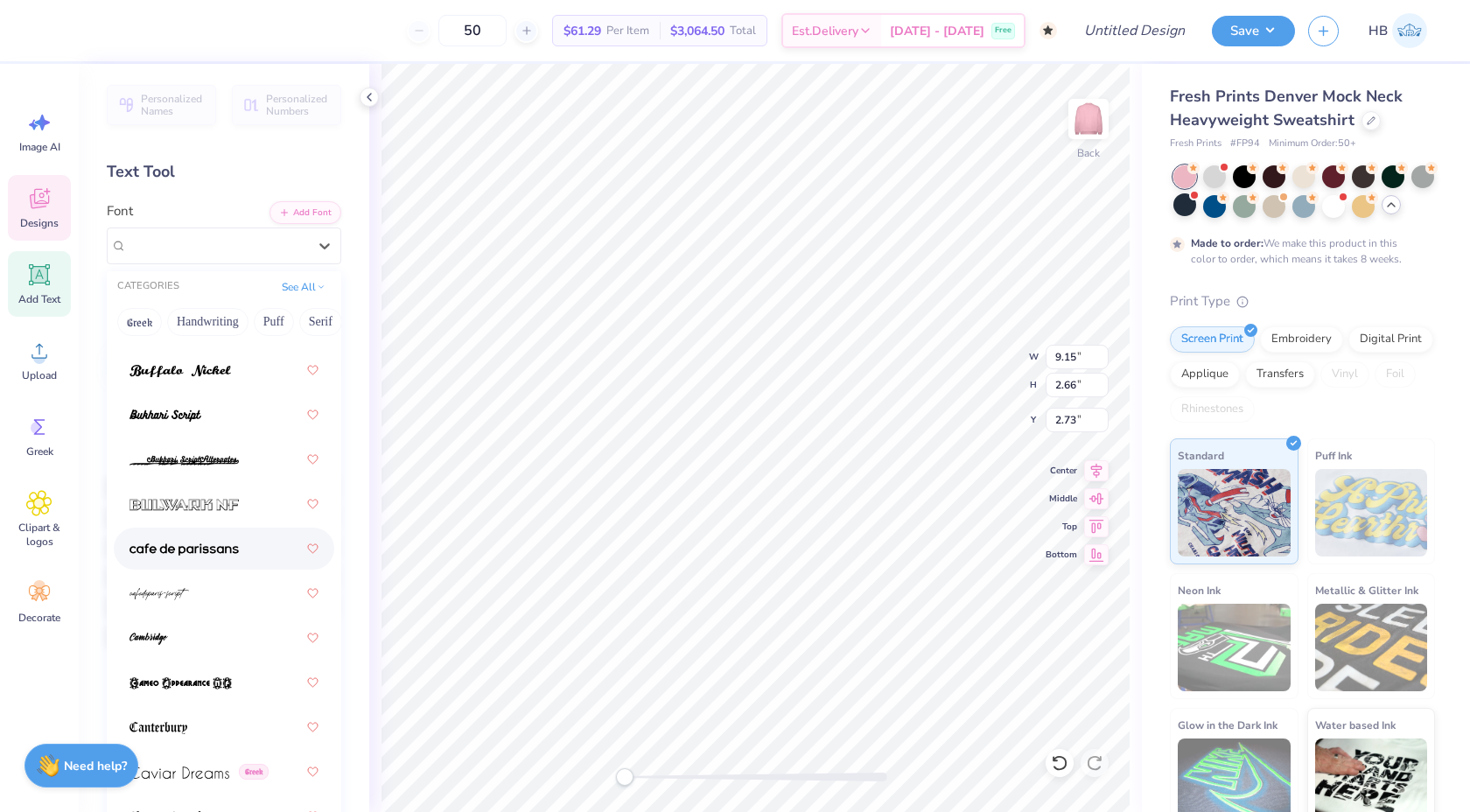
scroll to position [2360, 0]
click at [202, 582] on div at bounding box center [224, 591] width 189 height 31
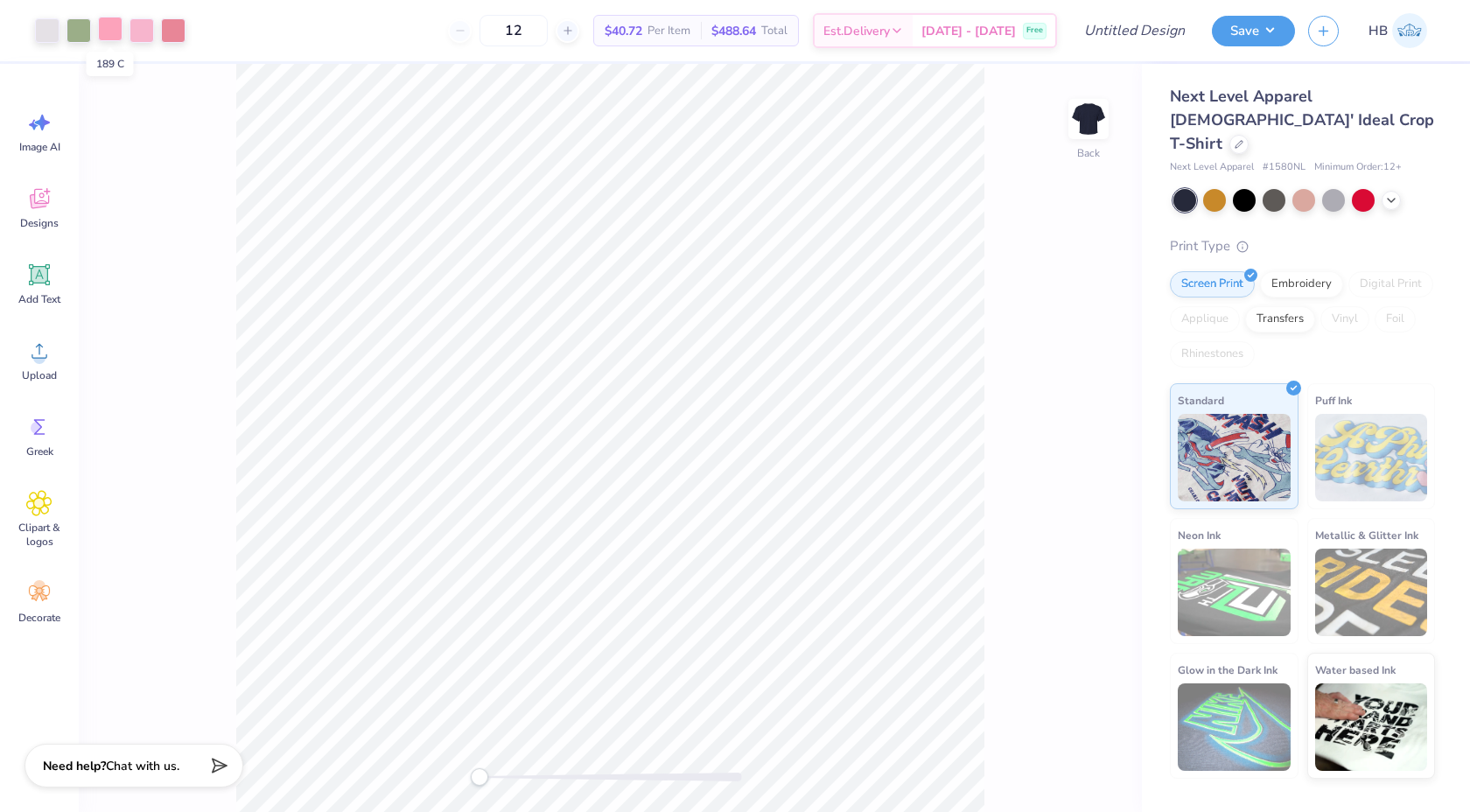
click at [101, 24] on div at bounding box center [110, 29] width 25 height 25
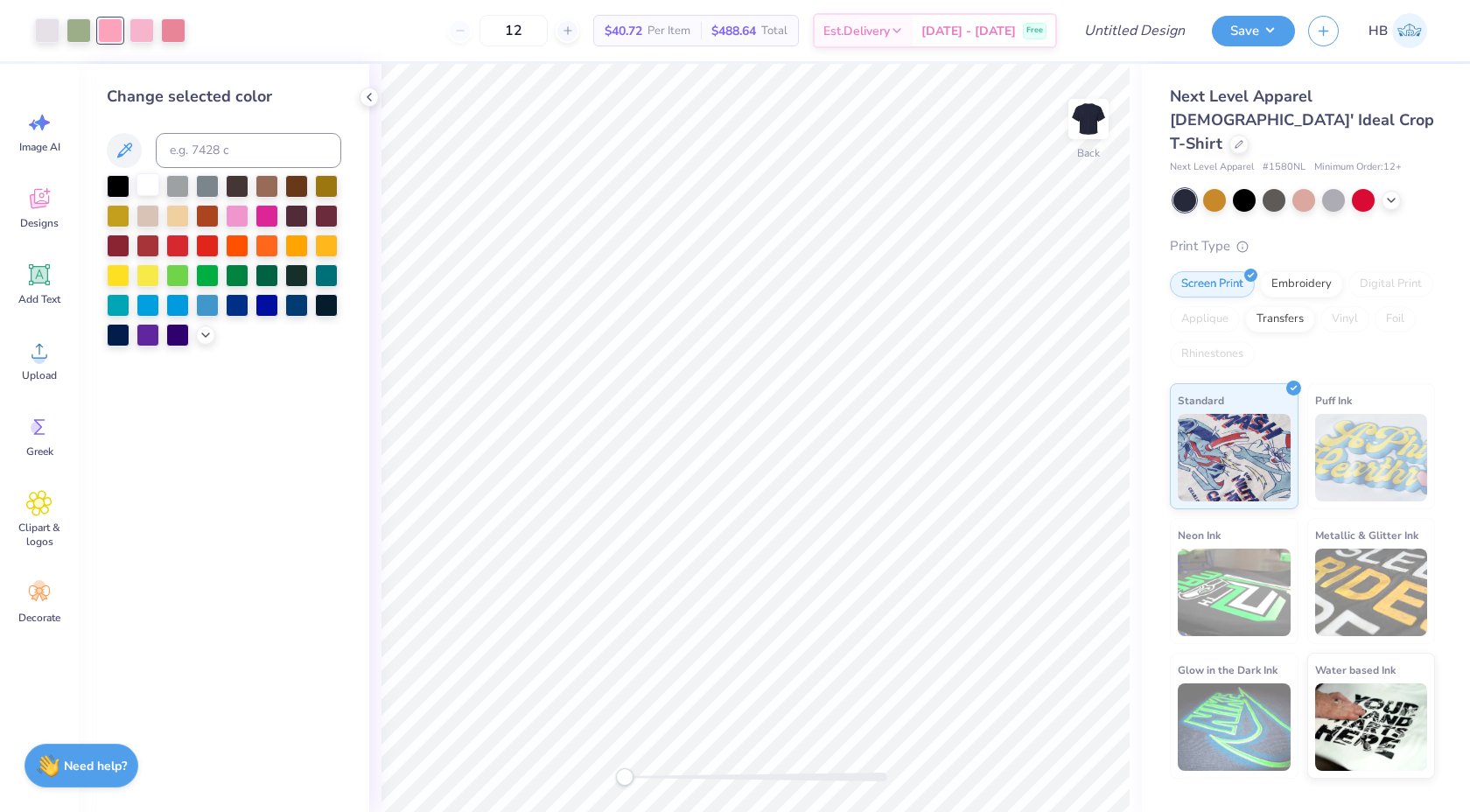
click at [154, 184] on div at bounding box center [148, 185] width 23 height 23
click at [151, 24] on div at bounding box center [142, 29] width 25 height 25
click at [144, 177] on div at bounding box center [148, 185] width 23 height 23
click at [138, 28] on div at bounding box center [142, 29] width 25 height 25
click at [147, 190] on div at bounding box center [148, 185] width 23 height 23
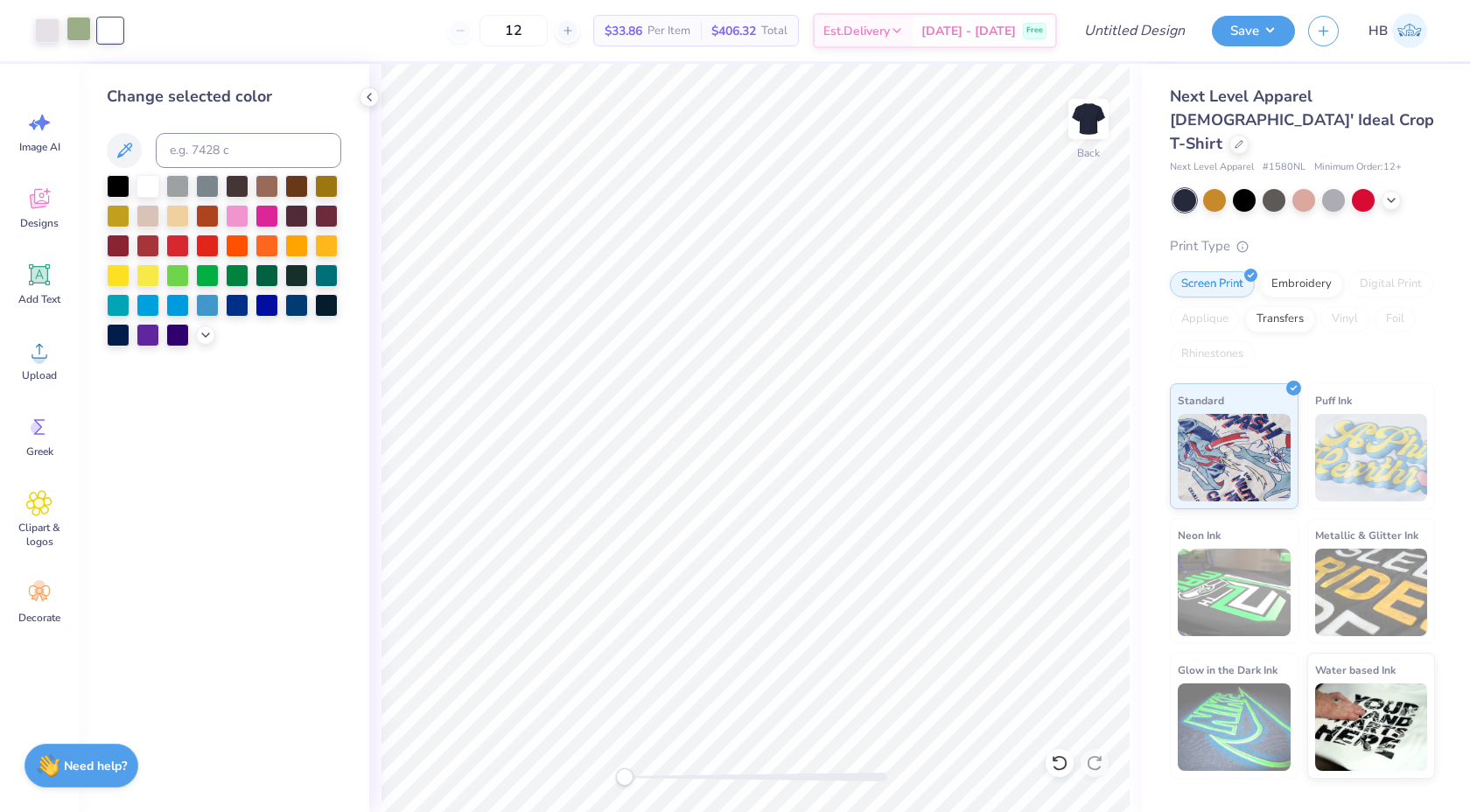
click at [76, 28] on div at bounding box center [79, 29] width 25 height 25
click at [144, 176] on div at bounding box center [148, 185] width 23 height 23
click at [44, 27] on div at bounding box center [47, 29] width 25 height 25
click at [141, 180] on div at bounding box center [148, 185] width 23 height 23
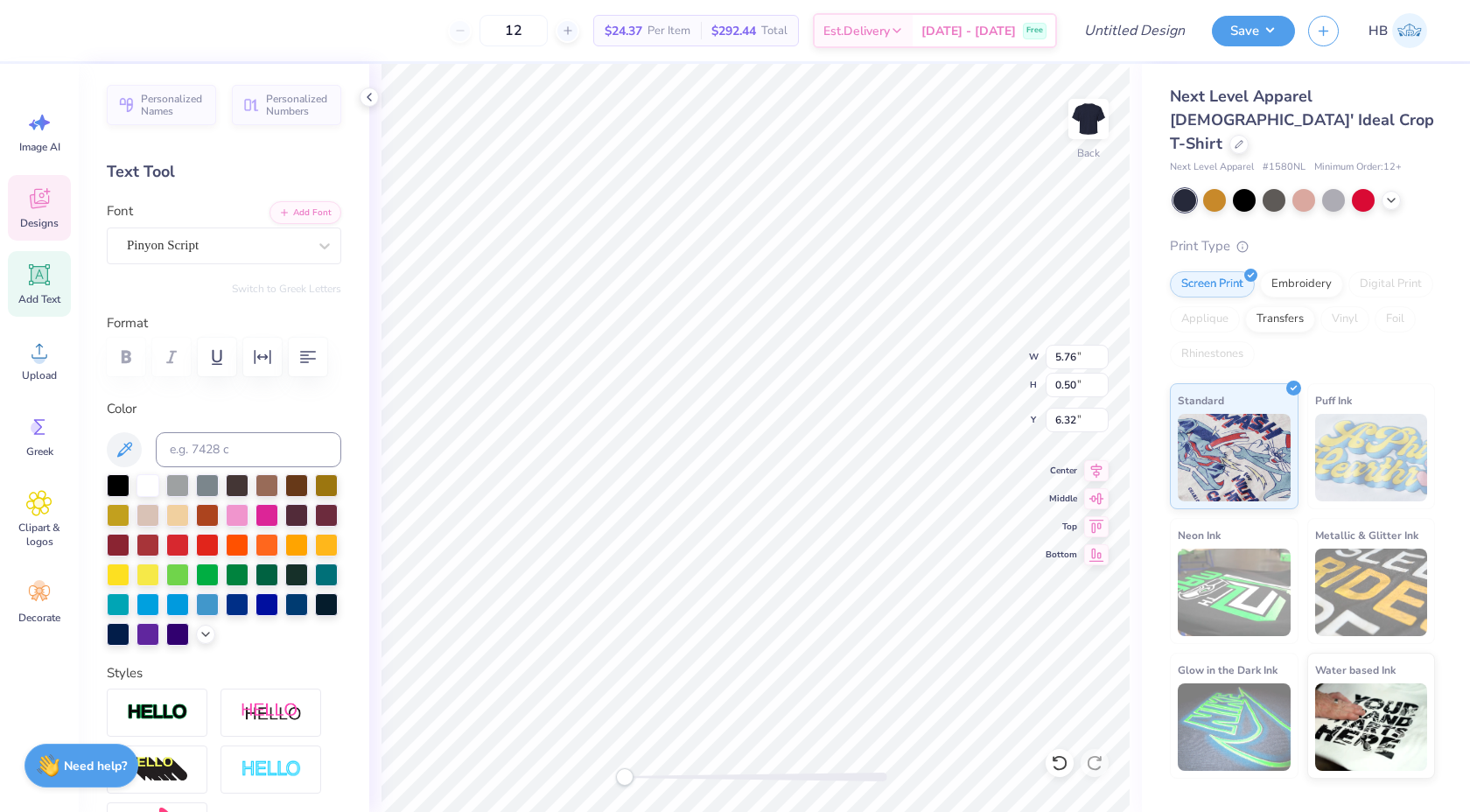
scroll to position [0, 6]
type textarea "p"
type textarea "Sigma Pi"
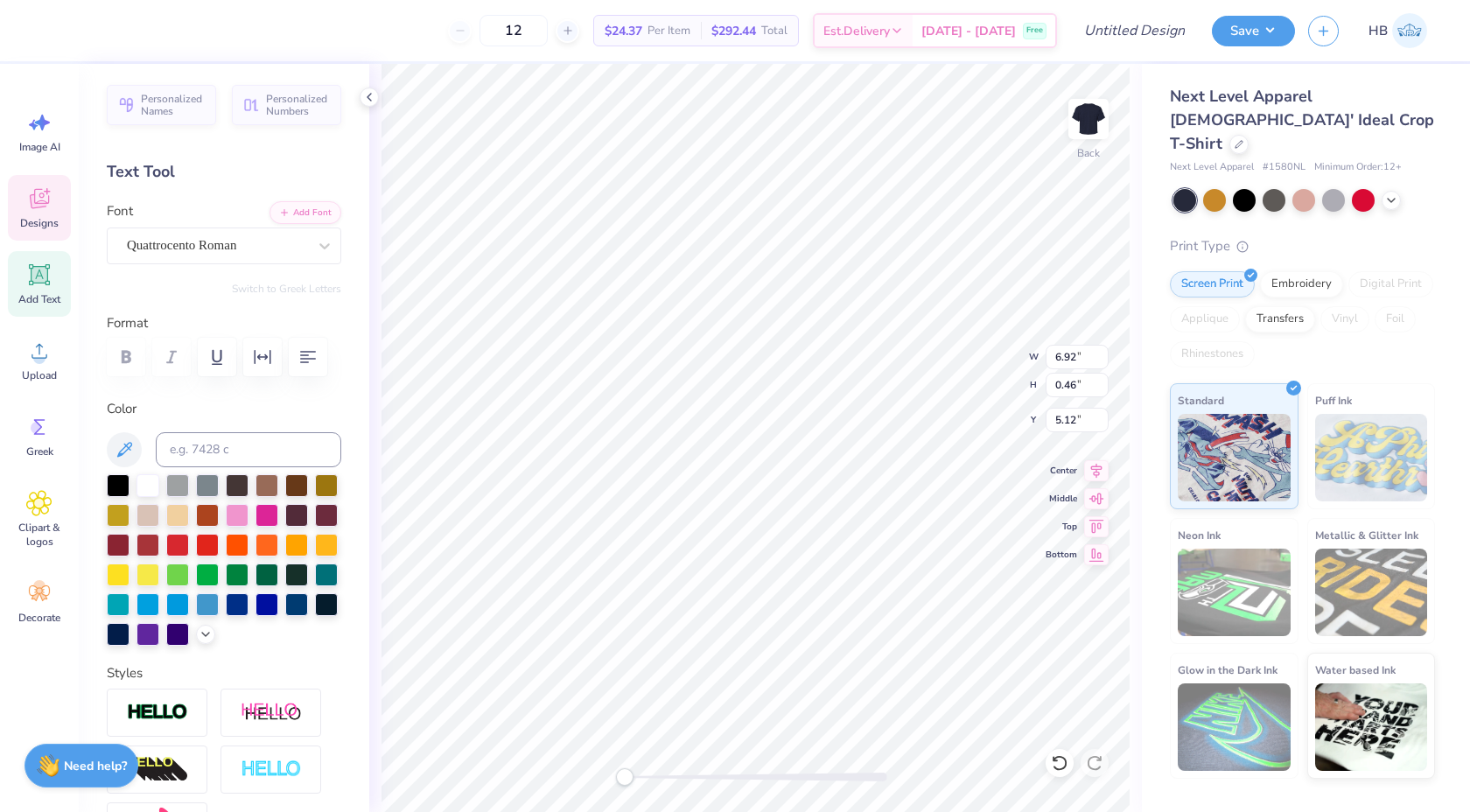
type textarea "s"
type textarea "Sigma Pi"
type textarea "Sigma"
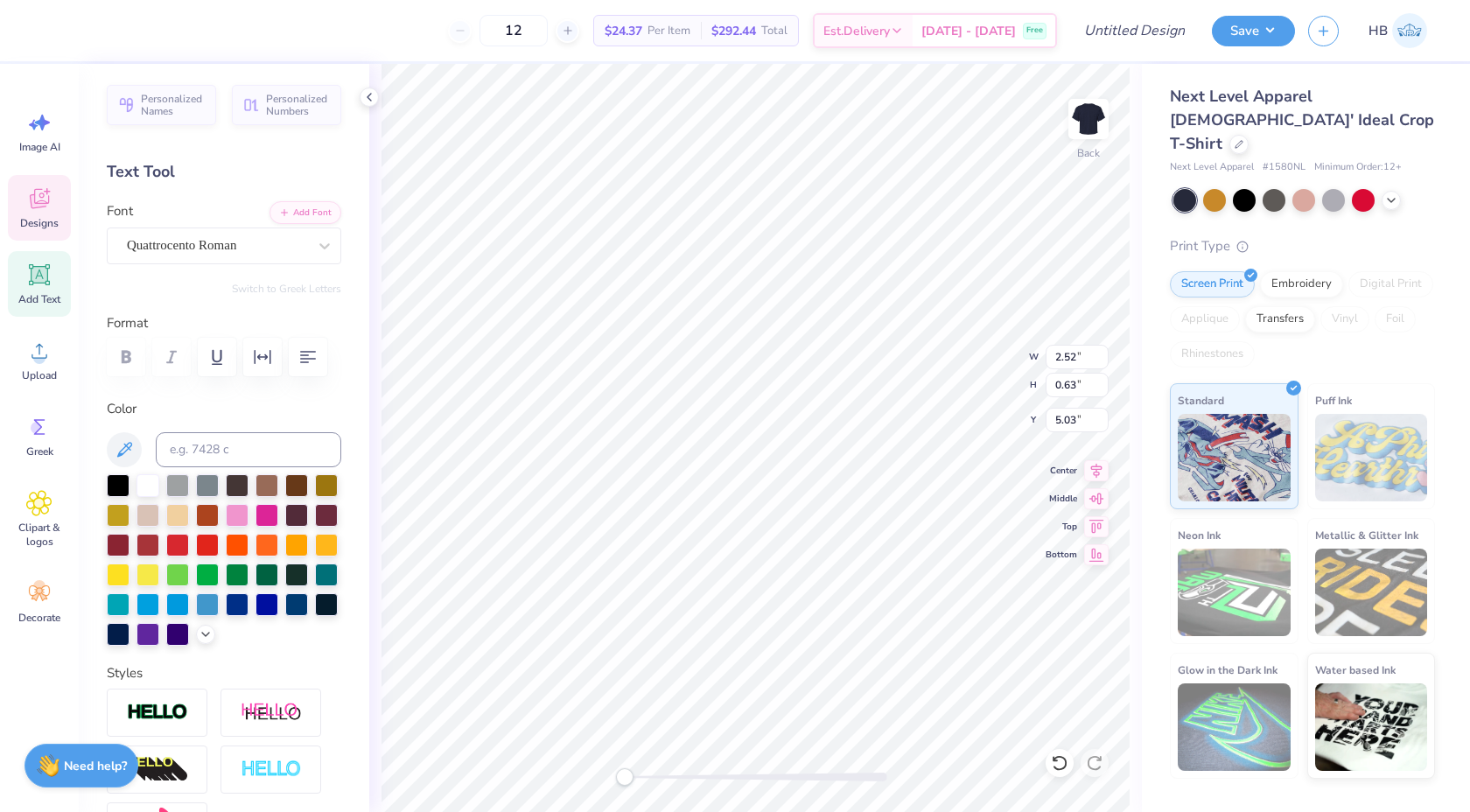
scroll to position [0, 1]
type input "1.80"
type input "4.78"
click at [1248, 133] on div at bounding box center [1239, 142] width 19 height 19
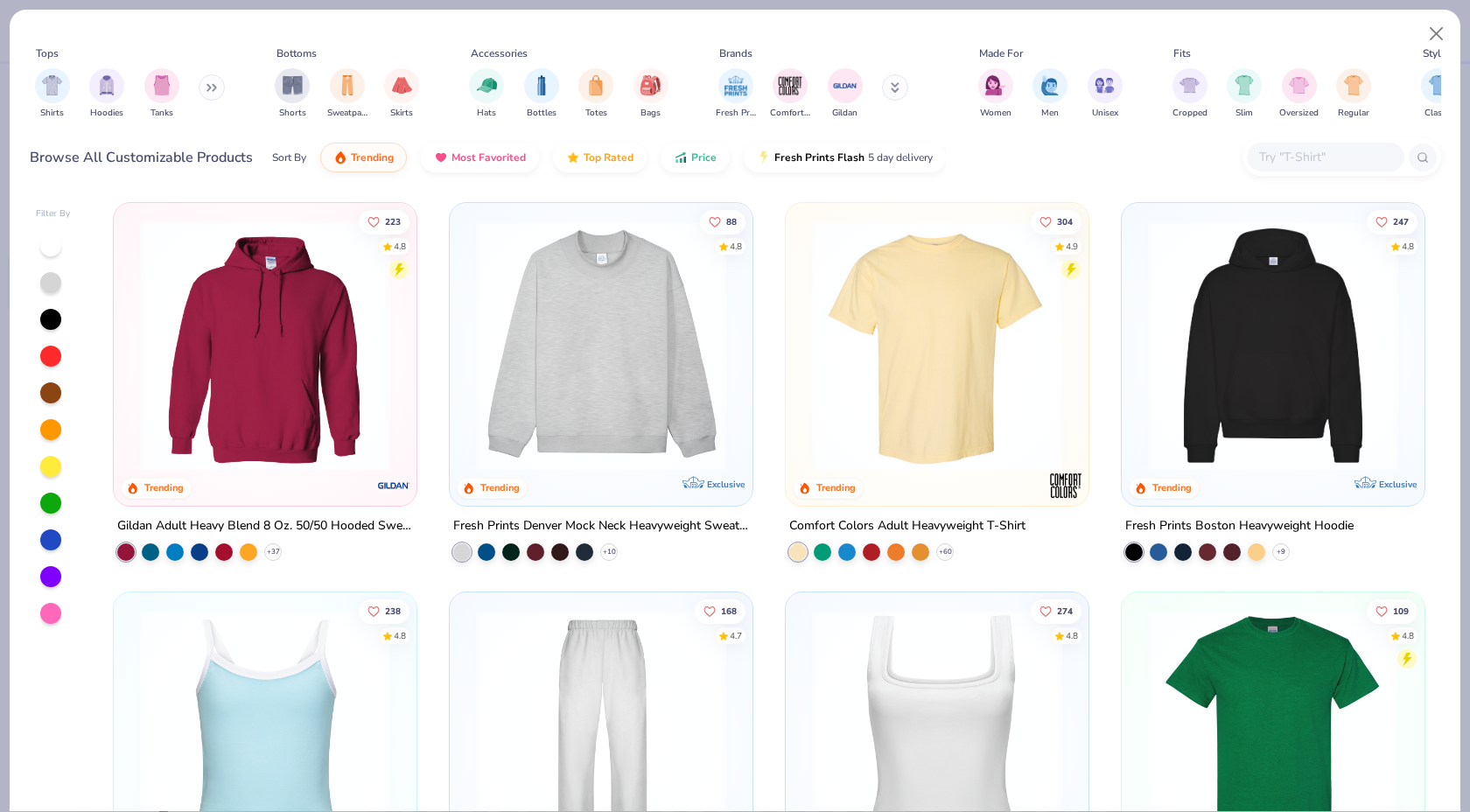
click at [625, 332] on img at bounding box center [601, 346] width 268 height 250
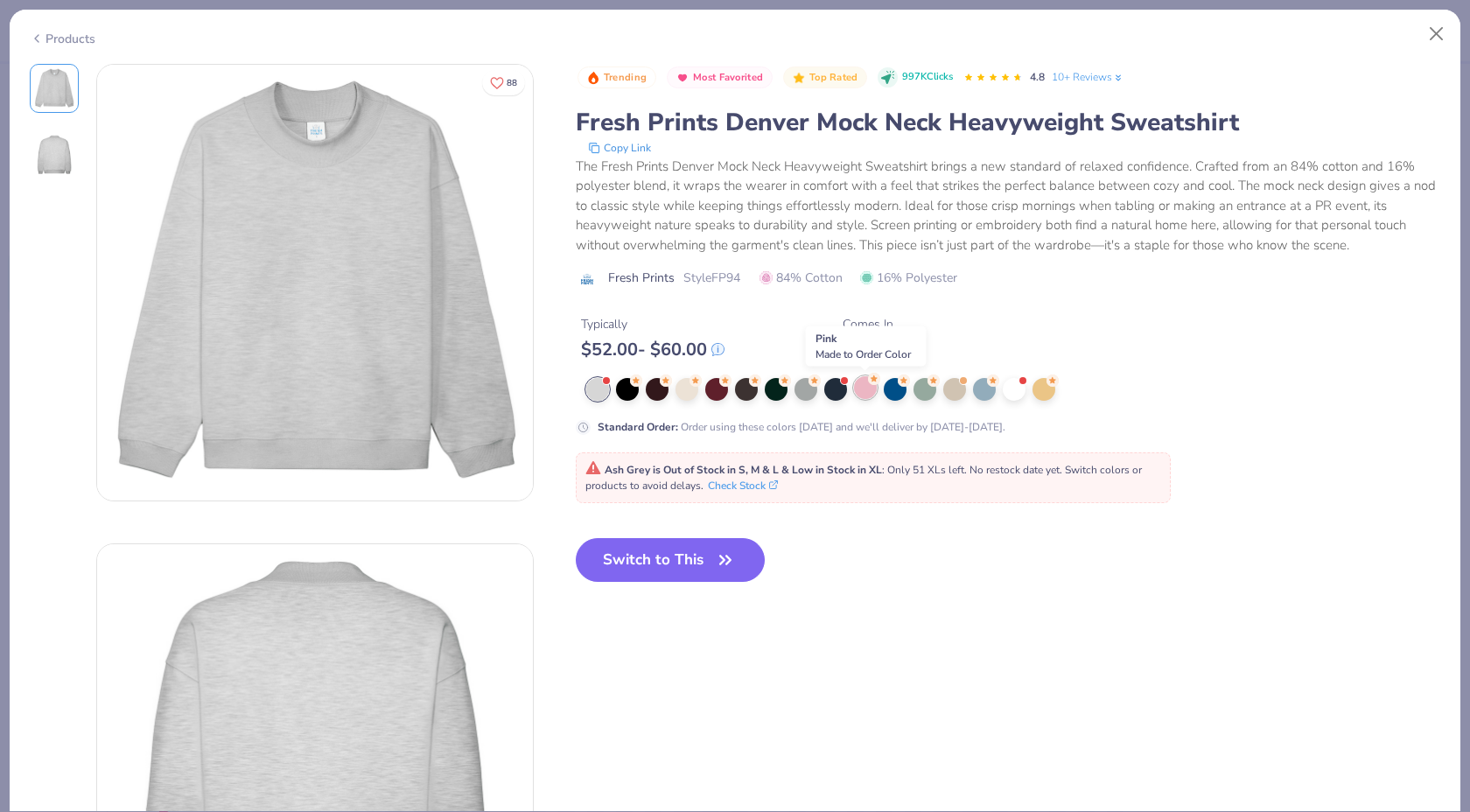
click at [859, 388] on div at bounding box center [865, 388] width 23 height 23
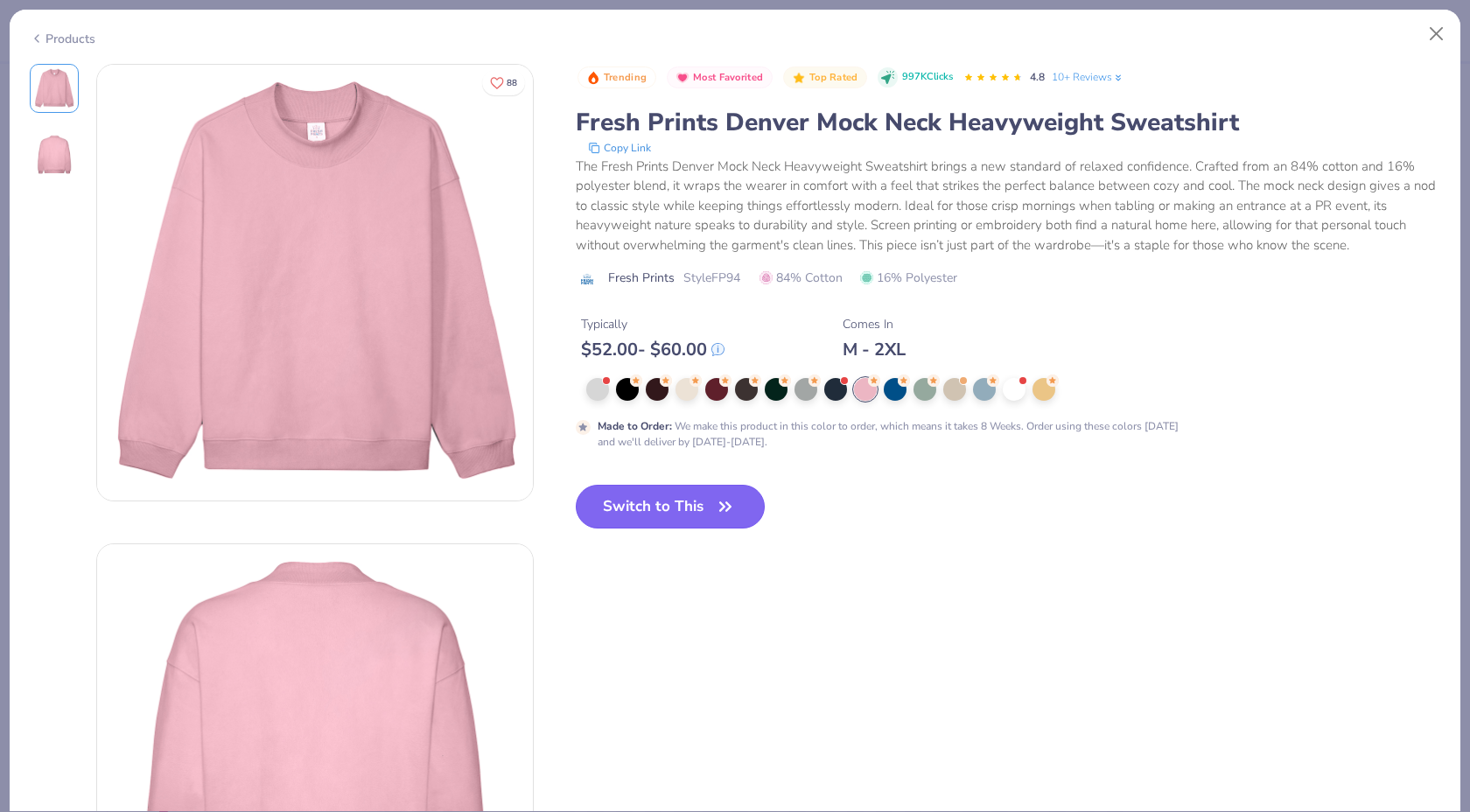
click at [705, 519] on button "Switch to This" at bounding box center [671, 506] width 190 height 44
type input "50"
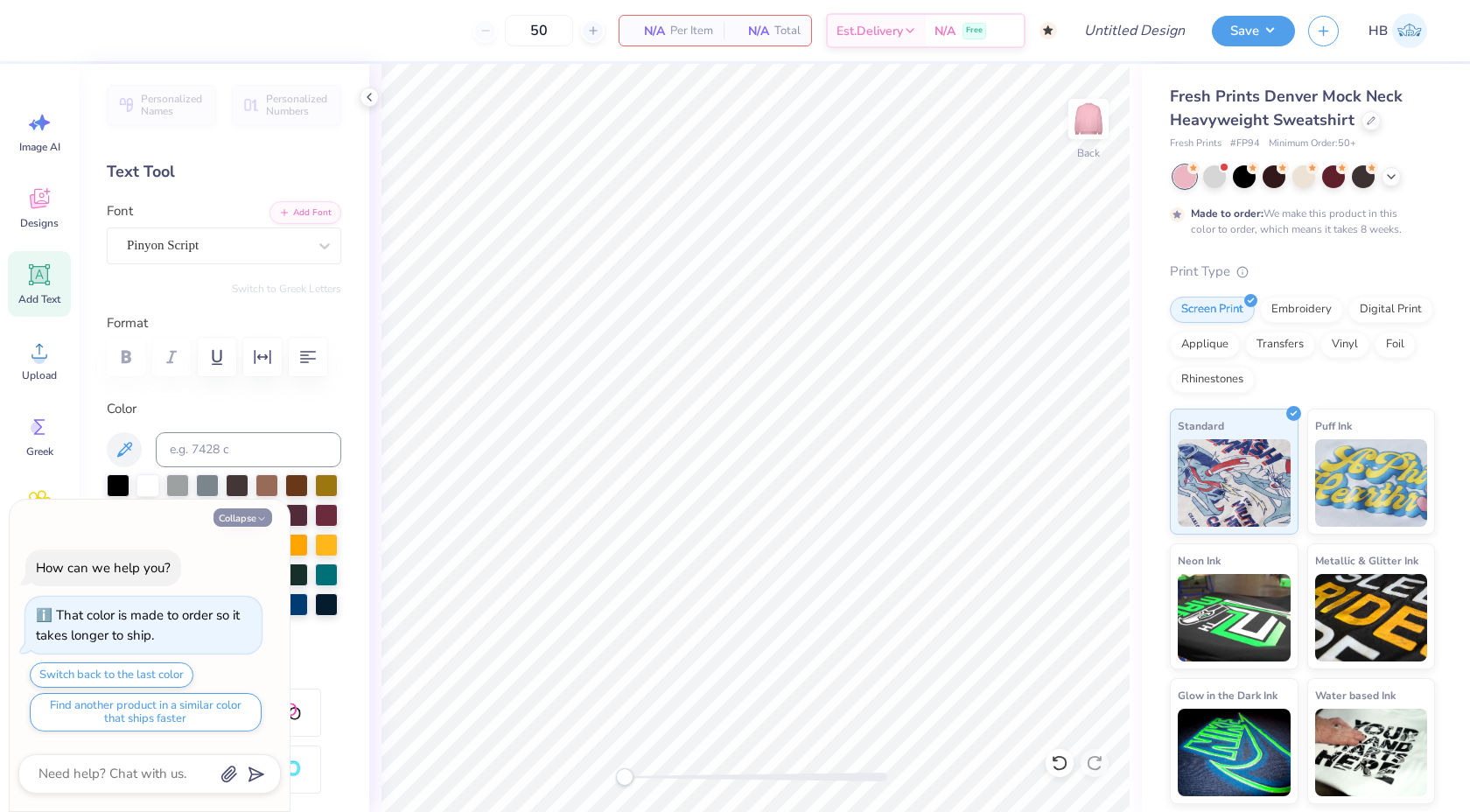
click at [255, 512] on button "Collapse" at bounding box center [243, 516] width 59 height 18
type textarea "x"
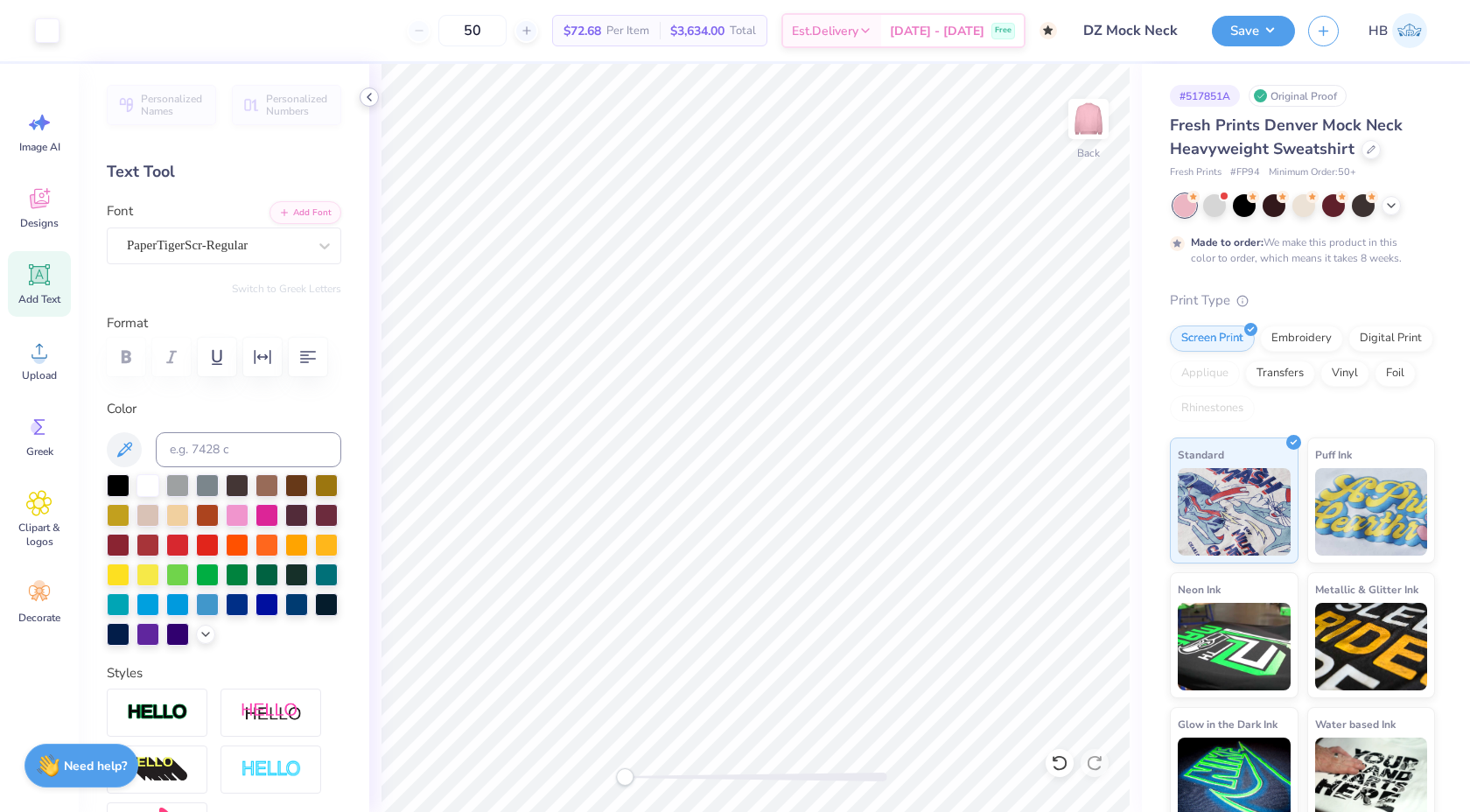
click at [370, 99] on icon at bounding box center [369, 97] width 14 height 14
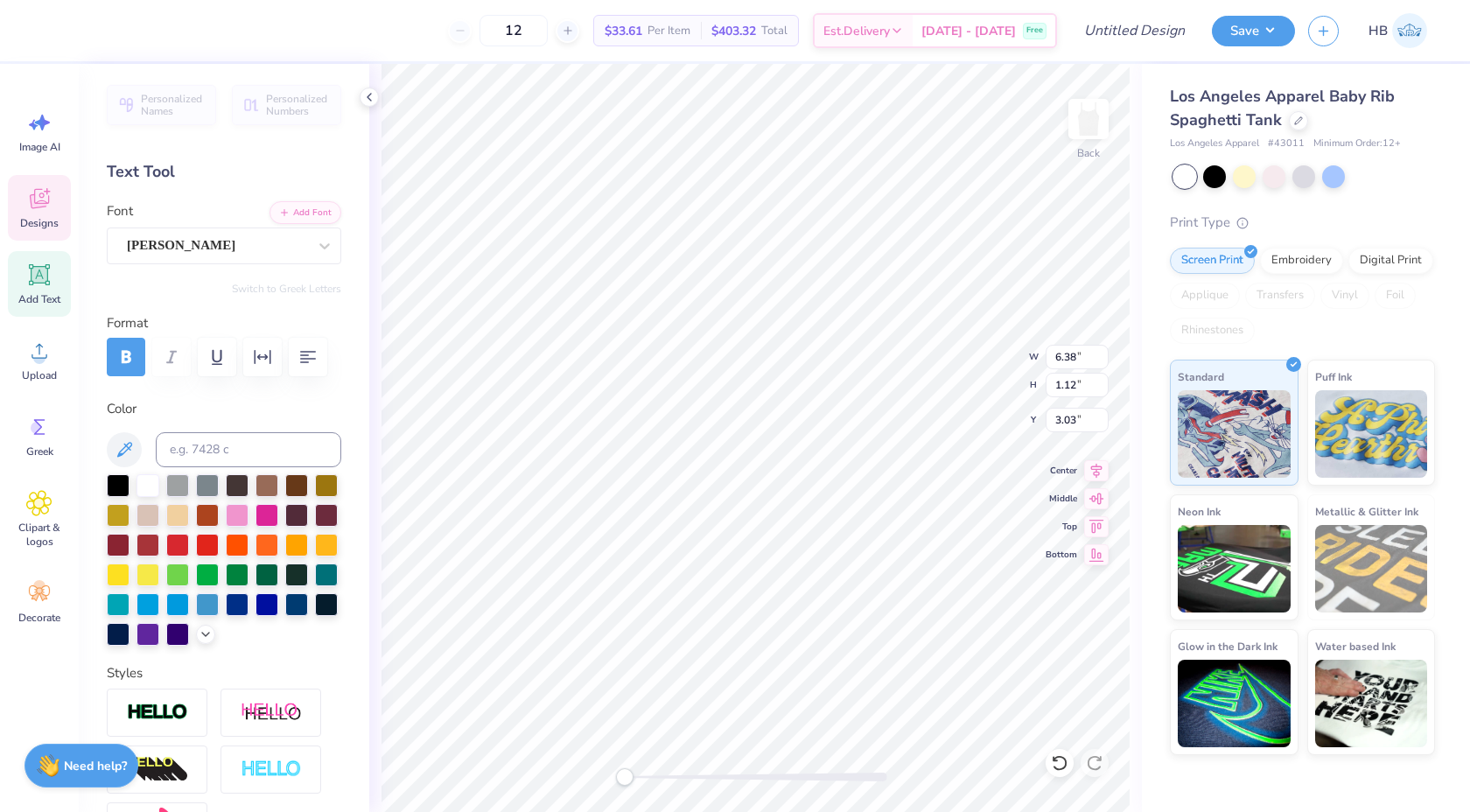
scroll to position [0, 2]
type textarea "Delta Zet"
type textarea "tta"
type textarea "ta"
type input "1.01"
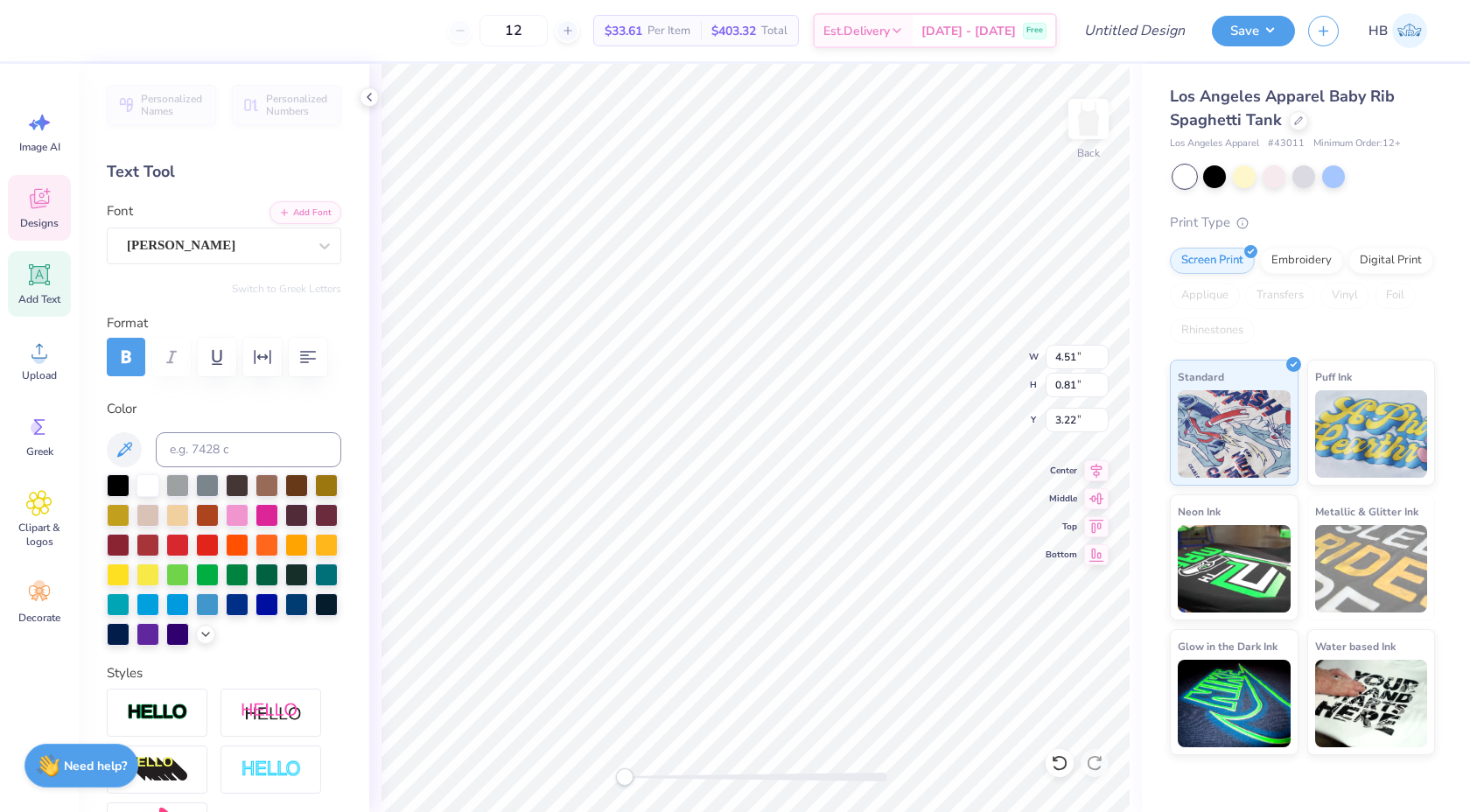
type input "0.53"
type input "6.24"
type input "4.51"
type input "0.81"
type input "2.83"
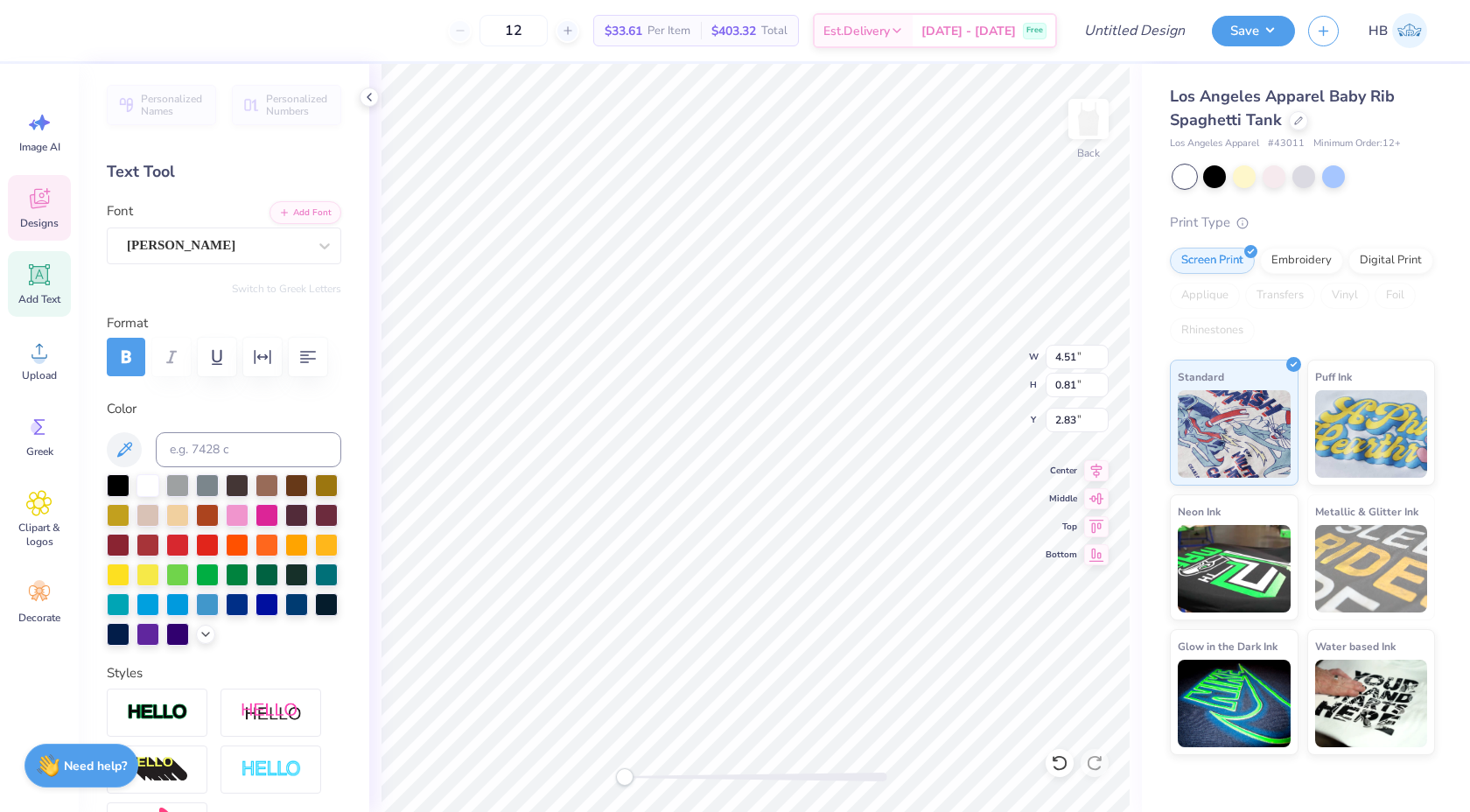
type input "1.01"
type input "0.53"
type input "3.11"
type input "4.51"
type input "0.81"
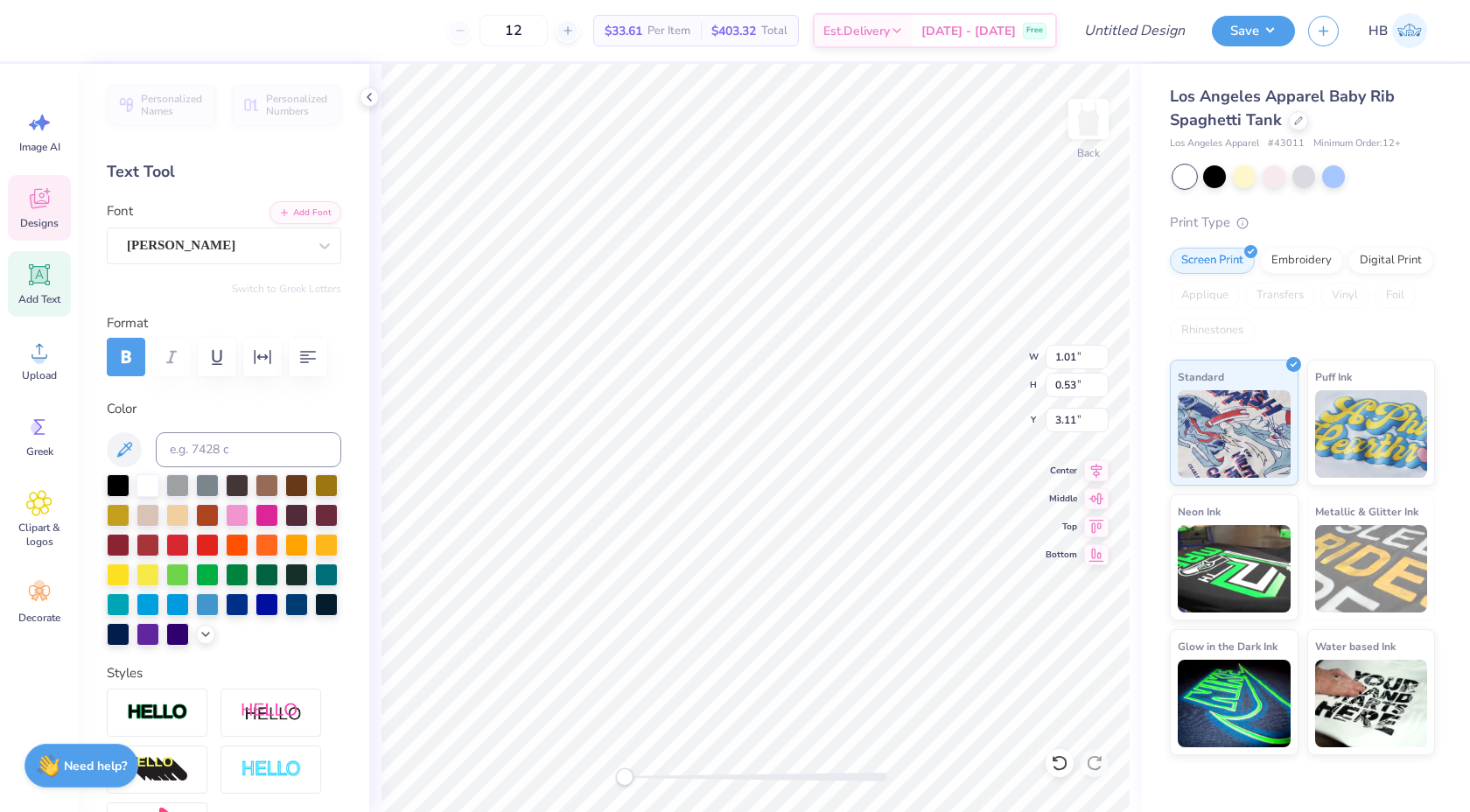
type input "2.83"
type input "1.01"
type input "0.53"
type input "2.97"
type input "2.14"
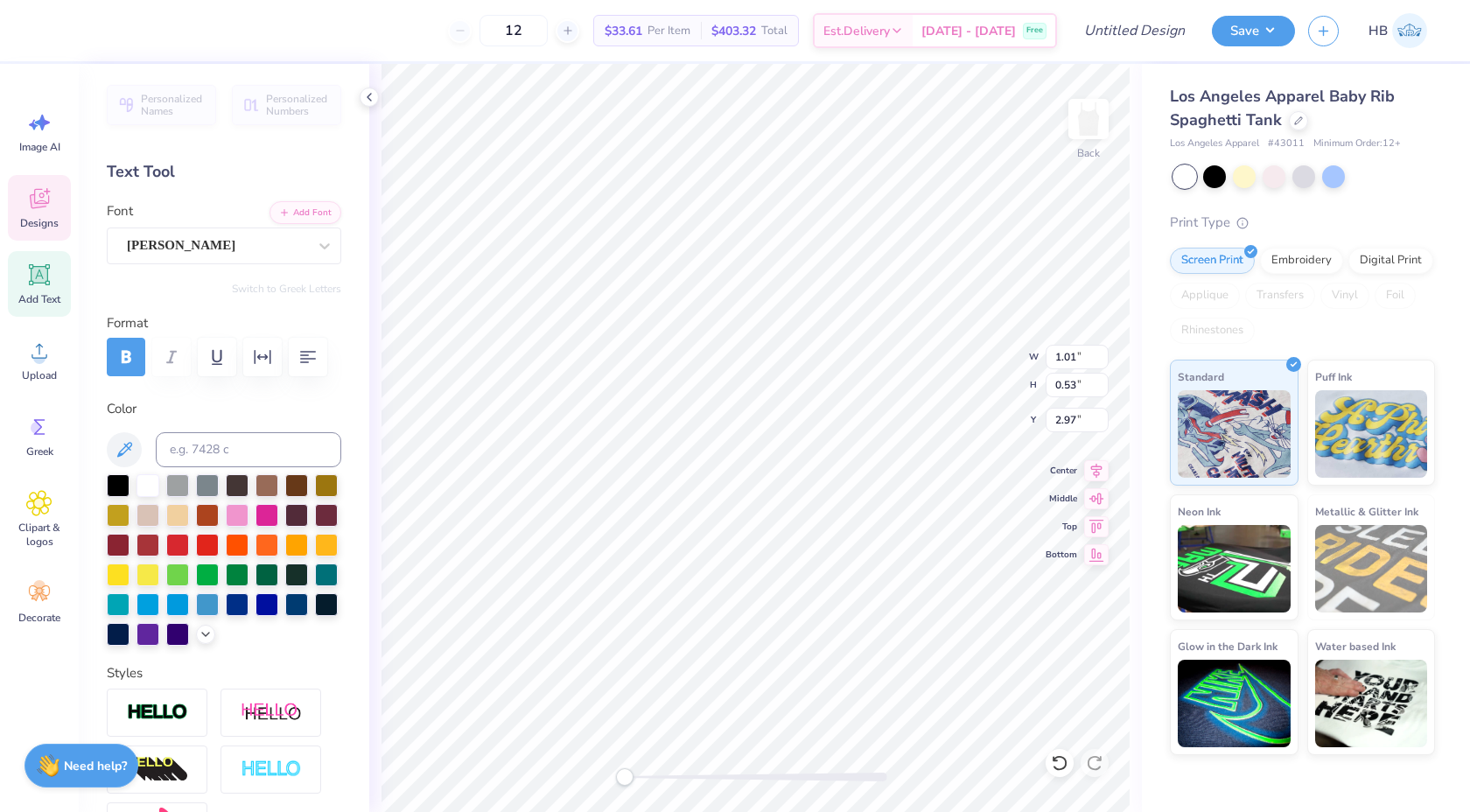
type input "2.22"
type input "2.12"
type input "1.01"
type input "0.53"
type input "2.97"
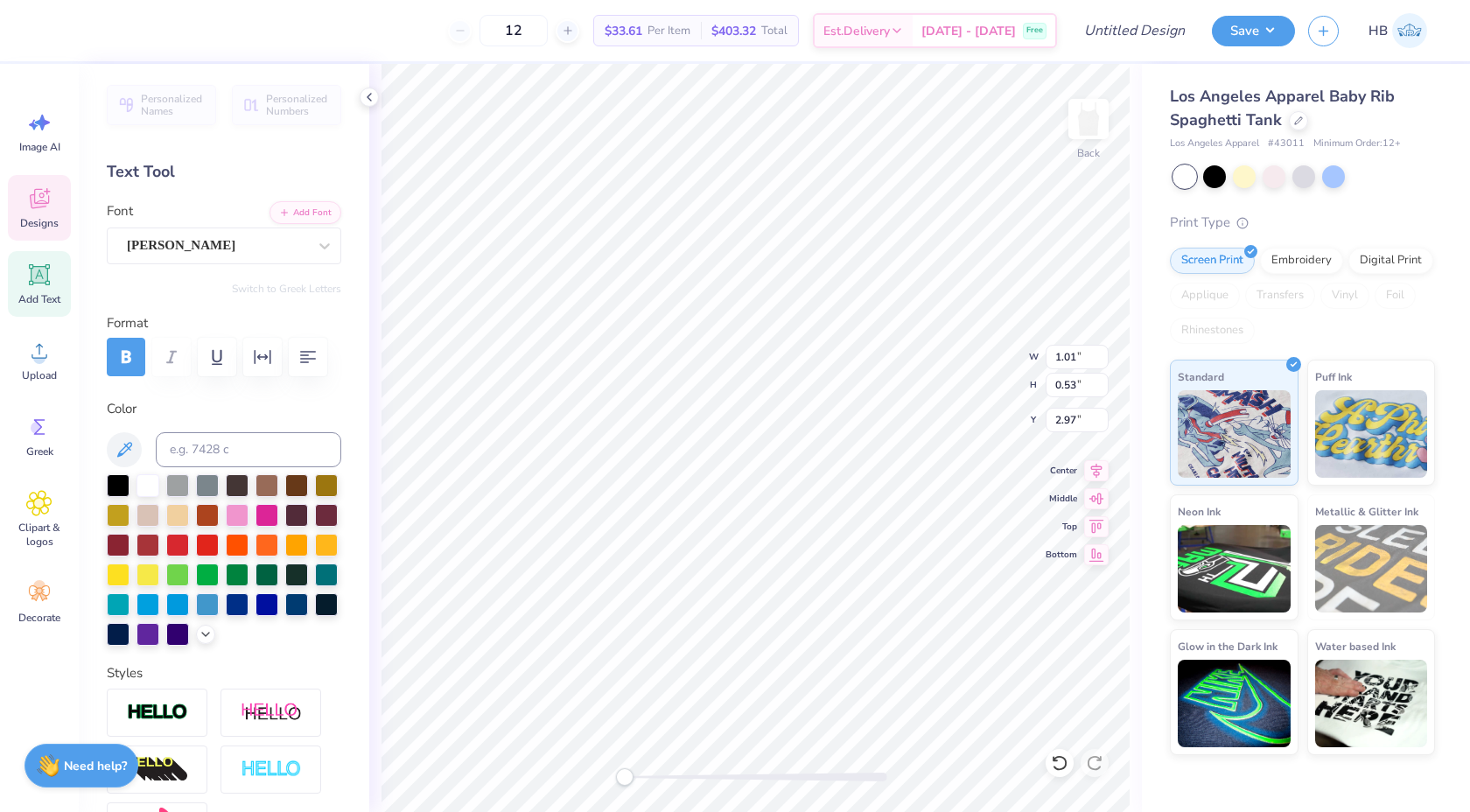
type input "4.51"
type input "0.81"
type input "2.83"
type input "1.01"
type input "0.53"
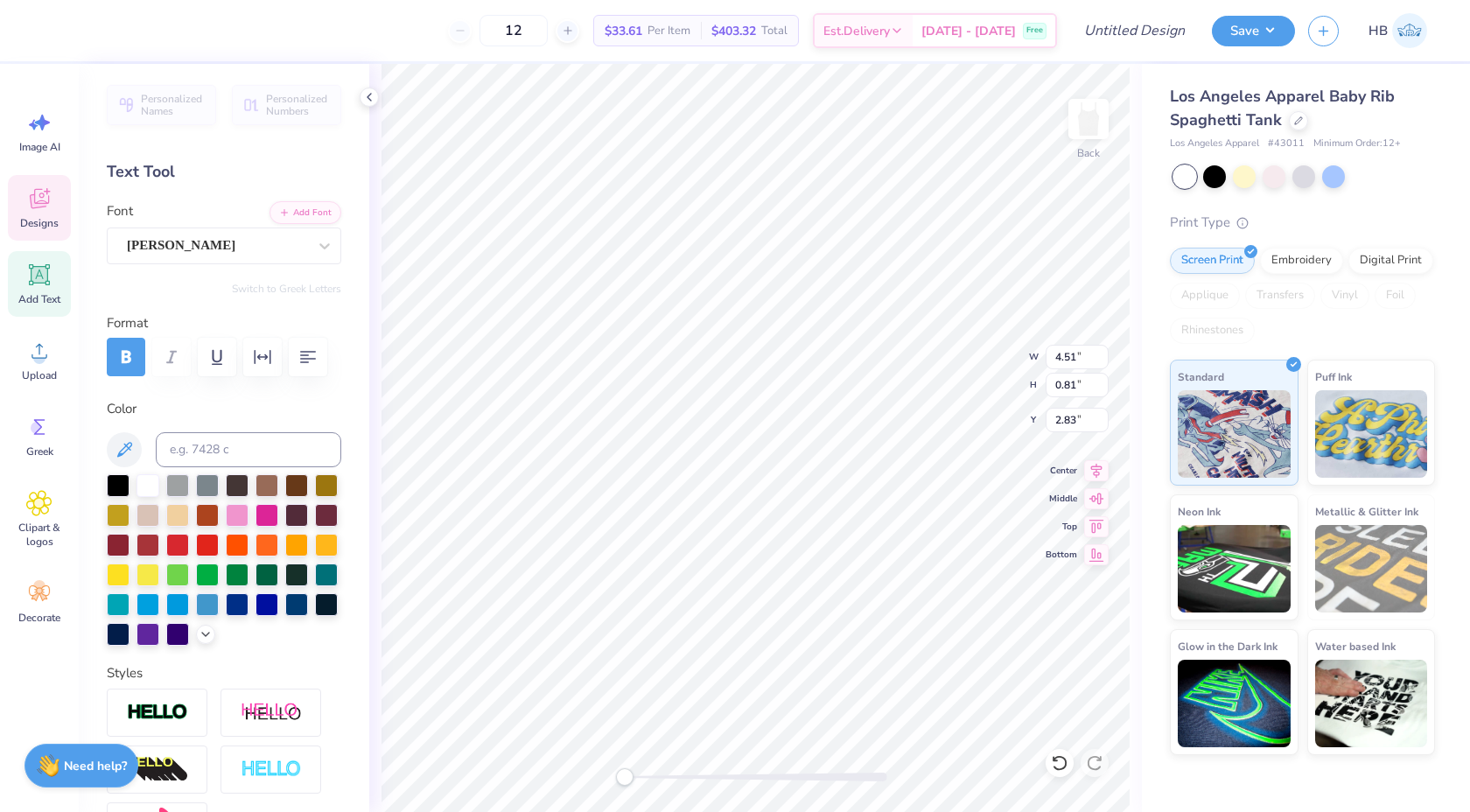
type input "2.97"
type input "2.14"
type input "2.22"
type input "2.12"
type input "1.01"
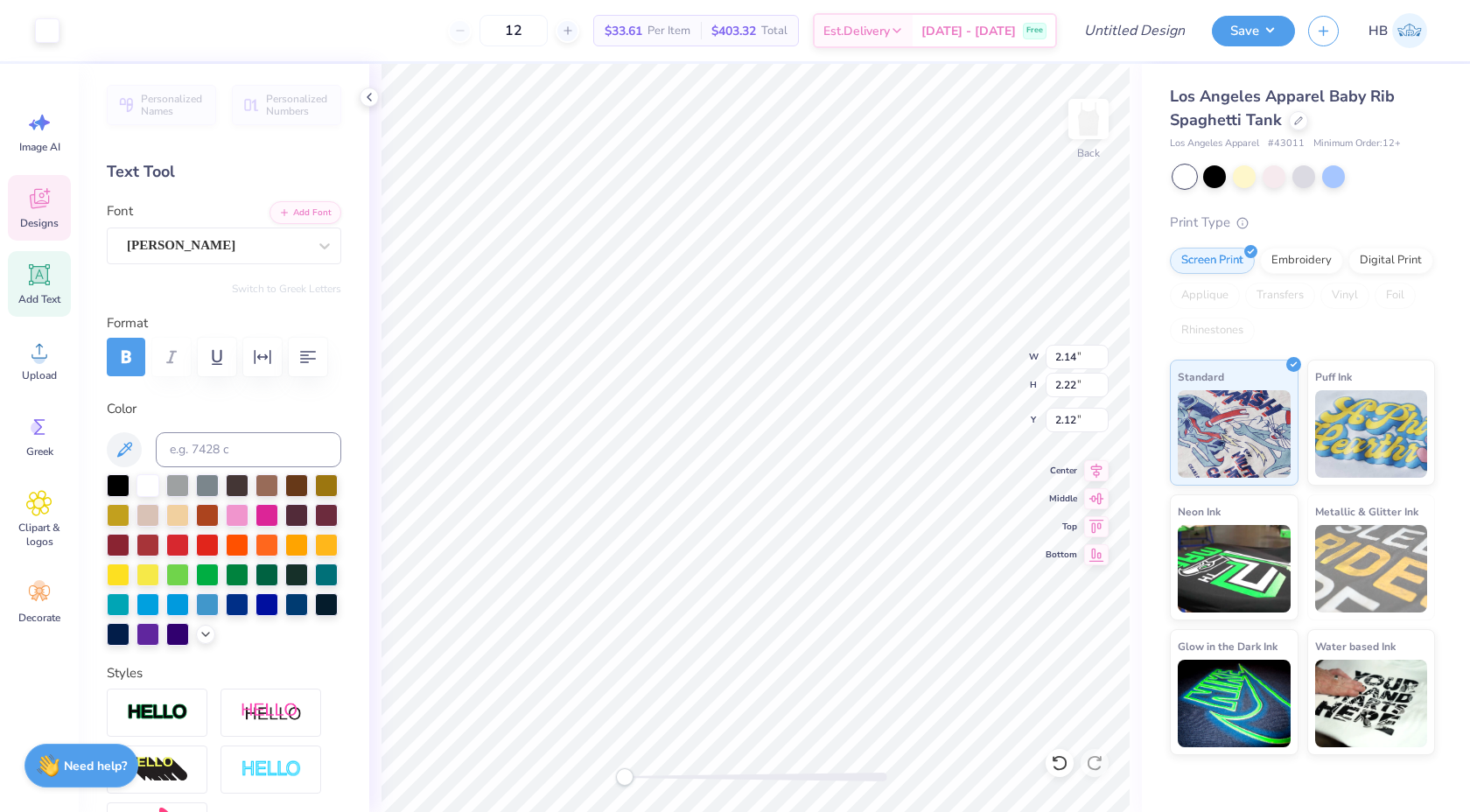
type input "0.53"
type input "6.67"
type input "4.51"
type input "0.81"
type input "2.69"
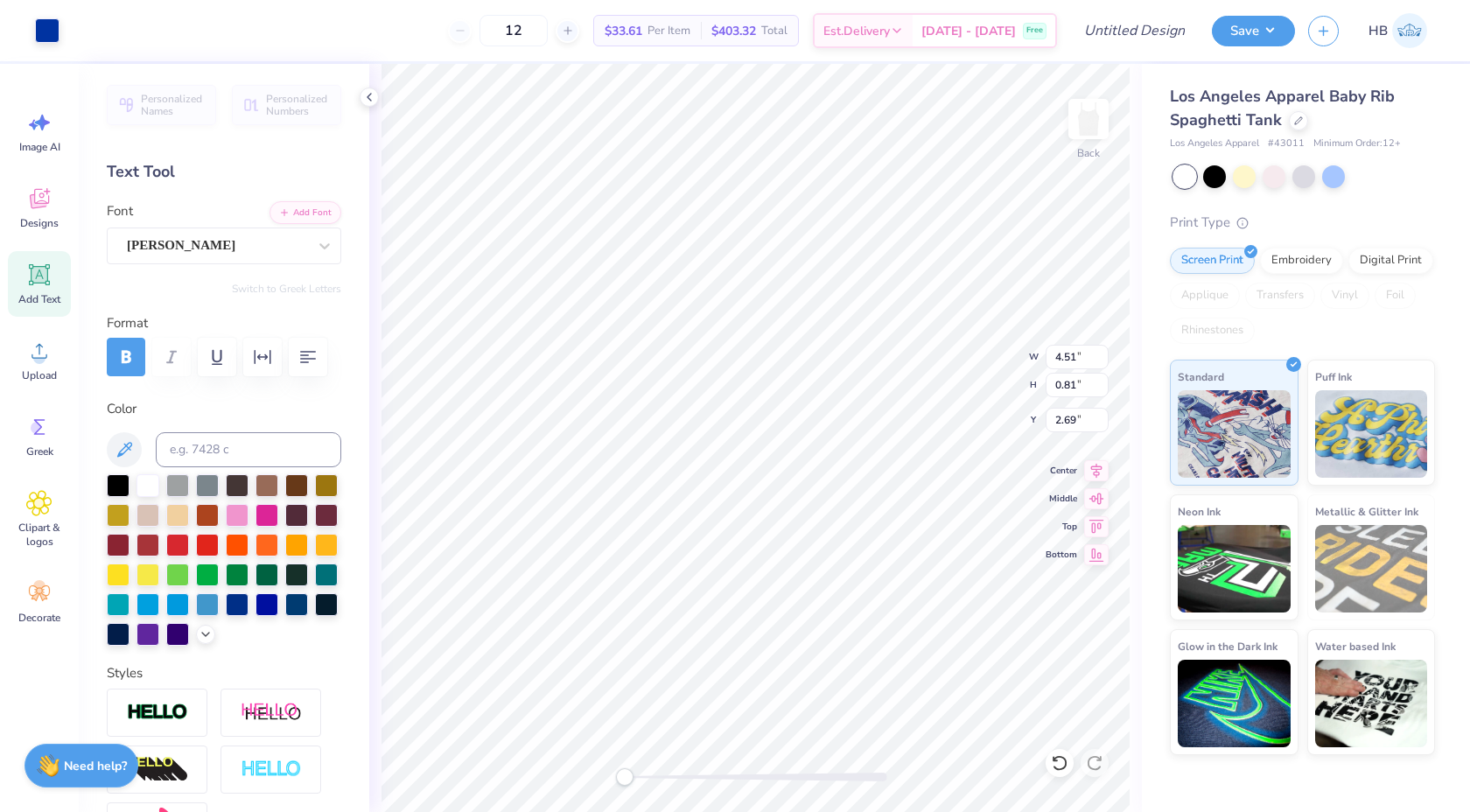
type input "1.74"
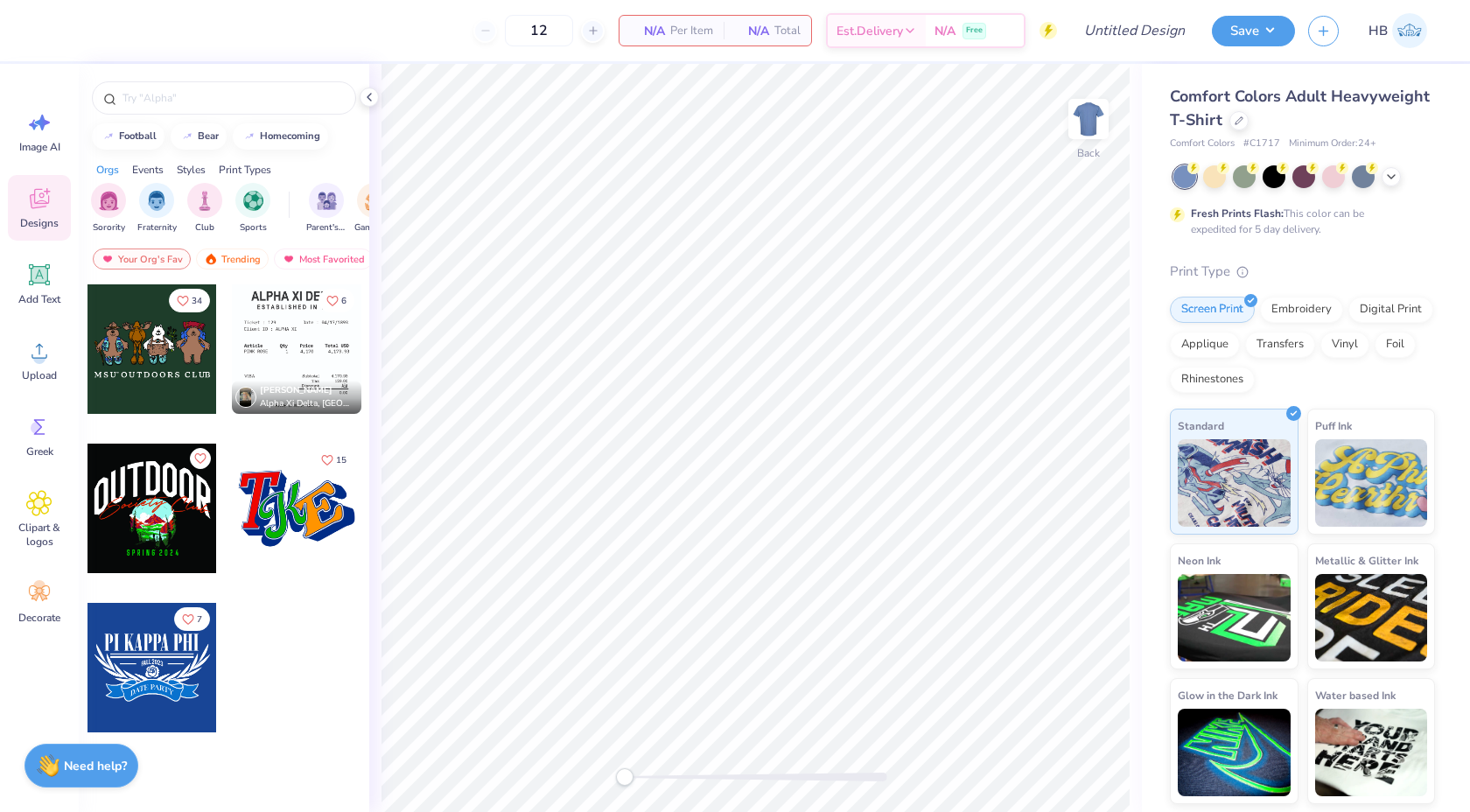
click at [1405, 34] on img at bounding box center [1409, 30] width 35 height 35
click at [111, 201] on img "filter for Sorority" at bounding box center [108, 198] width 20 height 20
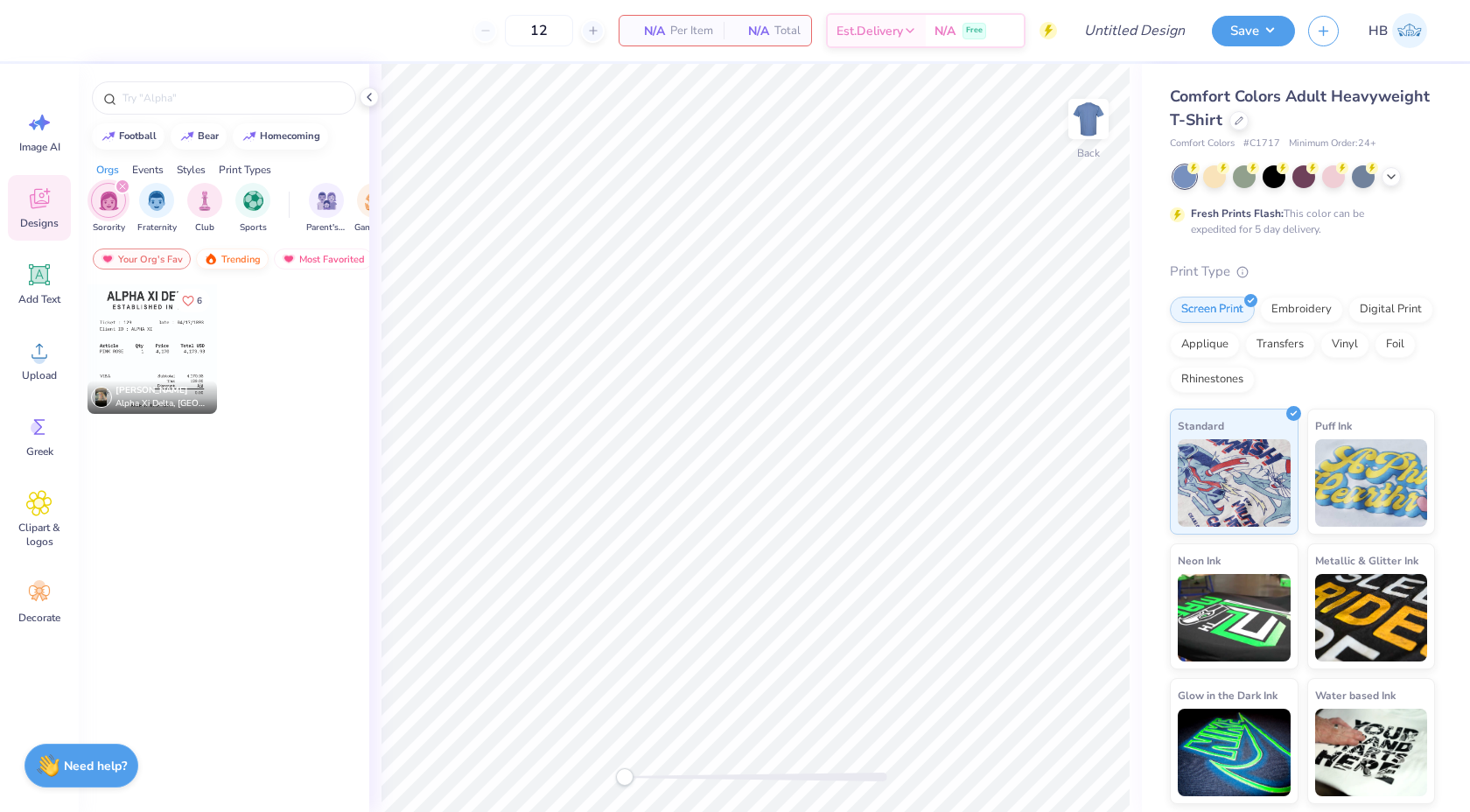
click at [213, 249] on div "Trending" at bounding box center [232, 259] width 73 height 21
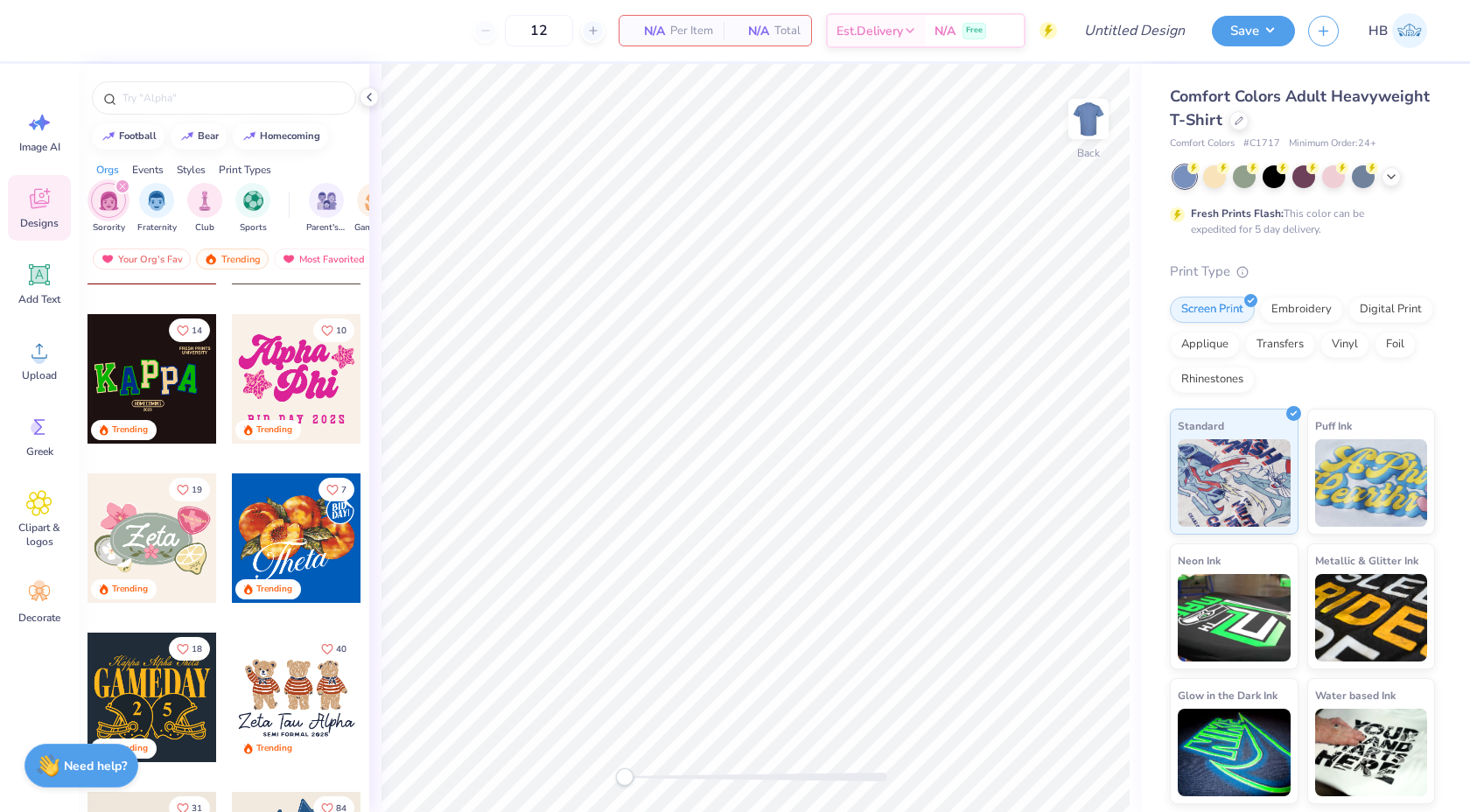
scroll to position [319, 0]
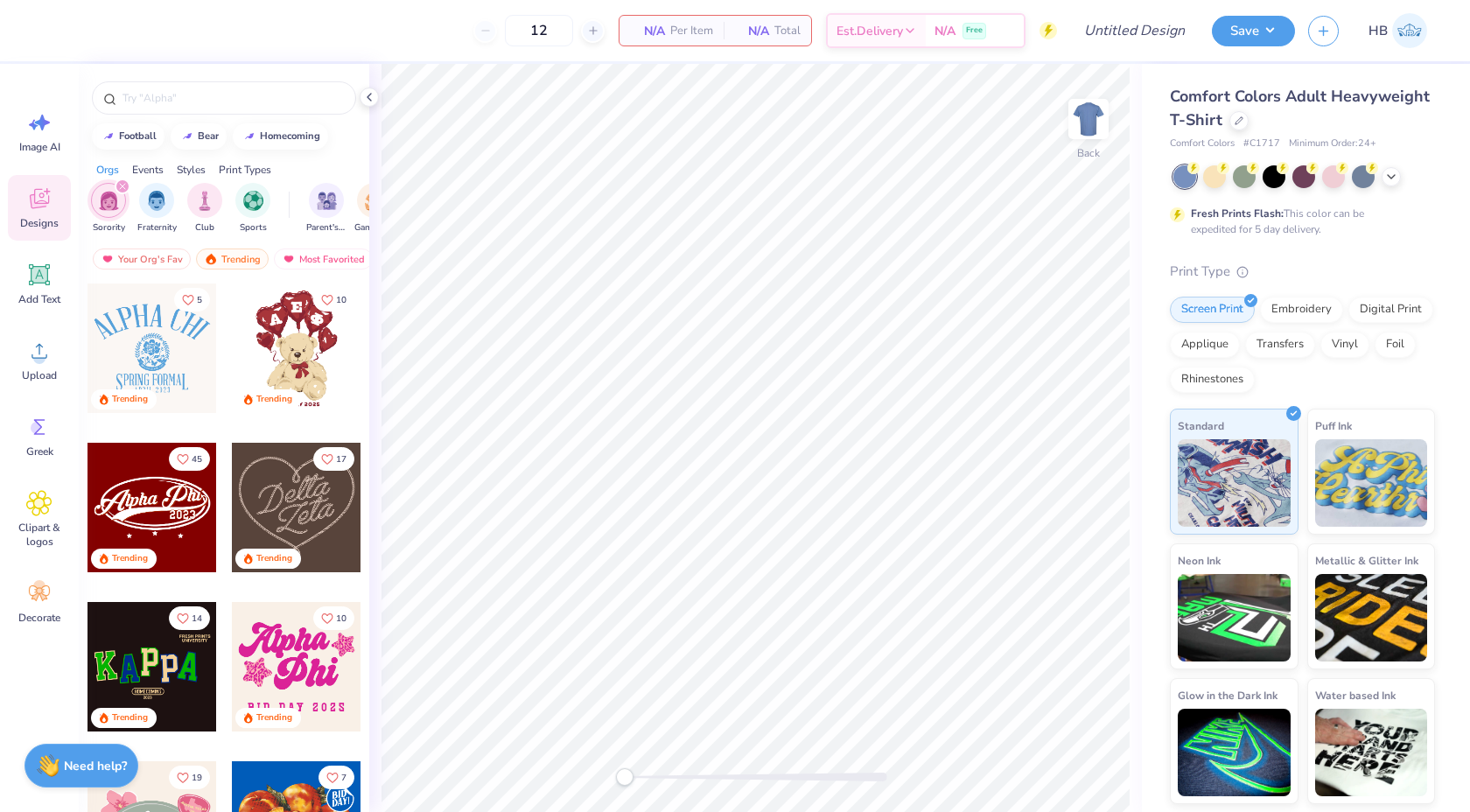
click at [163, 359] on div at bounding box center [152, 348] width 130 height 130
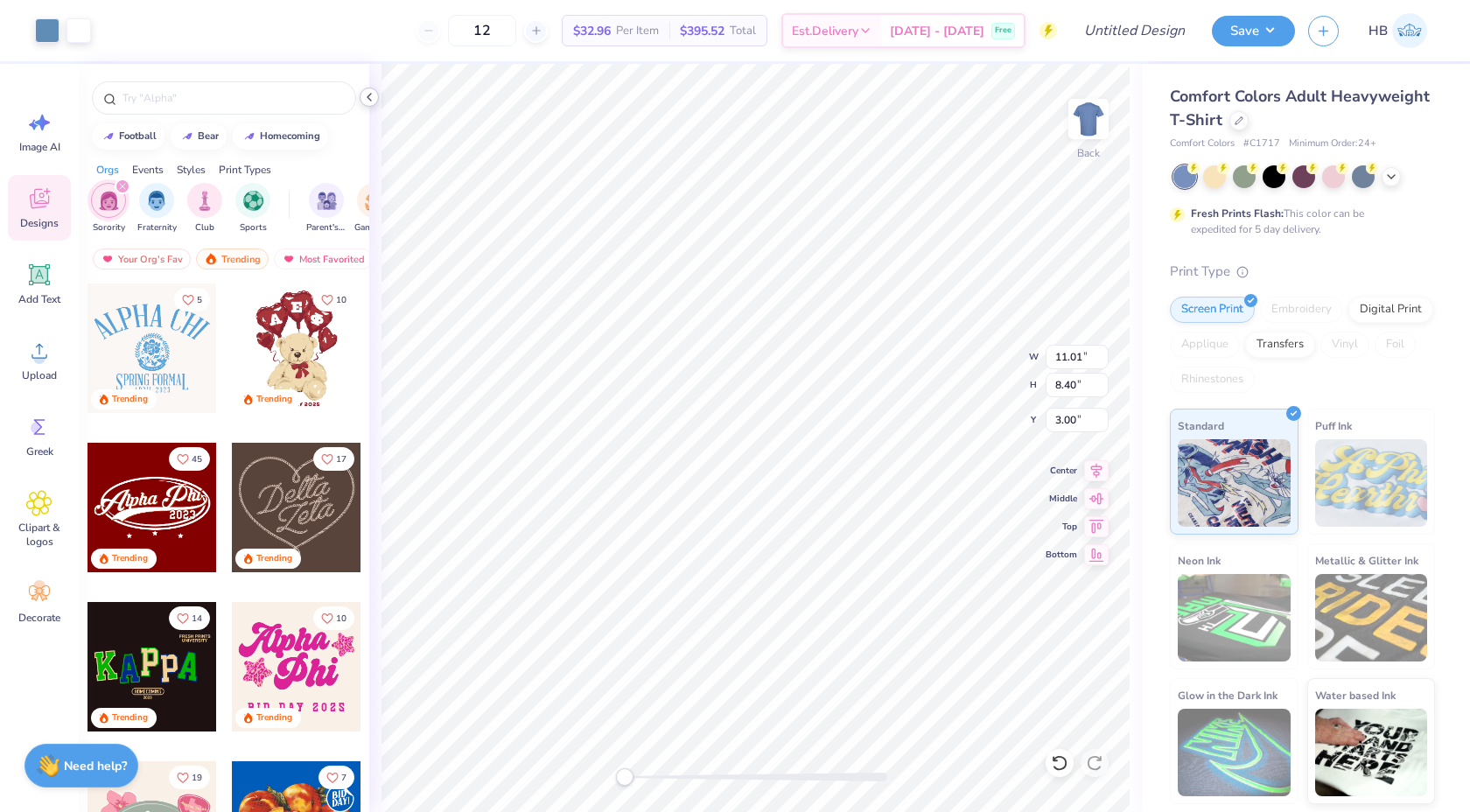
click at [372, 97] on icon at bounding box center [369, 97] width 14 height 14
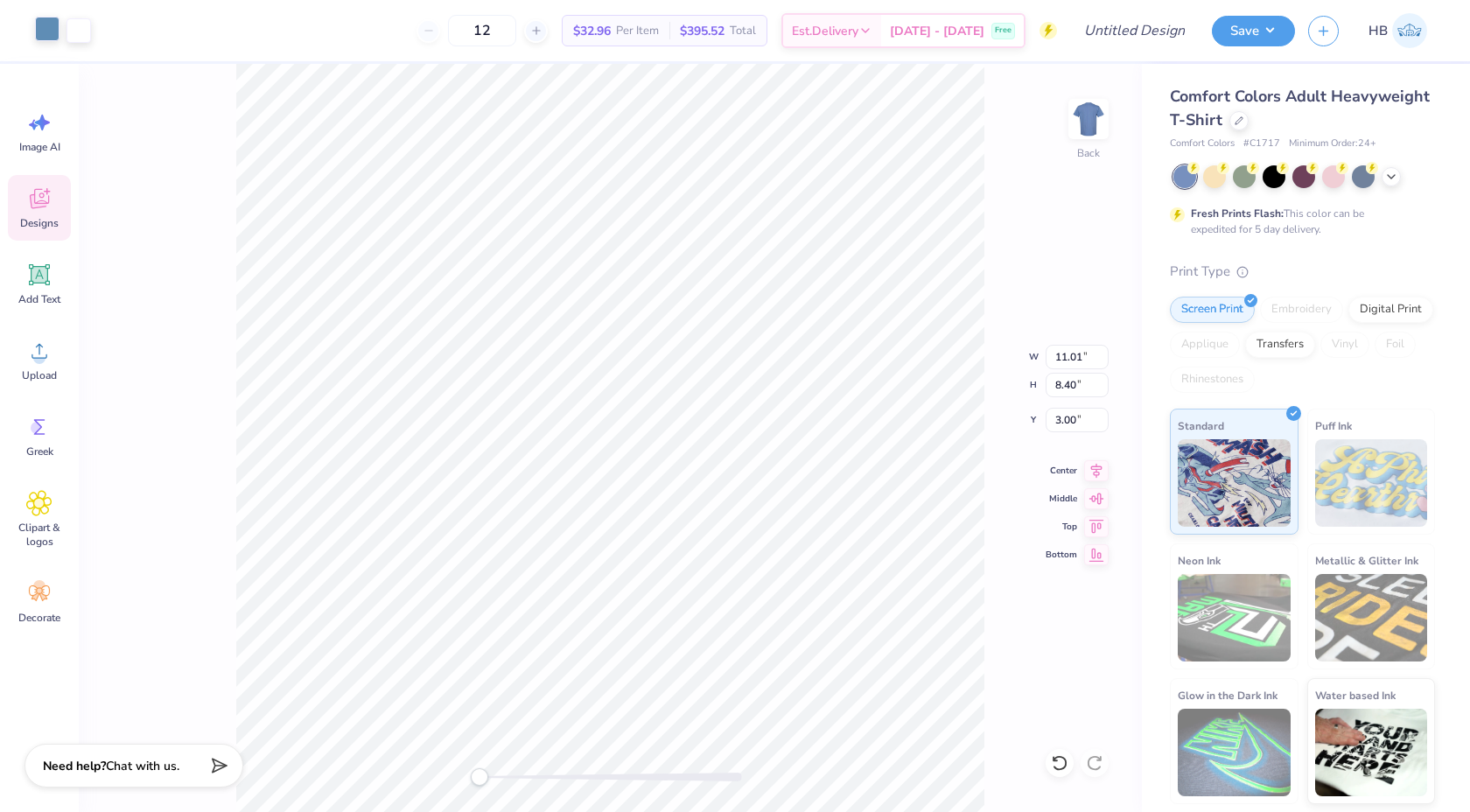
click at [48, 30] on div at bounding box center [47, 29] width 25 height 25
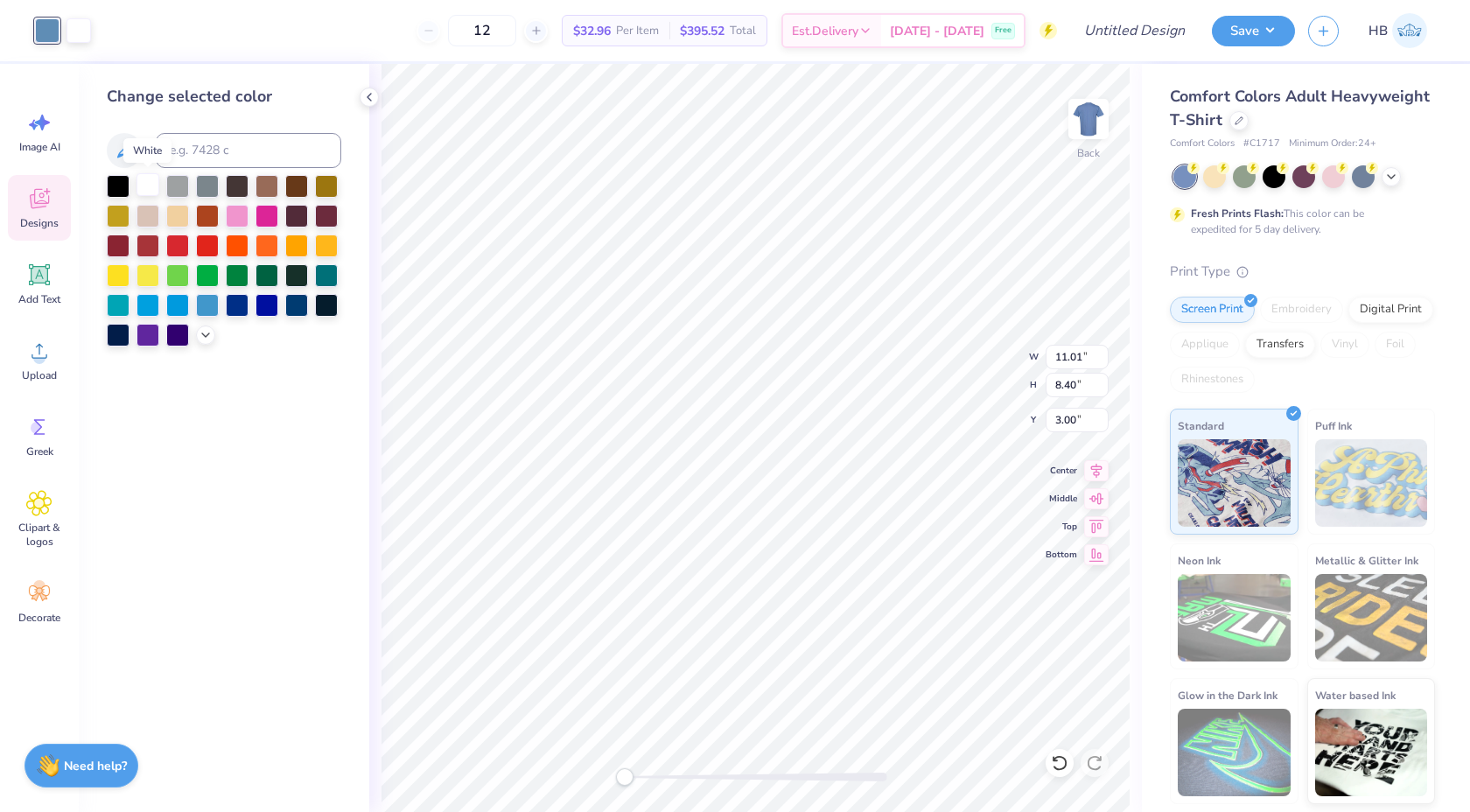
click at [145, 183] on div at bounding box center [148, 185] width 23 height 23
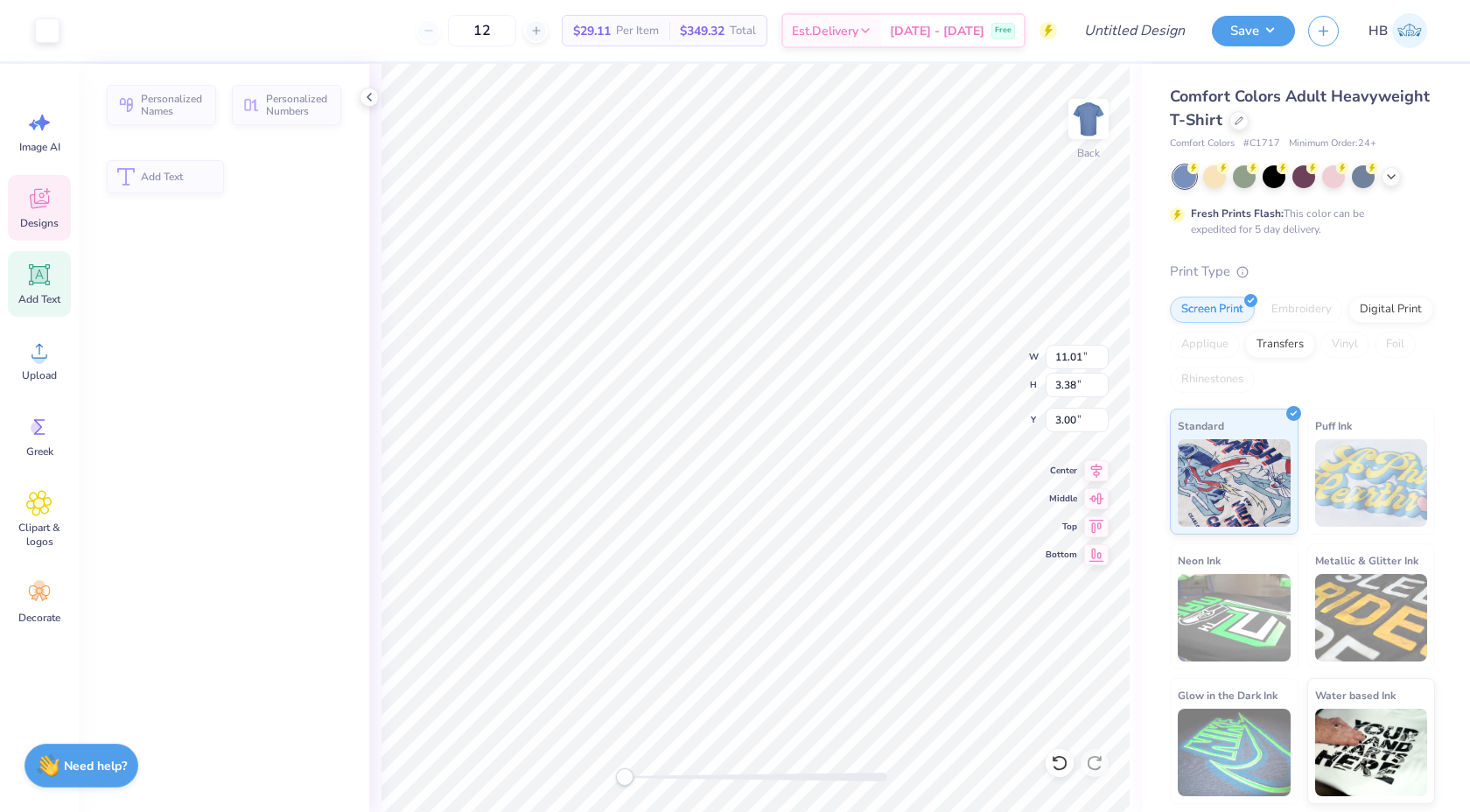
type input "3.38"
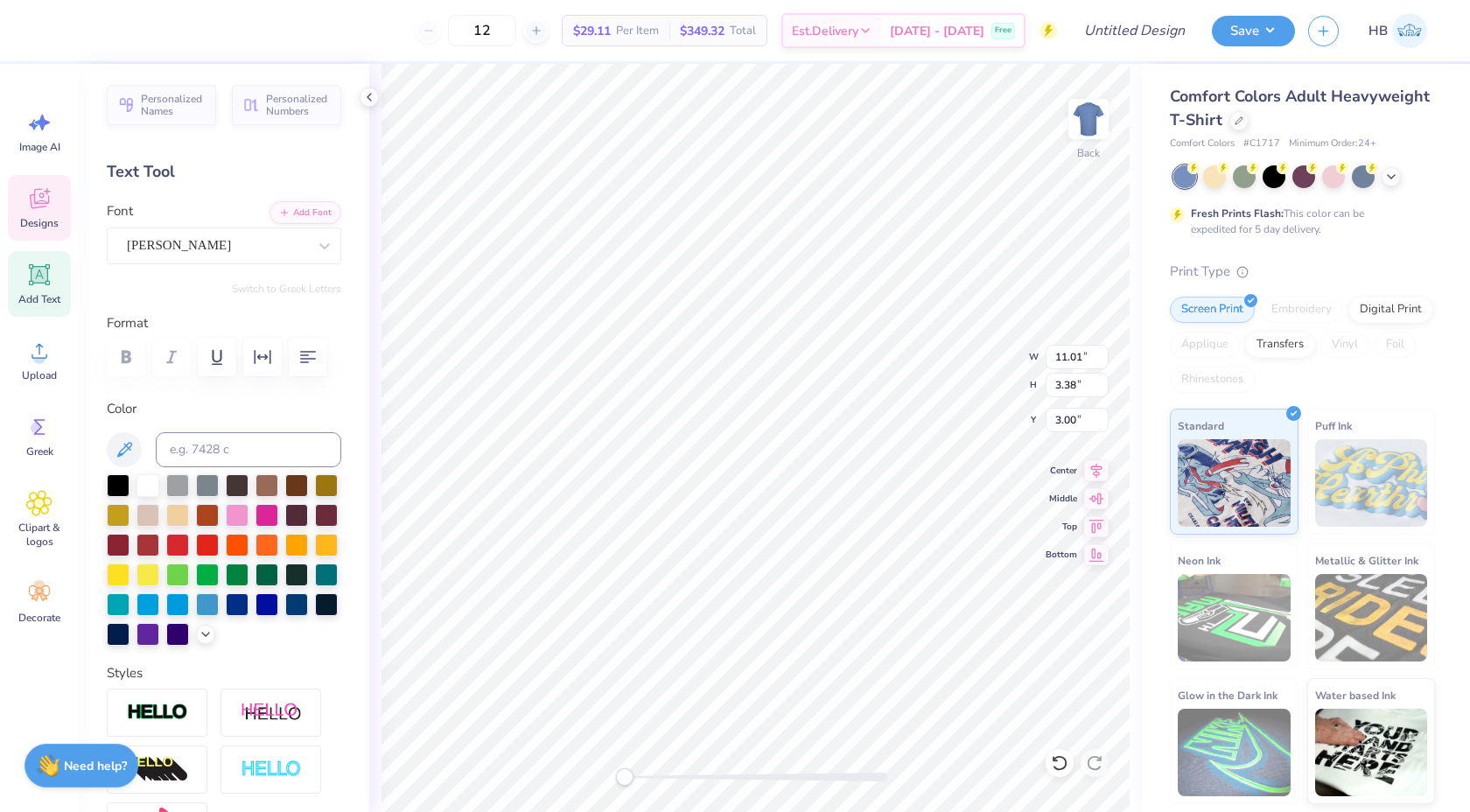
scroll to position [0, 1]
type textarea "DELTA ZETA"
